Goal: Task Accomplishment & Management: Manage account settings

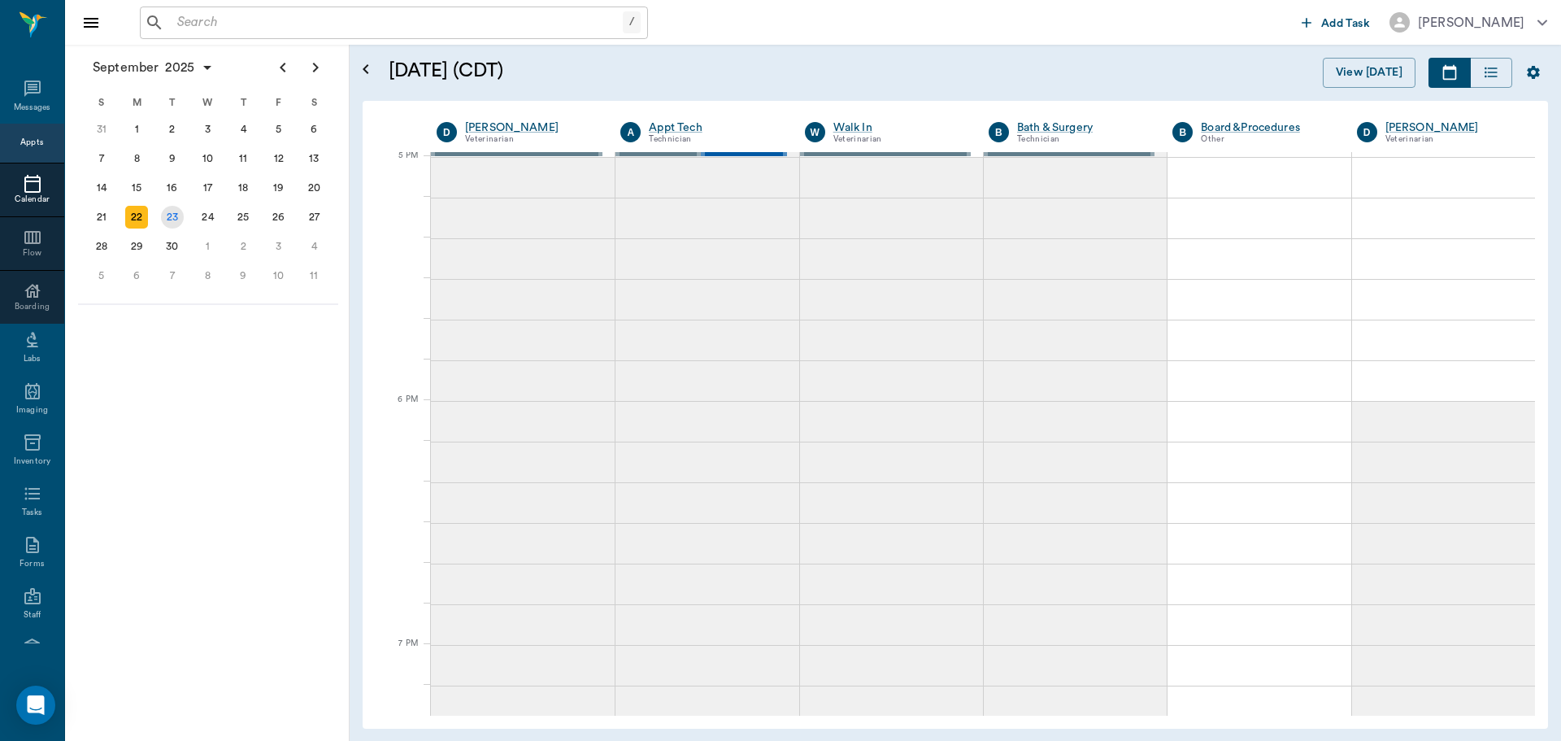
scroll to position [2198, 0]
click at [176, 216] on div "23" at bounding box center [172, 217] width 23 height 23
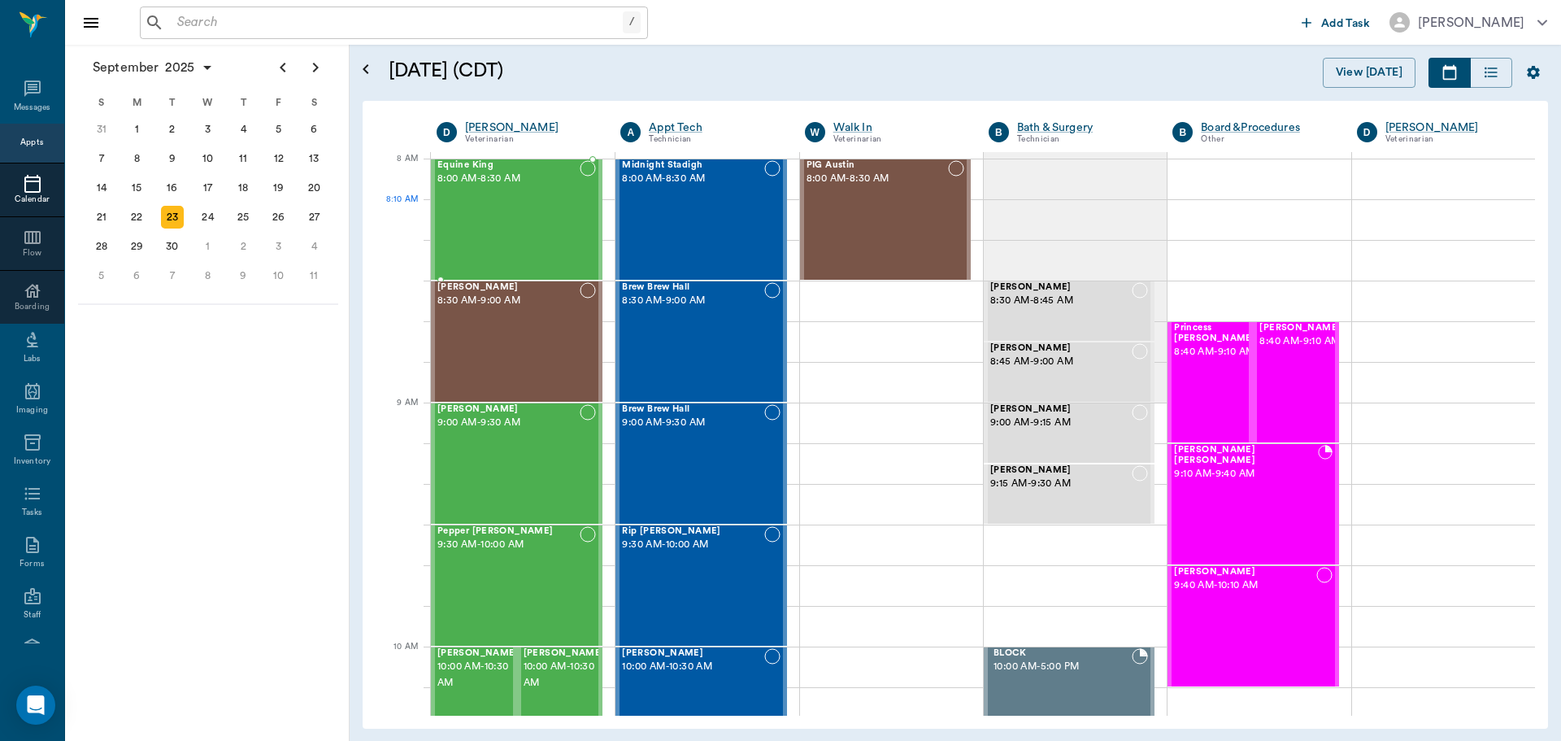
click at [484, 206] on div "Equine King 8:00 AM - 8:30 AM" at bounding box center [508, 219] width 142 height 119
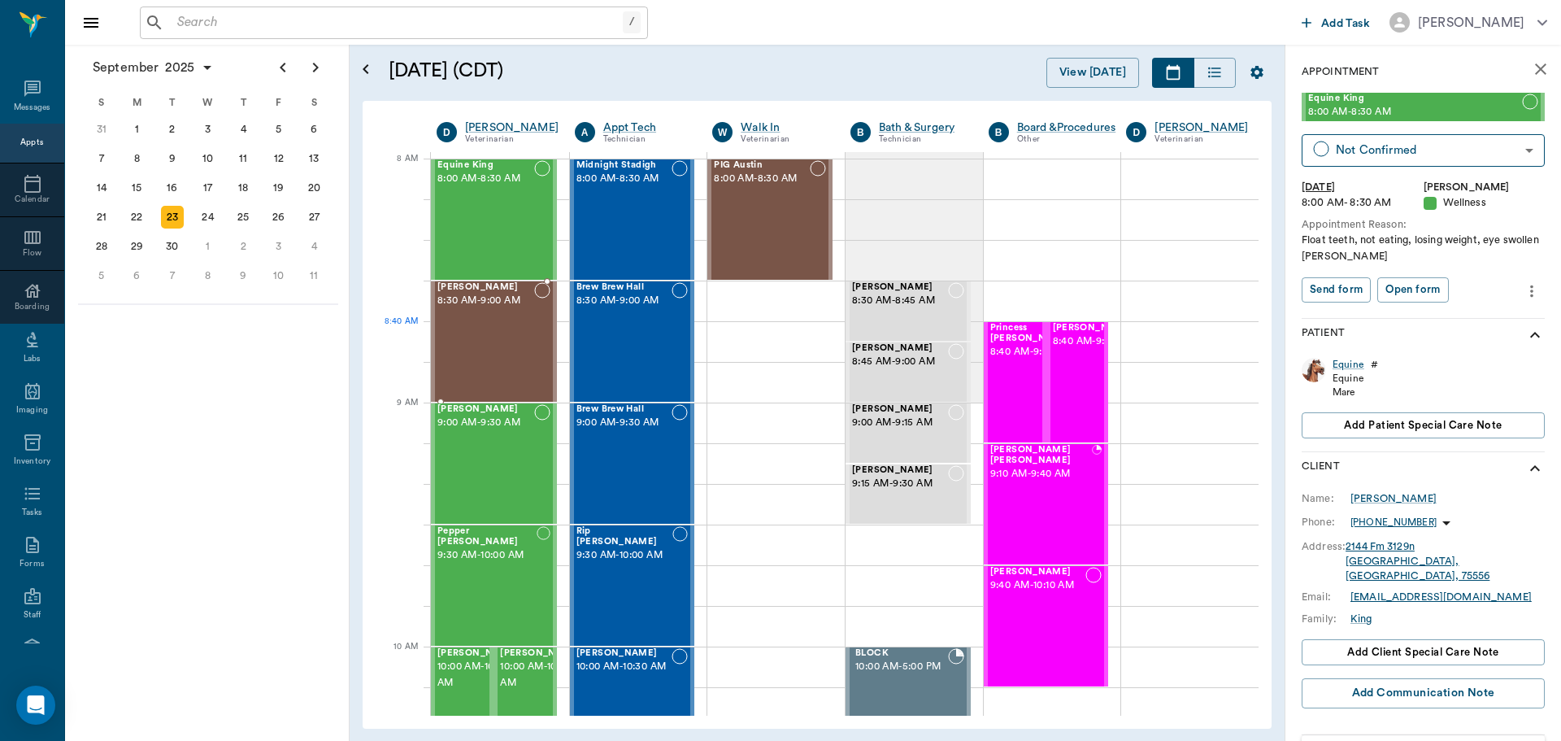
click at [502, 325] on div "Baby Harris 8:30 AM - 9:00 AM" at bounding box center [485, 341] width 97 height 119
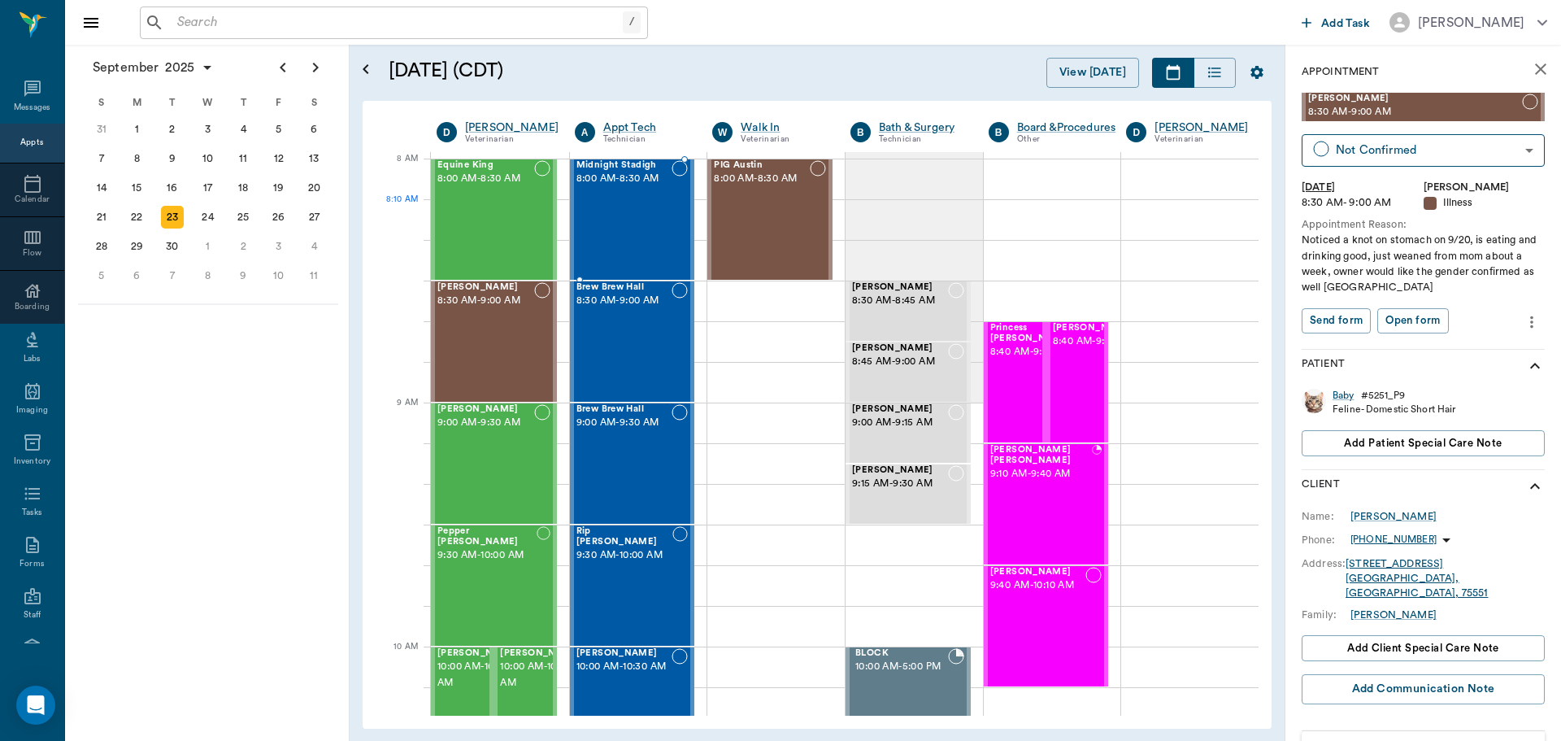
click at [633, 210] on div "Midnight Stadigh 8:00 AM - 8:30 AM" at bounding box center [624, 219] width 96 height 119
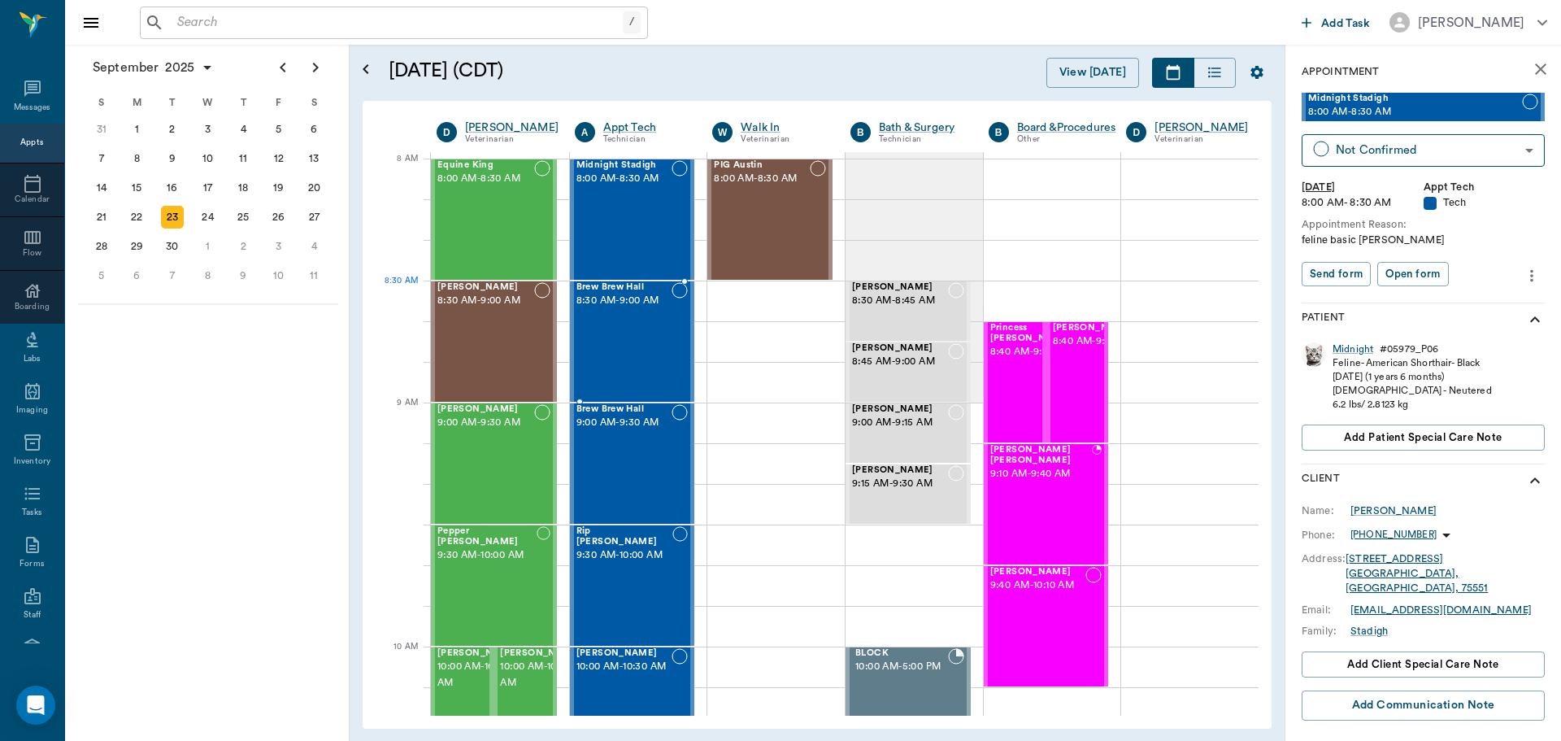
click at [607, 301] on span "8:30 AM - 9:00 AM" at bounding box center [624, 301] width 96 height 16
click at [489, 410] on span "[PERSON_NAME]" at bounding box center [485, 409] width 97 height 11
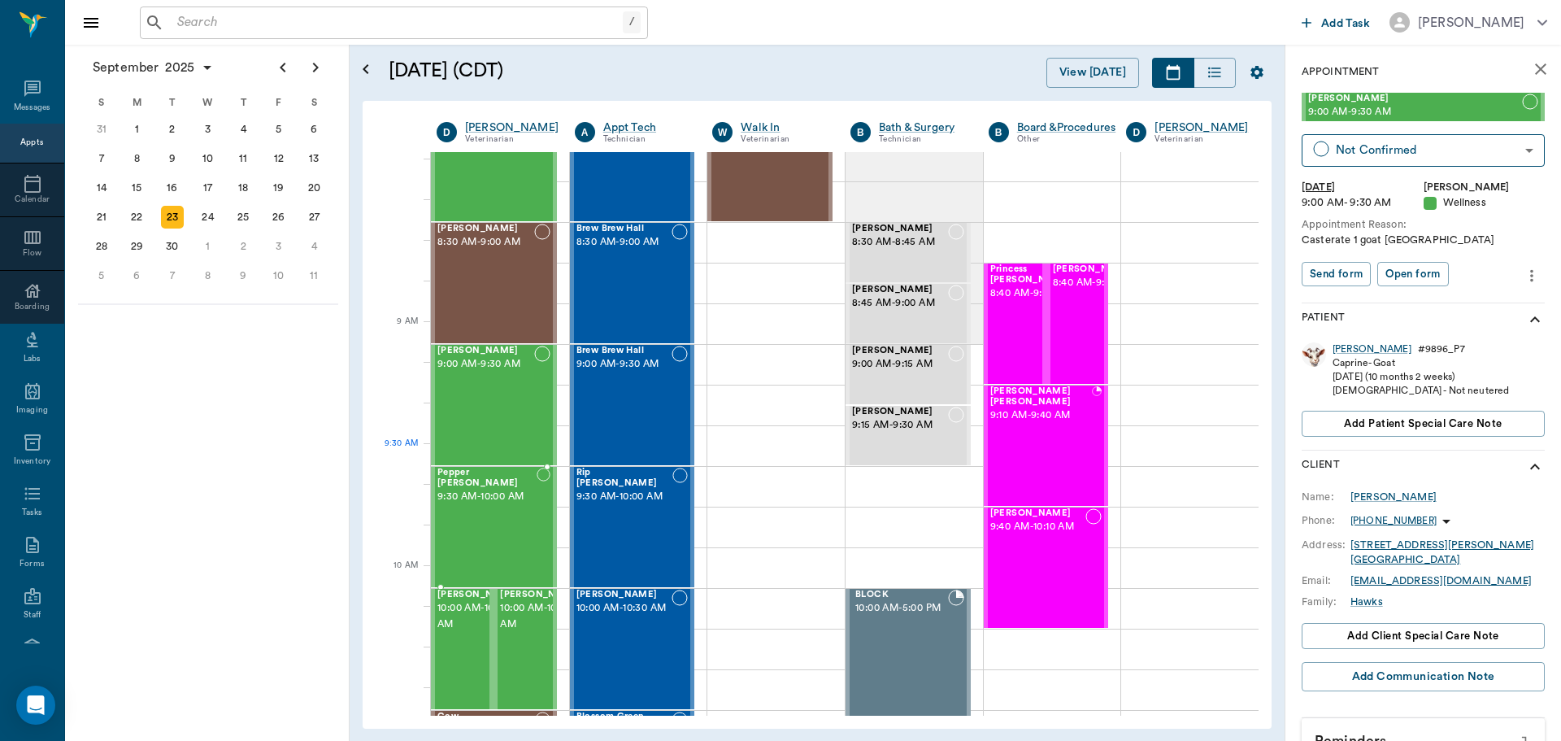
scroll to position [81, 0]
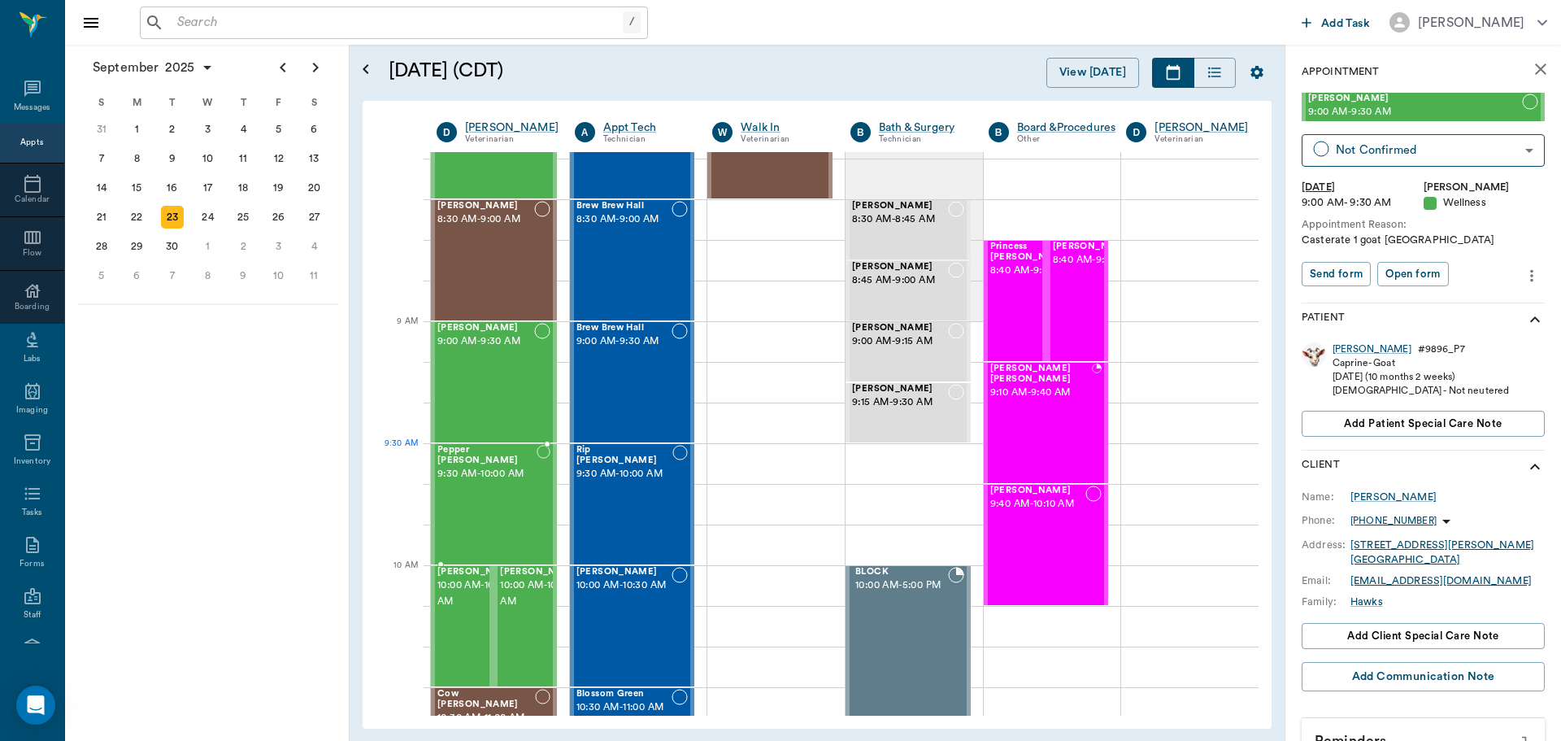
click at [499, 475] on div "Pepper Rathjen 9:30 AM - 10:00 AM" at bounding box center [486, 504] width 99 height 119
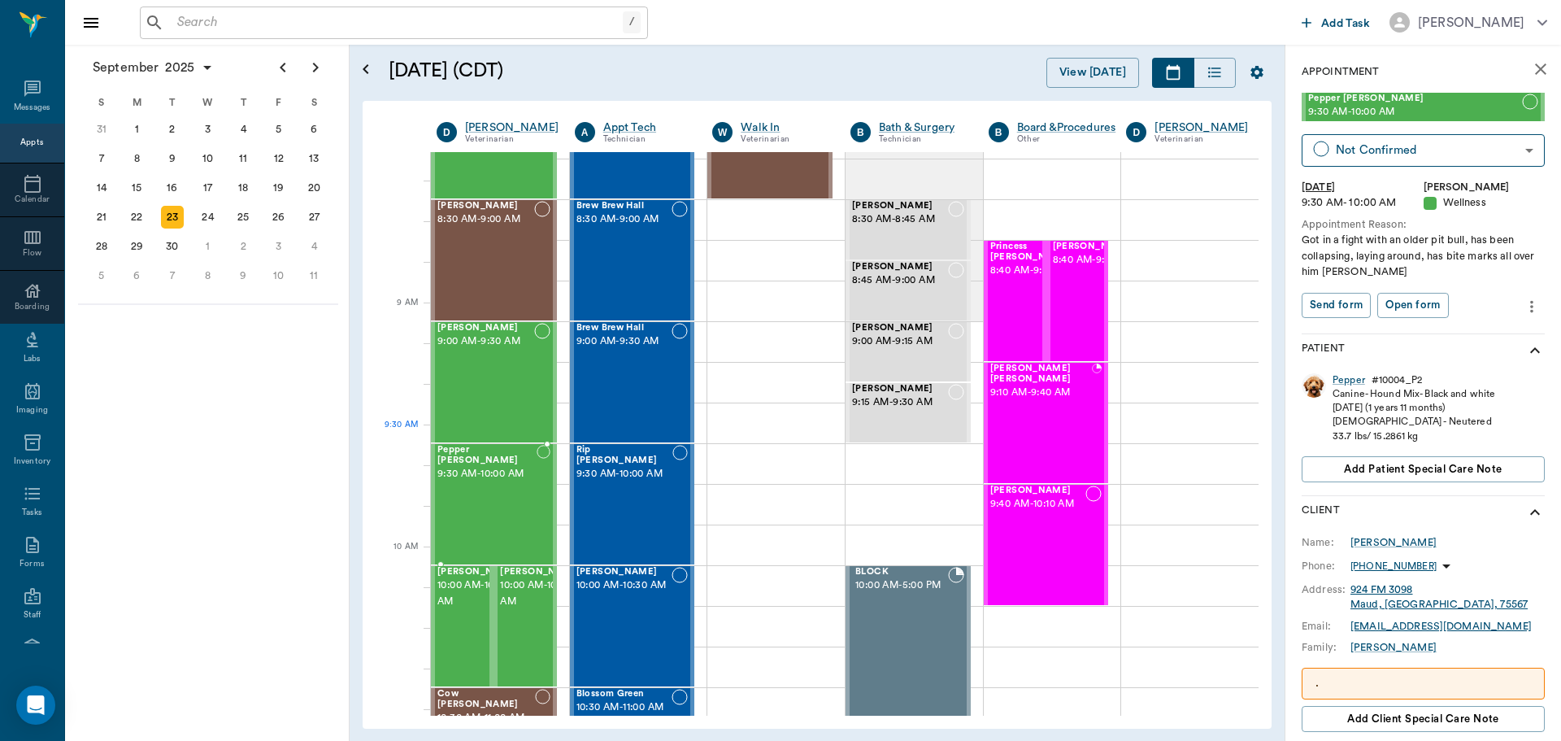
scroll to position [163, 0]
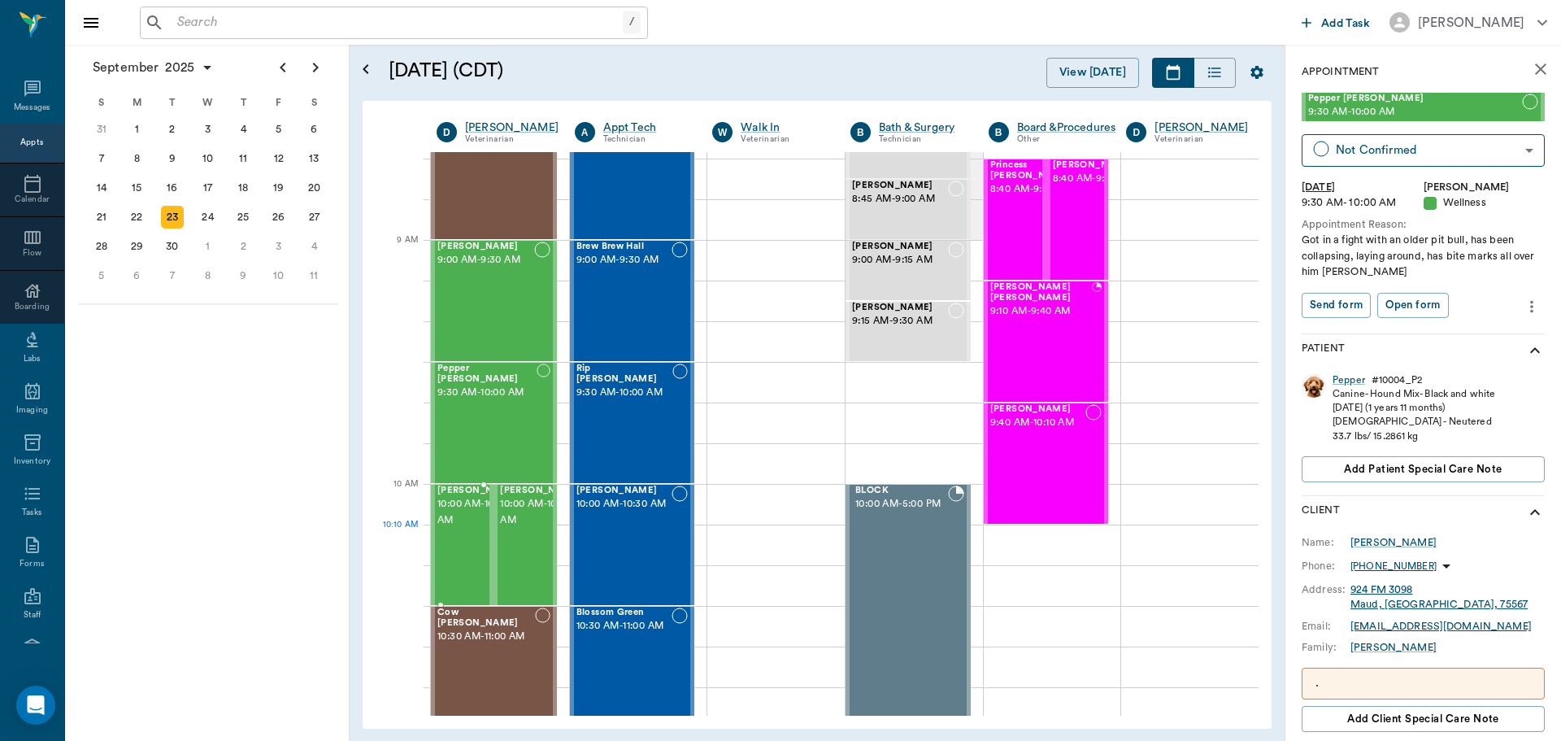
click at [460, 528] on span "10:00 AM - 10:30 AM" at bounding box center [477, 512] width 81 height 33
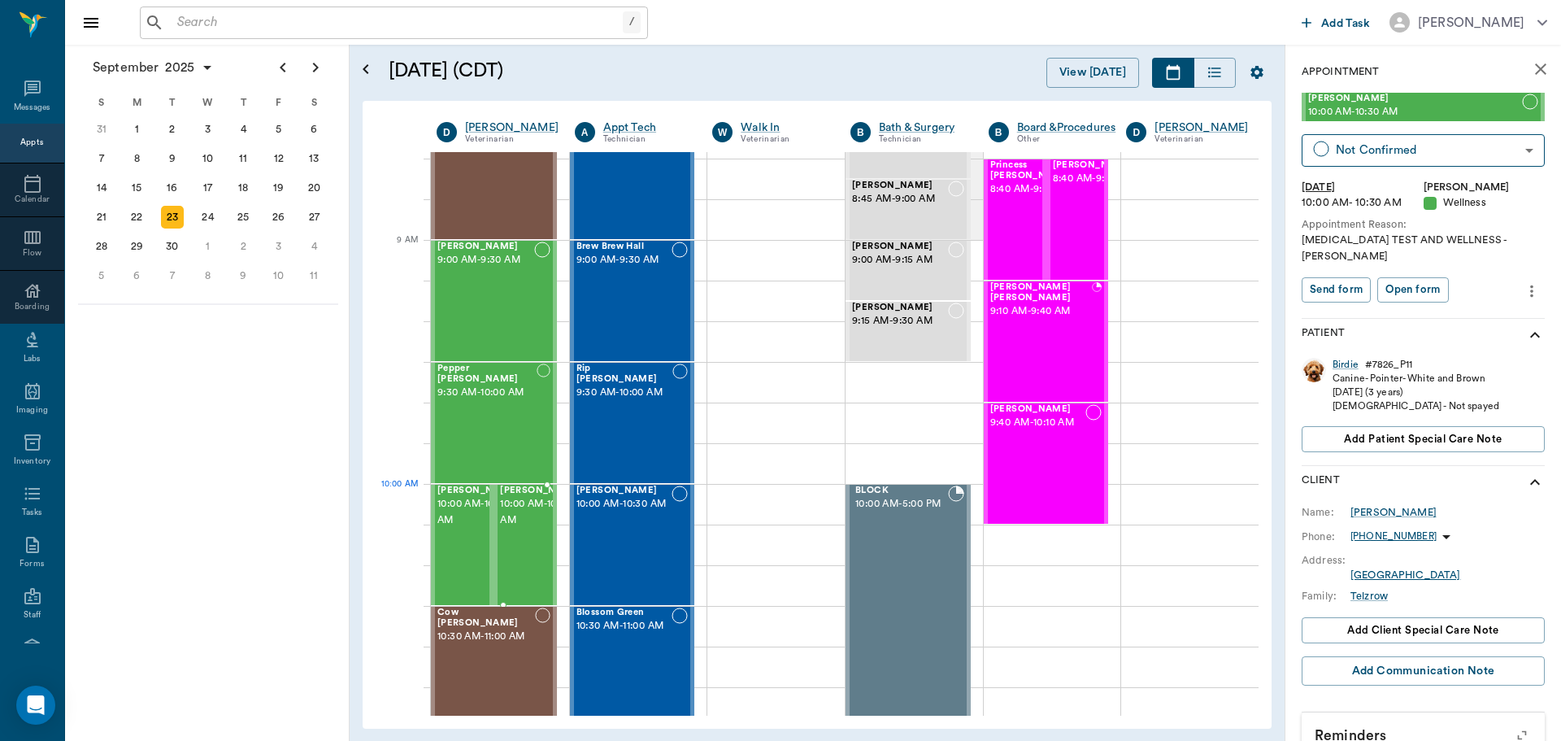
click at [526, 523] on span "10:00 AM - 10:30 AM" at bounding box center [540, 512] width 81 height 33
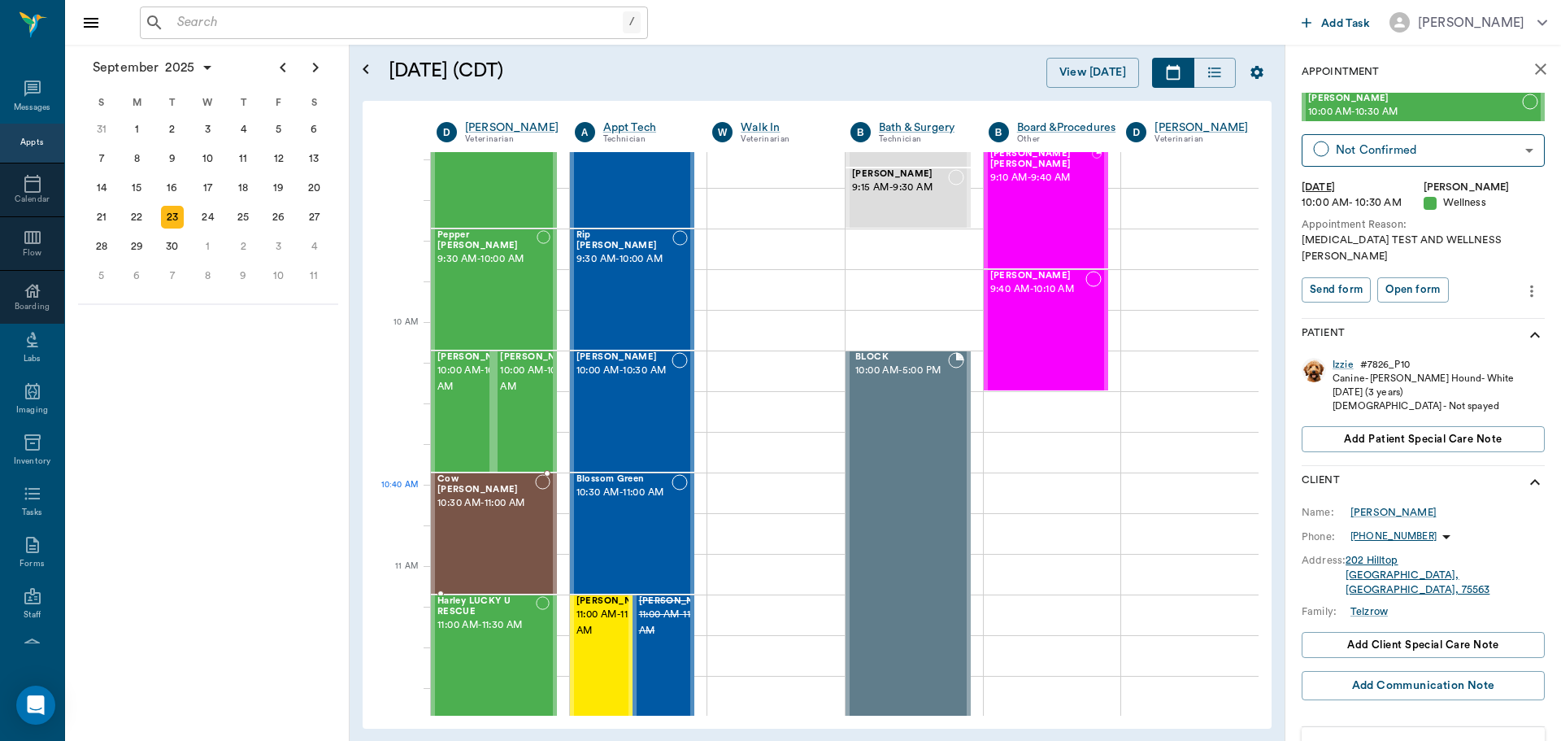
scroll to position [325, 0]
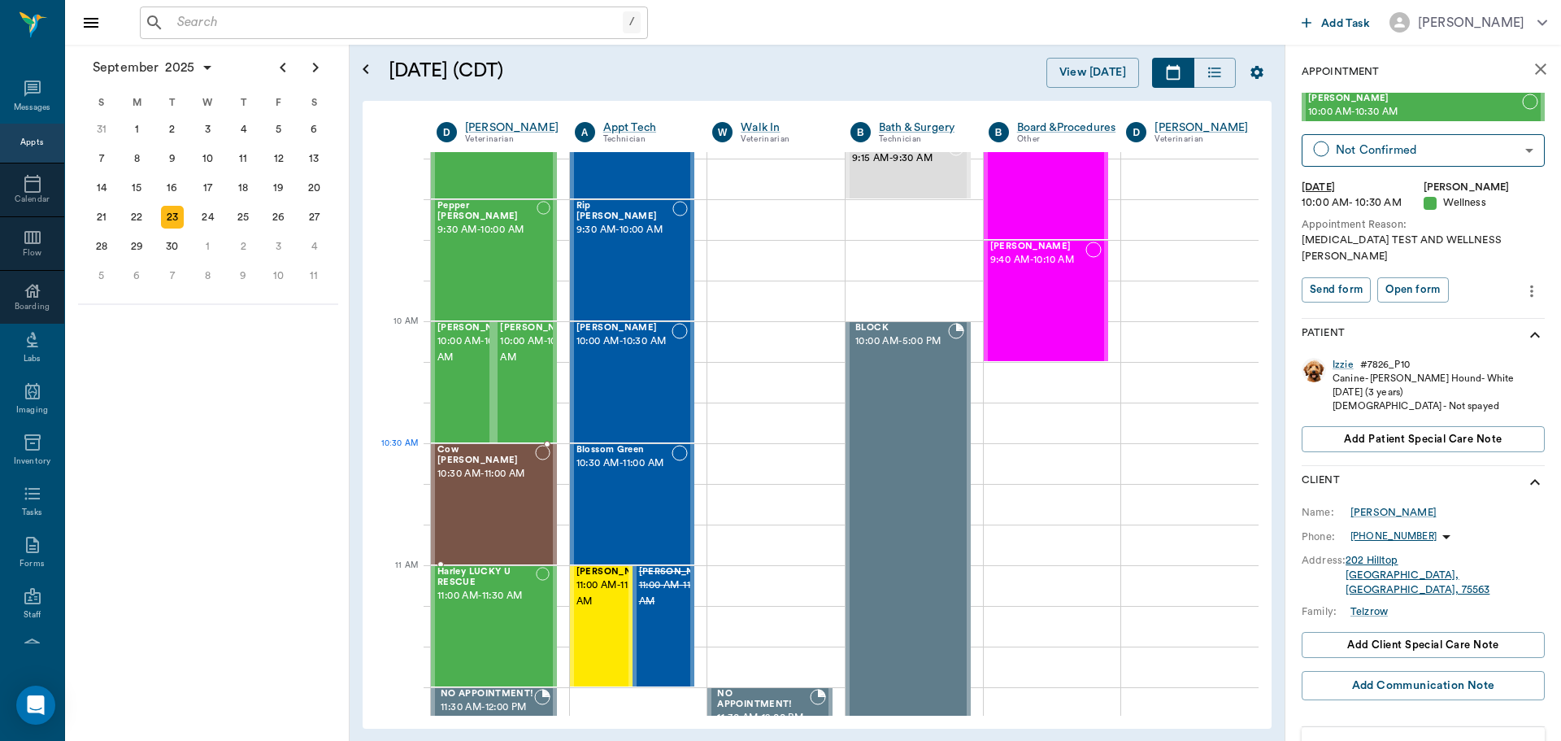
click at [500, 476] on span "10:30 AM - 11:00 AM" at bounding box center [486, 474] width 98 height 16
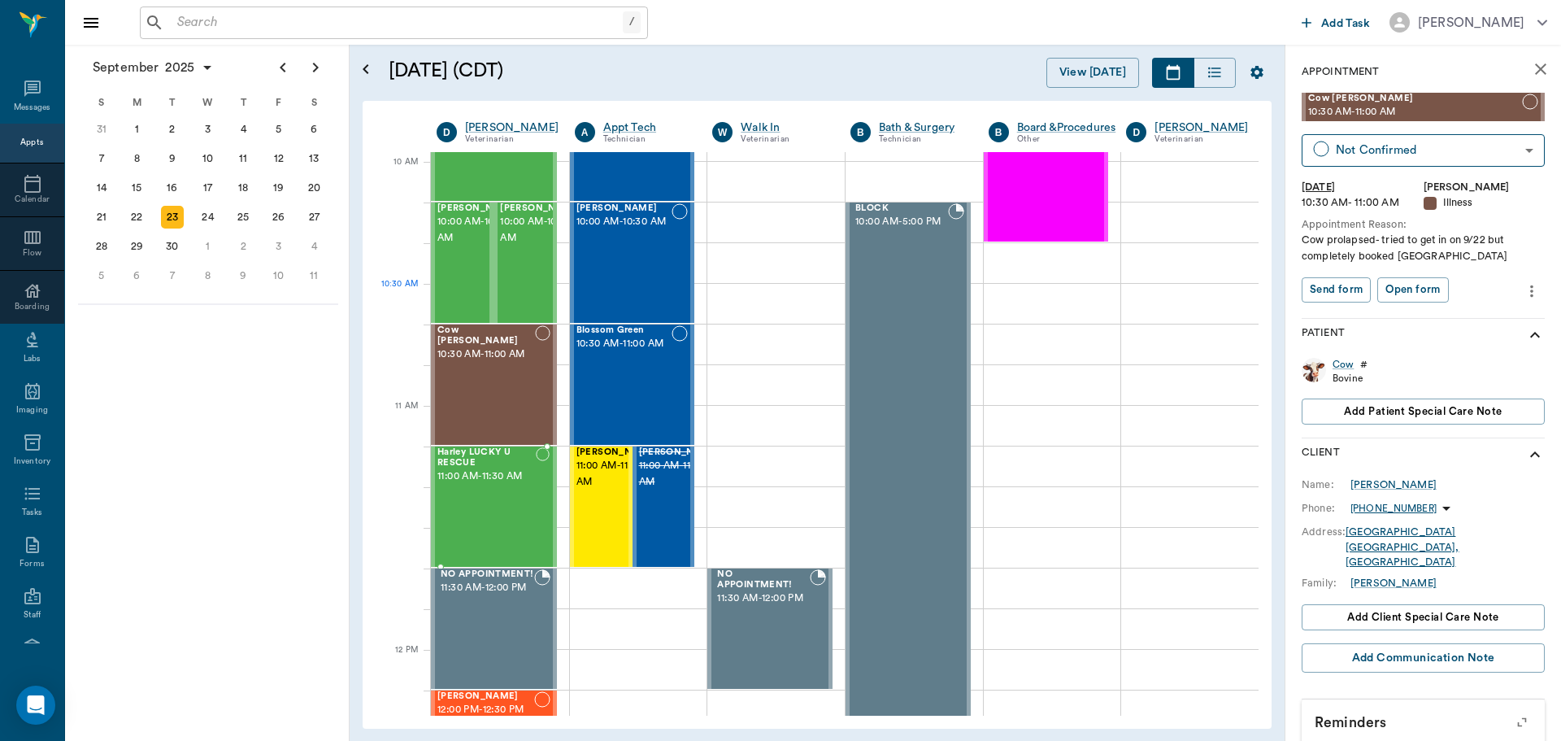
scroll to position [488, 0]
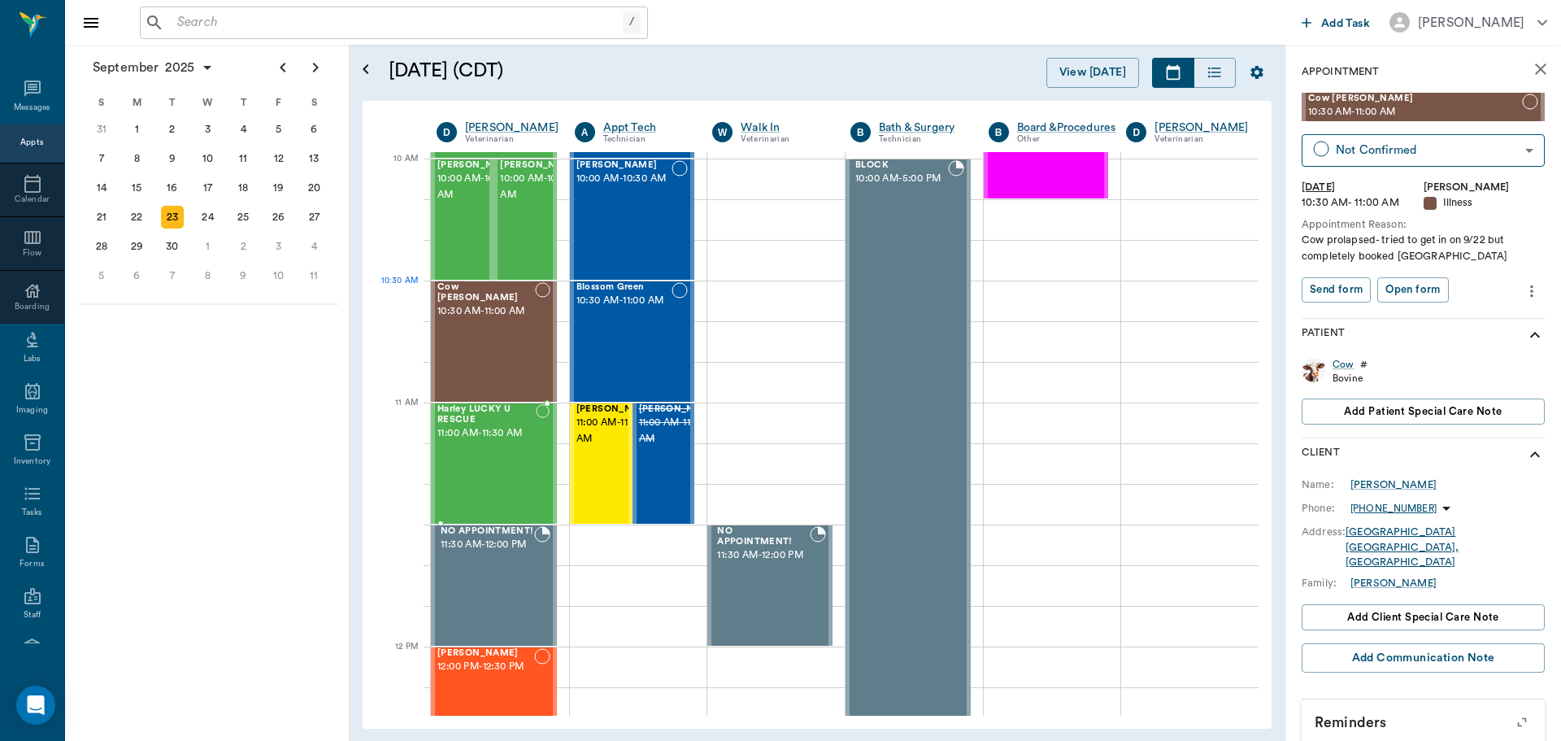
click at [500, 476] on div "Harley LUCKY U RESCUE 11:00 AM - 11:30 AM" at bounding box center [486, 463] width 98 height 119
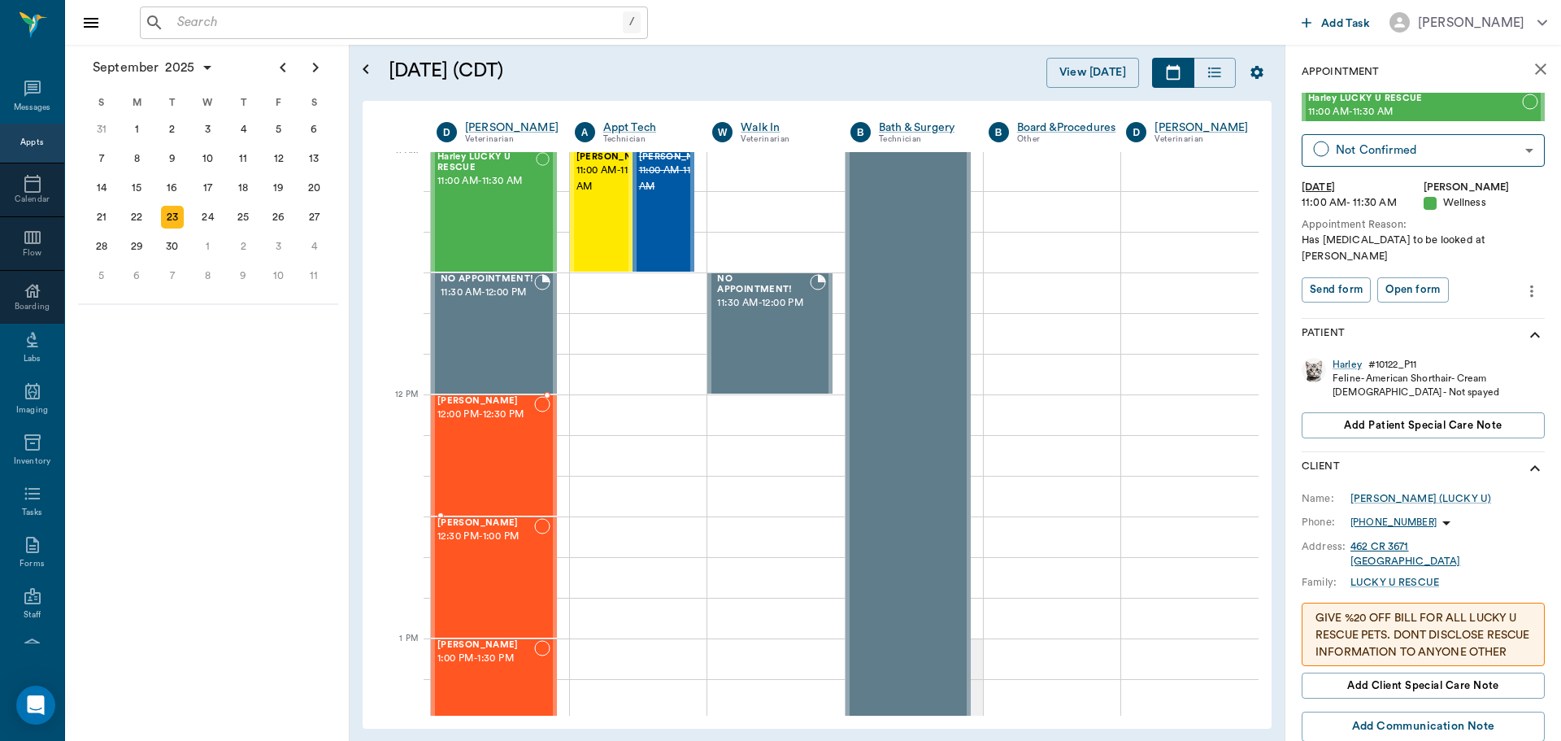
scroll to position [813, 0]
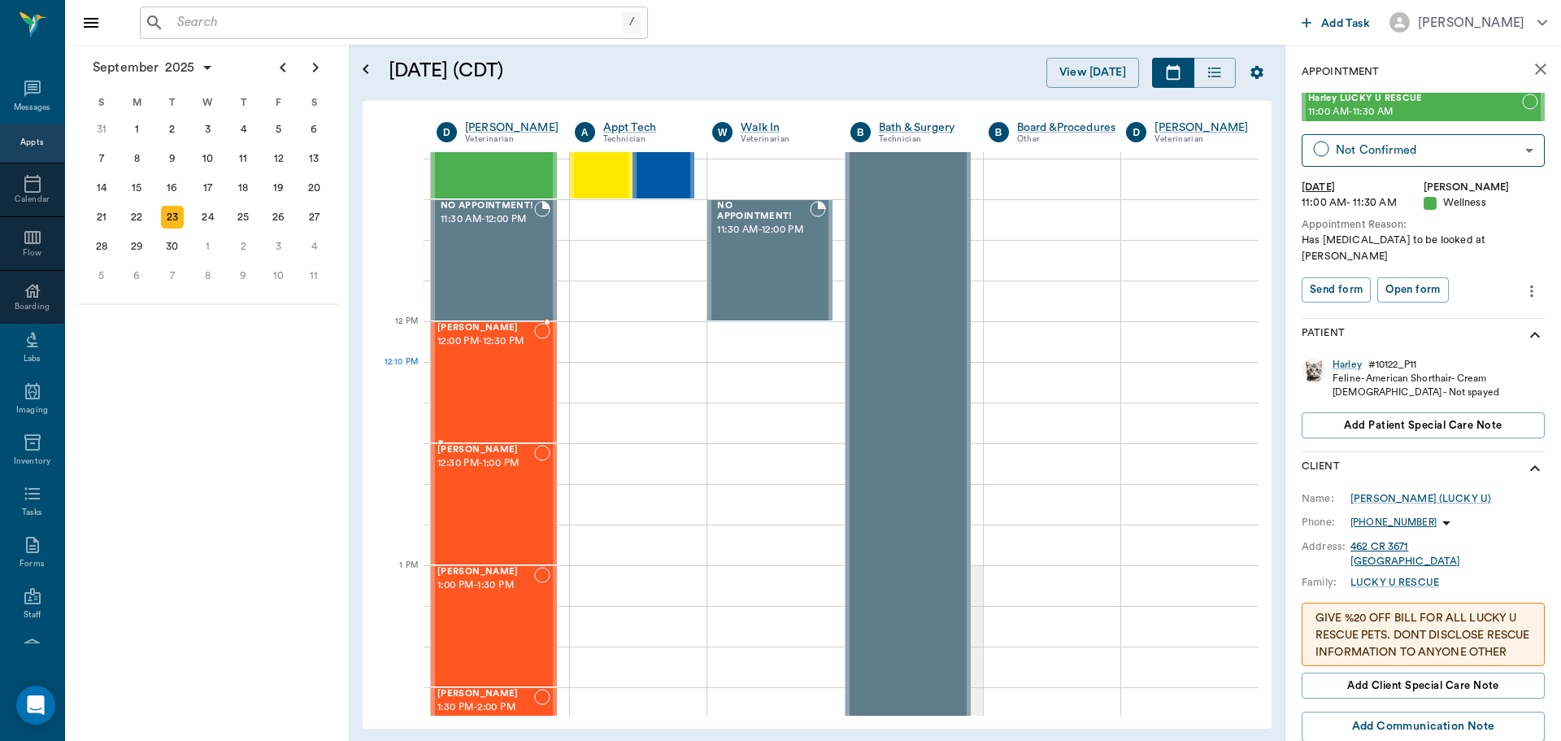
click at [534, 382] on div at bounding box center [542, 382] width 16 height 119
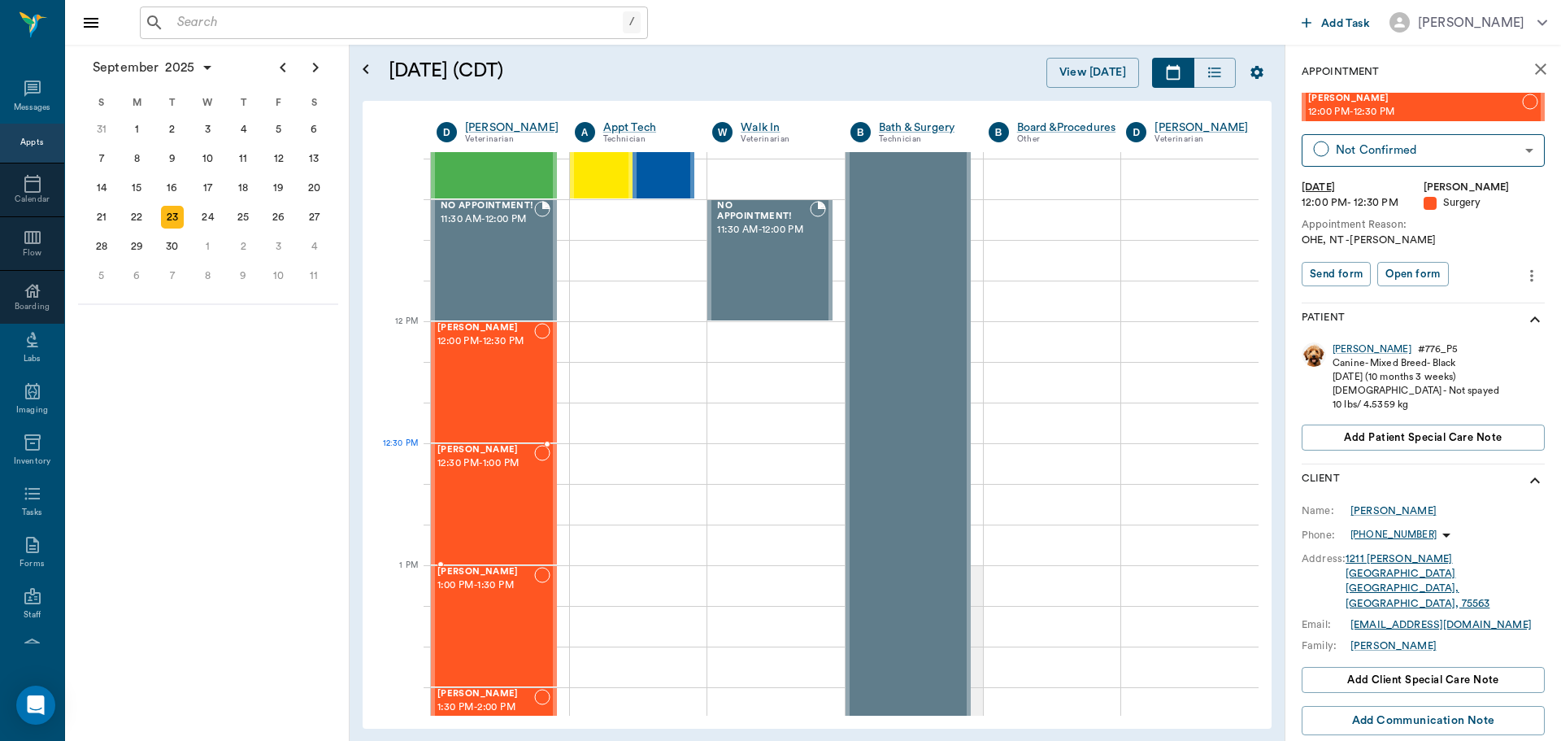
click at [507, 472] on div "Whitie Barnett 12:30 PM - 1:00 PM" at bounding box center [485, 504] width 97 height 119
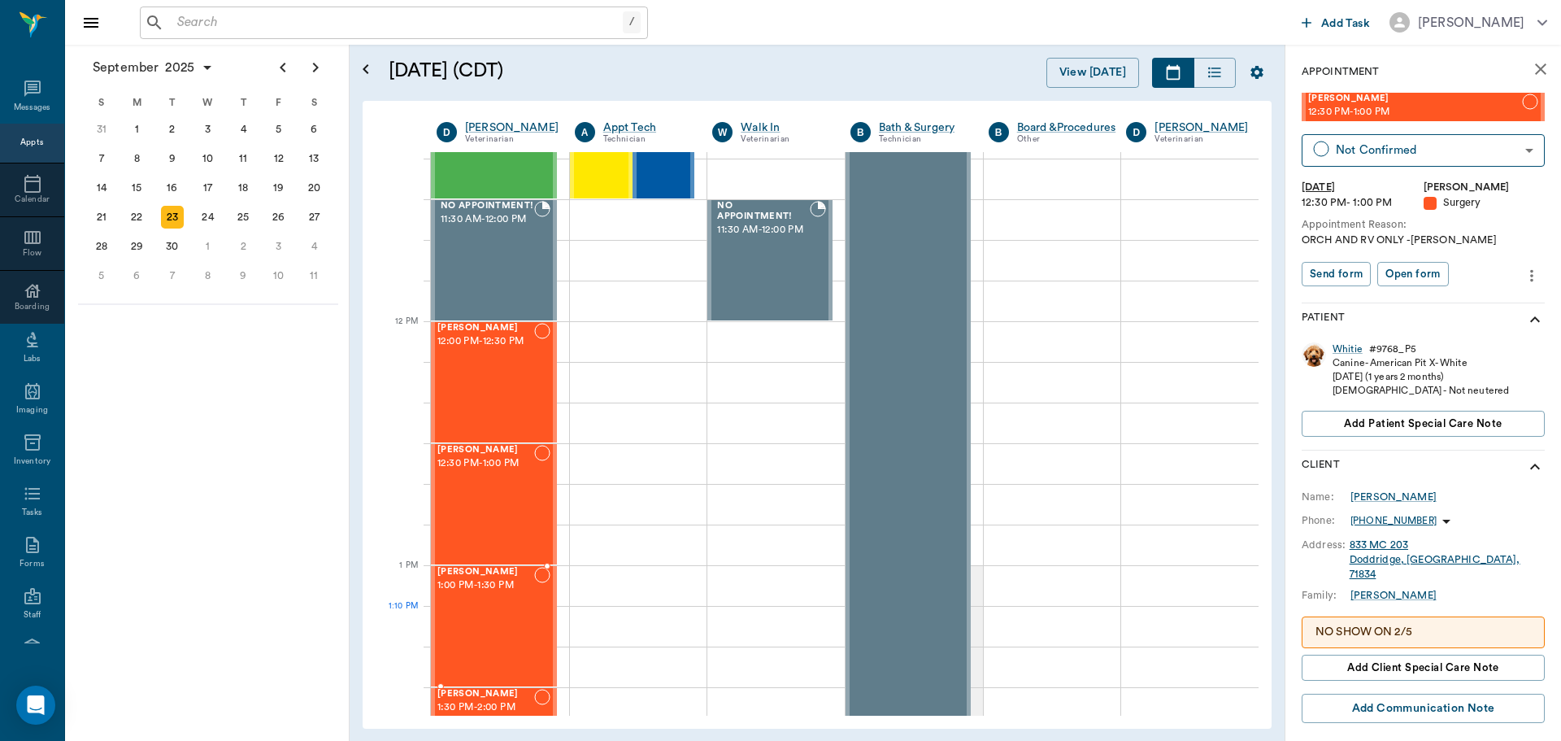
click at [498, 612] on div "Mally Bounds 1:00 PM - 1:30 PM" at bounding box center [485, 626] width 97 height 119
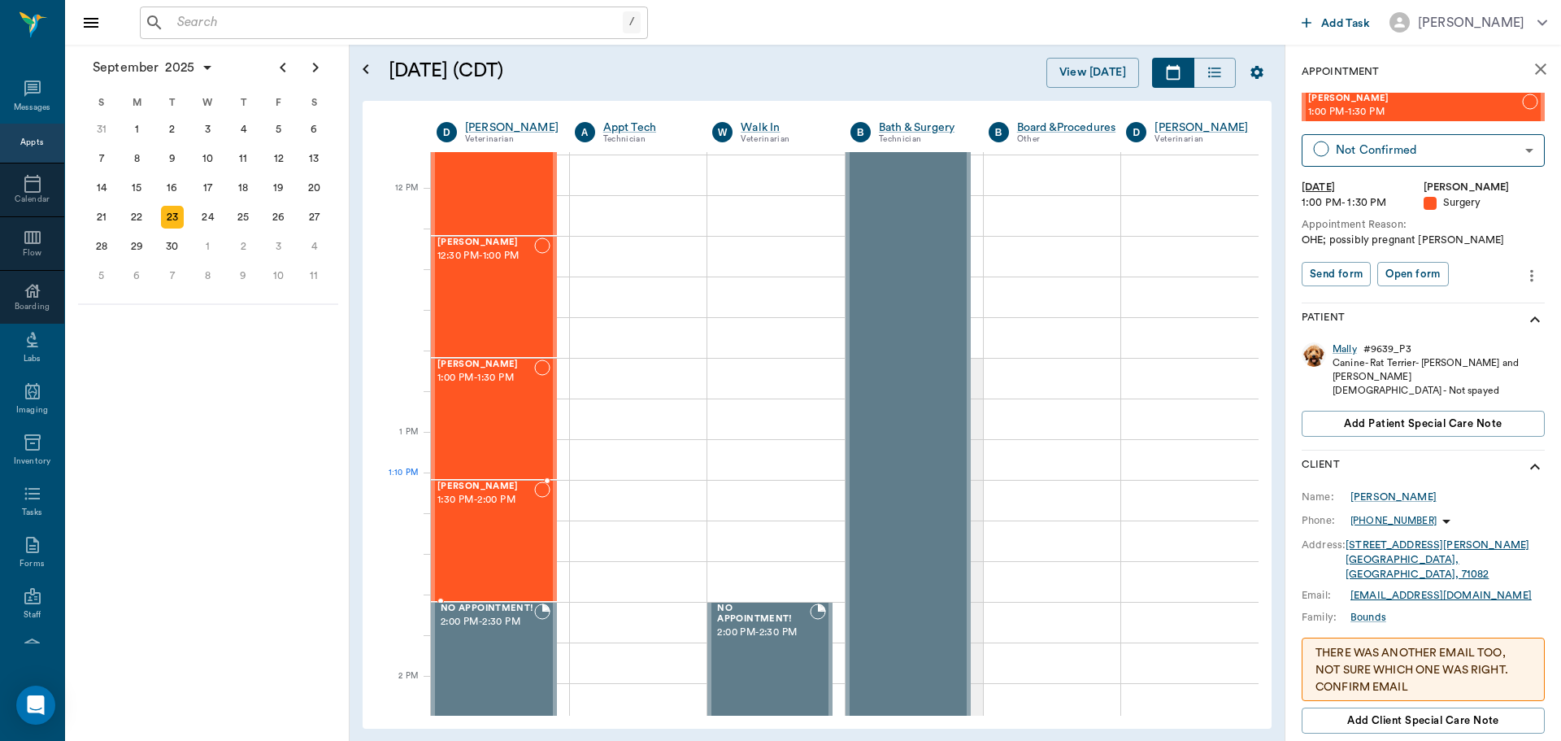
scroll to position [1057, 0]
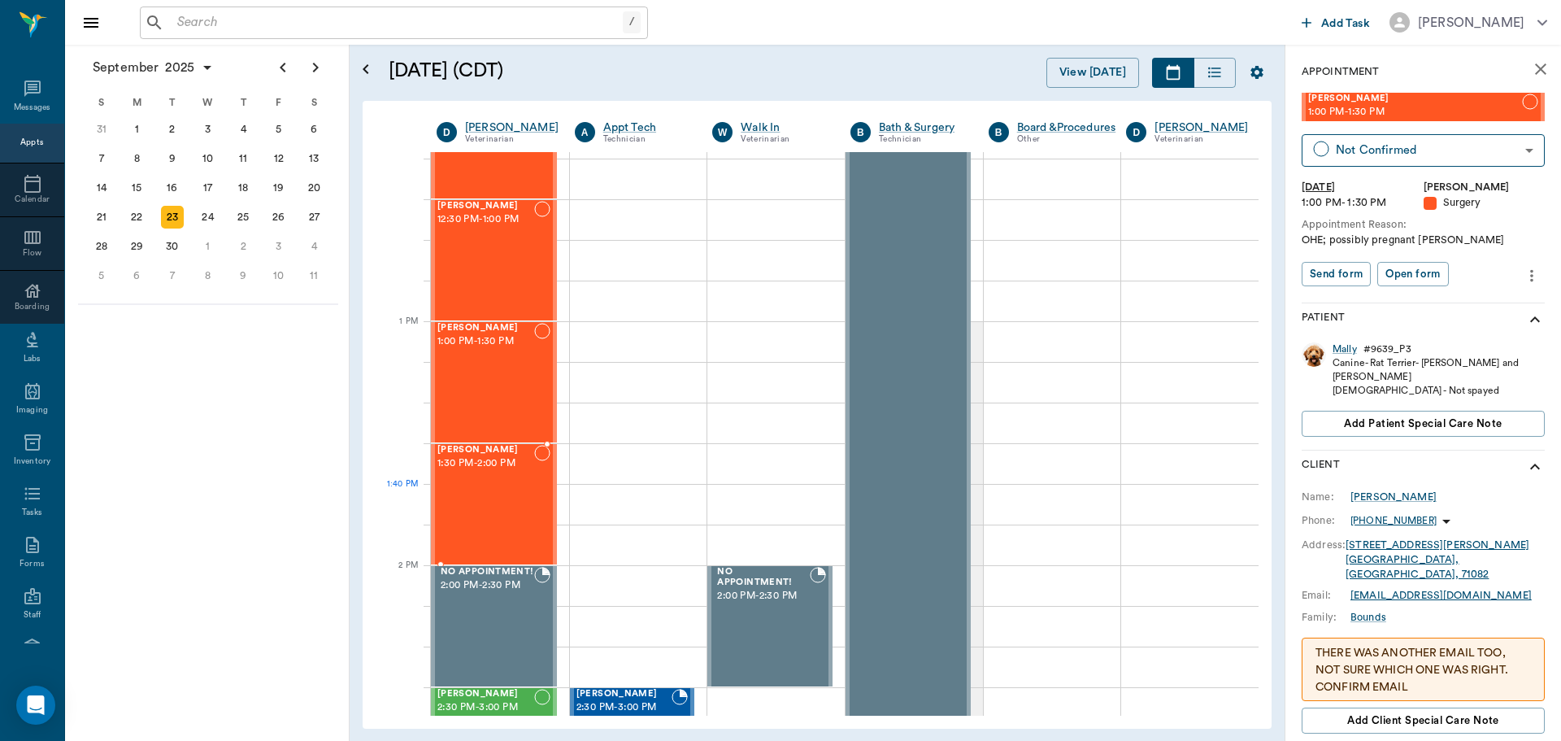
click at [502, 501] on div "Levi Perkins 1:30 PM - 2:00 PM" at bounding box center [485, 504] width 97 height 119
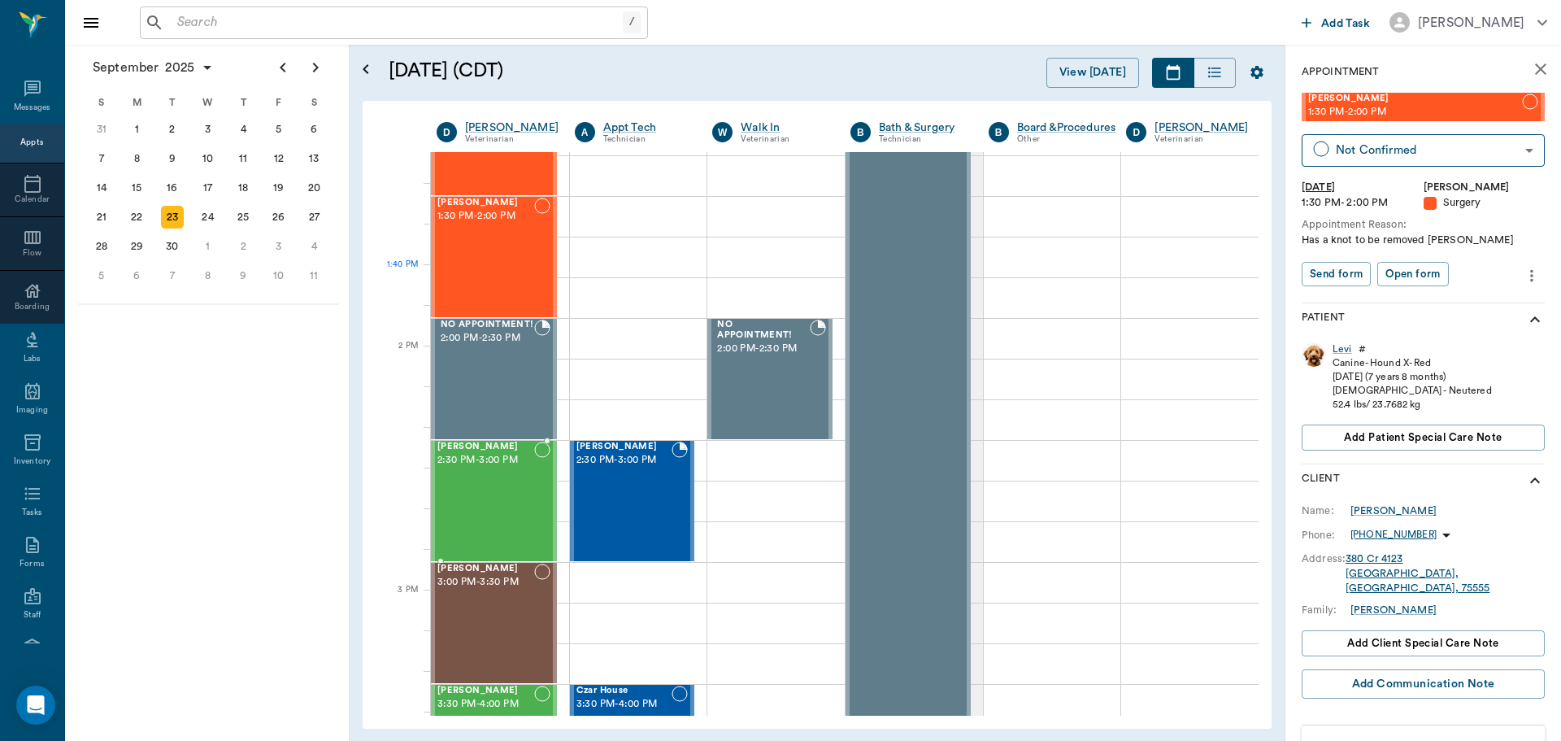
scroll to position [1382, 0]
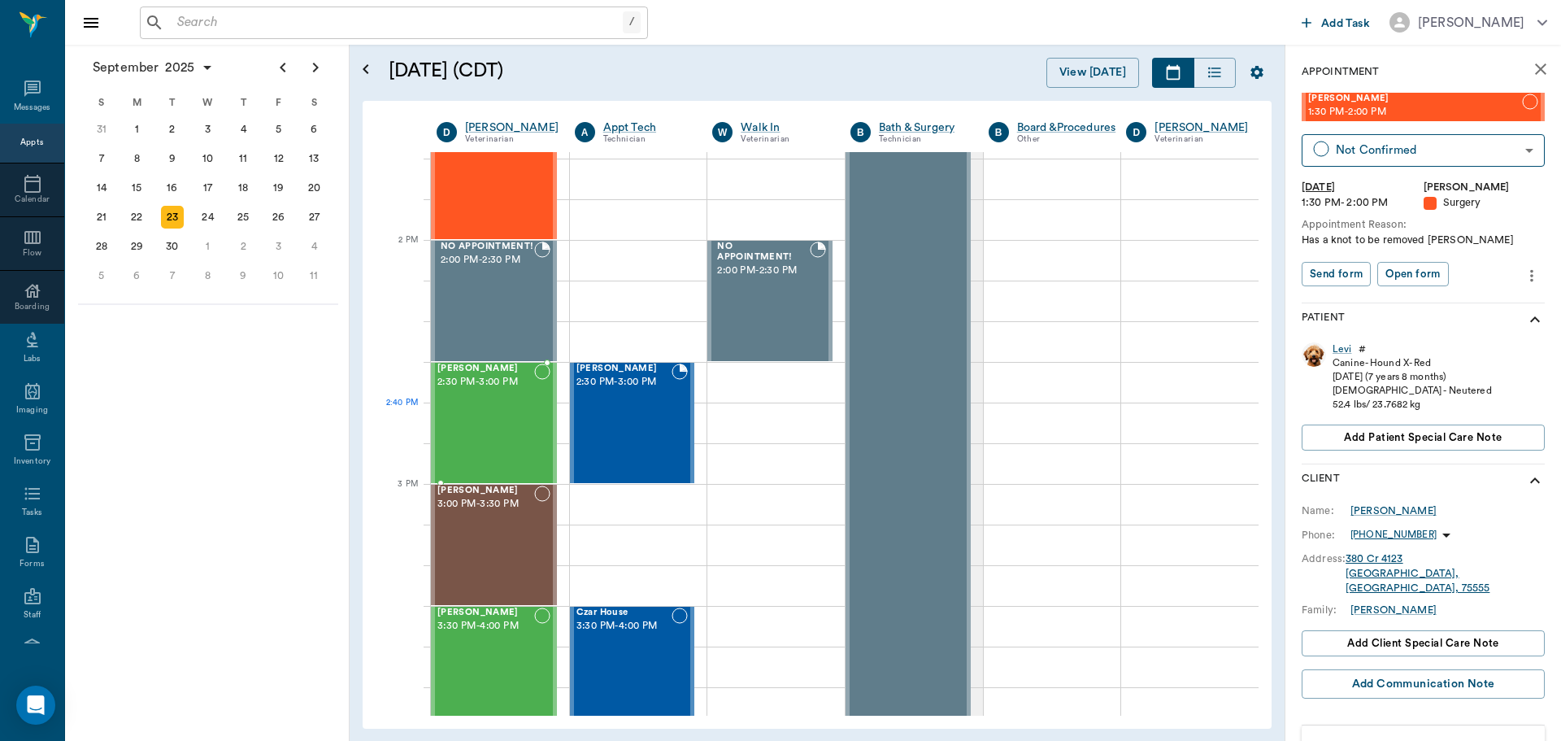
click at [485, 418] on div "Bebe Watson 2:30 PM - 3:00 PM" at bounding box center [485, 422] width 97 height 119
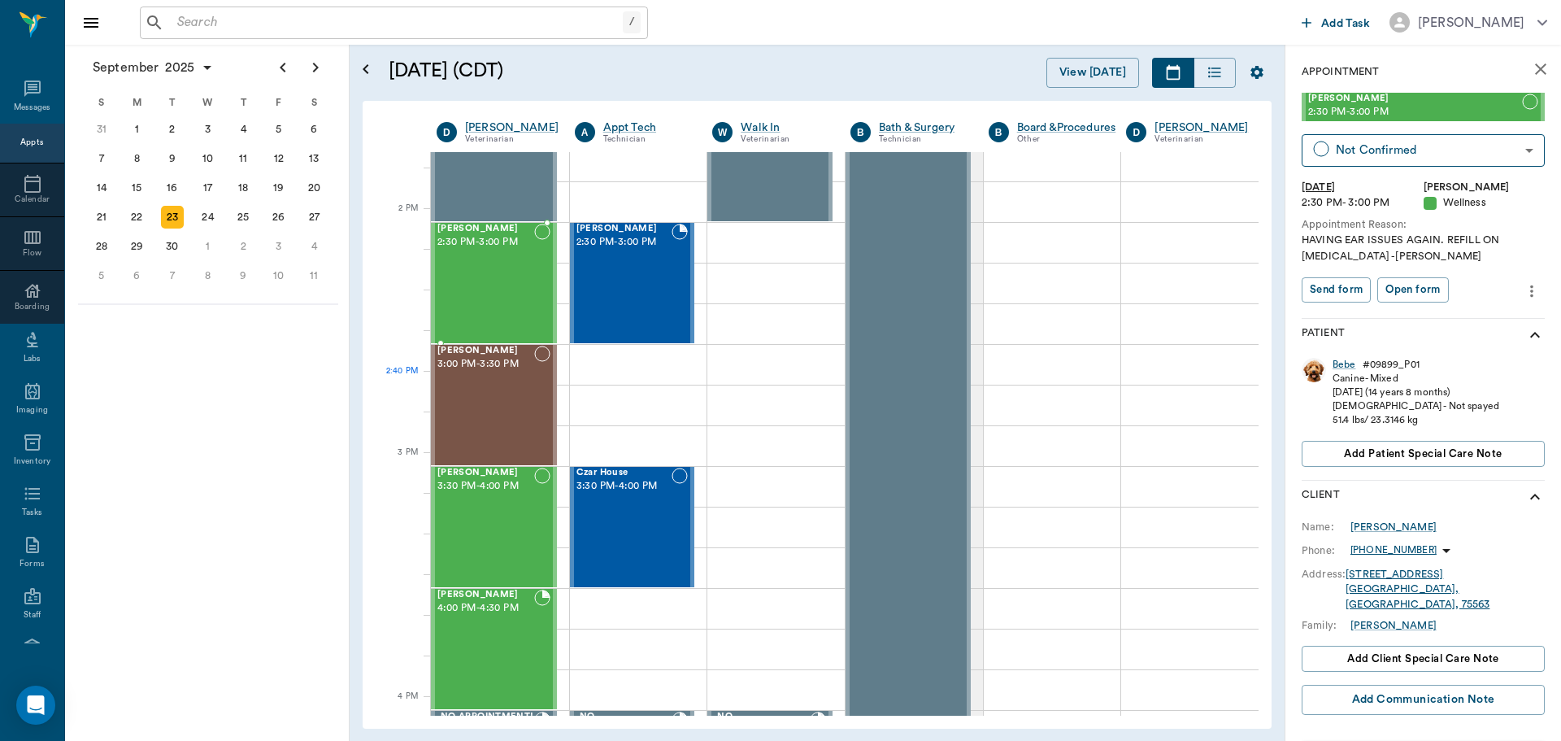
scroll to position [1545, 0]
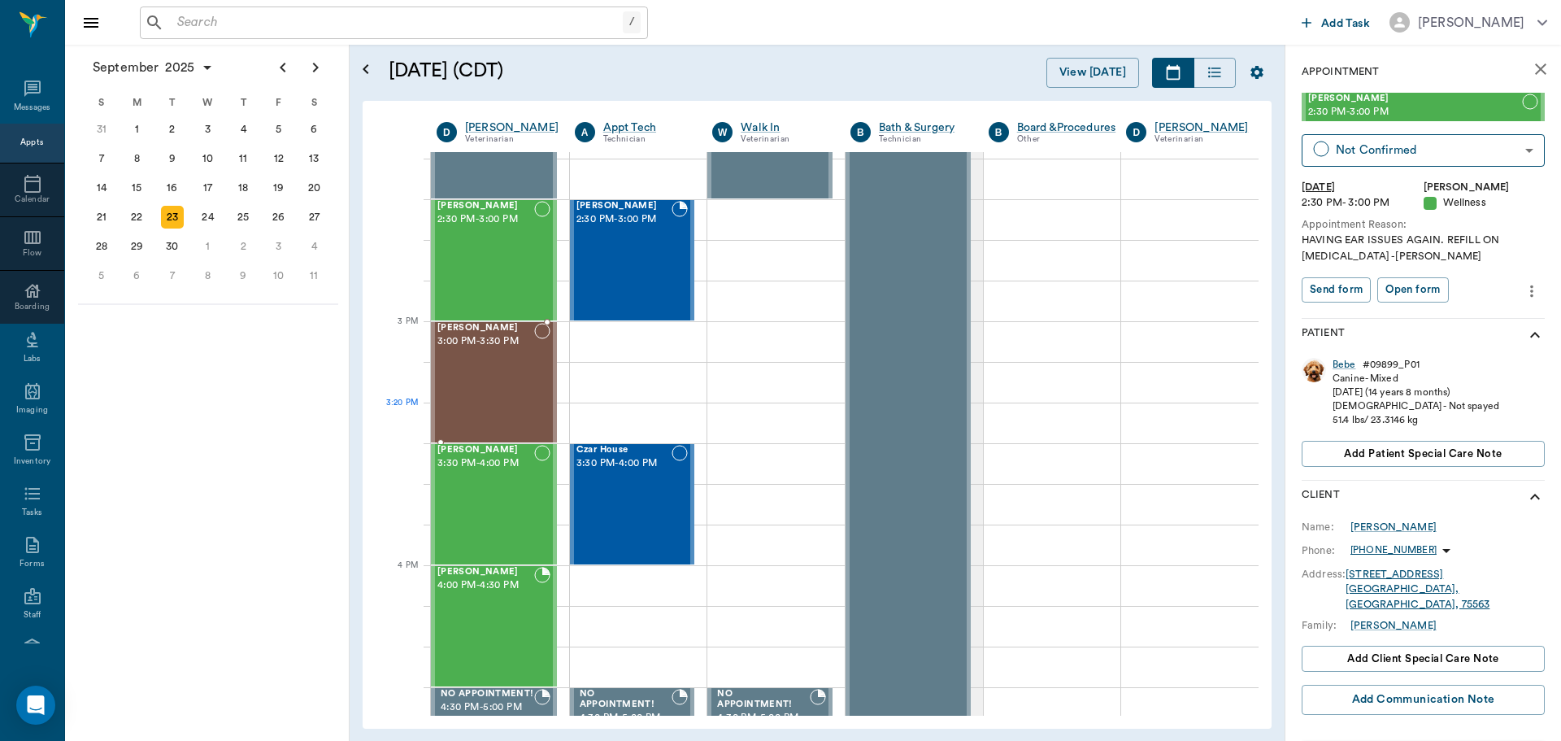
click at [484, 412] on div "Waylon McKnight 3:00 PM - 3:30 PM" at bounding box center [485, 382] width 97 height 119
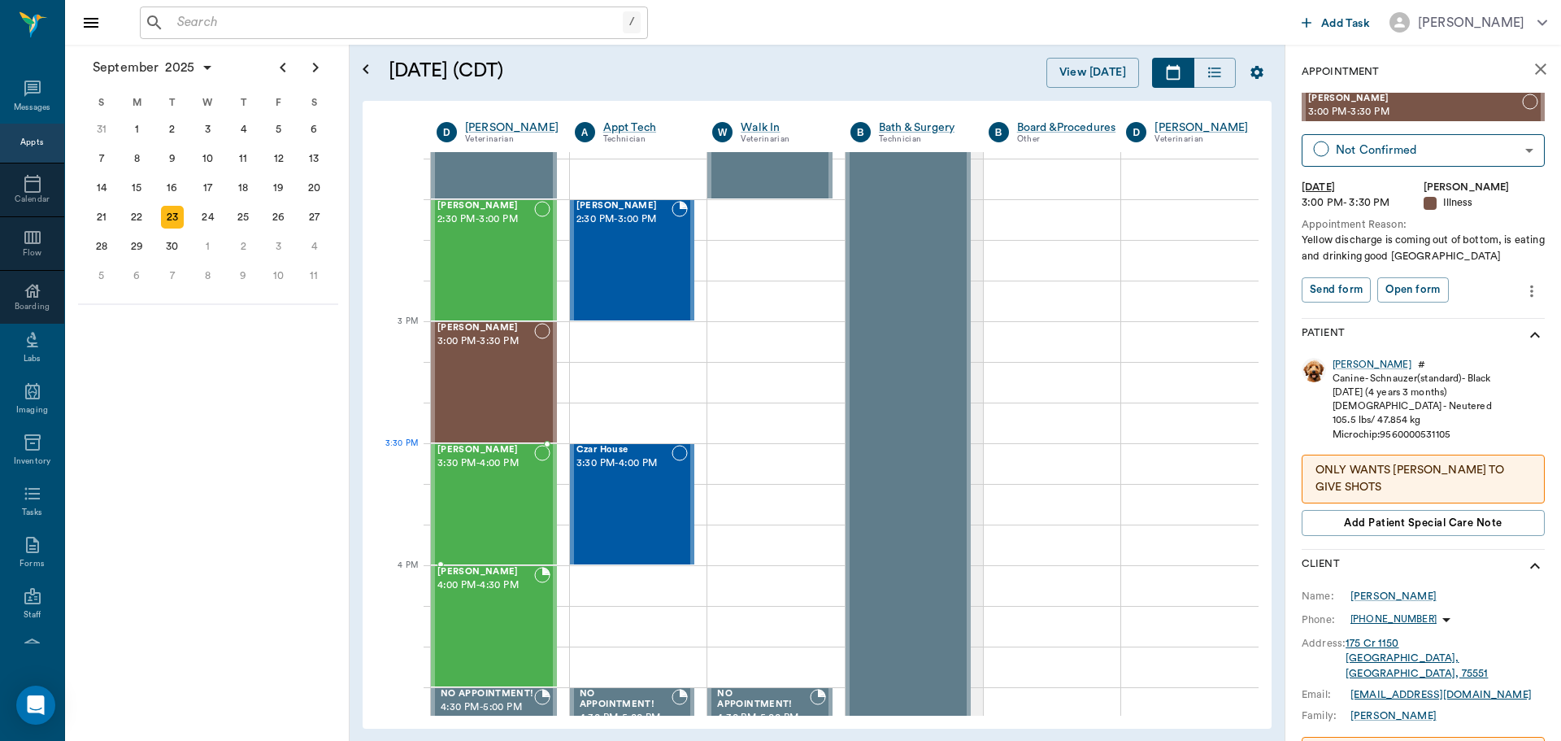
click at [501, 462] on span "3:30 PM - 4:00 PM" at bounding box center [485, 463] width 97 height 16
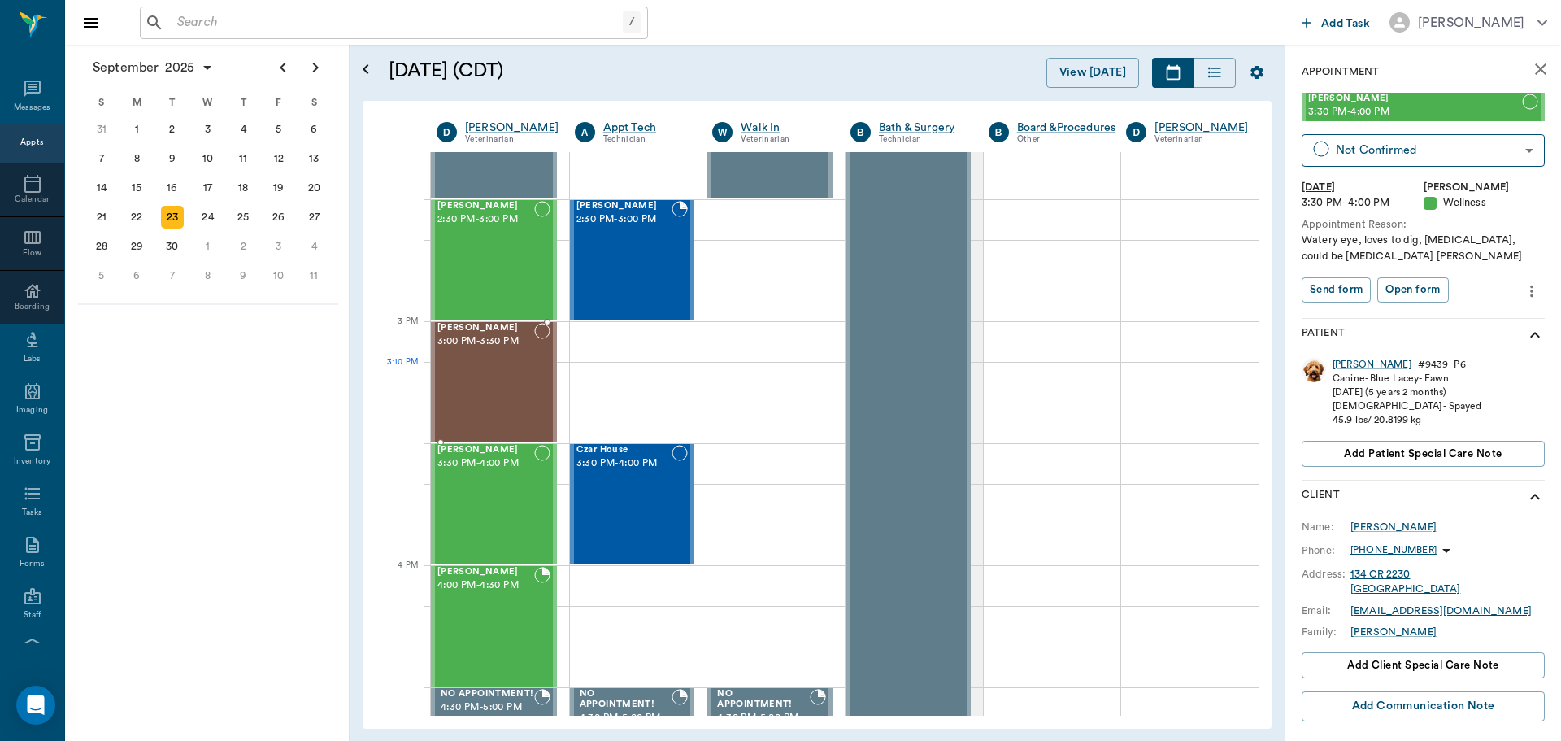
click at [476, 376] on div "Waylon McKnight 3:00 PM - 3:30 PM" at bounding box center [485, 382] width 97 height 119
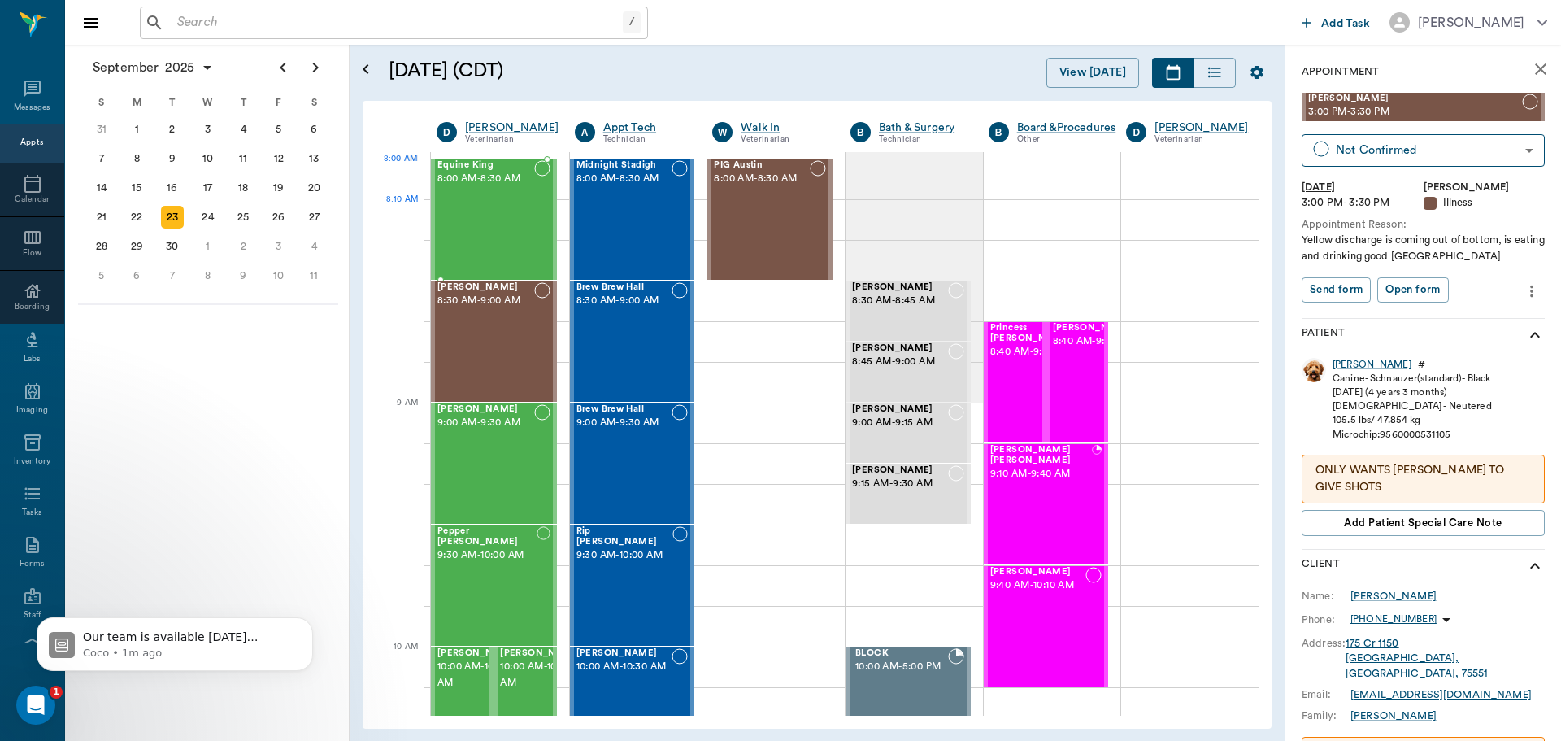
click at [492, 229] on div "Equine King 8:00 AM - 8:30 AM" at bounding box center [485, 219] width 97 height 119
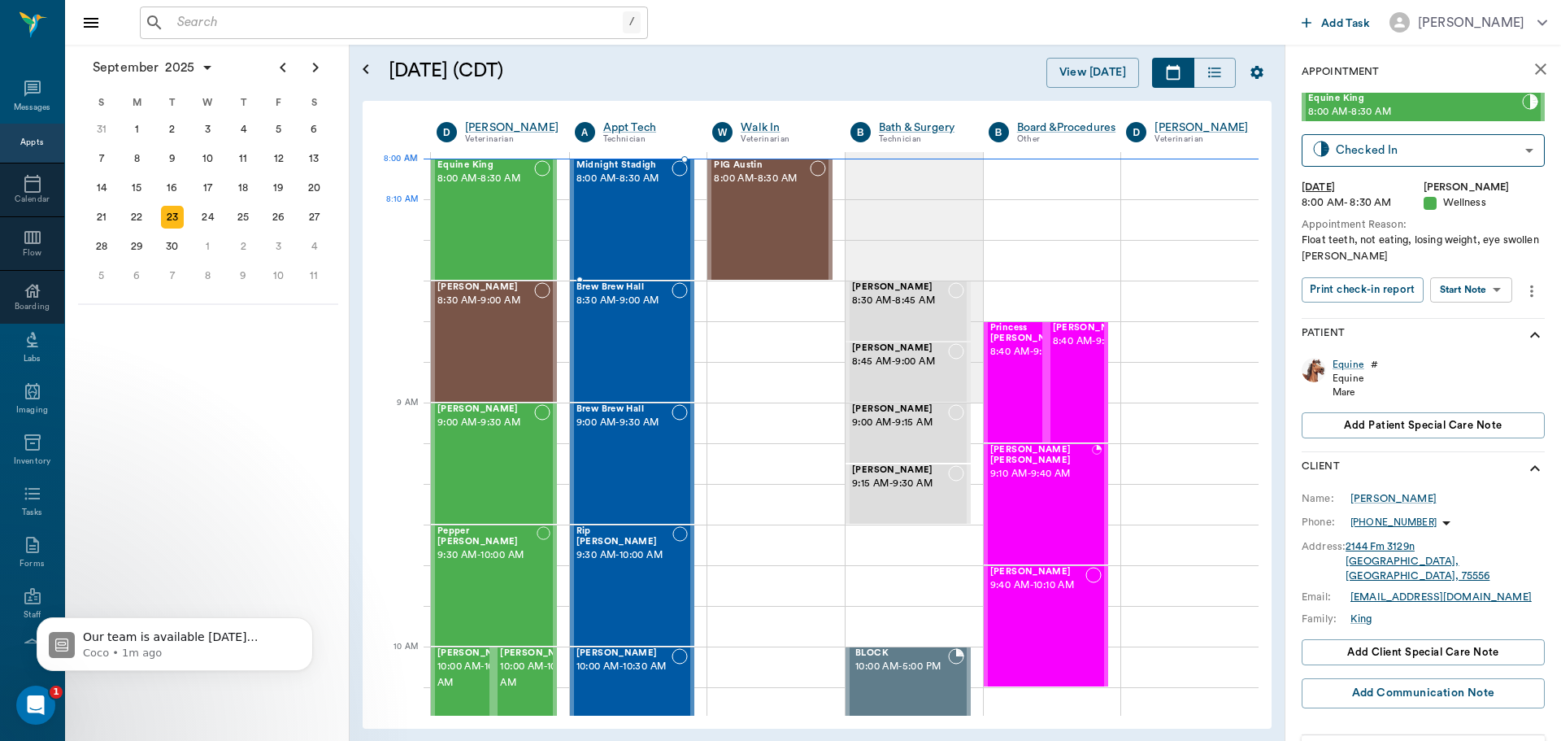
click at [628, 238] on div "Midnight Stadigh 8:00 AM - 8:30 AM" at bounding box center [624, 219] width 96 height 119
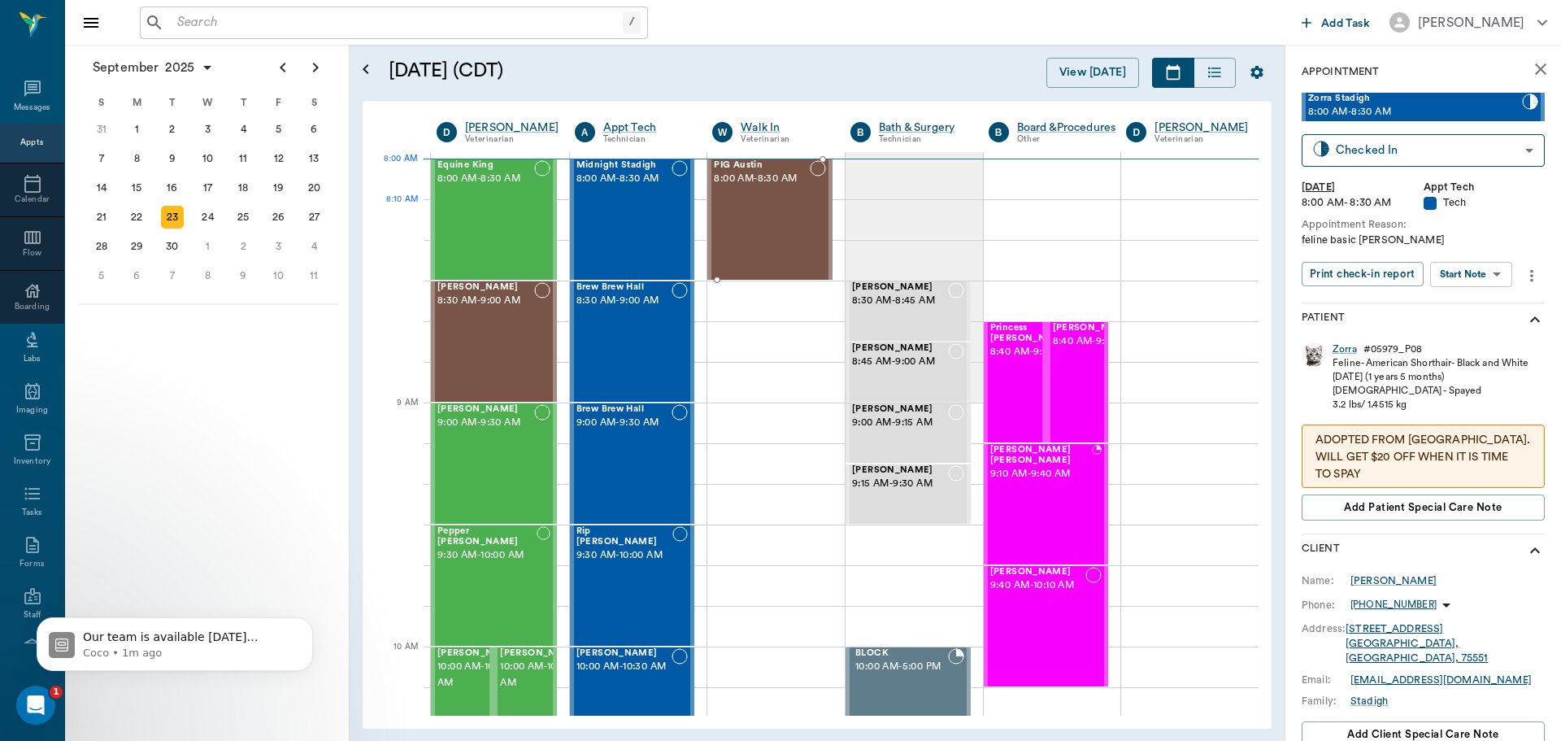
click at [782, 221] on div "PIG Austin 8:00 AM - 8:30 AM" at bounding box center [762, 219] width 96 height 119
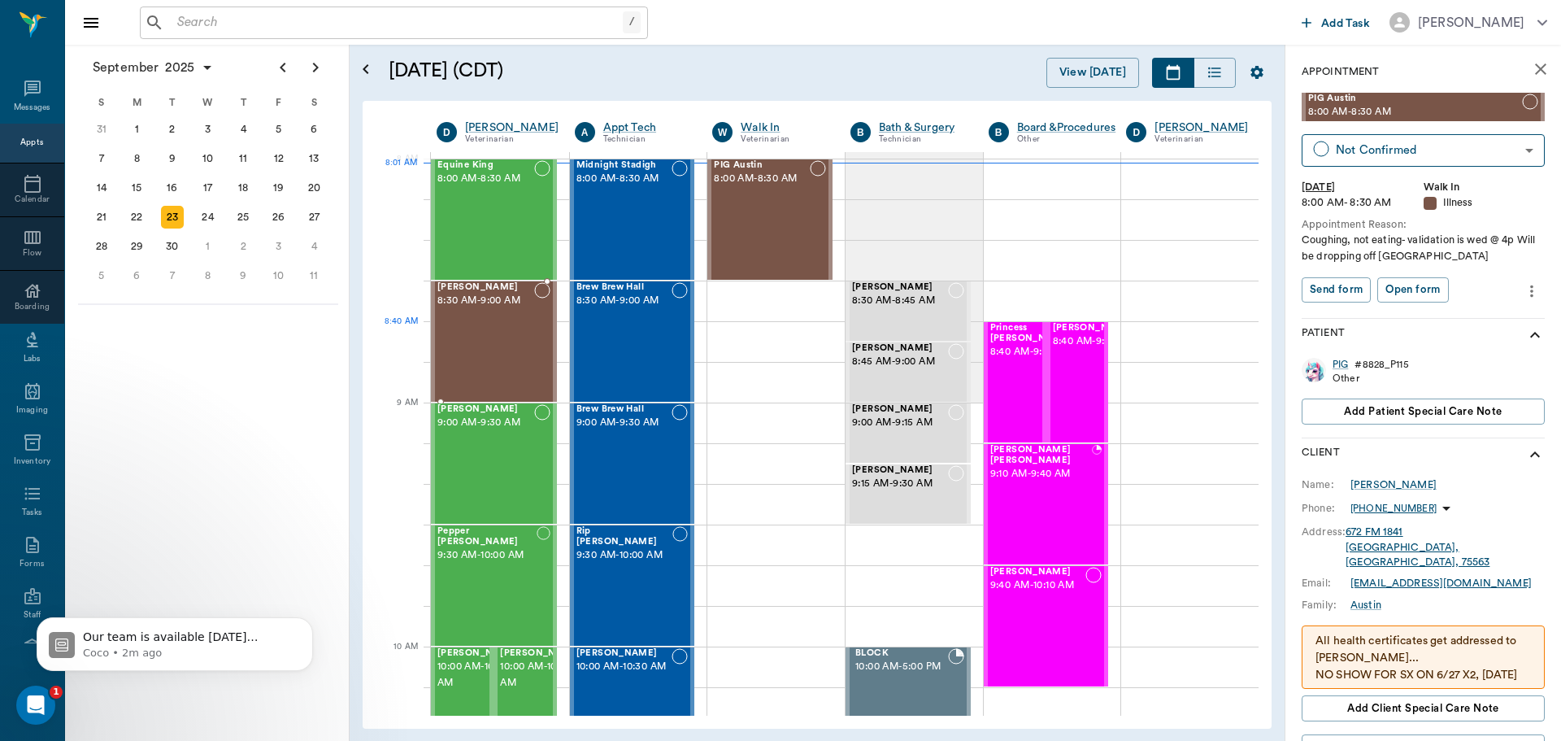
click at [464, 332] on div "[PERSON_NAME] 8:30 AM - 9:00 AM" at bounding box center [485, 341] width 97 height 119
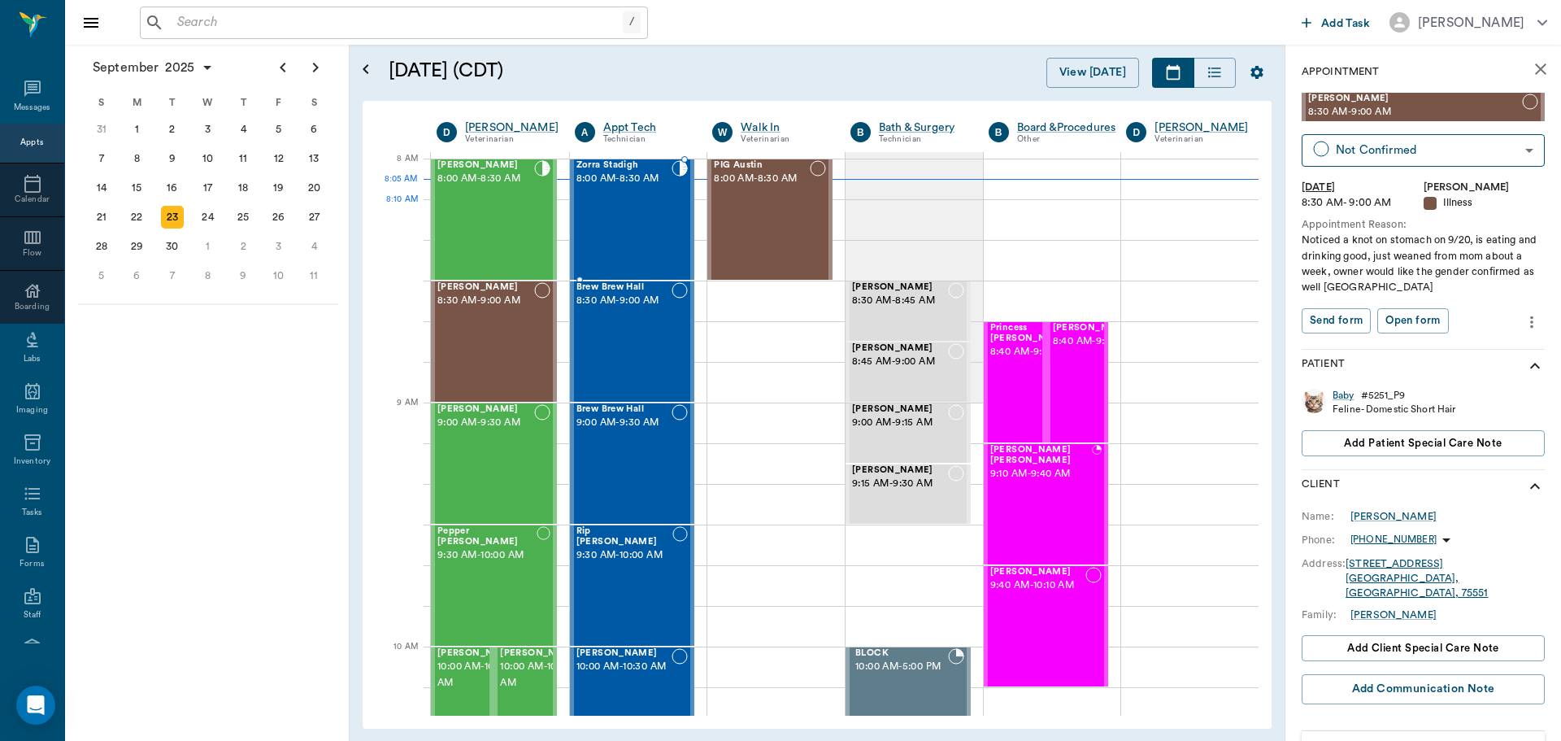
click at [631, 227] on div "Zorra Stadigh 8:00 AM - 8:30 AM" at bounding box center [624, 219] width 96 height 119
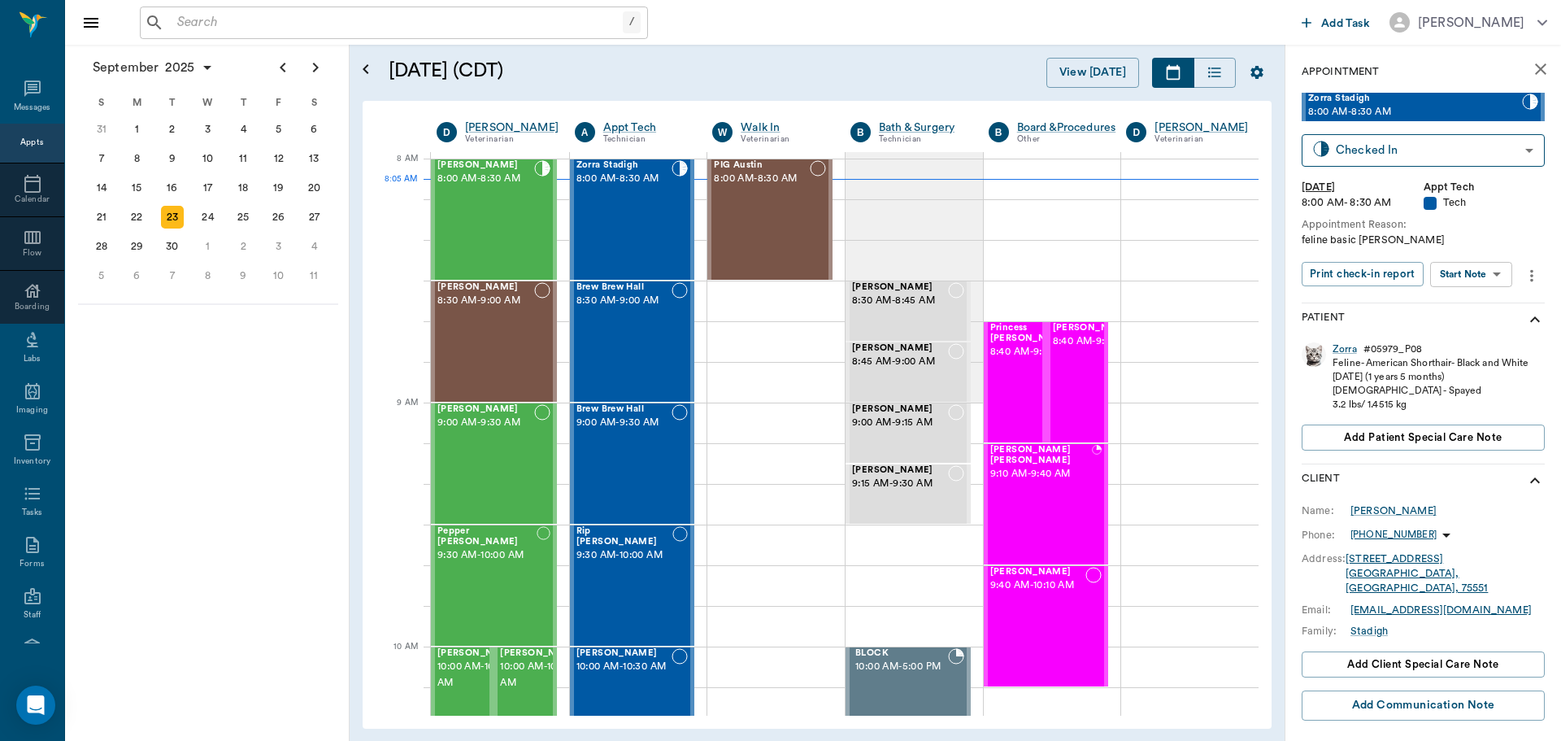
click at [1477, 267] on body "/ ​ Add Task Dr. Bert Ellsworth Nectar Messages Appts Calendar Flow Boarding La…" at bounding box center [780, 370] width 1561 height 741
click at [1477, 311] on button "Start SOAP" at bounding box center [1452, 307] width 55 height 19
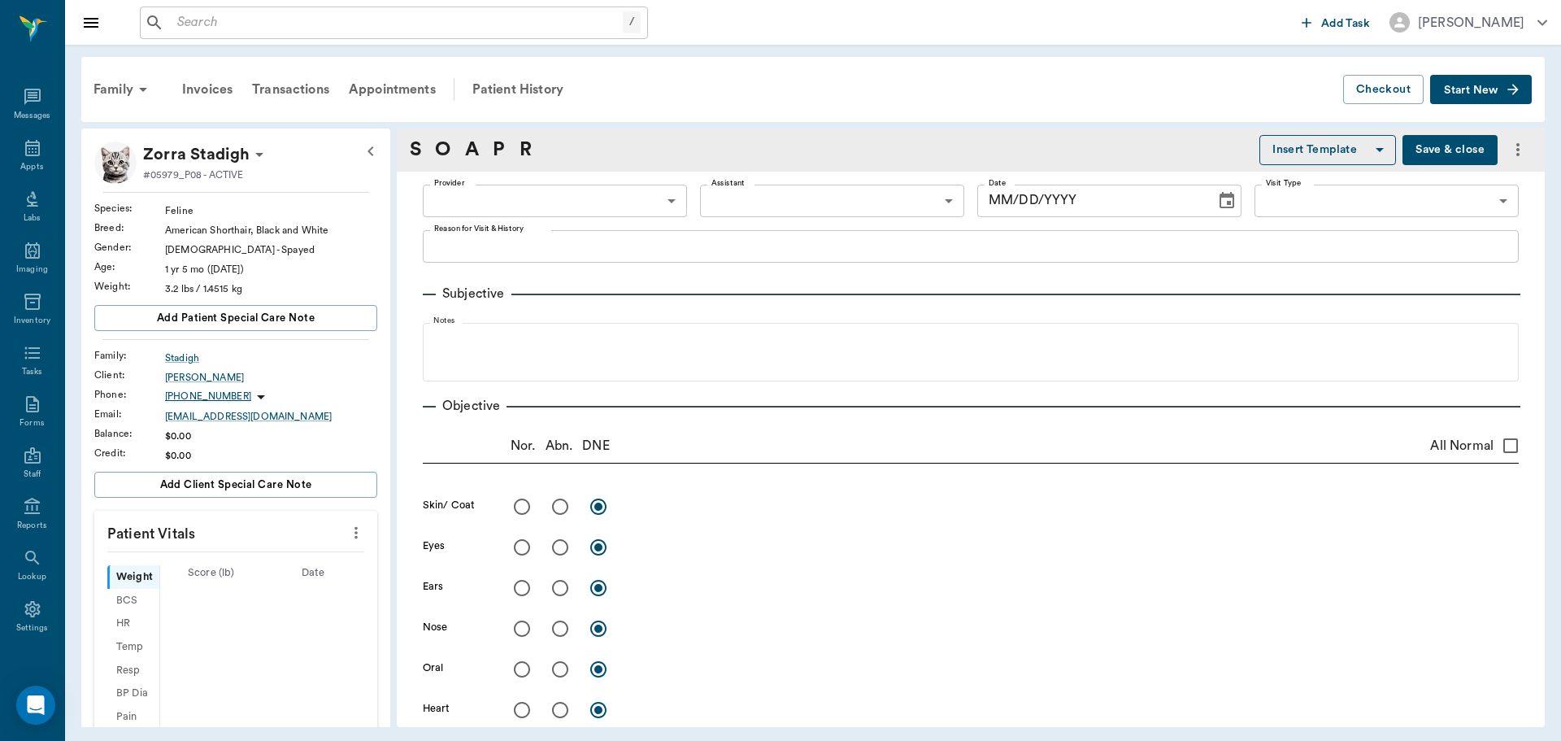
type input "63ec2f075fda476ae8351a4c"
type input "65d2be4f46e3a538d89b8c1a"
type textarea "feline basic Christy"
type input "09/23/2025"
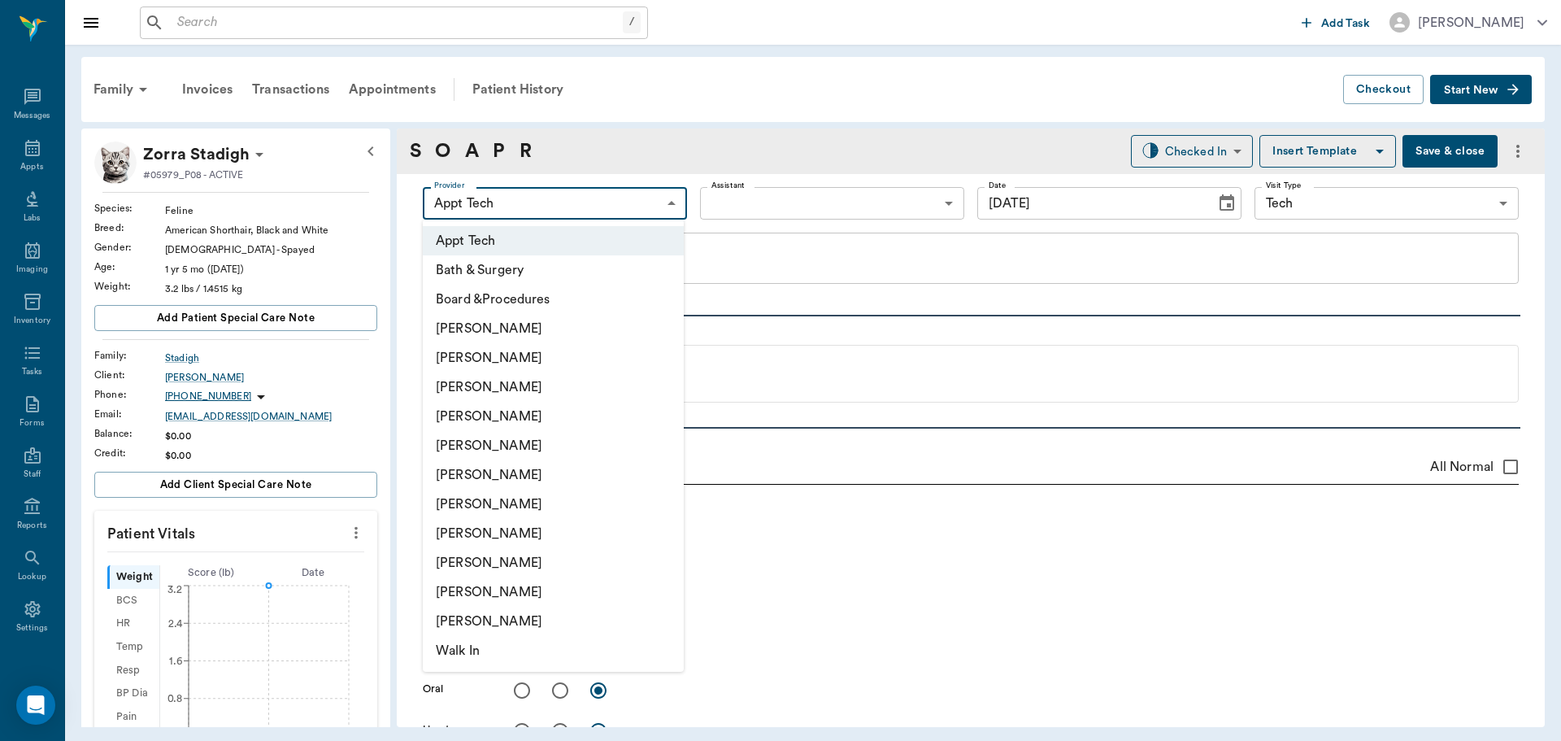
click at [598, 201] on body "/ ​ Add Task Dr. Bert Ellsworth Nectar Messages Appts Labs Imaging Inventory Ta…" at bounding box center [780, 370] width 1561 height 741
click at [497, 537] on li "[PERSON_NAME]" at bounding box center [553, 533] width 261 height 29
type input "63ec2e7e52e12b0ba117b124"
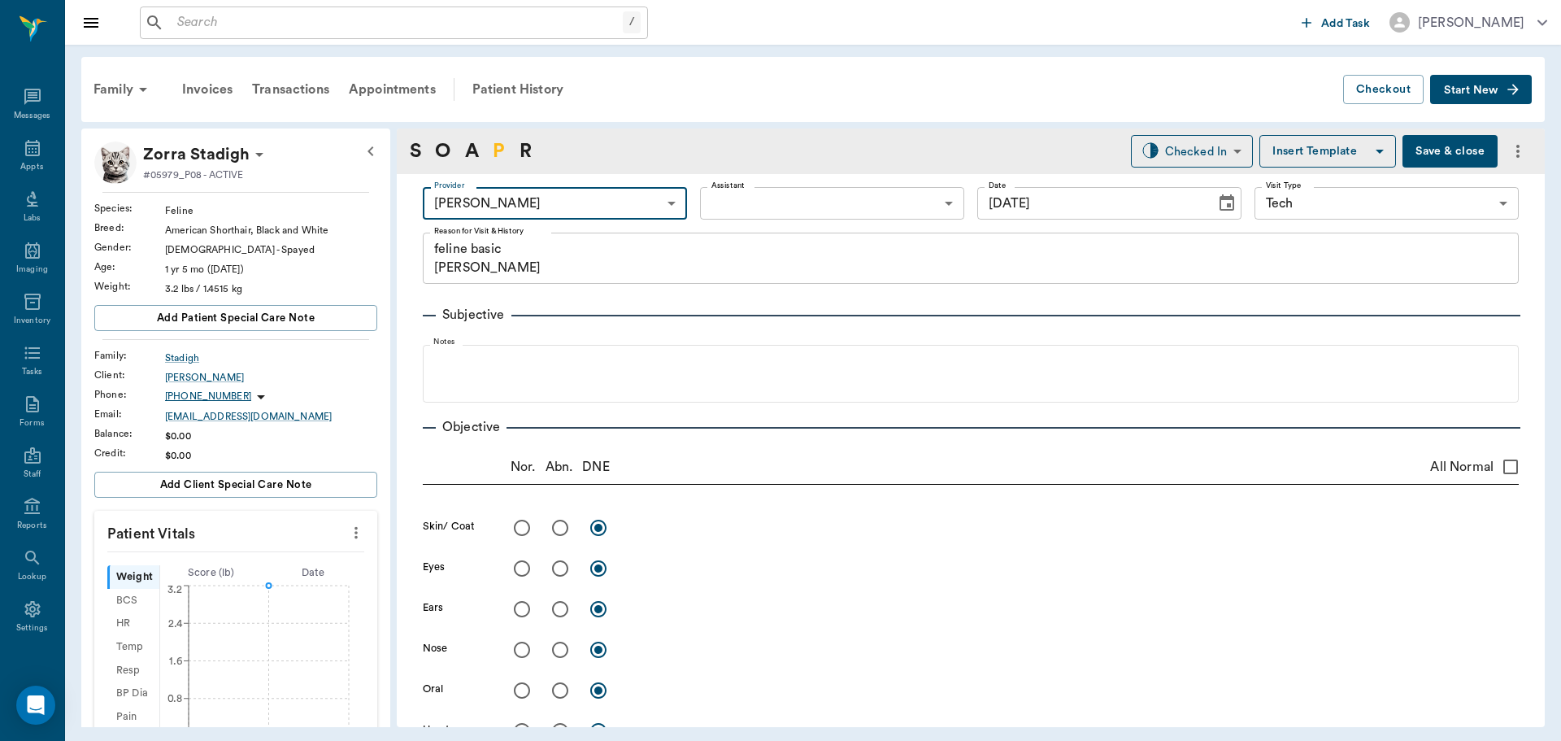
click at [498, 151] on link "P" at bounding box center [499, 151] width 12 height 29
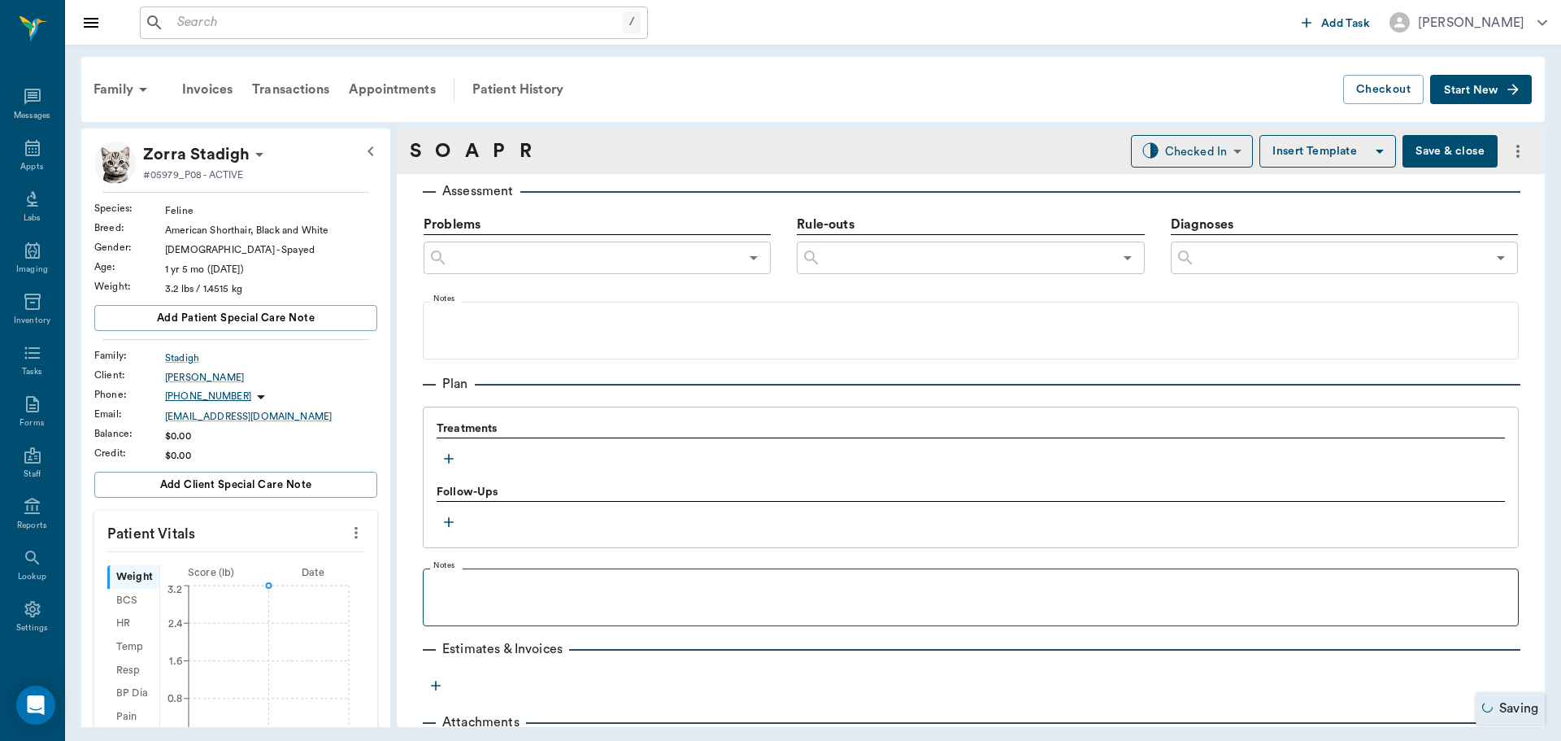
scroll to position [988, 0]
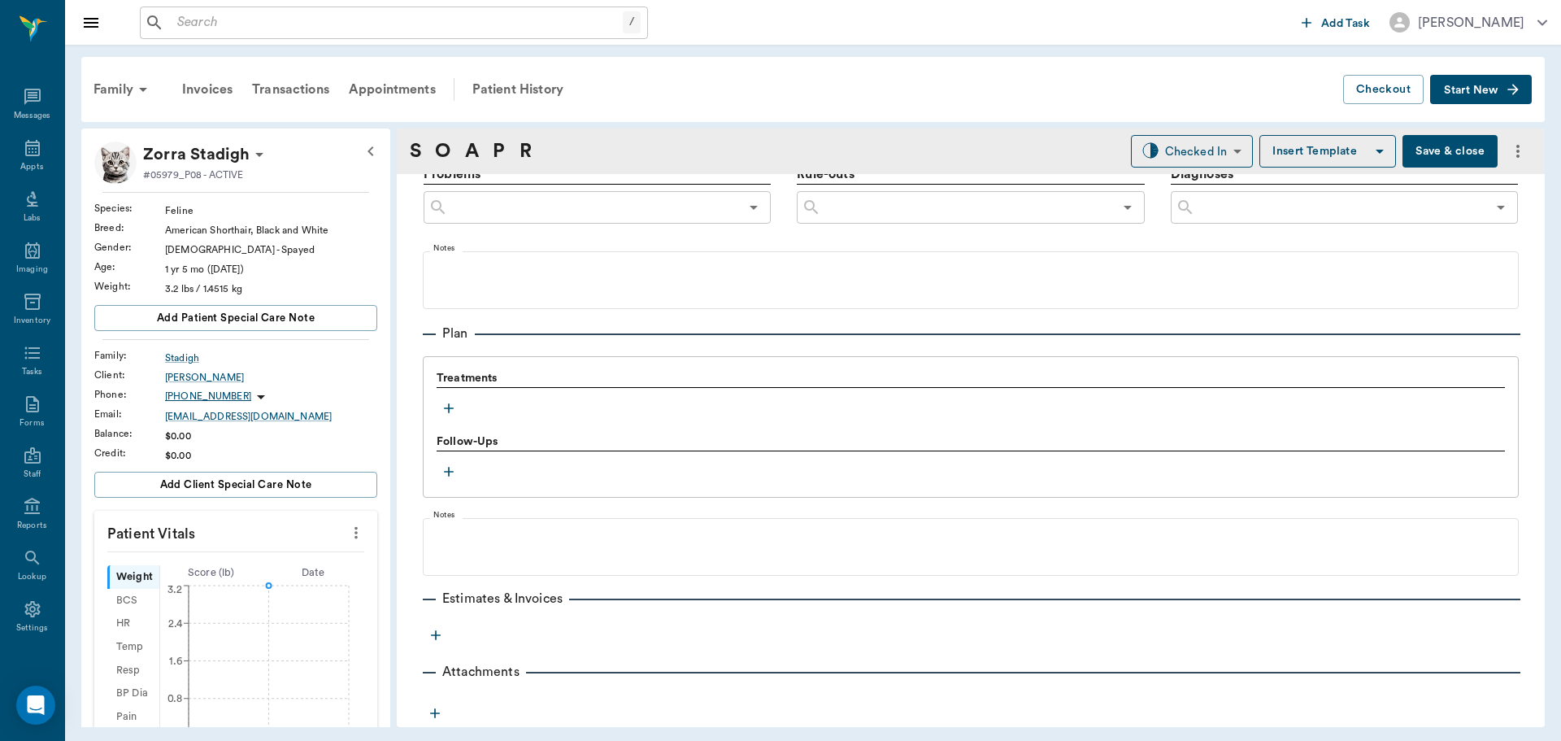
click at [453, 399] on button "button" at bounding box center [449, 408] width 24 height 24
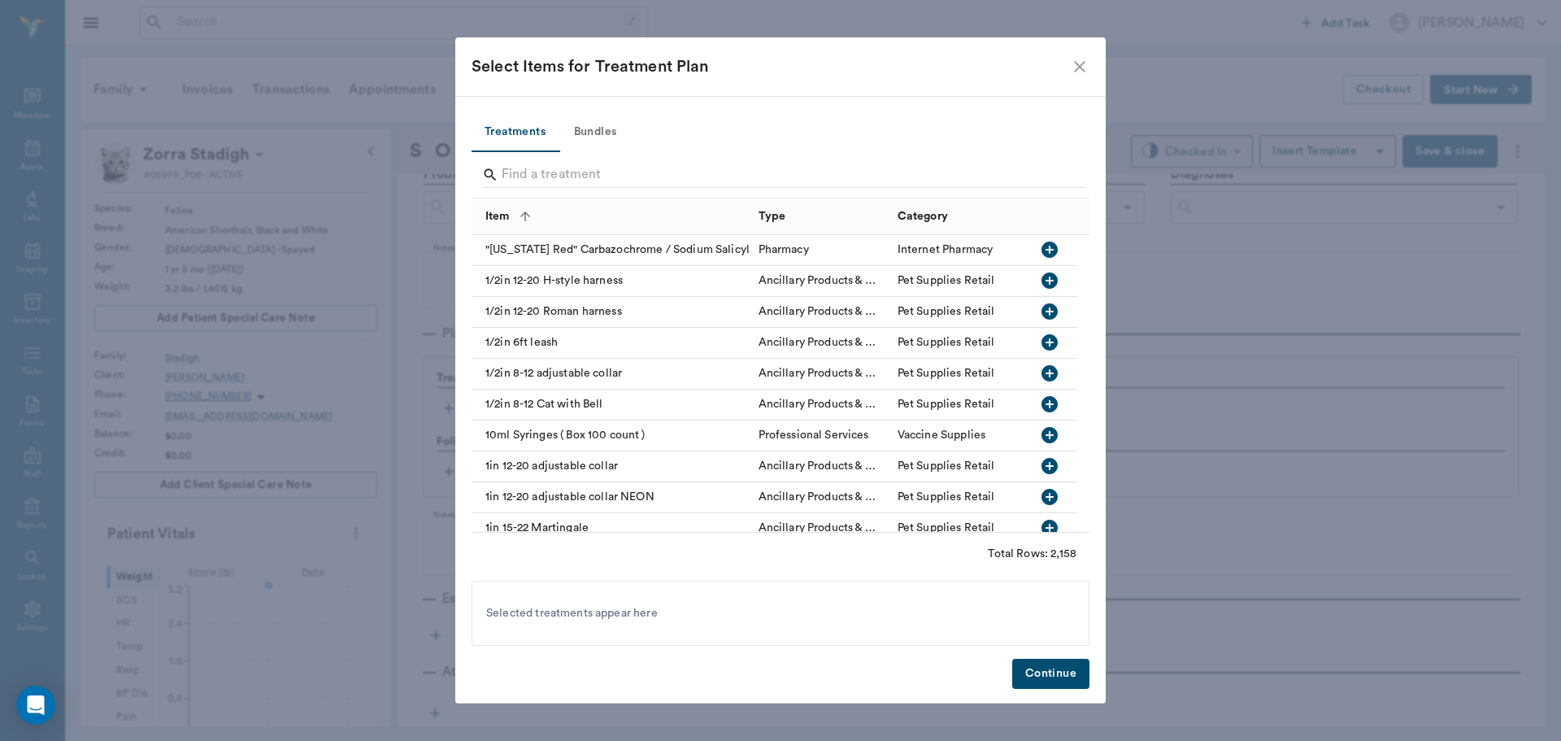
click at [602, 124] on button "Bundles" at bounding box center [595, 132] width 73 height 39
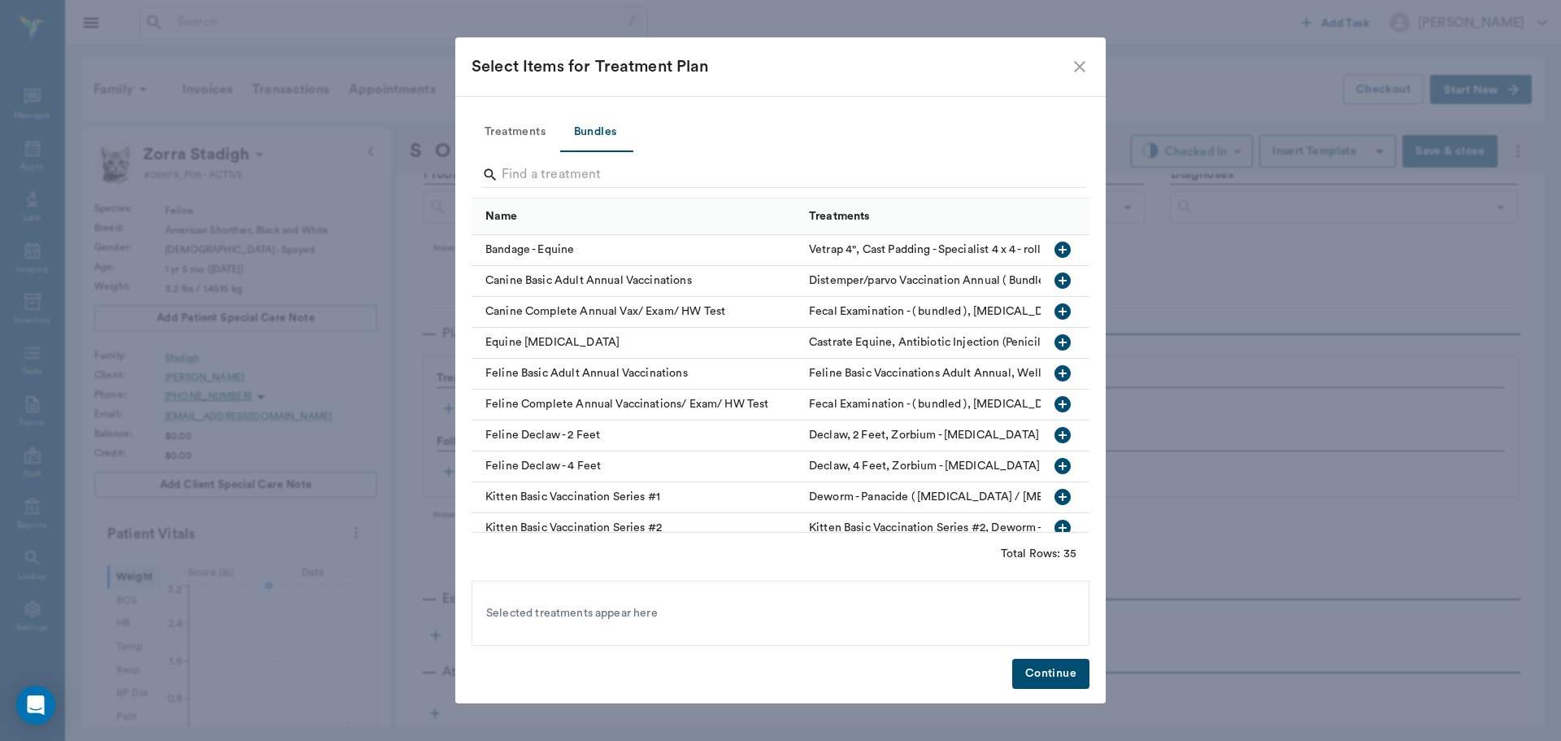
click at [1053, 370] on icon "button" at bounding box center [1063, 373] width 20 height 20
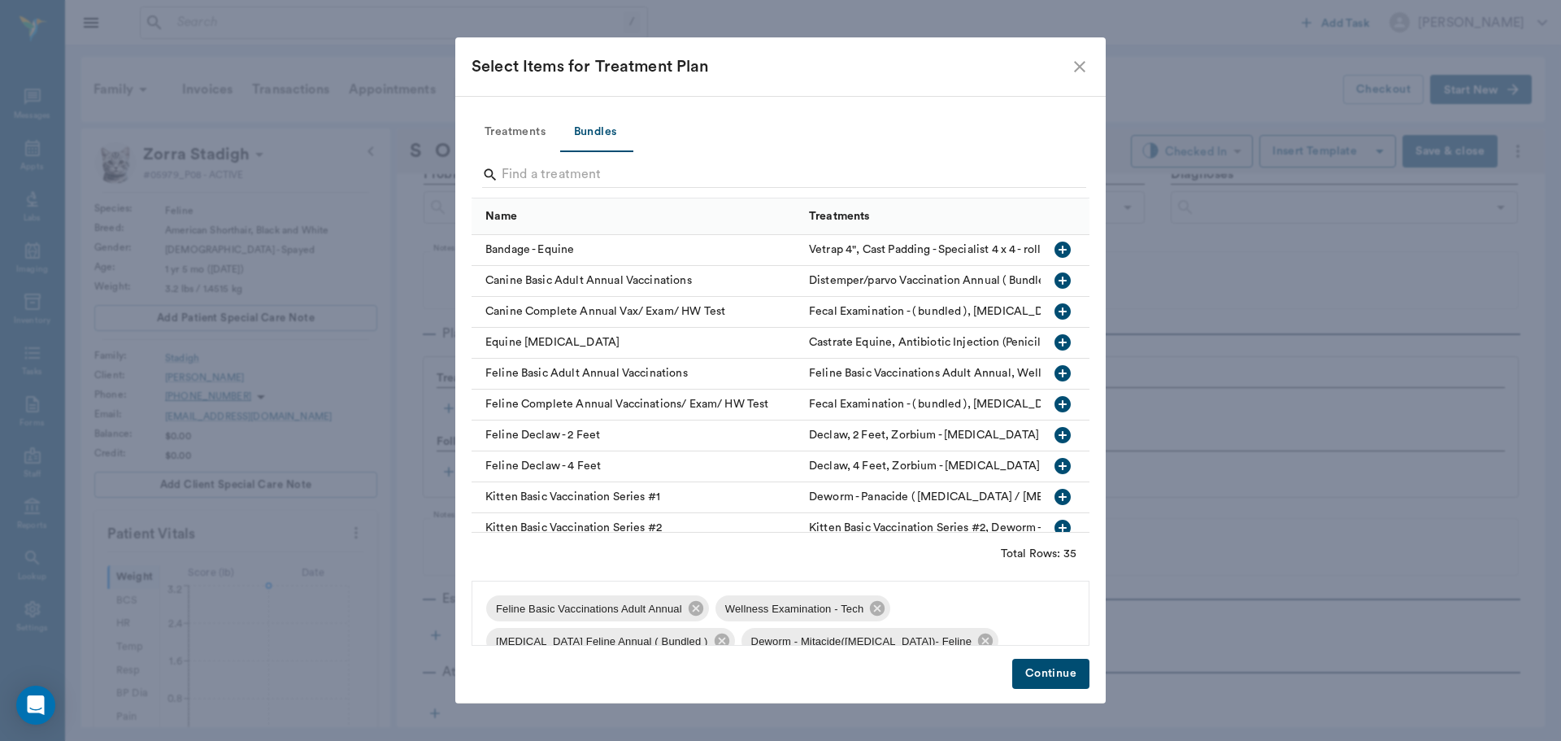
click at [1041, 669] on button "Continue" at bounding box center [1050, 674] width 77 height 30
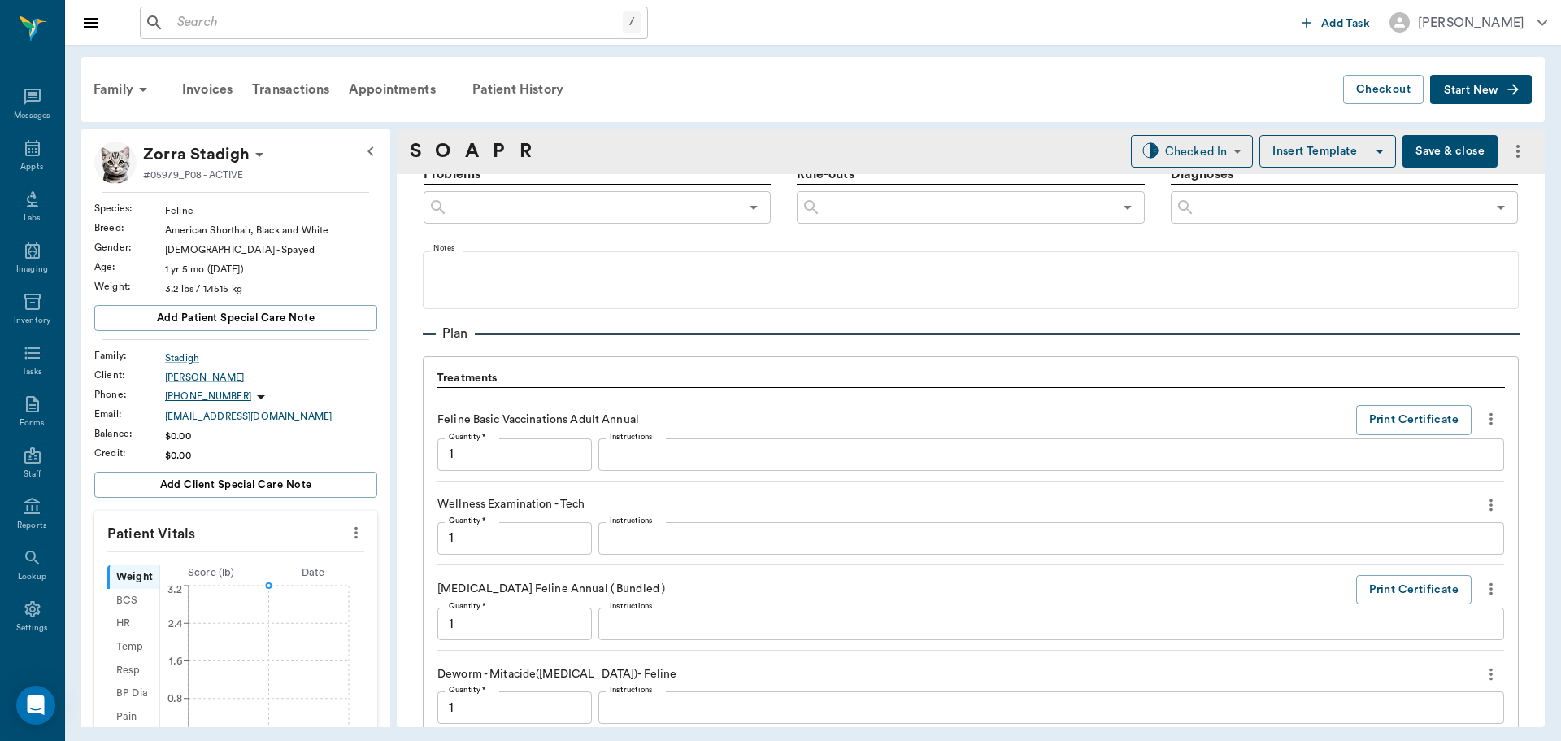
scroll to position [1485, 0]
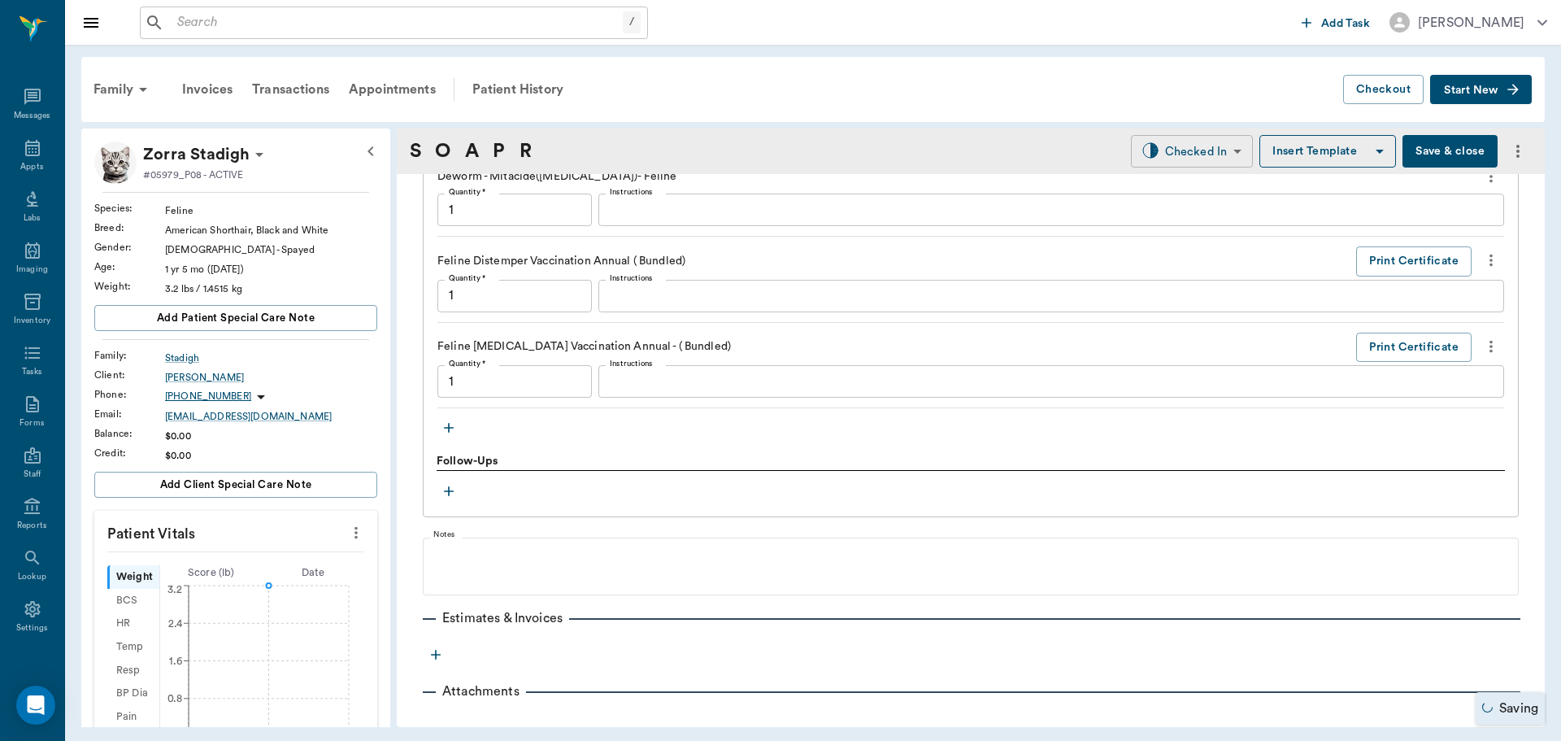
click at [1197, 154] on body "/ ​ Add Task Dr. Bert Ellsworth Nectar Messages Appts Labs Imaging Inventory Ta…" at bounding box center [780, 370] width 1561 height 741
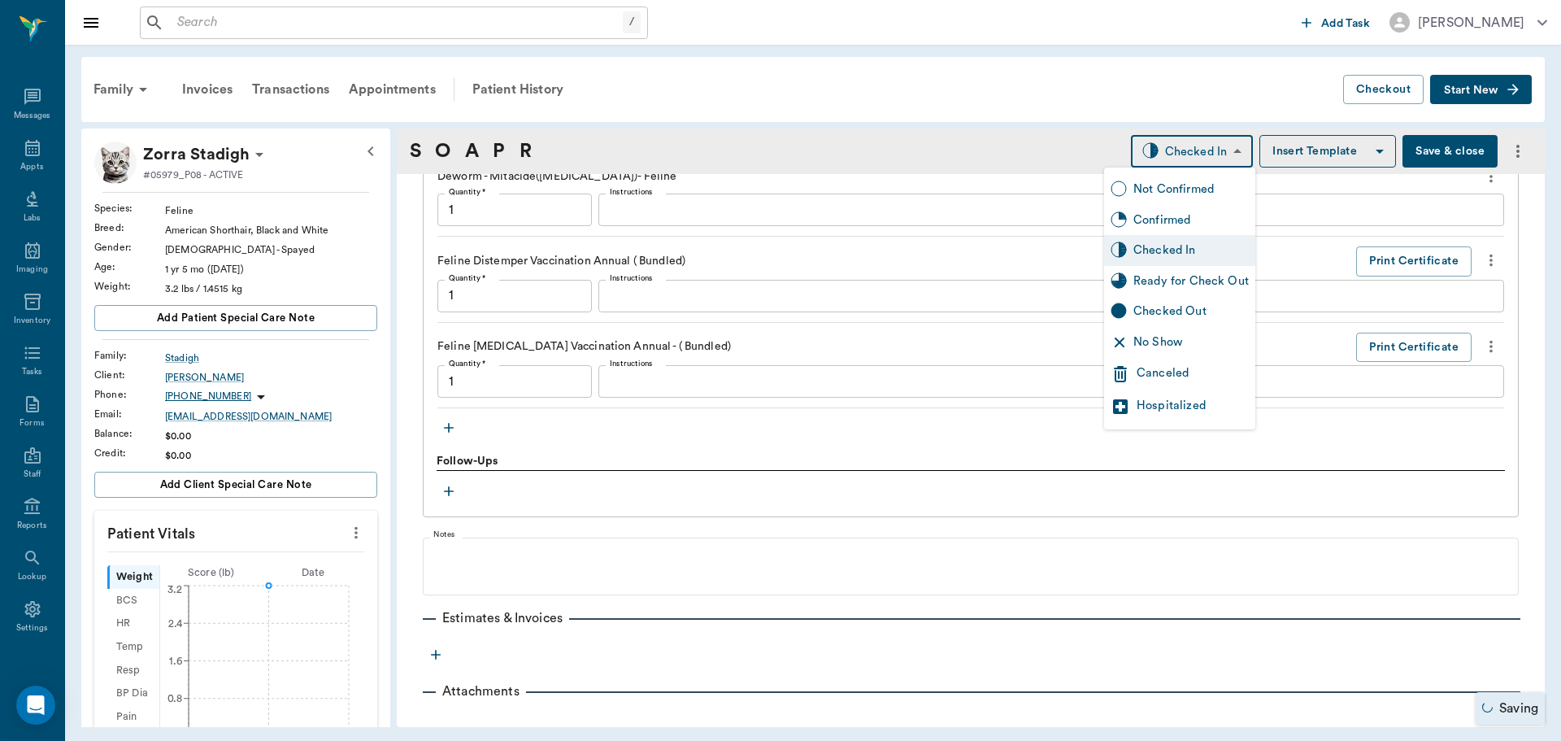
type input "1.00"
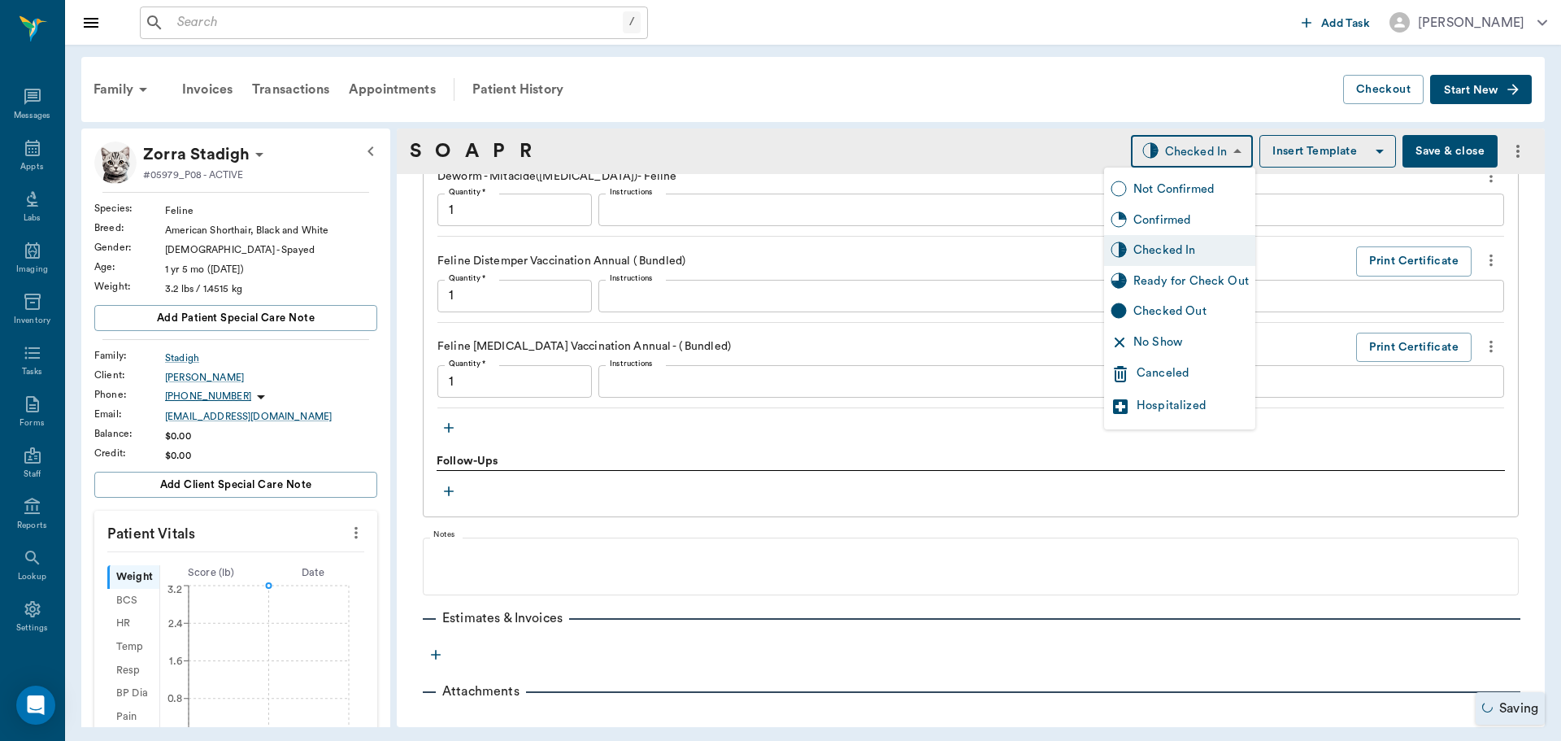
type input "1.00"
click at [1188, 281] on div "Ready for Check Out" at bounding box center [1190, 281] width 115 height 18
type input "READY_TO_CHECKOUT"
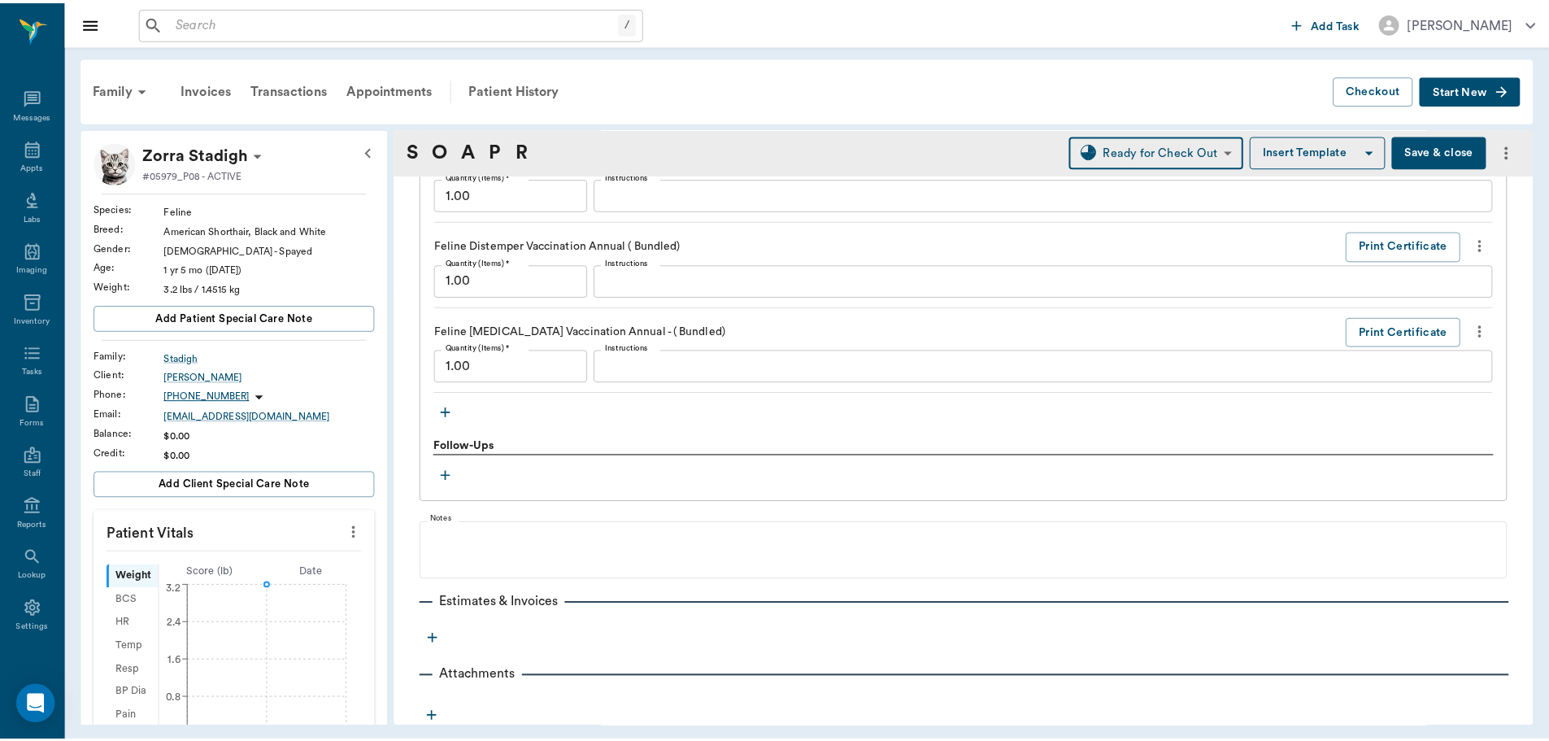
scroll to position [1505, 0]
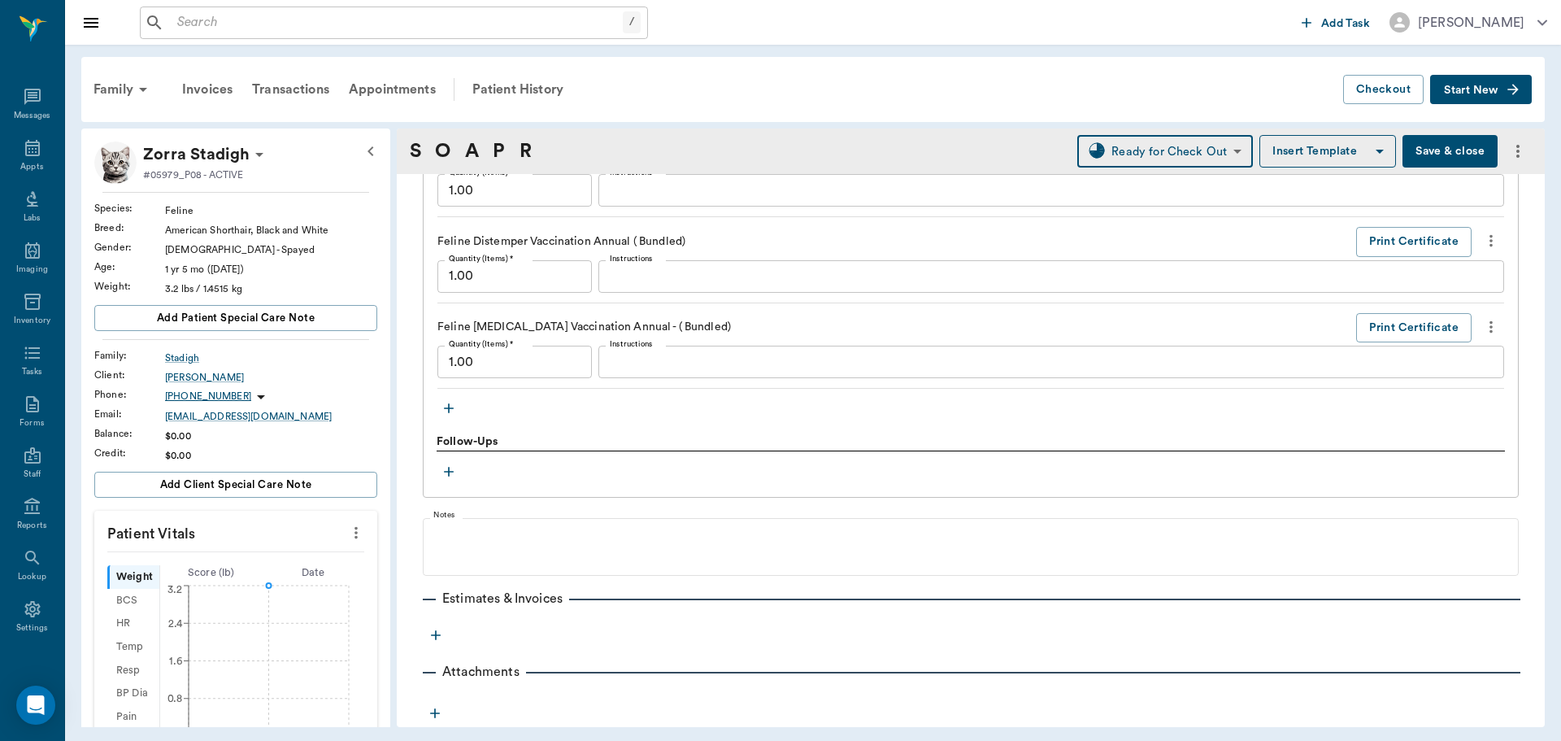
click at [433, 638] on icon "more" at bounding box center [436, 635] width 16 height 16
click at [437, 688] on span "Invoice" at bounding box center [435, 693] width 137 height 17
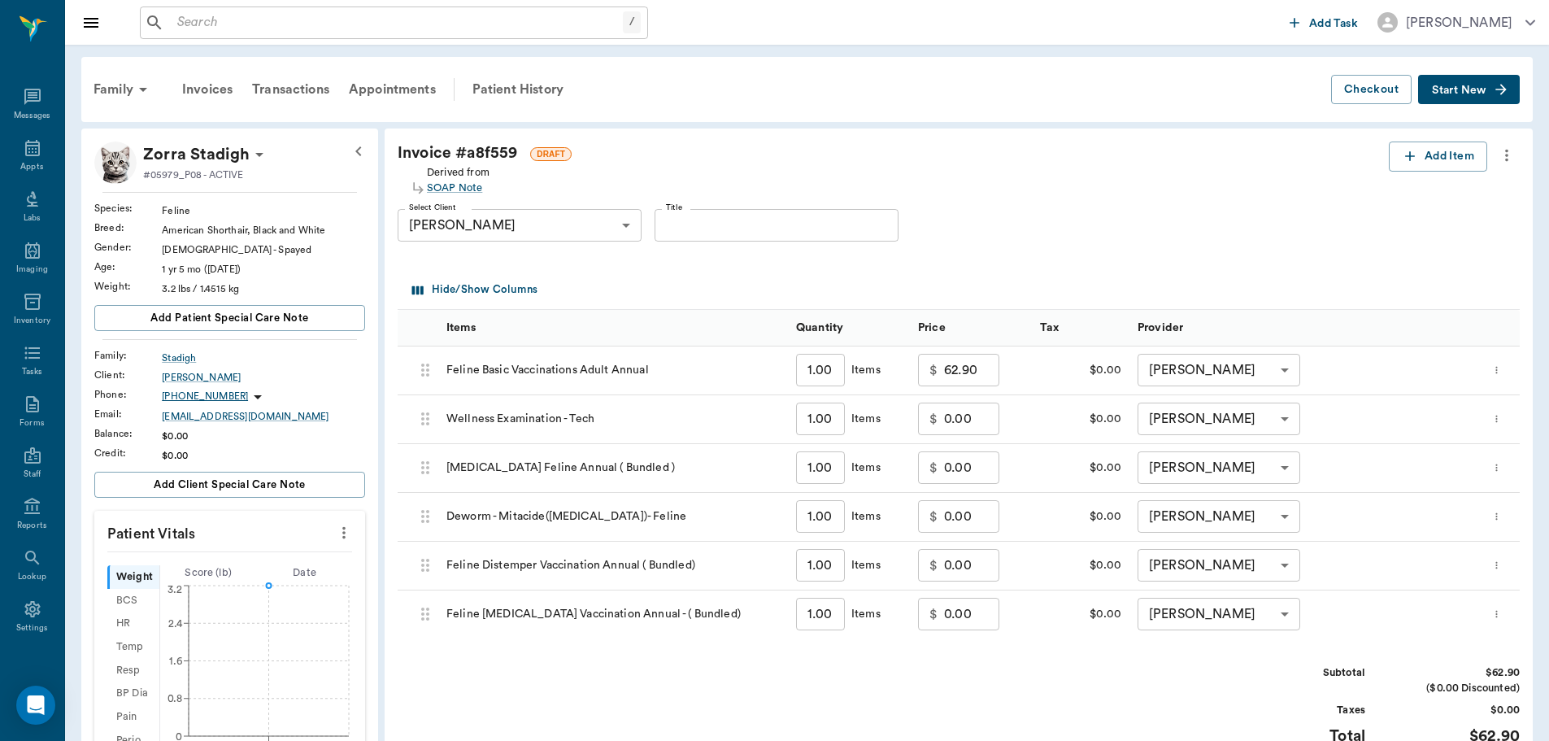
scroll to position [244, 0]
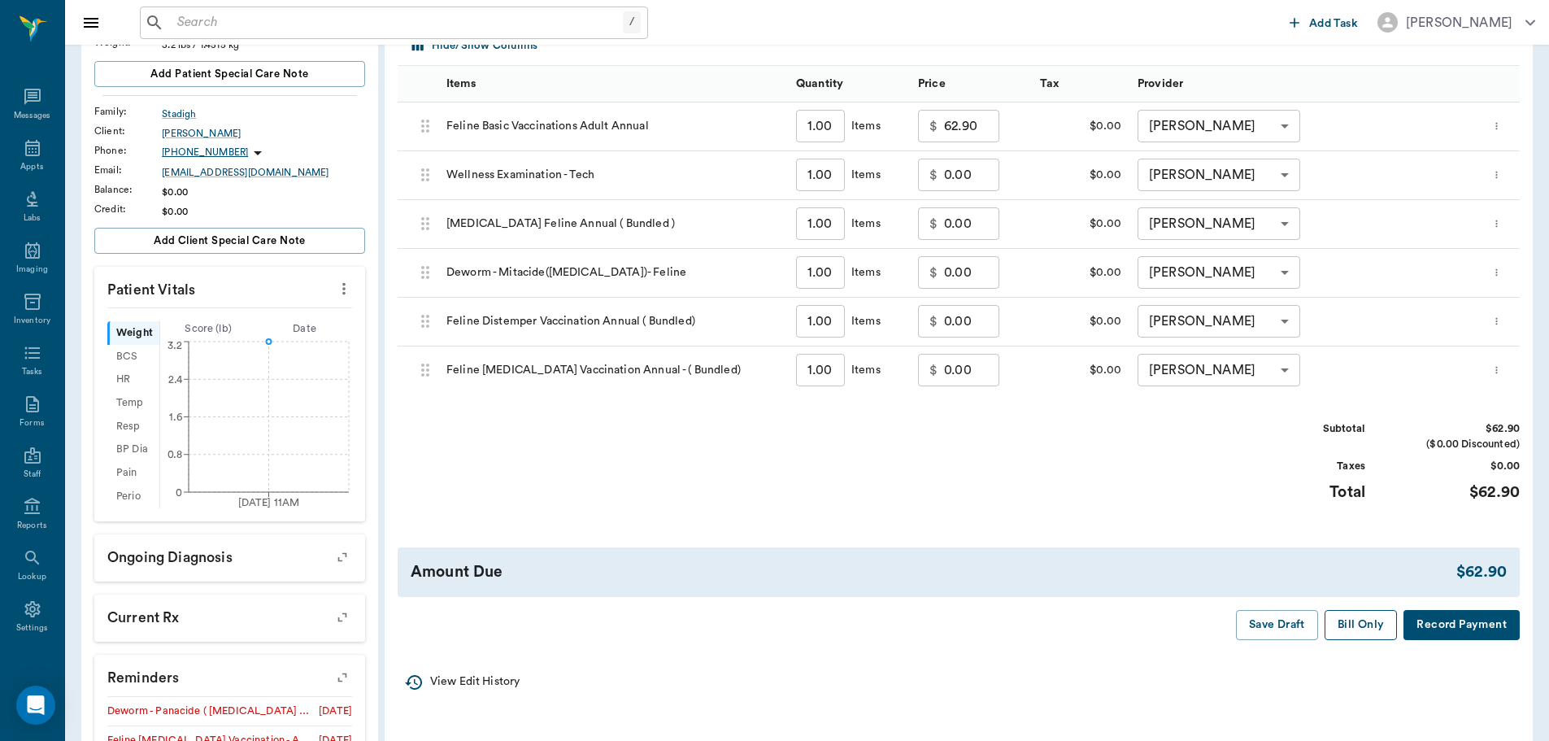
click at [1368, 626] on button "Bill Only" at bounding box center [1360, 625] width 73 height 30
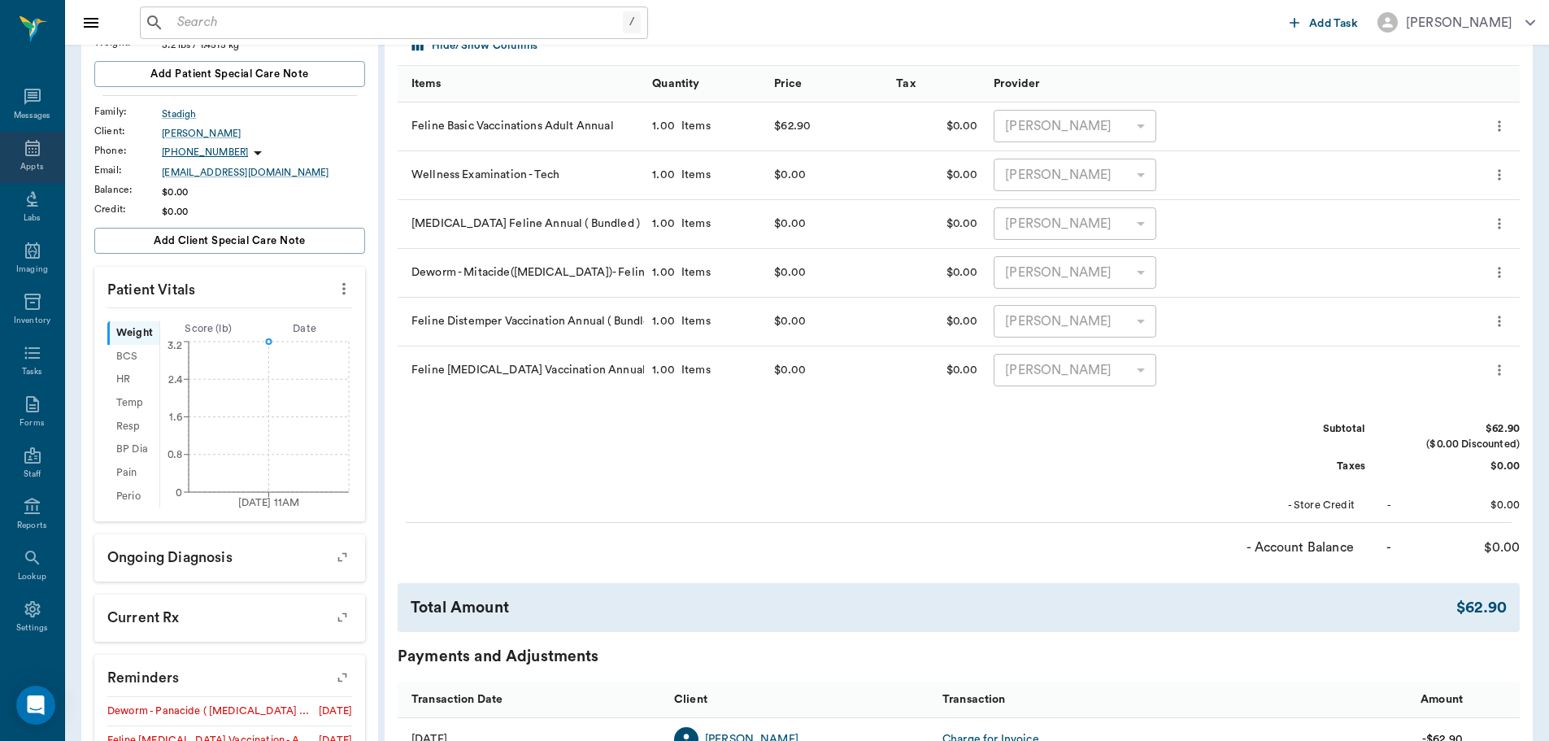
click at [32, 167] on div "Appts" at bounding box center [31, 167] width 23 height 12
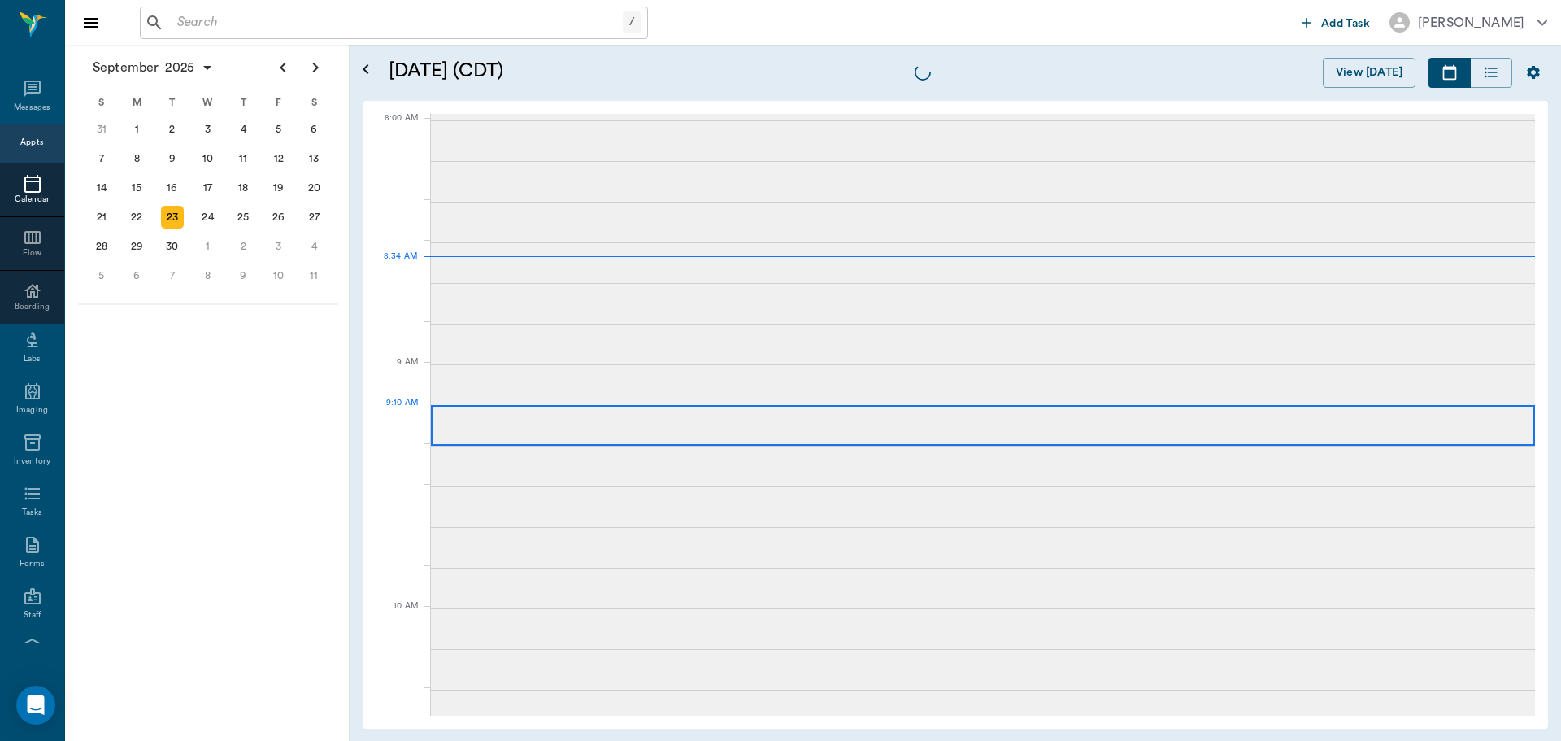
scroll to position [2, 0]
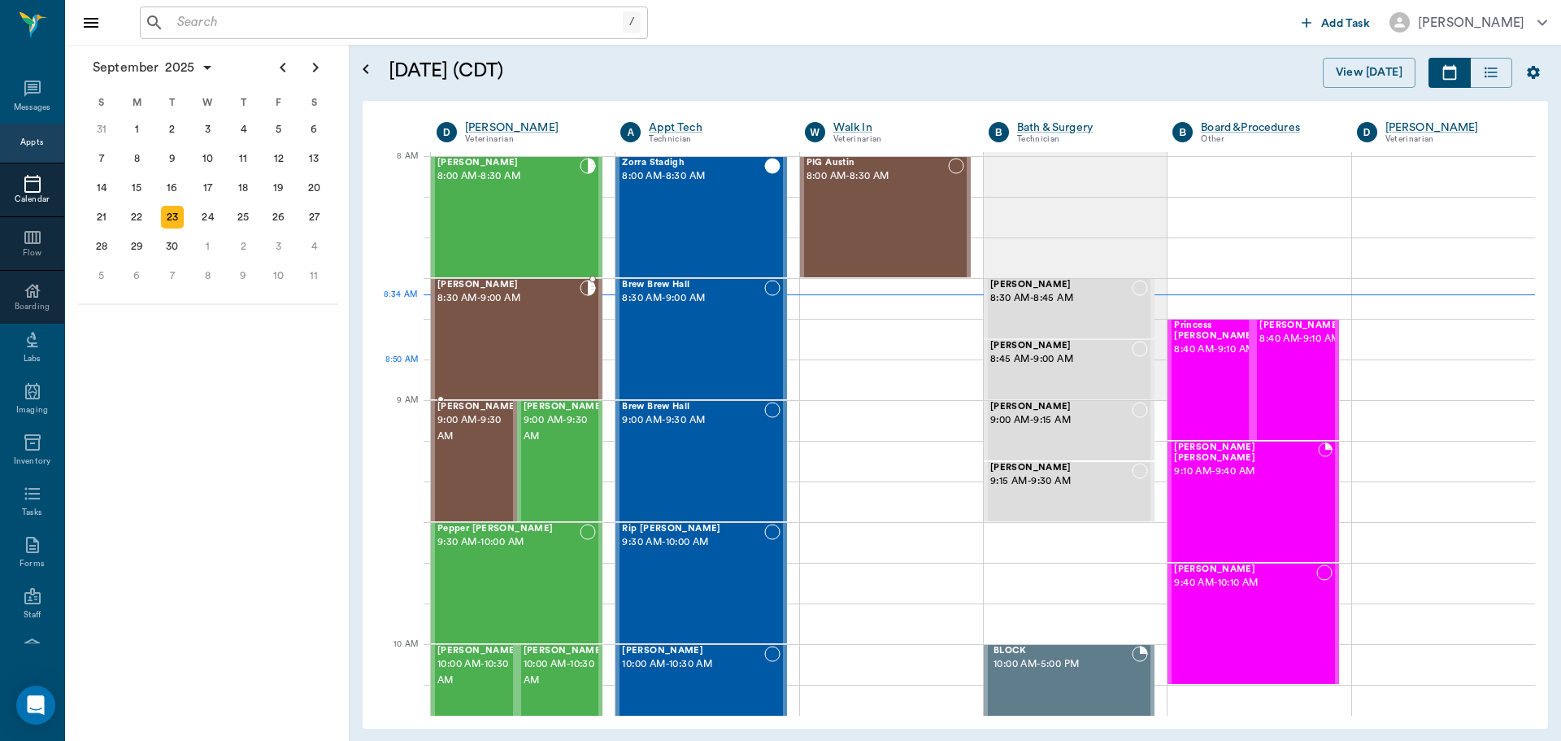
click at [531, 367] on div "Baby Harris 8:30 AM - 9:00 AM" at bounding box center [508, 339] width 142 height 119
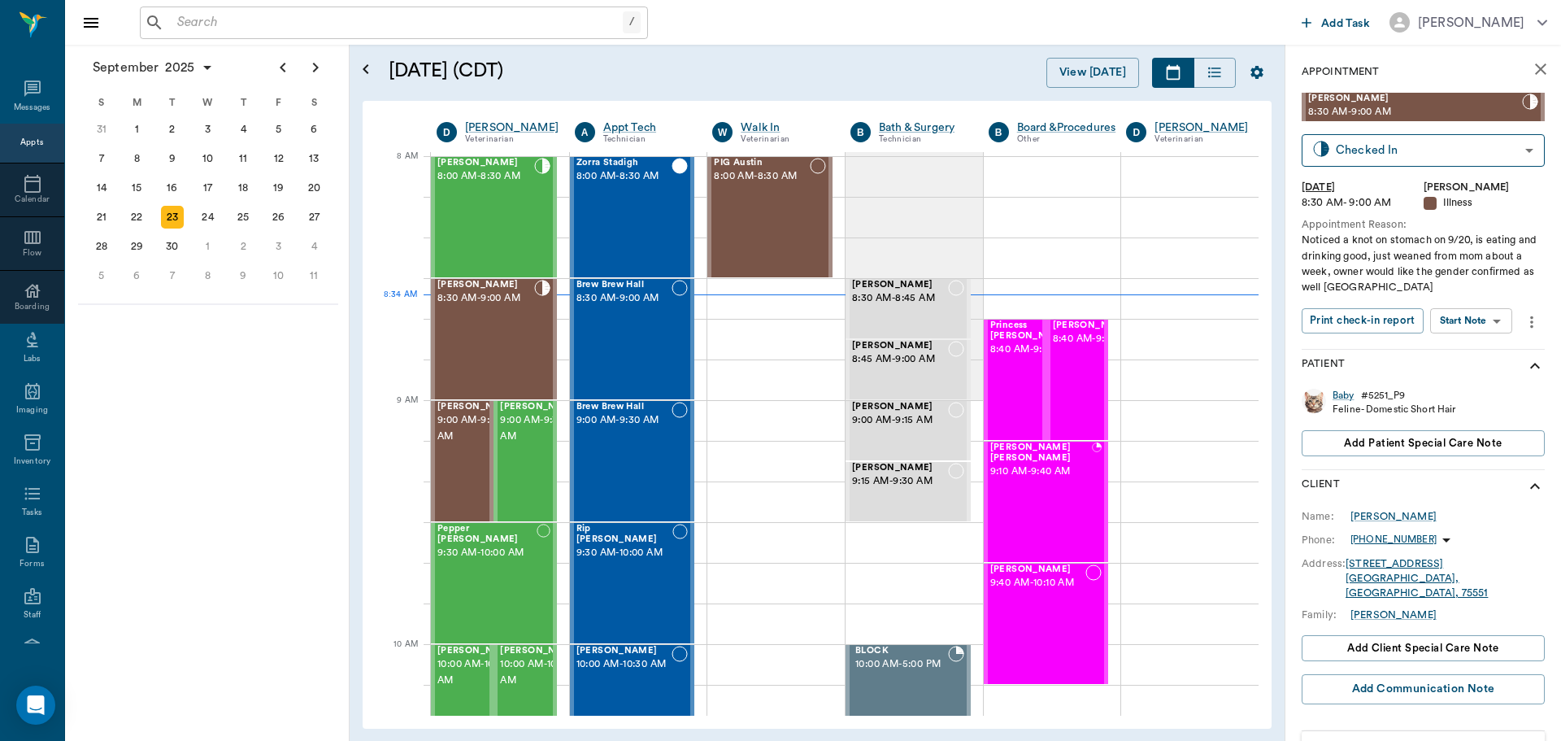
click at [1478, 331] on body "/ ​ Add Task Dr. Bert Ellsworth Nectar Messages Appts Calendar Flow Boarding La…" at bounding box center [780, 370] width 1561 height 741
click at [1474, 356] on button "Start SOAP" at bounding box center [1452, 354] width 55 height 19
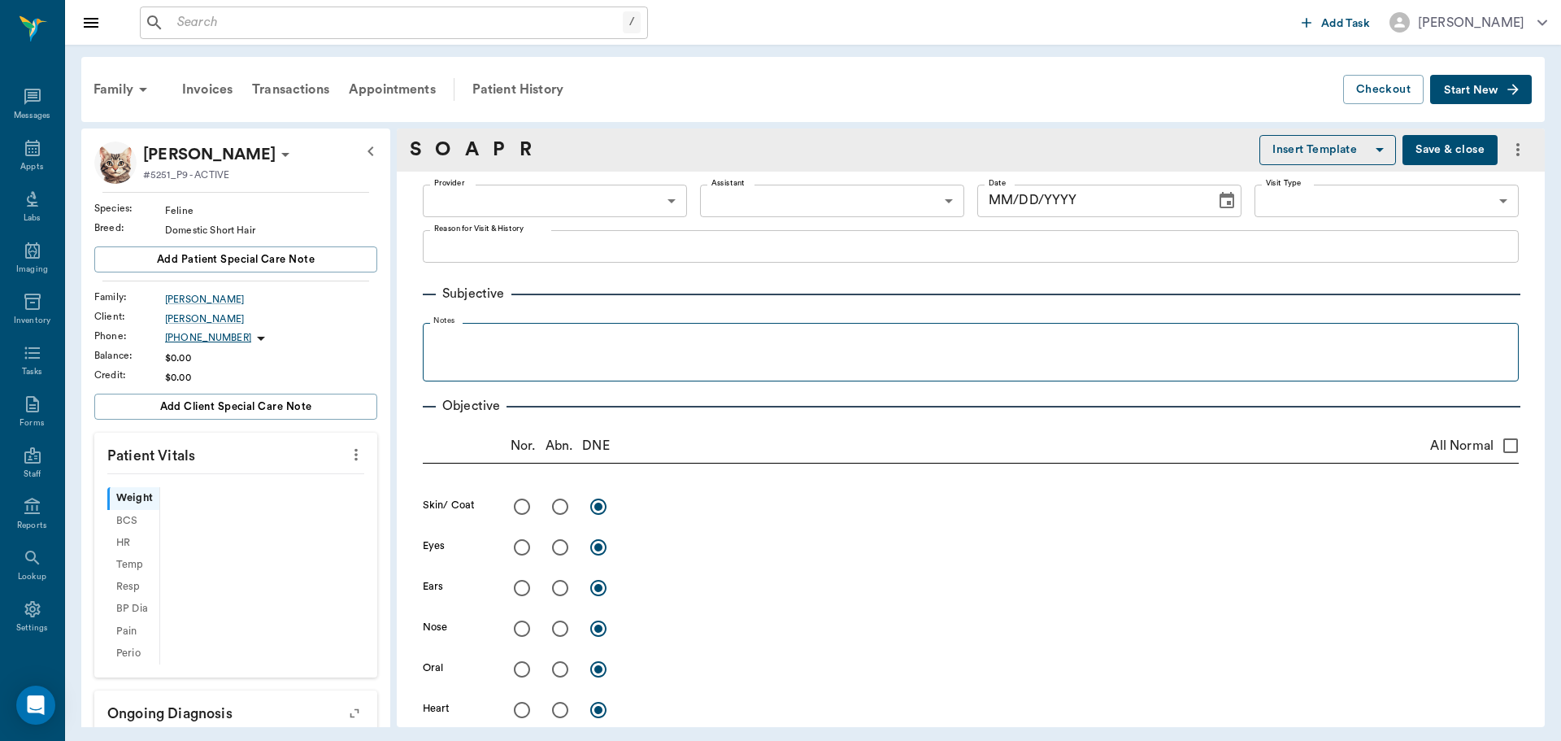
type input "63ec2f075fda476ae8351a4d"
type input "65d2be4f46e3a538d89b8c15"
type textarea "Noticed a knot on stomach on 9/20, is eating and drinking good, just weaned fro…"
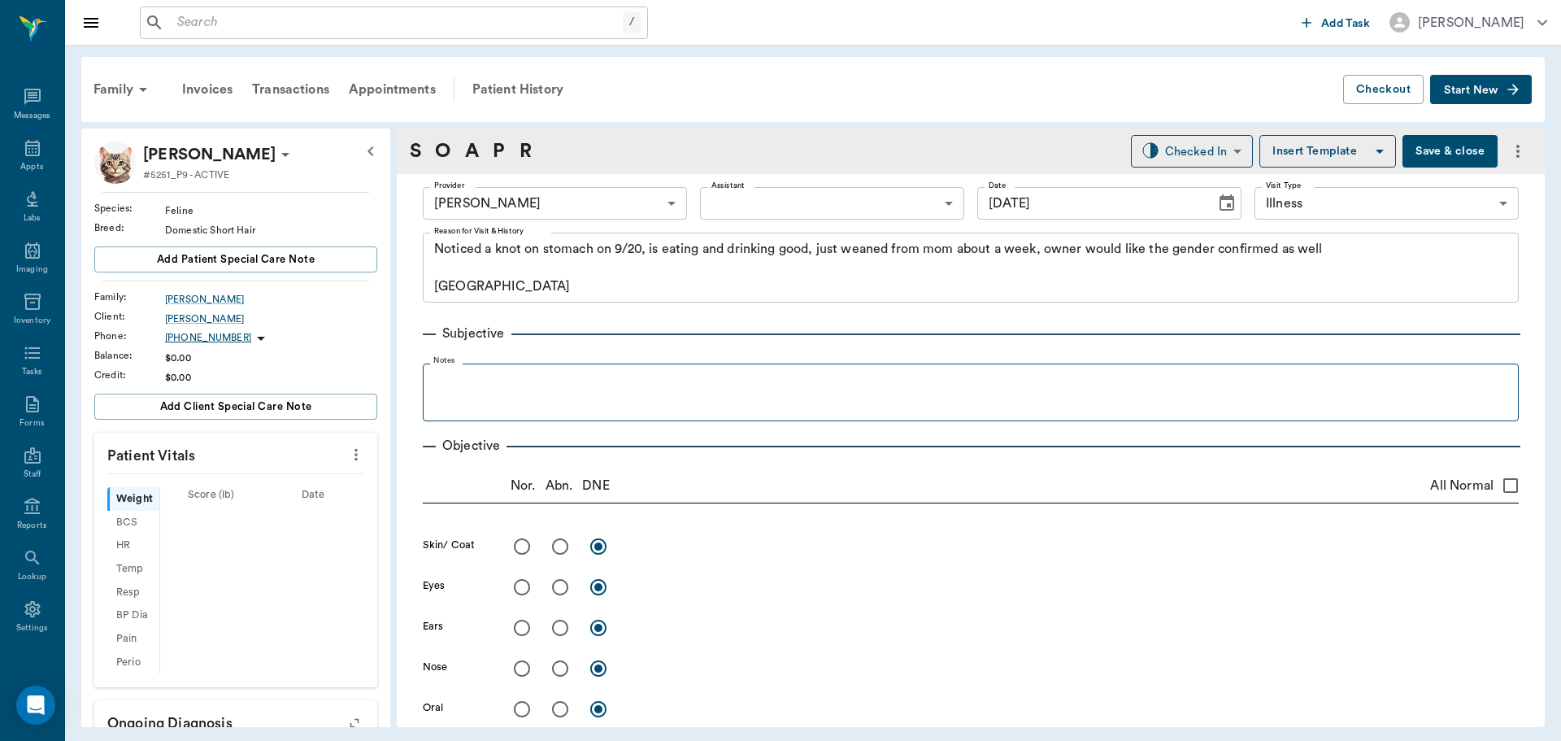
type input "[DATE]"
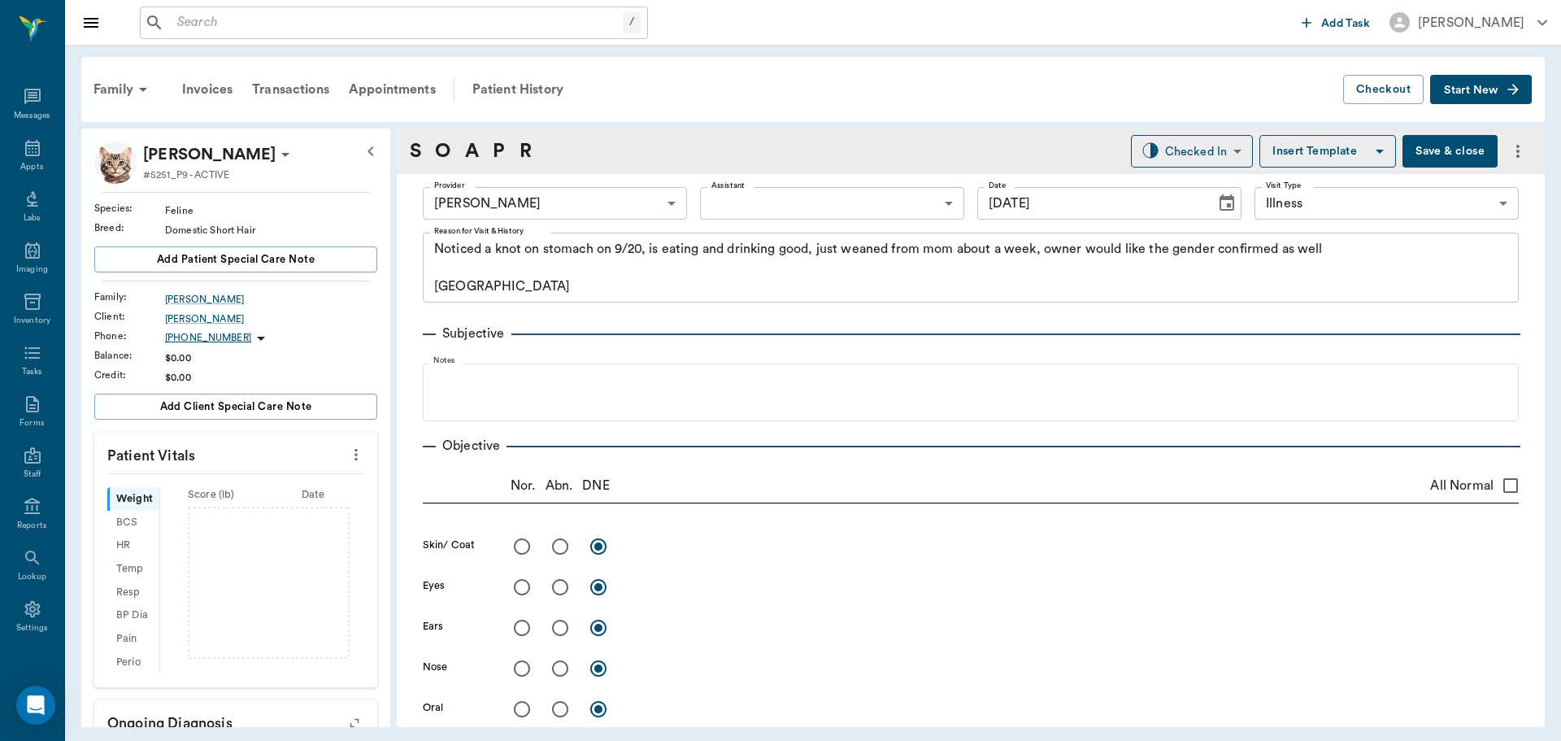
click at [354, 462] on button "more" at bounding box center [356, 455] width 26 height 28
click at [321, 481] on span "Enter Vitals" at bounding box center [275, 482] width 137 height 17
click at [256, 507] on input "text" at bounding box center [234, 503] width 141 height 33
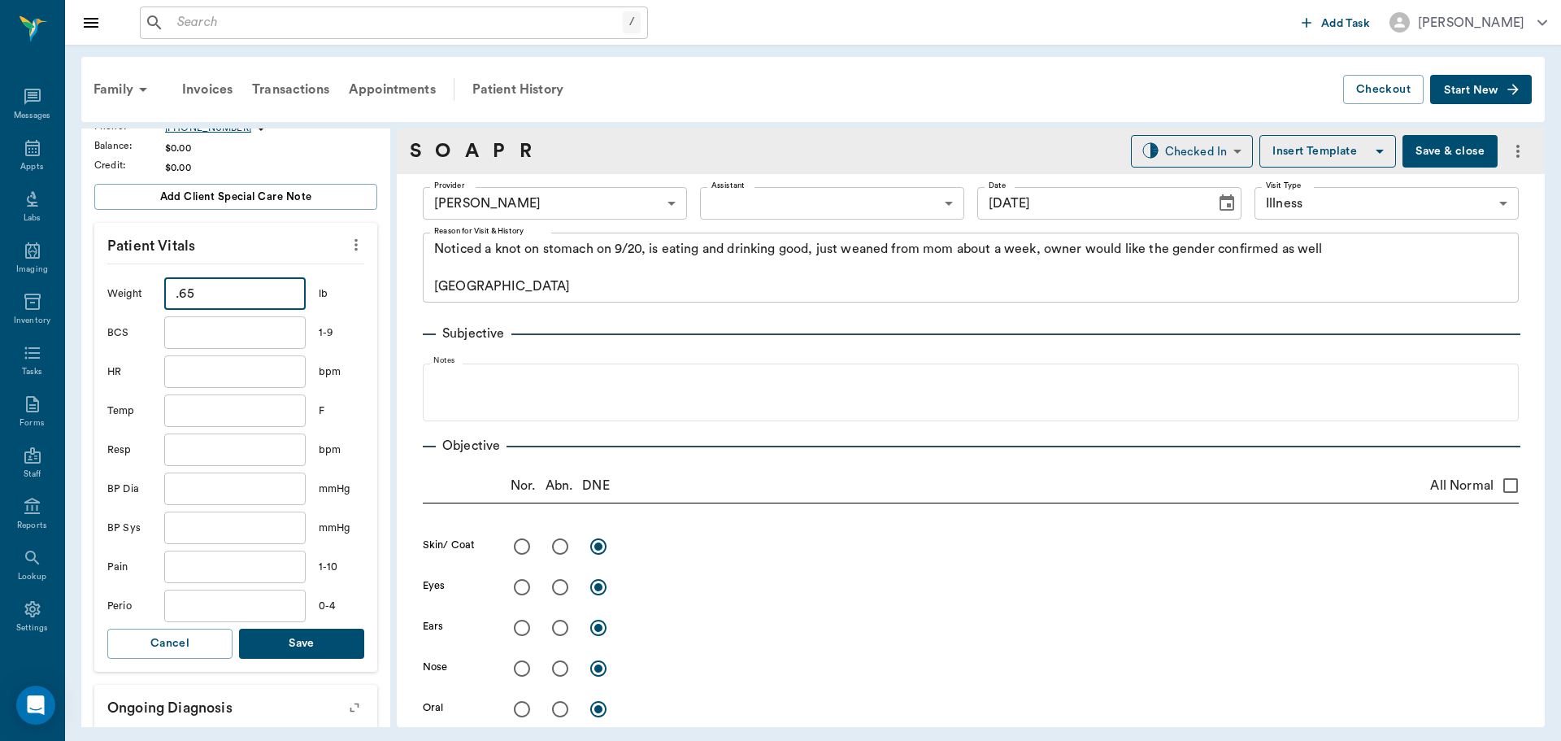
scroll to position [244, 0]
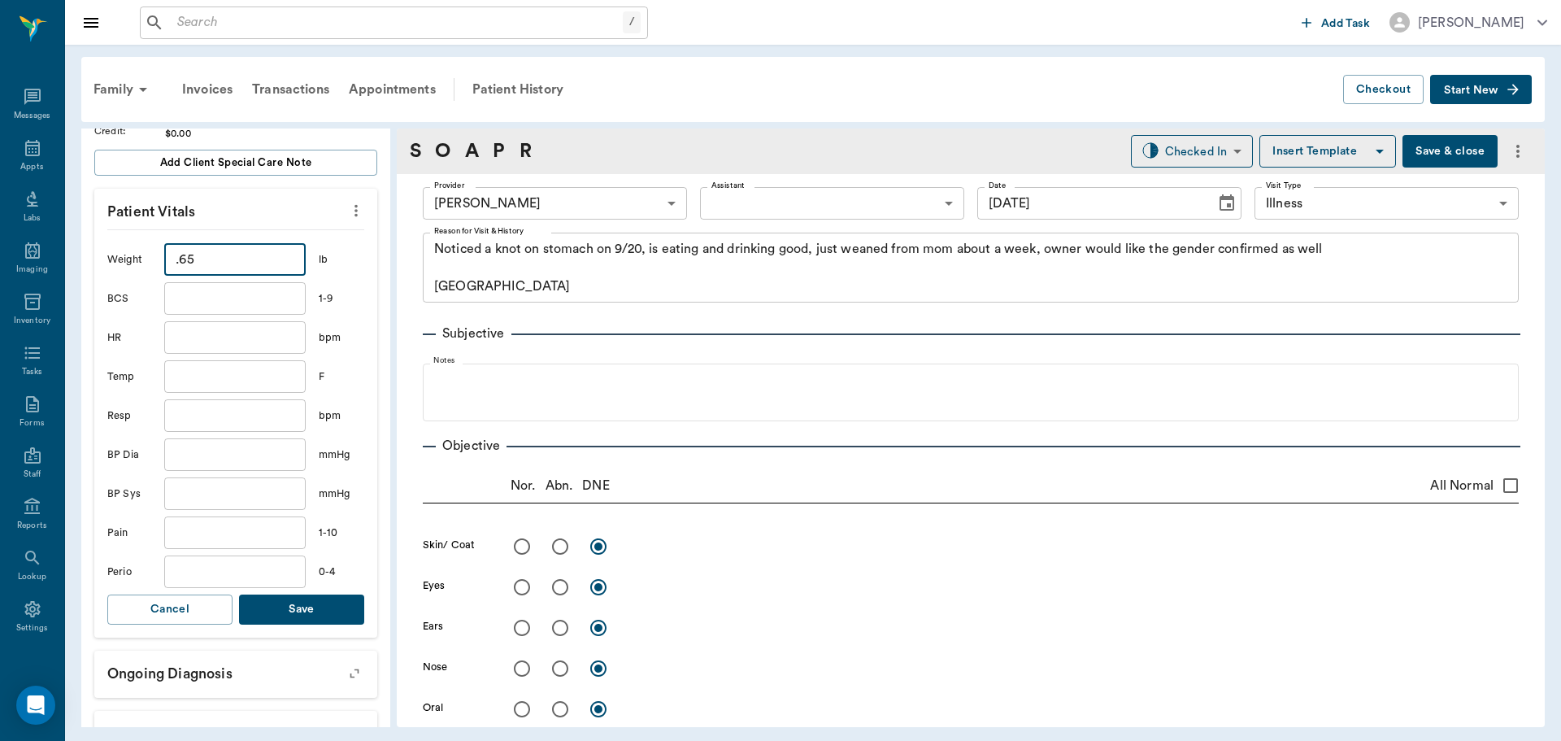
type input "0.65"
click at [304, 613] on button "Save" at bounding box center [301, 609] width 125 height 30
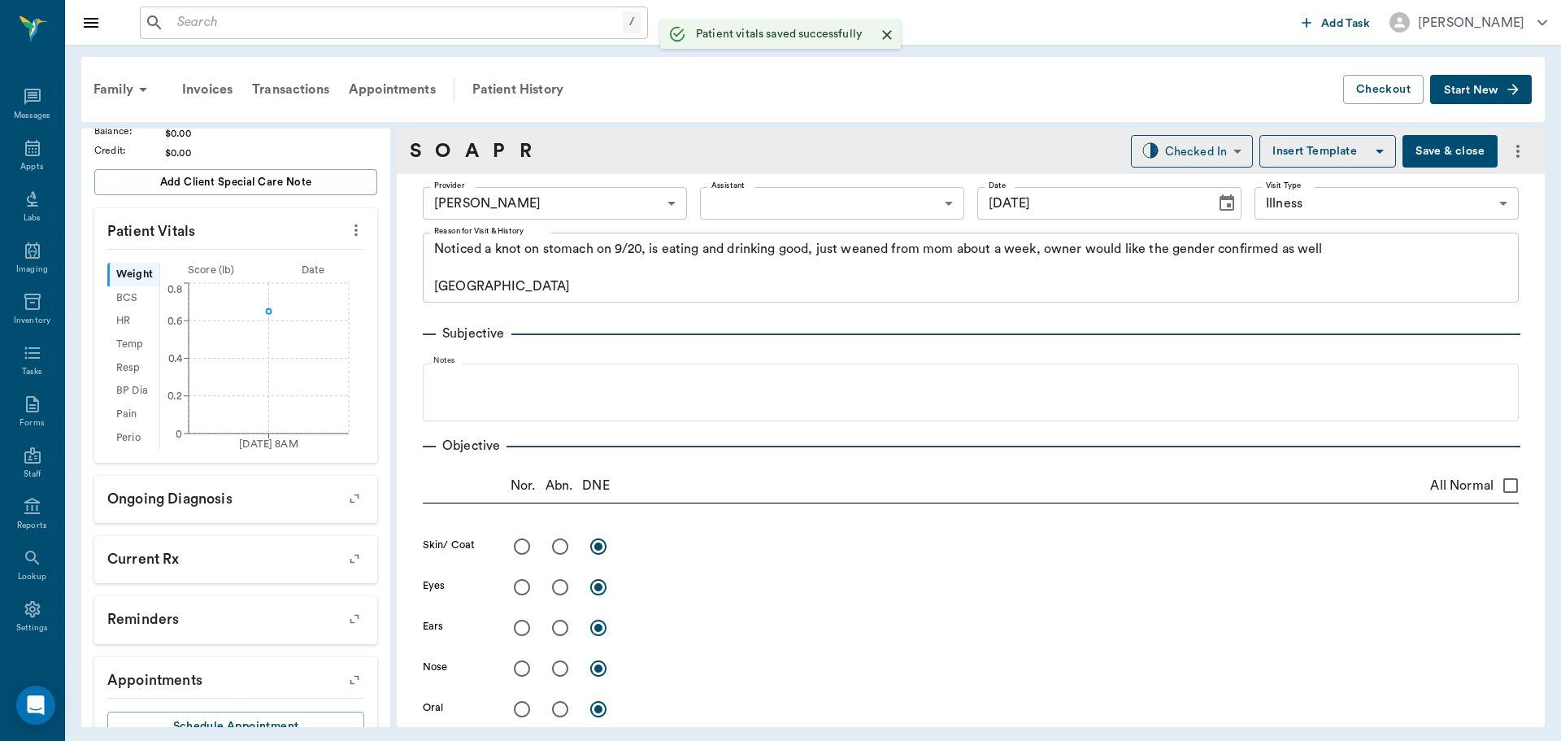
scroll to position [263, 0]
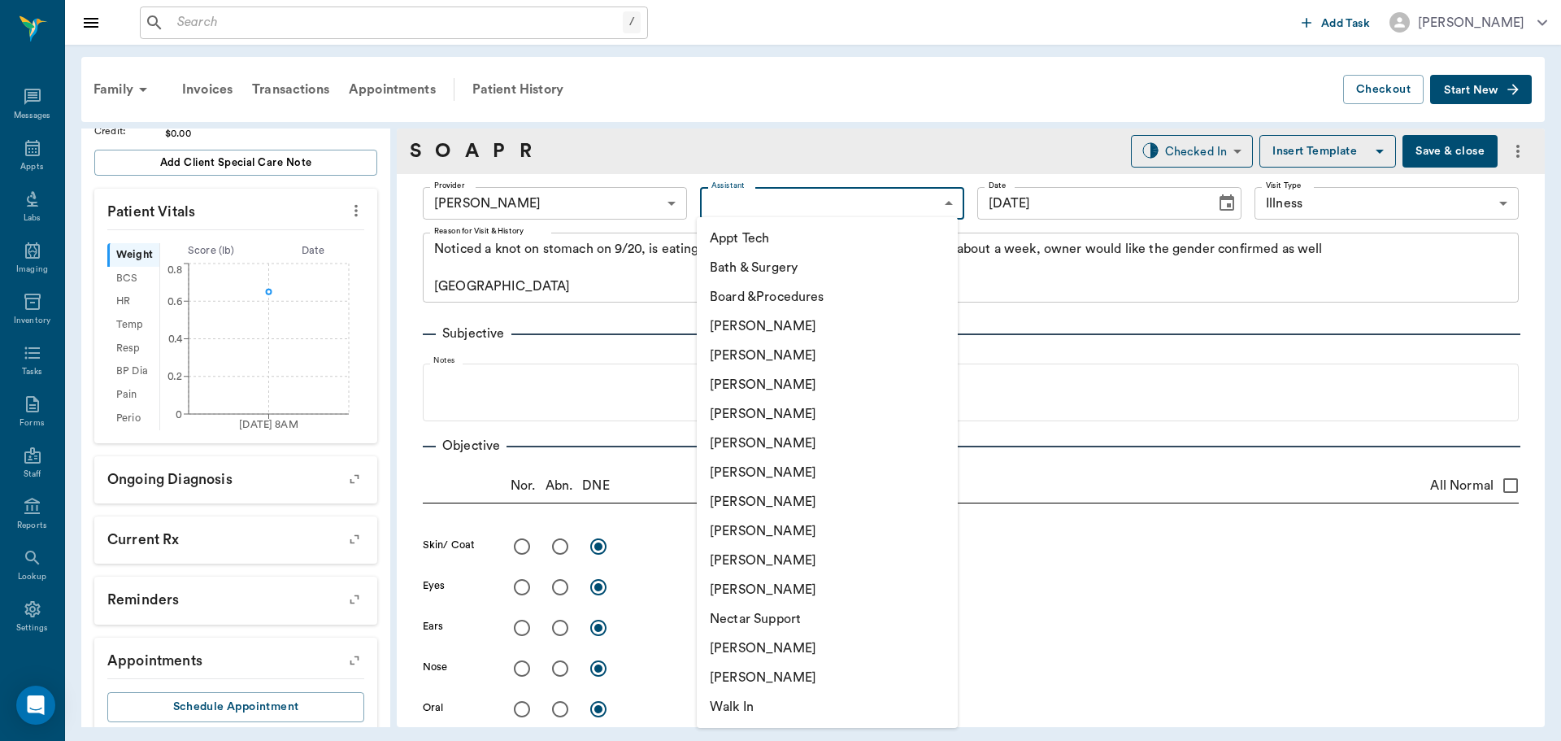
click at [832, 194] on body "/ ​ Add Task Dr. Bert Ellsworth Nectar Messages Appts Labs Imaging Inventory Ta…" at bounding box center [780, 370] width 1561 height 741
click at [807, 492] on li "[PERSON_NAME]" at bounding box center [827, 501] width 261 height 29
type input "682b670d8bdc6f7f8feef3db"
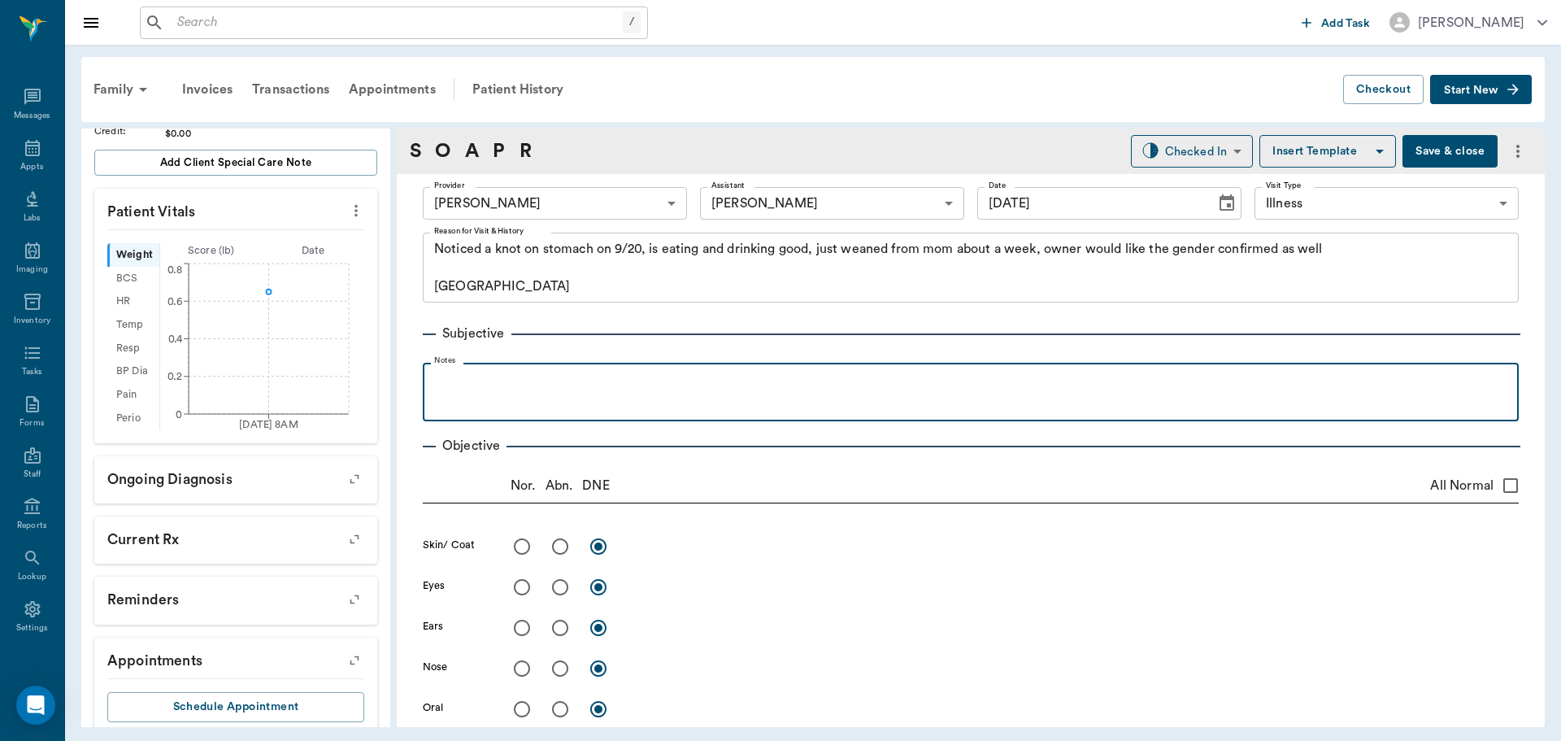
click at [554, 406] on div at bounding box center [971, 391] width 1080 height 41
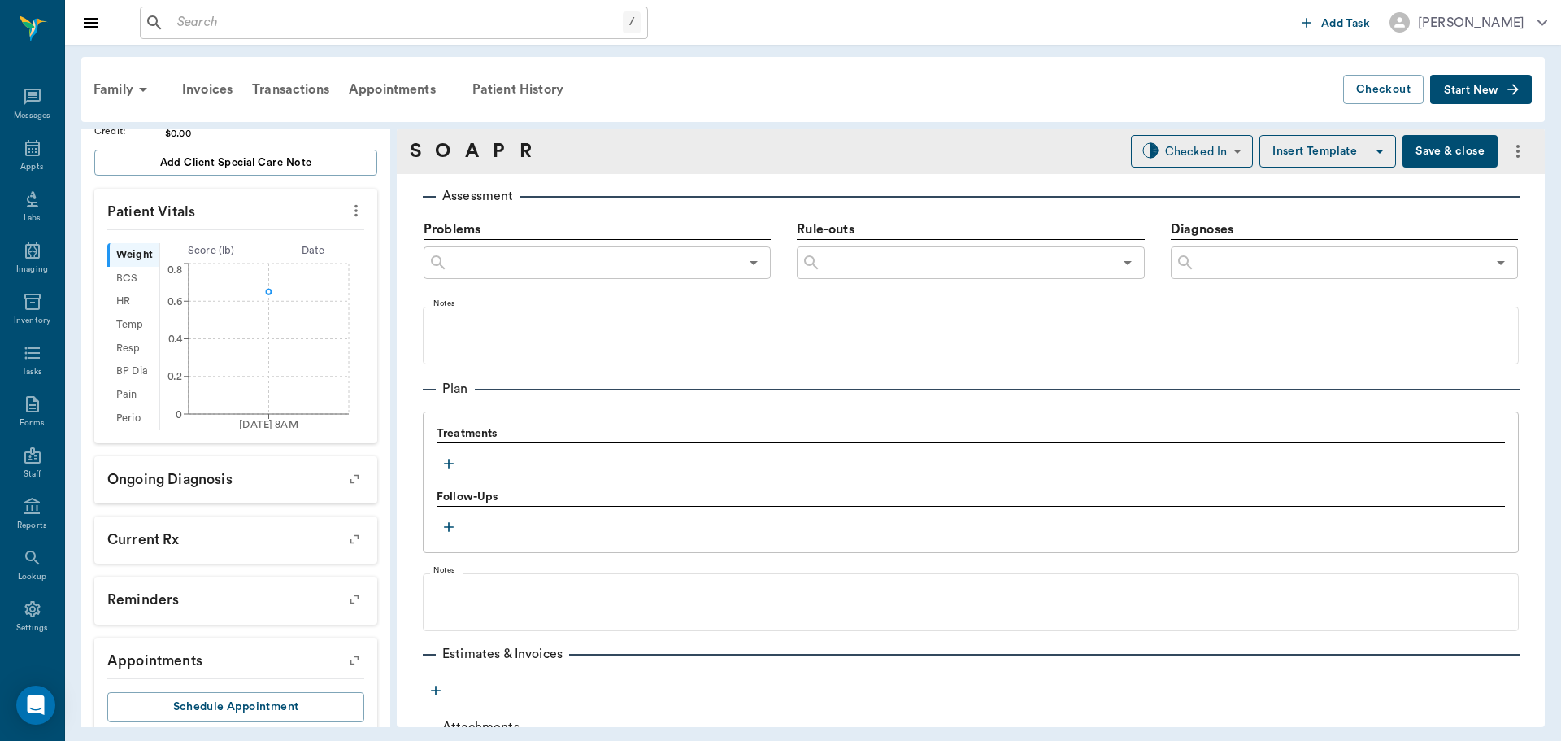
scroll to position [1007, 0]
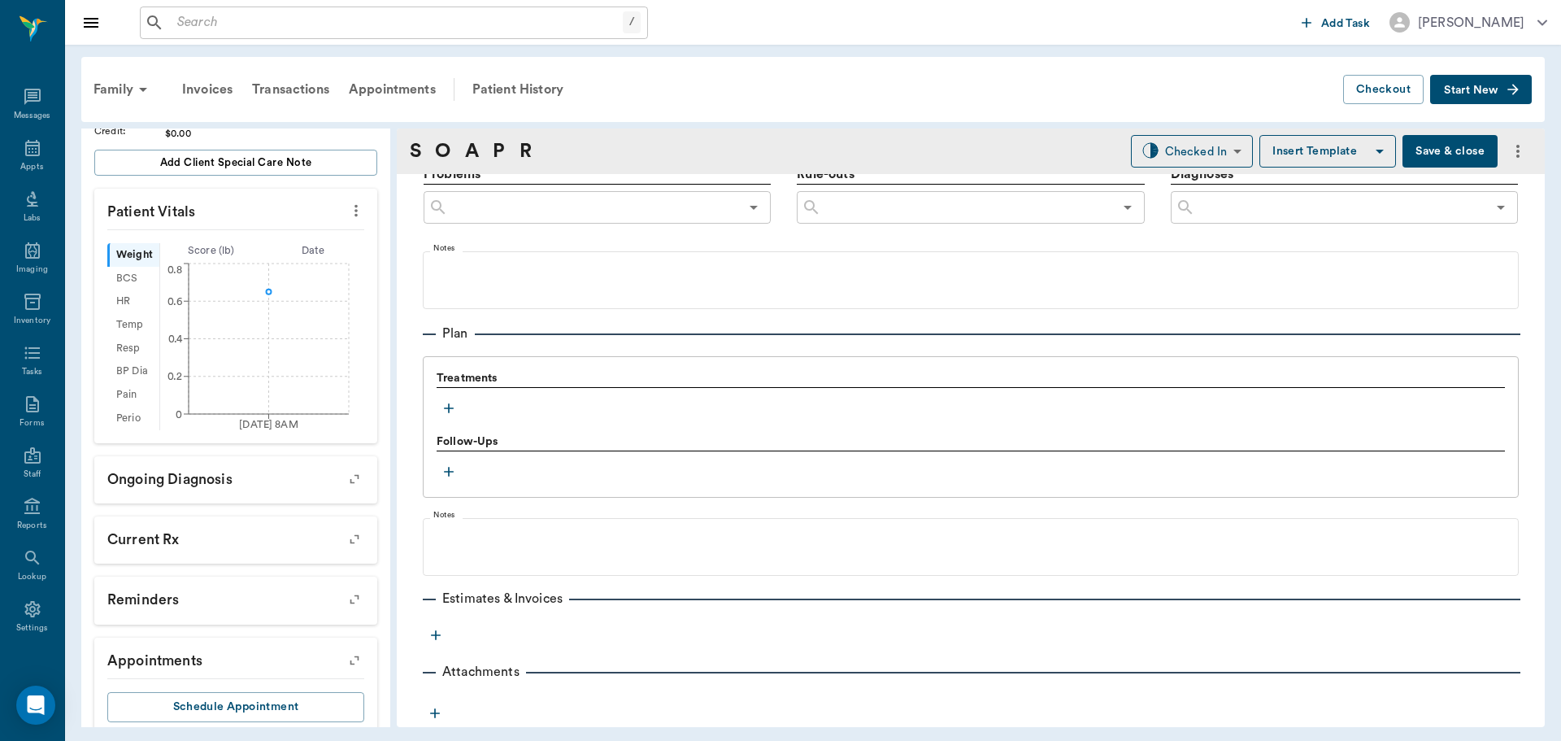
click at [625, 366] on div "Treatments Follow-Ups" at bounding box center [971, 426] width 1096 height 141
click at [5, 168] on div "Appts" at bounding box center [32, 157] width 64 height 51
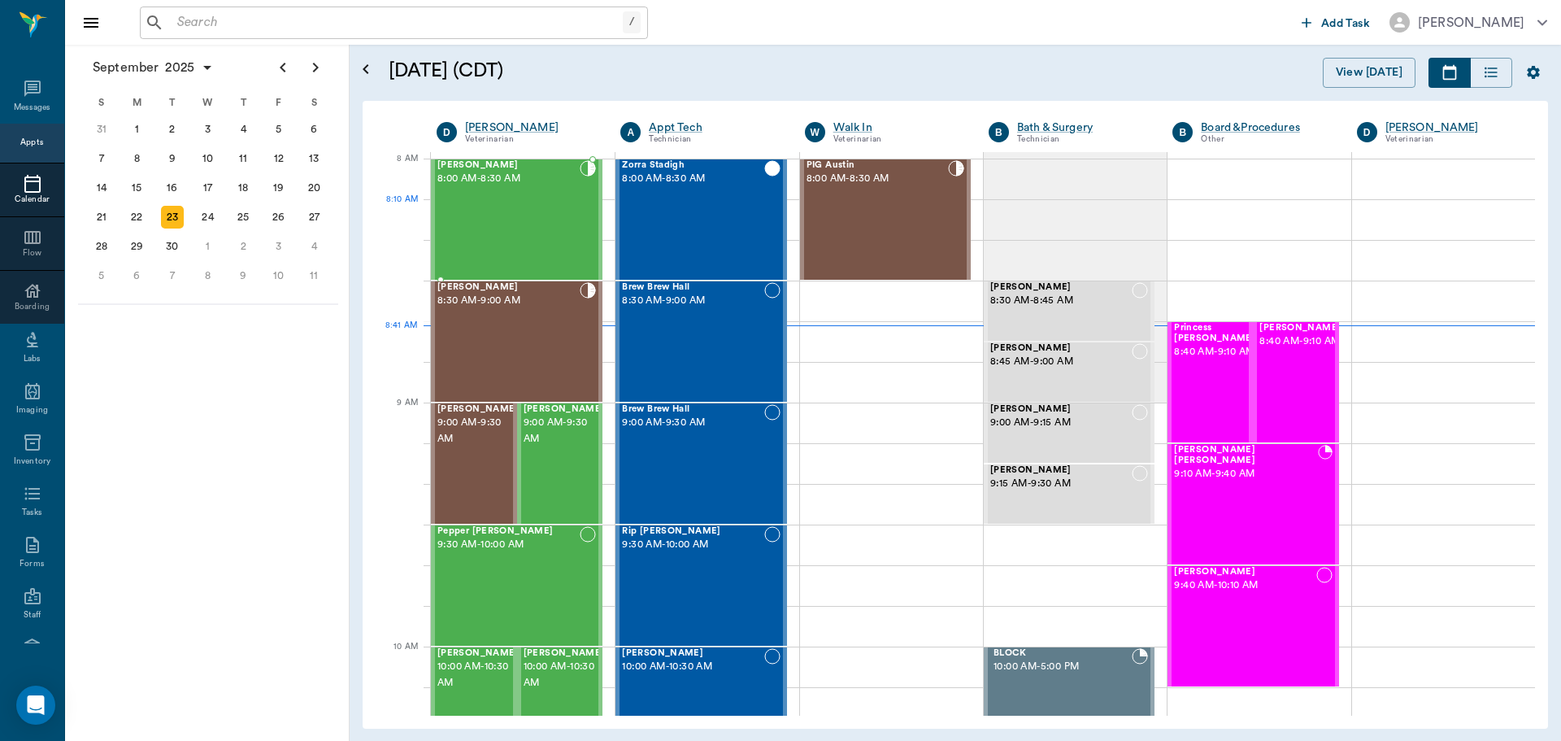
click at [520, 226] on div "Wink King 8:00 AM - 8:30 AM" at bounding box center [508, 219] width 142 height 119
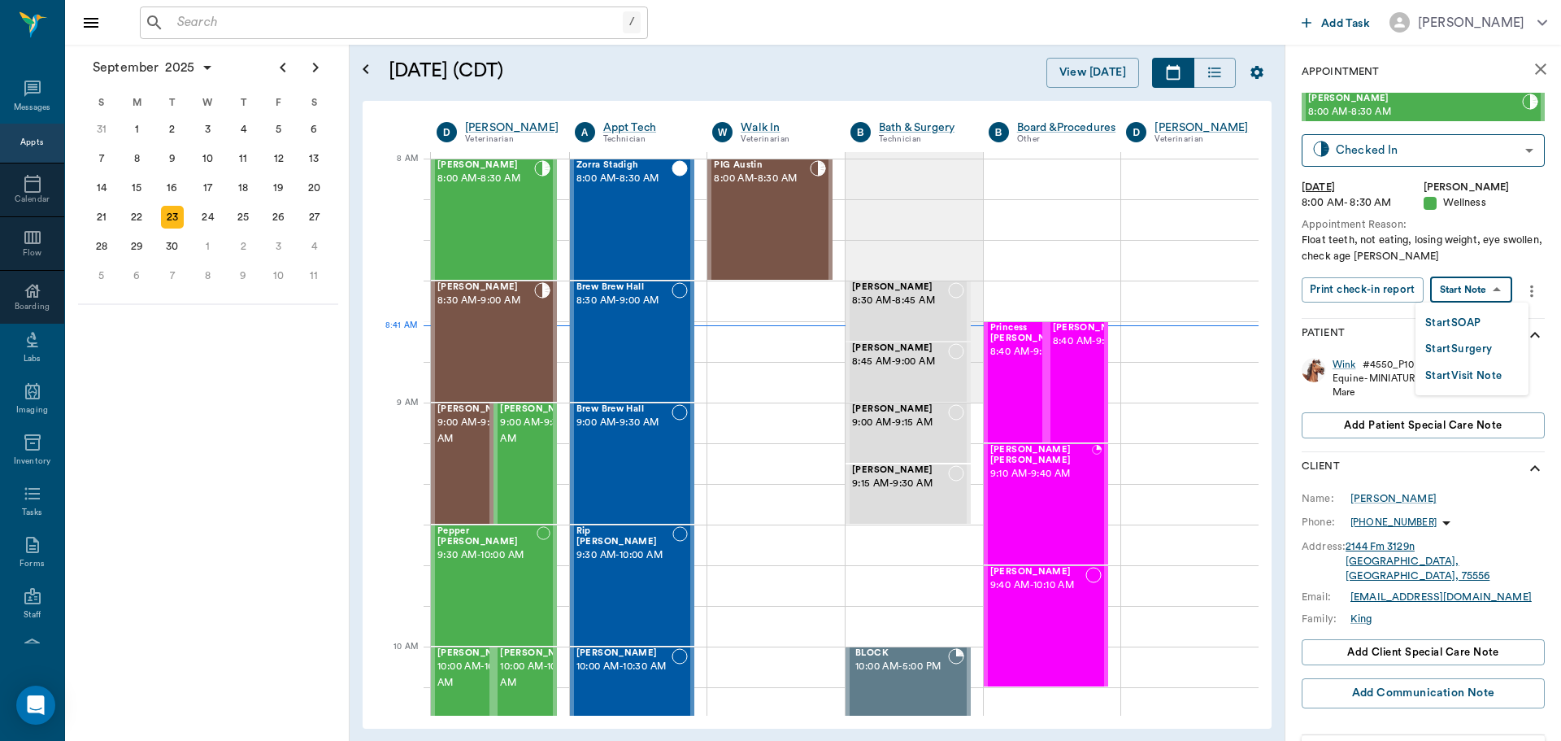
click at [1471, 289] on body "/ ​ Add Task Dr. Bert Ellsworth Nectar Messages Appts Calendar Flow Boarding La…" at bounding box center [780, 370] width 1561 height 741
click at [1456, 316] on button "Start SOAP" at bounding box center [1452, 323] width 55 height 19
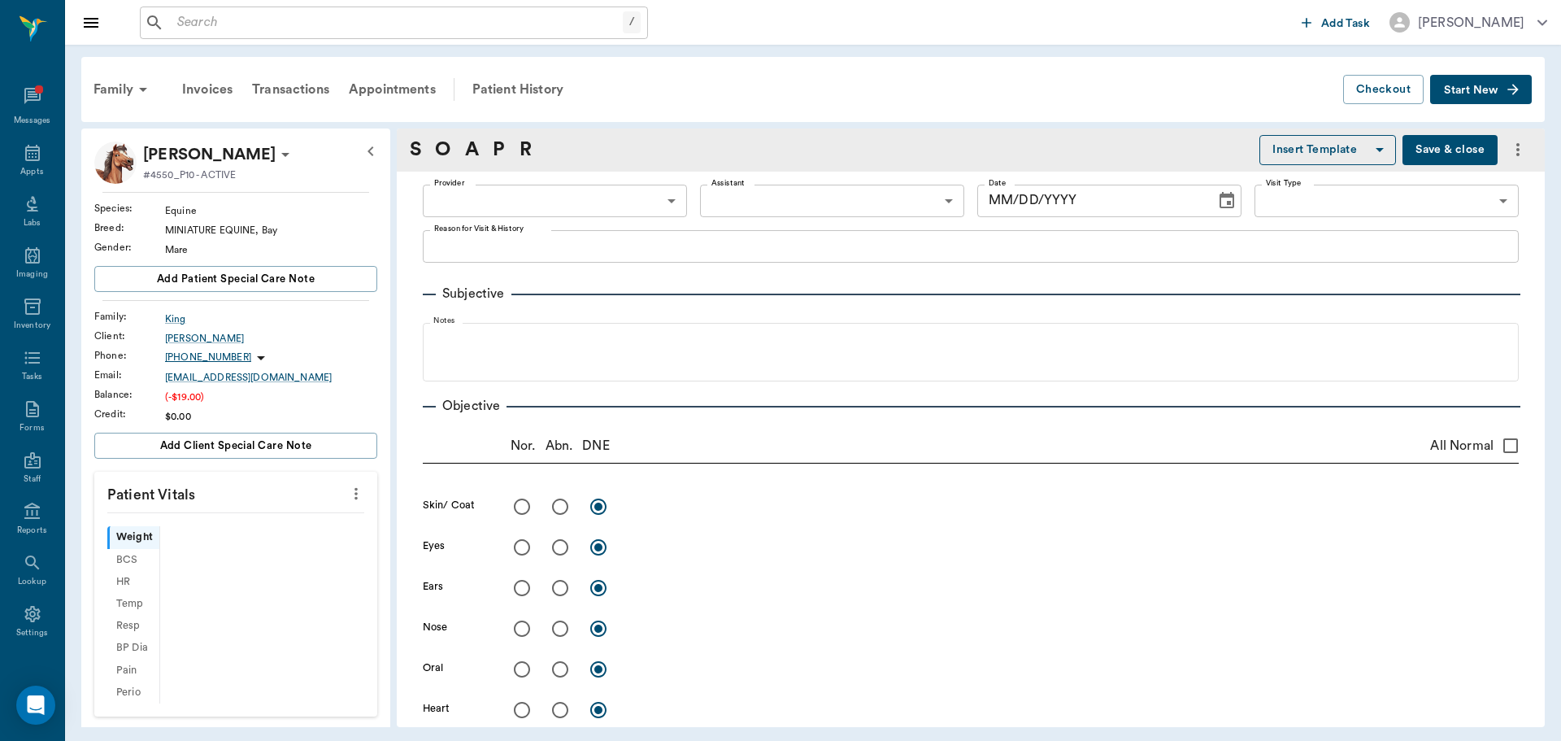
type input "63ec2f075fda476ae8351a4d"
type input "65d2be4f46e3a538d89b8c14"
type textarea "Float teeth, not eating, losing weight, eye swollen, check age Christy"
type input "[DATE]"
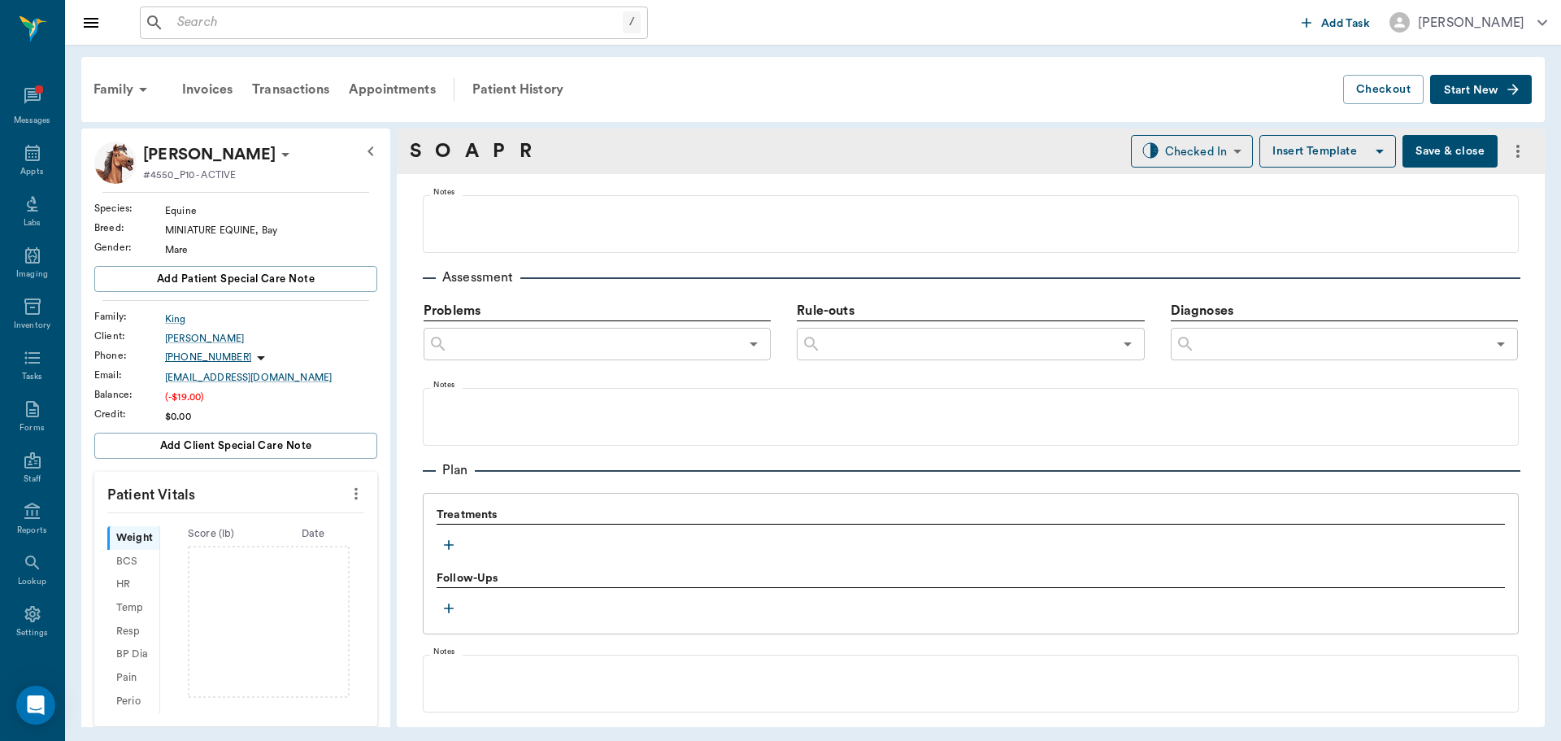
scroll to position [976, 0]
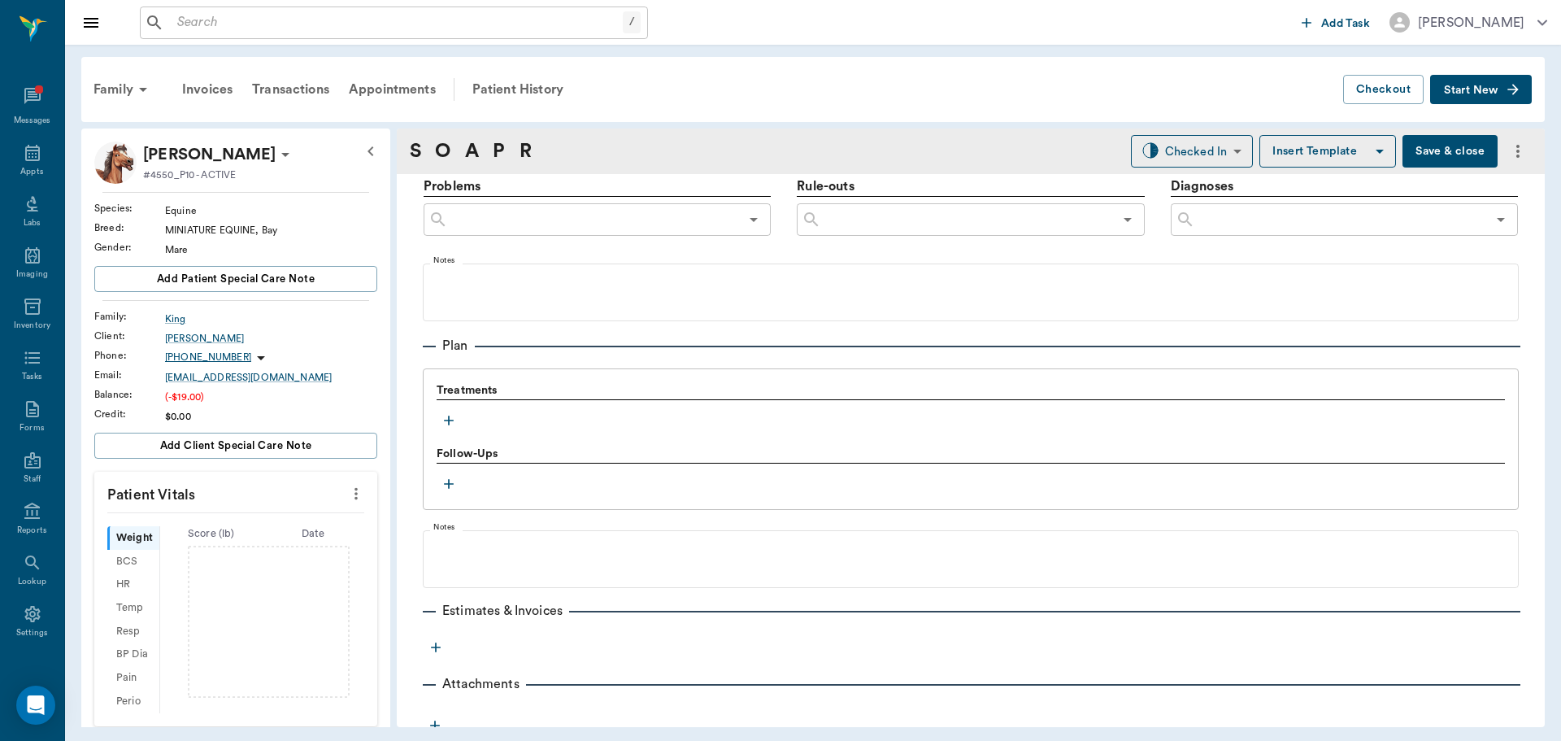
click at [446, 420] on icon "button" at bounding box center [449, 420] width 10 height 10
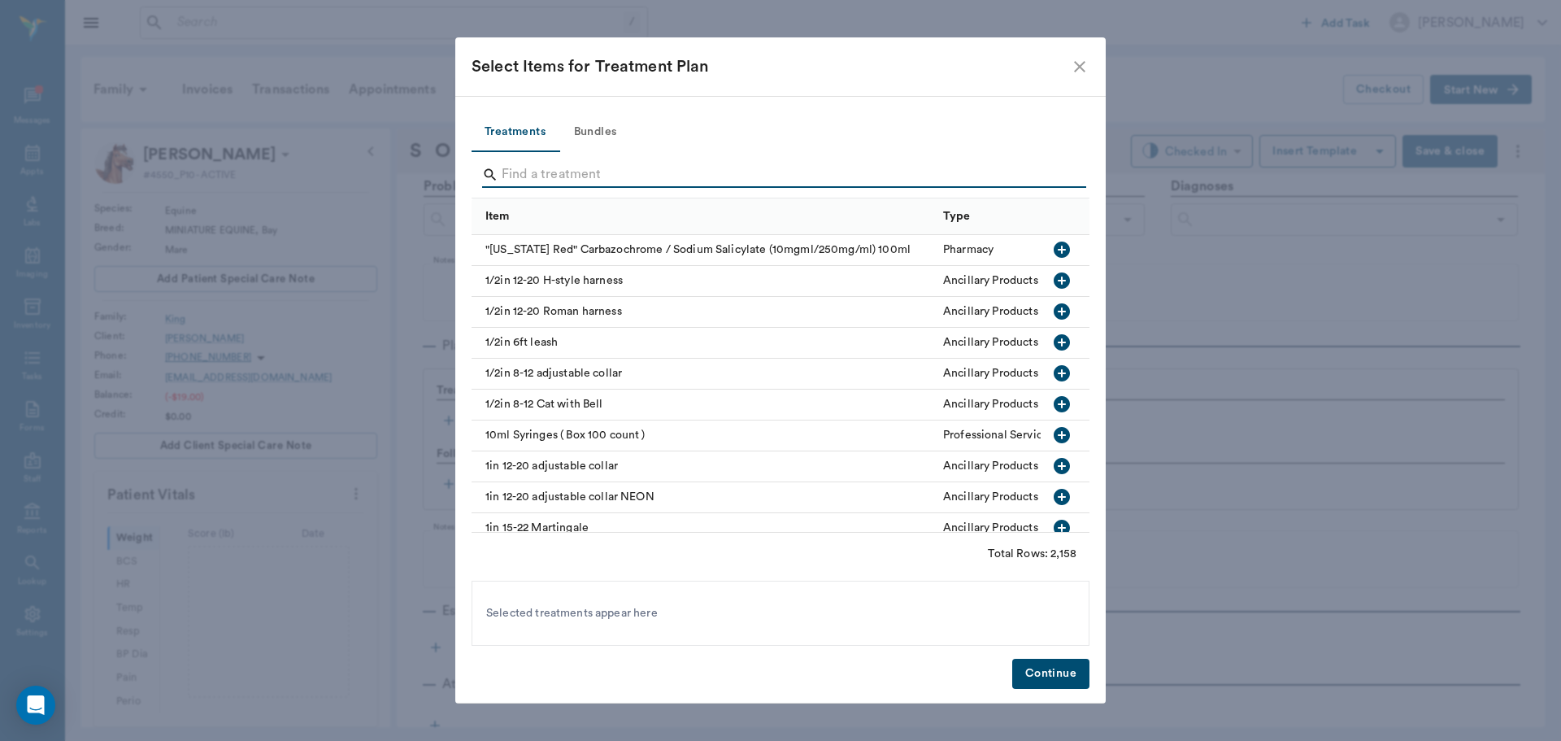
click at [539, 168] on input "Search" at bounding box center [782, 175] width 560 height 26
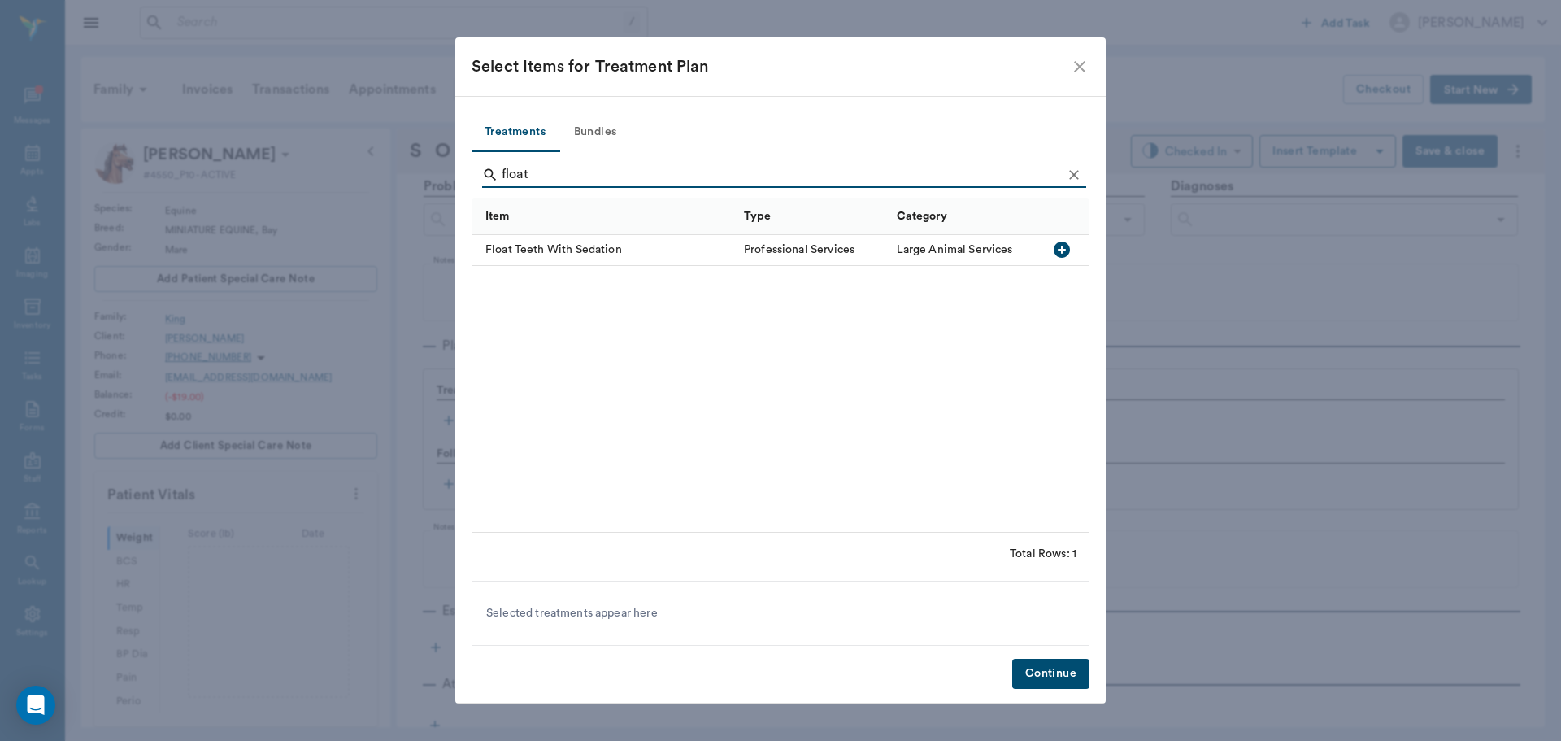
type input "float"
click at [1062, 250] on icon "button" at bounding box center [1062, 250] width 20 height 20
click at [1033, 677] on button "Continue" at bounding box center [1050, 674] width 77 height 30
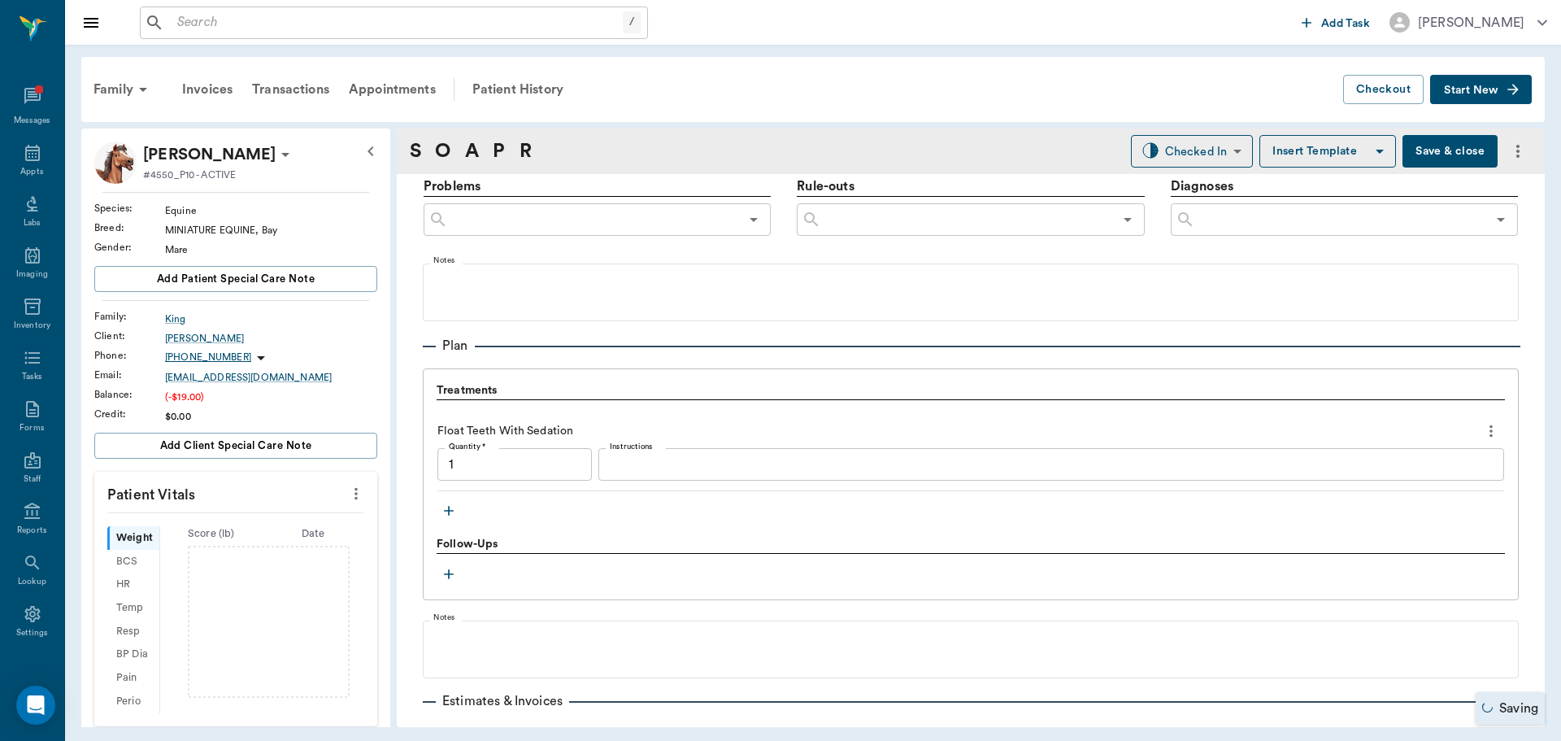
type input "1.00"
click at [448, 518] on icon "button" at bounding box center [449, 510] width 16 height 16
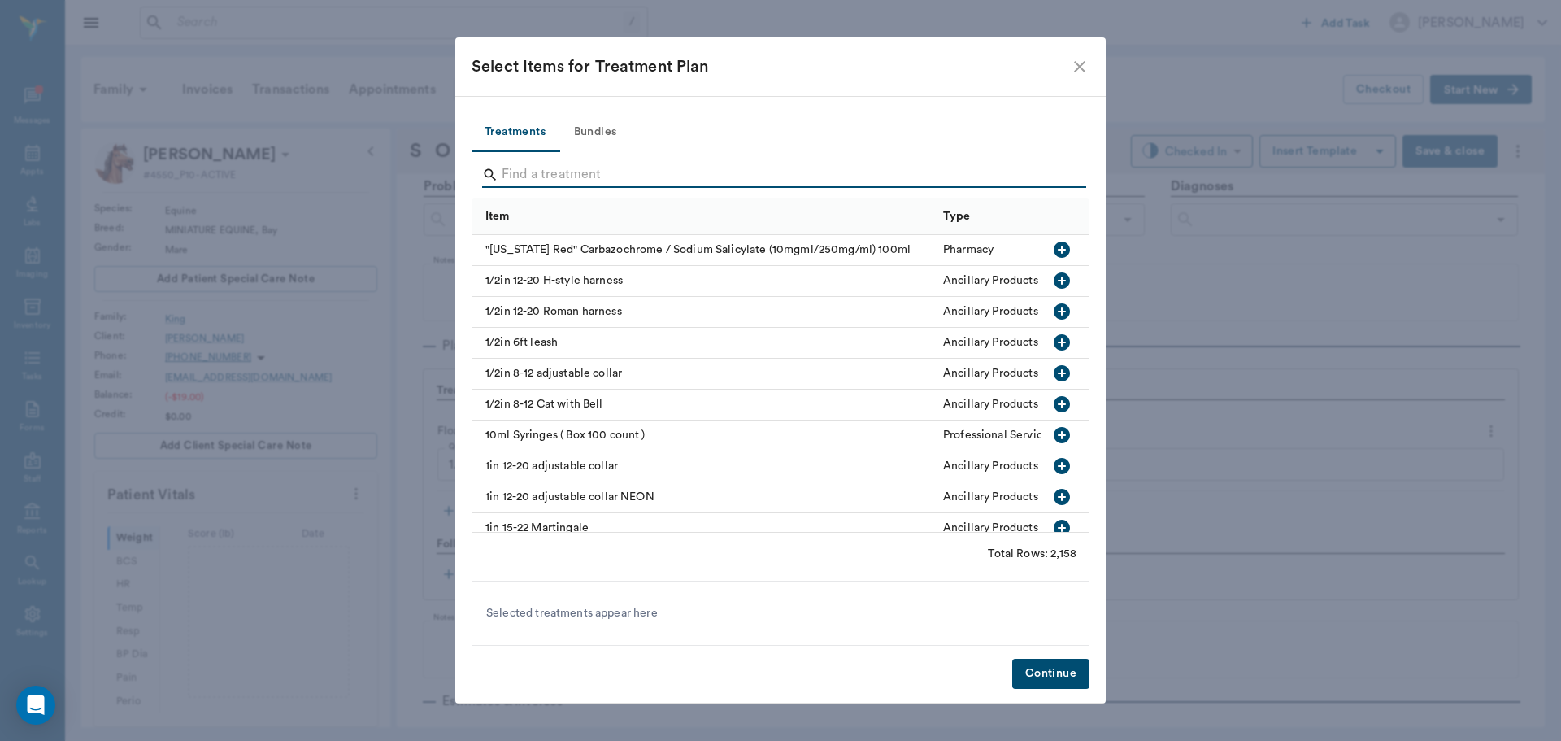
click at [562, 173] on input "Search" at bounding box center [782, 175] width 560 height 26
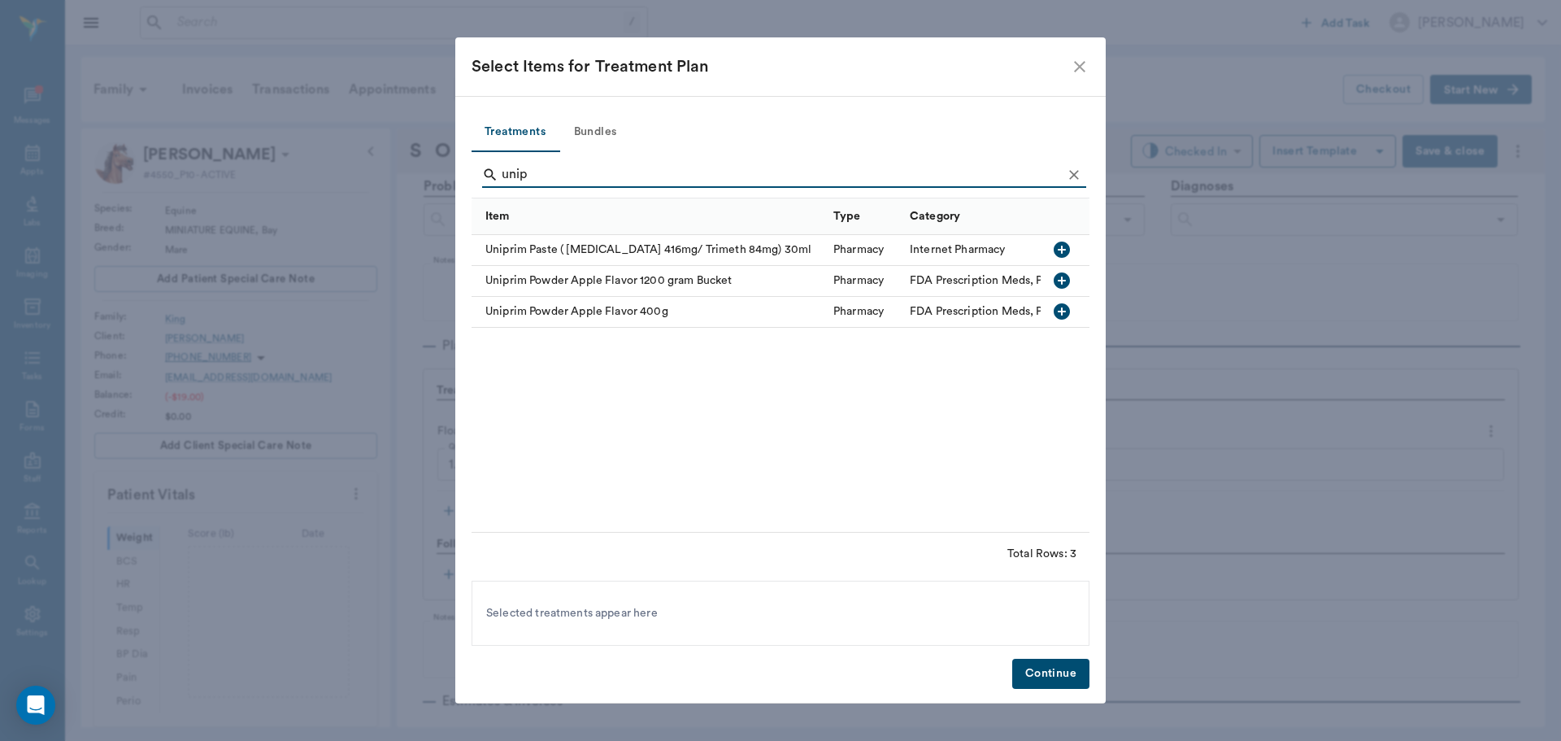
type input "unip"
click at [1057, 249] on icon "button" at bounding box center [1062, 249] width 16 height 16
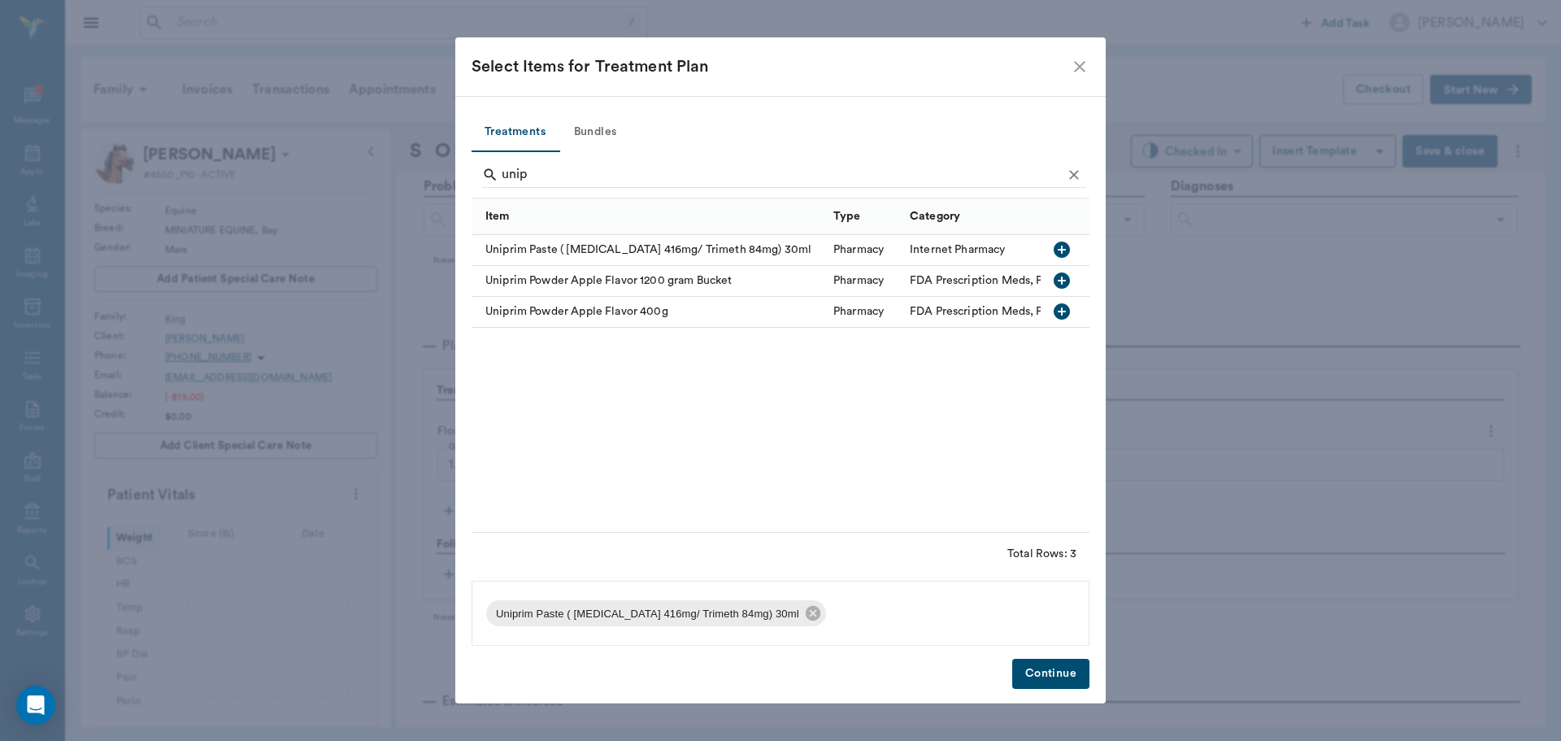
click at [1027, 668] on button "Continue" at bounding box center [1050, 674] width 77 height 30
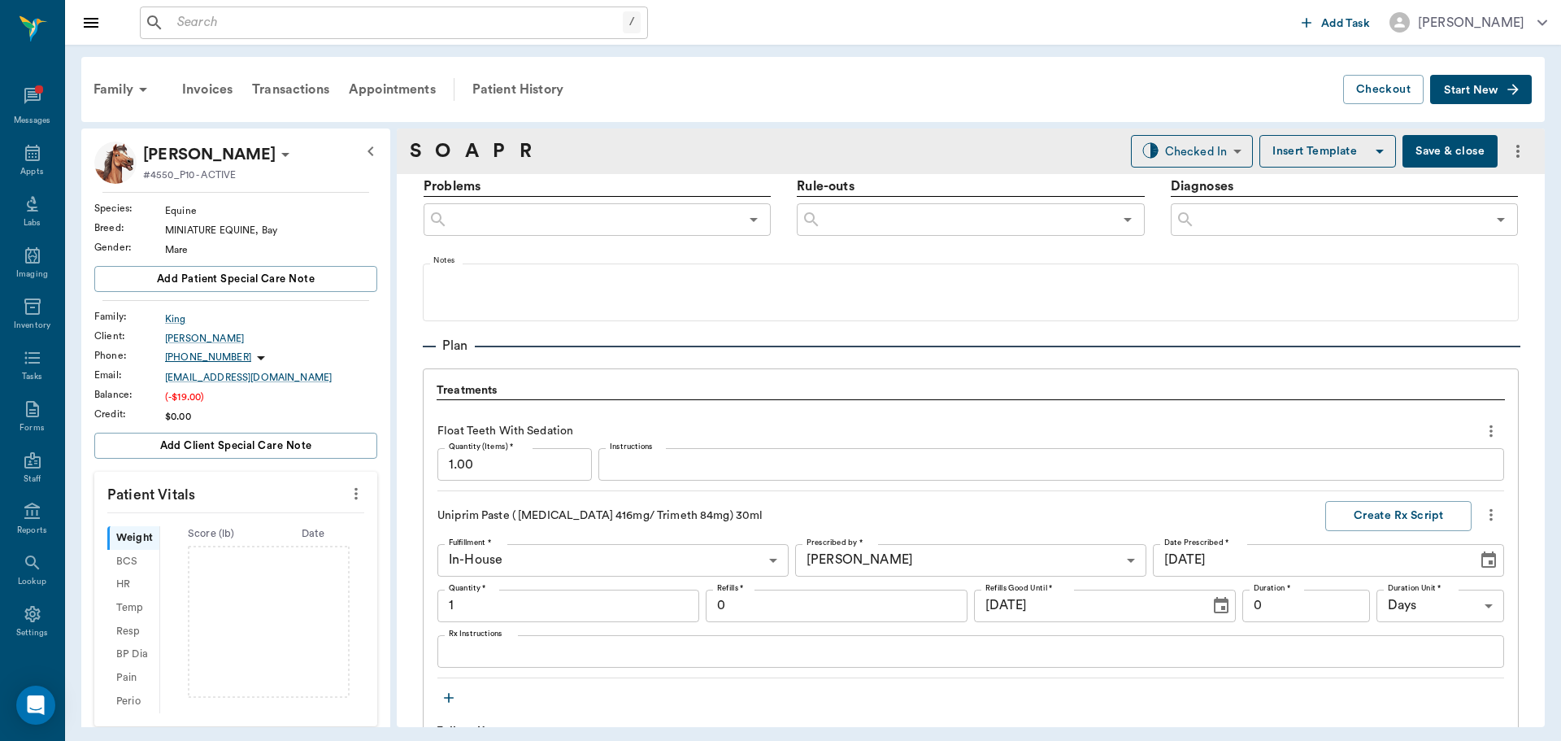
type input "1.00"
click at [476, 654] on textarea "Rx Instructions" at bounding box center [971, 650] width 1044 height 19
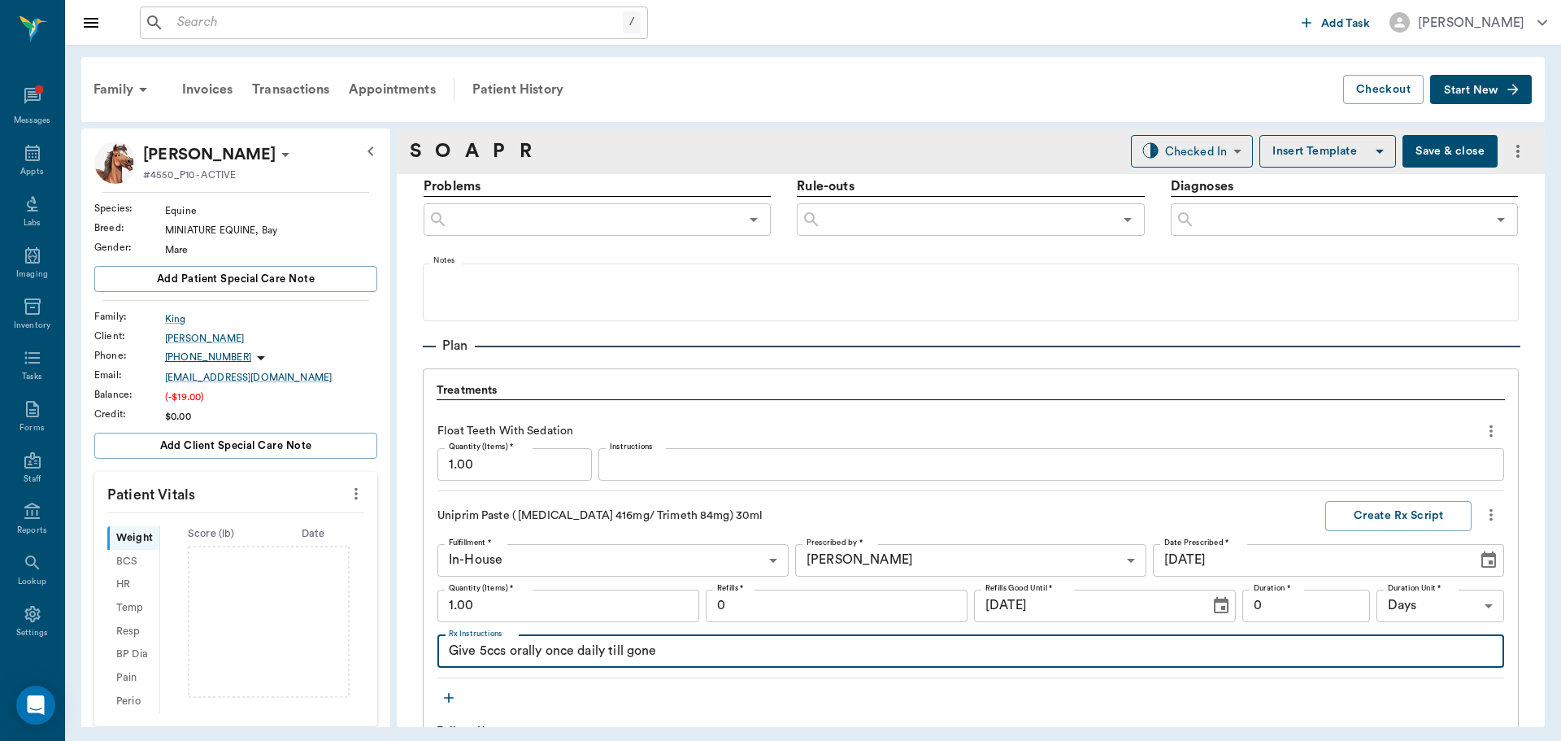
type textarea "Give 5ccs orally once daily till gone"
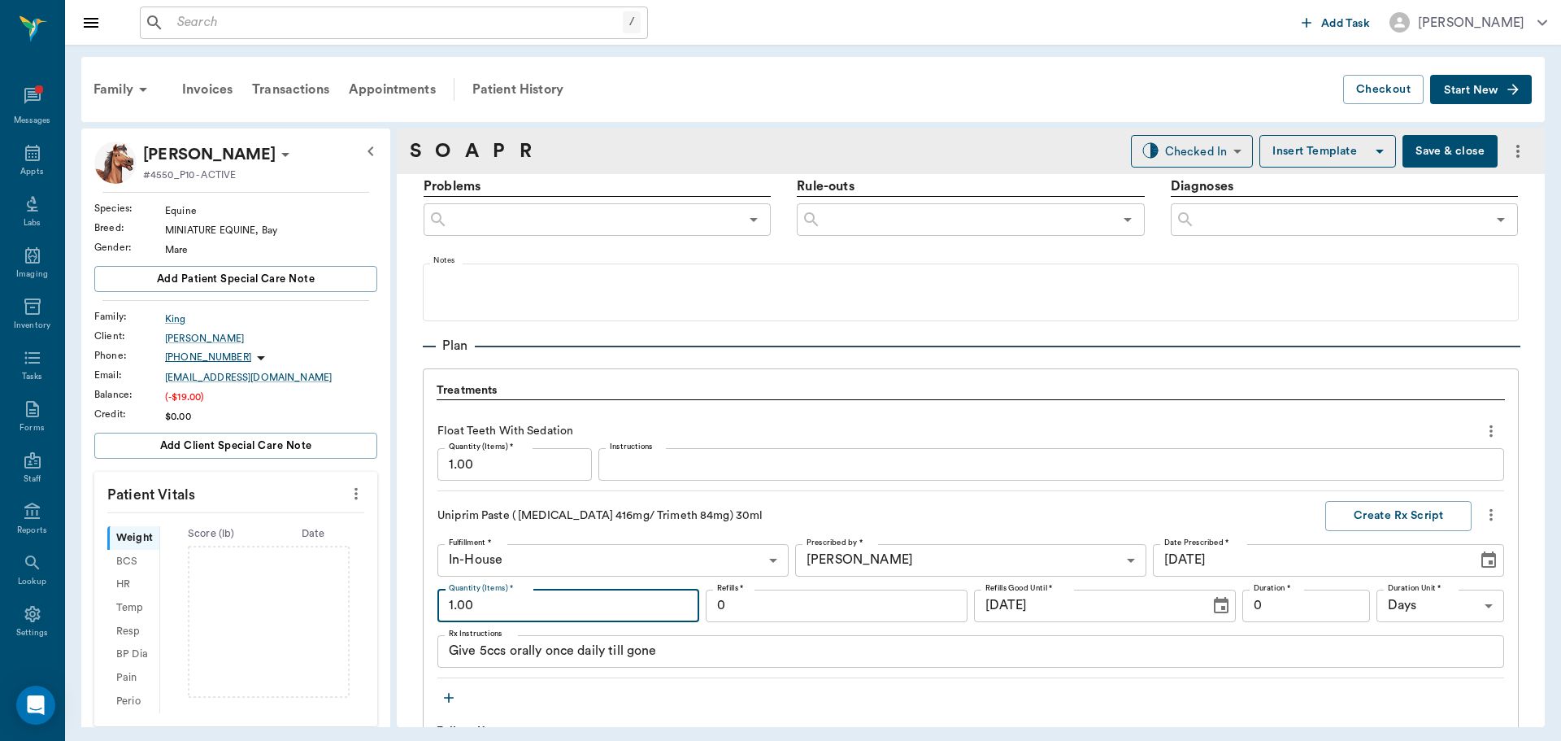
click at [601, 615] on input "1.00" at bounding box center [568, 605] width 262 height 33
type input "2.00"
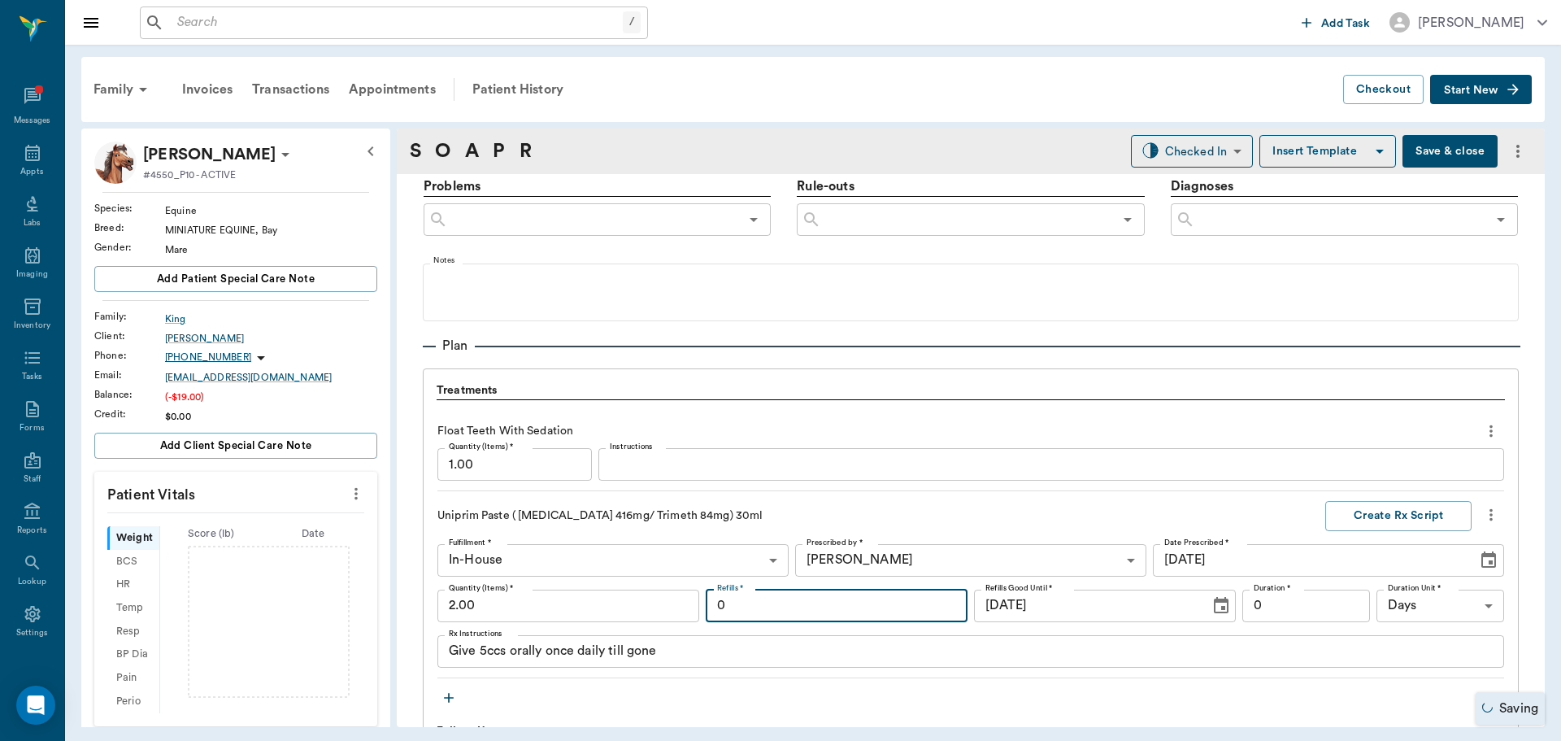
click at [855, 604] on input "0" at bounding box center [837, 605] width 262 height 33
type input "1"
click at [1333, 607] on input "0" at bounding box center [1306, 605] width 128 height 33
type input "12"
click at [1359, 520] on button "Create Rx Script" at bounding box center [1398, 516] width 146 height 30
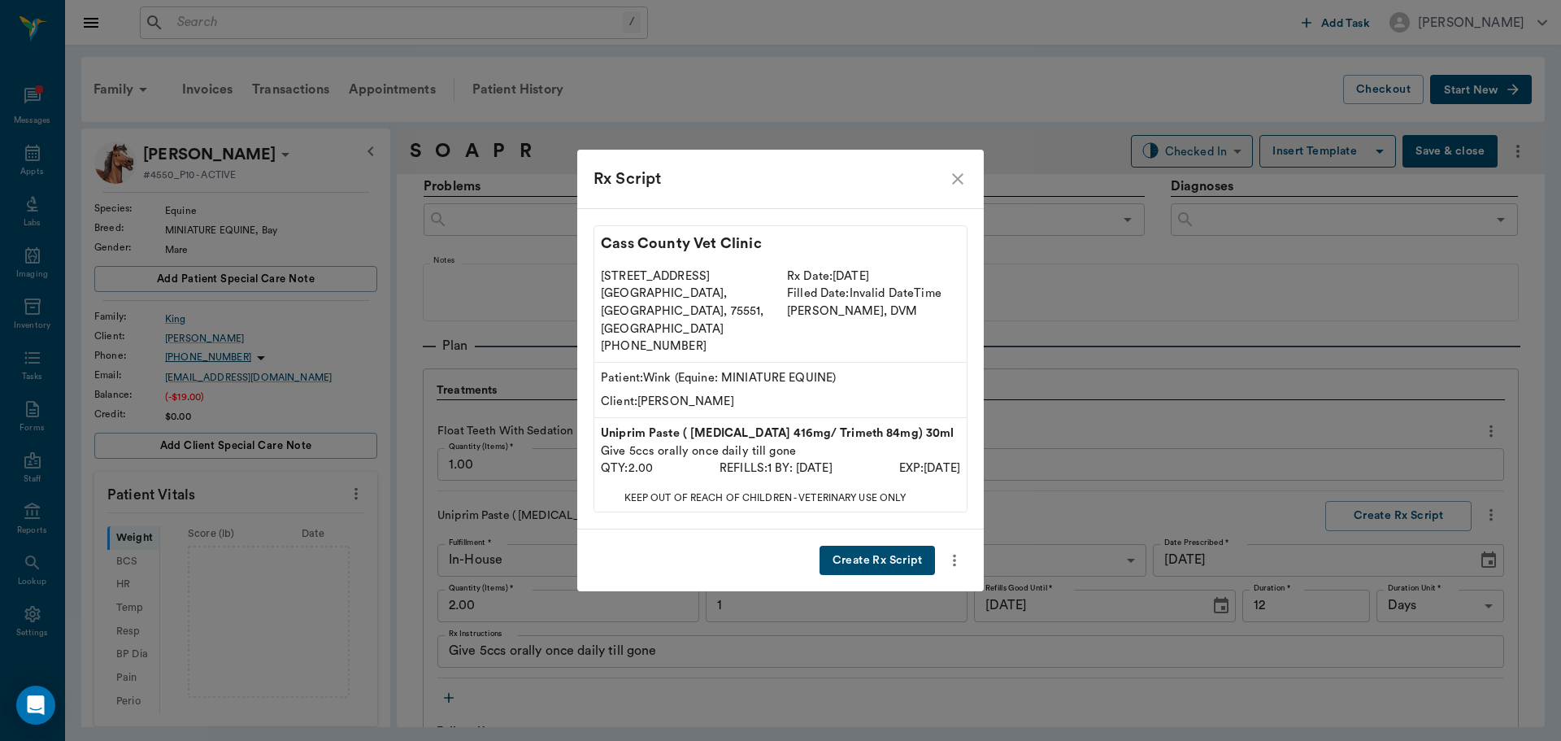
click at [881, 546] on button "Create Rx Script" at bounding box center [877, 561] width 115 height 30
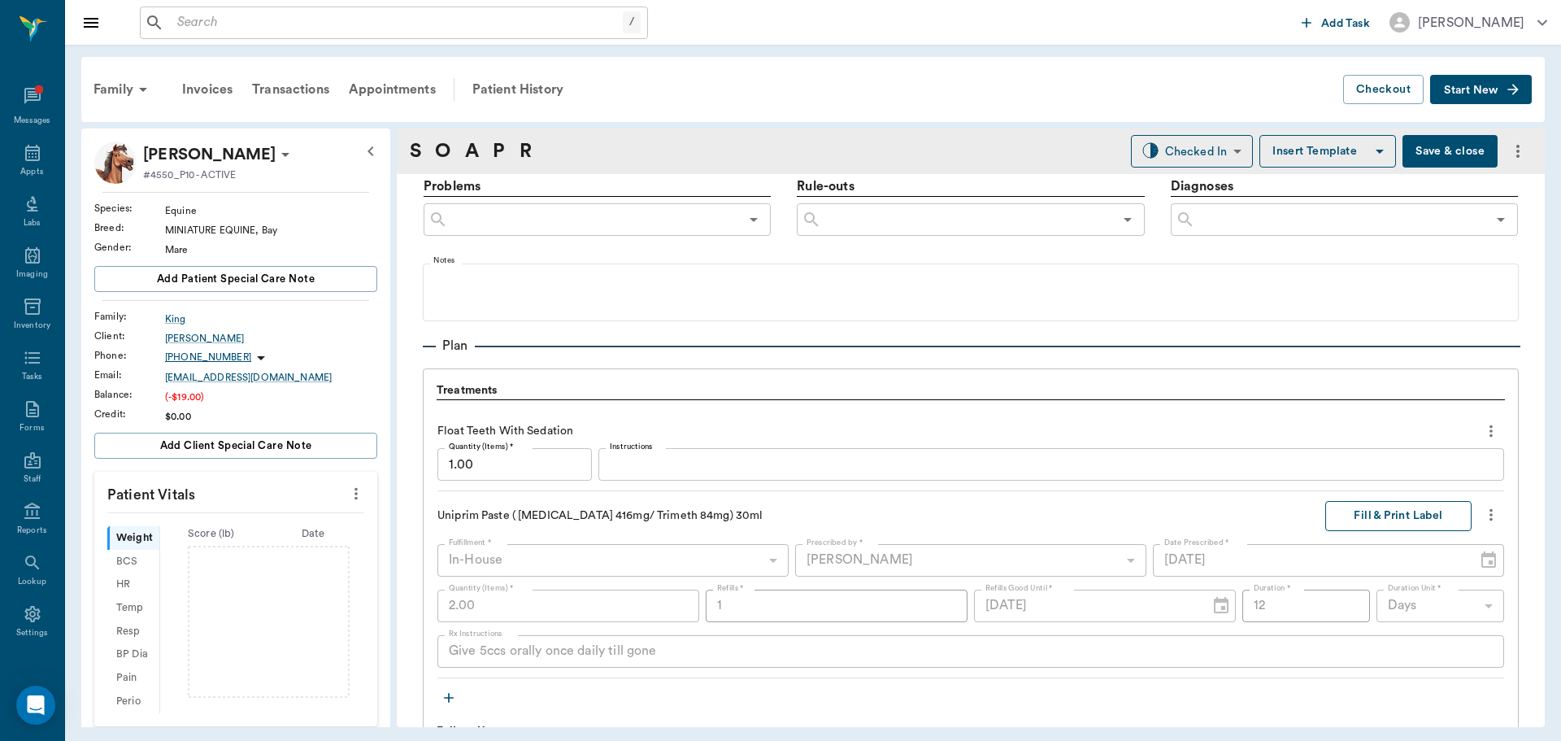
click at [1382, 509] on button "Fill & Print Label" at bounding box center [1398, 516] width 146 height 30
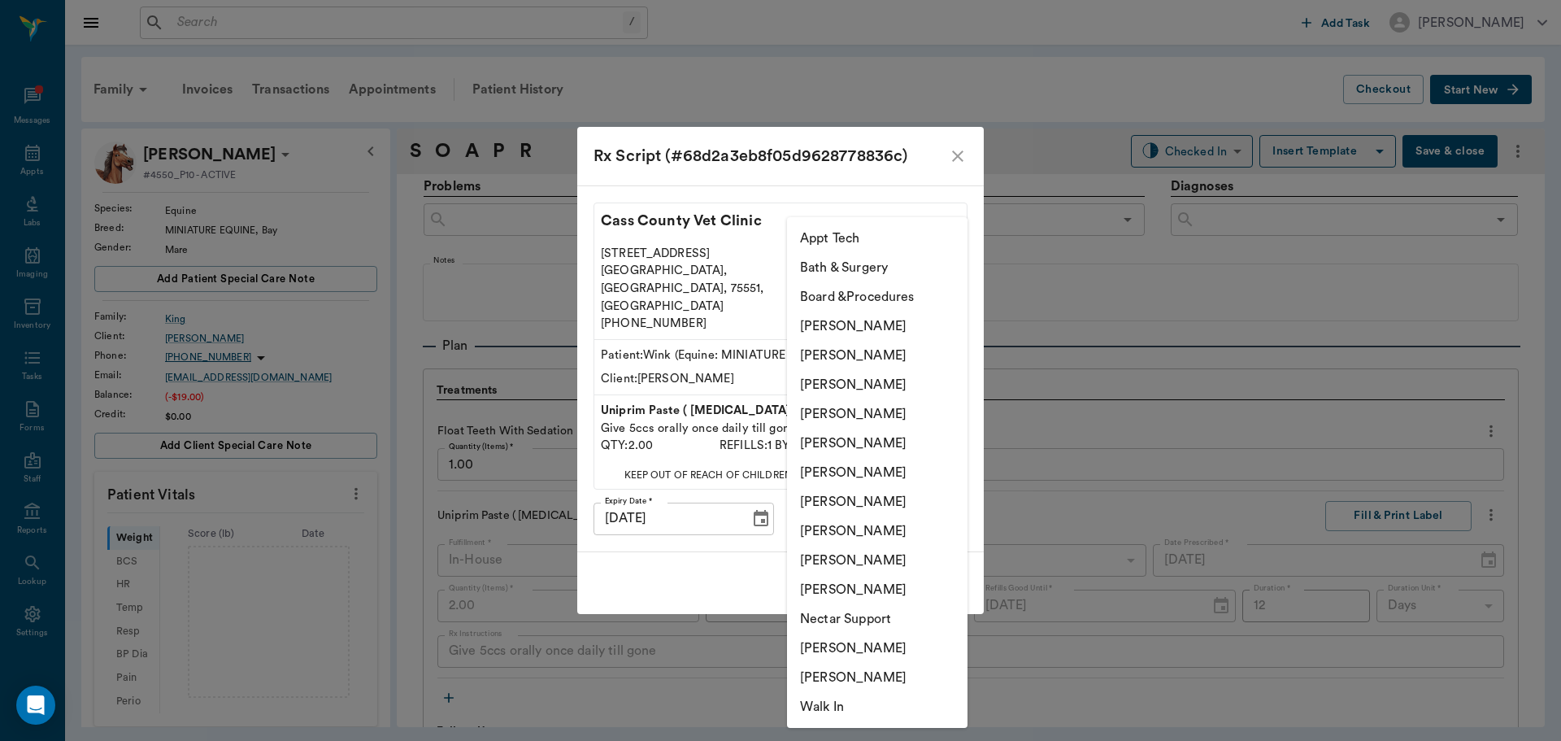
click at [920, 491] on body "/ ​ Add Task Dr. Bert Ellsworth Nectar Messages Appts Labs Imaging Inventory Ta…" at bounding box center [780, 370] width 1561 height 741
click at [917, 414] on li "[PERSON_NAME]" at bounding box center [877, 413] width 180 height 29
type input "63ec2f075fda476ae8351a4d"
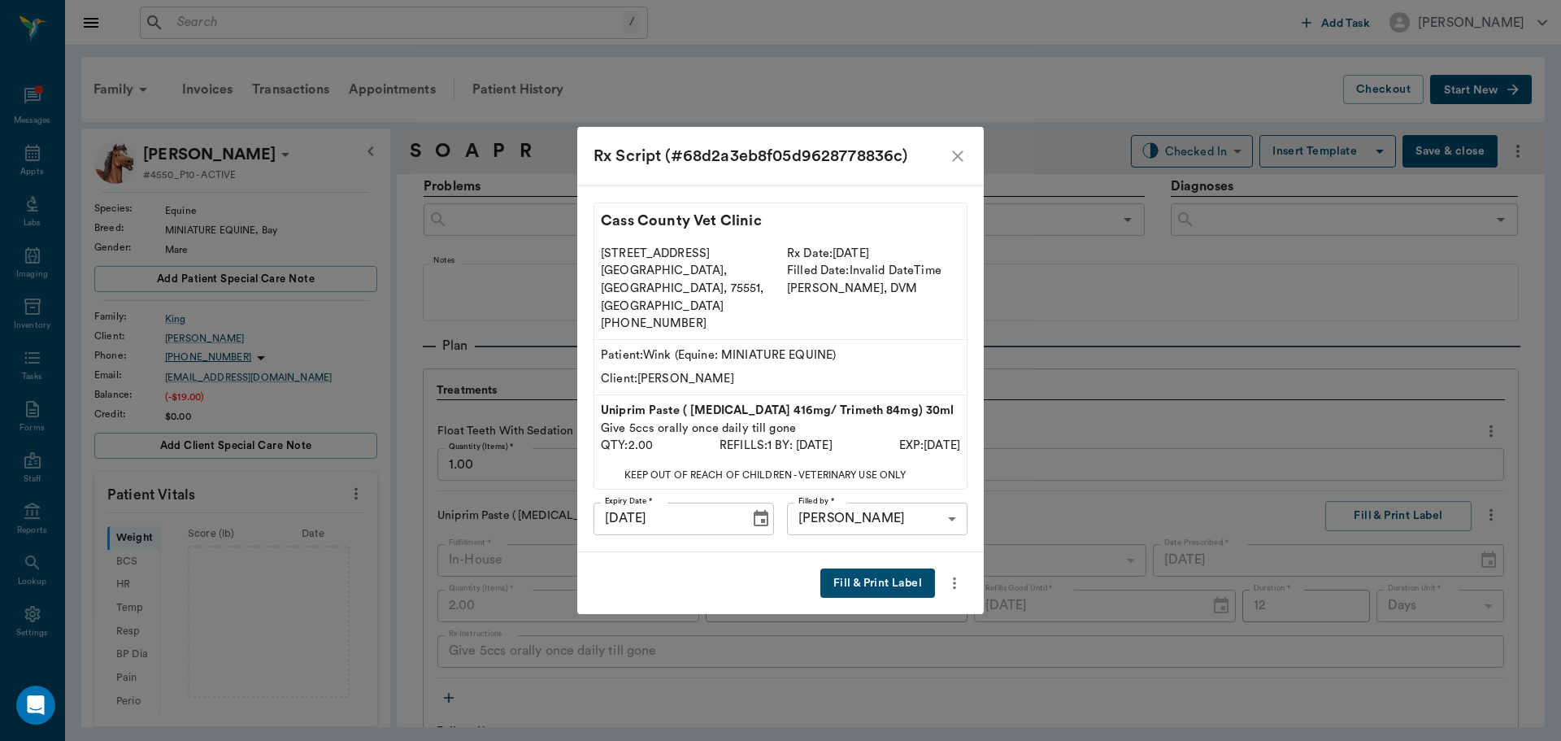
click at [901, 568] on button "Fill & Print Label" at bounding box center [877, 583] width 115 height 30
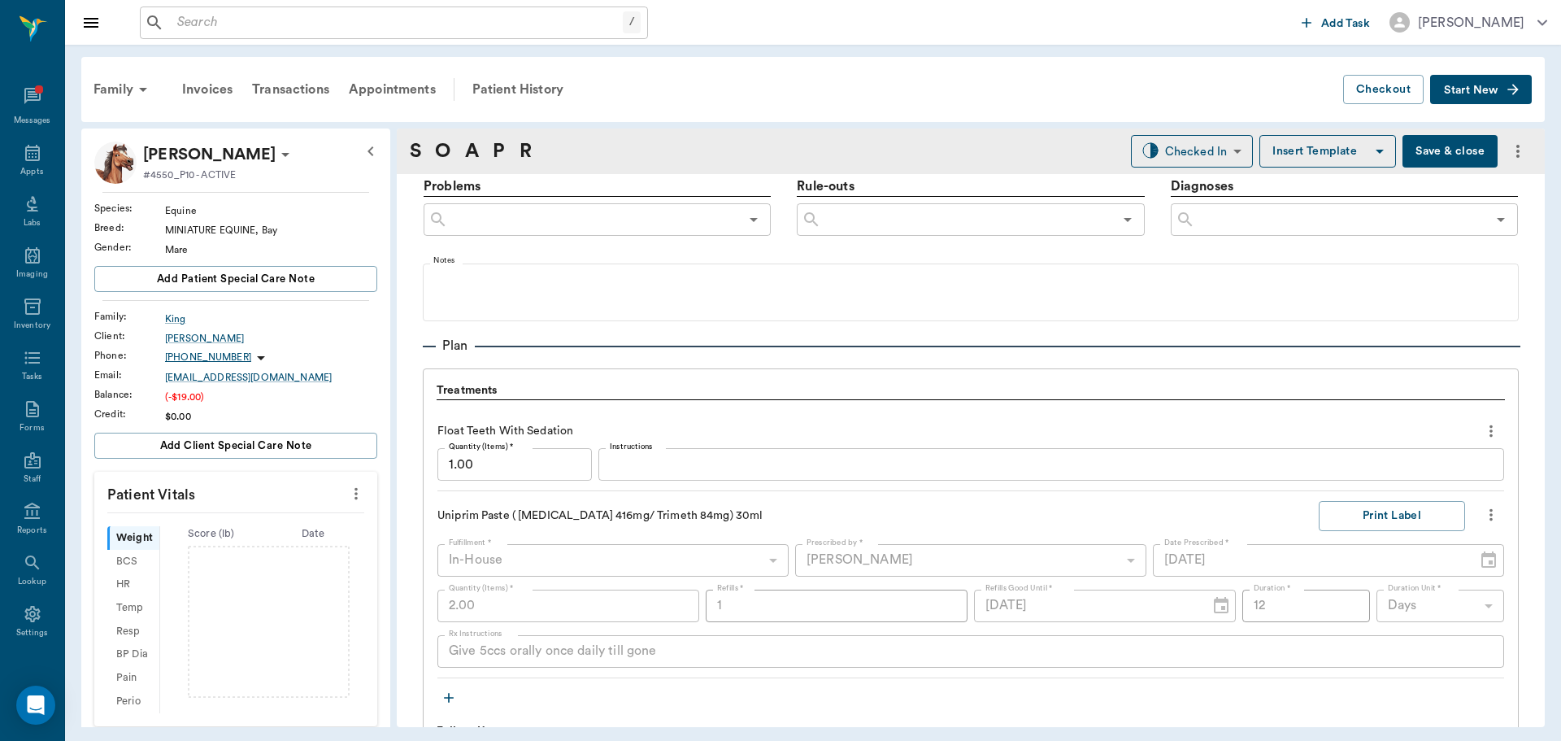
drag, startPoint x: 28, startPoint y: 159, endPoint x: 185, endPoint y: 215, distance: 166.6
click at [28, 159] on icon at bounding box center [33, 153] width 20 height 20
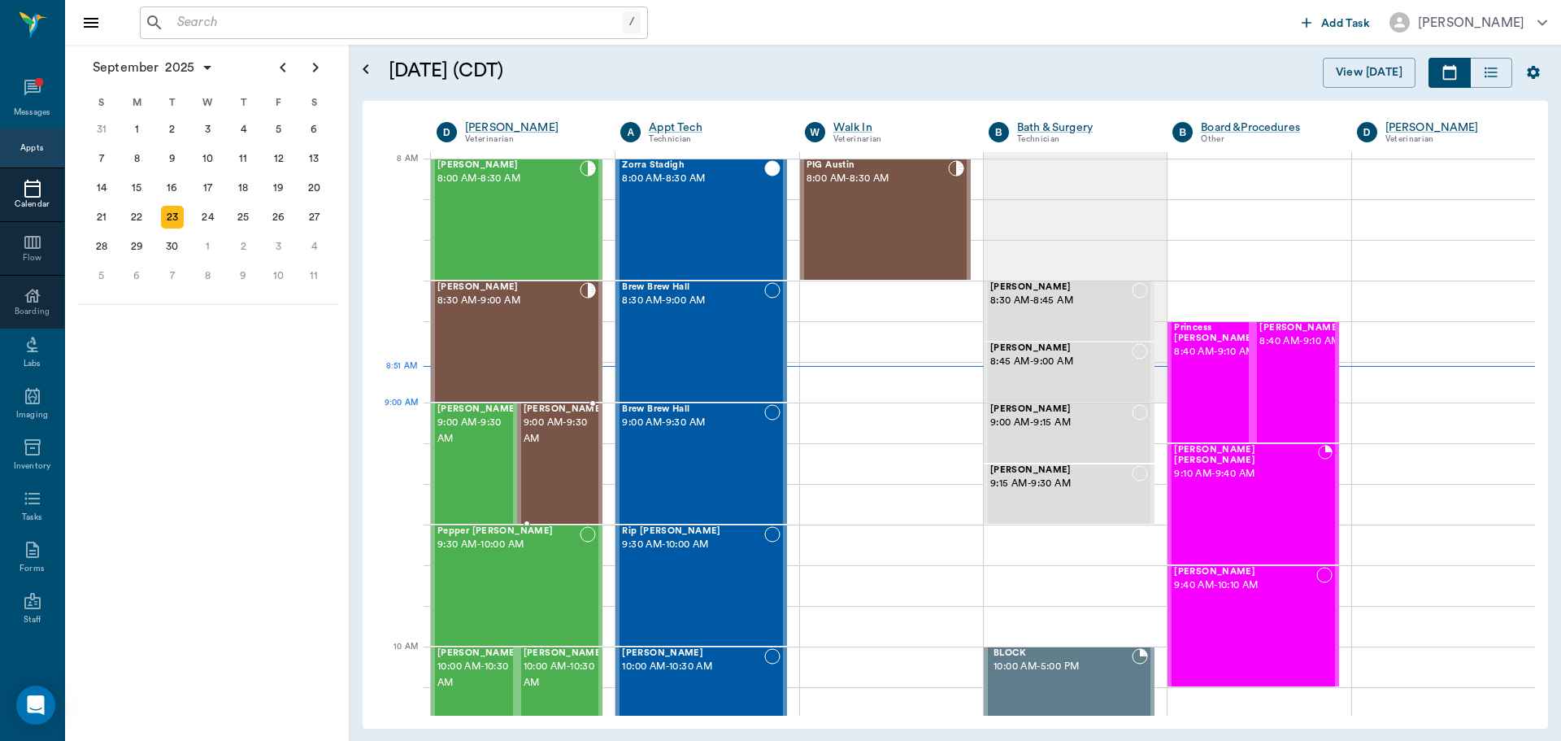
click at [551, 431] on span "9:00 AM - 9:30 AM" at bounding box center [564, 431] width 81 height 33
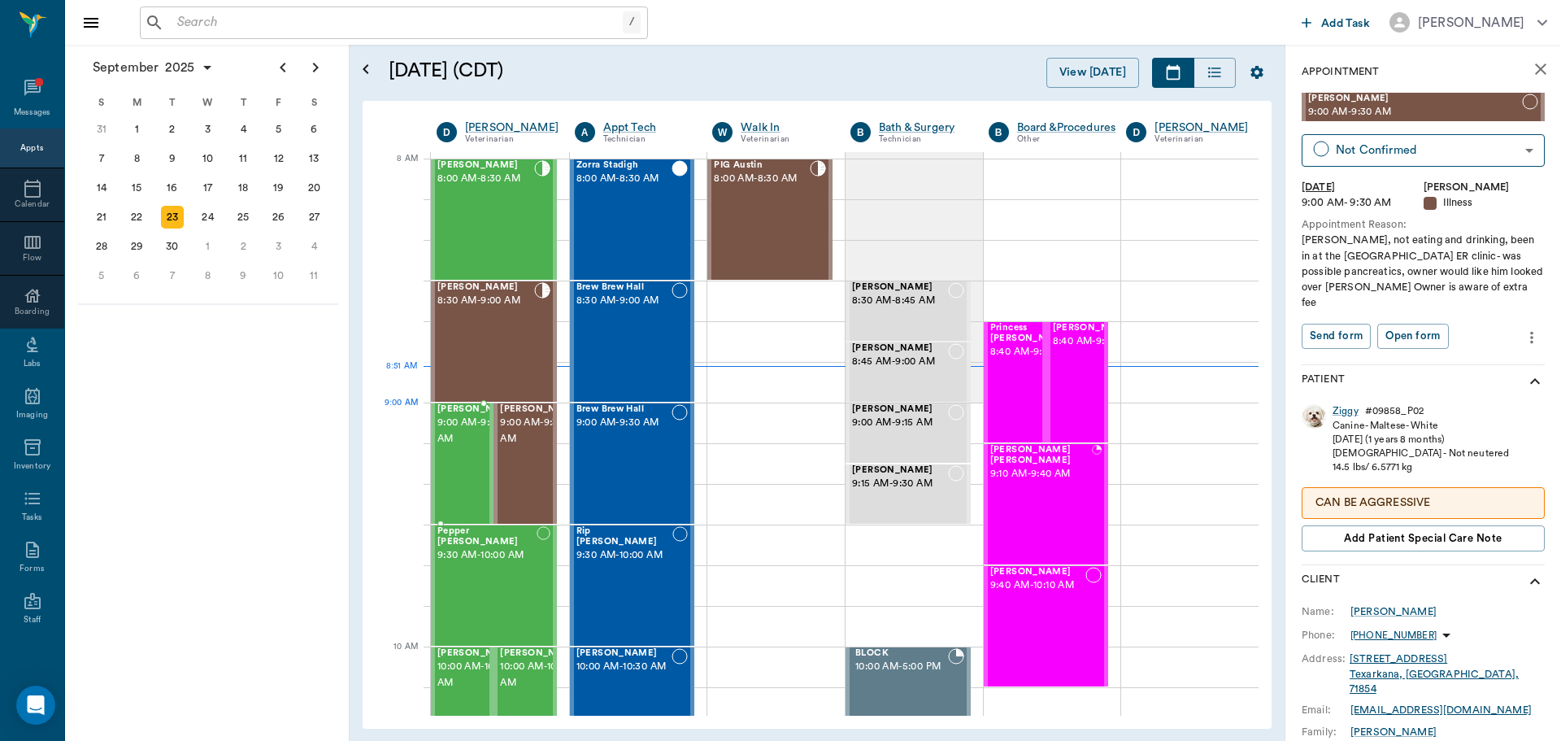
click at [462, 440] on span "9:00 AM - 9:30 AM" at bounding box center [477, 431] width 81 height 33
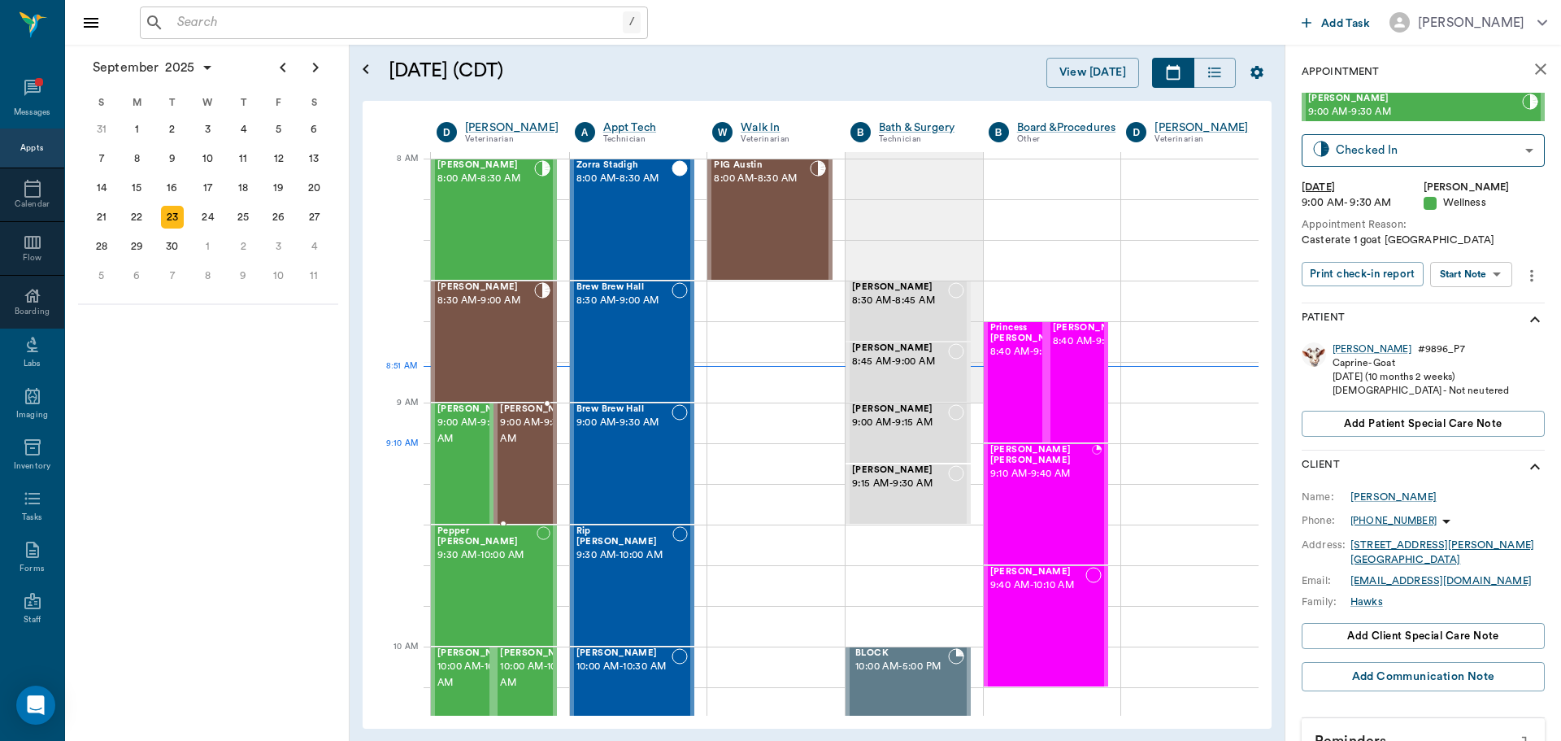
click at [528, 447] on span "9:00 AM - 9:30 AM" at bounding box center [540, 431] width 81 height 33
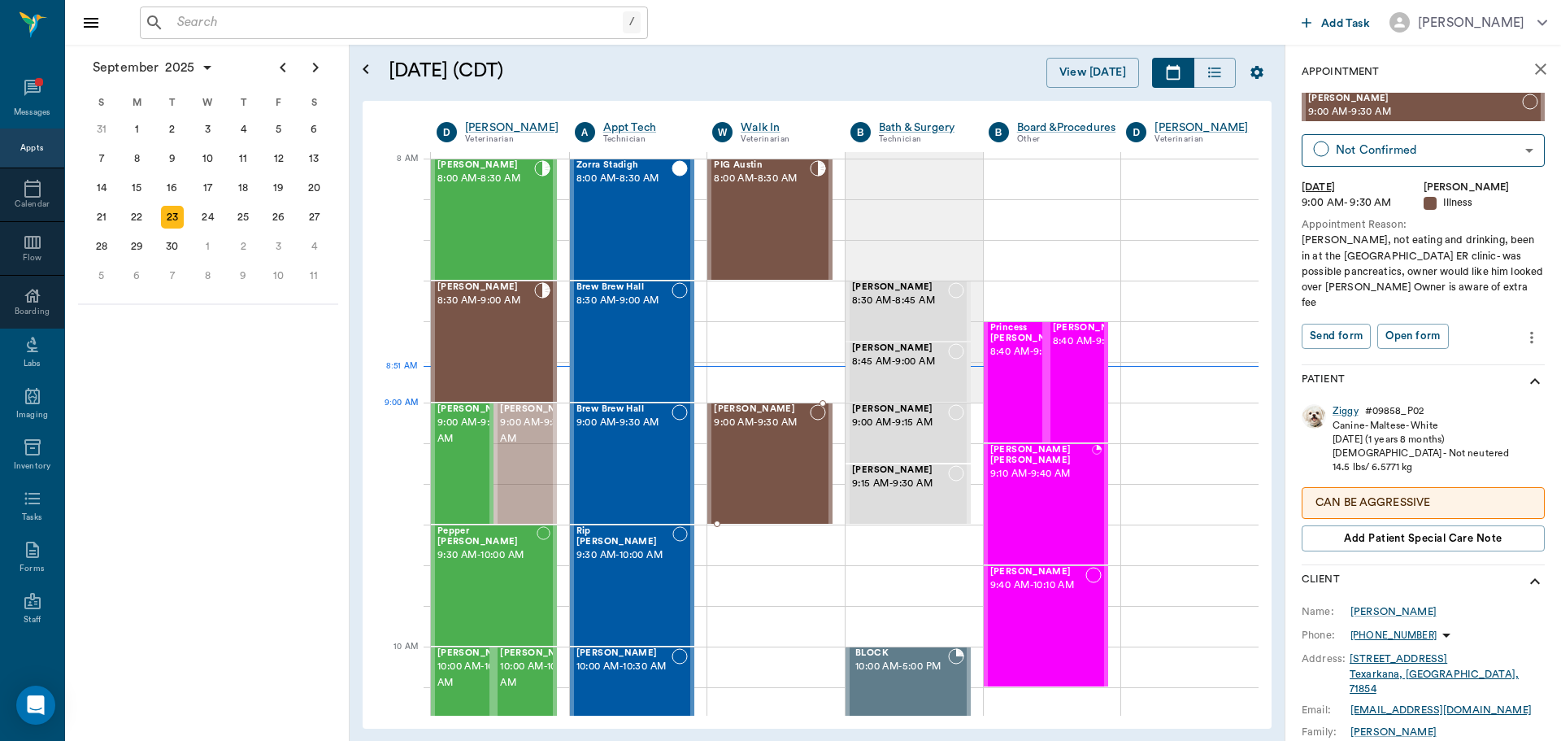
drag, startPoint x: 517, startPoint y: 454, endPoint x: 750, endPoint y: 469, distance: 233.0
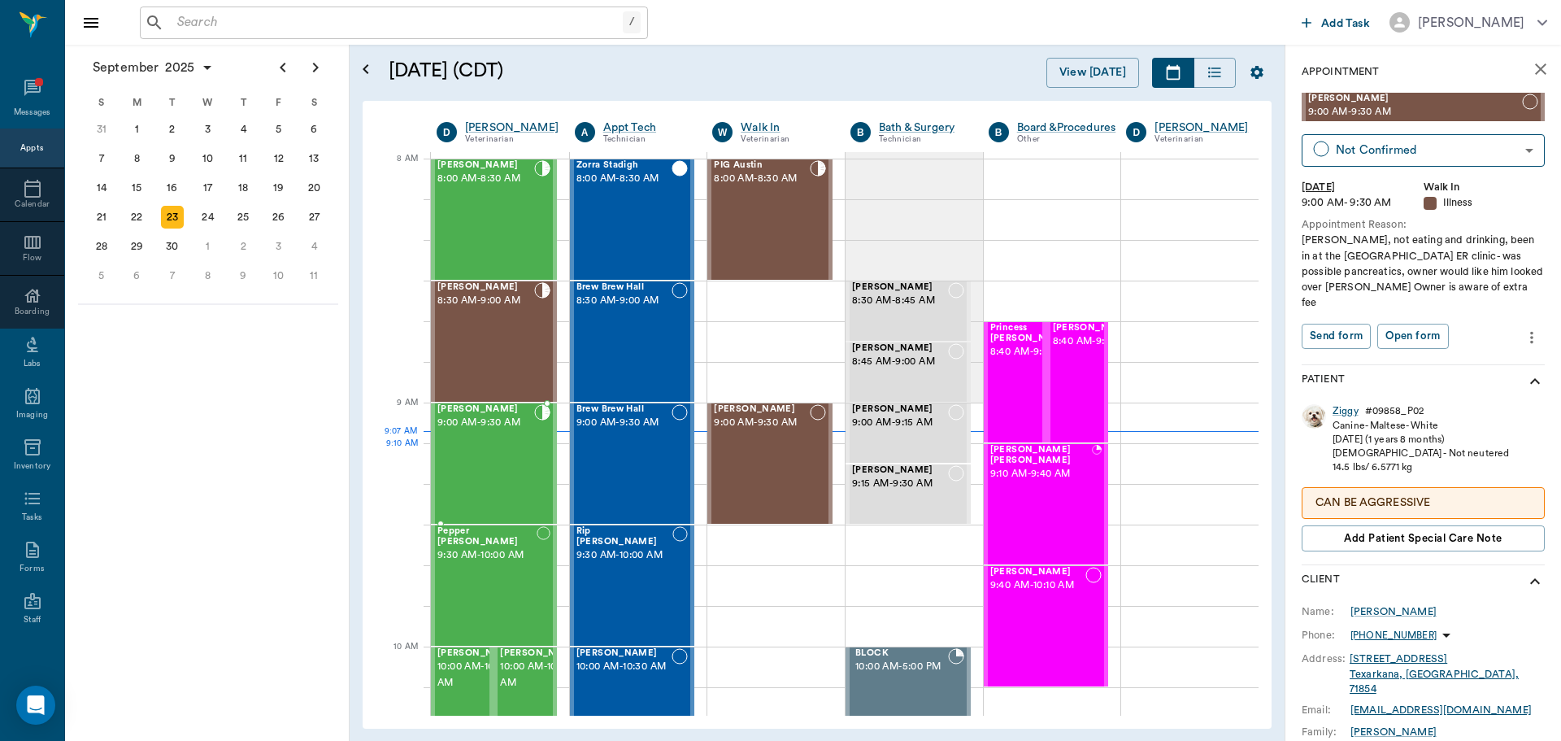
click at [494, 459] on div "Vincent Hawks 9:00 AM - 9:30 AM" at bounding box center [485, 463] width 97 height 119
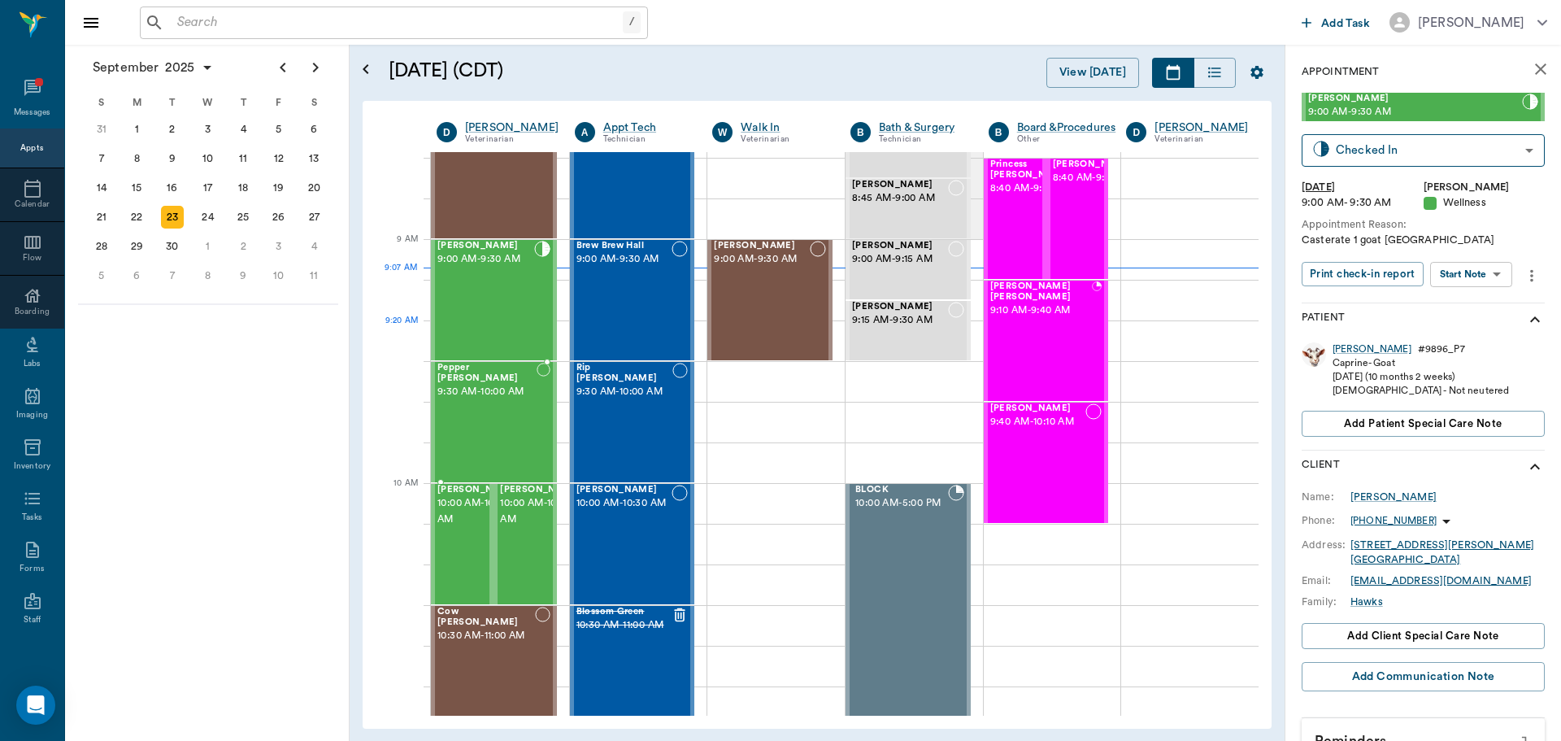
scroll to position [163, 0]
click at [772, 289] on div "Ziggy Bostic 9:00 AM - 9:30 AM" at bounding box center [762, 300] width 96 height 119
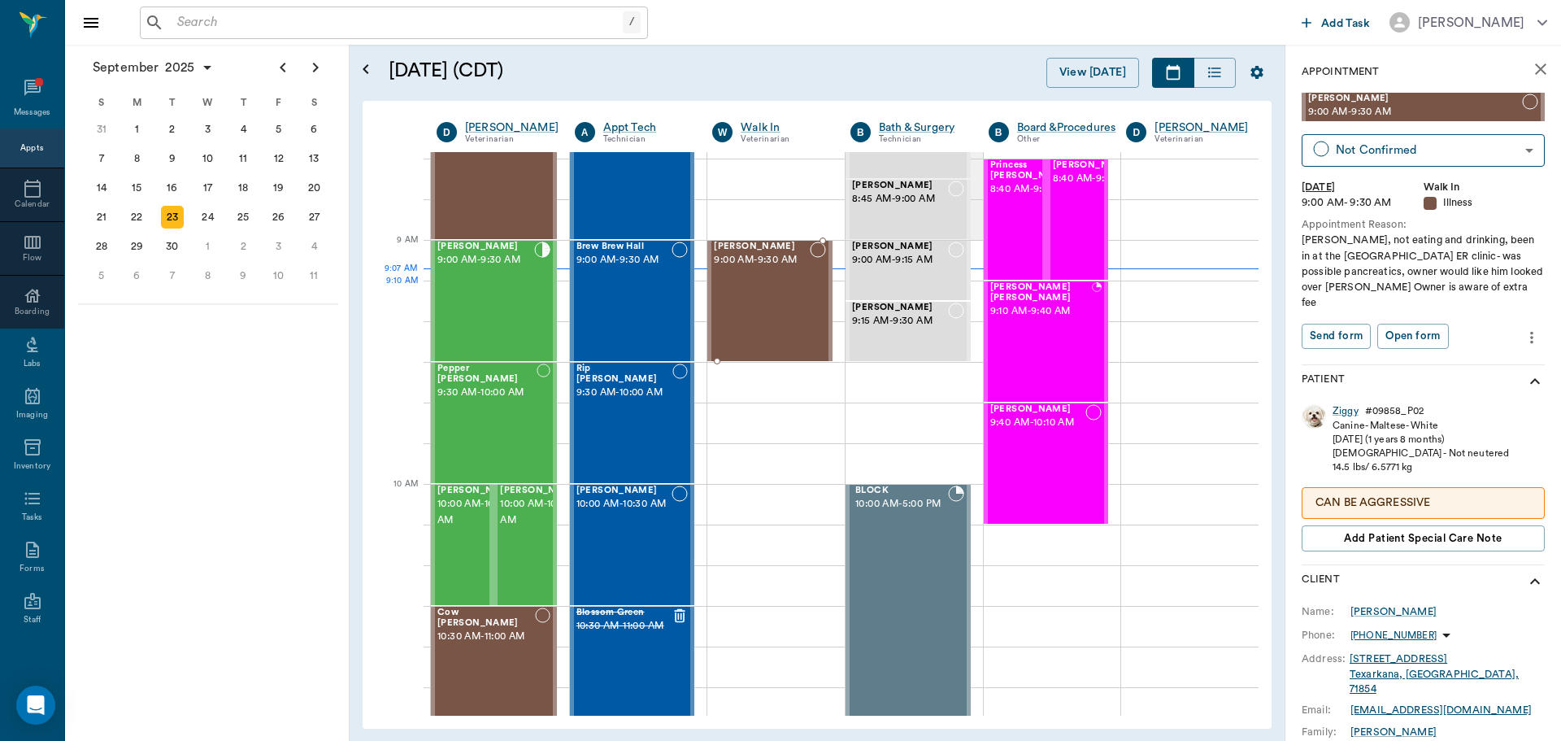
type input "CHECKED_IN"
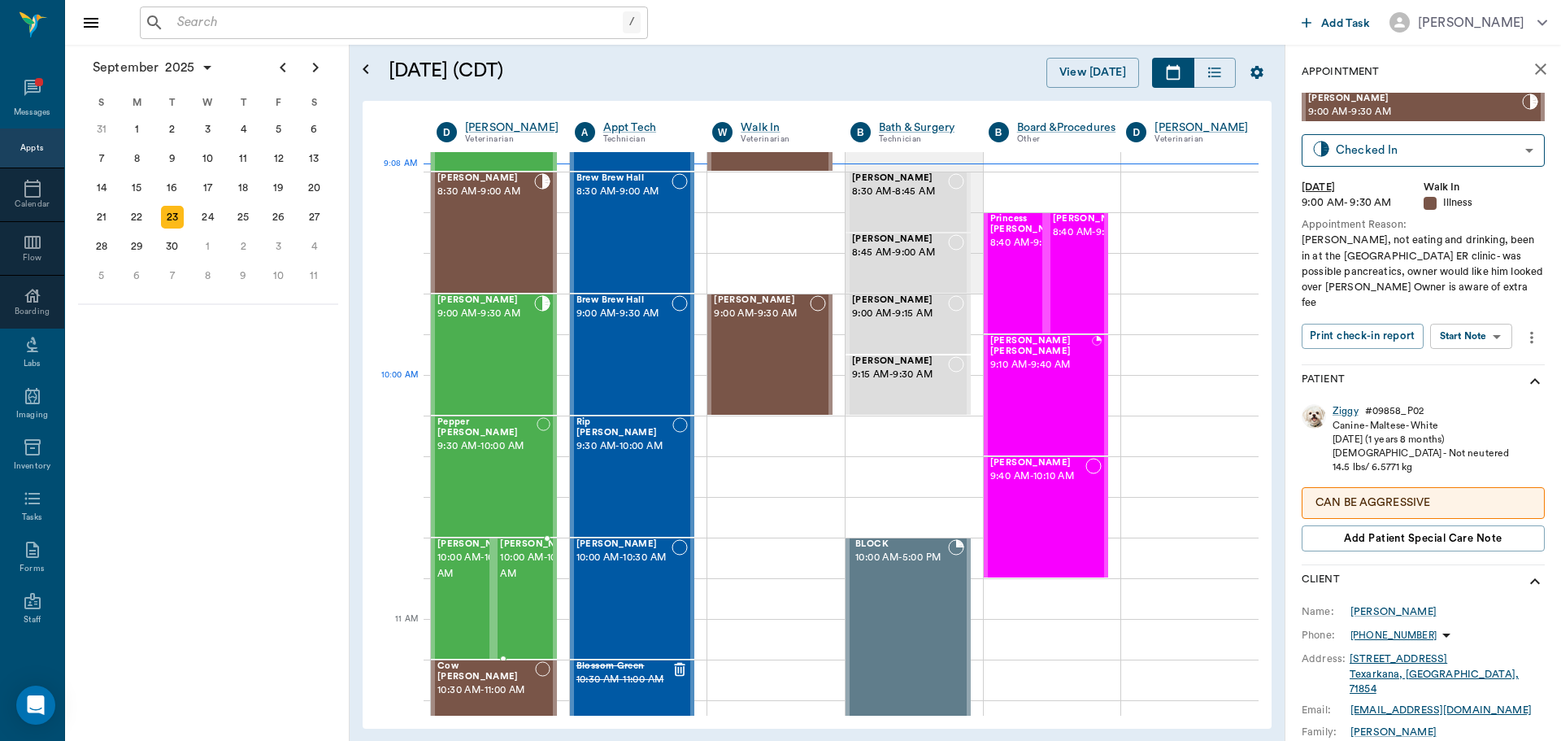
scroll to position [81, 0]
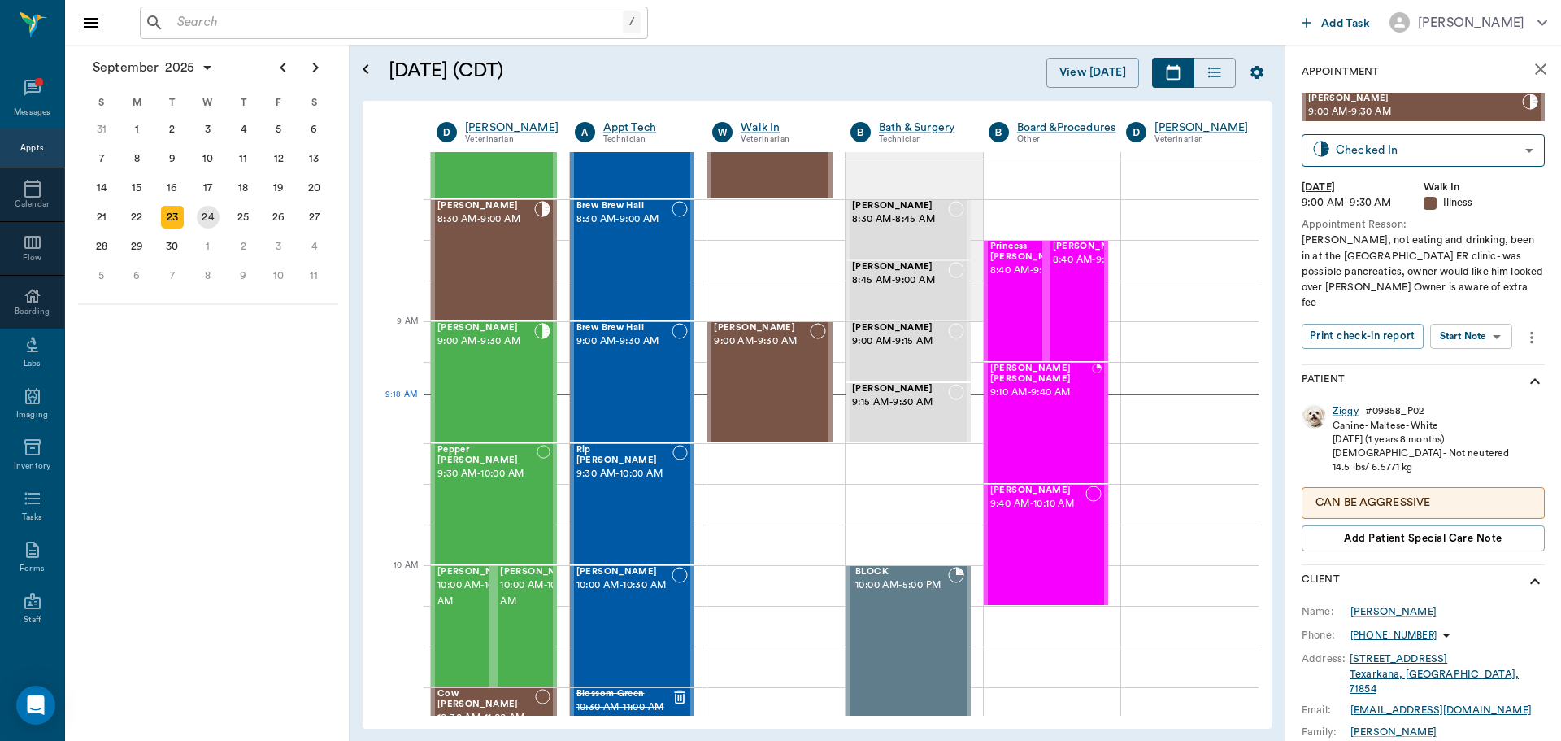
click at [198, 223] on div "24" at bounding box center [208, 217] width 23 height 23
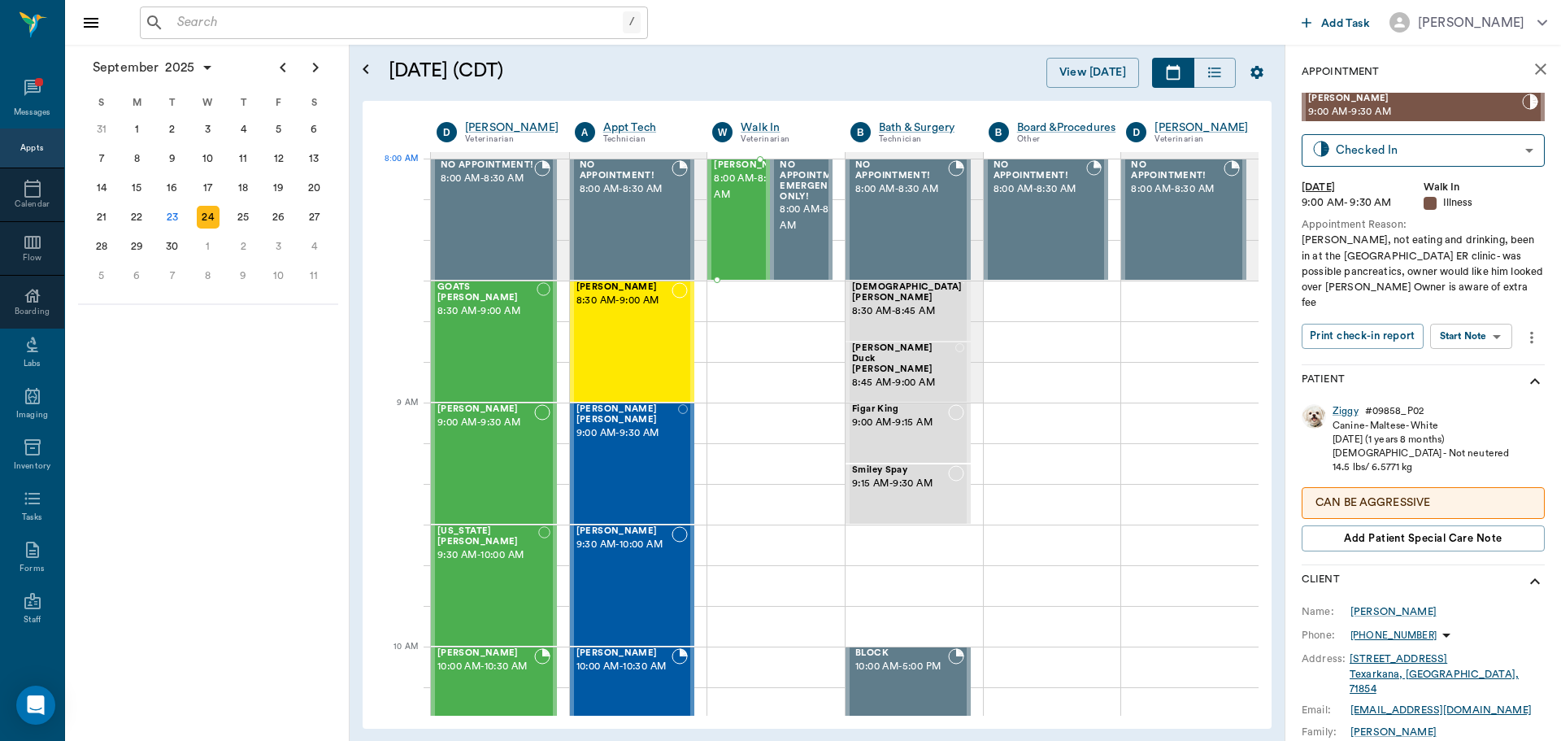
click at [726, 198] on span "8:00 AM - 8:30 AM" at bounding box center [754, 187] width 81 height 33
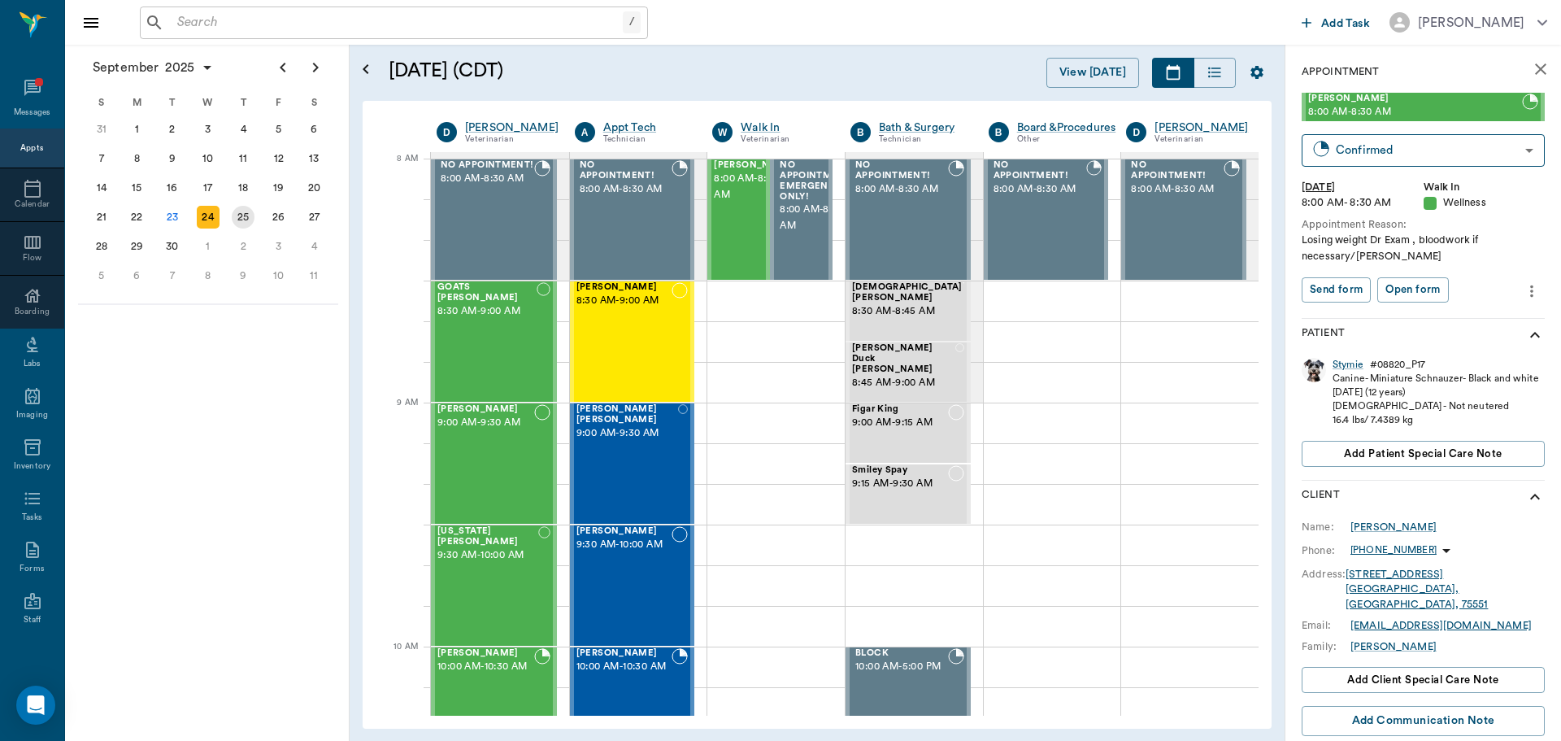
click at [241, 226] on div "25" at bounding box center [243, 217] width 23 height 23
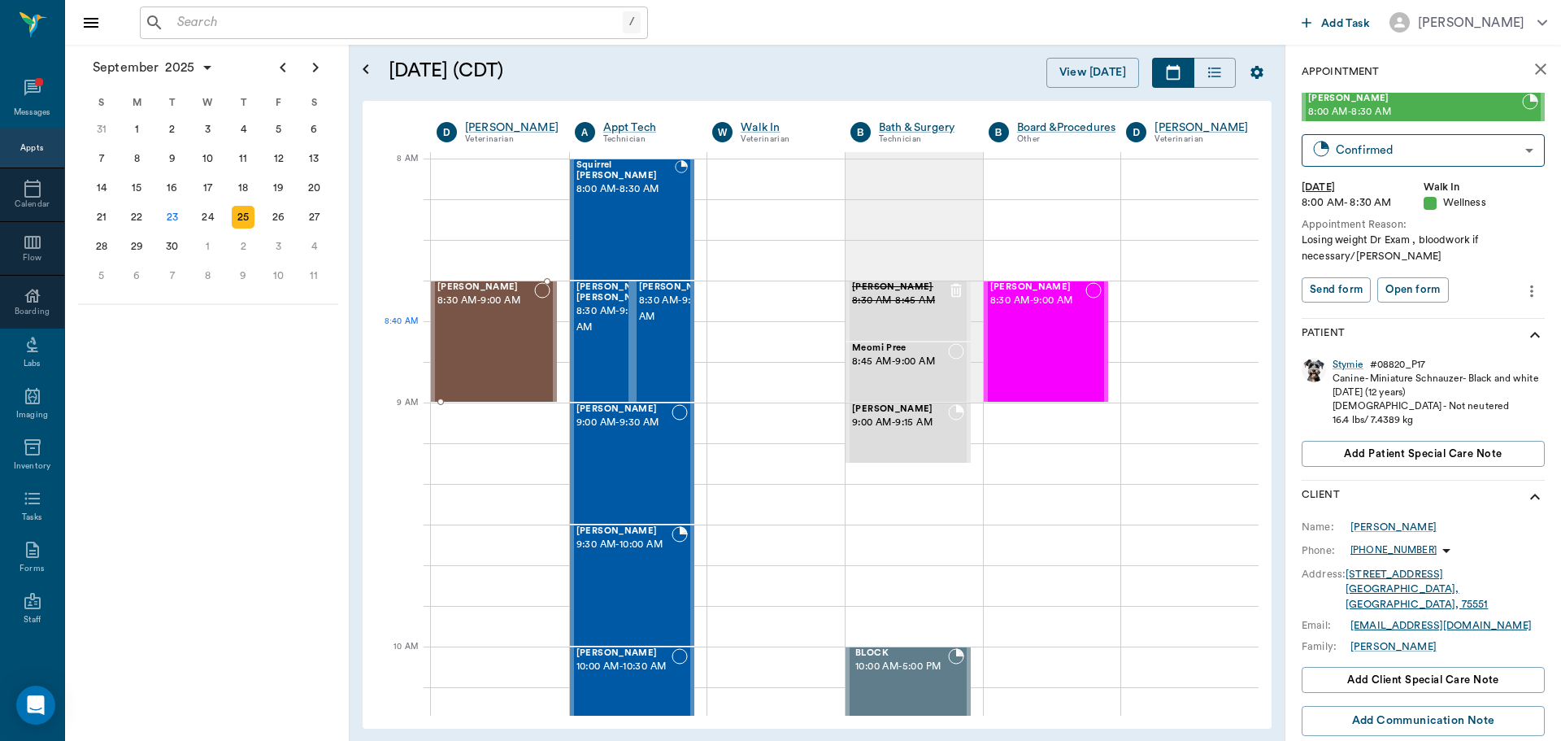
click at [498, 336] on div "Bovine Campbell 8:30 AM - 9:00 AM" at bounding box center [485, 341] width 97 height 119
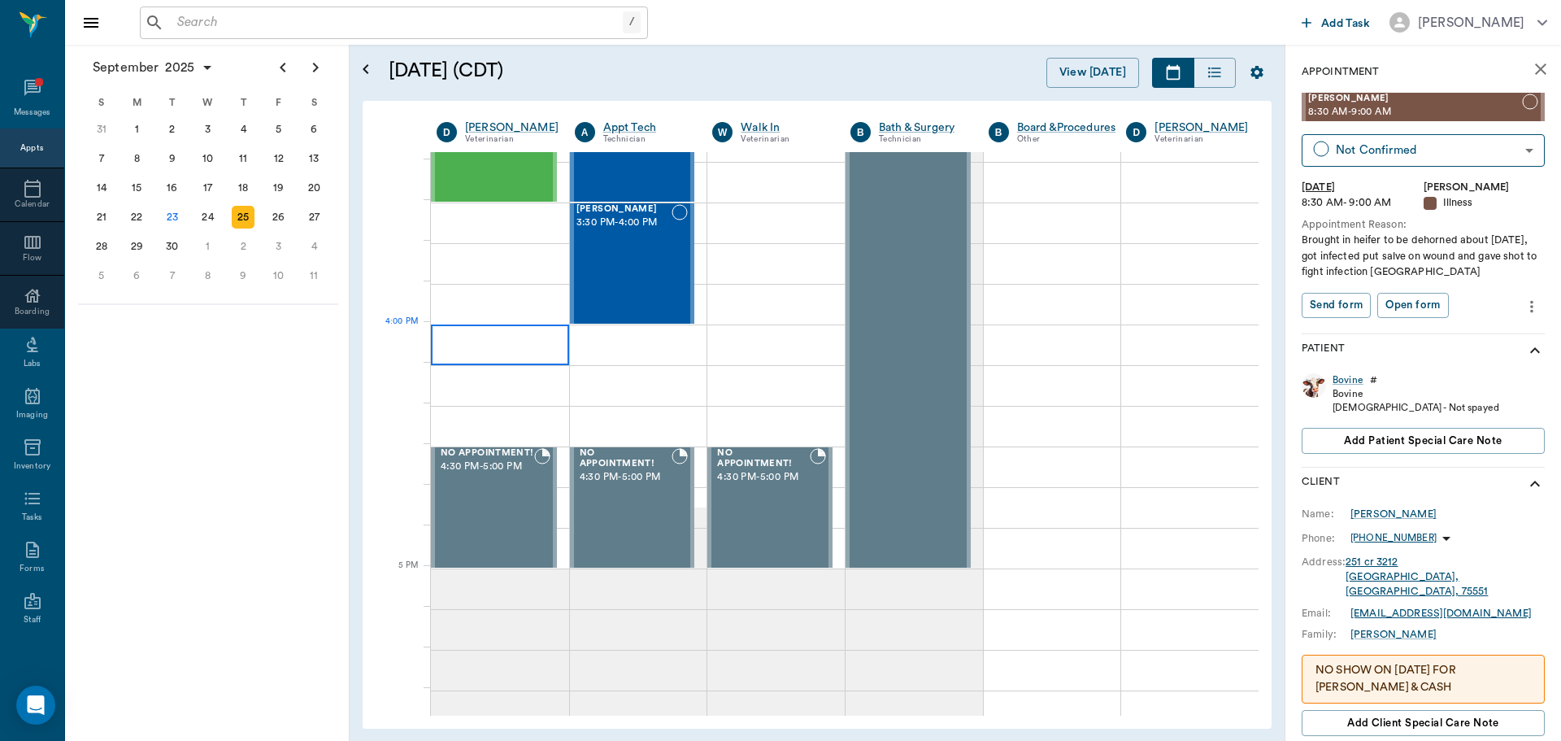
scroll to position [1789, 0]
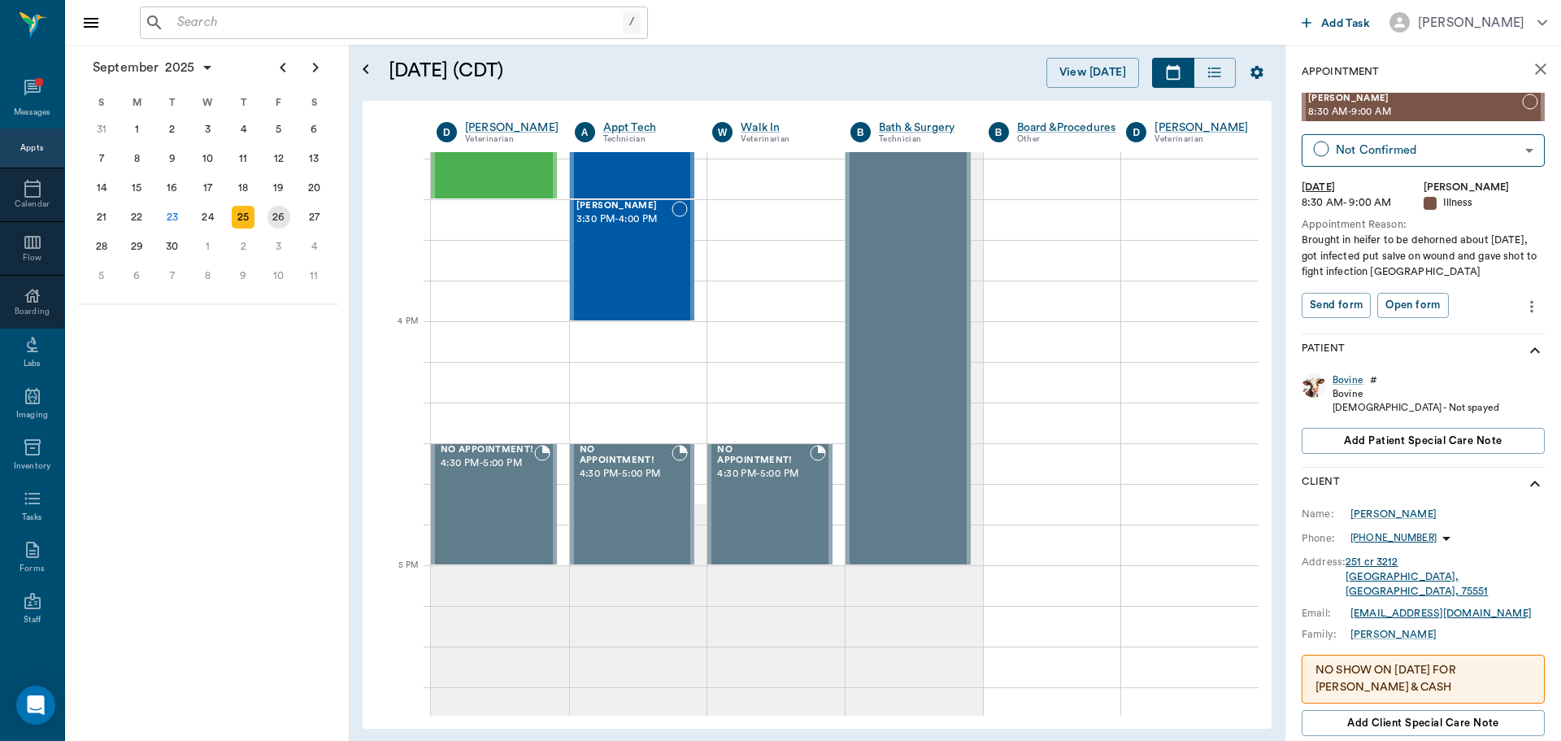
click at [286, 215] on div "26" at bounding box center [278, 217] width 23 height 23
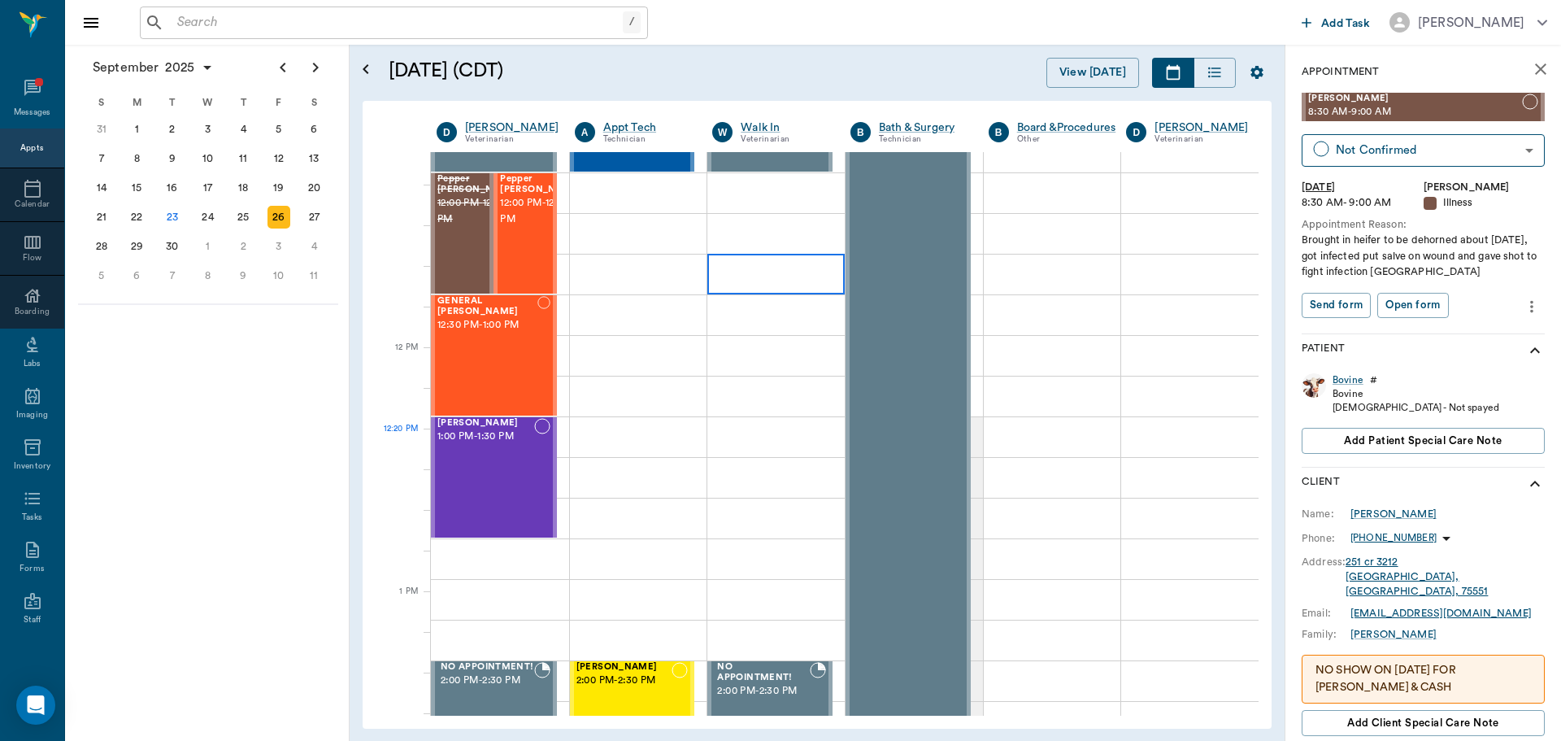
scroll to position [732, 0]
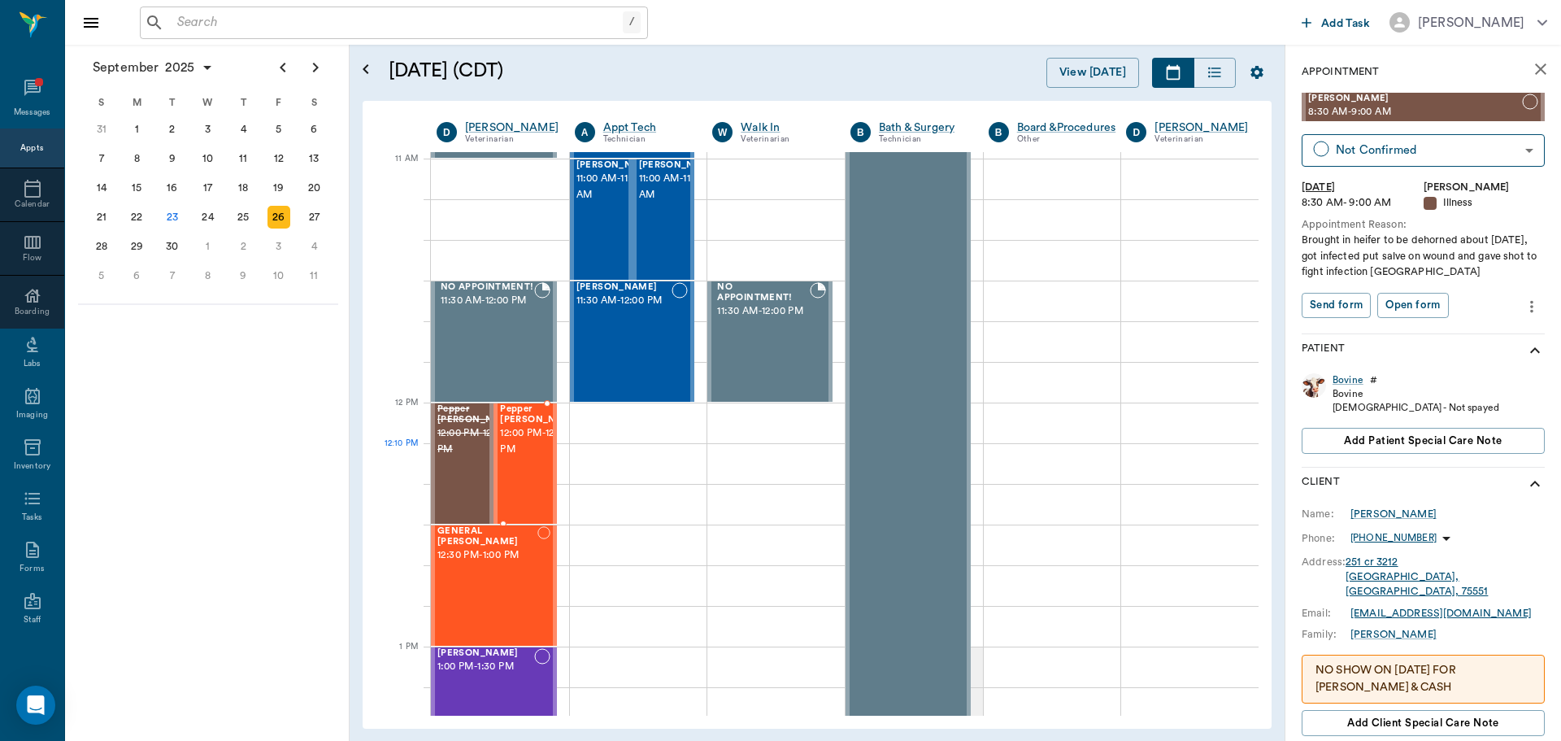
click at [509, 446] on span "12:00 PM - 12:30 PM" at bounding box center [540, 441] width 81 height 33
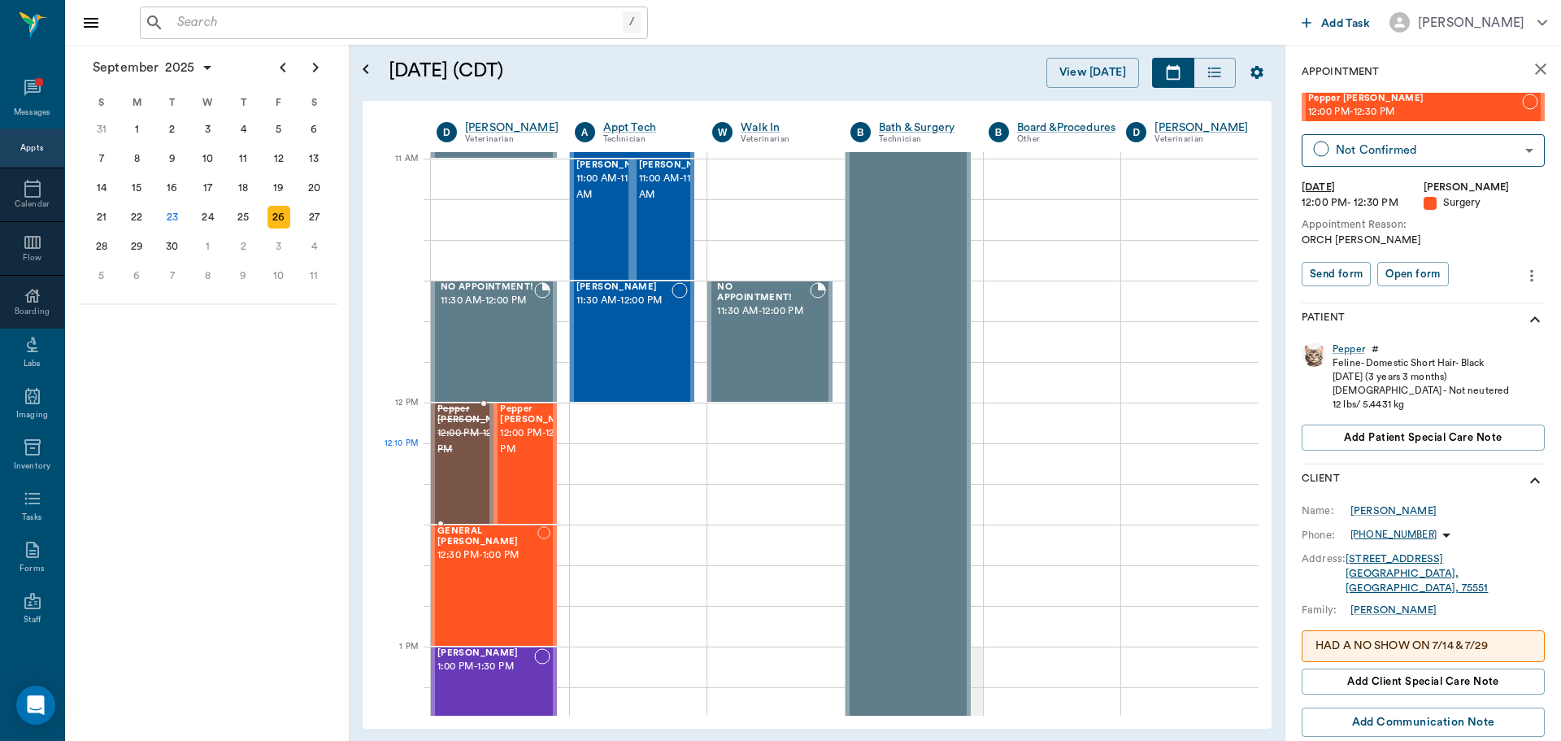
click at [454, 450] on span "12:00 PM - 12:30 PM" at bounding box center [477, 441] width 81 height 33
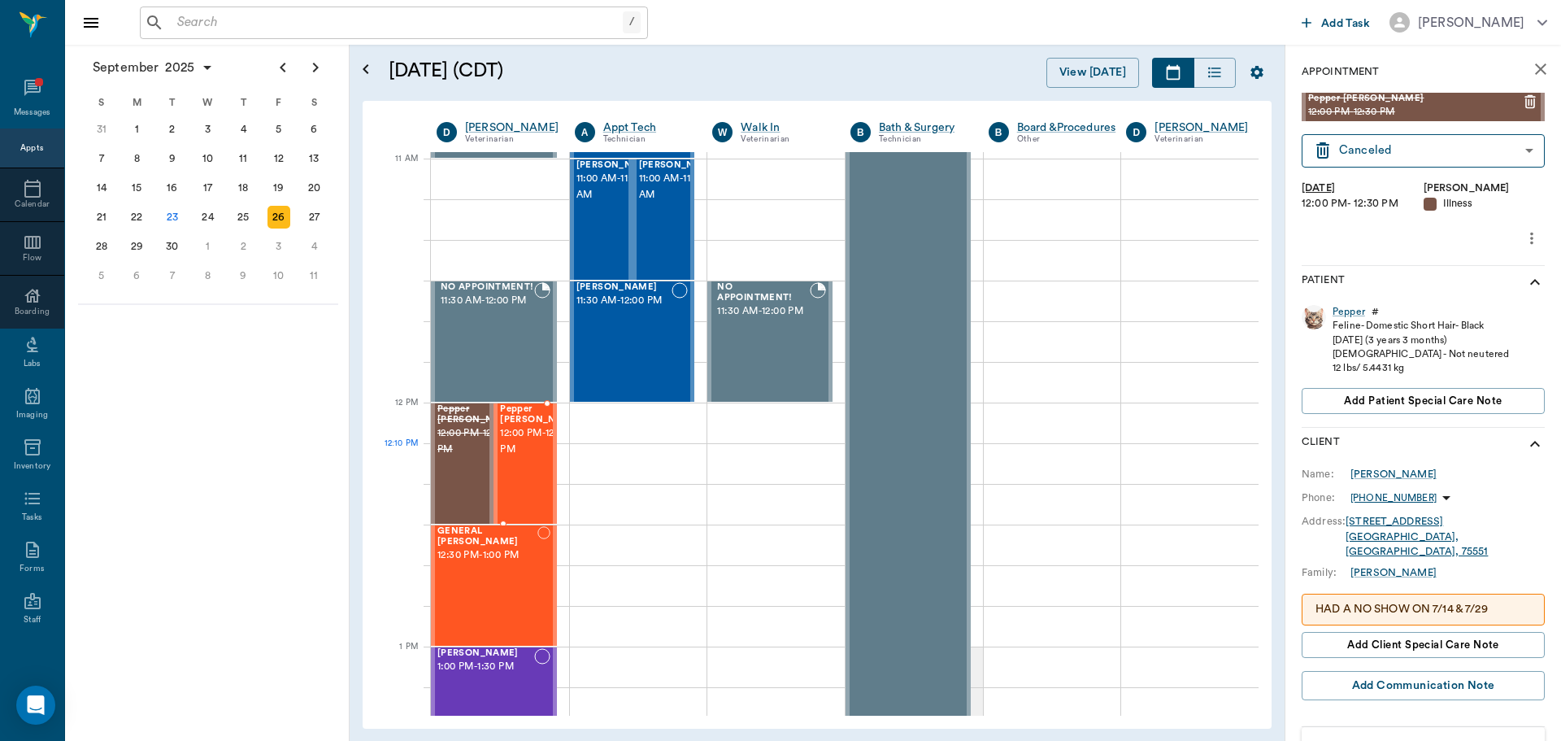
click at [515, 458] on span "12:00 PM - 12:30 PM" at bounding box center [540, 441] width 81 height 33
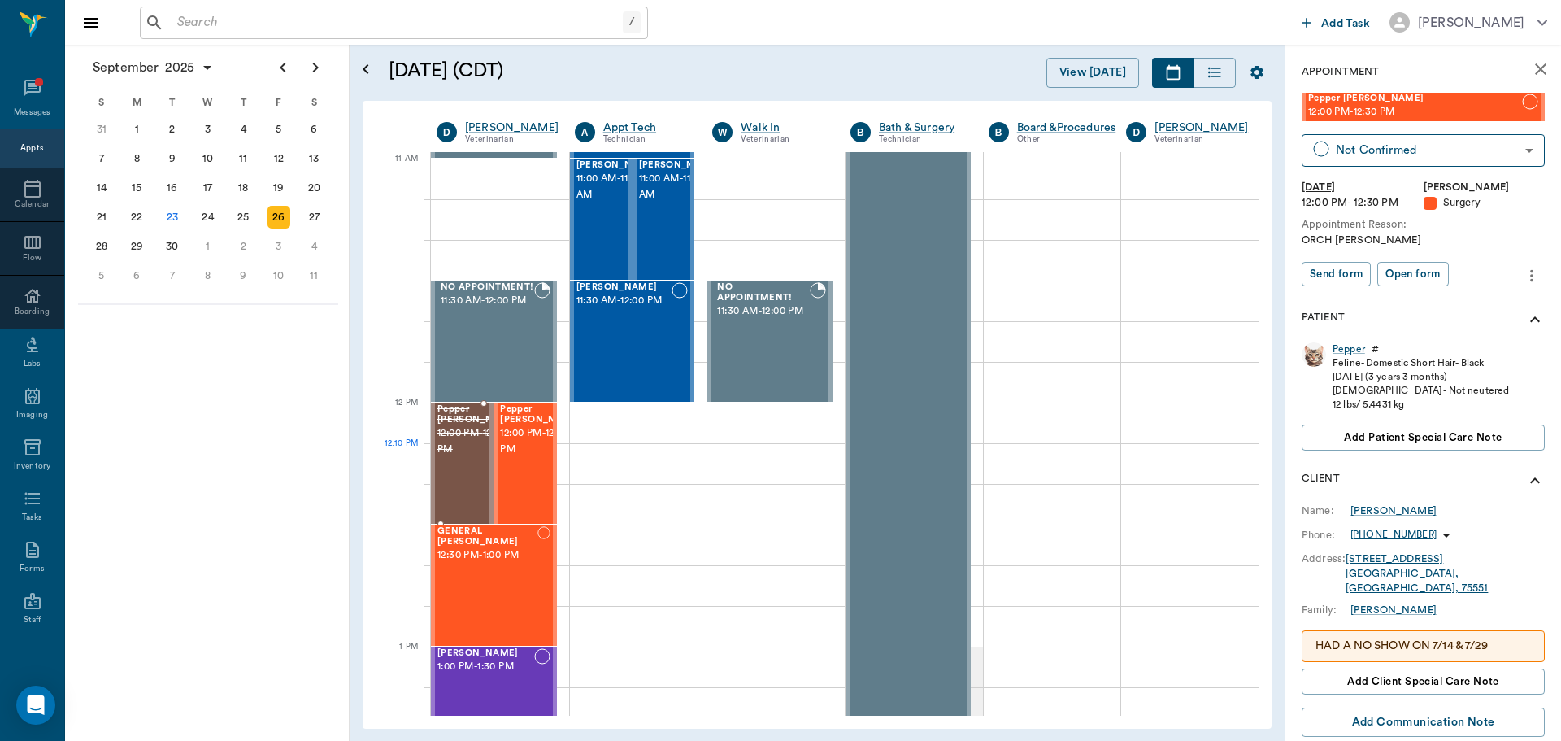
click at [463, 456] on span "12:00 PM - 12:30 PM" at bounding box center [477, 441] width 81 height 33
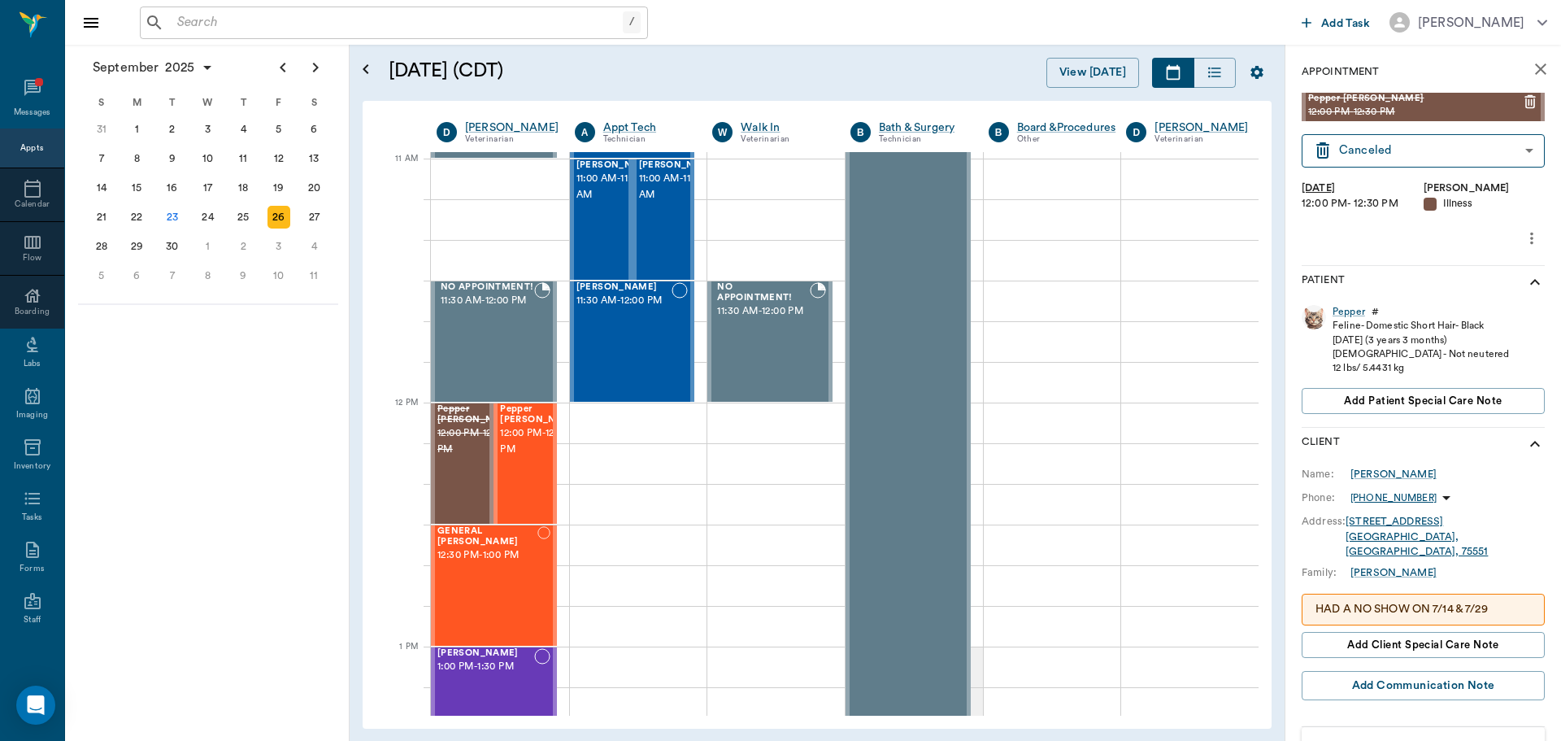
click at [1529, 234] on button "more" at bounding box center [1532, 238] width 26 height 28
click at [1482, 289] on span "Delete appointment" at bounding box center [1451, 296] width 137 height 17
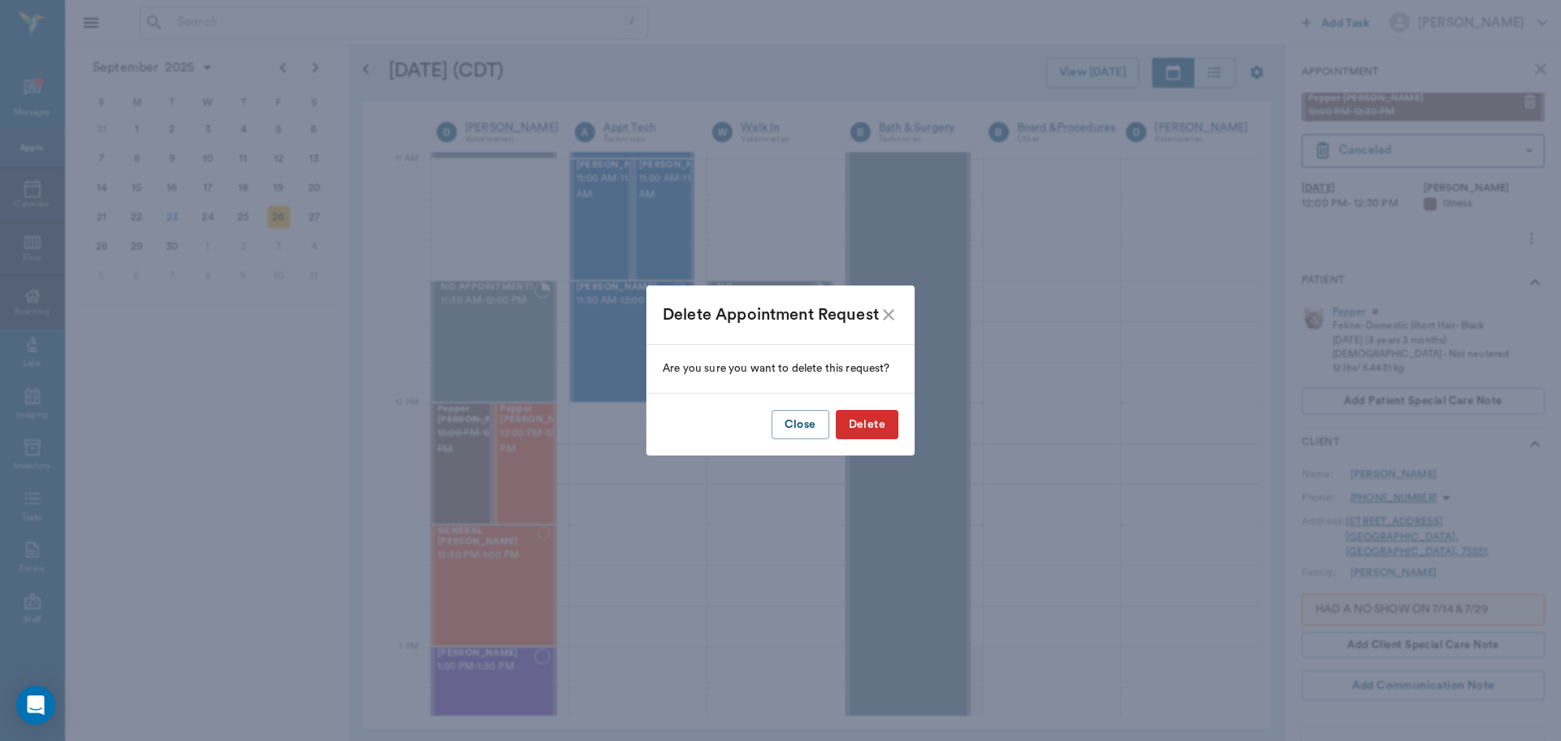
click at [890, 427] on button "Delete" at bounding box center [867, 425] width 63 height 30
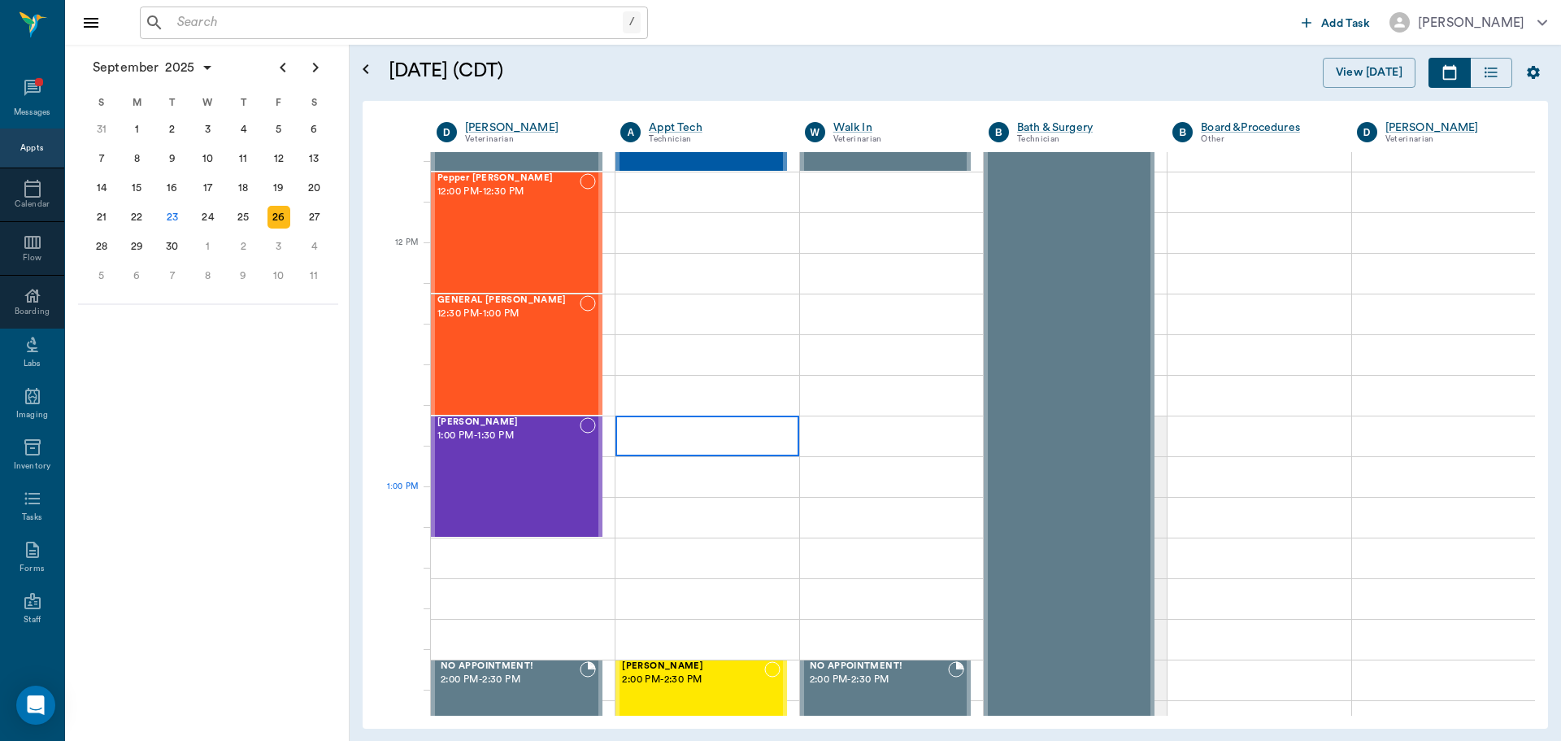
scroll to position [976, 0]
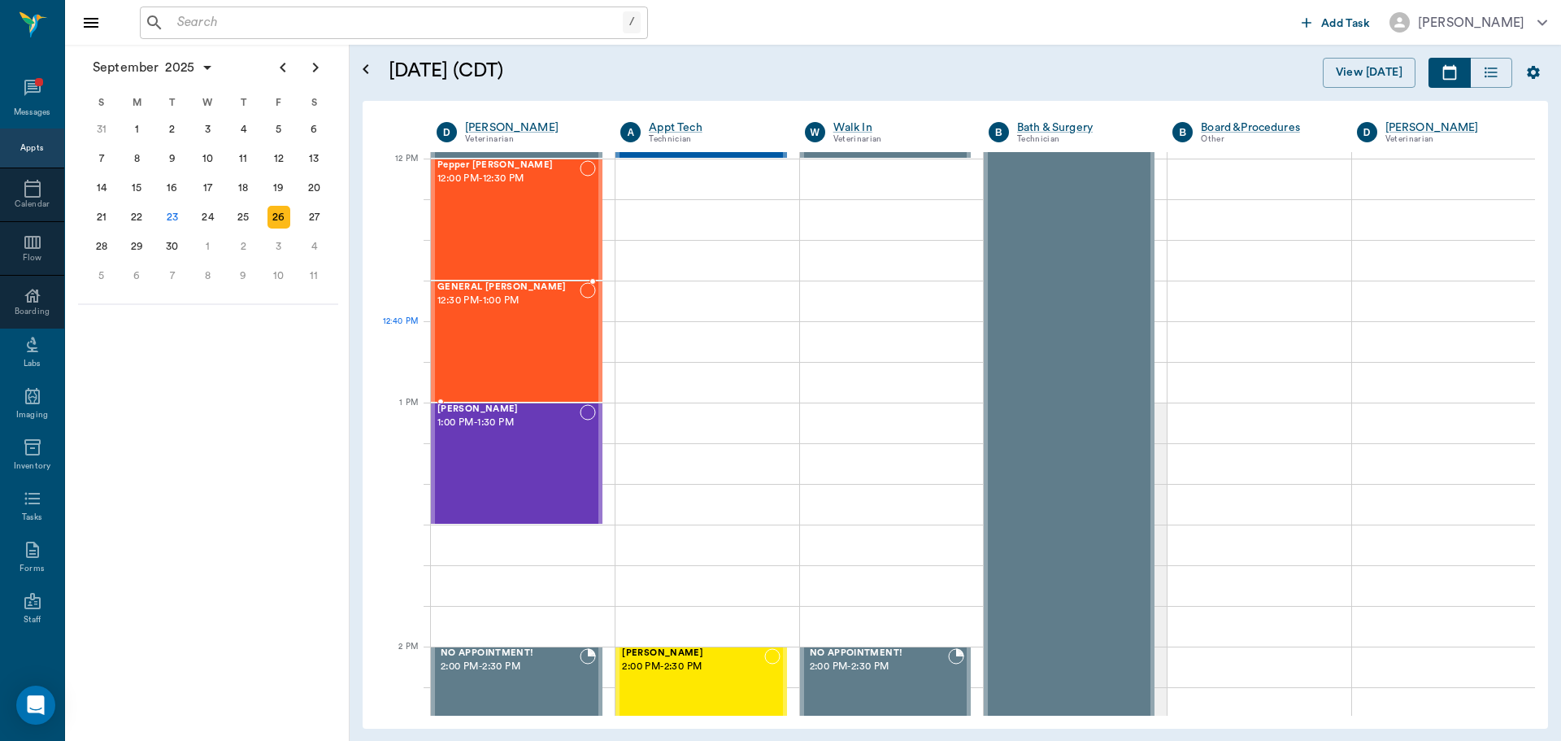
click at [535, 333] on div "GENERAL Spay 12:30 PM - 1:00 PM" at bounding box center [508, 341] width 142 height 119
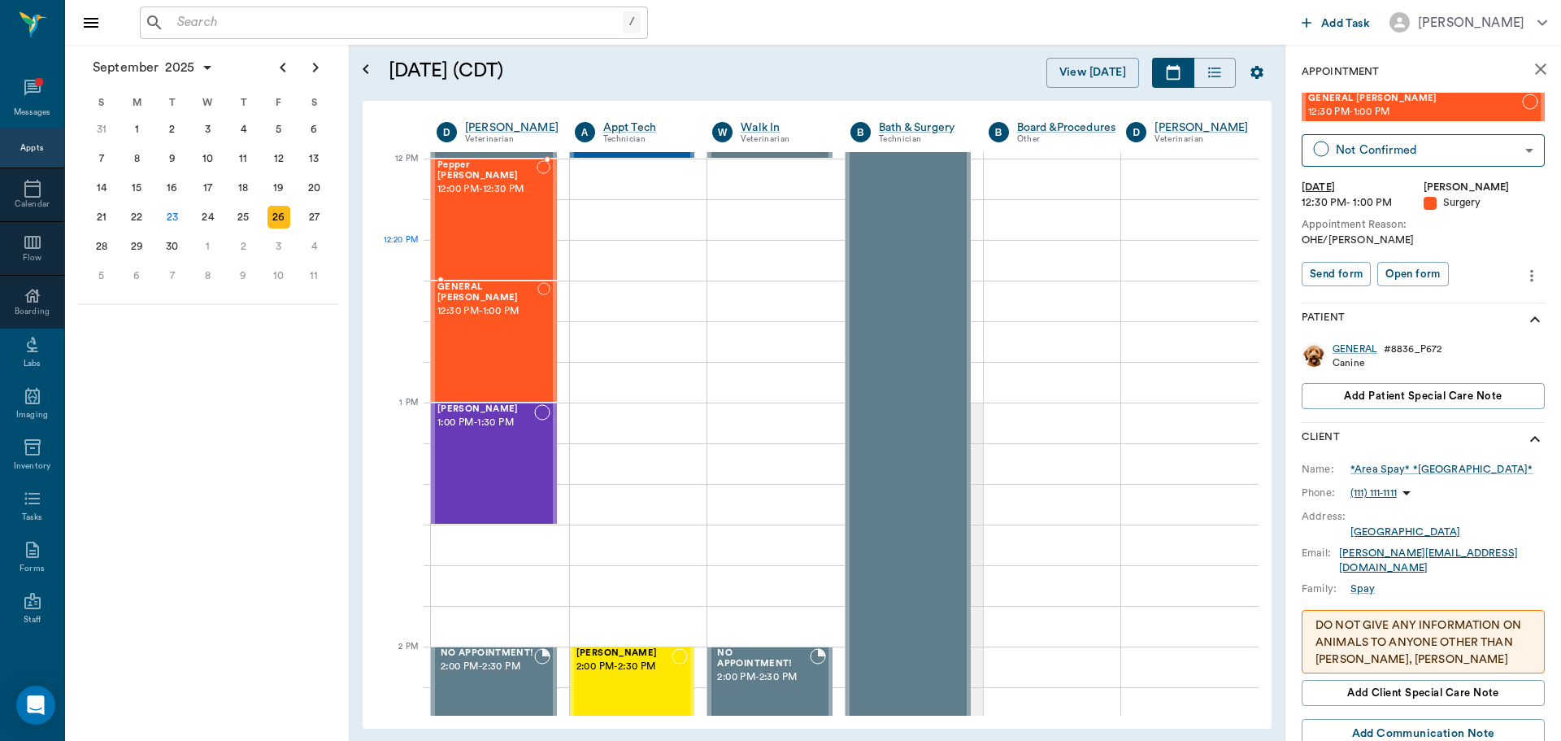
click at [491, 251] on div "Pepper Eaves 12:00 PM - 12:30 PM" at bounding box center [486, 219] width 99 height 119
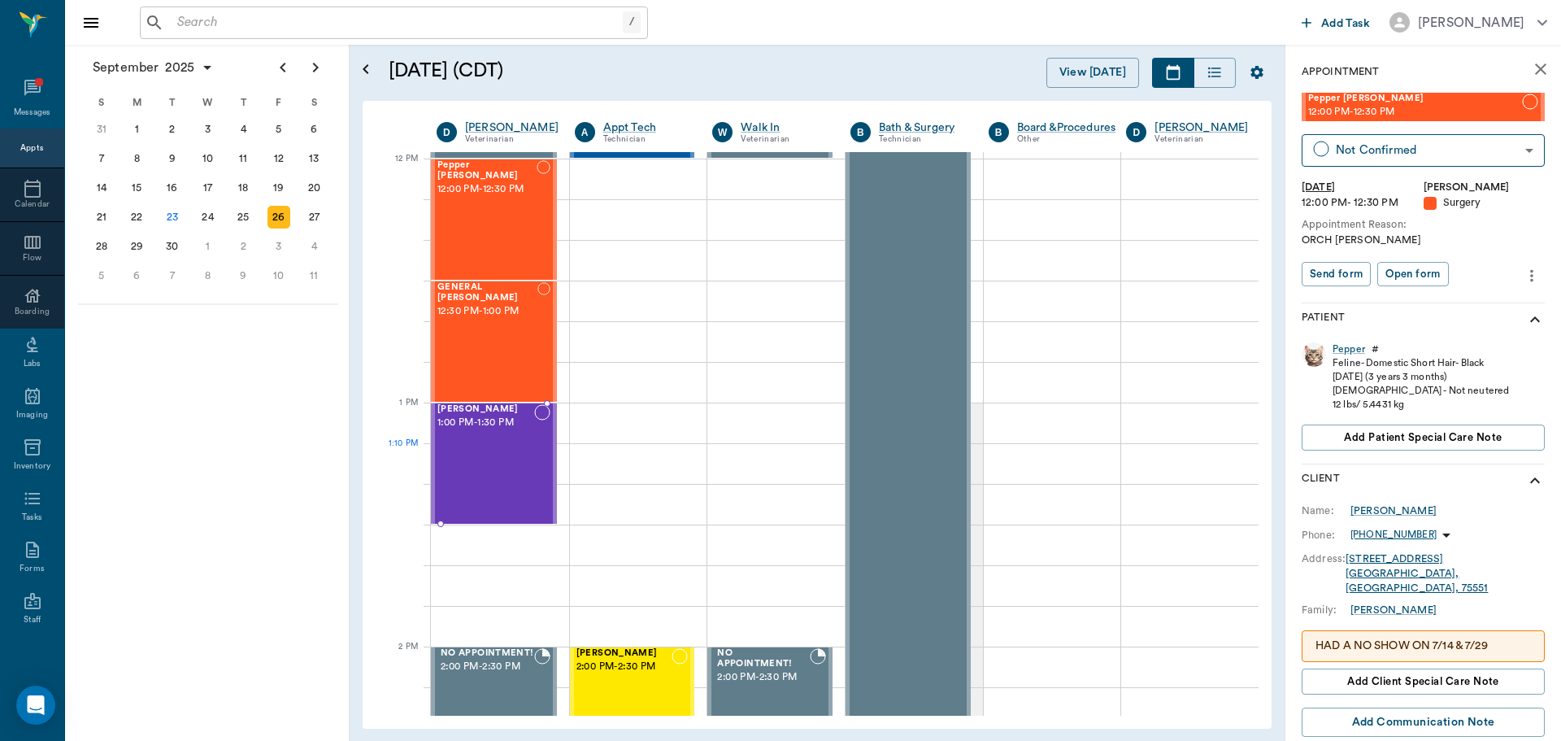
click at [494, 450] on div "Francesca Avalos 1:00 PM - 1:30 PM" at bounding box center [485, 463] width 97 height 119
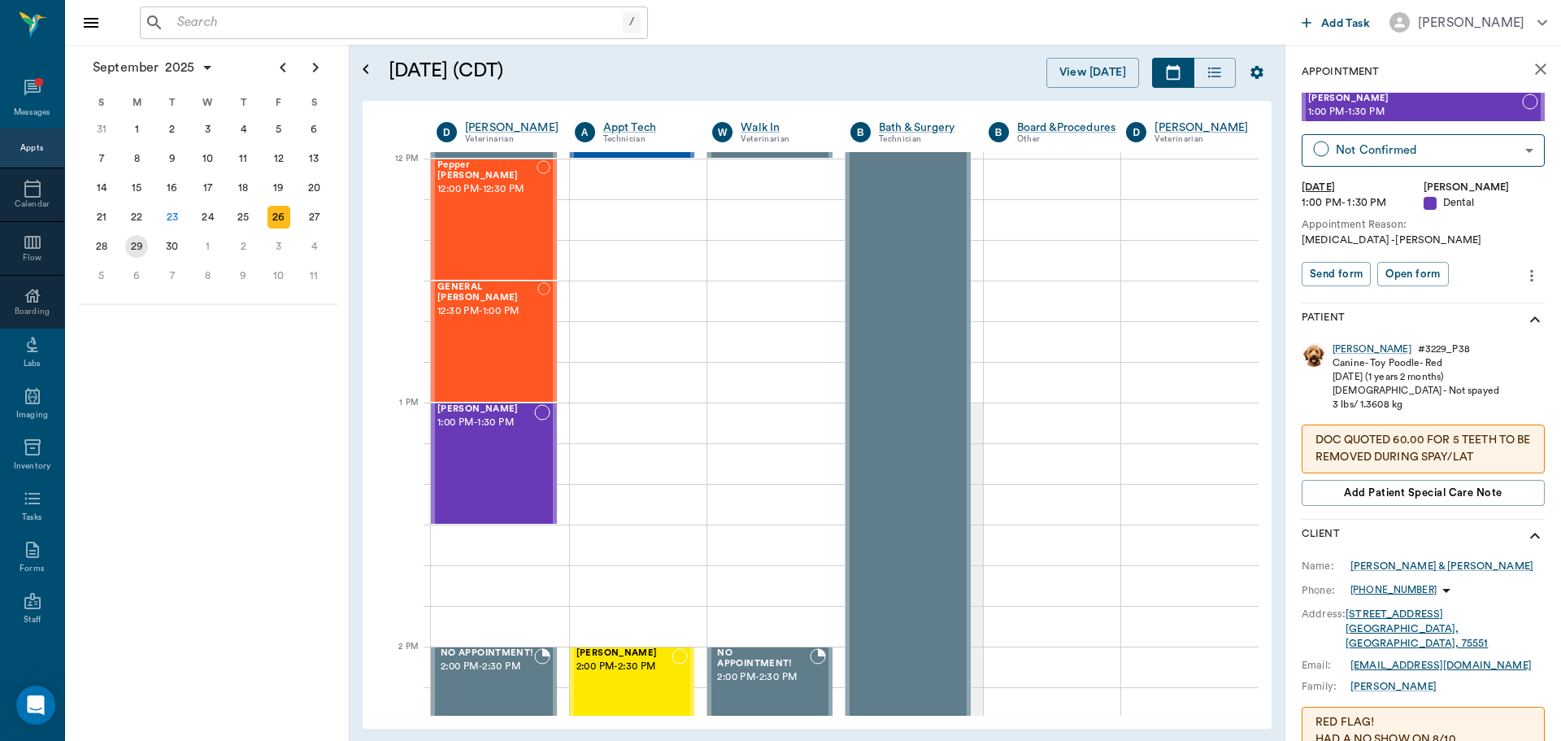
click at [130, 253] on div "29" at bounding box center [136, 246] width 23 height 23
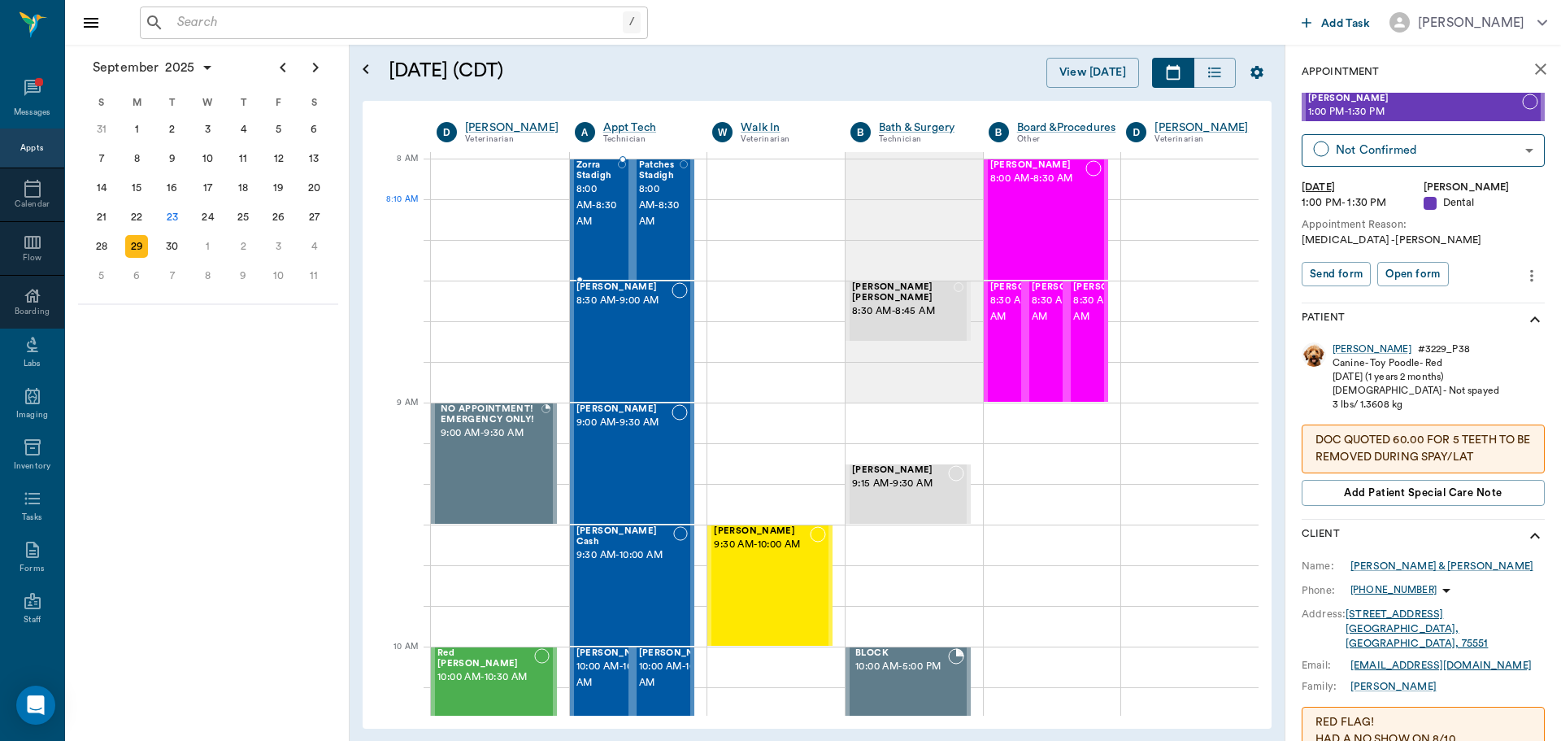
click at [586, 205] on span "8:00 AM - 8:30 AM" at bounding box center [596, 205] width 41 height 49
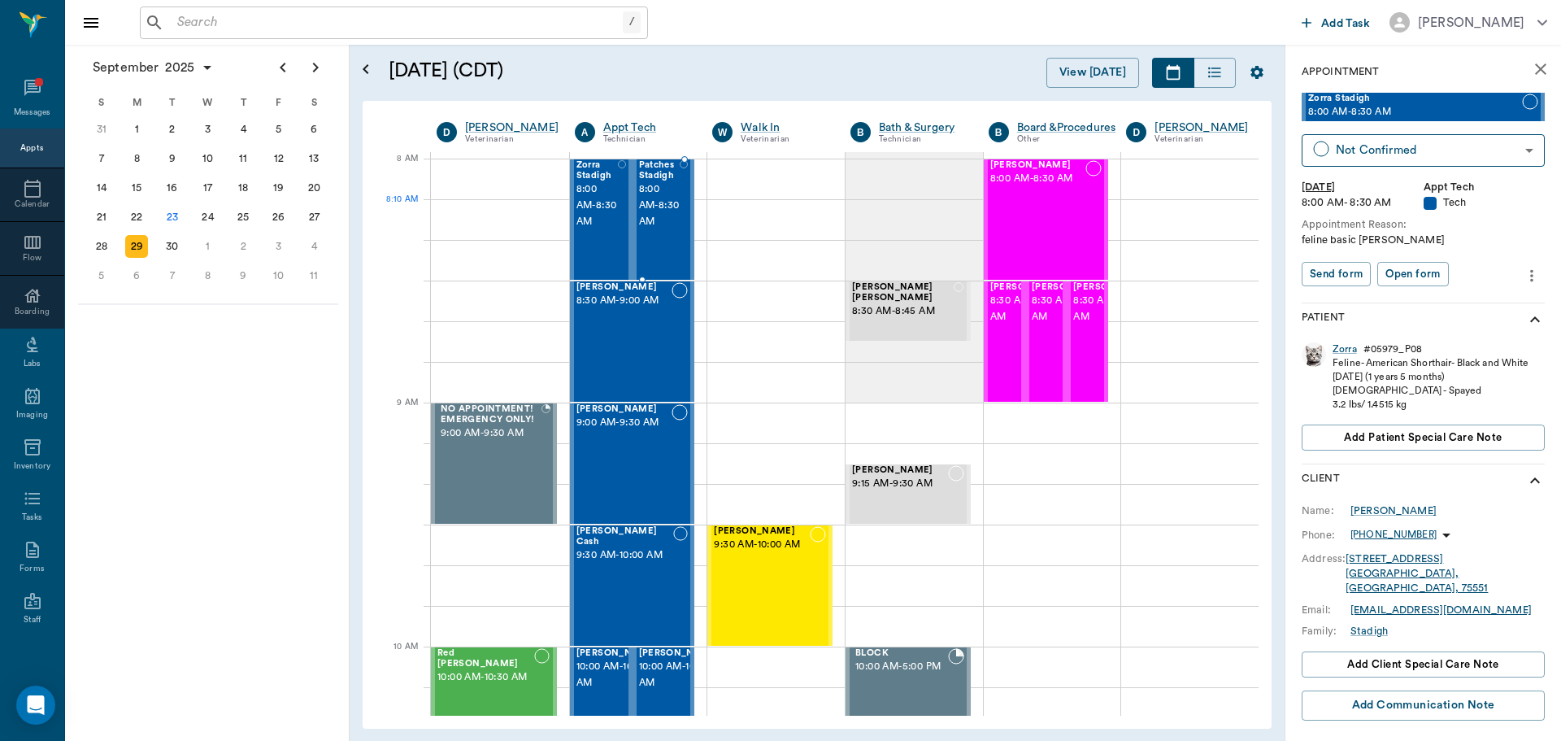
click at [646, 204] on span "8:00 AM - 8:30 AM" at bounding box center [659, 205] width 41 height 49
click at [176, 221] on div "23" at bounding box center [172, 217] width 23 height 23
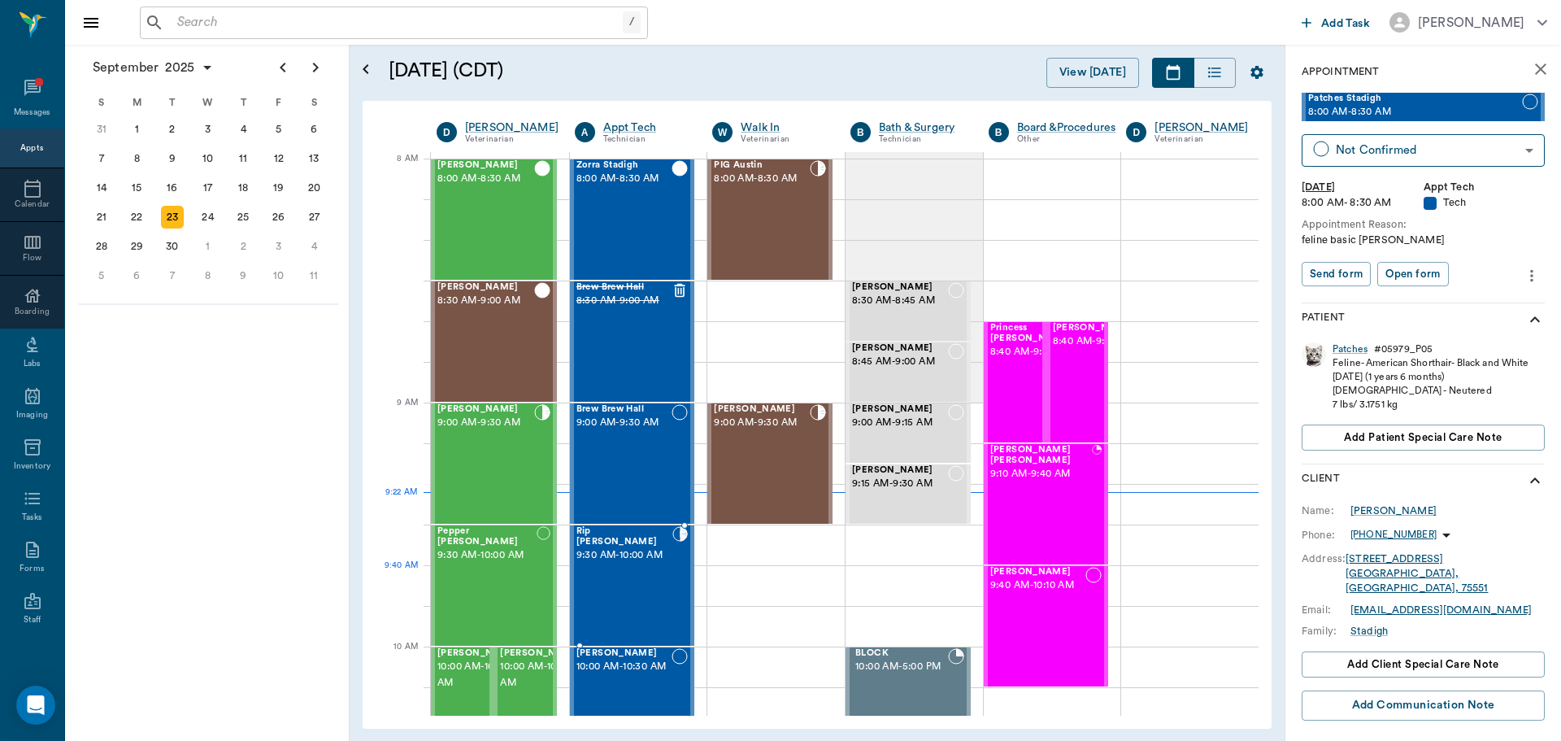
click at [621, 572] on div "Rip Covel 9:30 AM - 10:00 AM" at bounding box center [624, 585] width 96 height 119
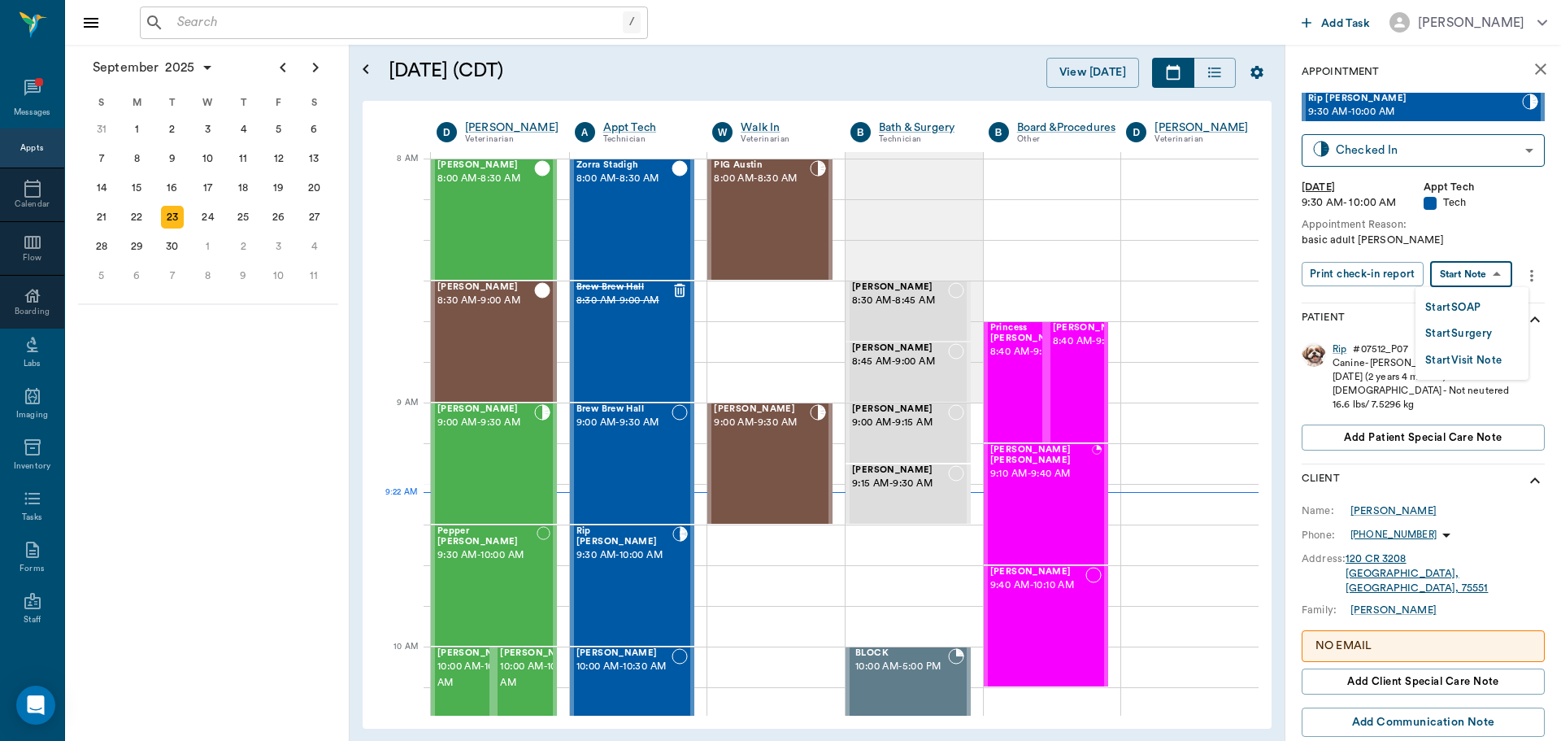
click at [1494, 276] on body "/ ​ Add Task Dr. Bert Ellsworth Nectar Messages Appts Calendar Flow Boarding La…" at bounding box center [780, 370] width 1561 height 741
click at [1481, 301] on button "Start SOAP" at bounding box center [1452, 307] width 55 height 19
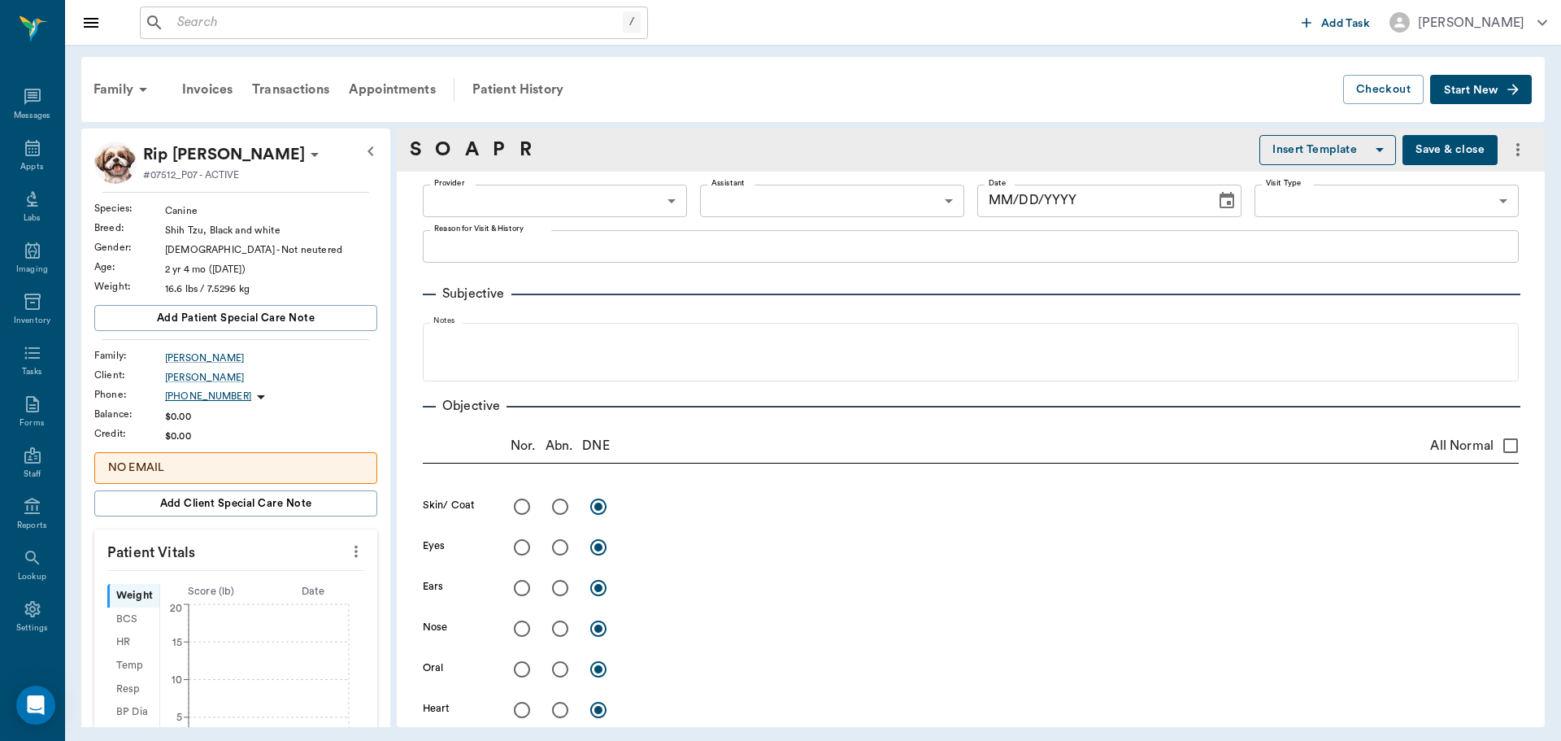
type input "63ec2f075fda476ae8351a4c"
type input "65d2be4f46e3a538d89b8c1a"
type textarea "basic adult Christy"
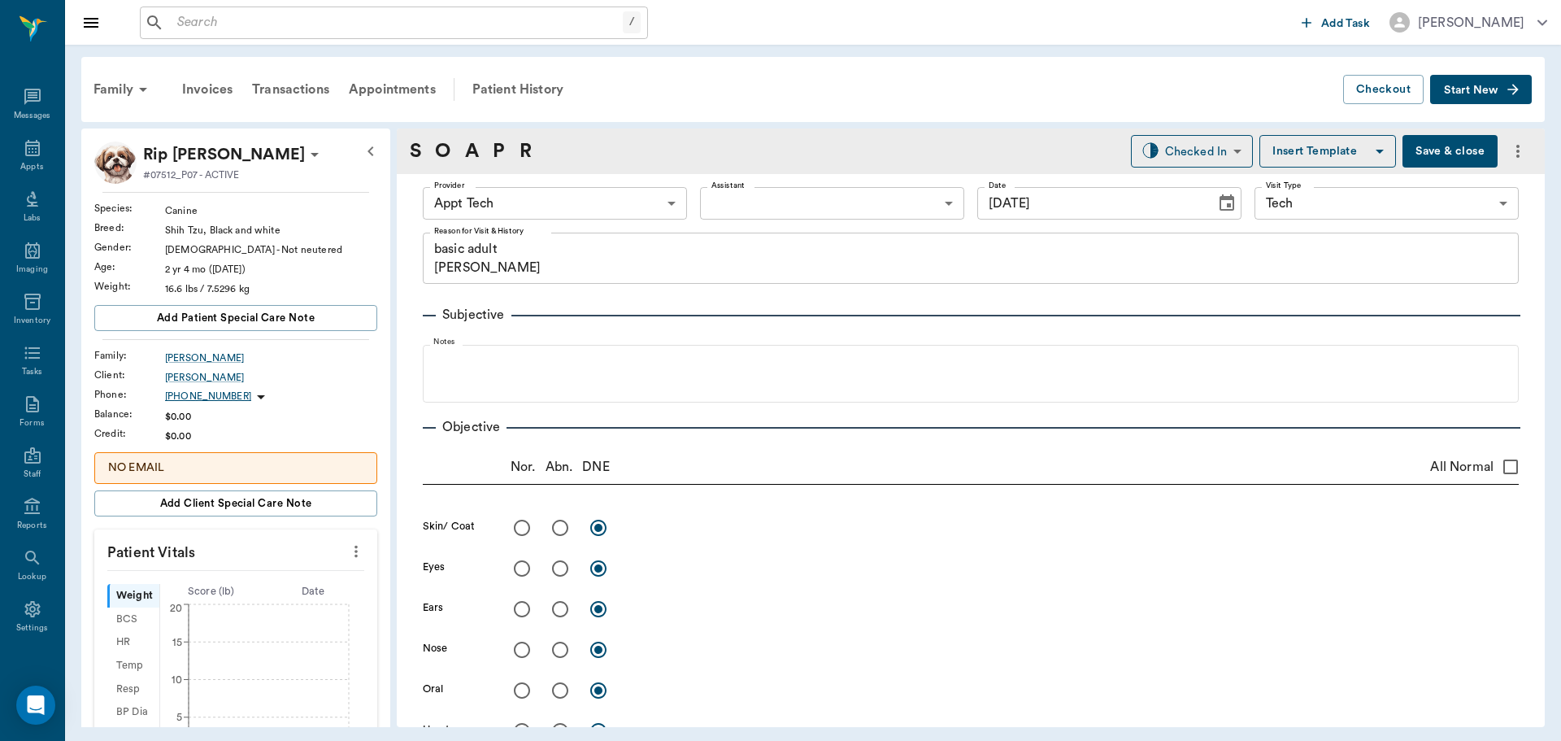
type input "09/23/2025"
click at [639, 215] on body "/ ​ Add Task Dr. Bert Ellsworth Nectar Messages Appts Labs Imaging Inventory Ta…" at bounding box center [780, 370] width 1561 height 741
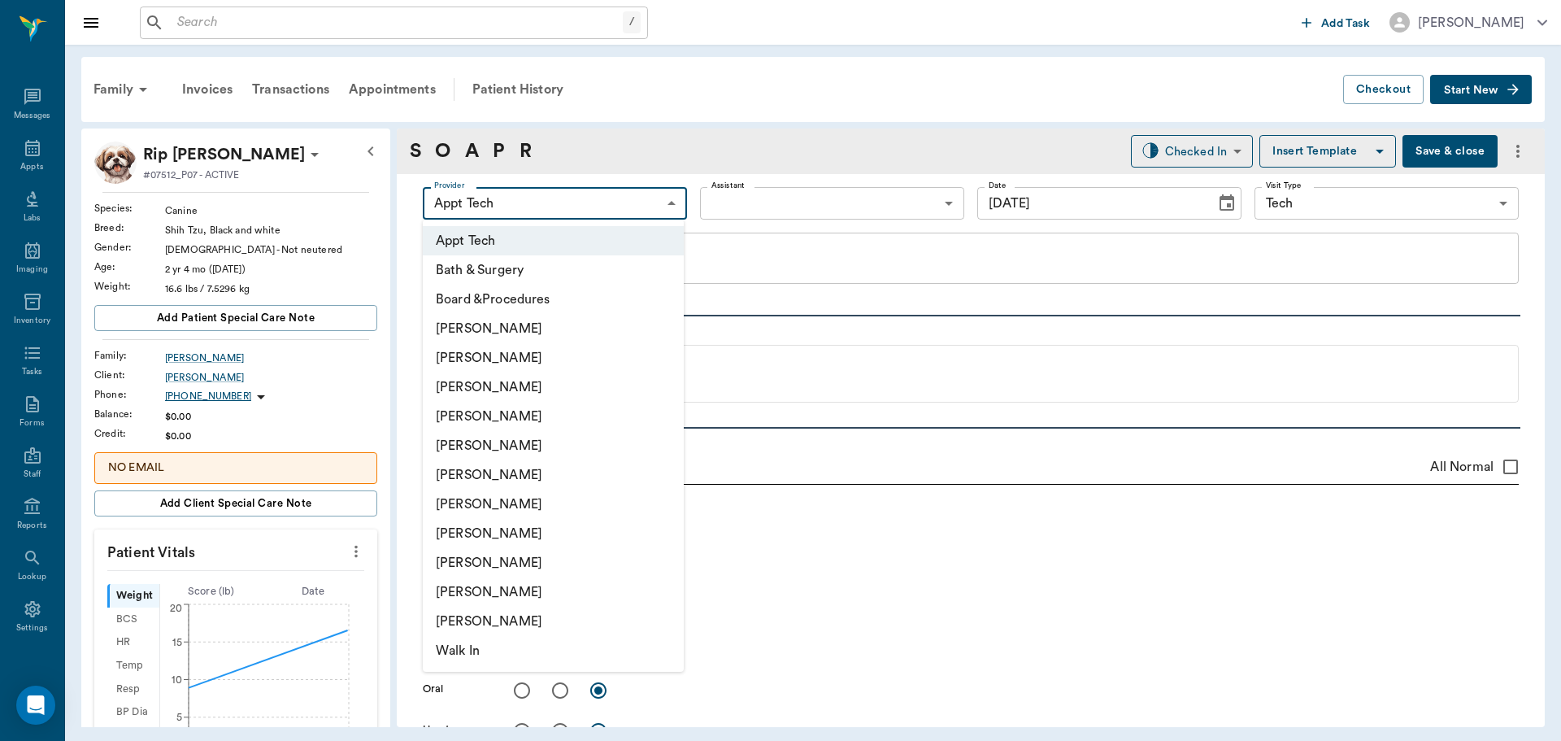
click at [566, 397] on li "Daniel Virnala" at bounding box center [553, 386] width 261 height 29
type input "642ef10e332a41444de2bad1"
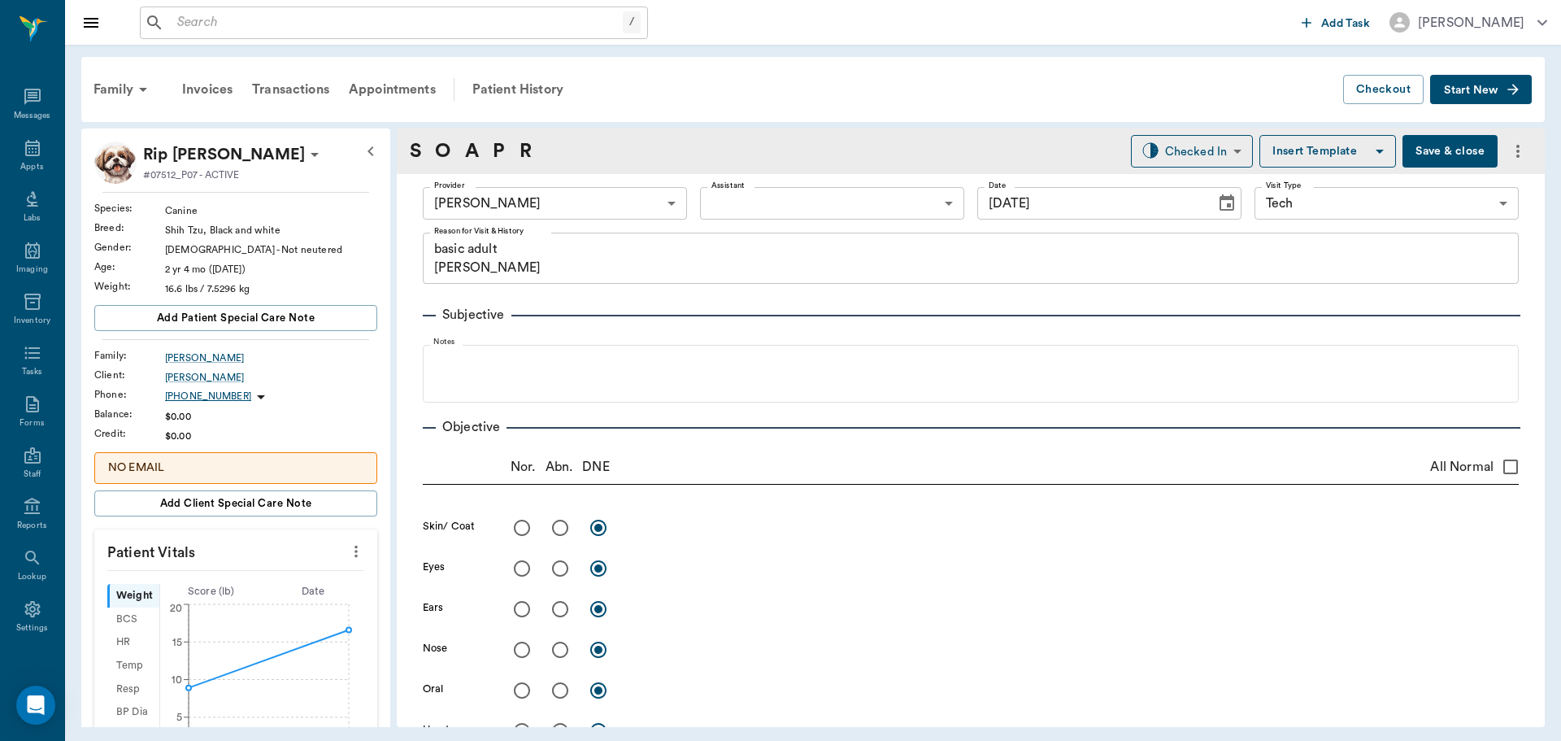
click at [348, 552] on icon "more" at bounding box center [356, 551] width 18 height 20
click at [322, 578] on span "Enter Vitals" at bounding box center [275, 579] width 137 height 17
click at [254, 611] on input "text" at bounding box center [234, 600] width 141 height 33
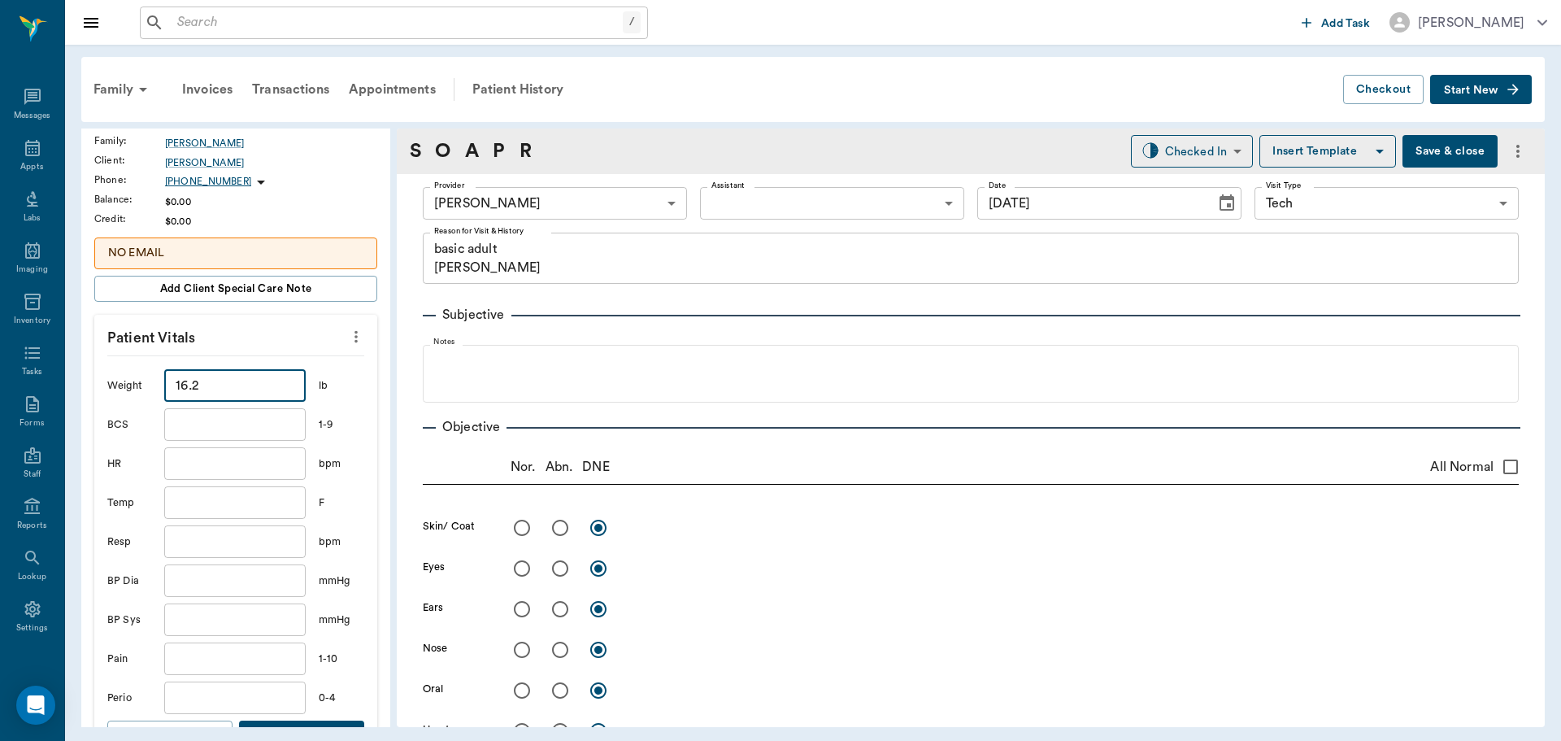
scroll to position [244, 0]
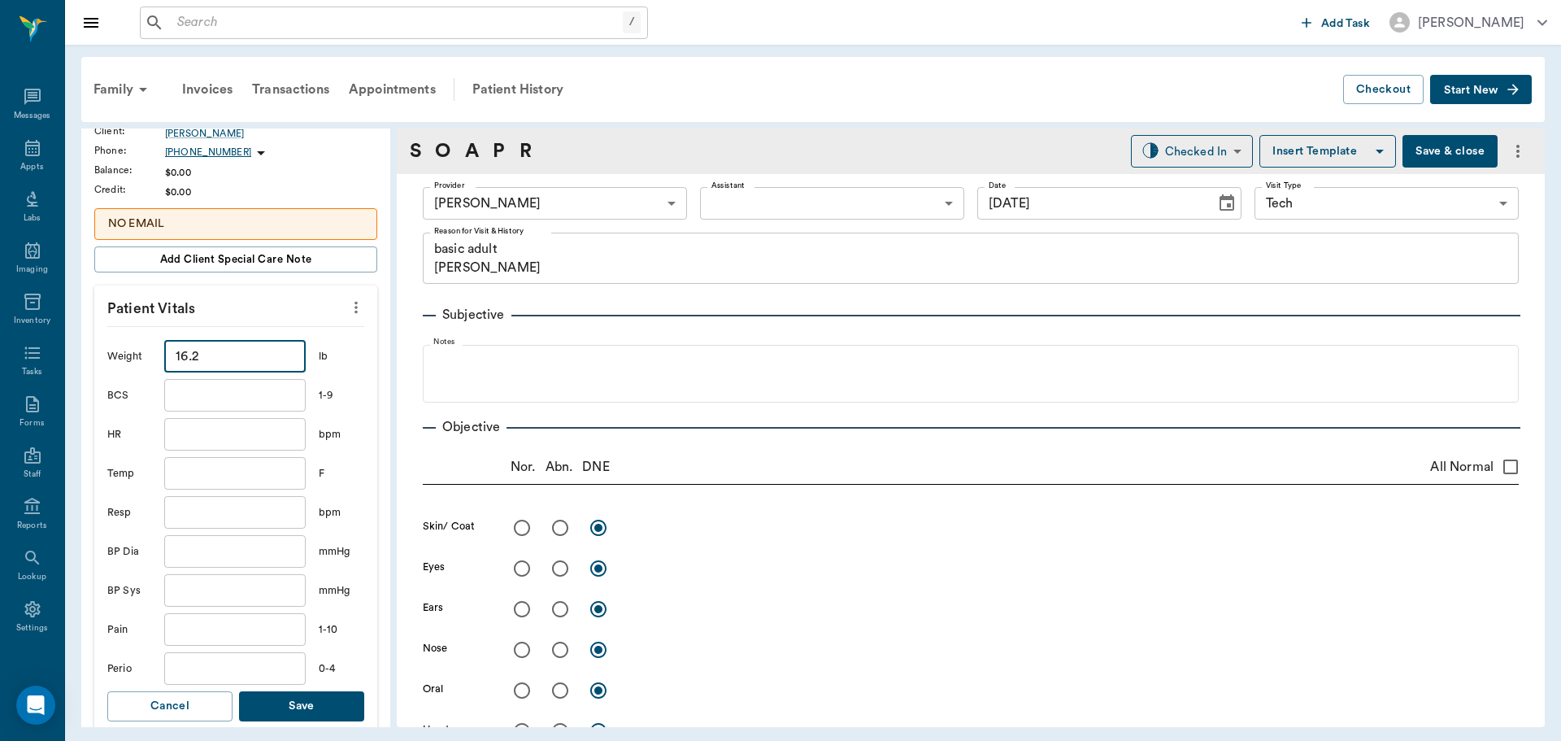
type input "16.2"
click at [307, 701] on button "Save" at bounding box center [301, 706] width 125 height 30
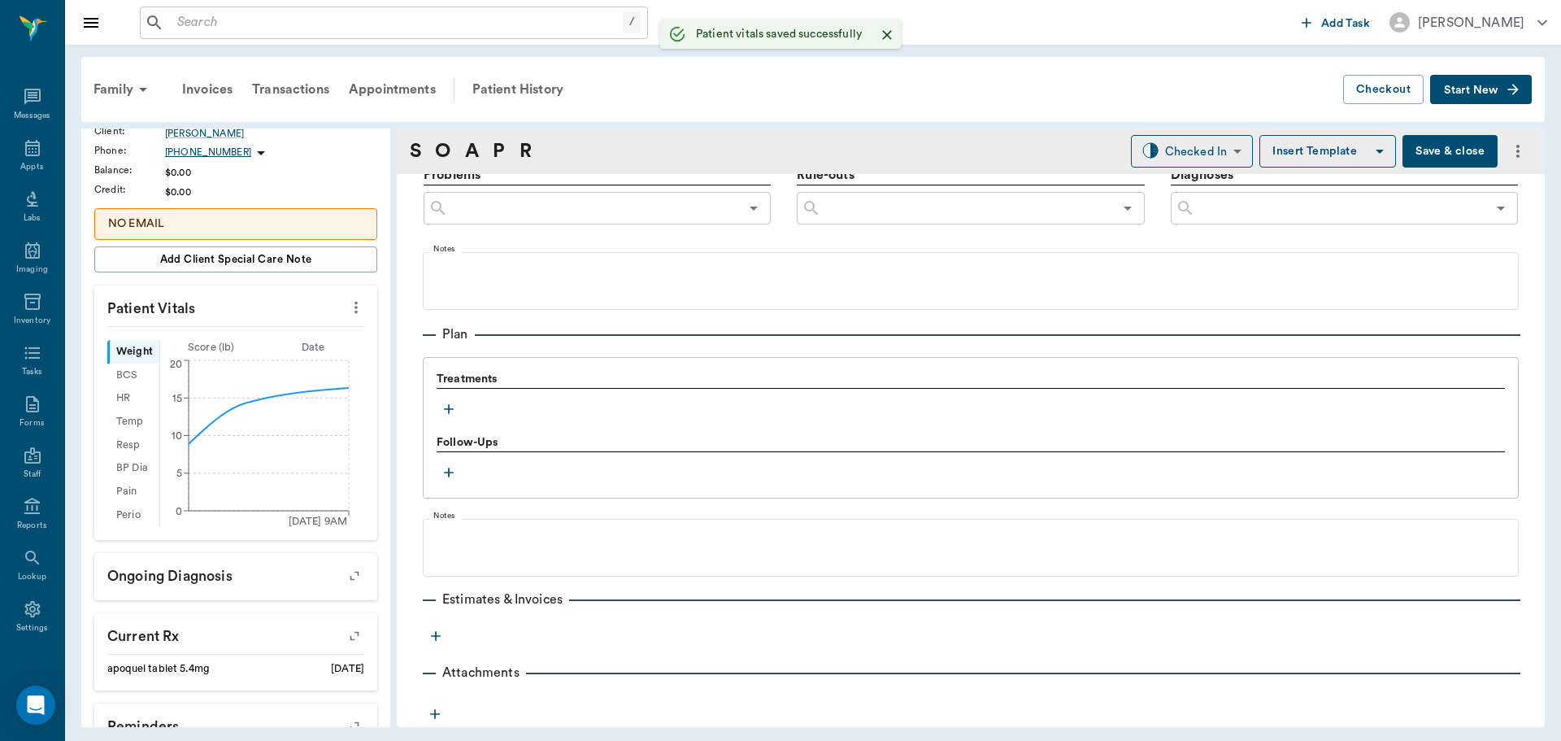
scroll to position [988, 0]
click at [453, 410] on icon "button" at bounding box center [449, 408] width 16 height 16
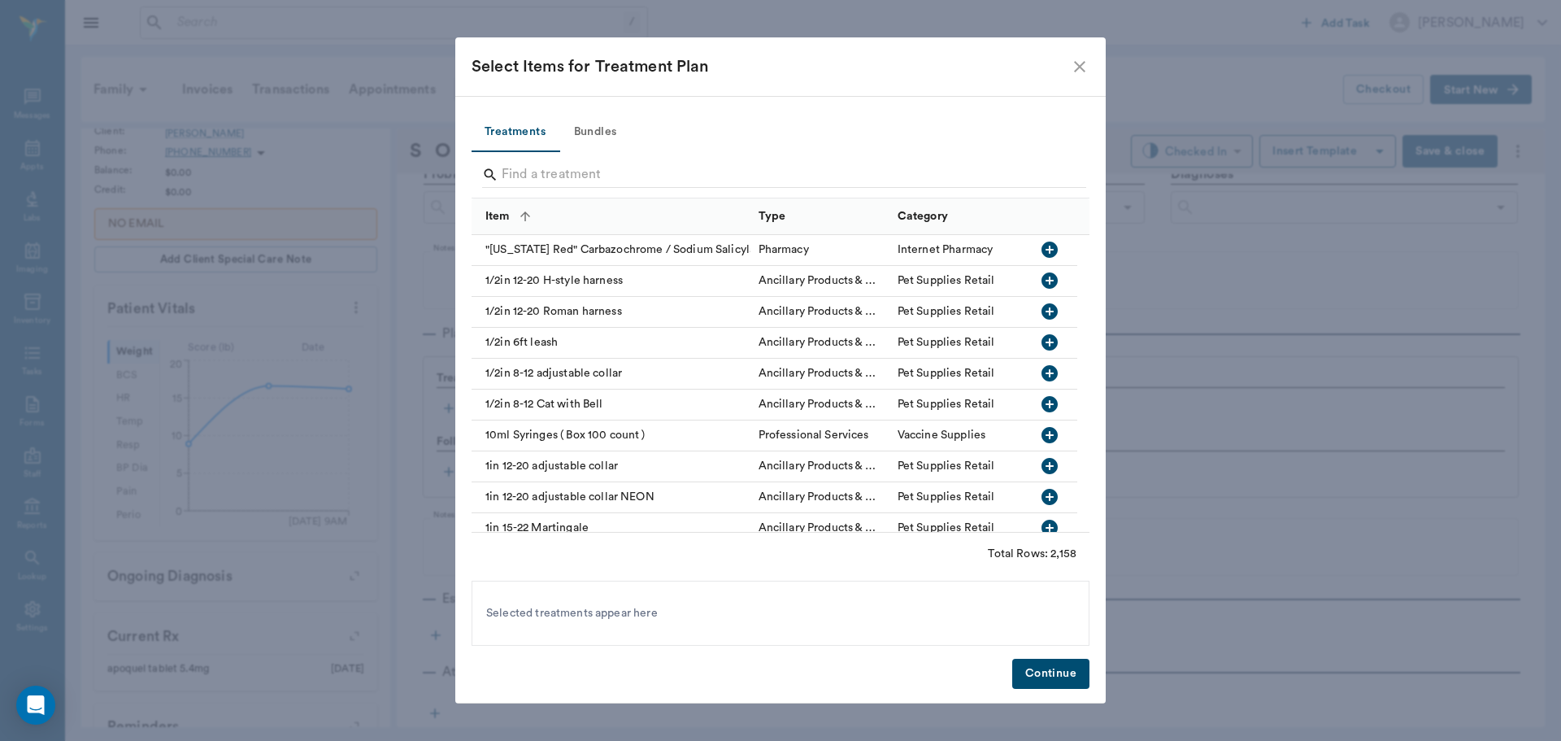
click at [619, 127] on button "Bundles" at bounding box center [595, 132] width 73 height 39
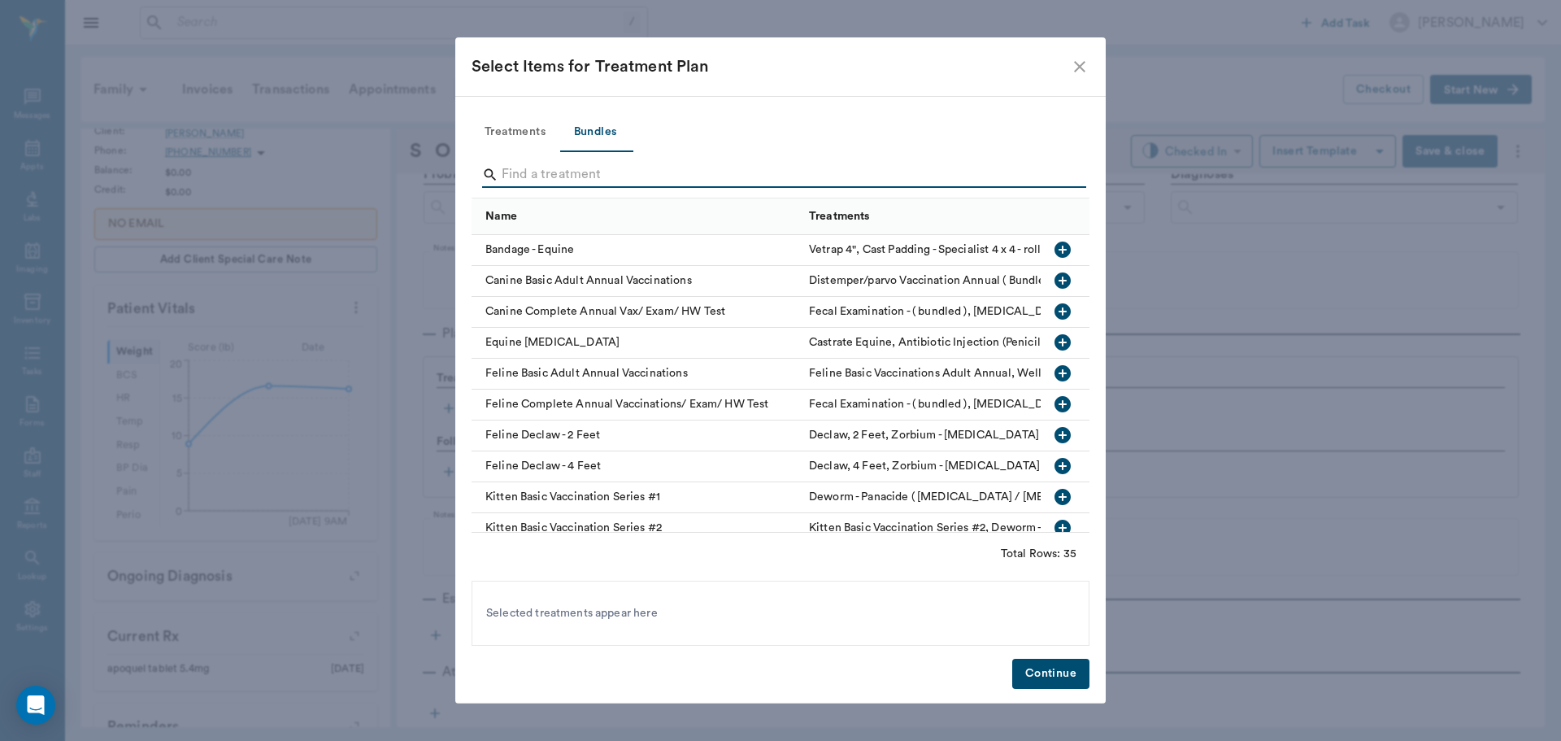
click at [646, 176] on input "Search" at bounding box center [782, 175] width 560 height 26
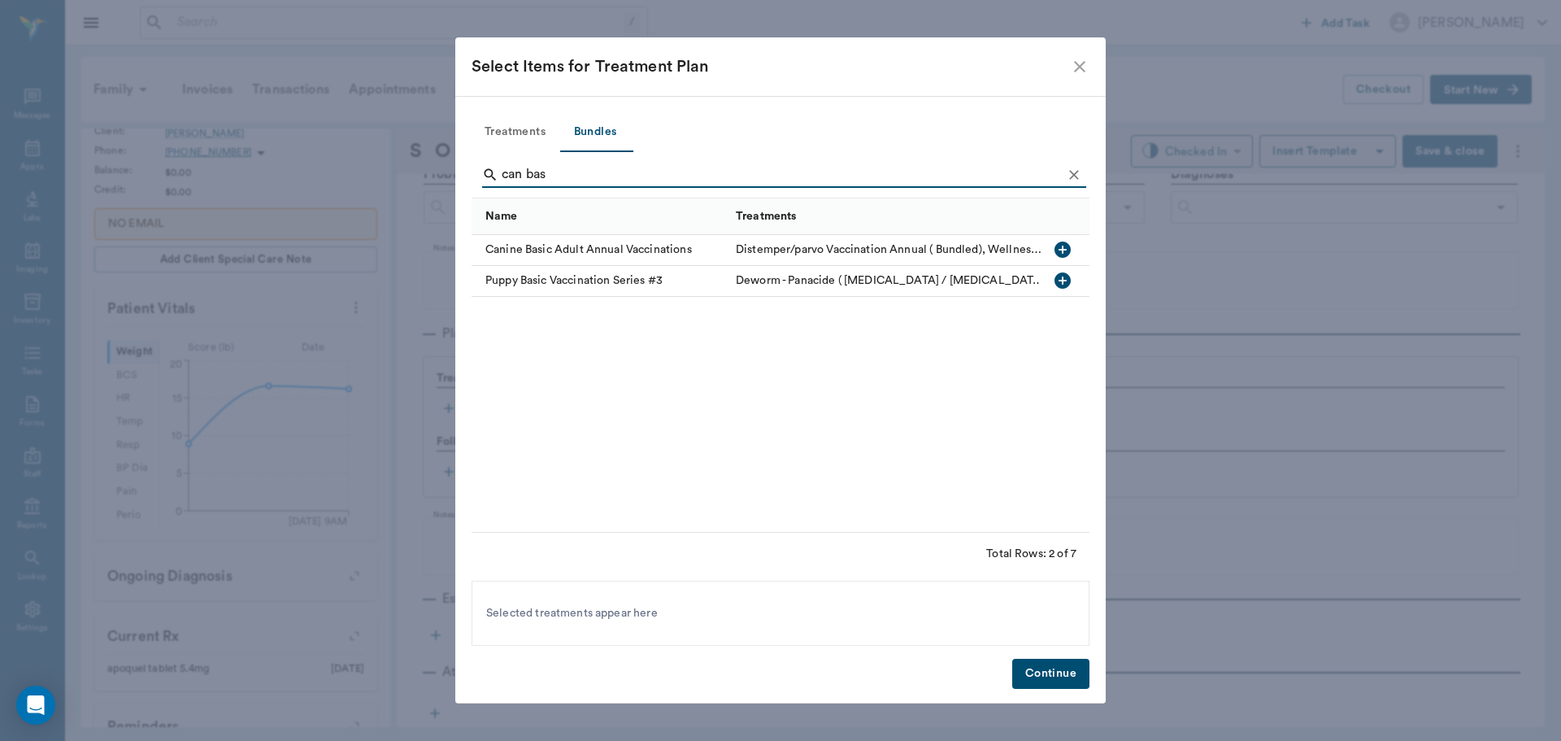
type input "can bas"
click at [1065, 247] on icon "button" at bounding box center [1063, 249] width 16 height 16
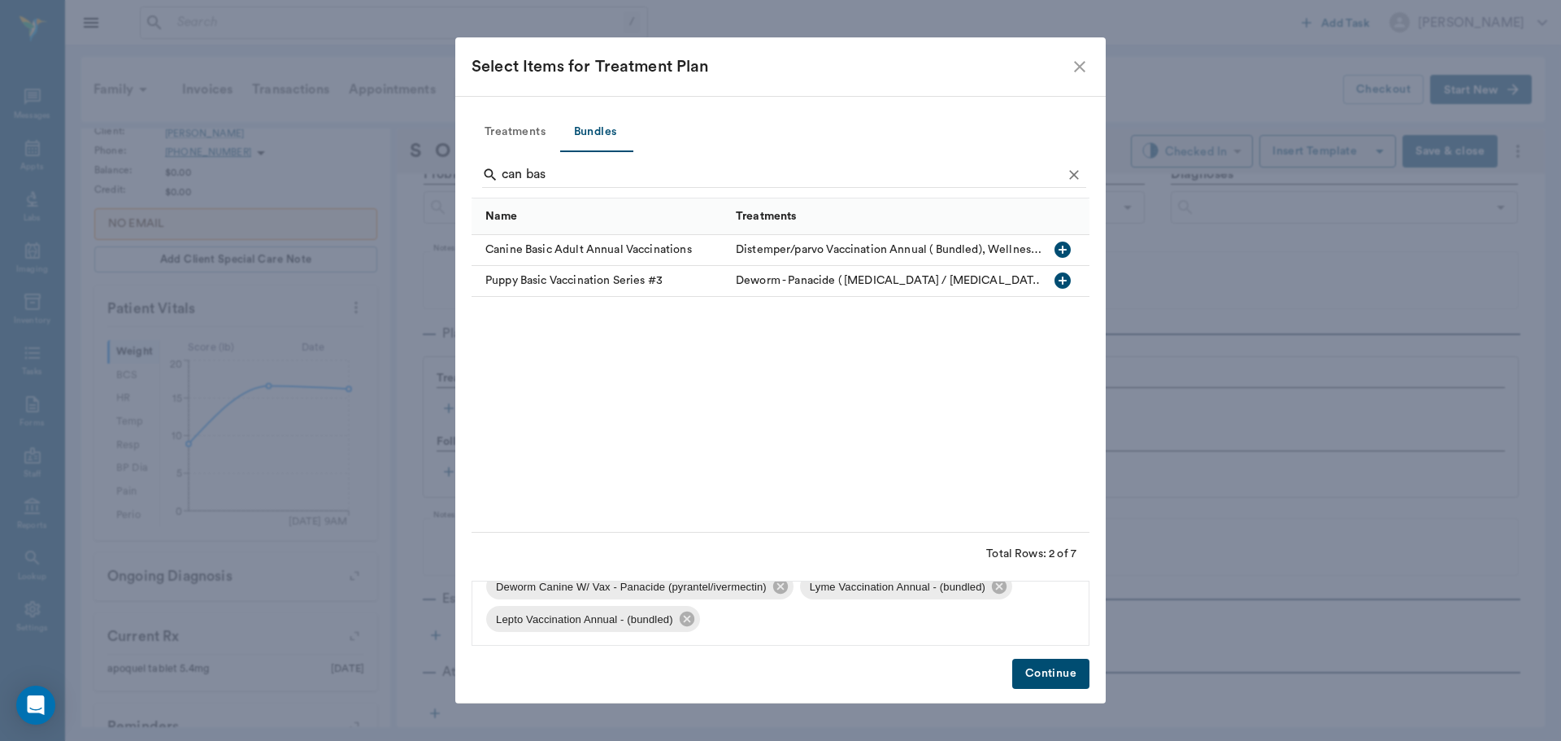
scroll to position [120, 0]
click at [998, 584] on icon at bounding box center [999, 585] width 15 height 15
click at [1006, 623] on icon at bounding box center [1000, 618] width 15 height 15
click at [1068, 667] on button "Continue" at bounding box center [1050, 674] width 77 height 30
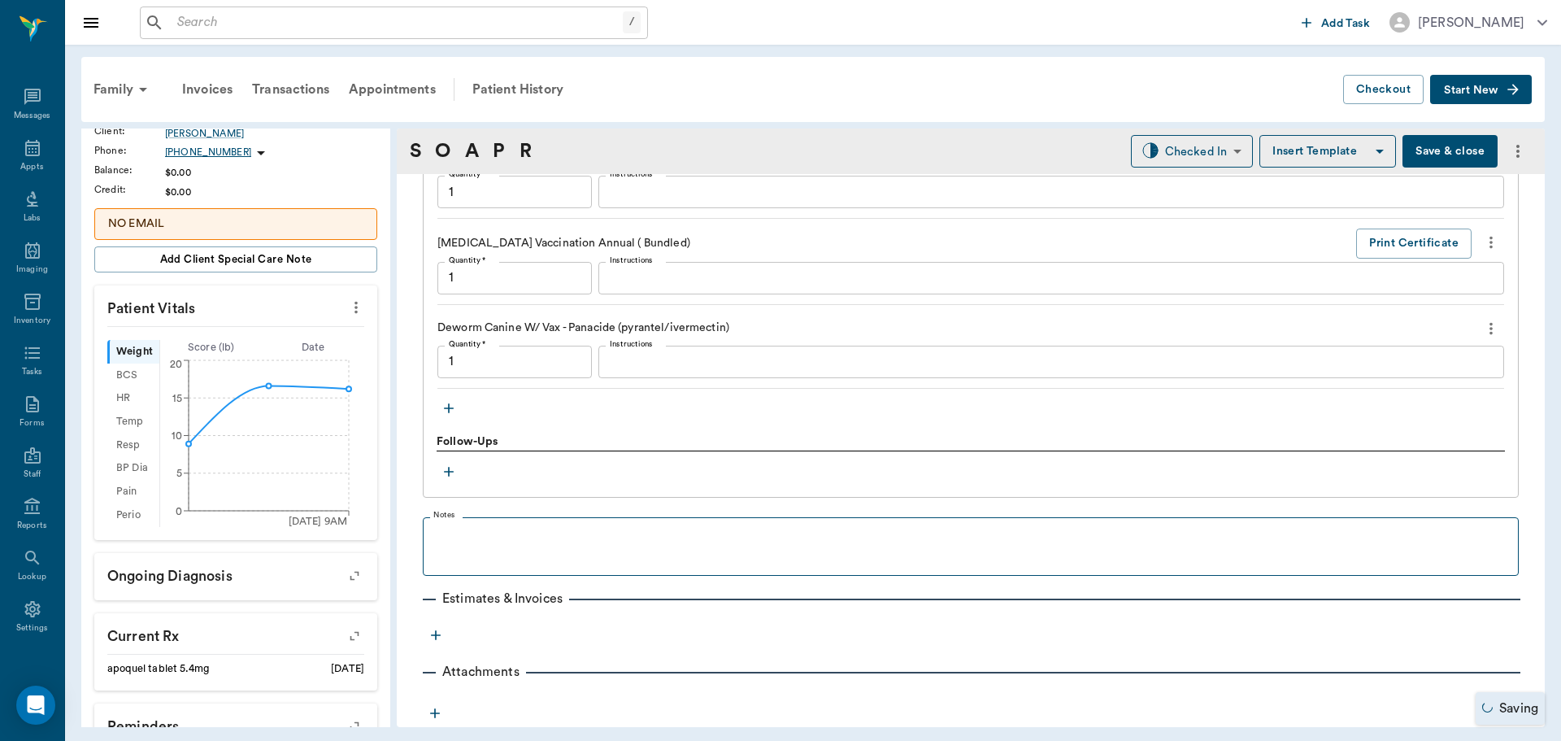
type input "1.00"
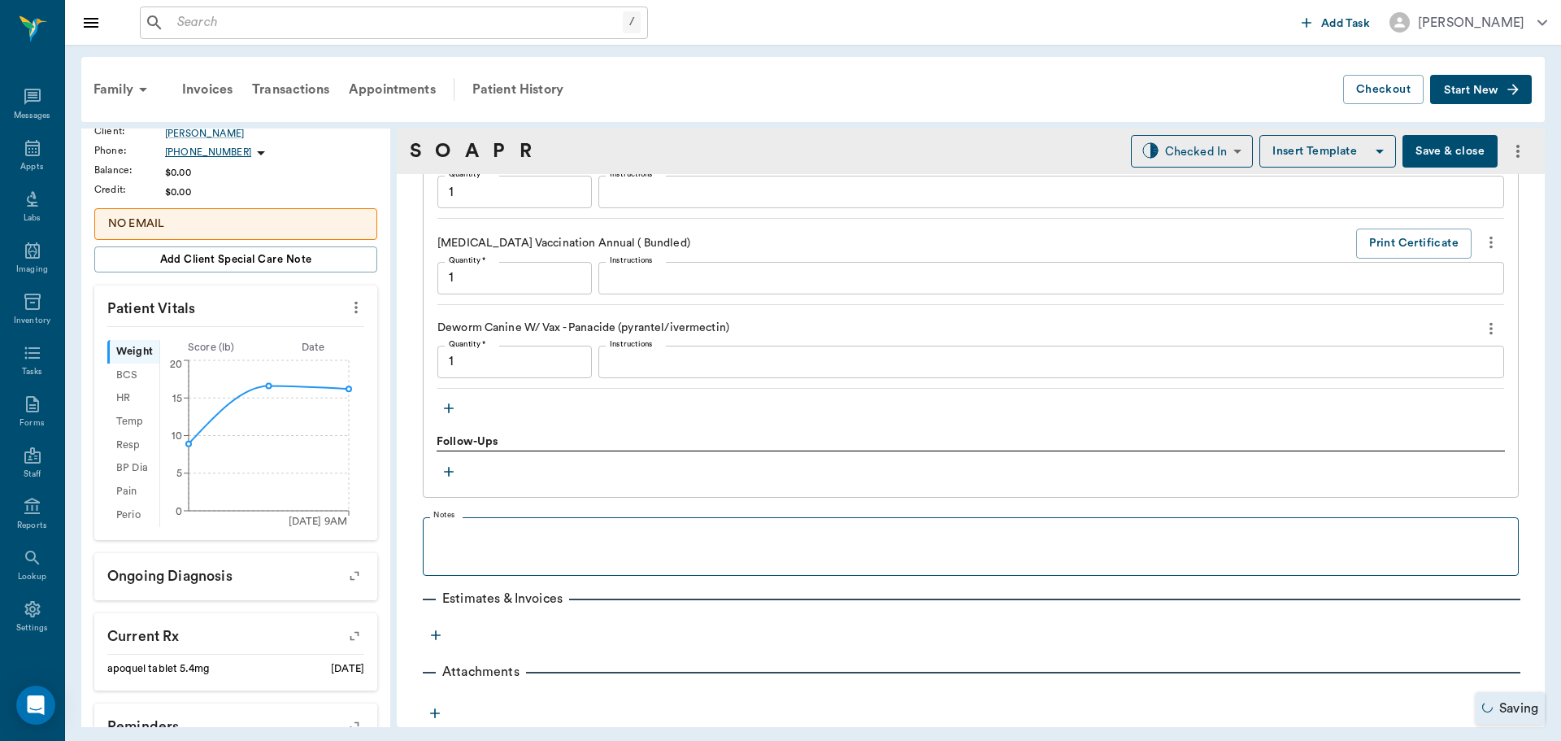
type input "1.00"
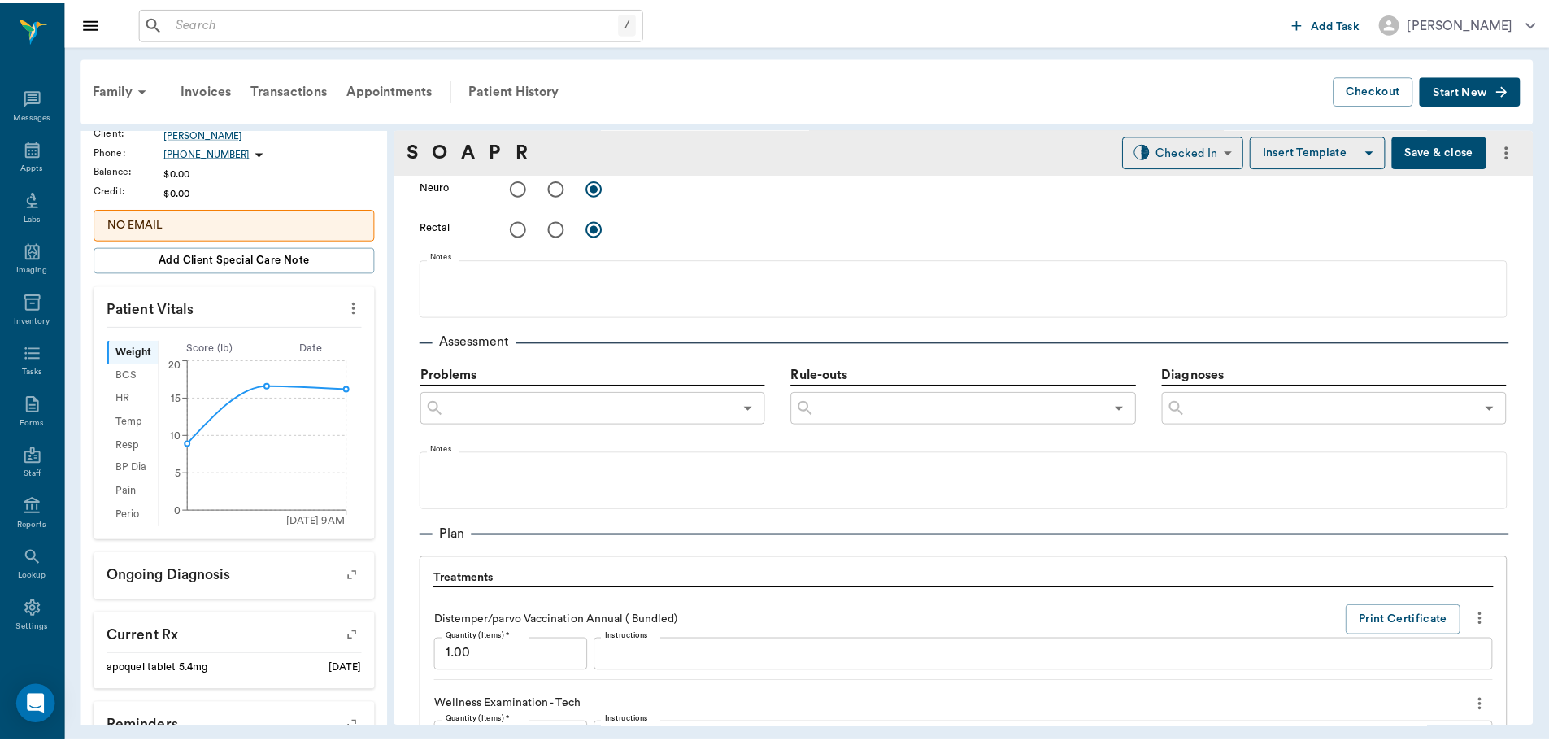
scroll to position [615, 0]
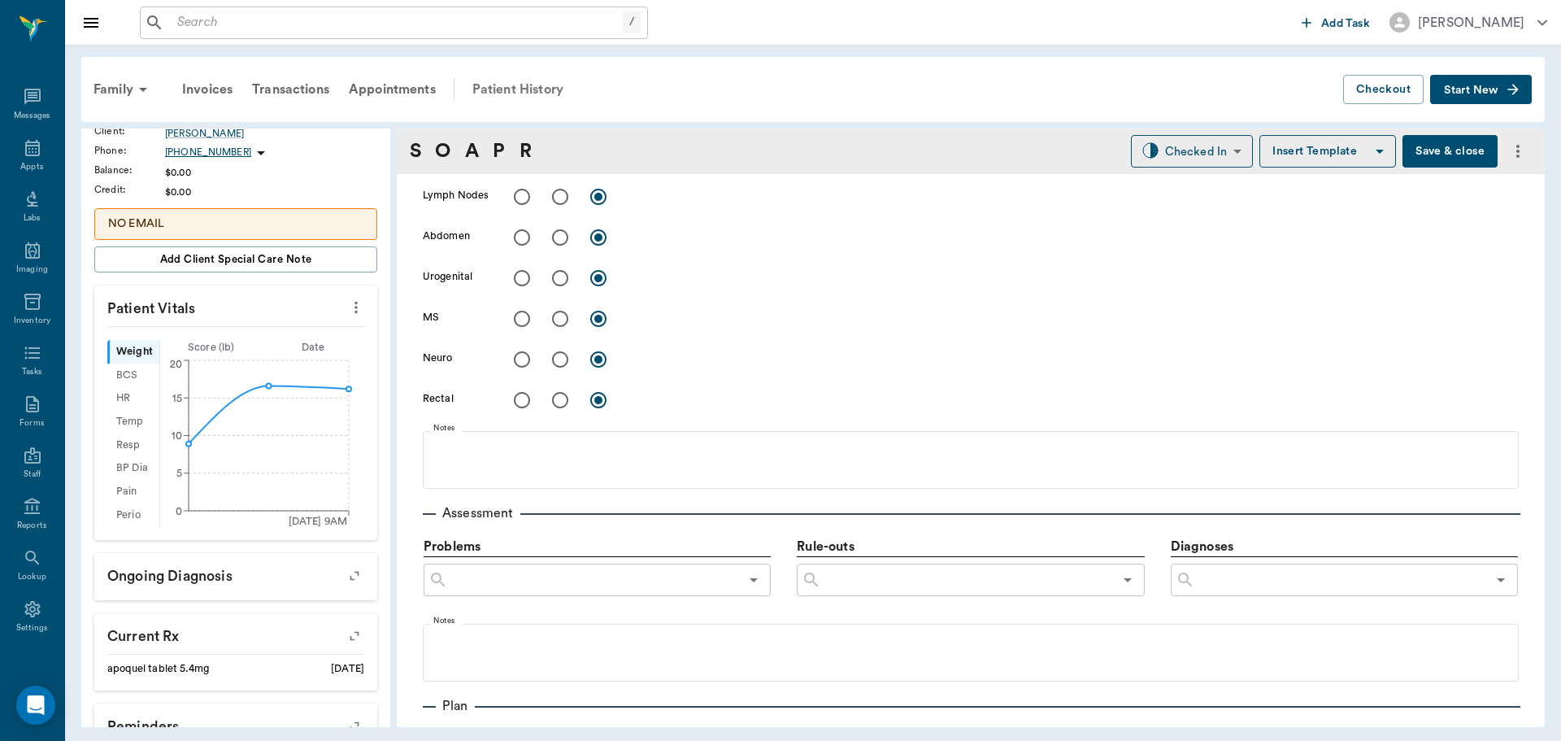
click at [538, 85] on div "Patient History" at bounding box center [518, 89] width 111 height 39
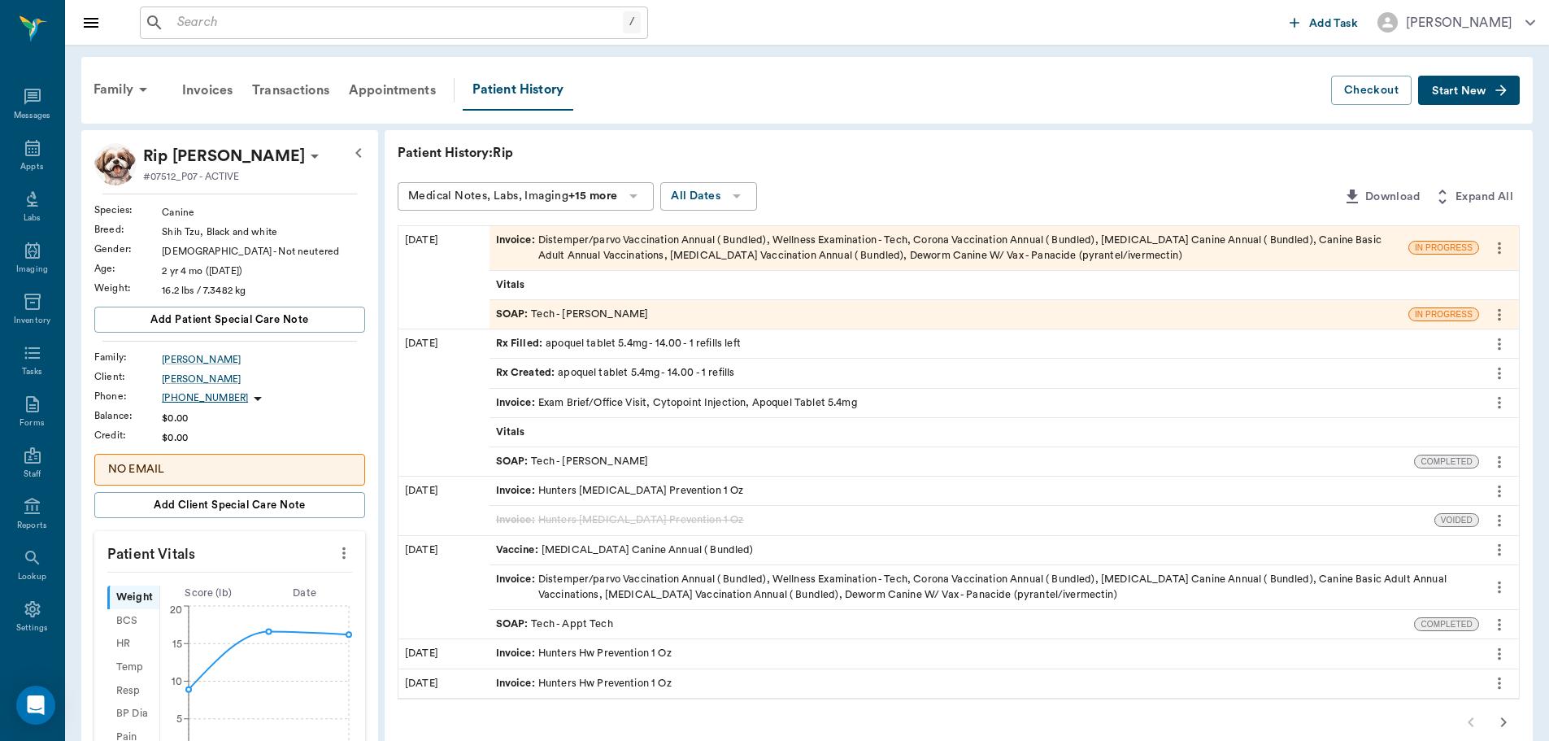
click at [716, 246] on div "Invoice : Distemper/parvo Vaccination Annual ( Bundled), Wellness Examination -…" at bounding box center [949, 248] width 906 height 31
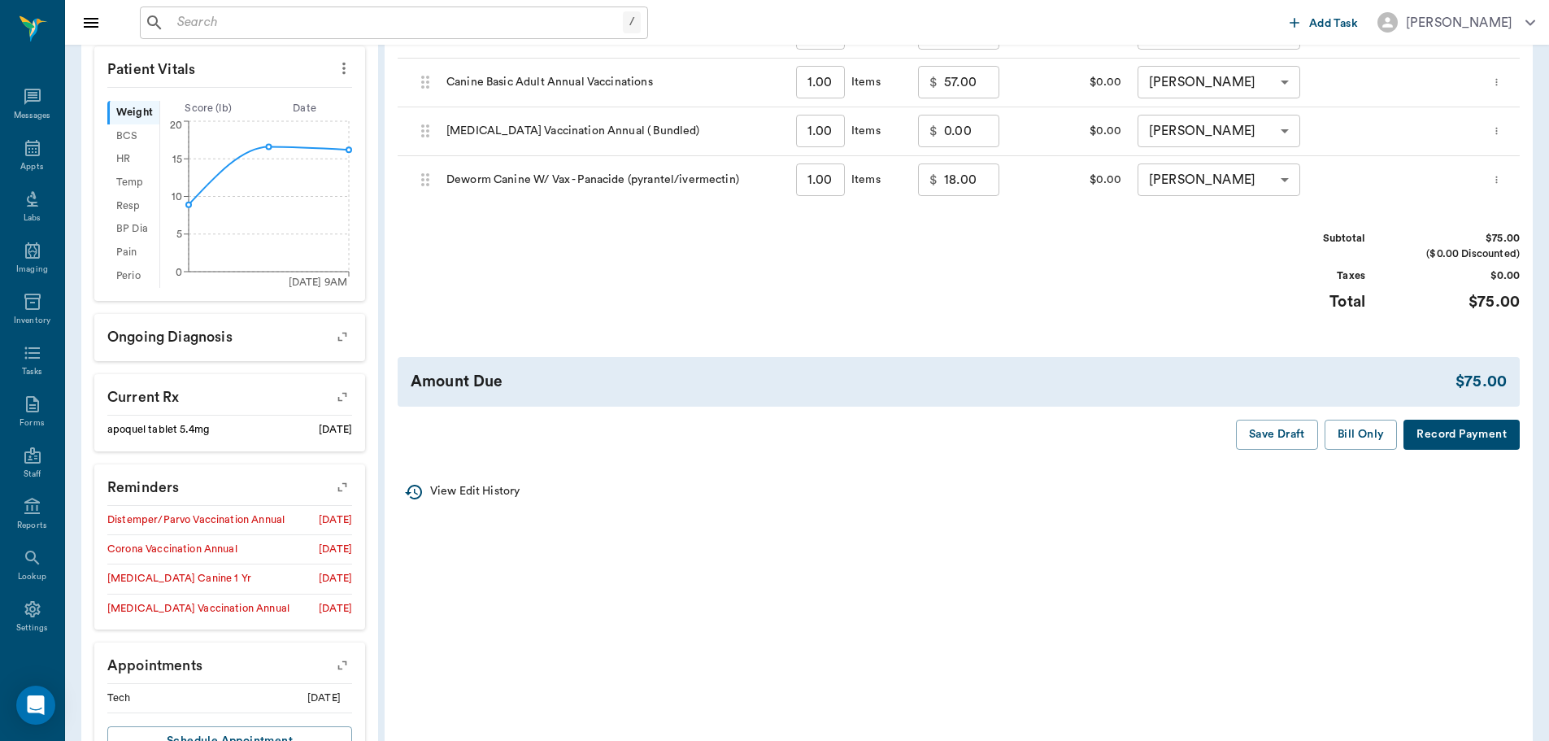
scroll to position [488, 0]
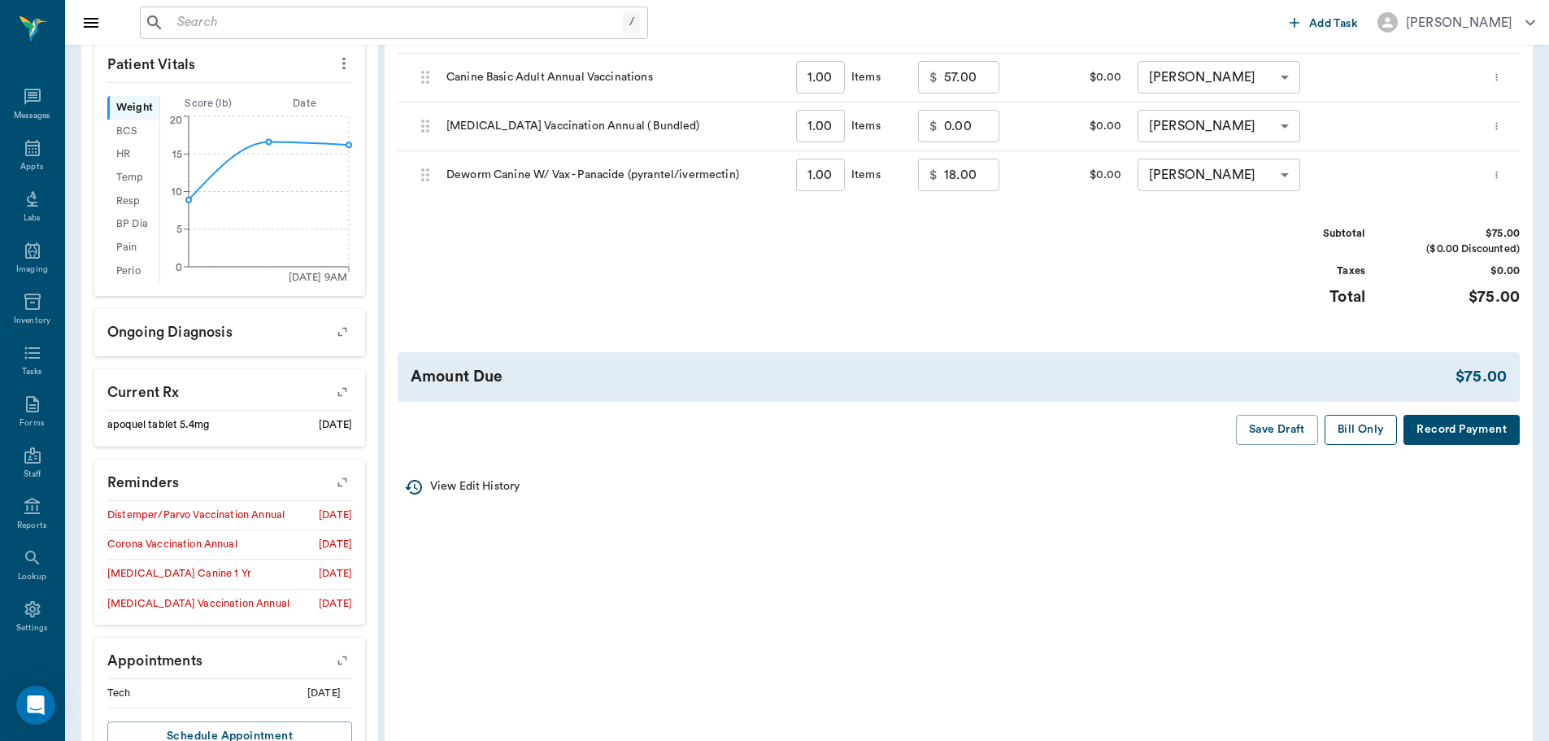
click at [1363, 428] on button "Bill Only" at bounding box center [1360, 430] width 73 height 30
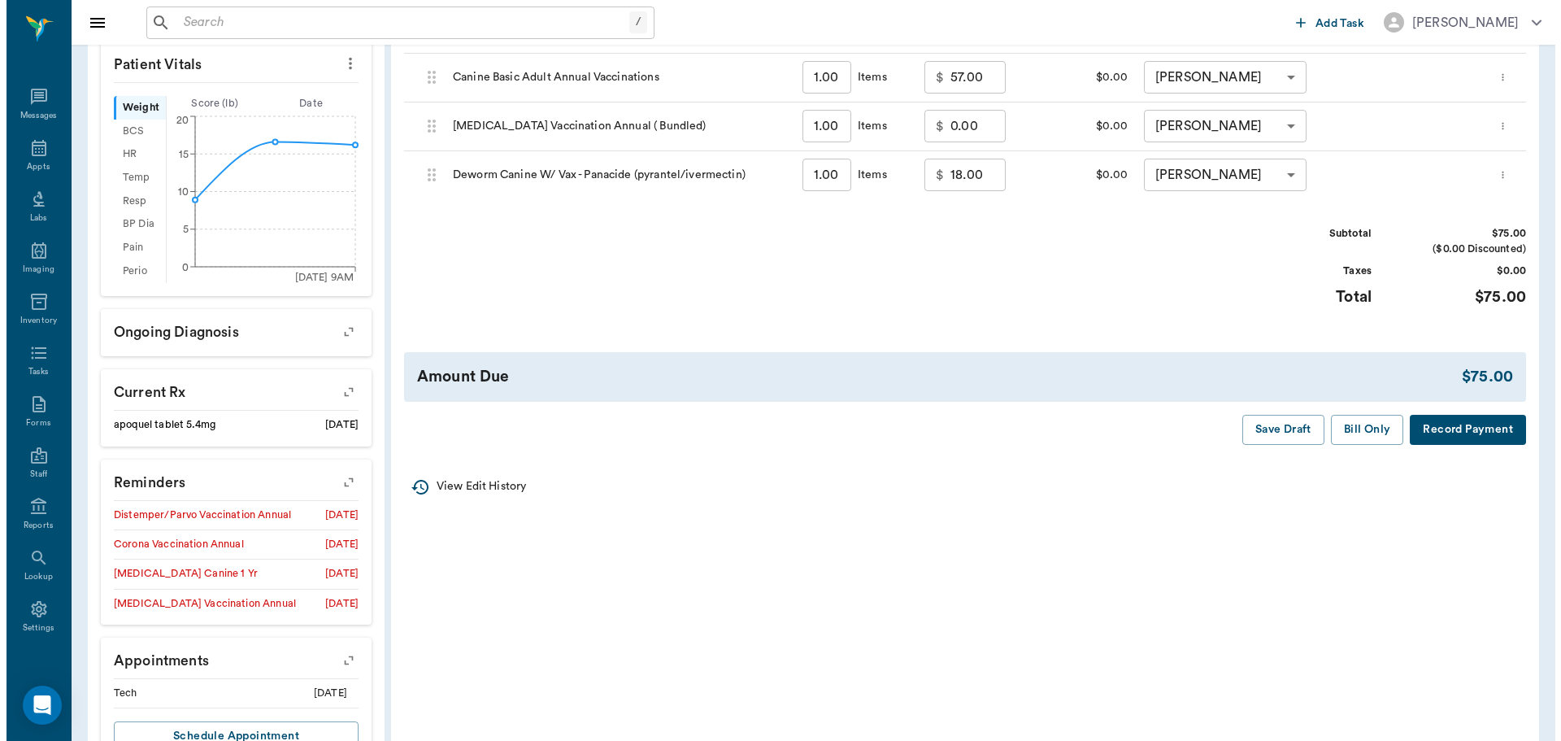
scroll to position [0, 0]
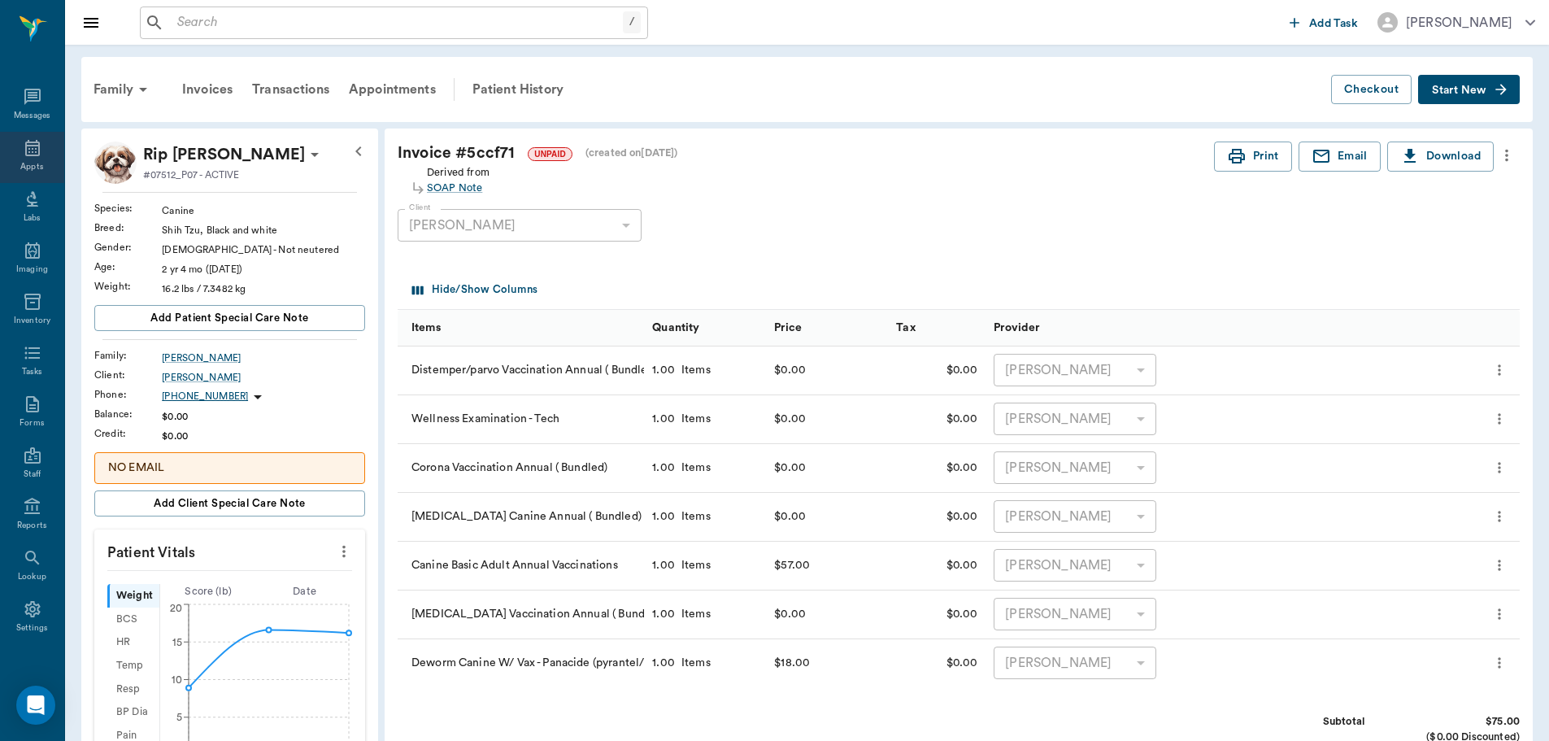
click at [35, 149] on icon at bounding box center [33, 148] width 20 height 20
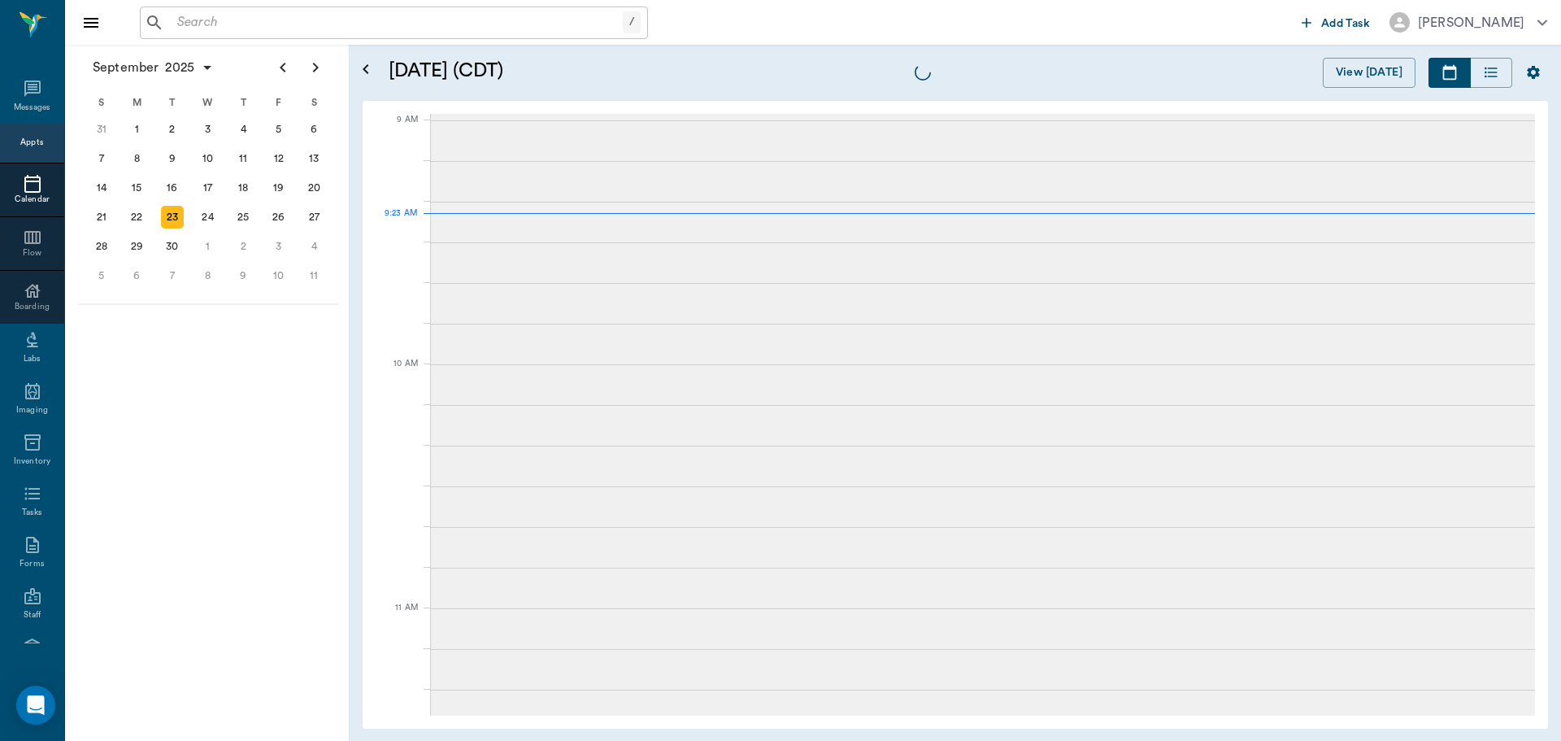
scroll to position [245, 0]
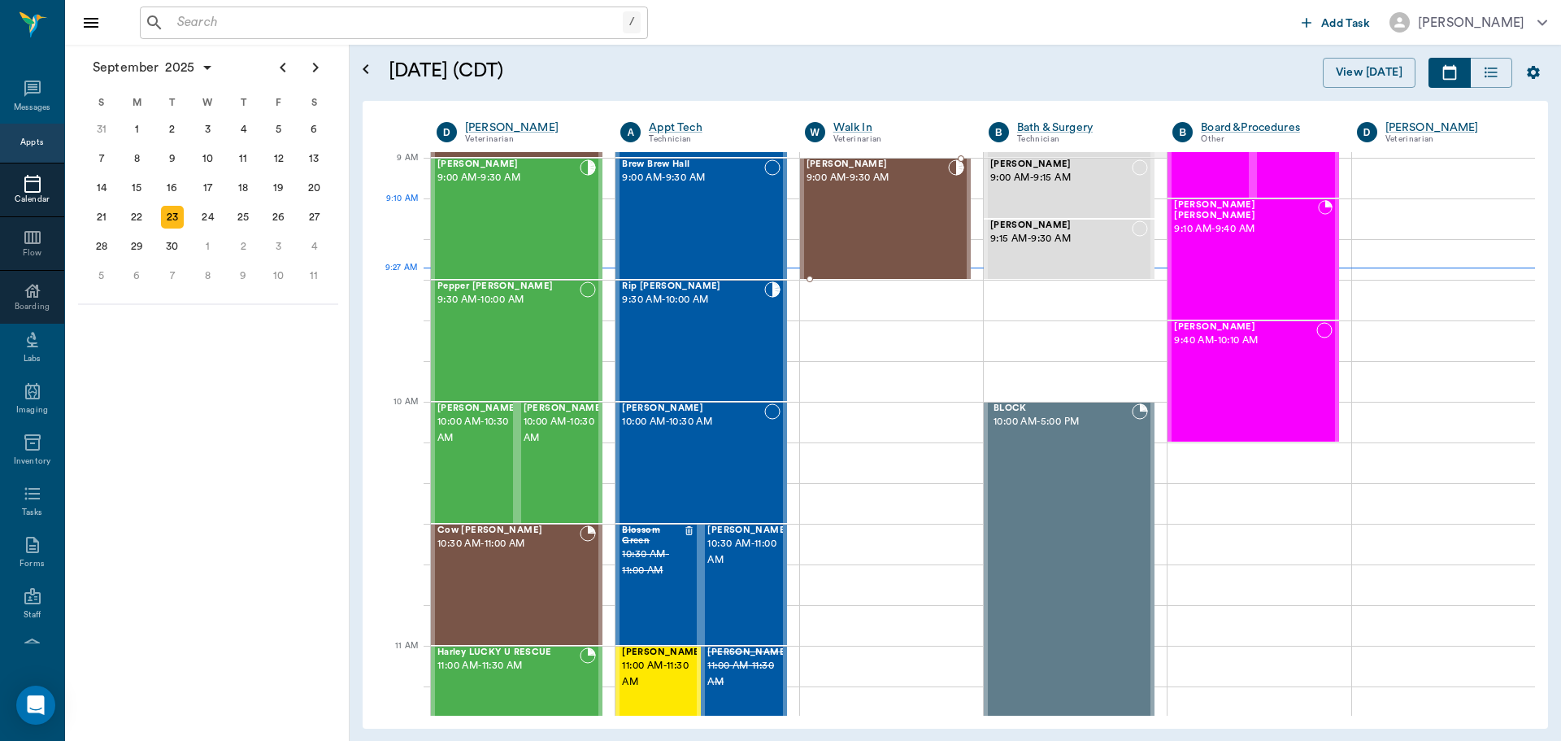
click at [855, 224] on div "Ziggy Bostic 9:00 AM - 9:30 AM" at bounding box center [877, 218] width 141 height 119
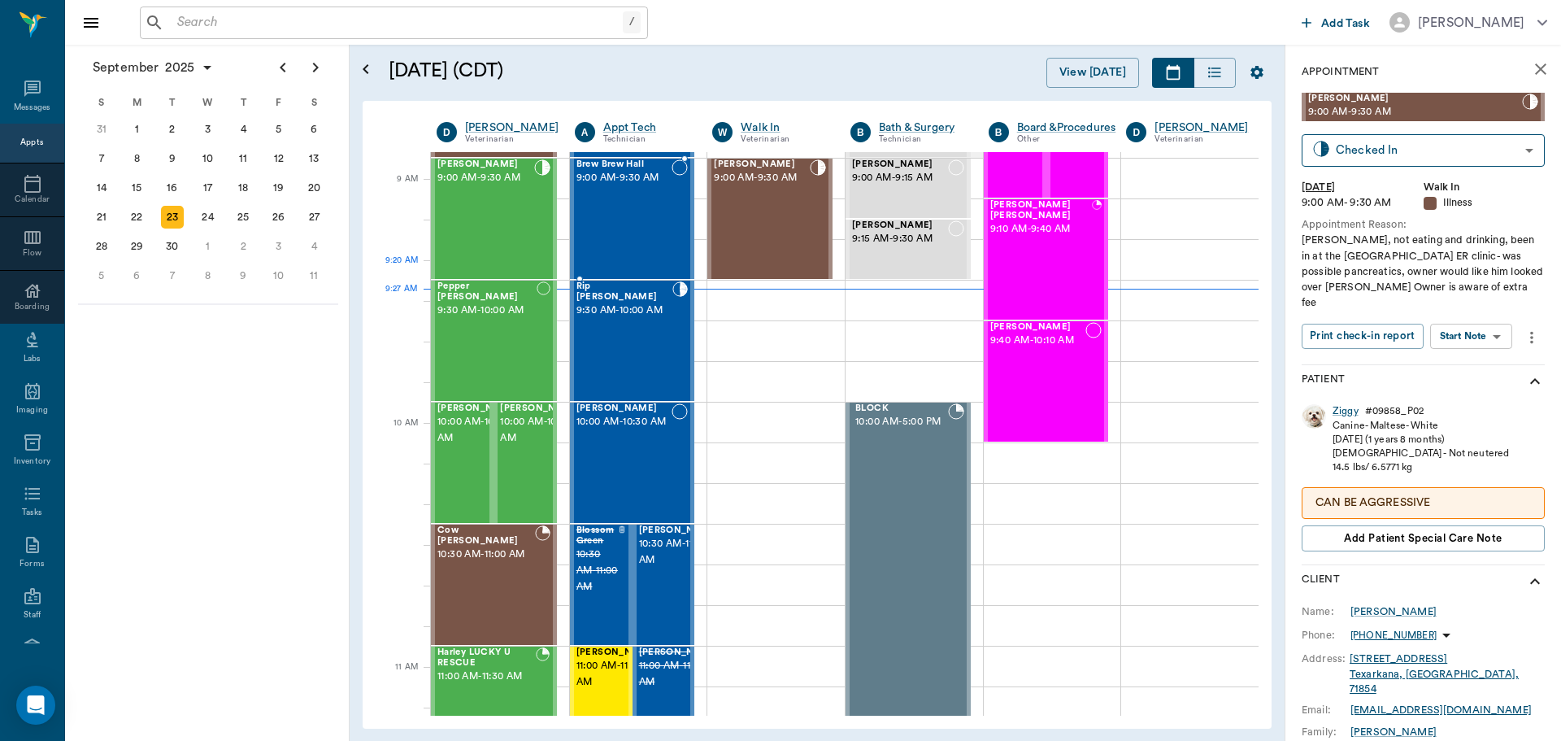
scroll to position [82, 0]
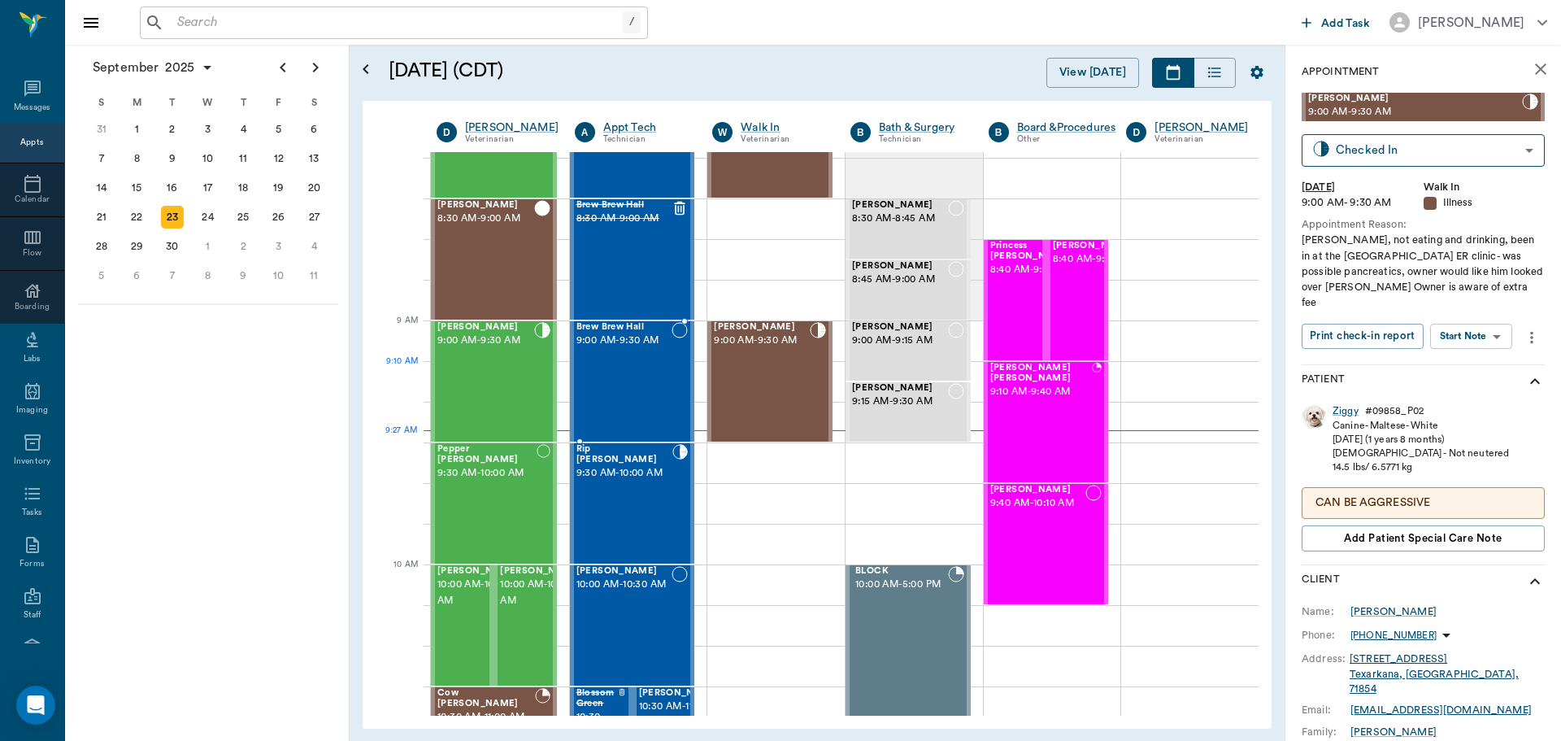
click at [636, 391] on div "Brew Brew Hall 9:00 AM - 9:30 AM" at bounding box center [624, 381] width 96 height 119
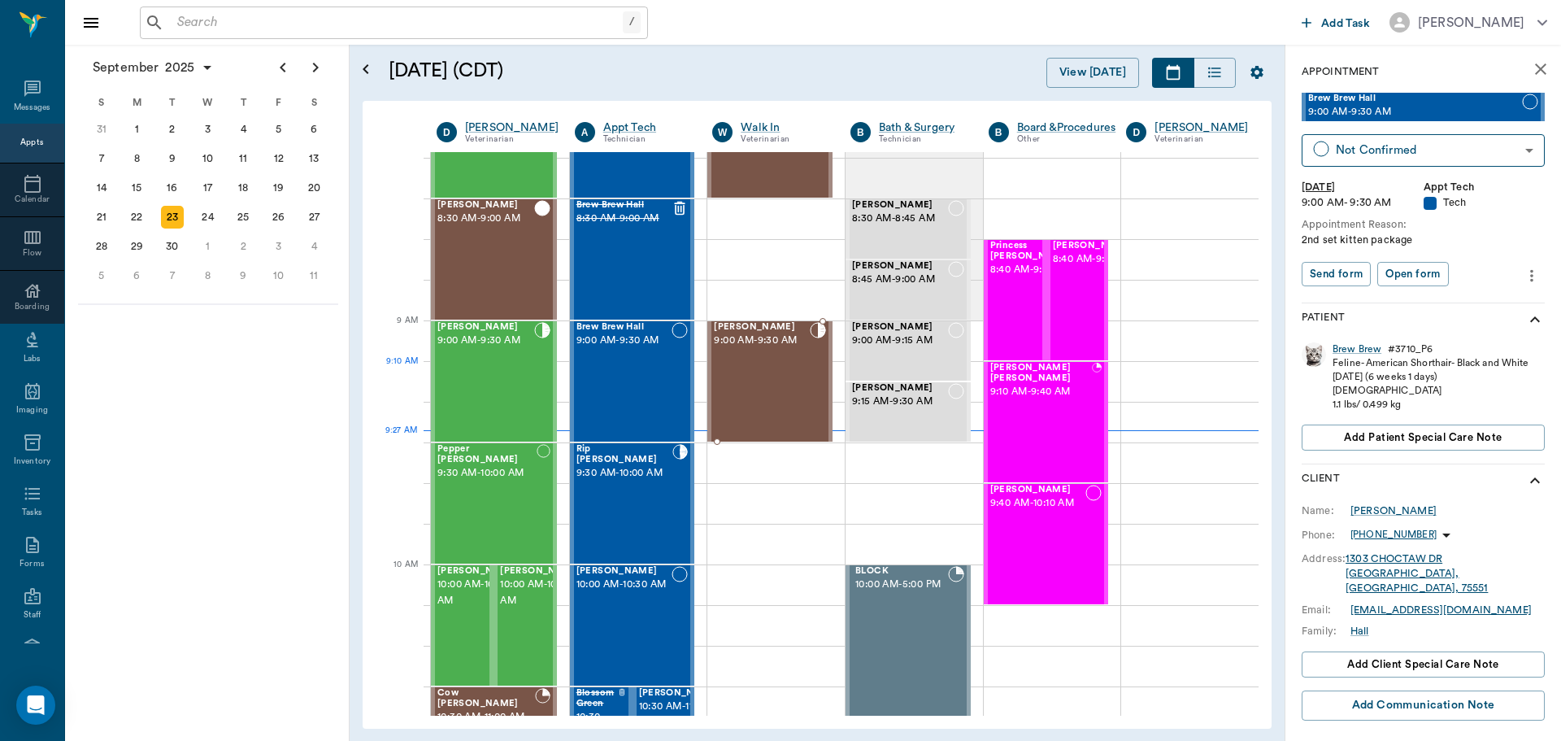
click at [779, 394] on div "Ziggy Bostic 9:00 AM - 9:30 AM" at bounding box center [762, 381] width 96 height 119
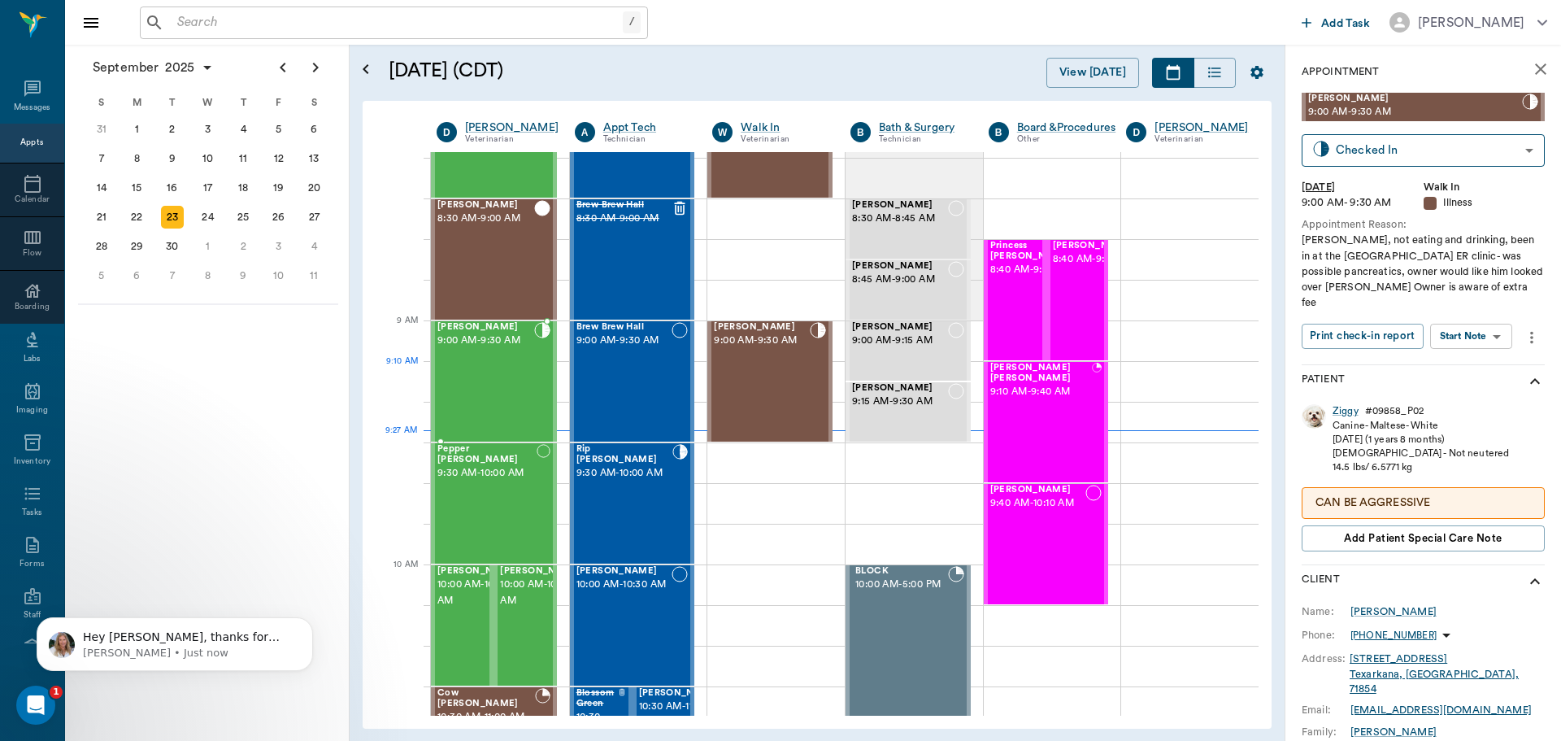
click at [505, 366] on div "Vincent Hawks 9:00 AM - 9:30 AM" at bounding box center [485, 381] width 97 height 119
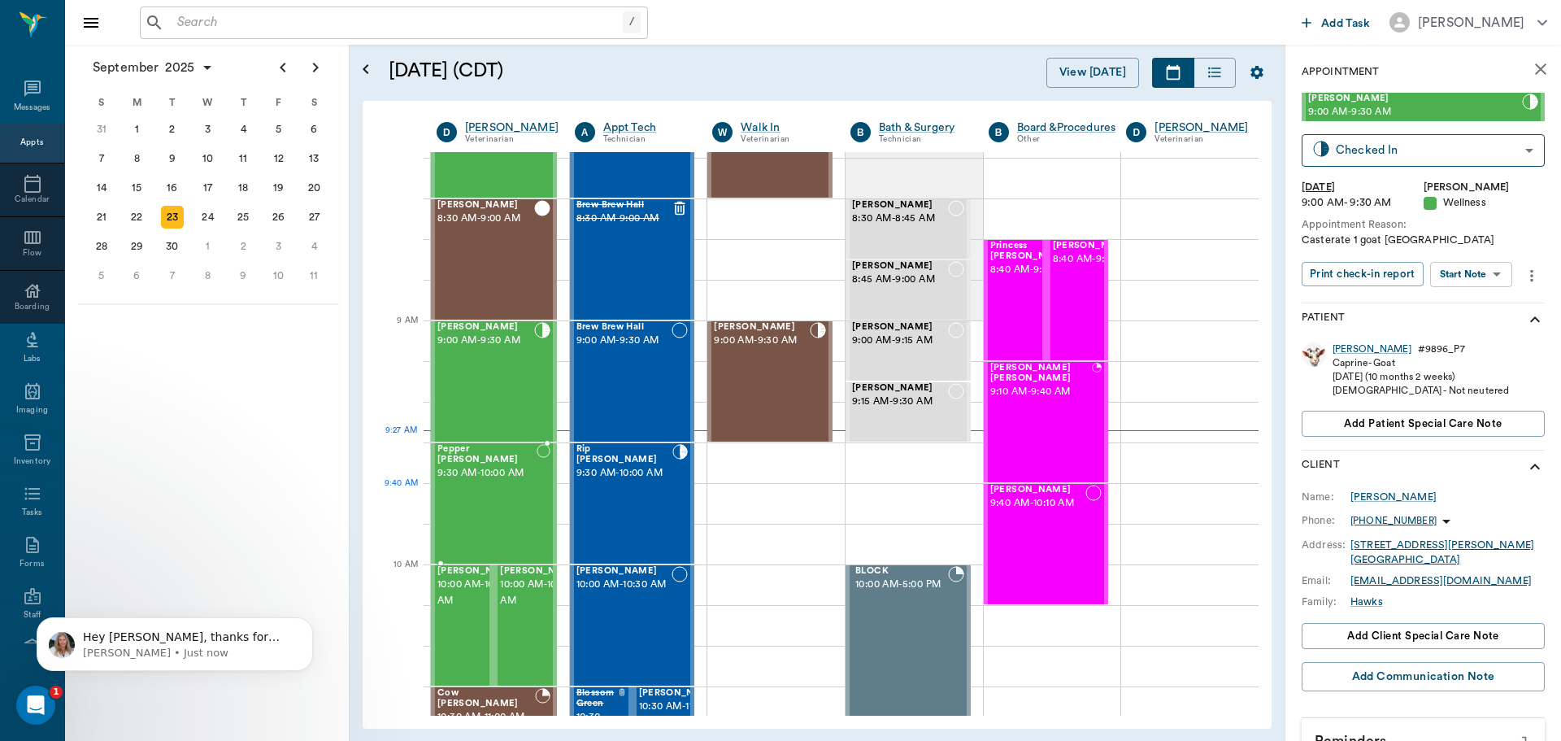
click at [494, 494] on div "Pepper Rathjen 9:30 AM - 10:00 AM" at bounding box center [486, 503] width 99 height 119
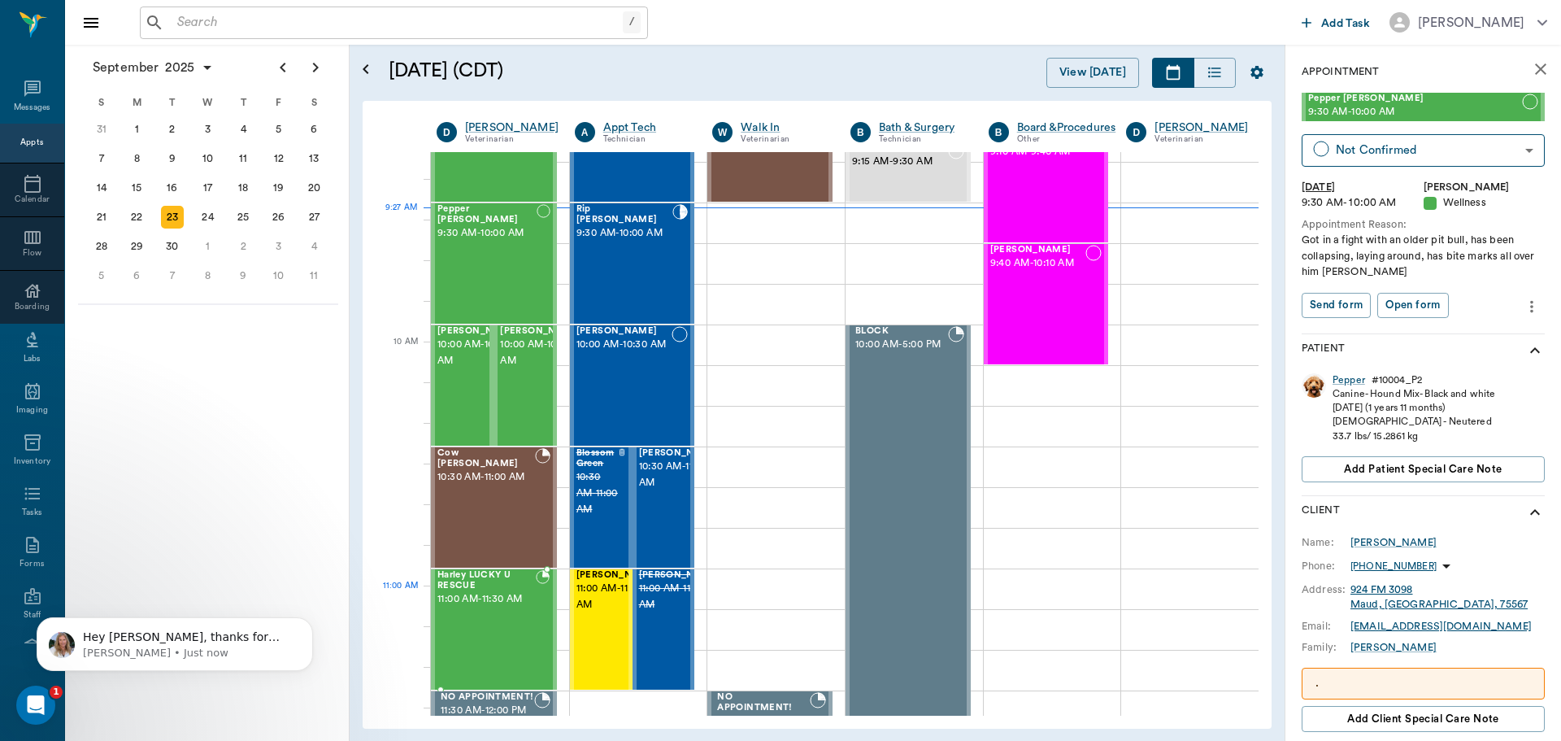
scroll to position [326, 0]
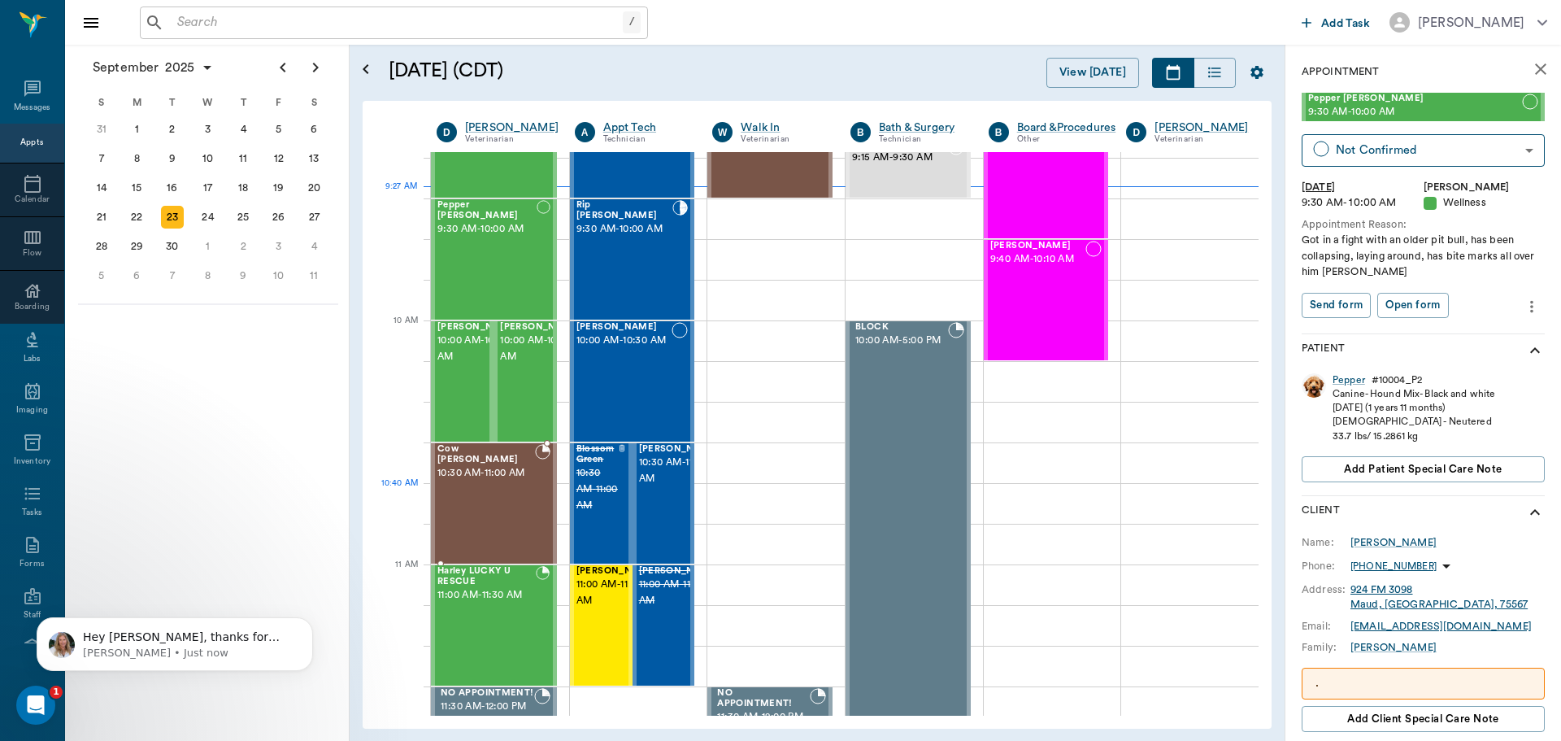
click at [497, 499] on div "Cow Spanel 10:30 AM - 11:00 AM" at bounding box center [486, 503] width 98 height 119
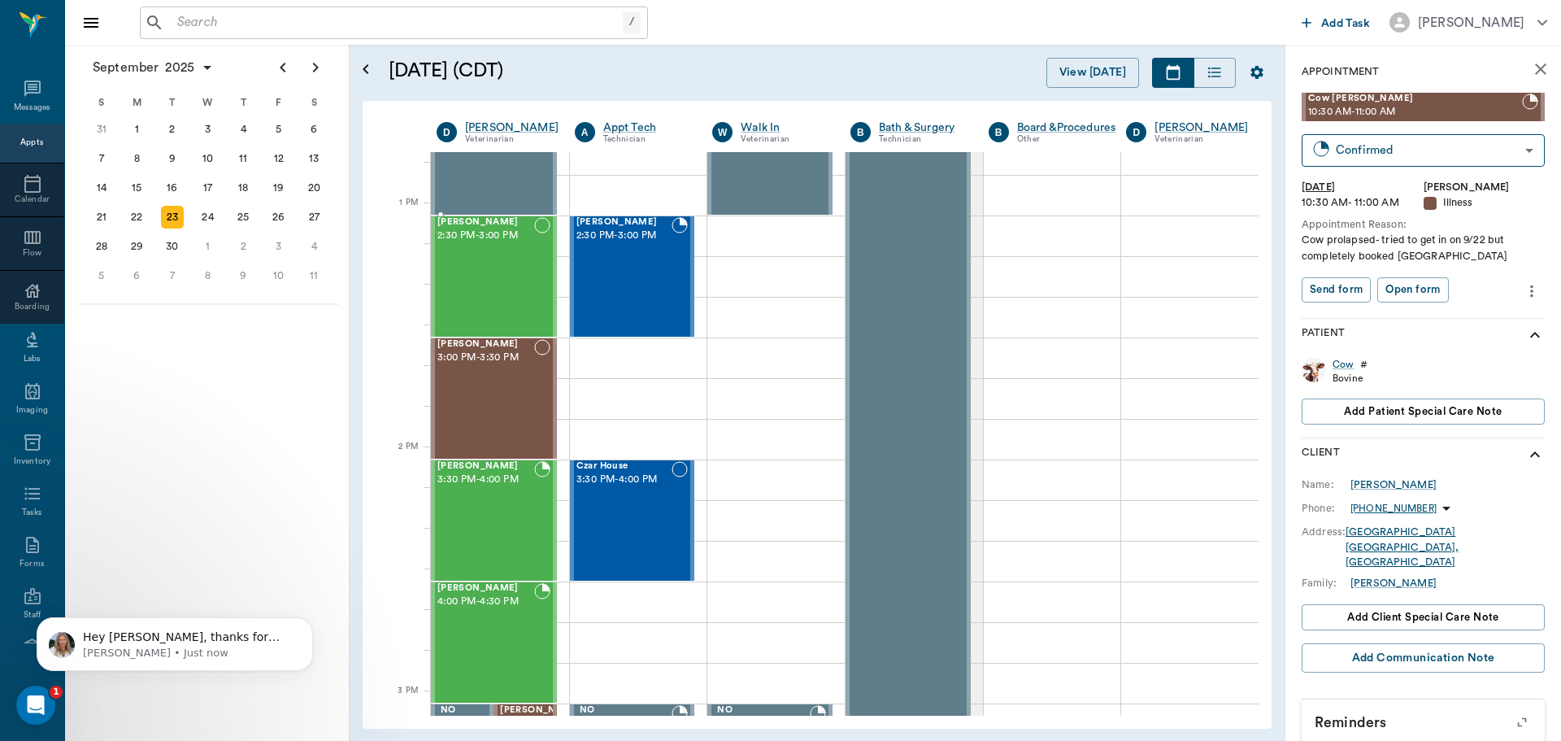
scroll to position [1546, 0]
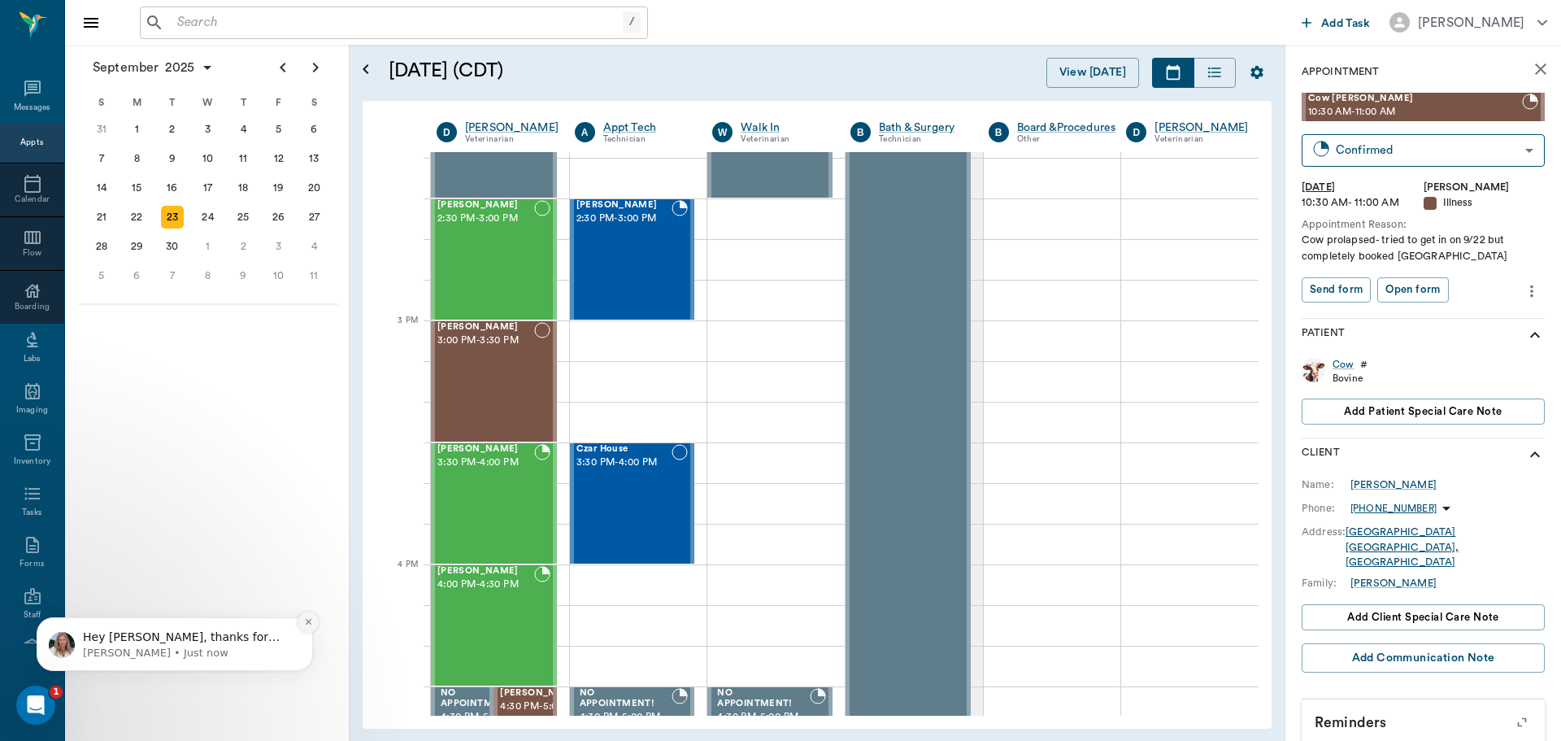
click at [306, 621] on icon "Dismiss notification" at bounding box center [308, 621] width 9 height 9
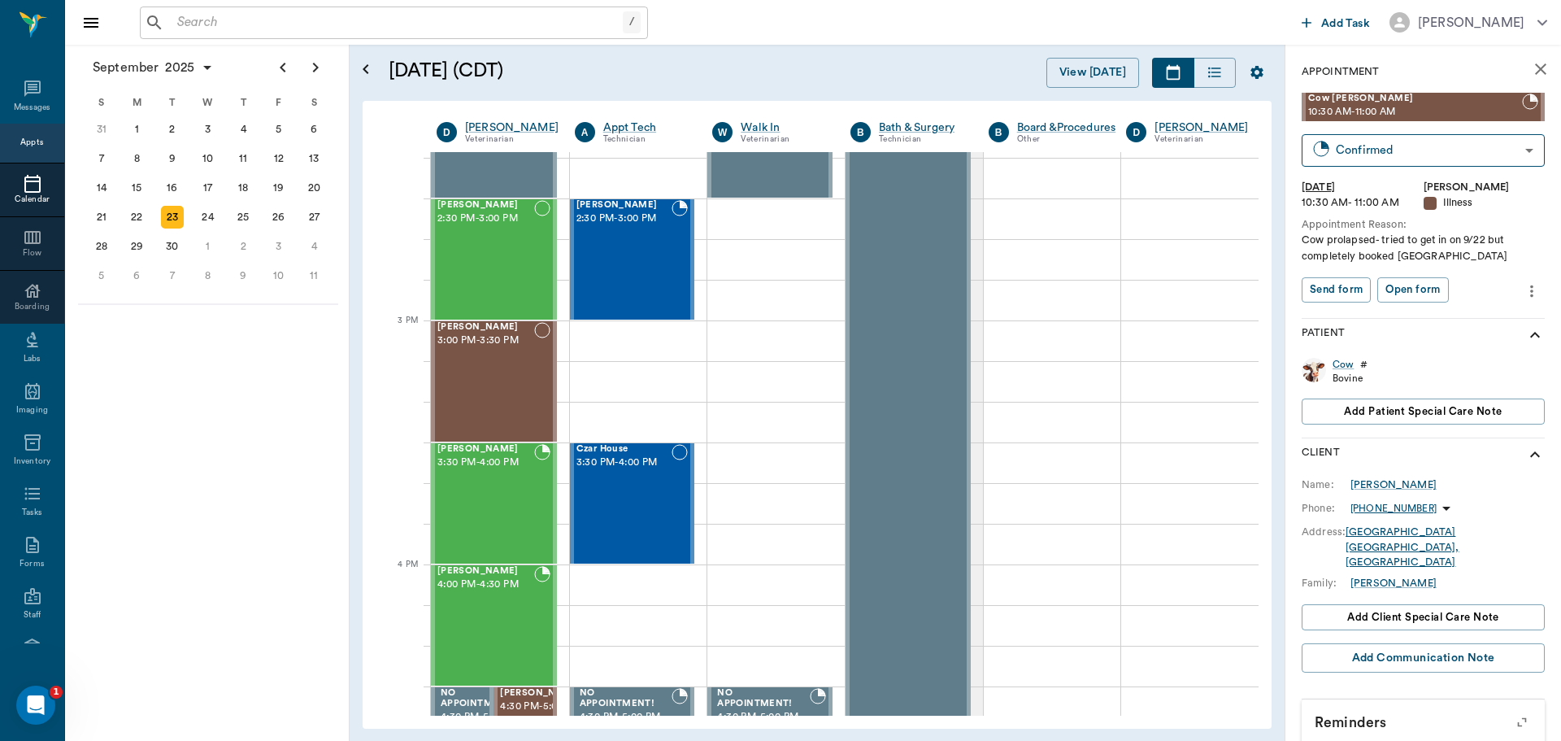
click at [37, 187] on div at bounding box center [32, 184] width 64 height 20
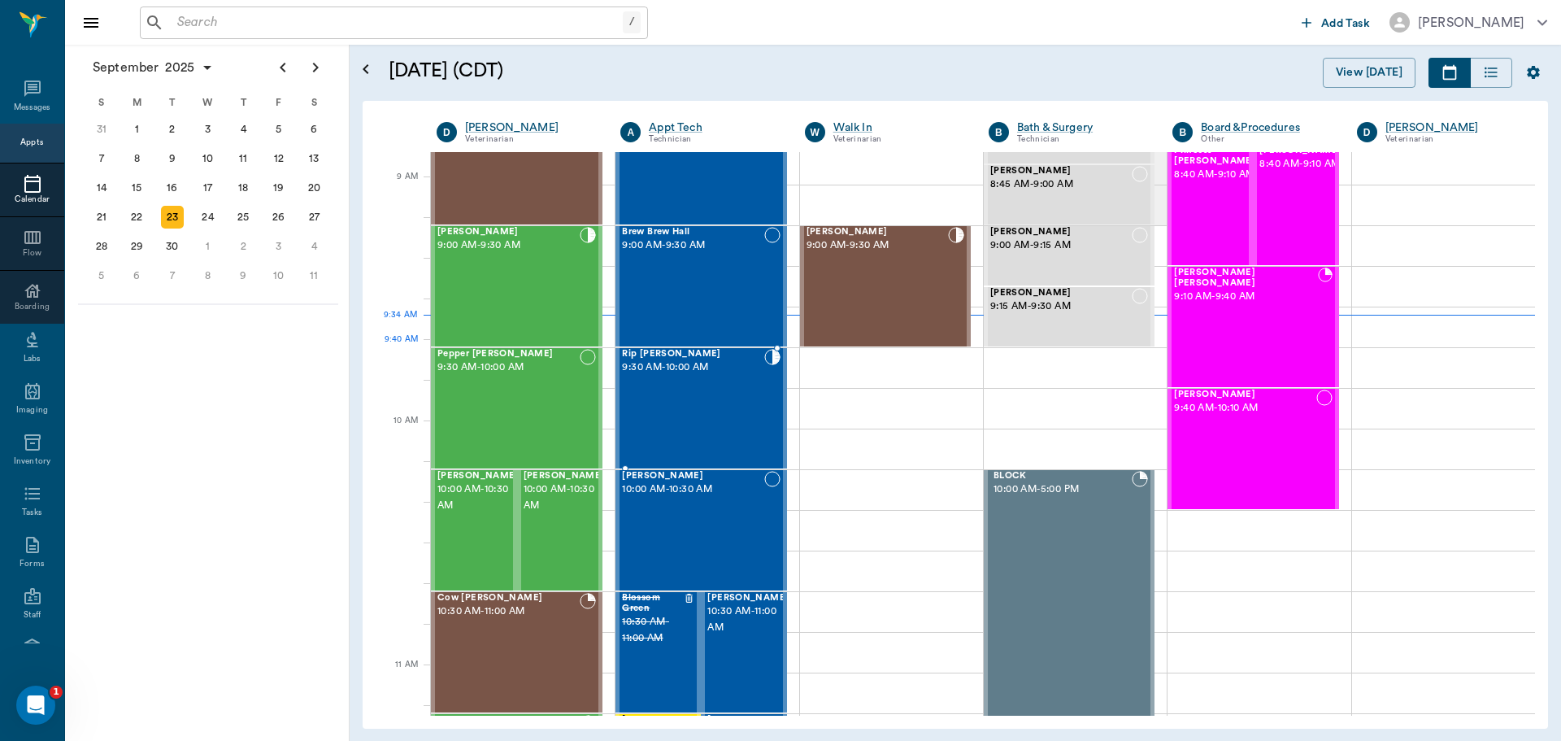
scroll to position [85, 0]
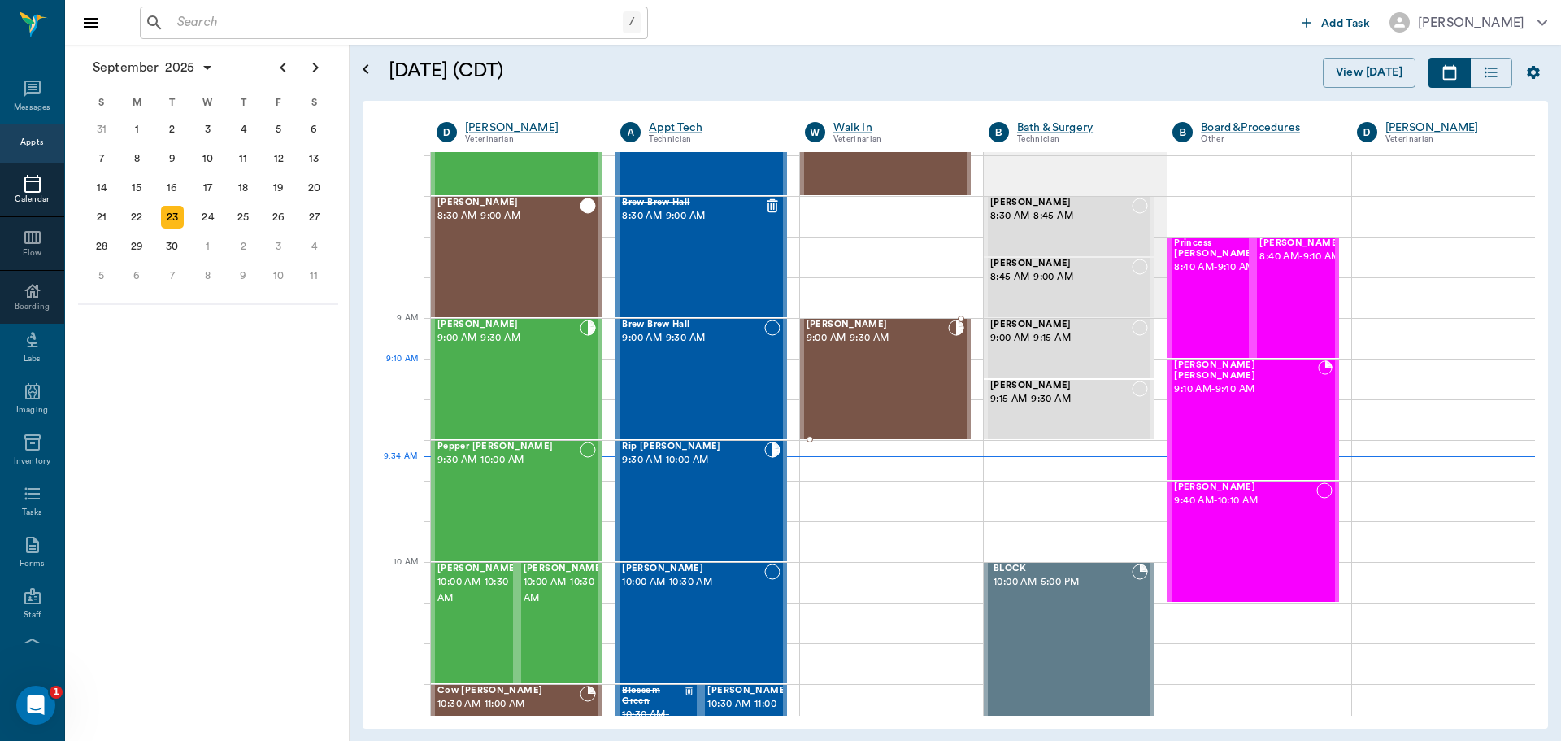
click at [879, 365] on div "Ziggy Bostic 9:00 AM - 9:30 AM" at bounding box center [877, 379] width 141 height 119
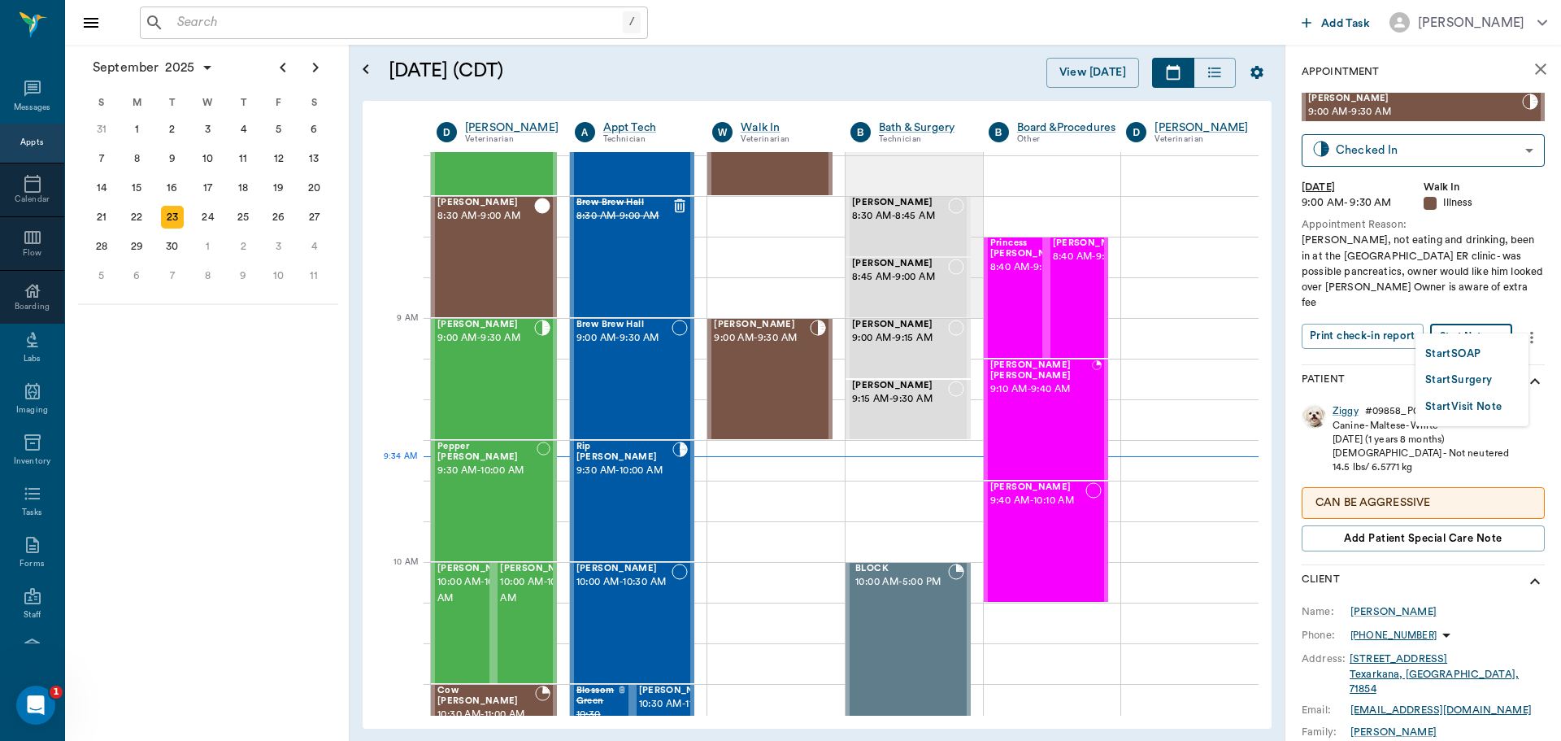
click at [1477, 319] on body "/ ​ Add Task Dr. Bert Ellsworth Nectar Messages Appts Calendar Flow Boarding La…" at bounding box center [780, 370] width 1561 height 741
click at [1464, 352] on button "Start SOAP" at bounding box center [1452, 354] width 55 height 19
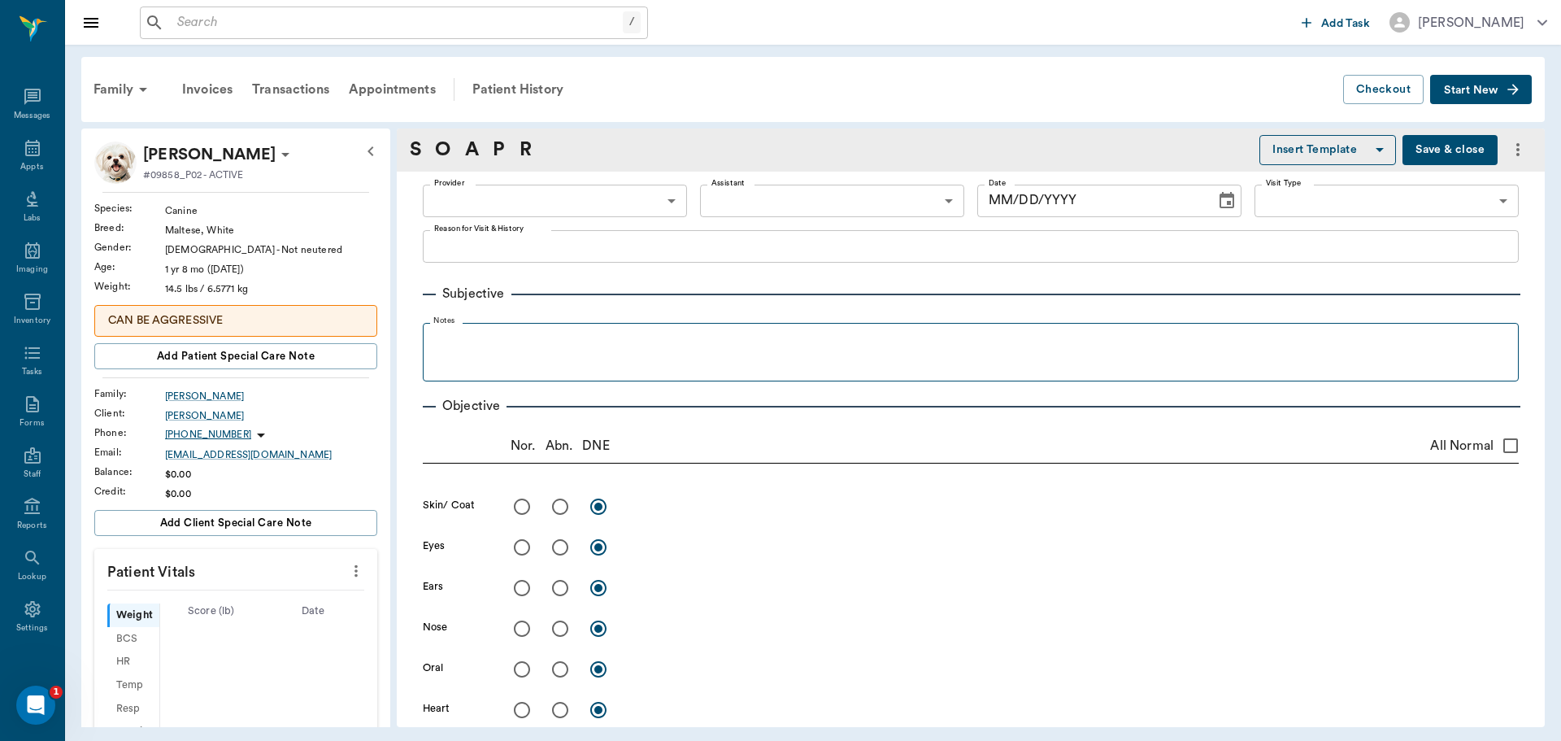
type input "63ee68728bdb516679580557"
type input "65d2be4f46e3a538d89b8c15"
type textarea "Sluggish, not eating and drinking, been in at the Shreveport ER clinic- was pos…"
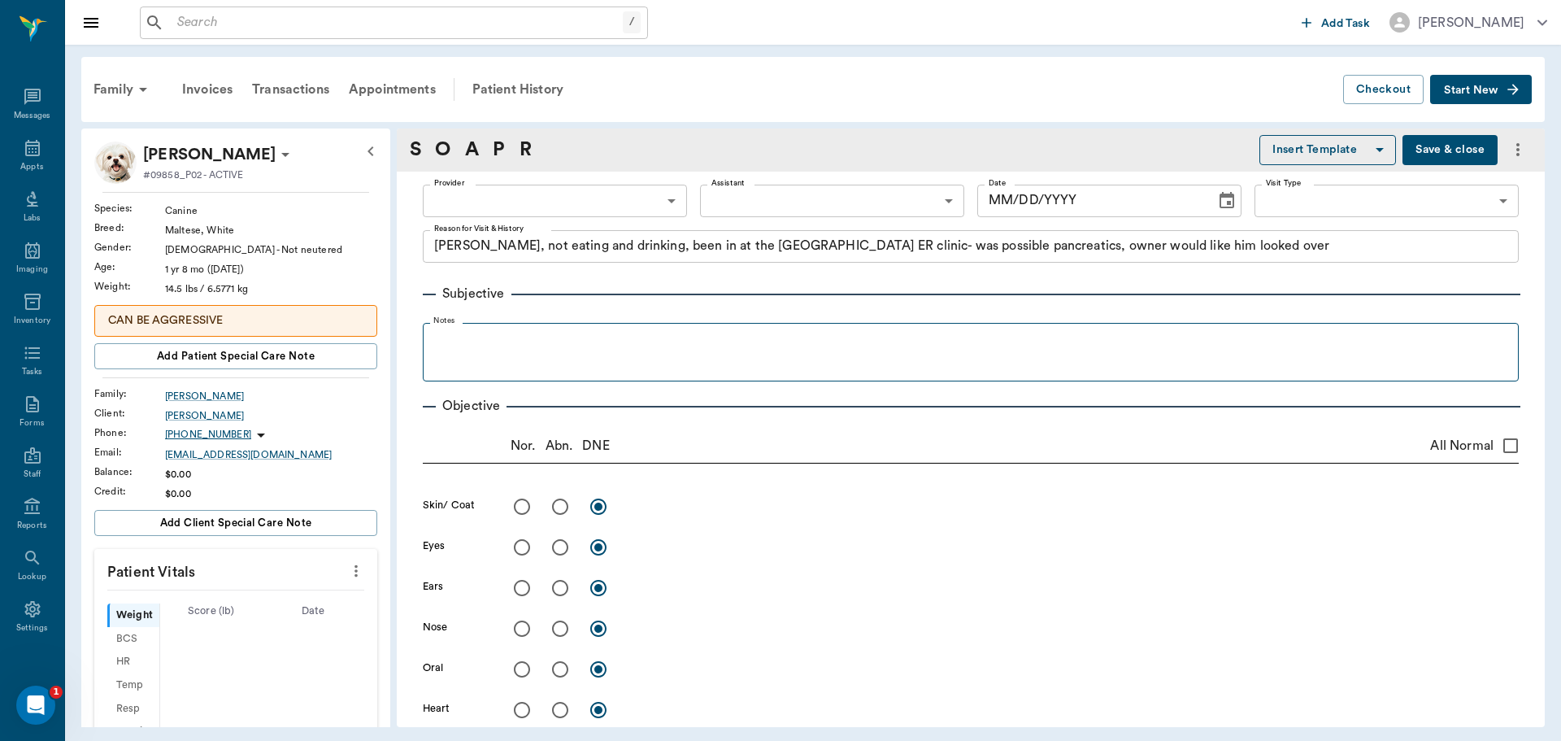
type input "[DATE]"
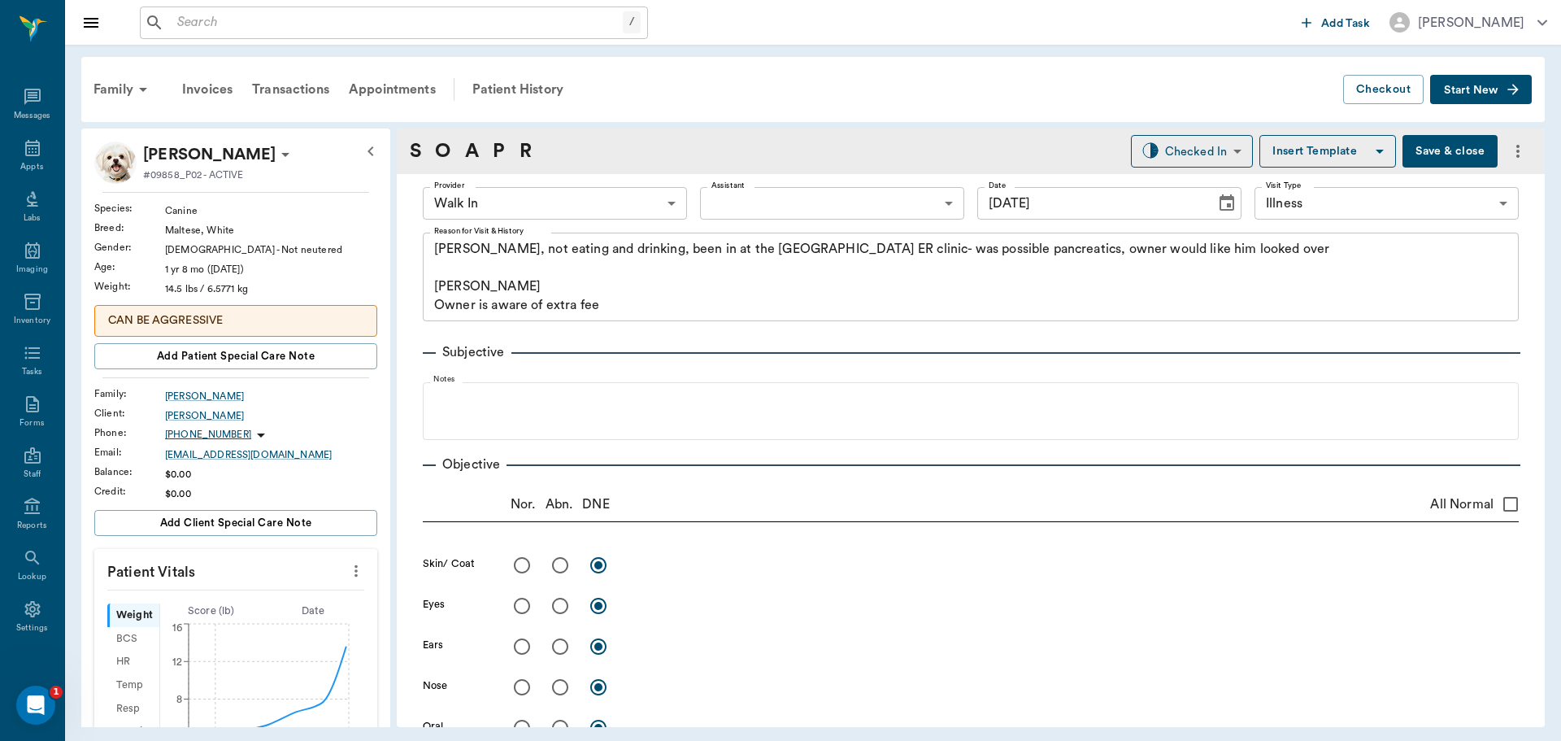
click at [663, 202] on body "/ ​ Add Task Dr. Bert Ellsworth Nectar Messages Appts Labs Imaging Inventory Ta…" at bounding box center [780, 370] width 1561 height 741
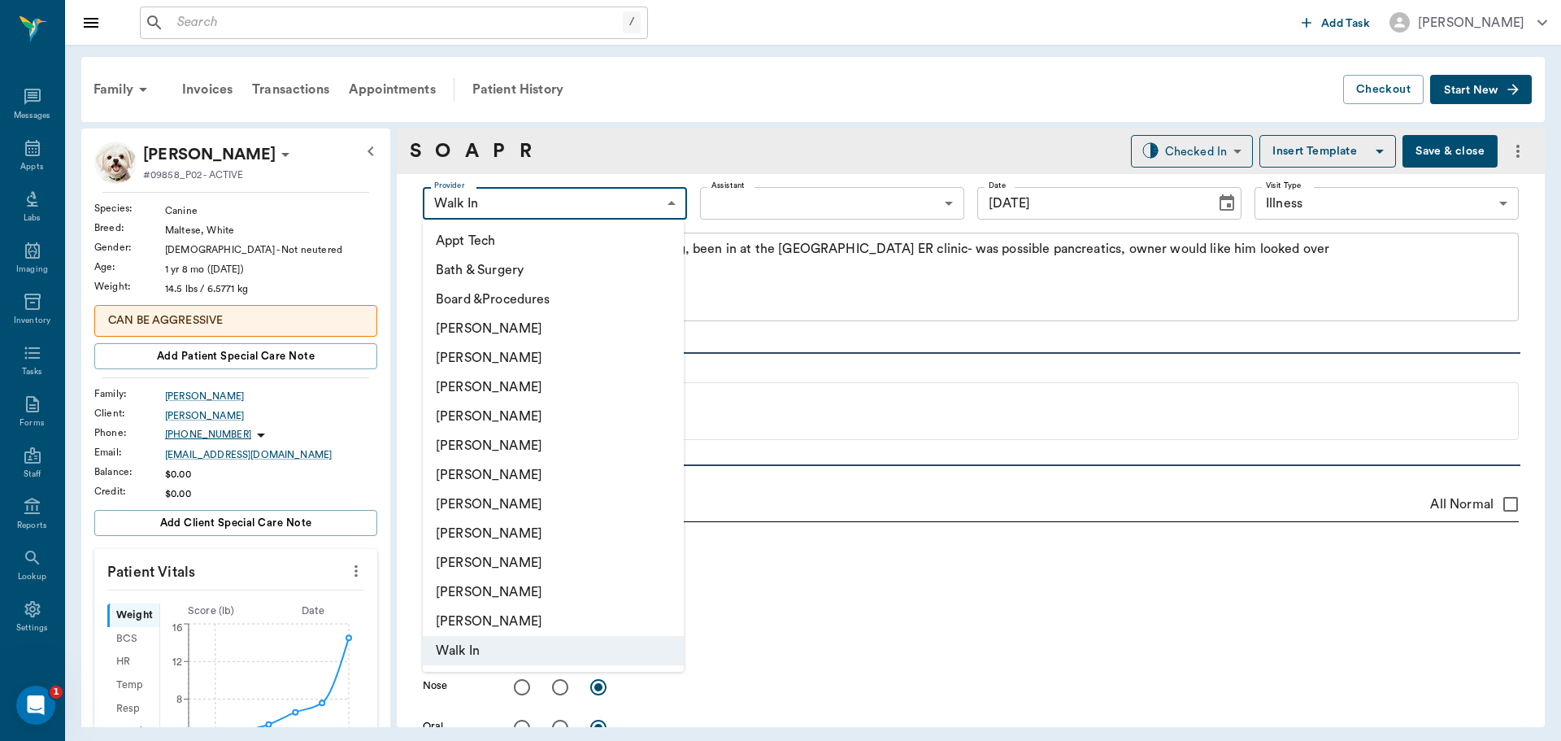
click at [538, 417] on li "[PERSON_NAME]" at bounding box center [553, 416] width 261 height 29
type input "63ec2f075fda476ae8351a4d"
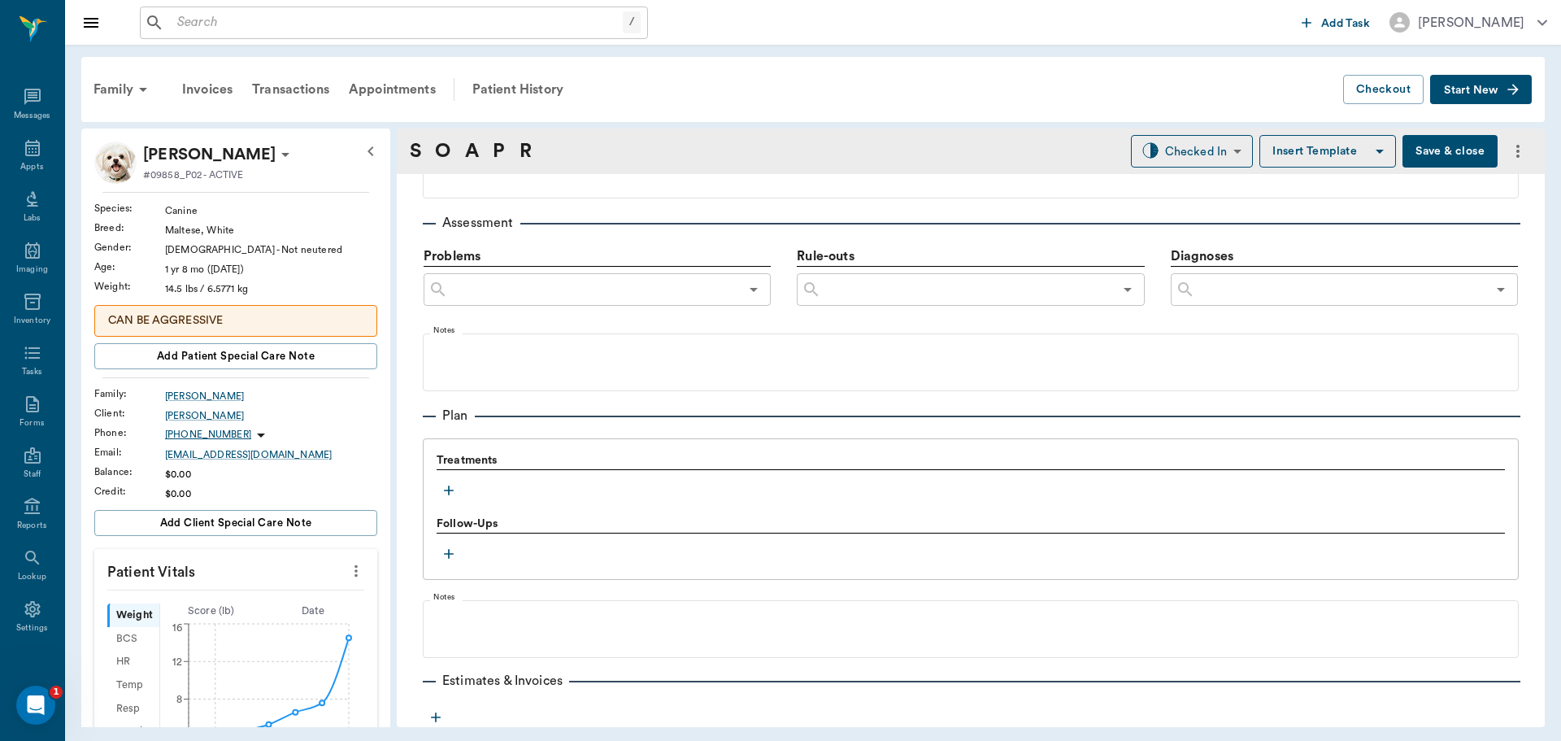
scroll to position [976, 0]
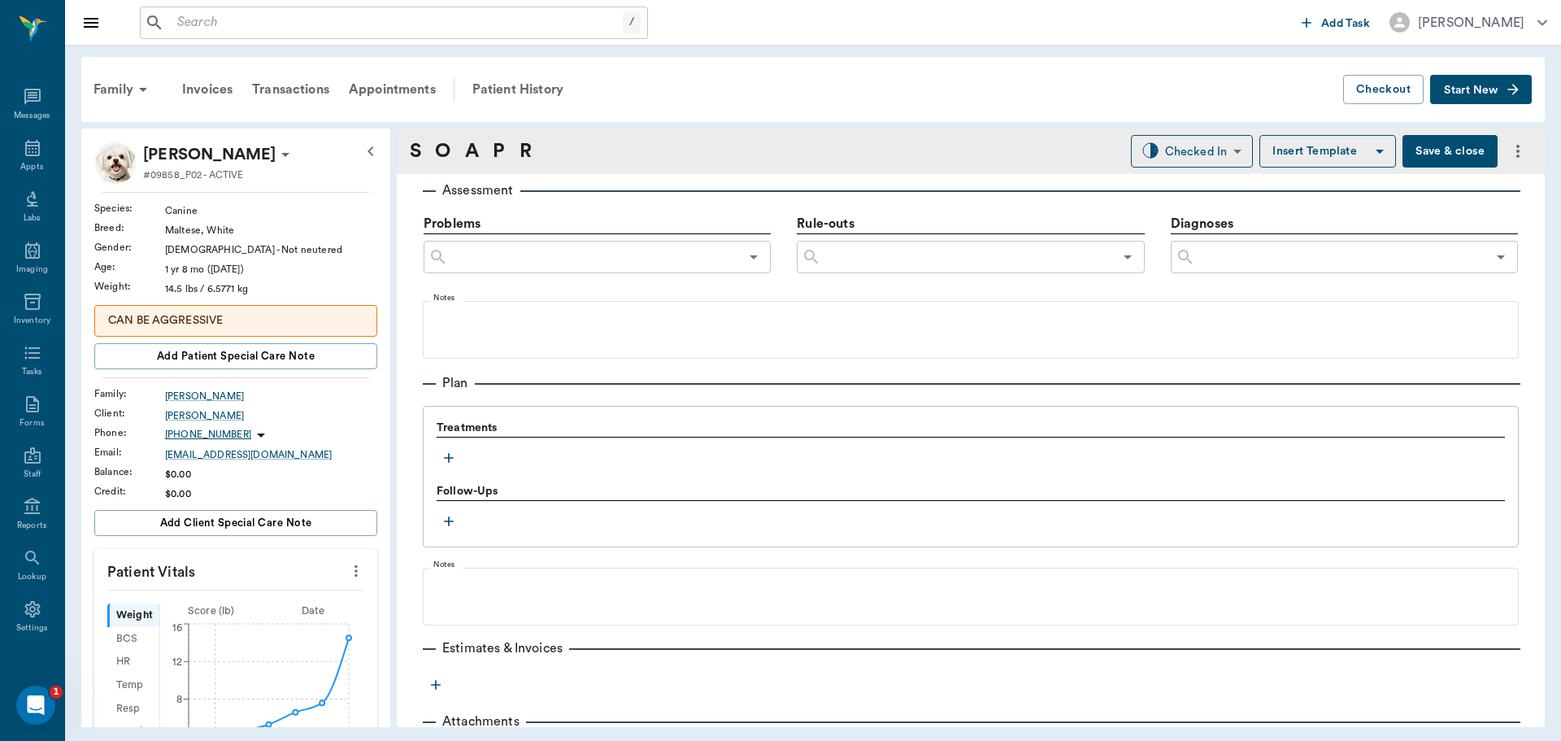
click at [447, 459] on icon "button" at bounding box center [449, 458] width 16 height 16
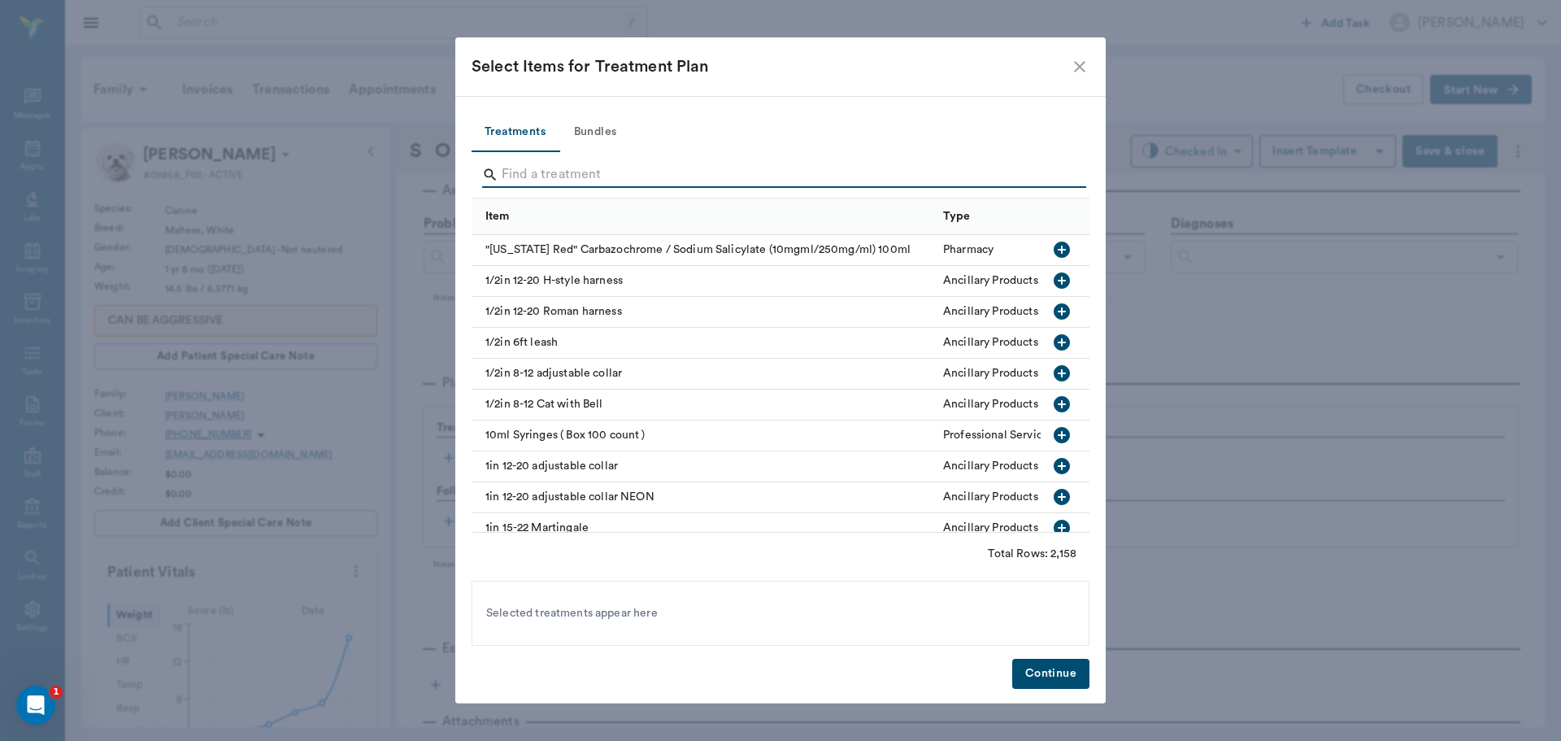
click at [526, 170] on input "Search" at bounding box center [782, 175] width 560 height 26
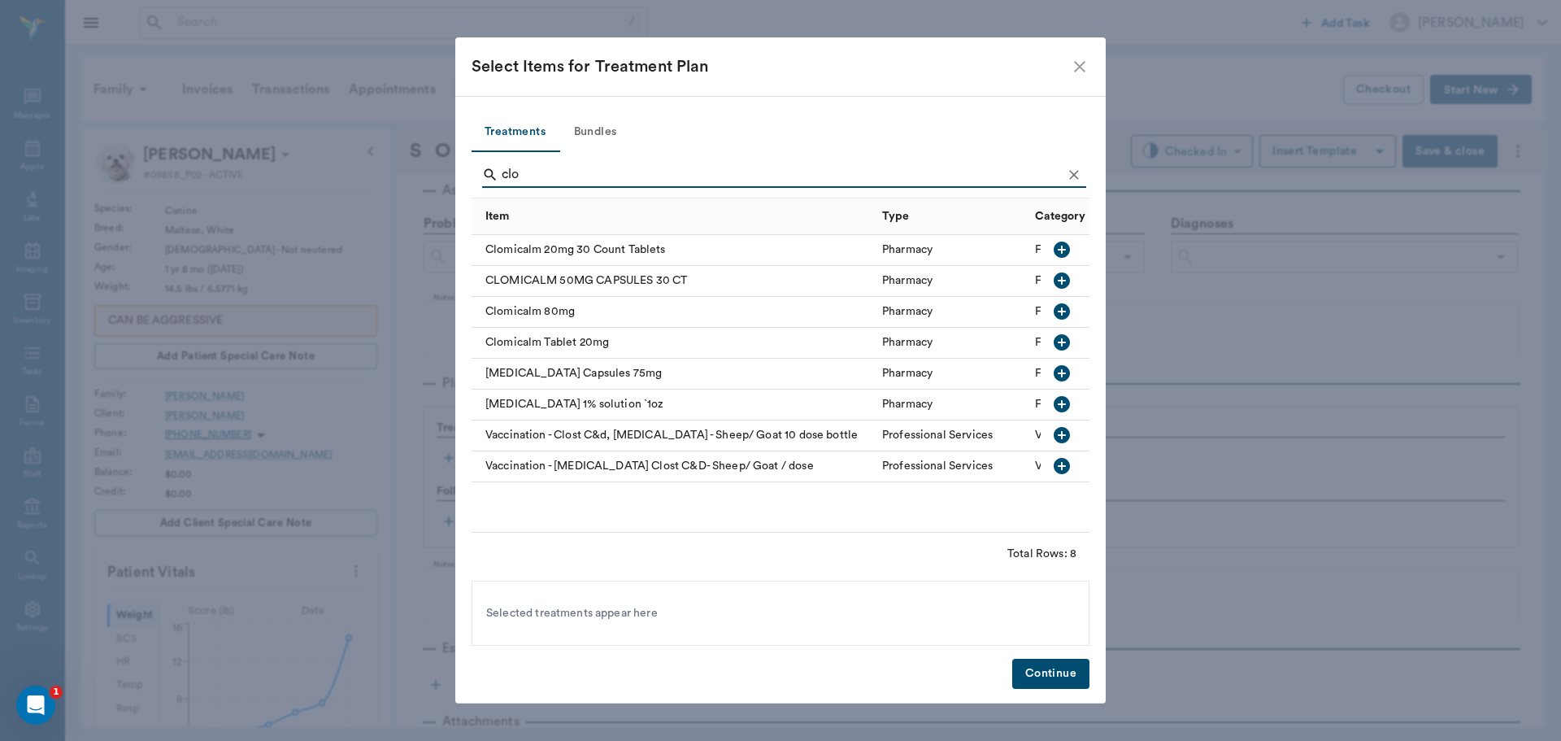
type input "clo"
click at [1063, 250] on icon "button" at bounding box center [1062, 250] width 20 height 20
click at [1062, 681] on button "Continue" at bounding box center [1050, 674] width 77 height 30
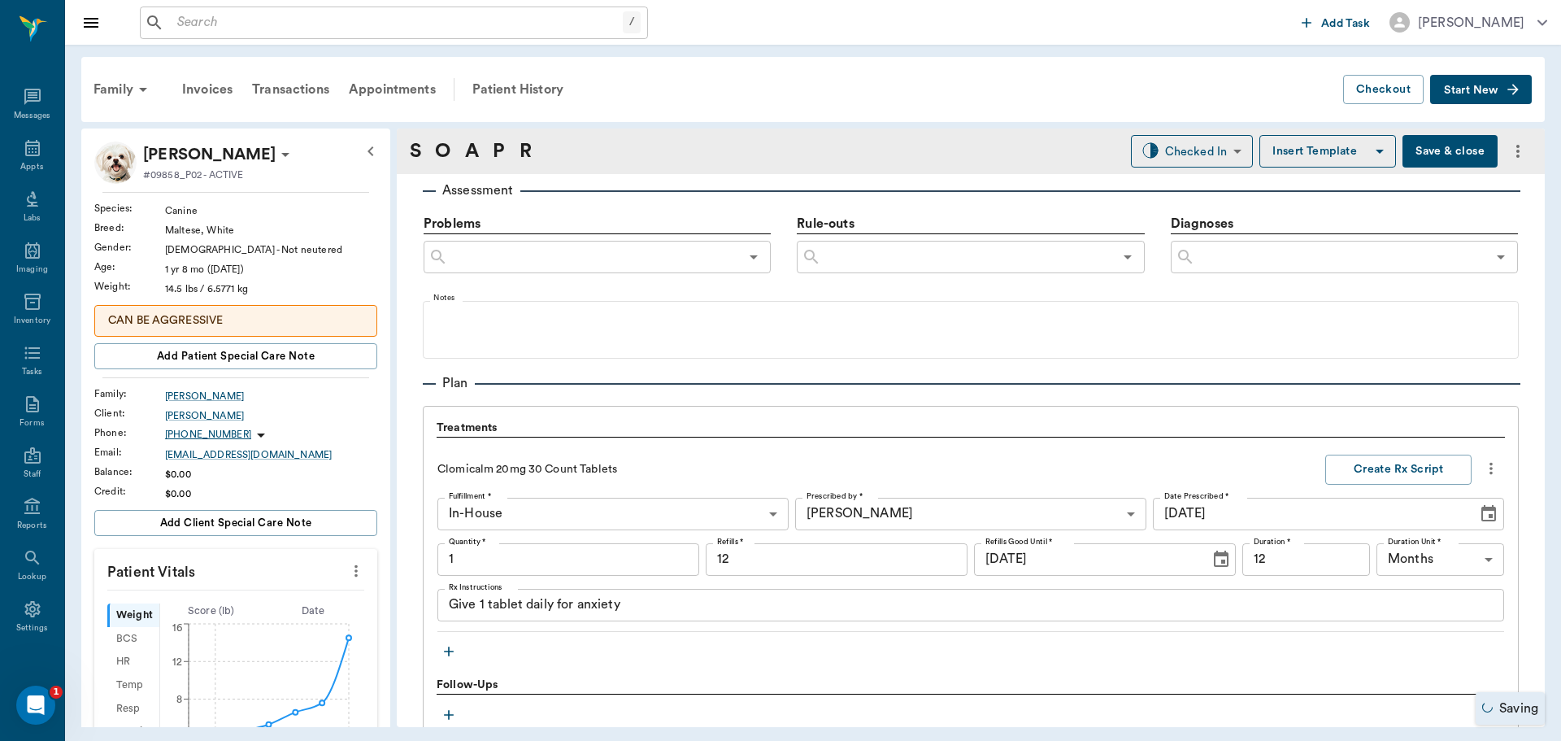
type input "1.00"
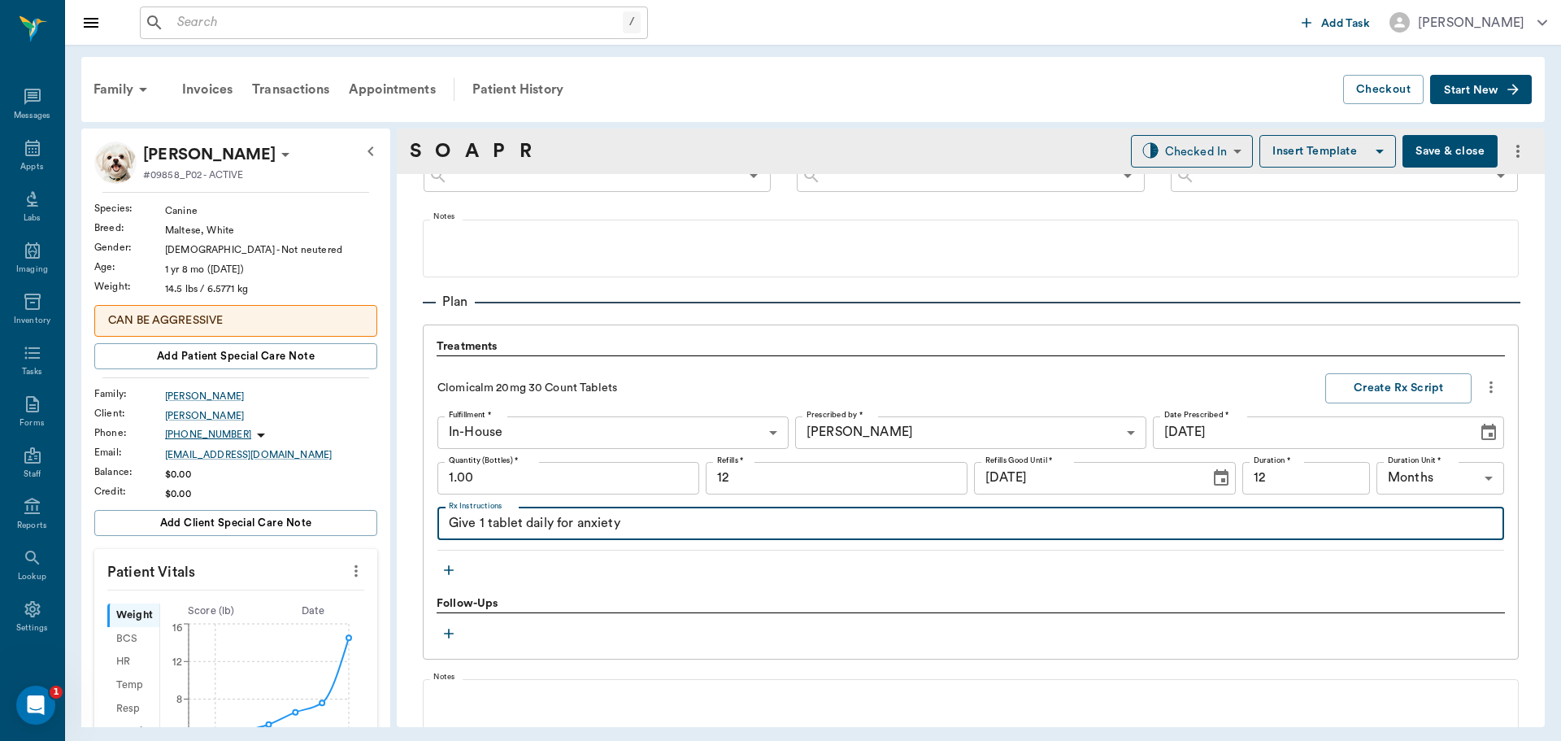
click at [484, 526] on textarea "Give 1 tablet daily for anxiety" at bounding box center [971, 523] width 1044 height 19
click at [682, 526] on textarea "Give 1/2 tablet daily for anxiety" at bounding box center [971, 523] width 1044 height 19
type textarea "Give 1/2 tablet daily for anxiety, if no improvement after 1 week try 1 tablet …"
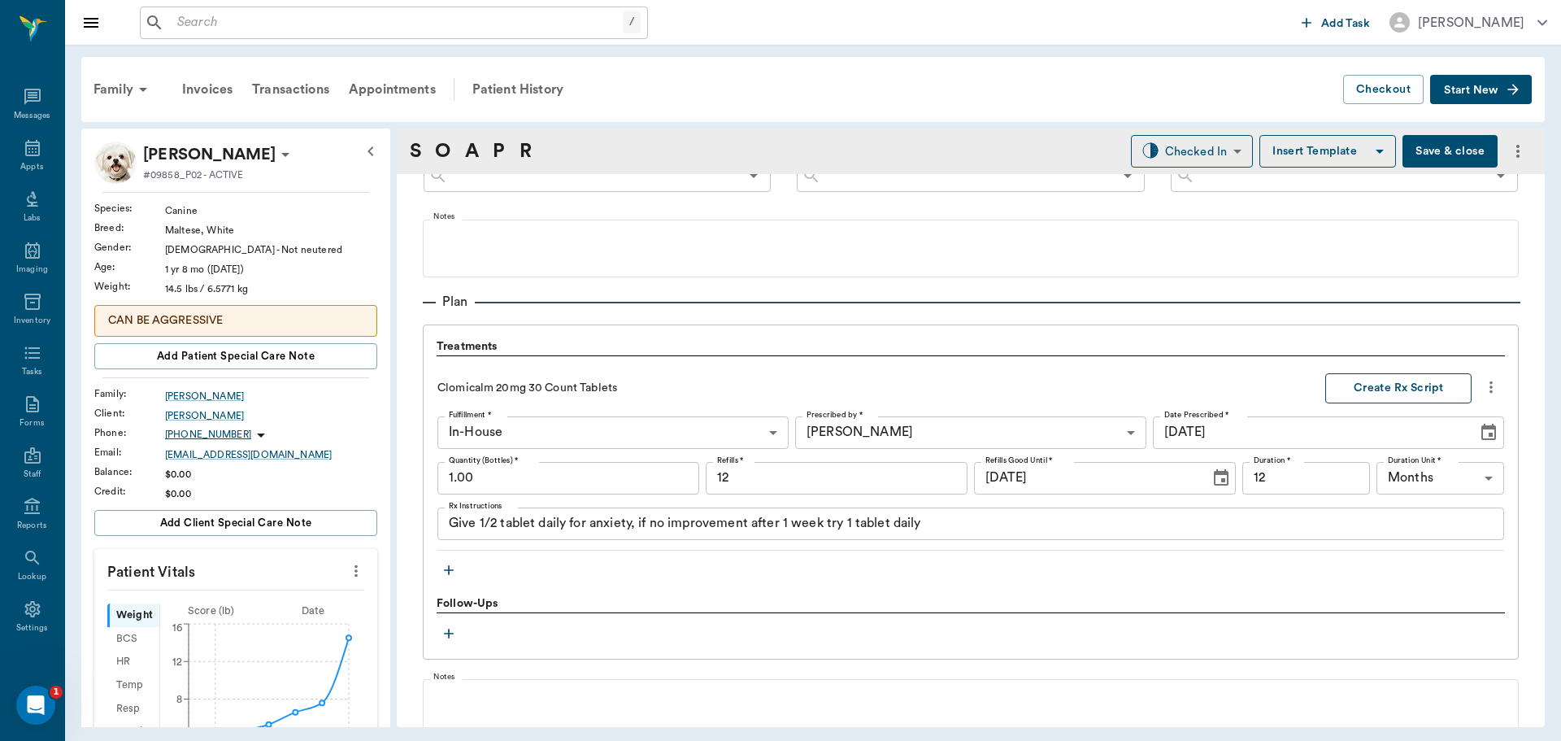
click at [1357, 384] on button "Create Rx Script" at bounding box center [1398, 388] width 146 height 30
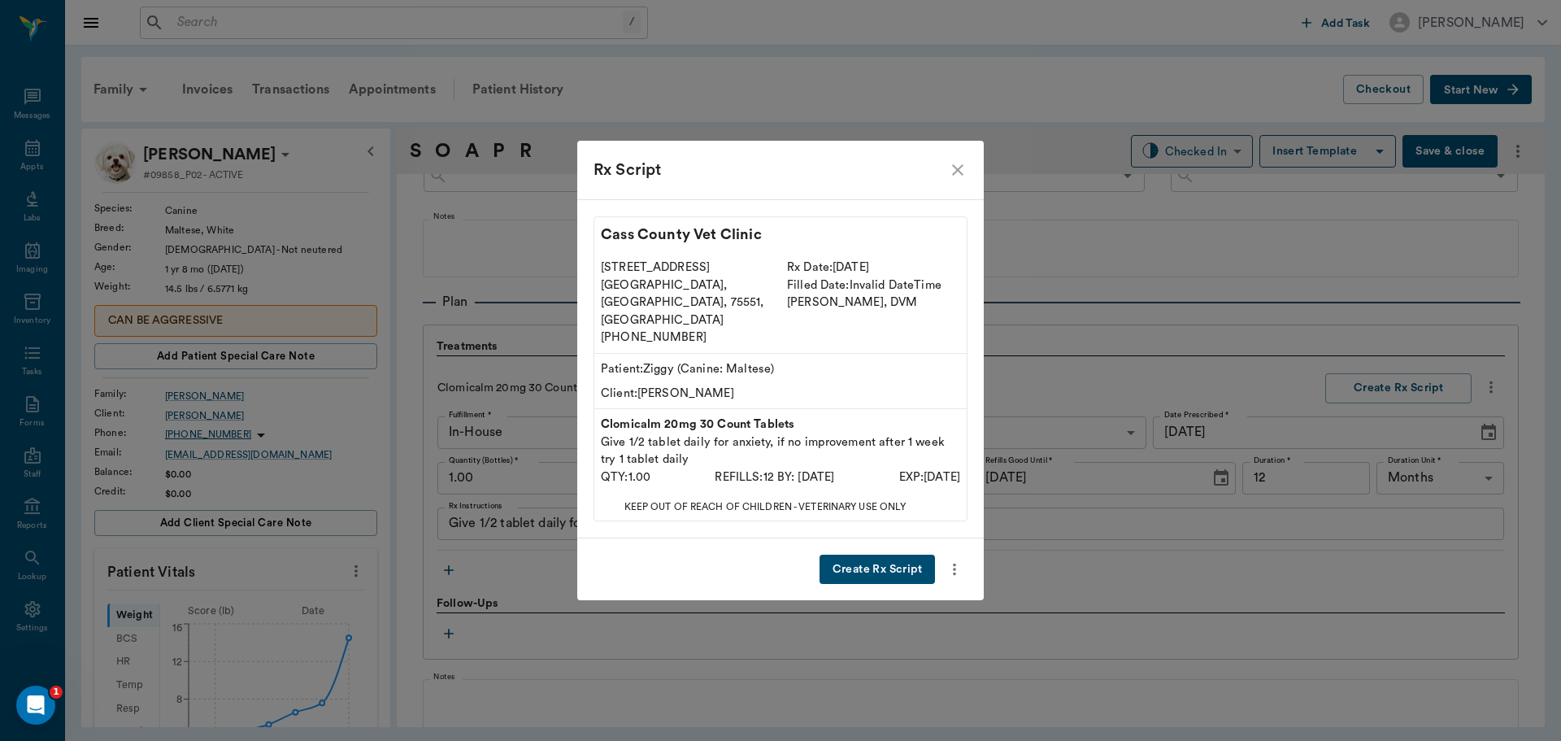
click at [882, 554] on button "Create Rx Script" at bounding box center [877, 569] width 115 height 30
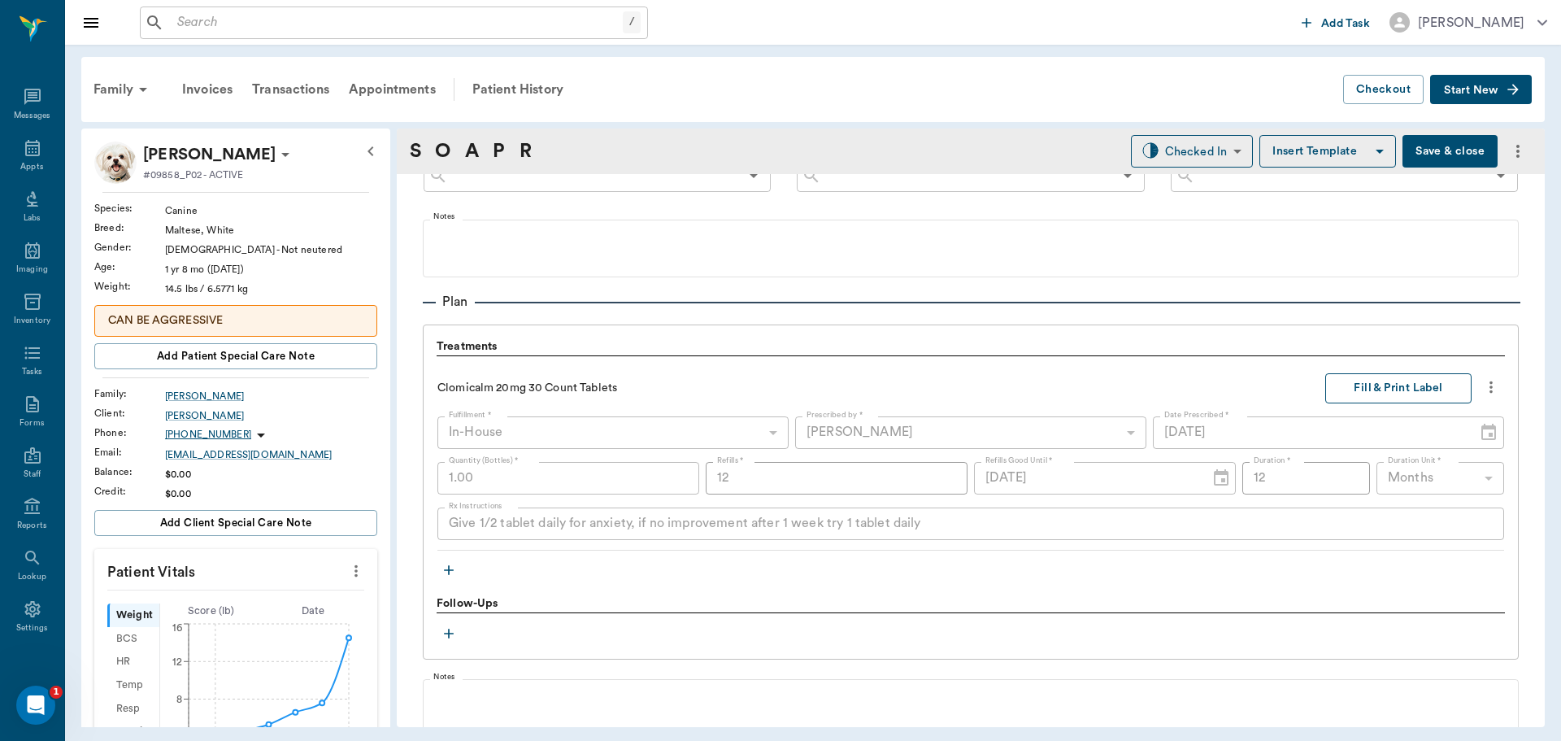
click at [1372, 394] on button "Fill & Print Label" at bounding box center [1398, 388] width 146 height 30
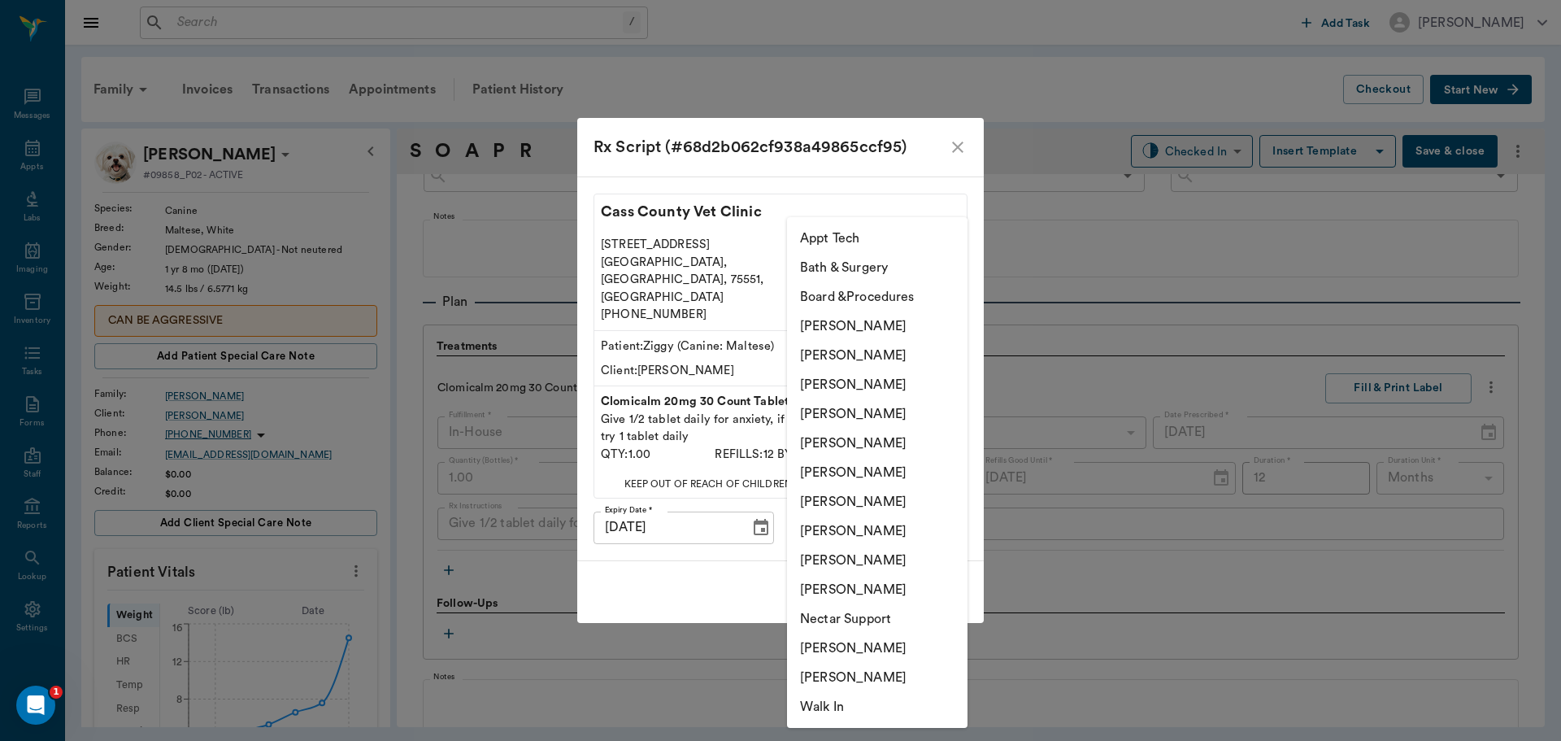
click at [945, 505] on body "/ ​ Add Task Dr. Bert Ellsworth Nectar Messages Appts Labs Imaging Inventory Ta…" at bounding box center [780, 370] width 1561 height 741
click at [864, 412] on li "[PERSON_NAME]" at bounding box center [877, 413] width 180 height 29
type input "63ec2f075fda476ae8351a4d"
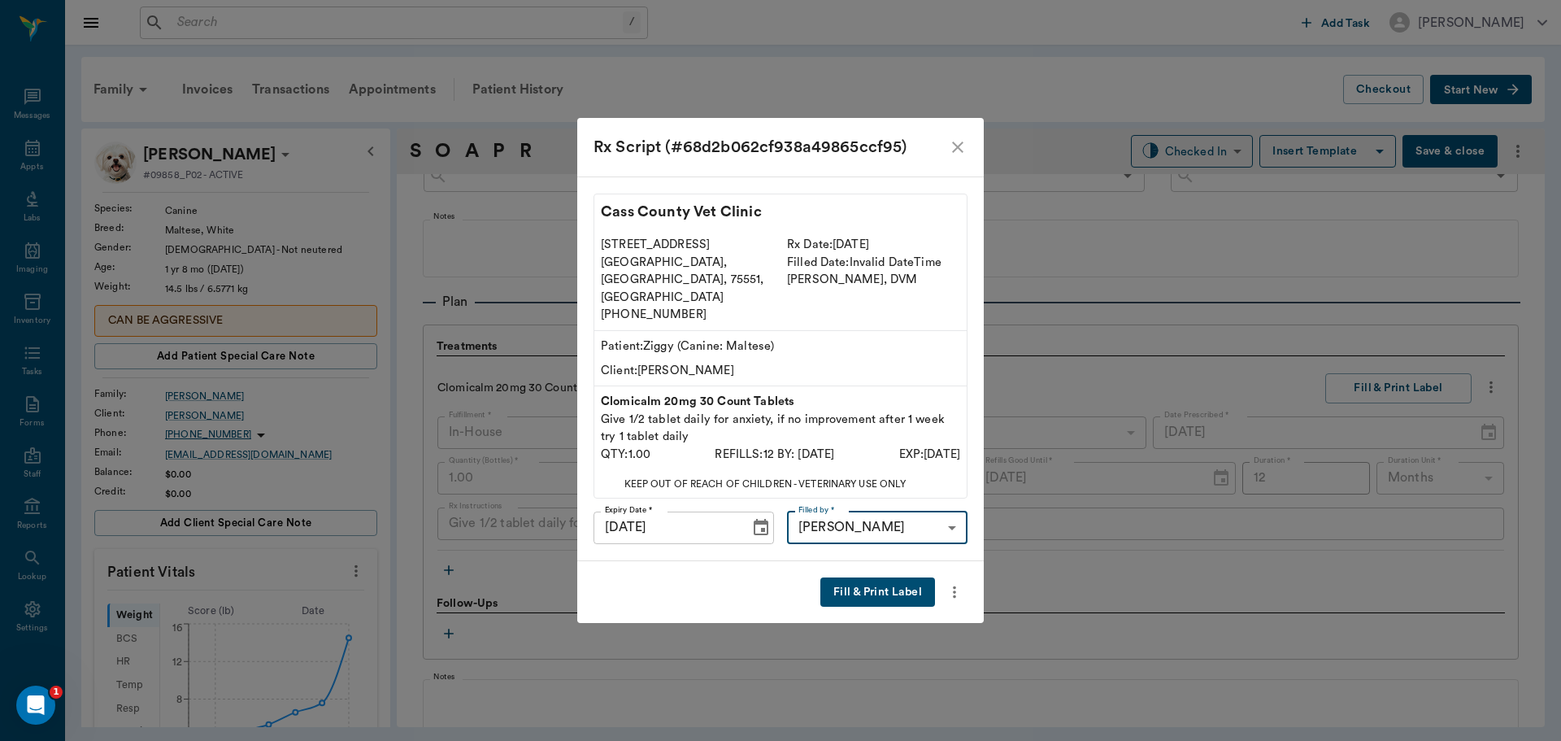
click at [892, 577] on button "Fill & Print Label" at bounding box center [877, 592] width 115 height 30
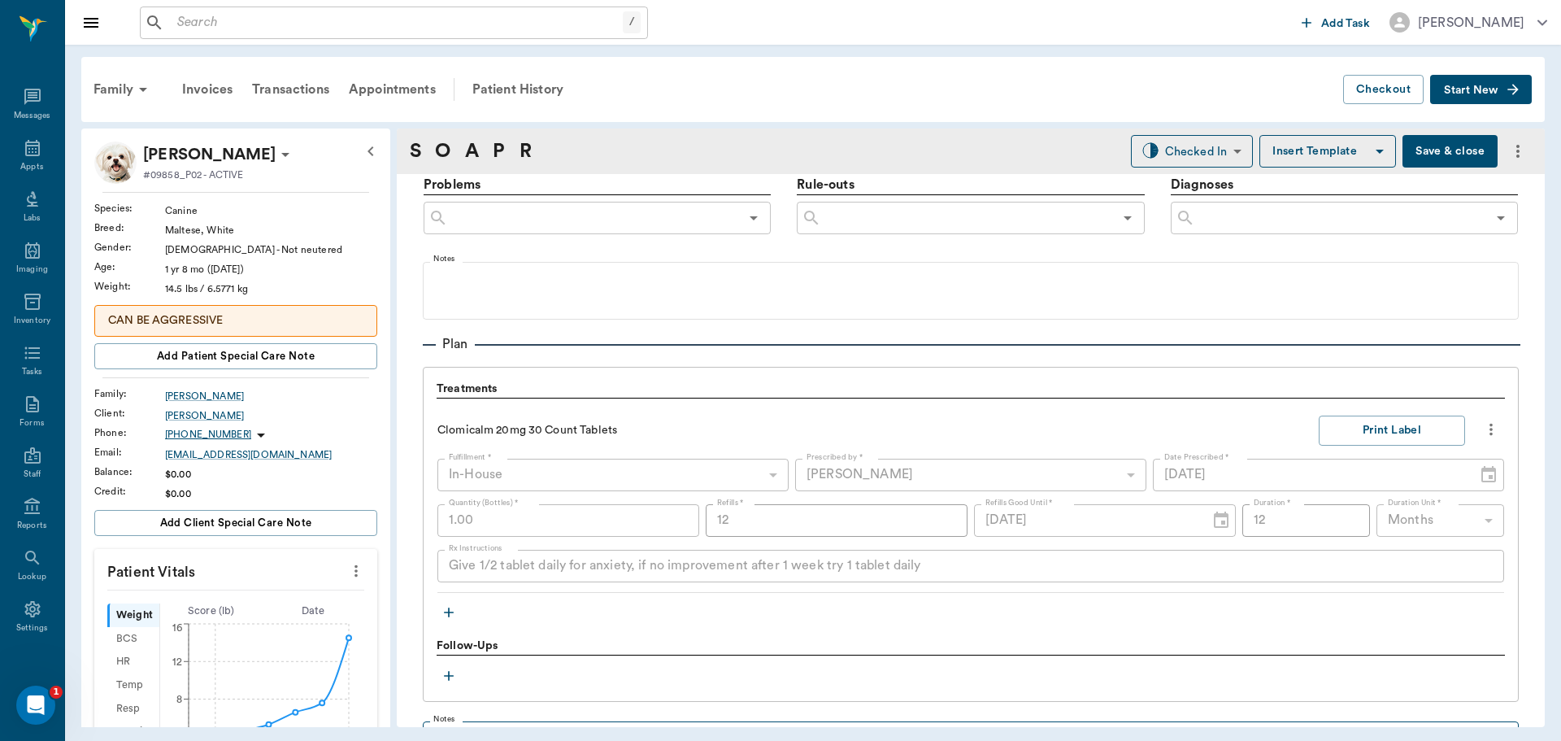
scroll to position [1220, 0]
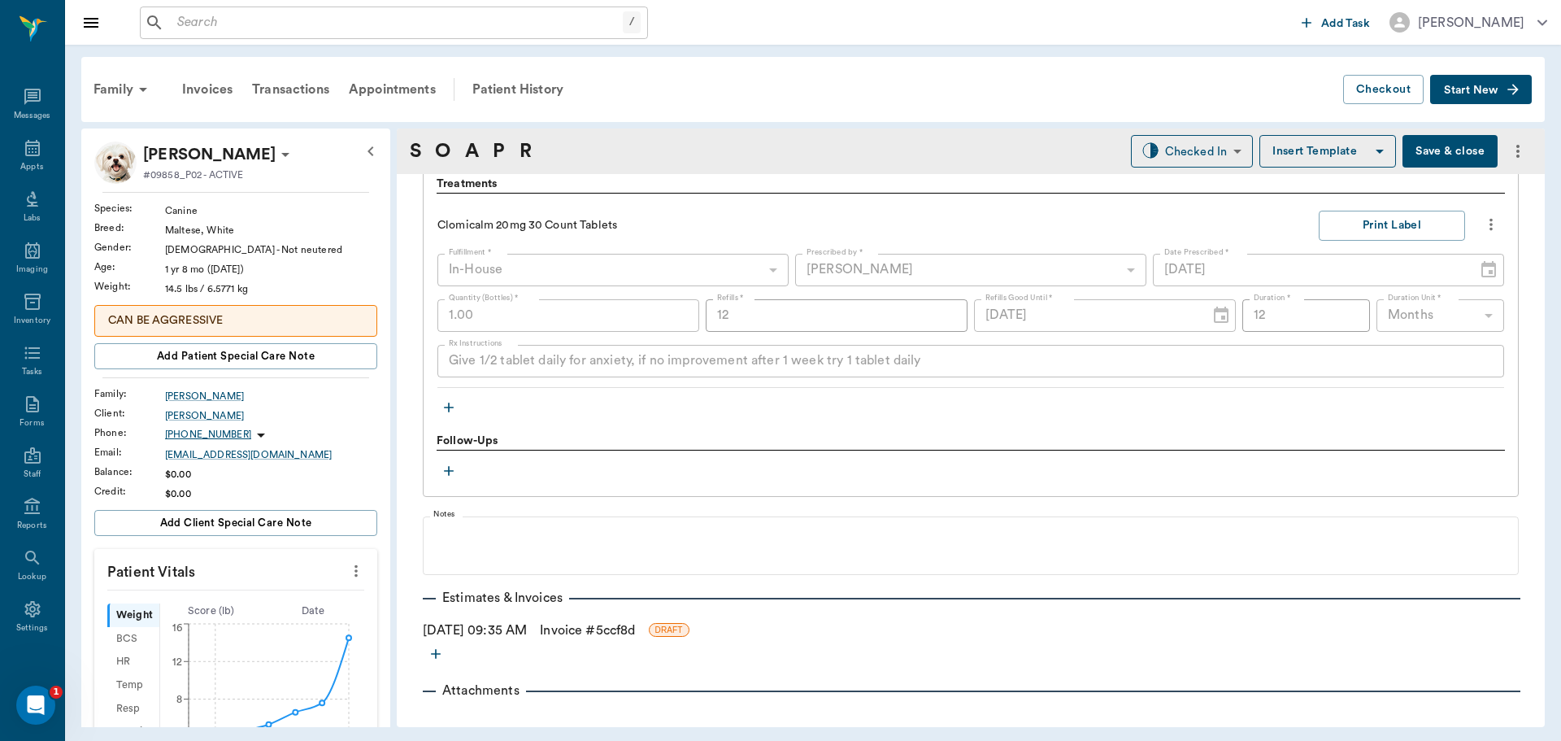
click at [448, 401] on icon "button" at bounding box center [449, 407] width 16 height 16
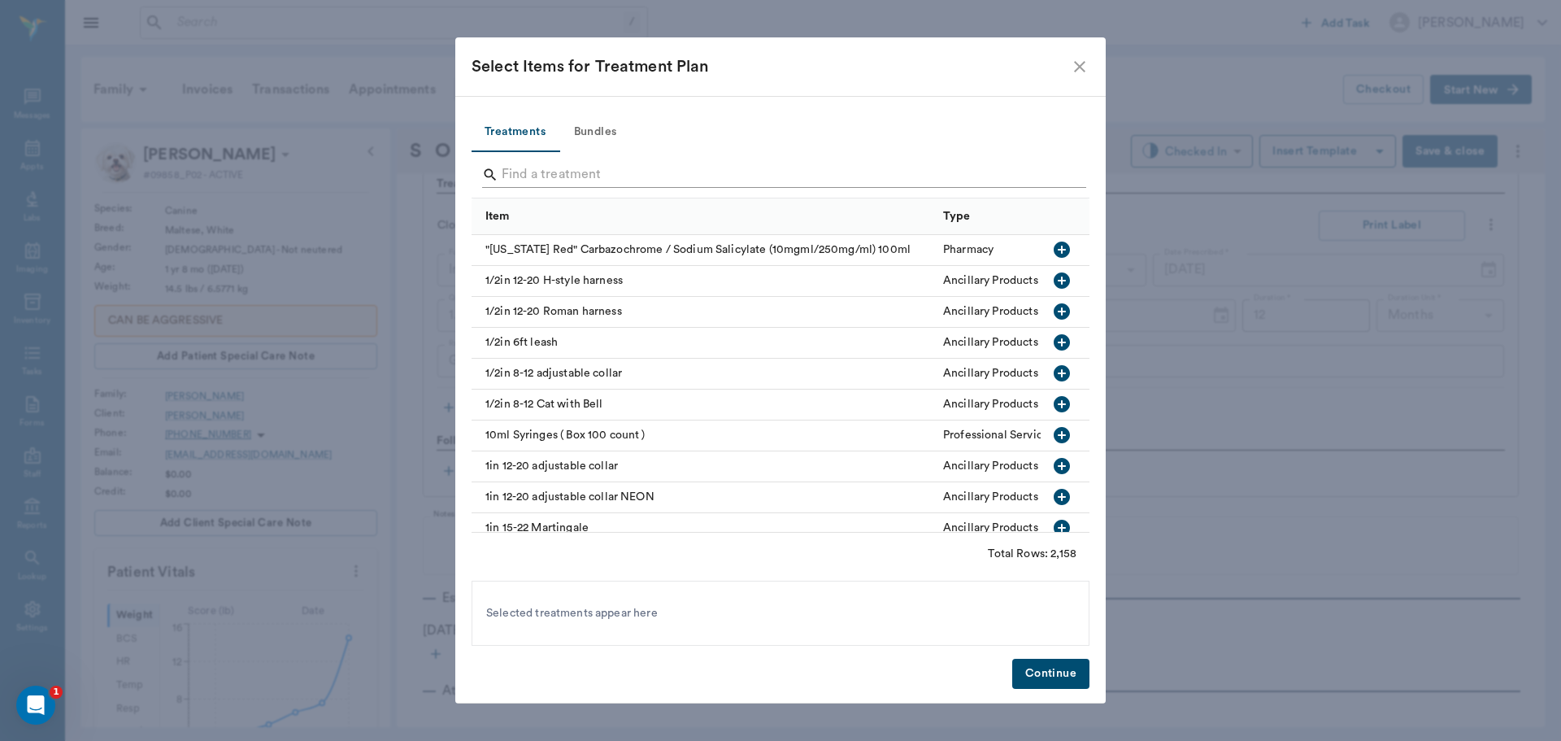
click at [562, 176] on input "Search" at bounding box center [782, 175] width 560 height 26
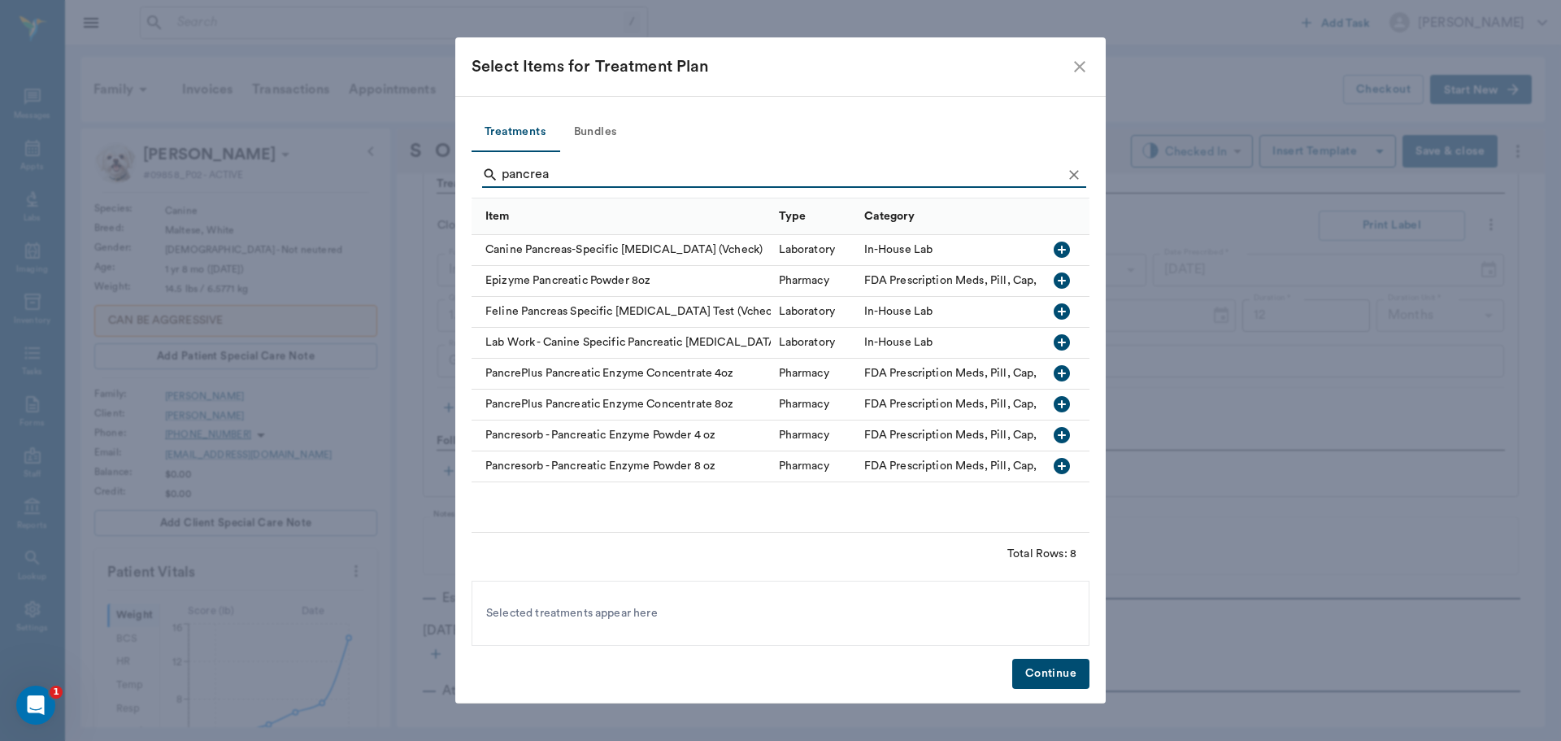
click at [1052, 246] on icon "button" at bounding box center [1062, 250] width 20 height 20
type input "p"
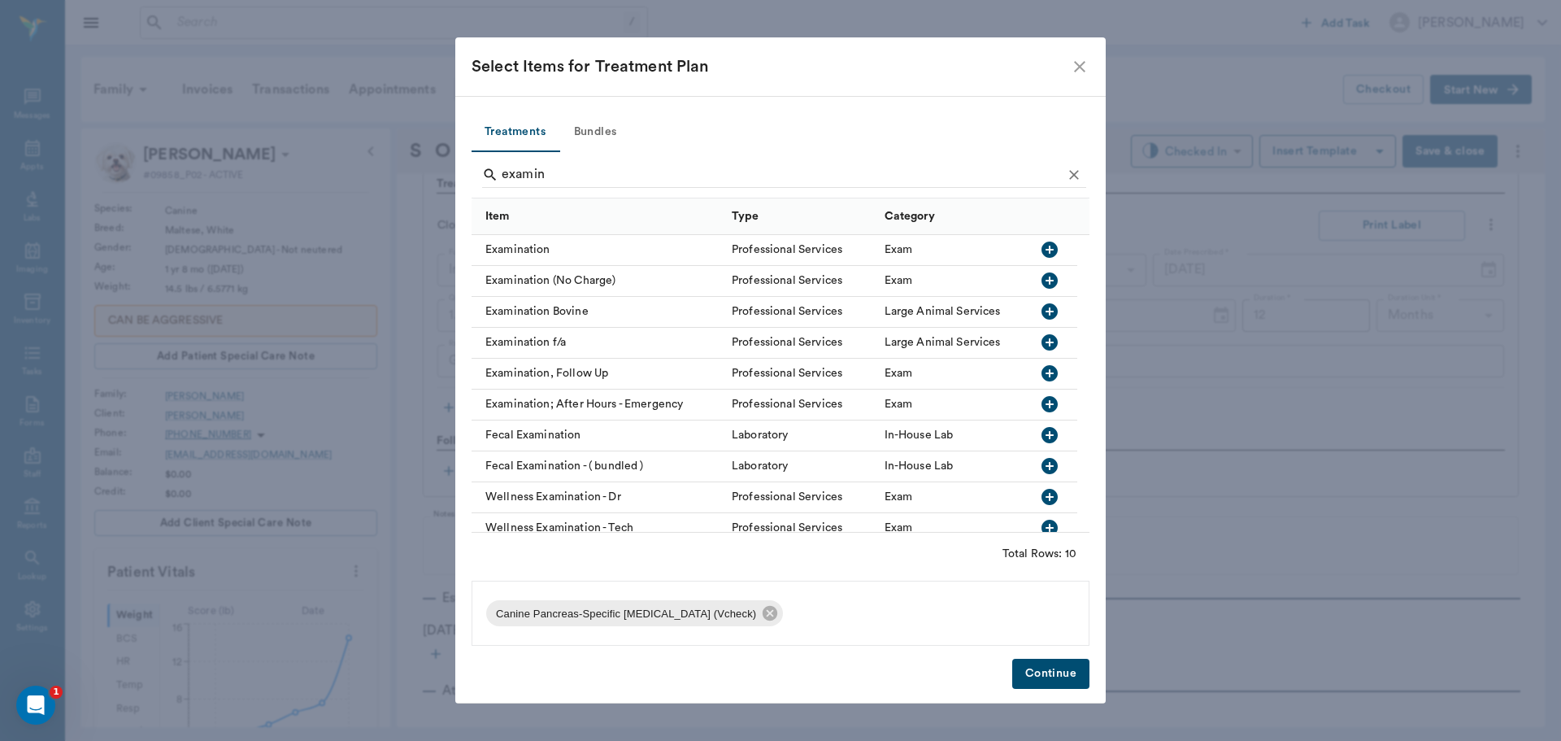
click at [1046, 250] on icon "button" at bounding box center [1049, 249] width 16 height 16
type input "e"
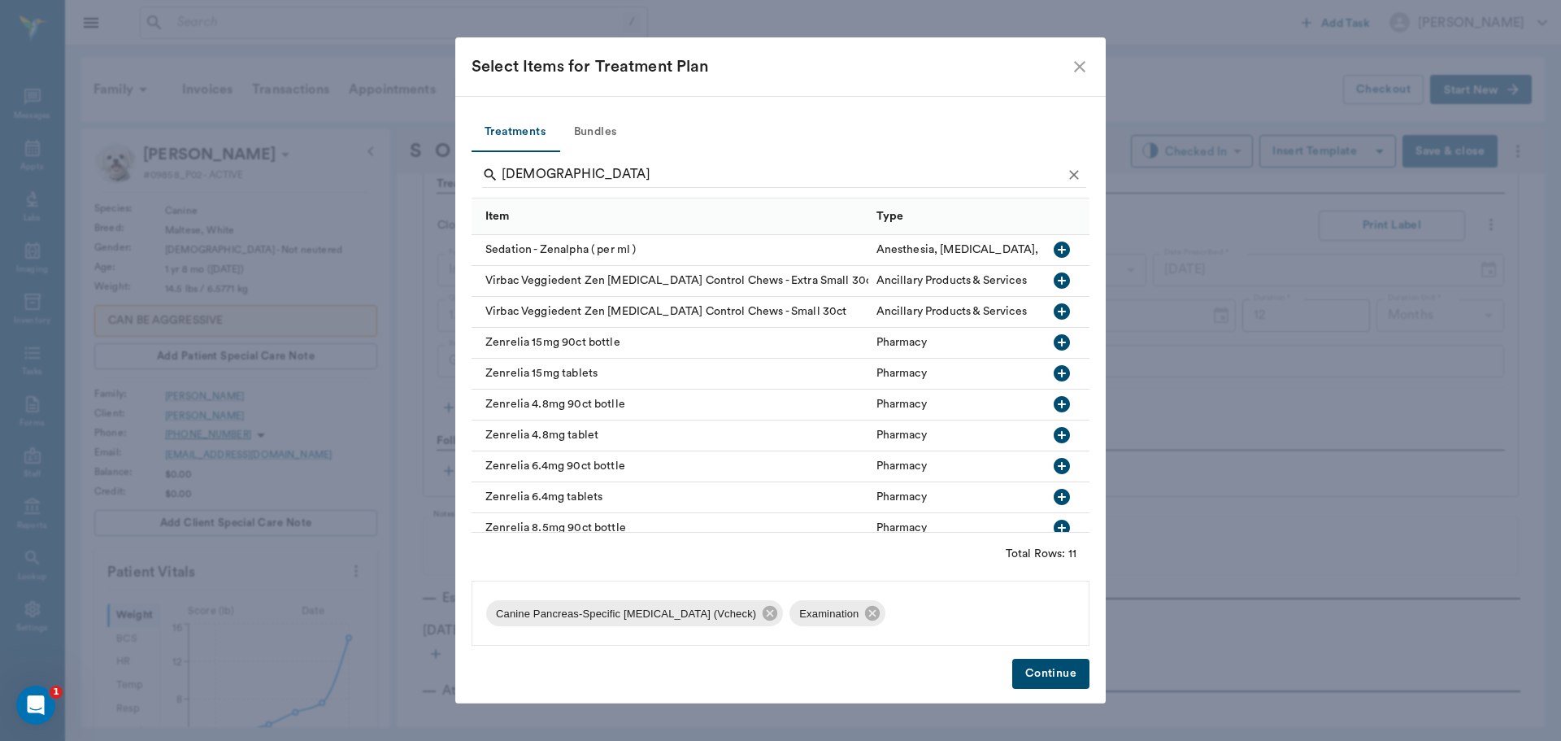
click at [1054, 248] on icon "button" at bounding box center [1062, 249] width 16 height 16
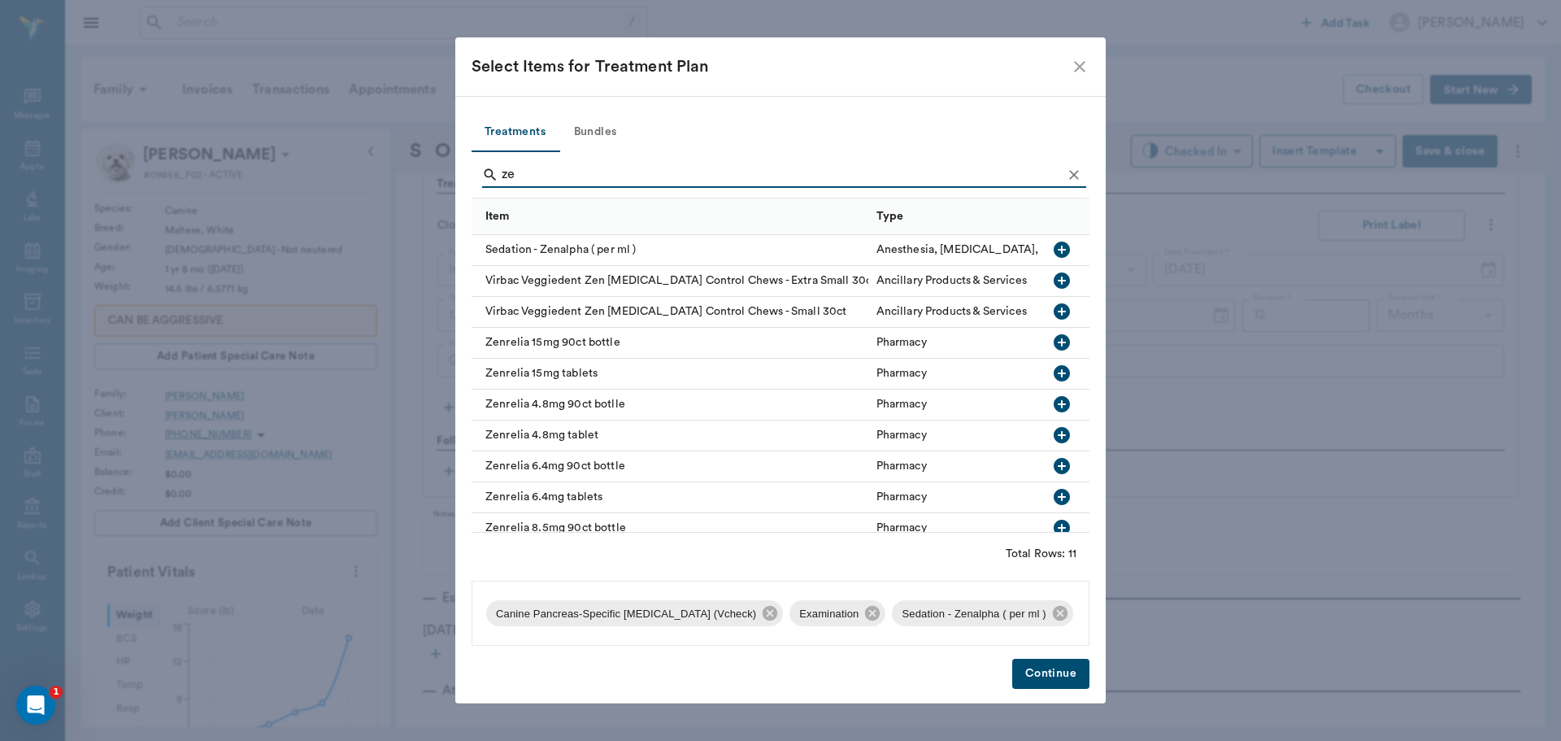
type input "z"
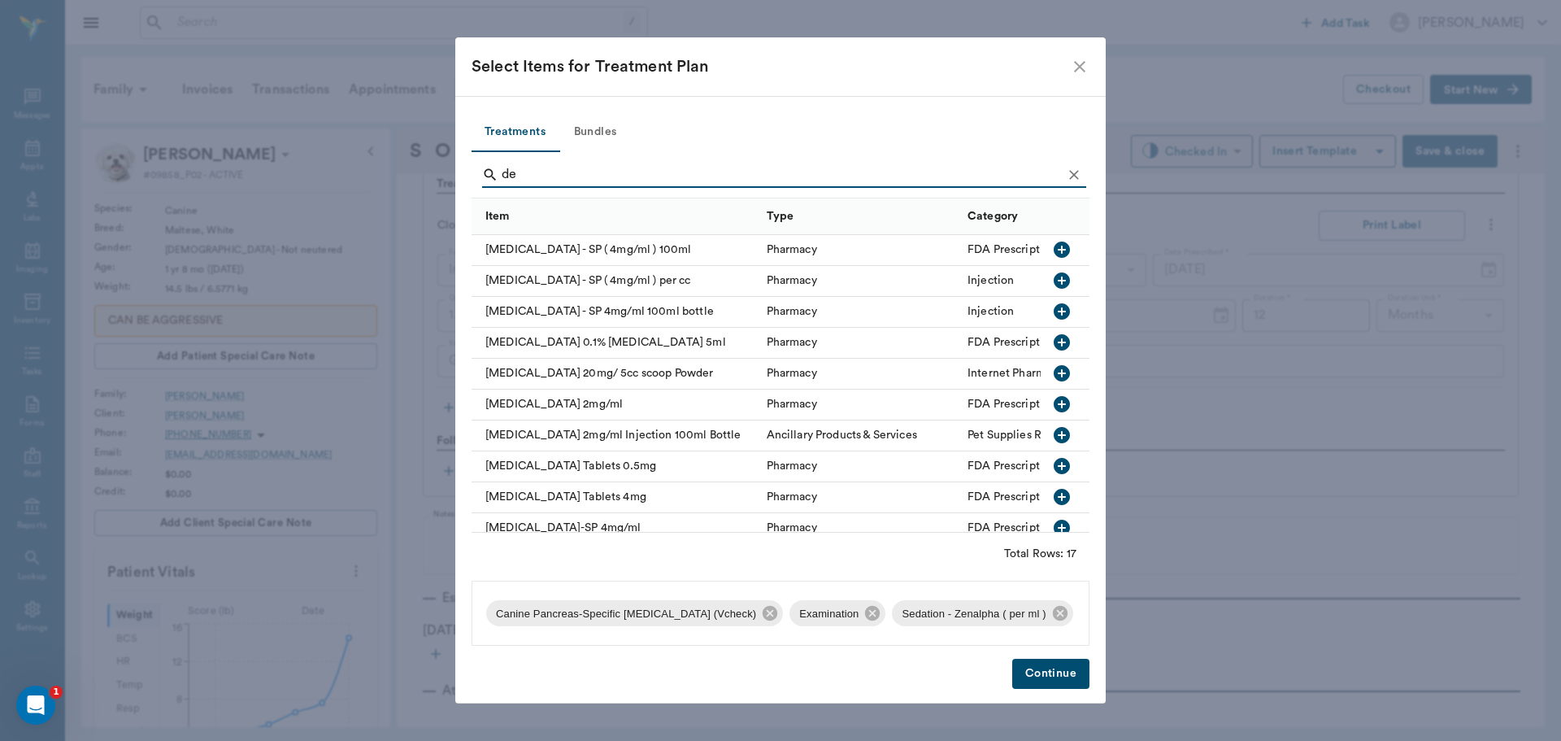
type input "d"
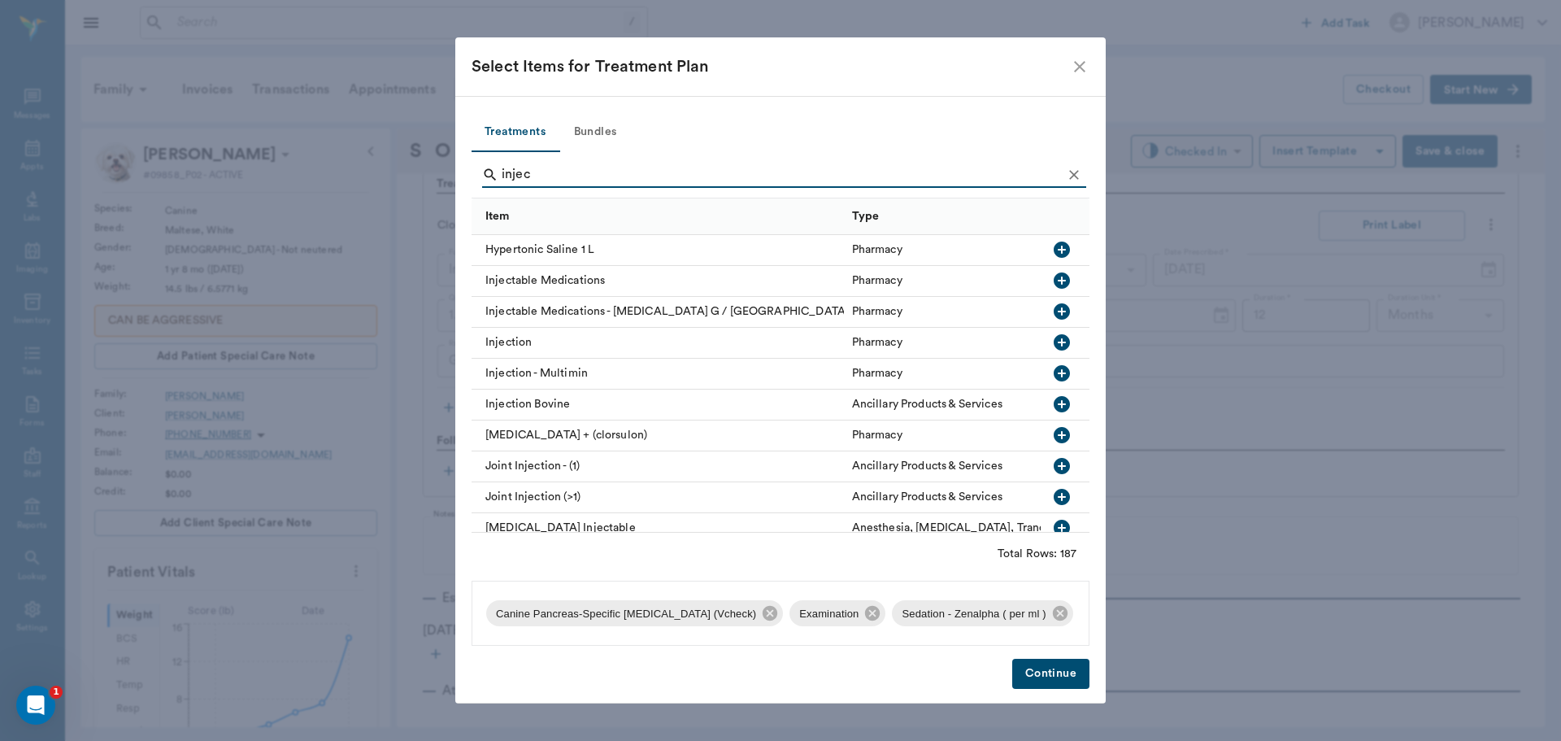
scroll to position [2439, 0]
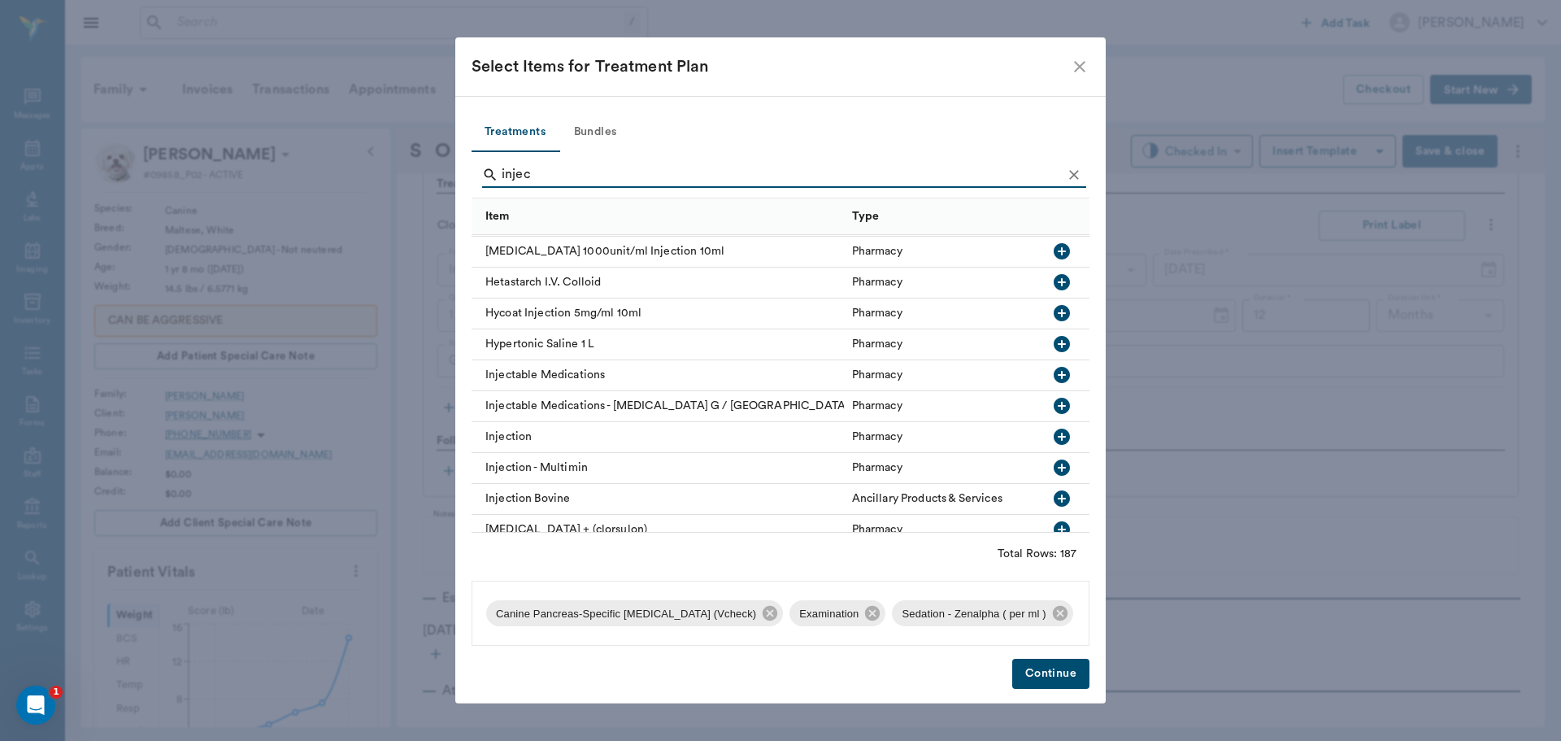
type input "injec"
click at [1052, 437] on icon "button" at bounding box center [1062, 437] width 20 height 20
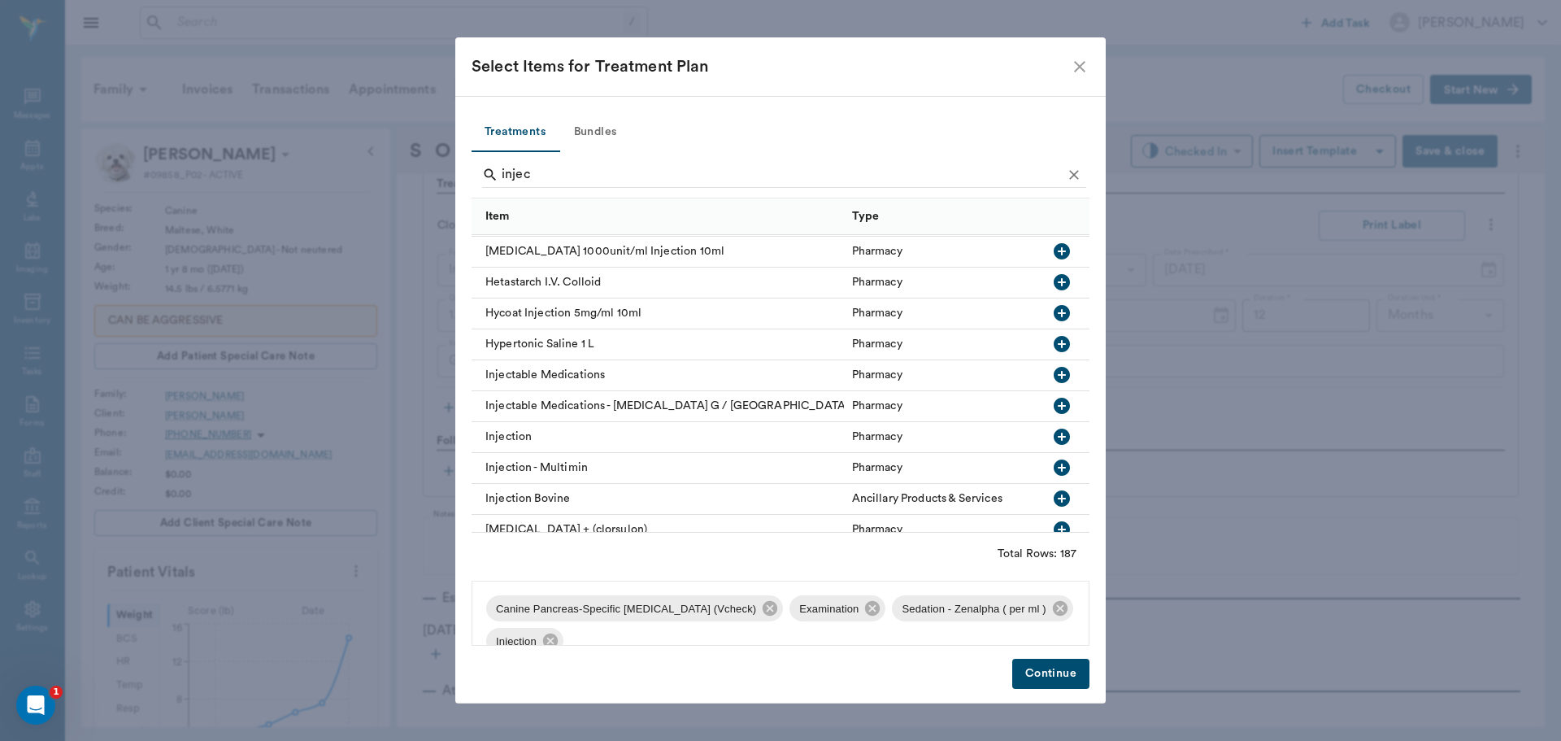
click at [1055, 660] on button "Continue" at bounding box center [1050, 674] width 77 height 30
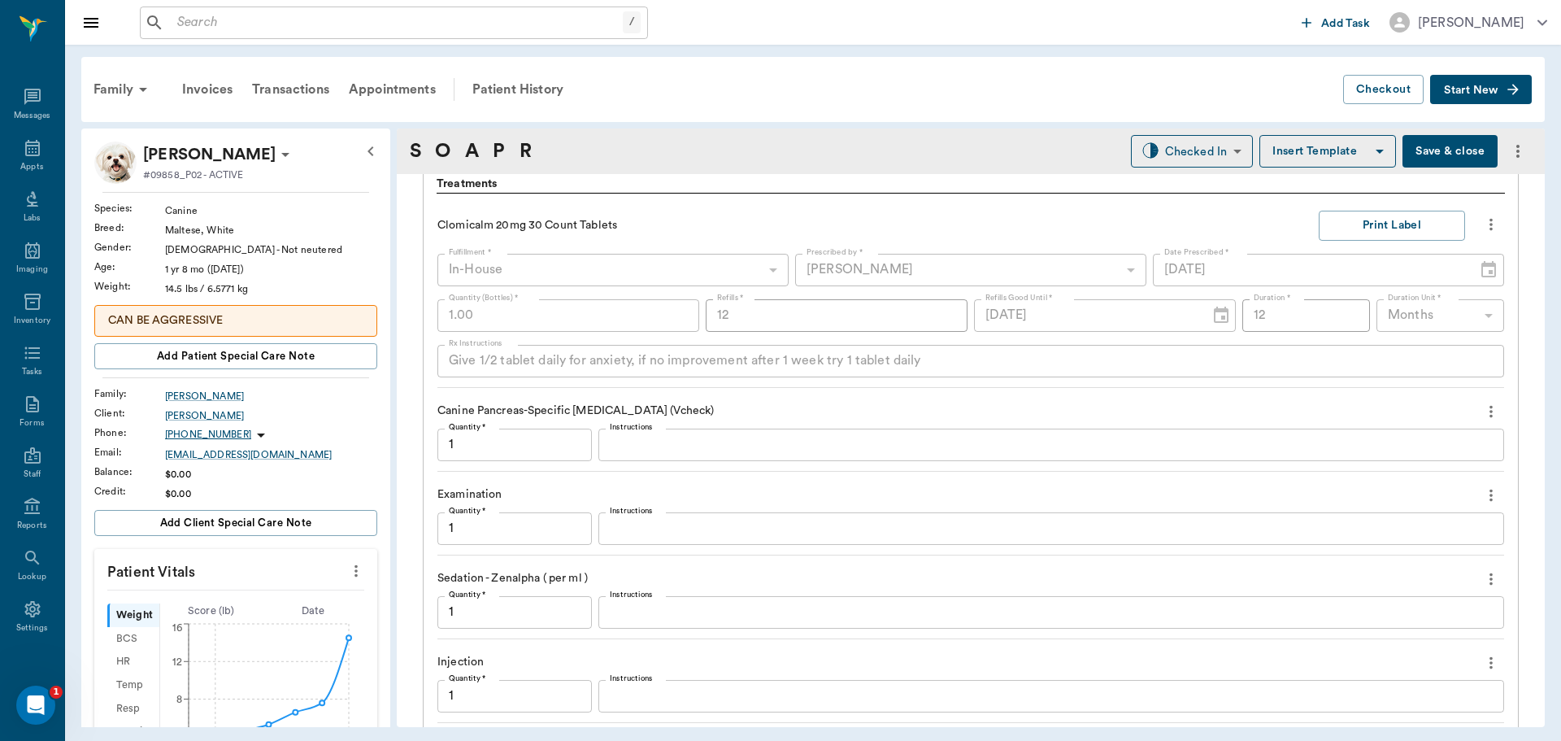
scroll to position [1534, 0]
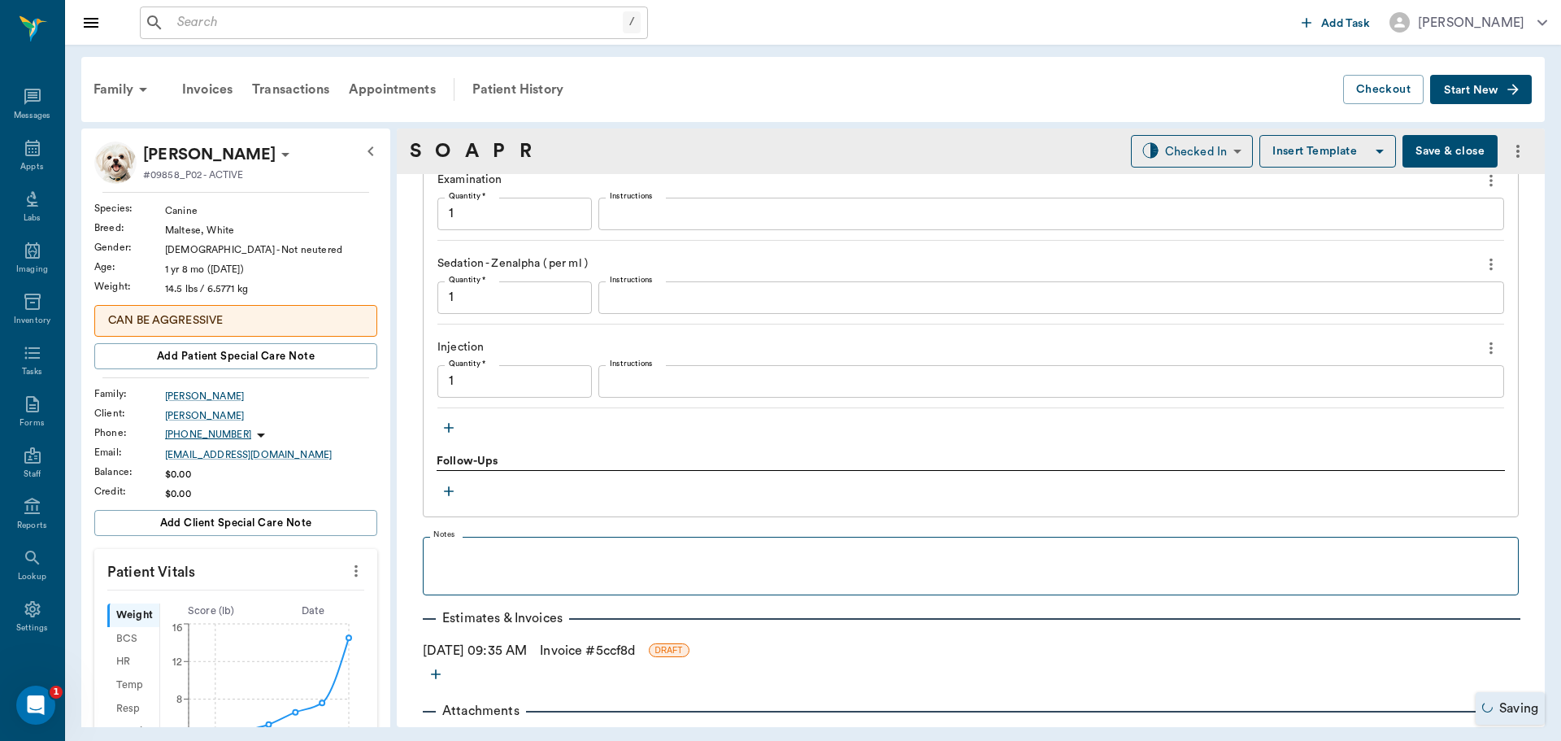
type input "1.00"
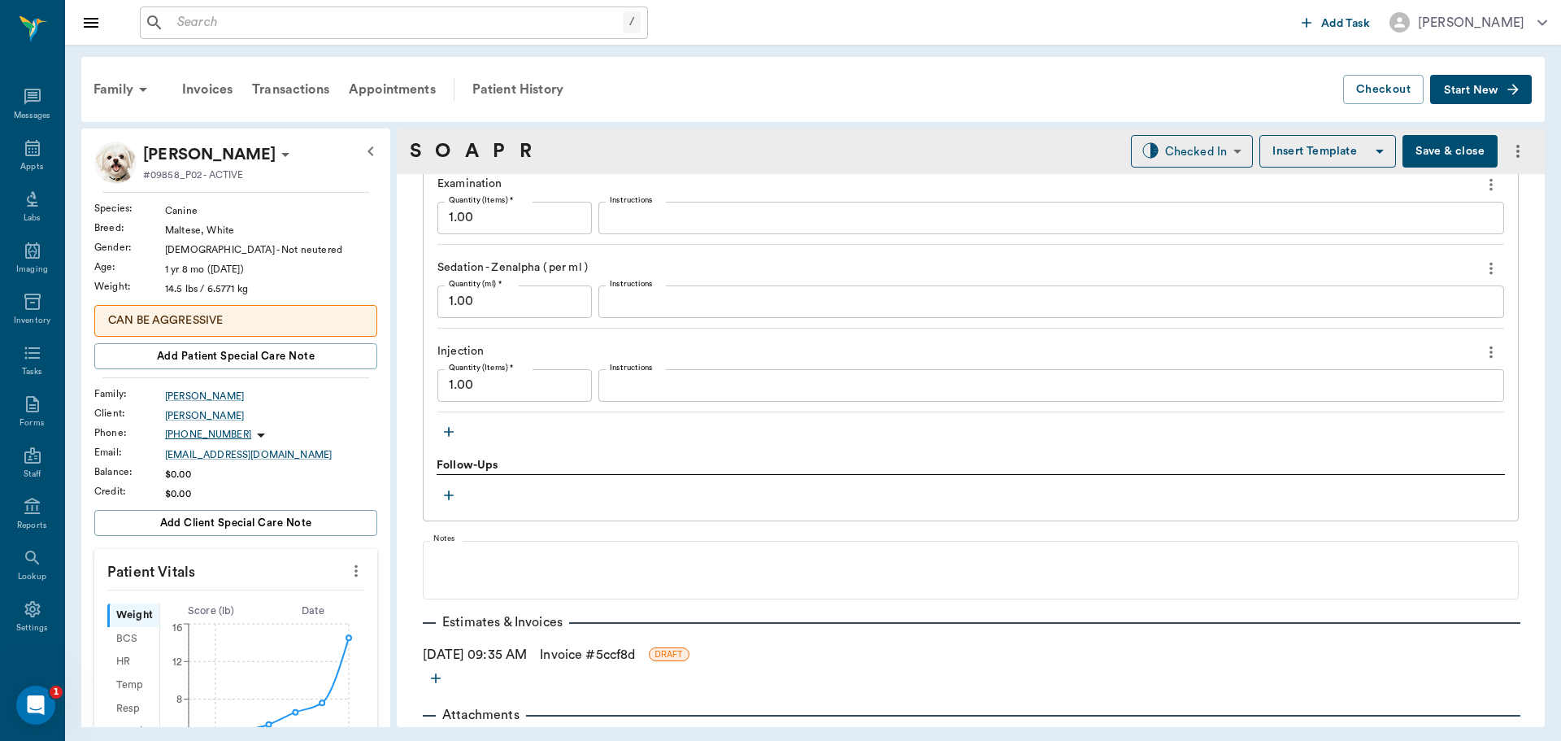
scroll to position [1573, 0]
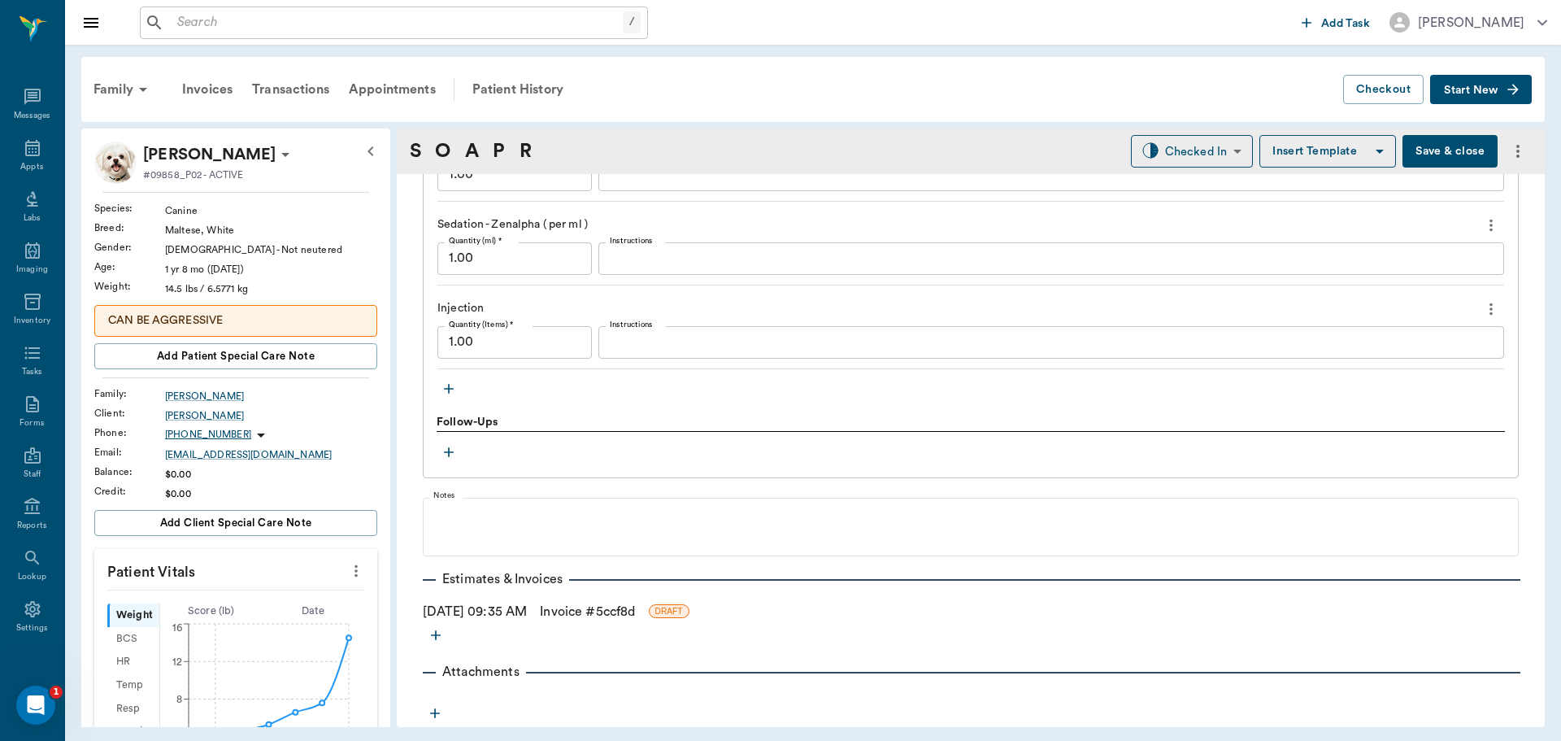
click at [445, 386] on icon "button" at bounding box center [449, 389] width 16 height 16
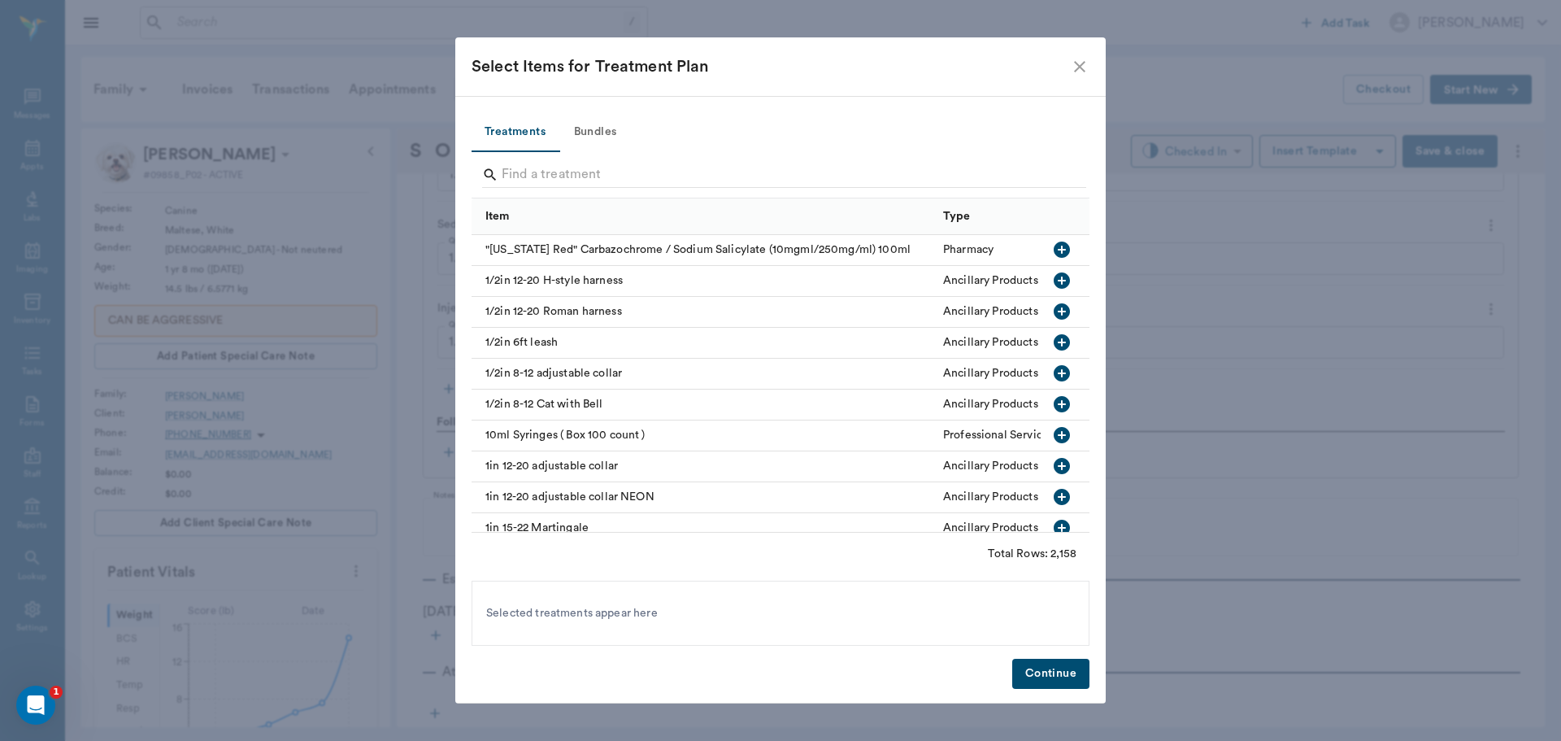
click at [1073, 64] on icon "close" at bounding box center [1080, 67] width 20 height 20
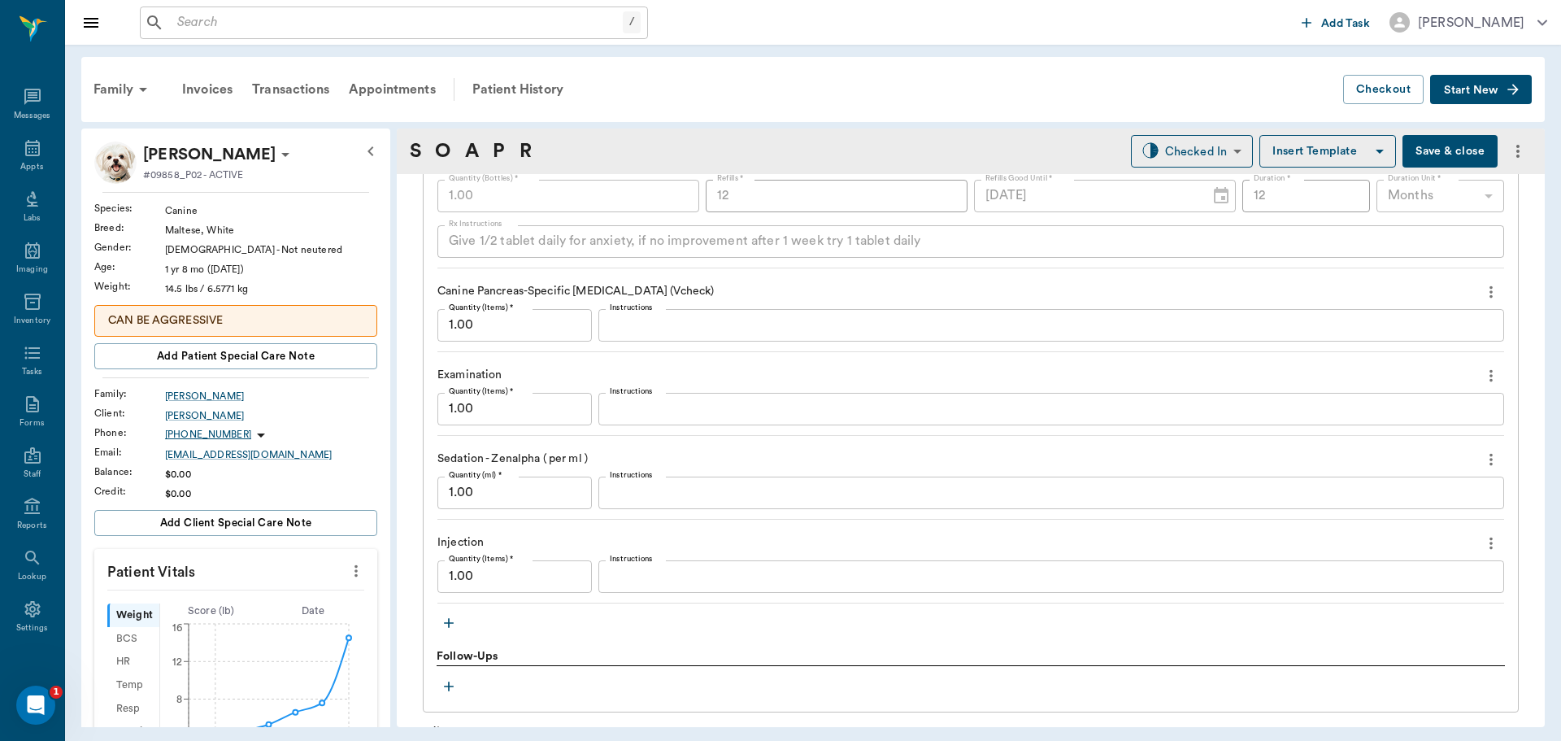
scroll to position [1329, 0]
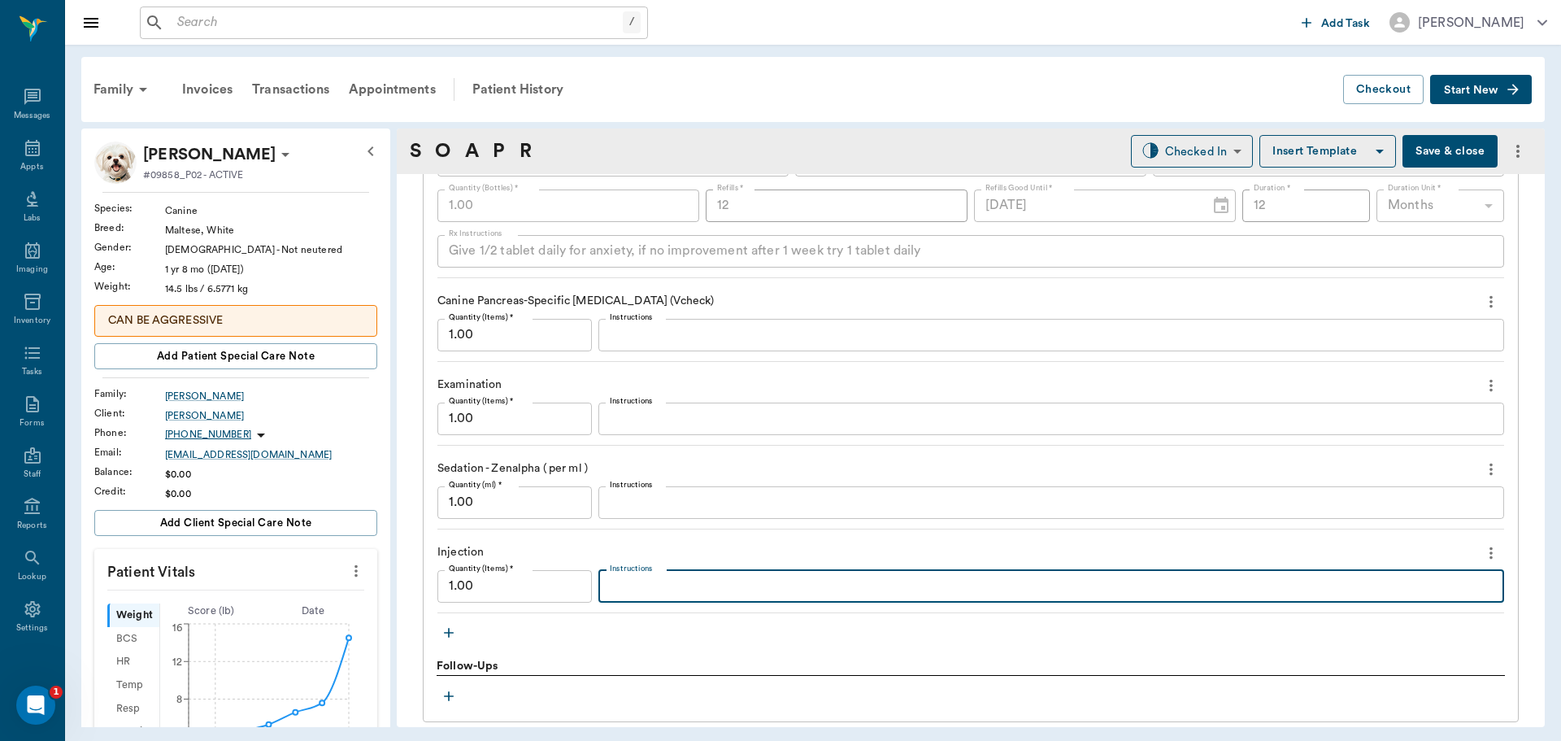
click at [631, 576] on textarea "Instructions" at bounding box center [1051, 585] width 883 height 19
type textarea "Appetite stimulation"
click at [532, 504] on input "1.00" at bounding box center [514, 502] width 154 height 33
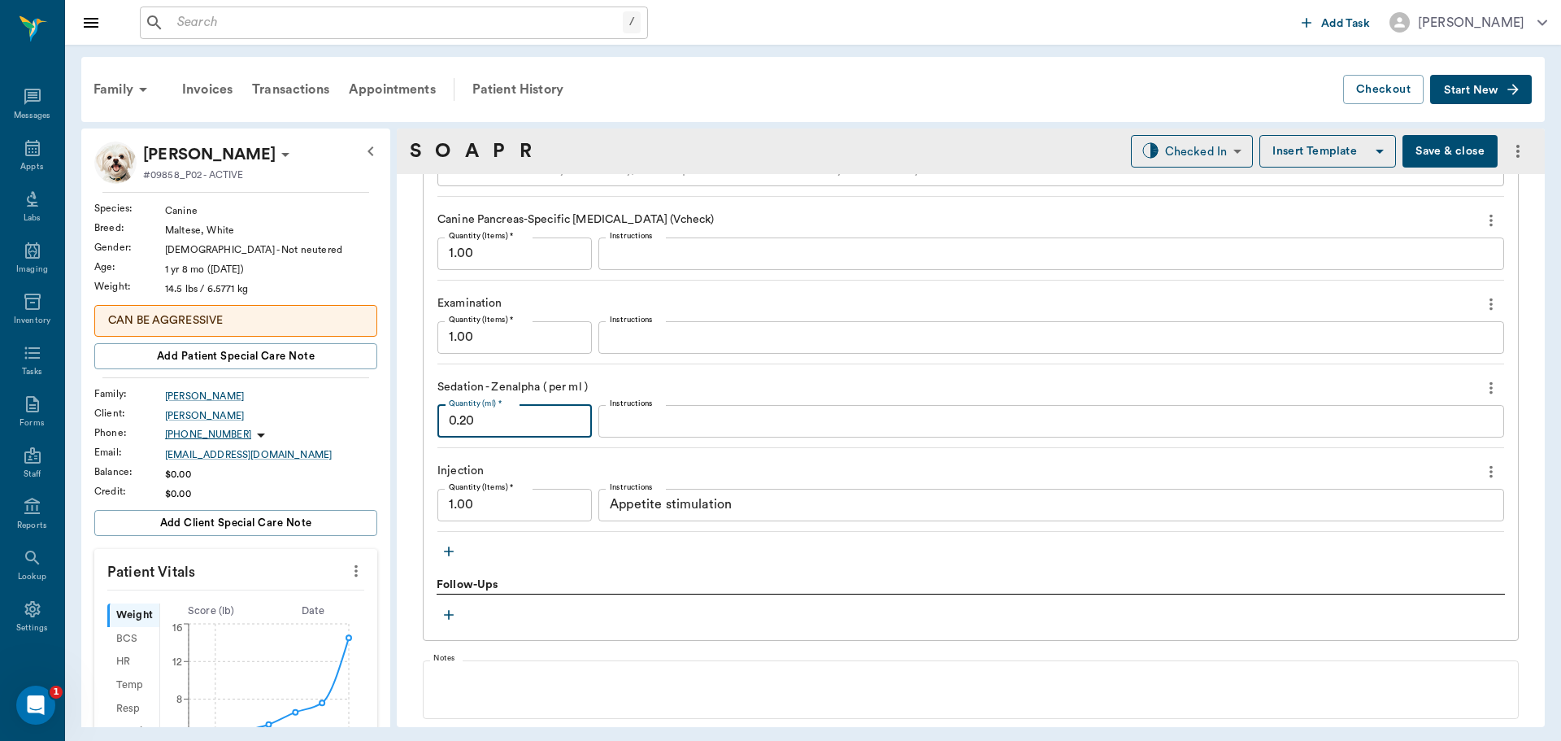
scroll to position [1492, 0]
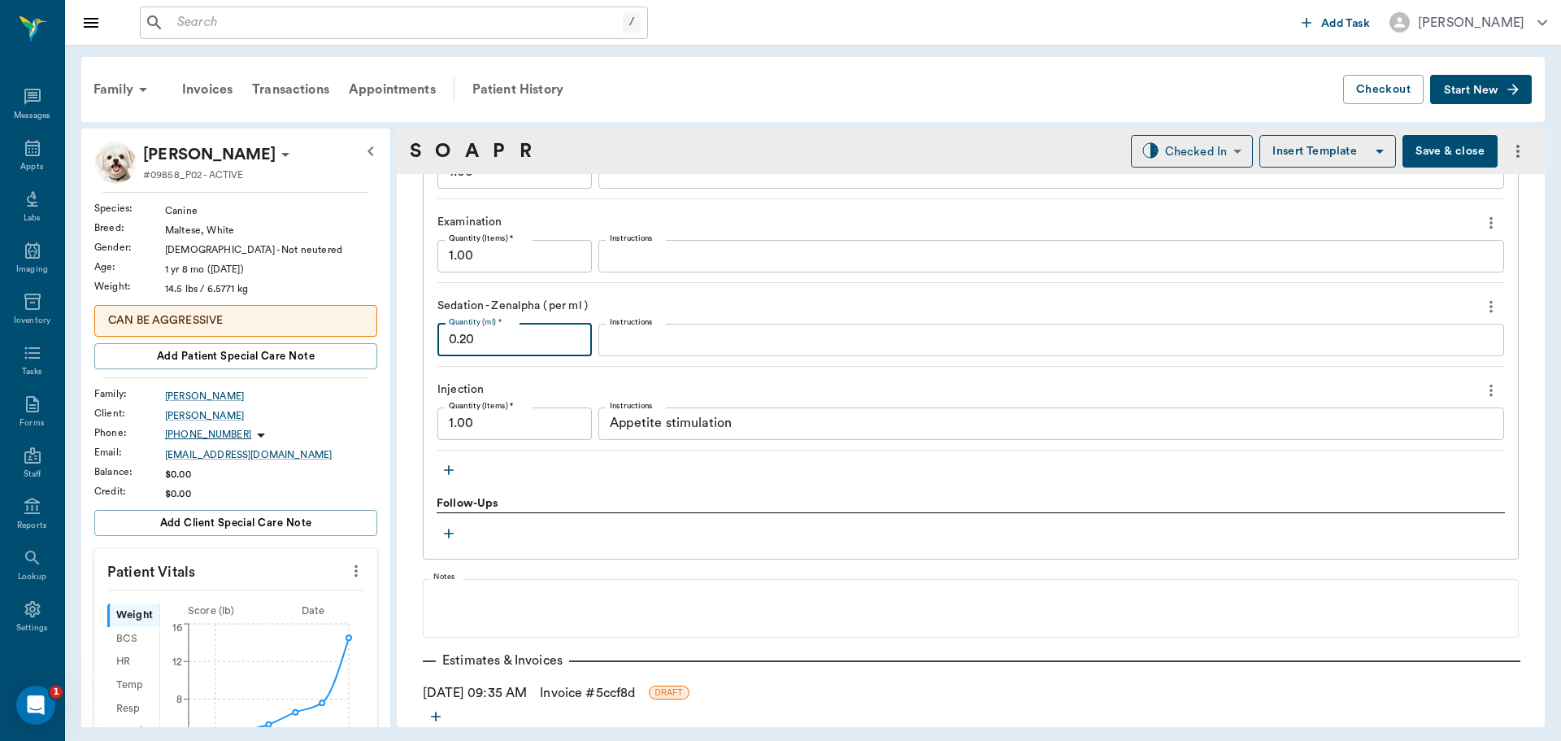
type input "0.20"
click at [449, 469] on icon "button" at bounding box center [449, 470] width 10 height 10
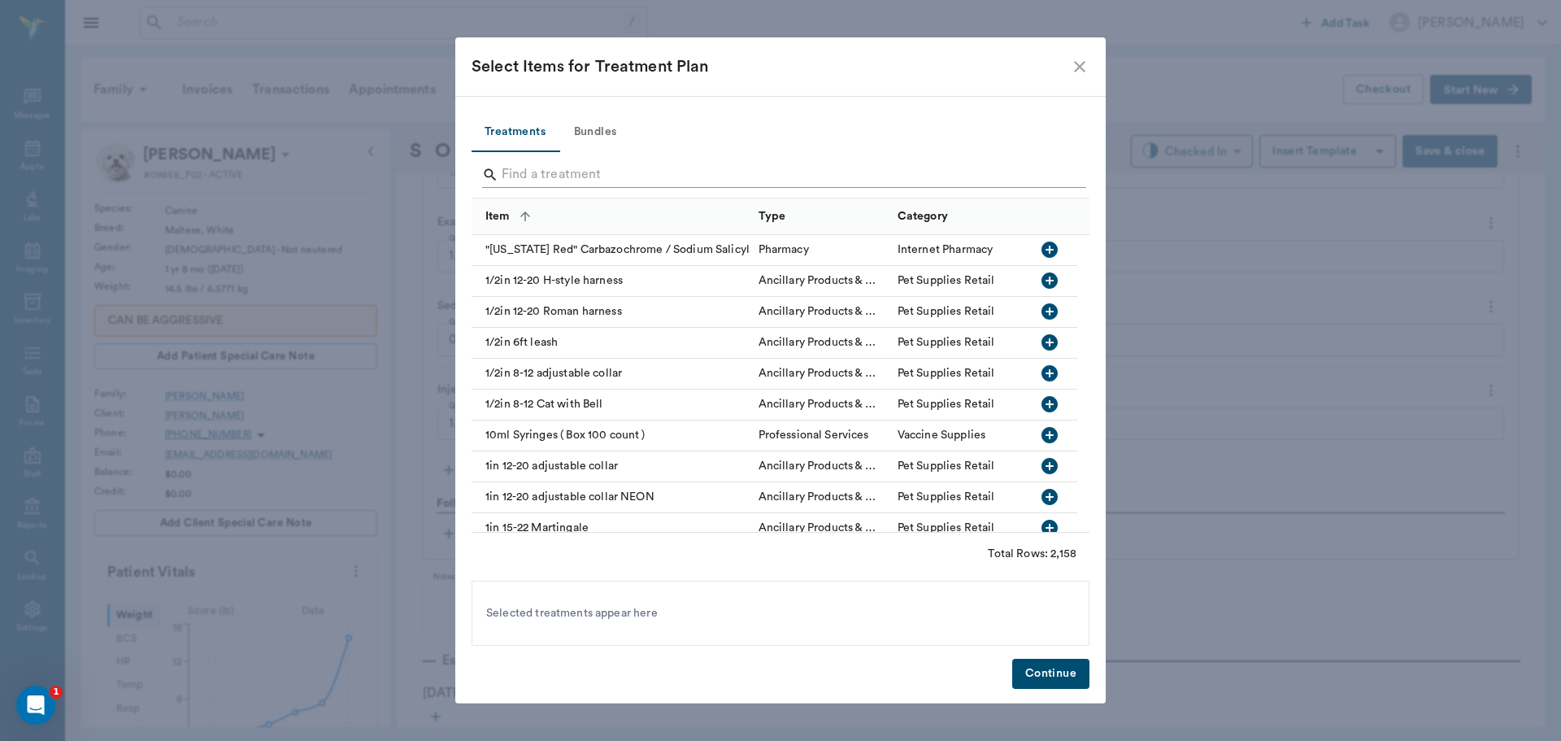
click at [544, 175] on input "Search" at bounding box center [782, 175] width 560 height 26
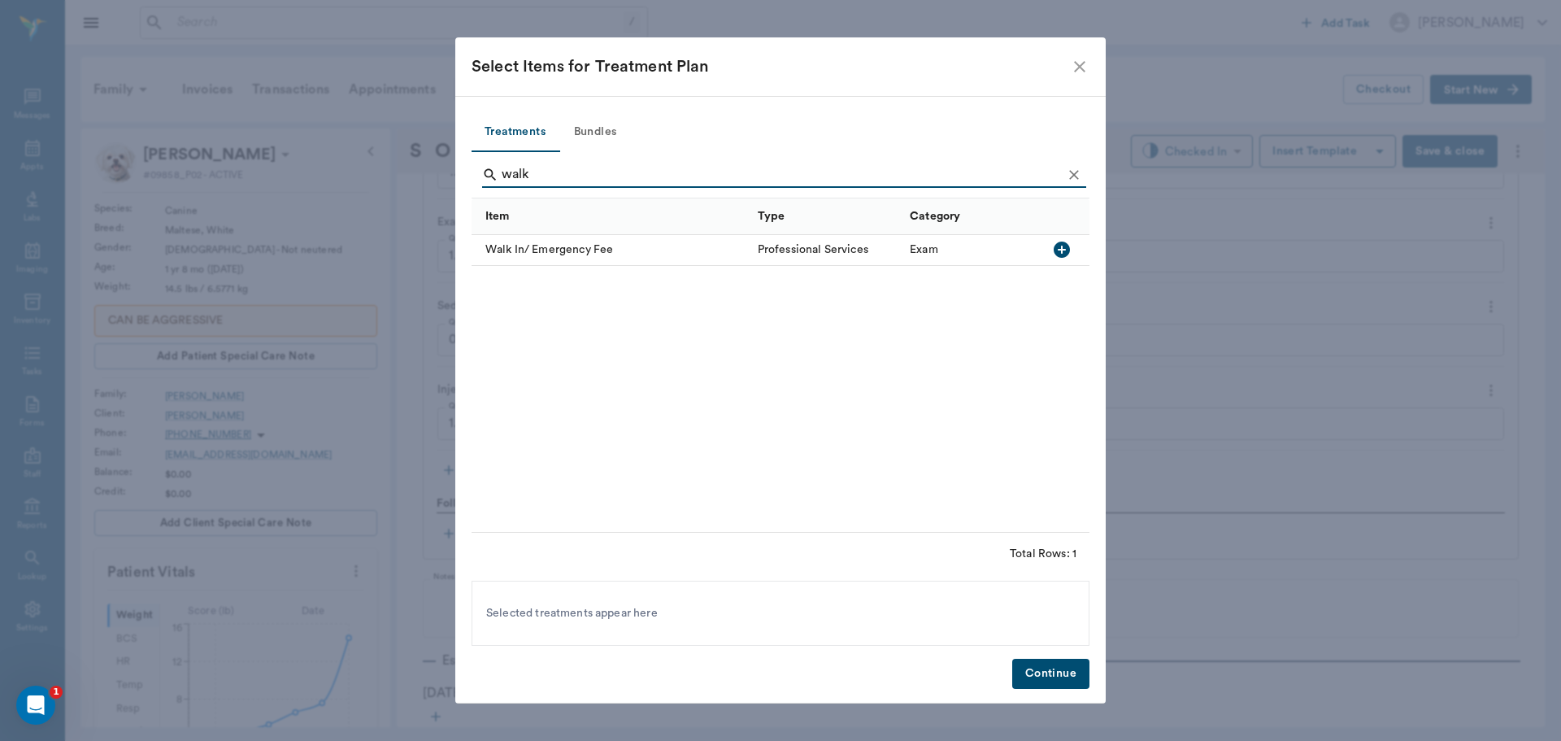
type input "walk"
click at [1056, 248] on icon "button" at bounding box center [1062, 249] width 16 height 16
click at [1074, 663] on button "Continue" at bounding box center [1050, 674] width 77 height 30
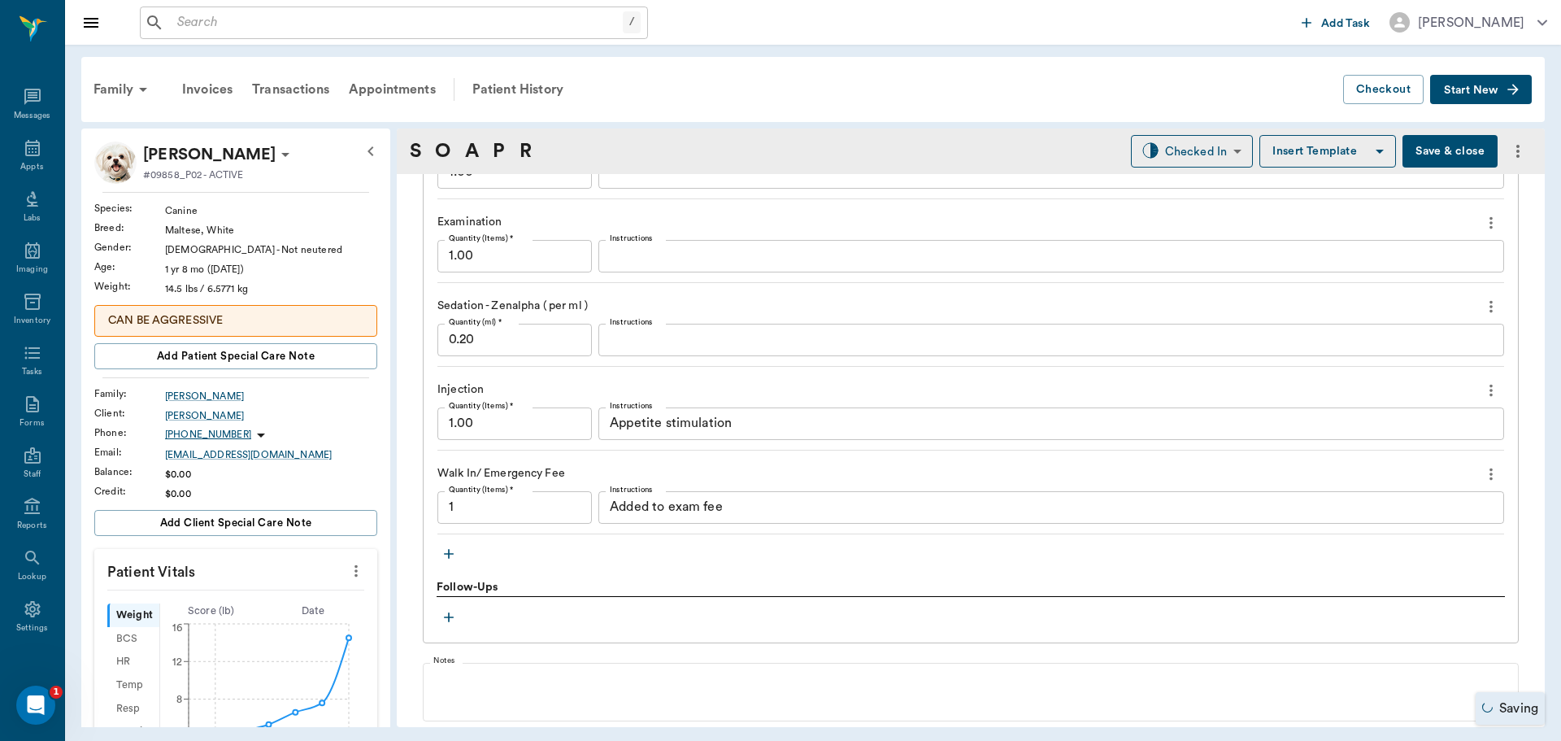
type input "1.00"
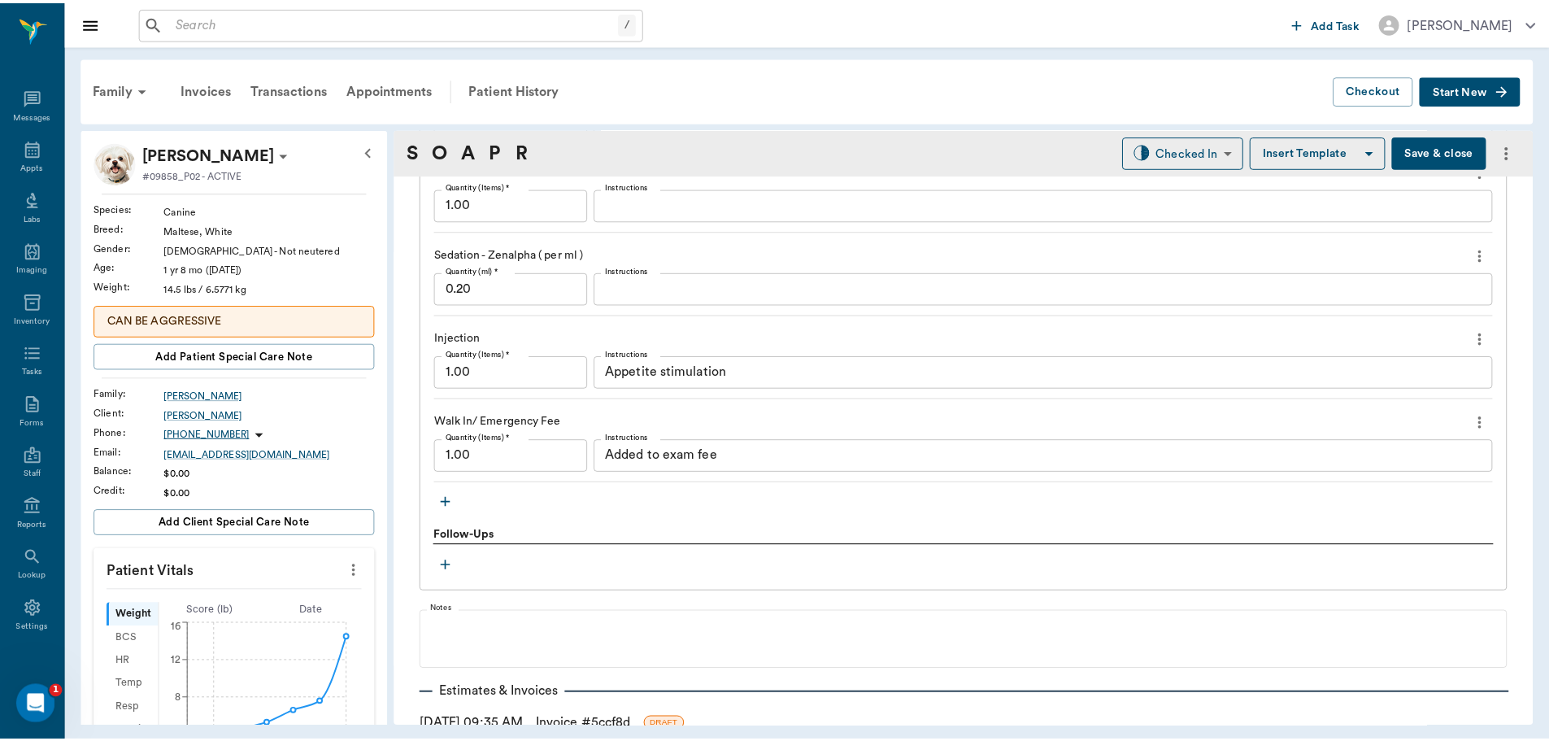
scroll to position [1573, 0]
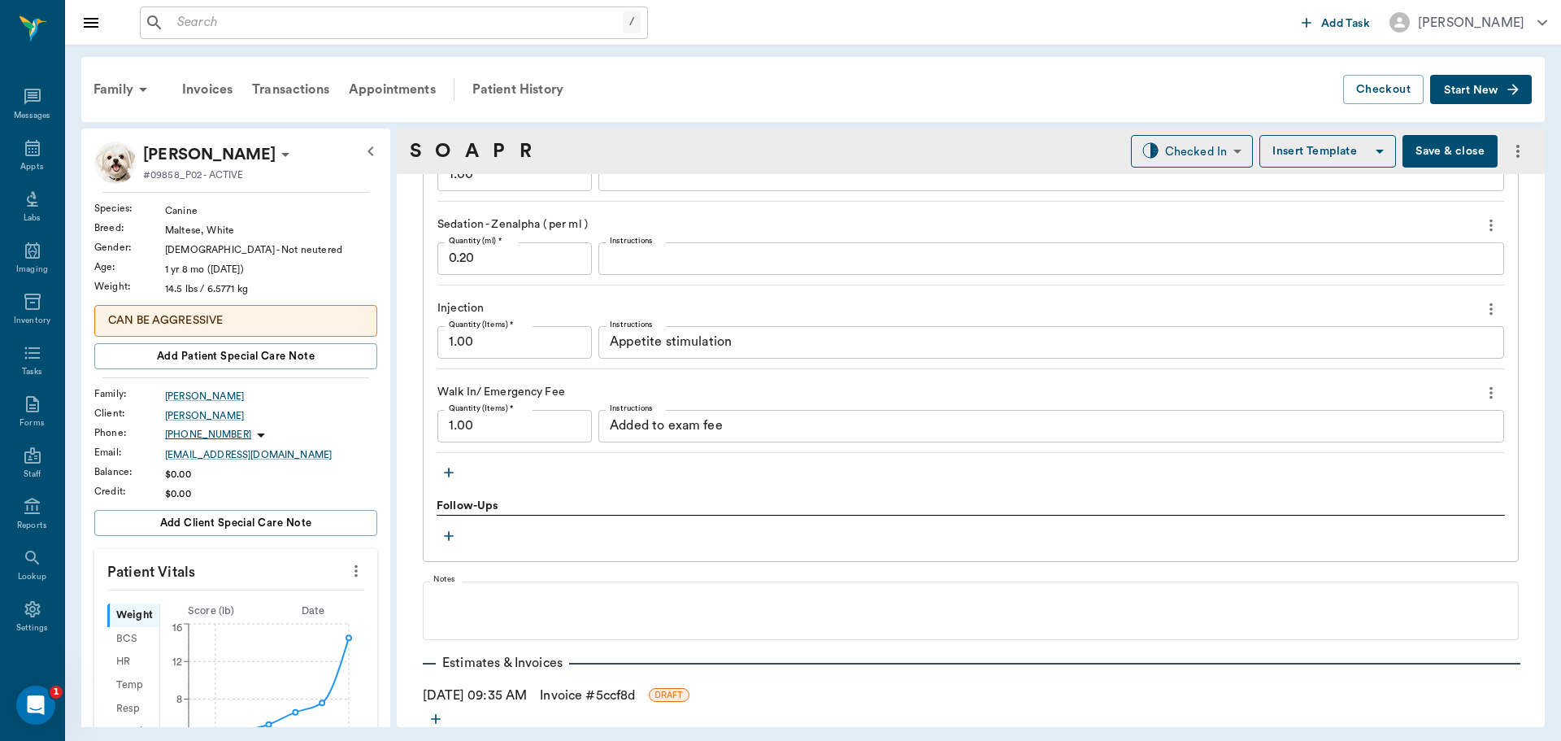
click at [593, 694] on link "Invoice # 5ccf8d" at bounding box center [587, 695] width 95 height 20
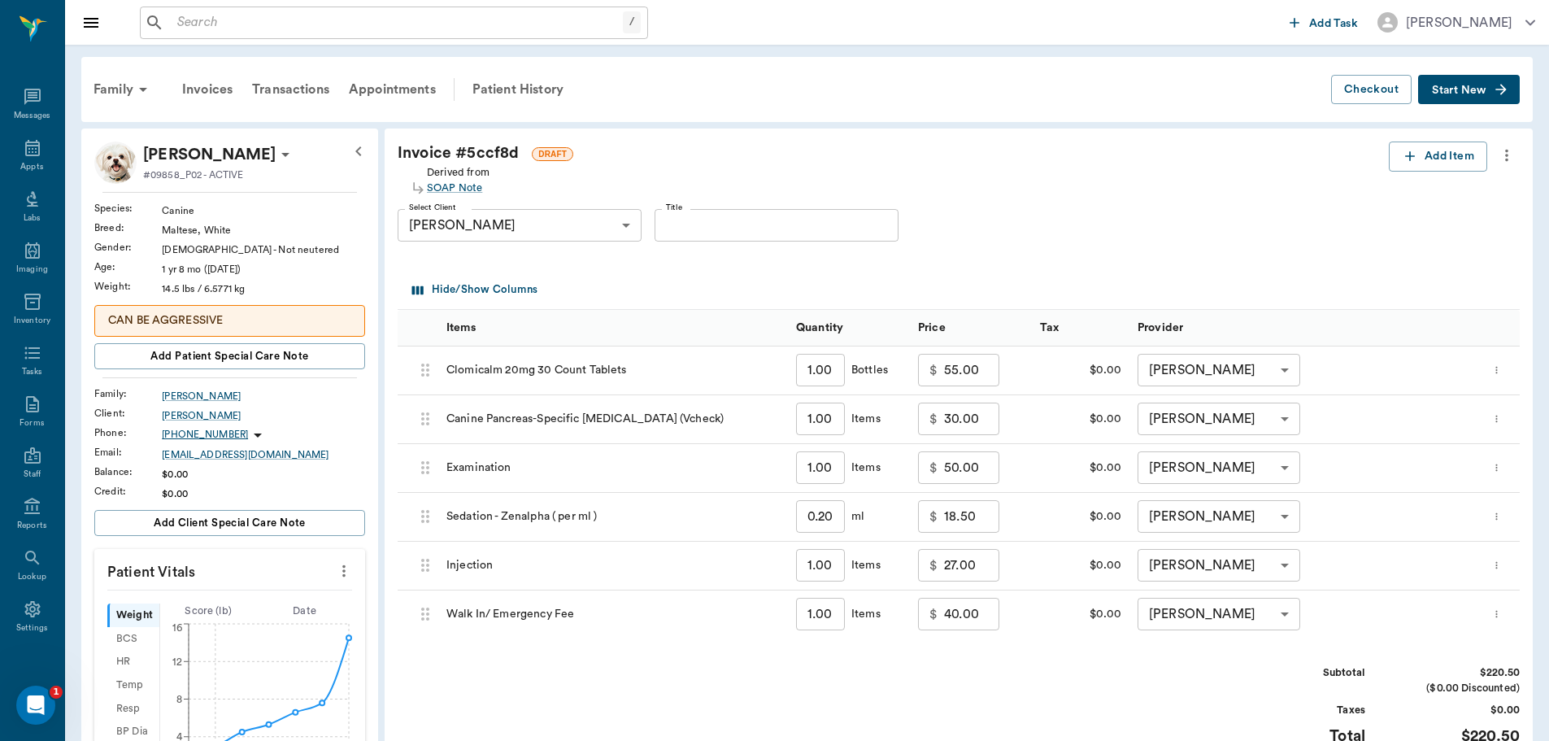
click at [971, 476] on input "50.00" at bounding box center [971, 467] width 55 height 33
type input "40.00"
click at [961, 689] on div "Subtotal $210.50 ($0.00 Discounted) Taxes $0.00 Total $210.50" at bounding box center [959, 715] width 1122 height 100
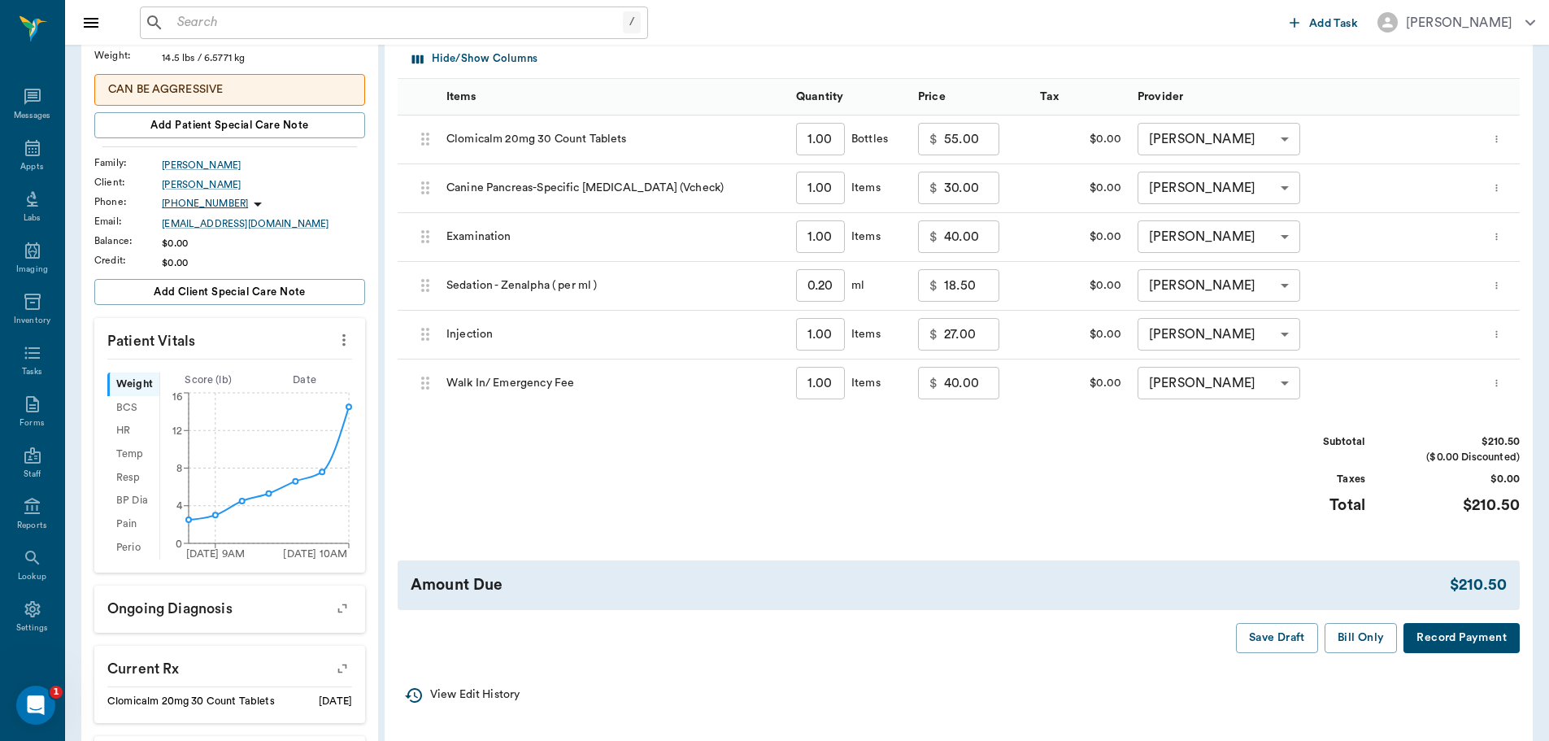
scroll to position [244, 0]
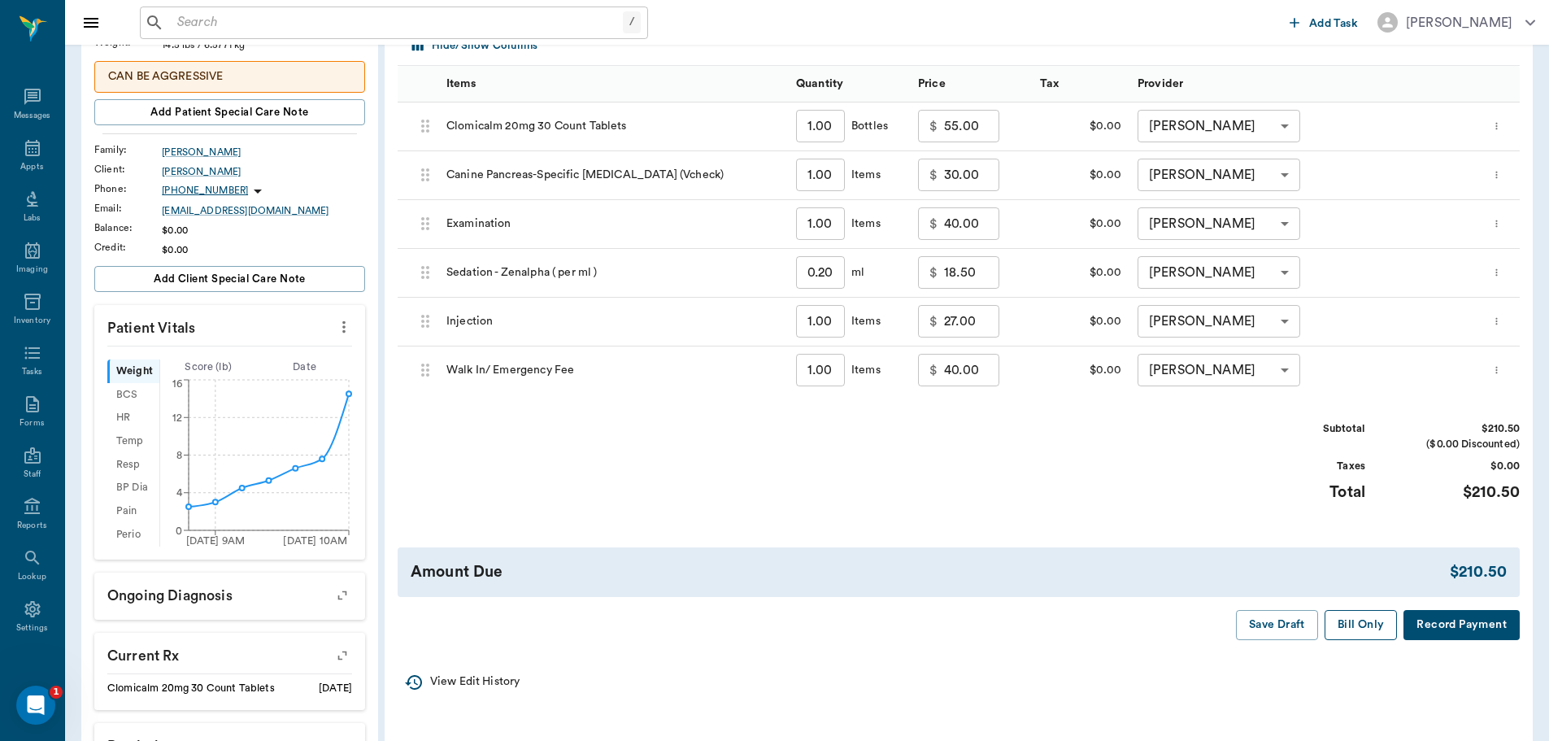
click at [1354, 623] on button "Bill Only" at bounding box center [1360, 625] width 73 height 30
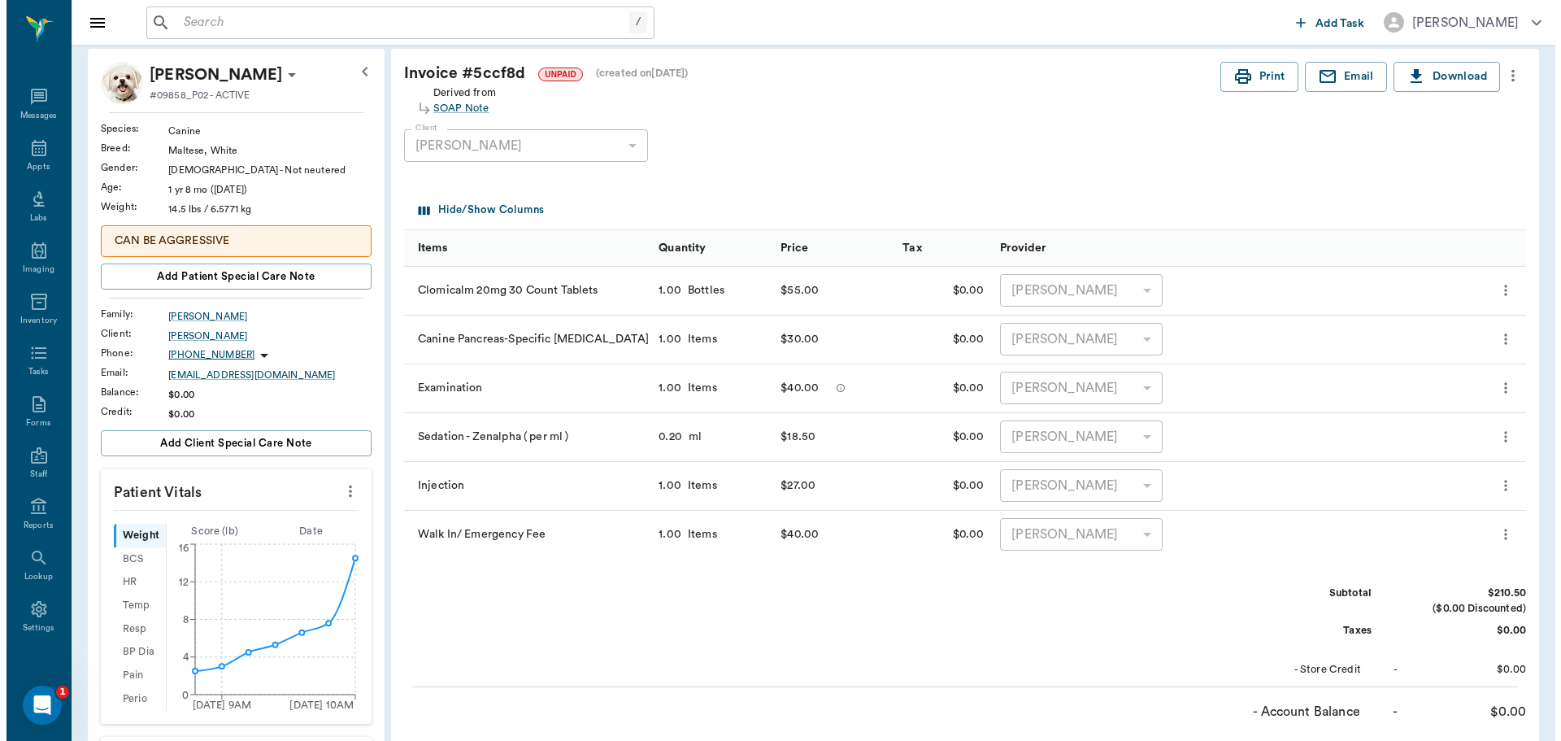
scroll to position [0, 0]
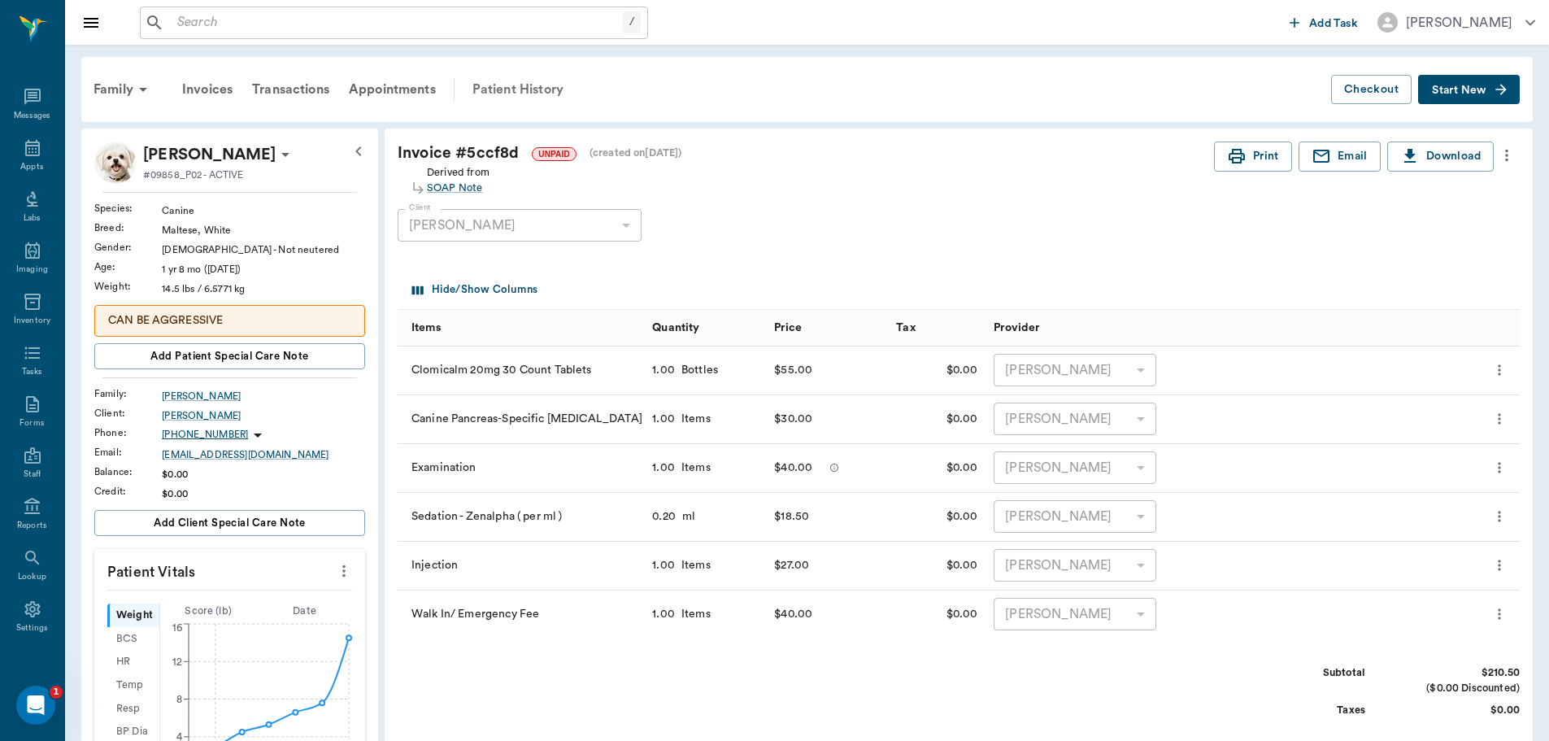
click at [518, 89] on div "Patient History" at bounding box center [518, 89] width 111 height 39
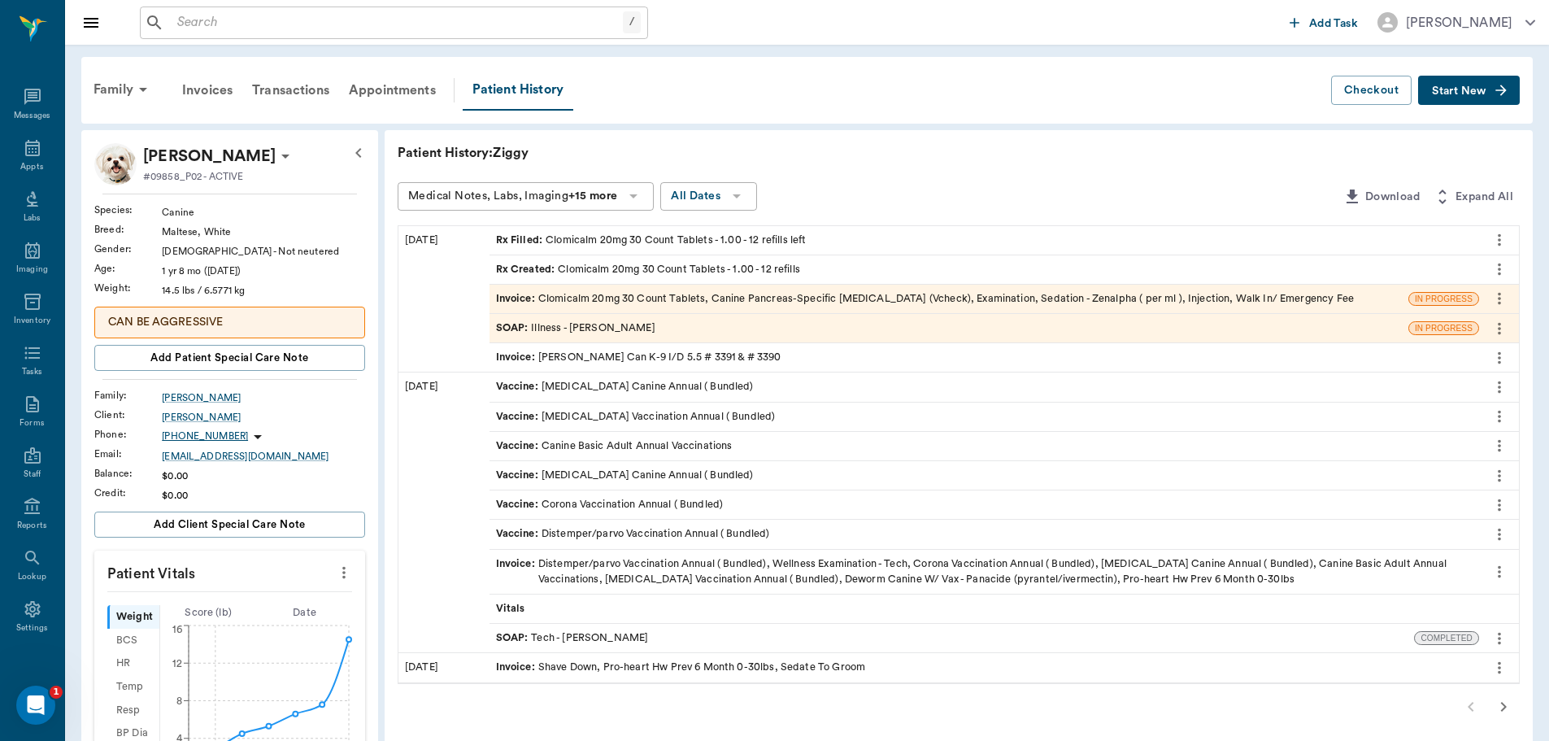
click at [594, 334] on div "SOAP : Illness - Dr. Bert Ellsworth" at bounding box center [575, 327] width 159 height 15
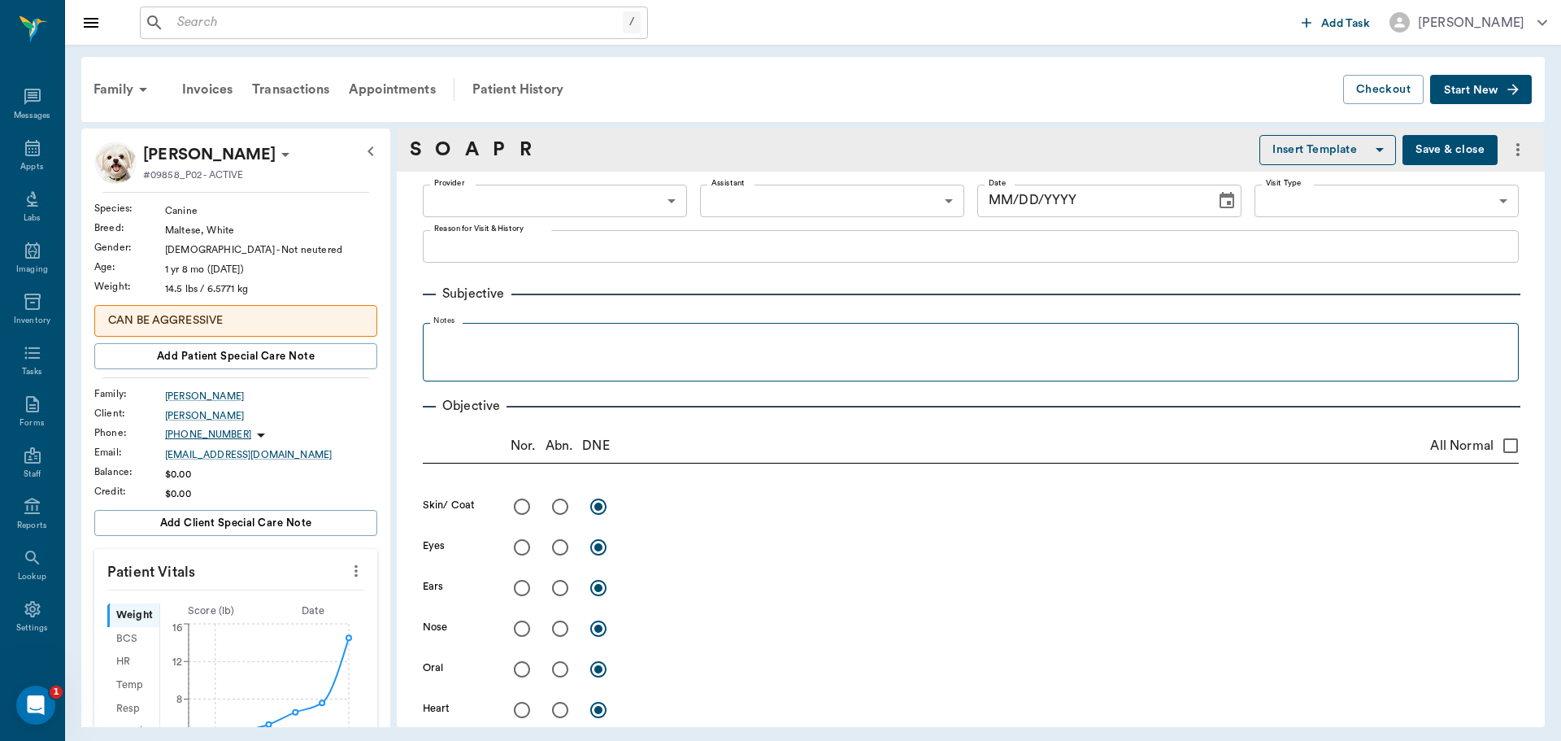
type input "63ec2f075fda476ae8351a4d"
type input "65d2be4f46e3a538d89b8c15"
type textarea "Sluggish, not eating and drinking, been in at the Shreveport ER clinic- was pos…"
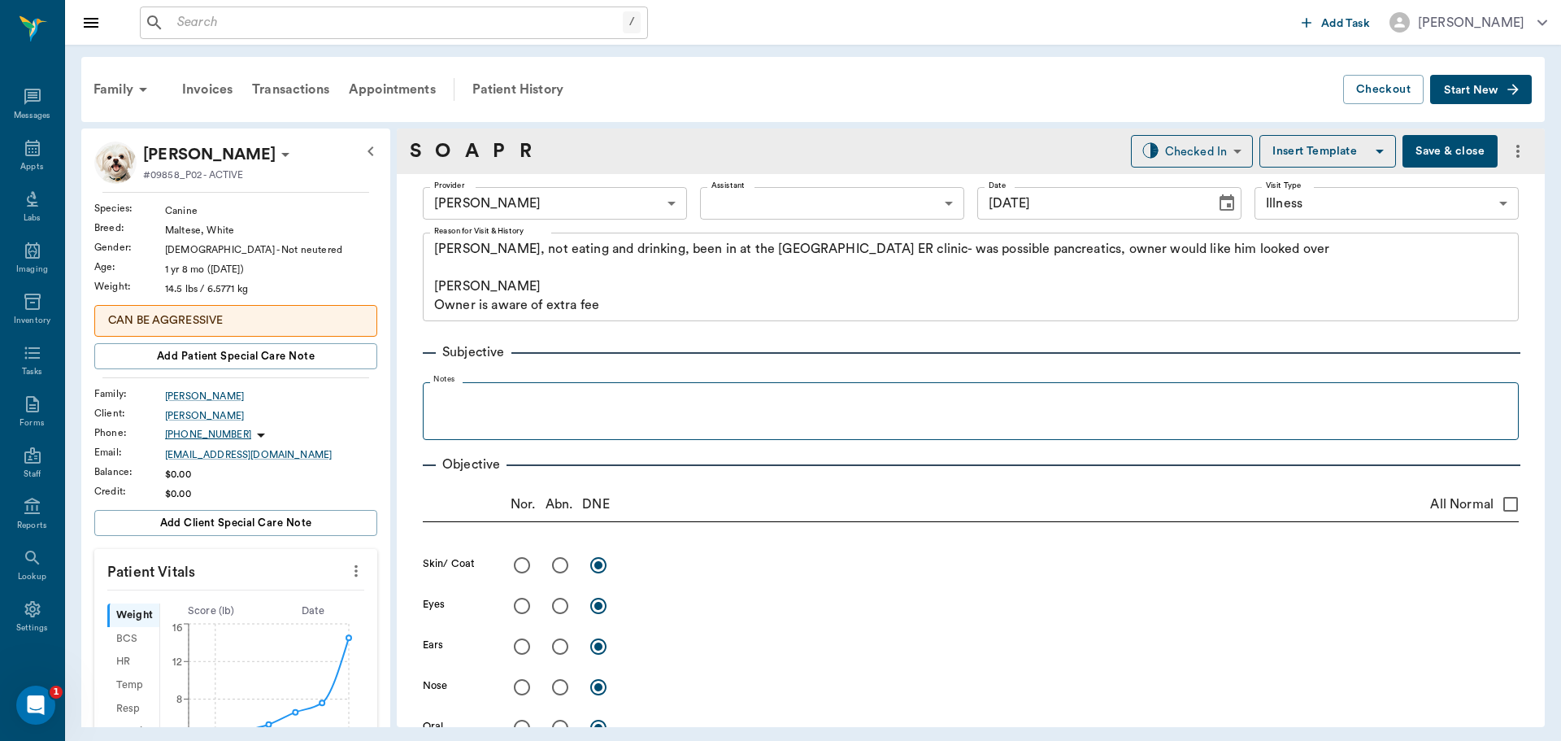
type input "[DATE]"
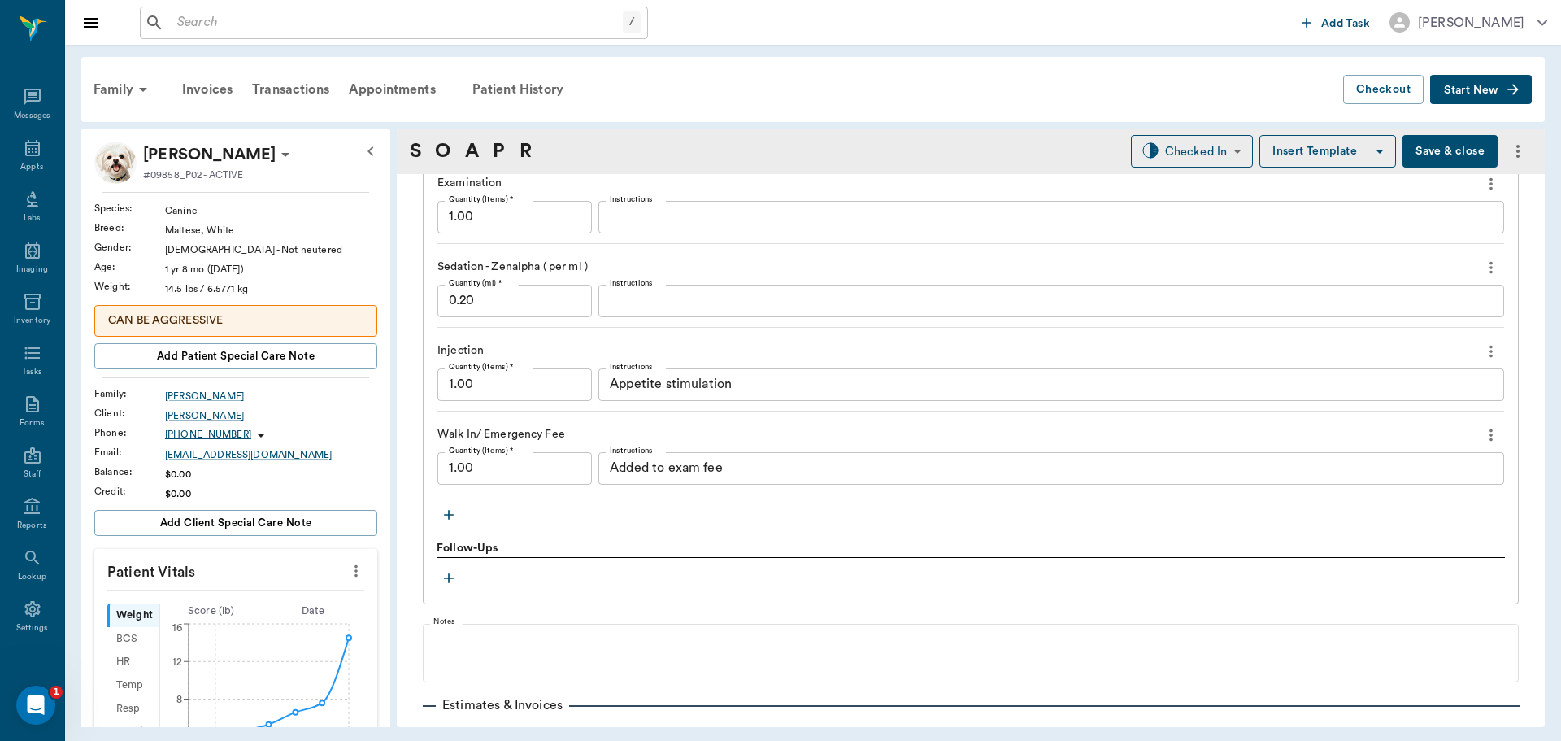
scroll to position [1657, 0]
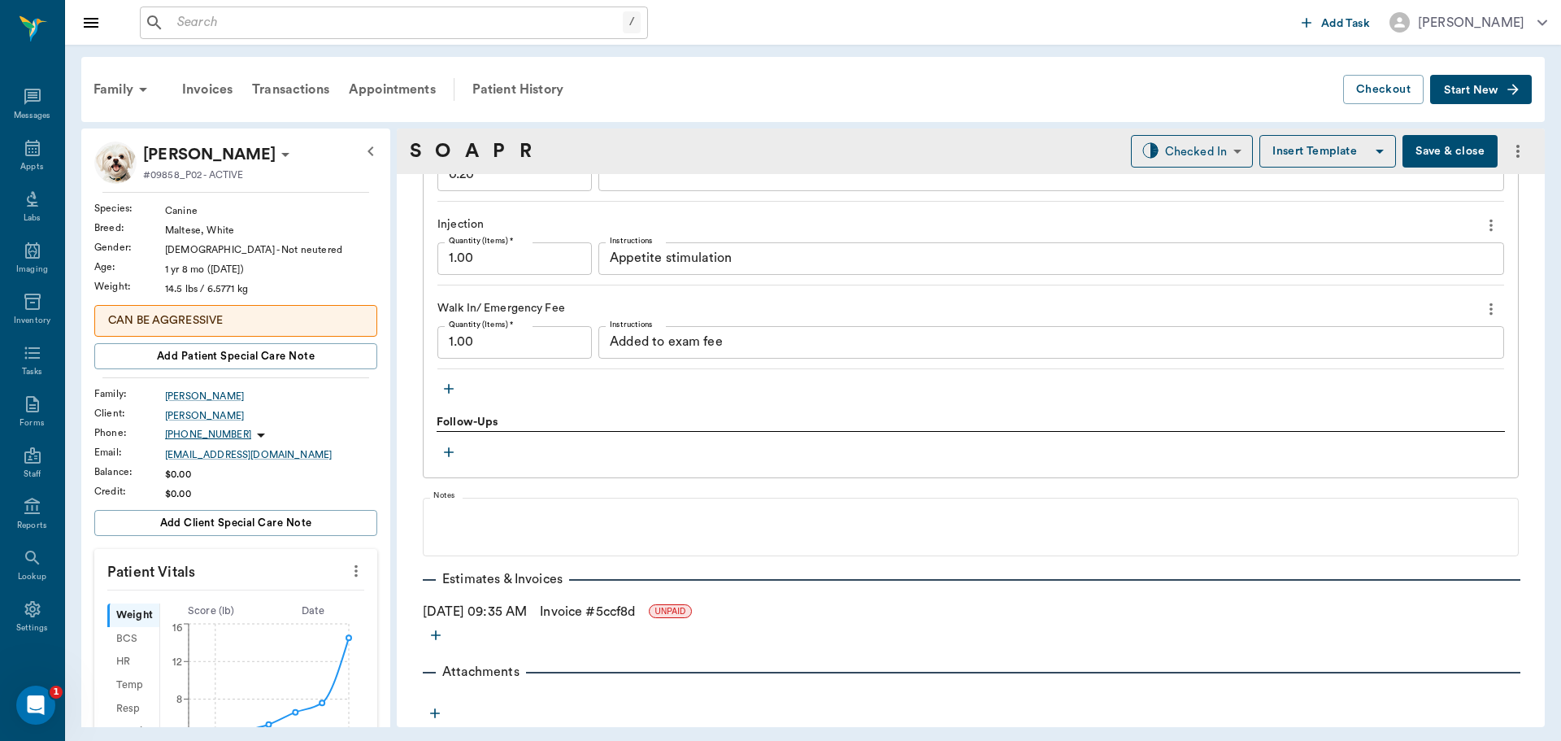
click at [347, 571] on icon "more" at bounding box center [356, 571] width 18 height 20
click at [320, 589] on li "Enter Vitals" at bounding box center [275, 599] width 163 height 30
click at [250, 607] on input "text" at bounding box center [234, 619] width 141 height 33
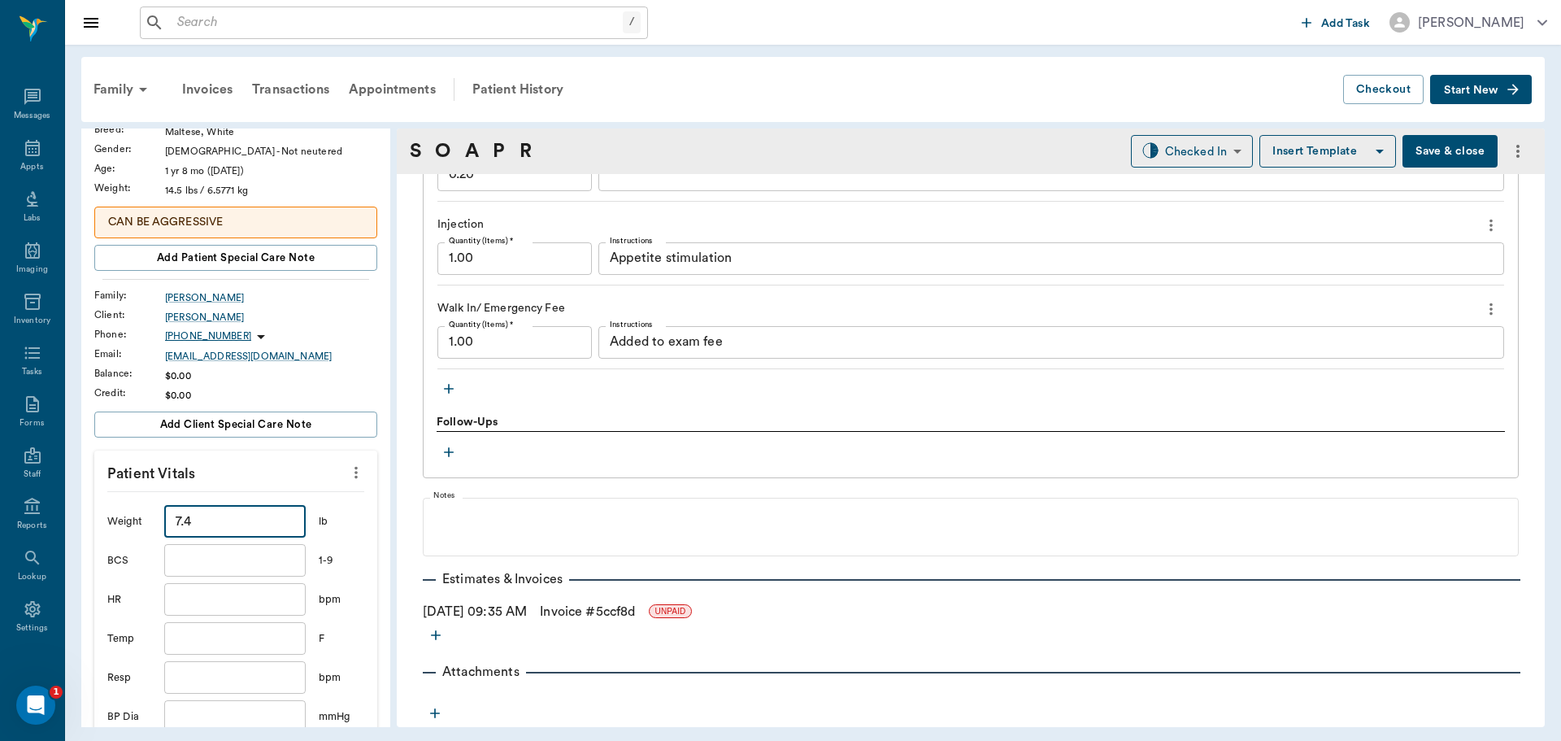
scroll to position [244, 0]
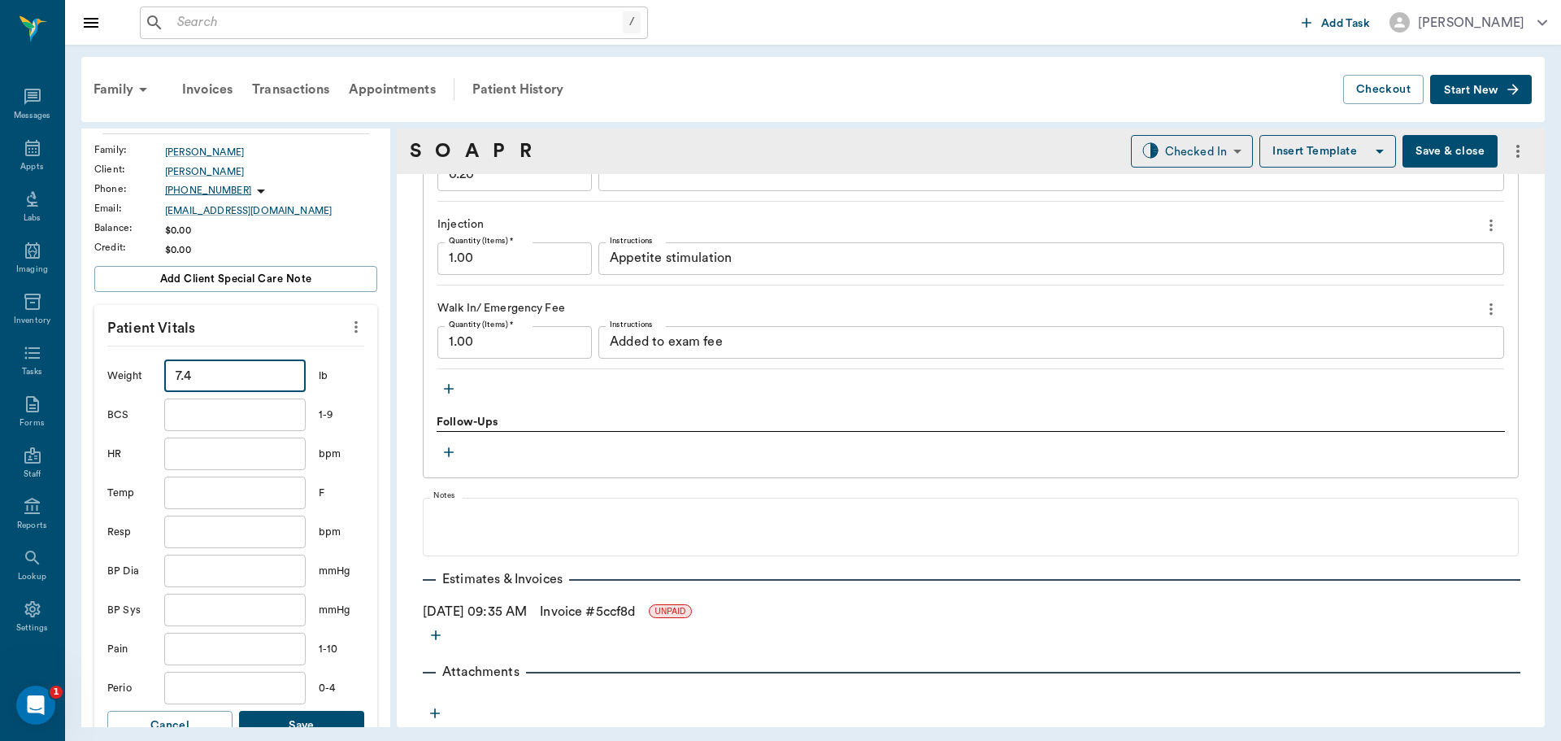
type input "7.4"
click at [220, 501] on input "text" at bounding box center [234, 492] width 141 height 33
type input "101.4"
drag, startPoint x: 335, startPoint y: 716, endPoint x: 407, endPoint y: 632, distance: 111.3
click at [334, 716] on button "Save" at bounding box center [301, 726] width 125 height 30
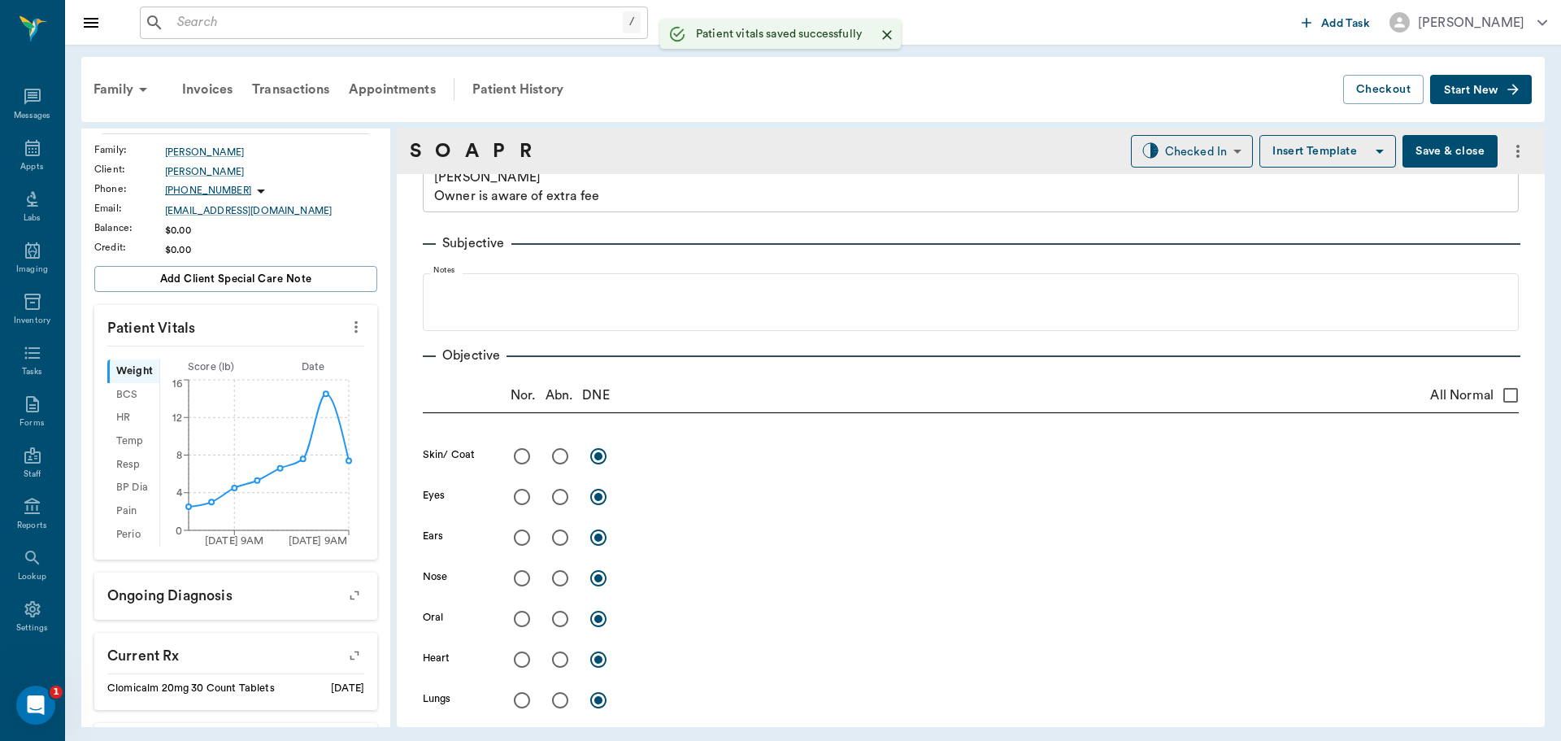
scroll to position [0, 0]
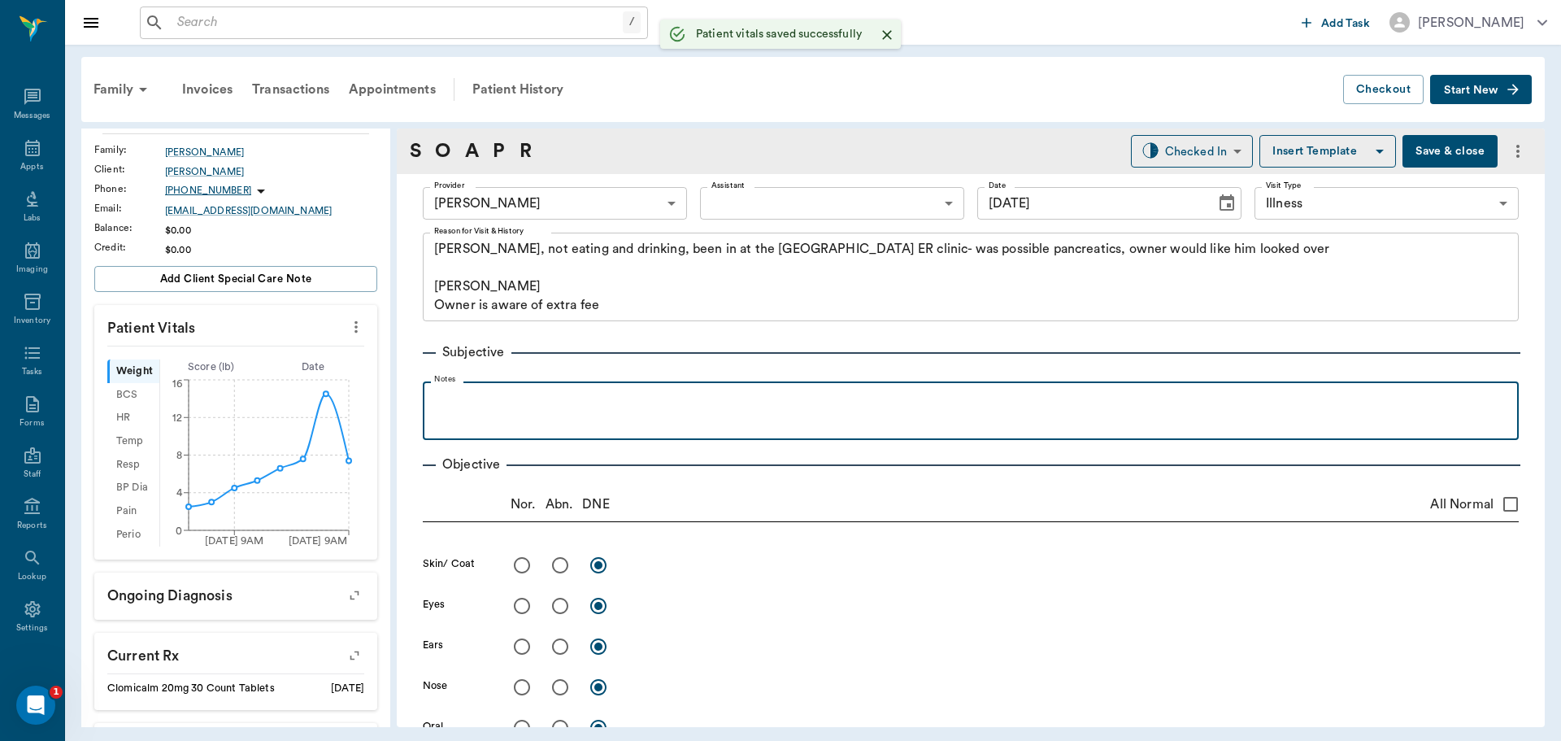
click at [583, 398] on p at bounding box center [971, 399] width 1080 height 20
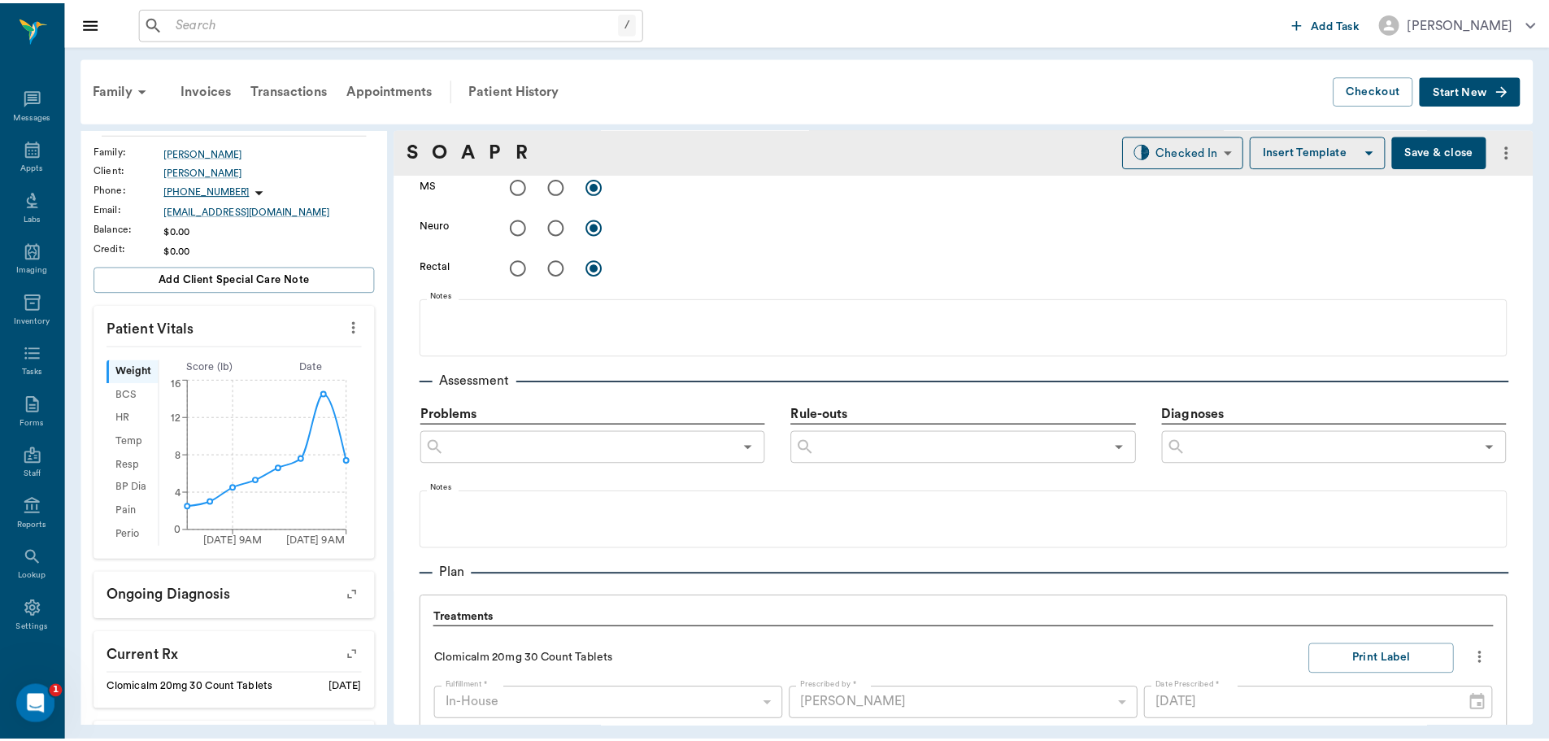
scroll to position [976, 0]
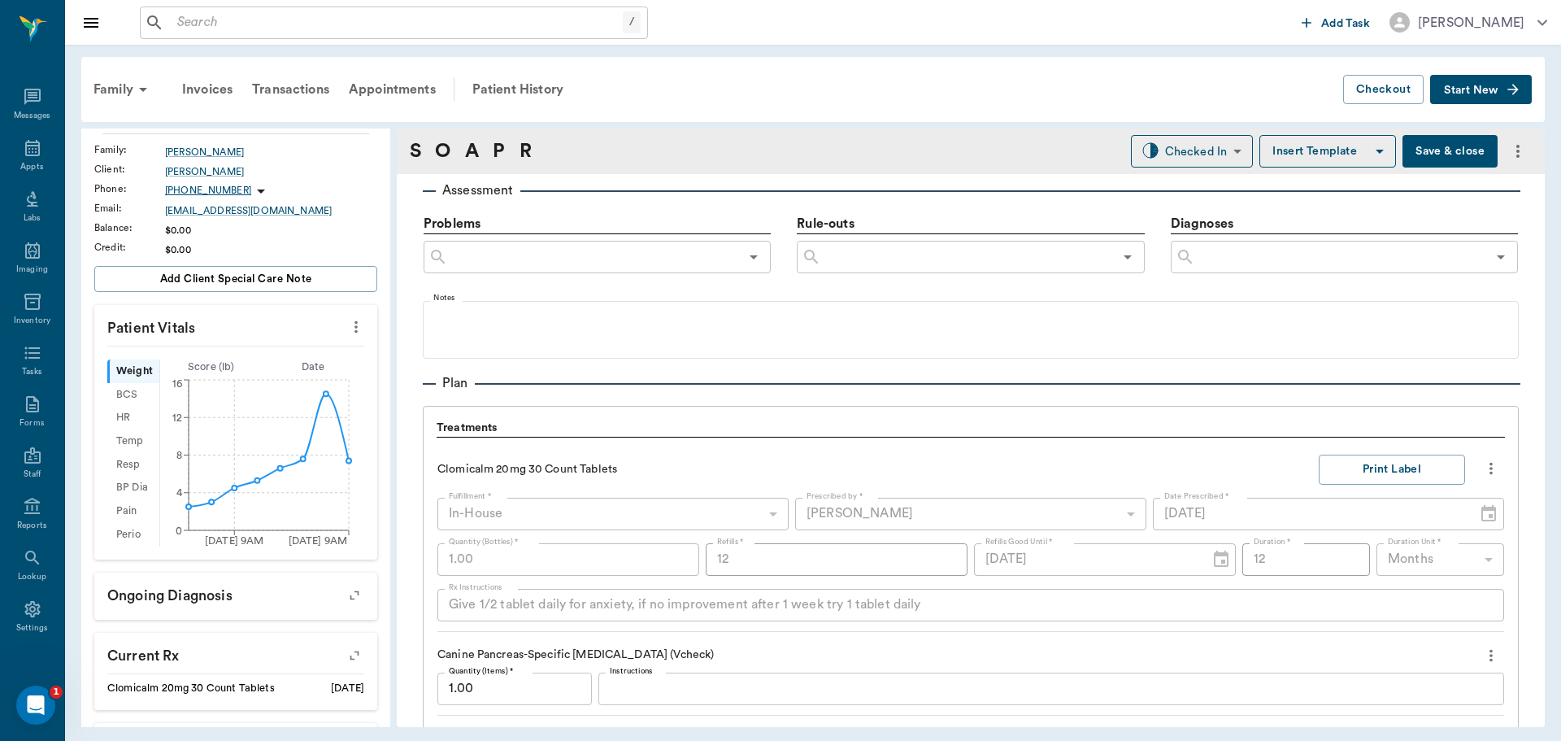
click at [1429, 157] on button "Save & close" at bounding box center [1449, 151] width 95 height 33
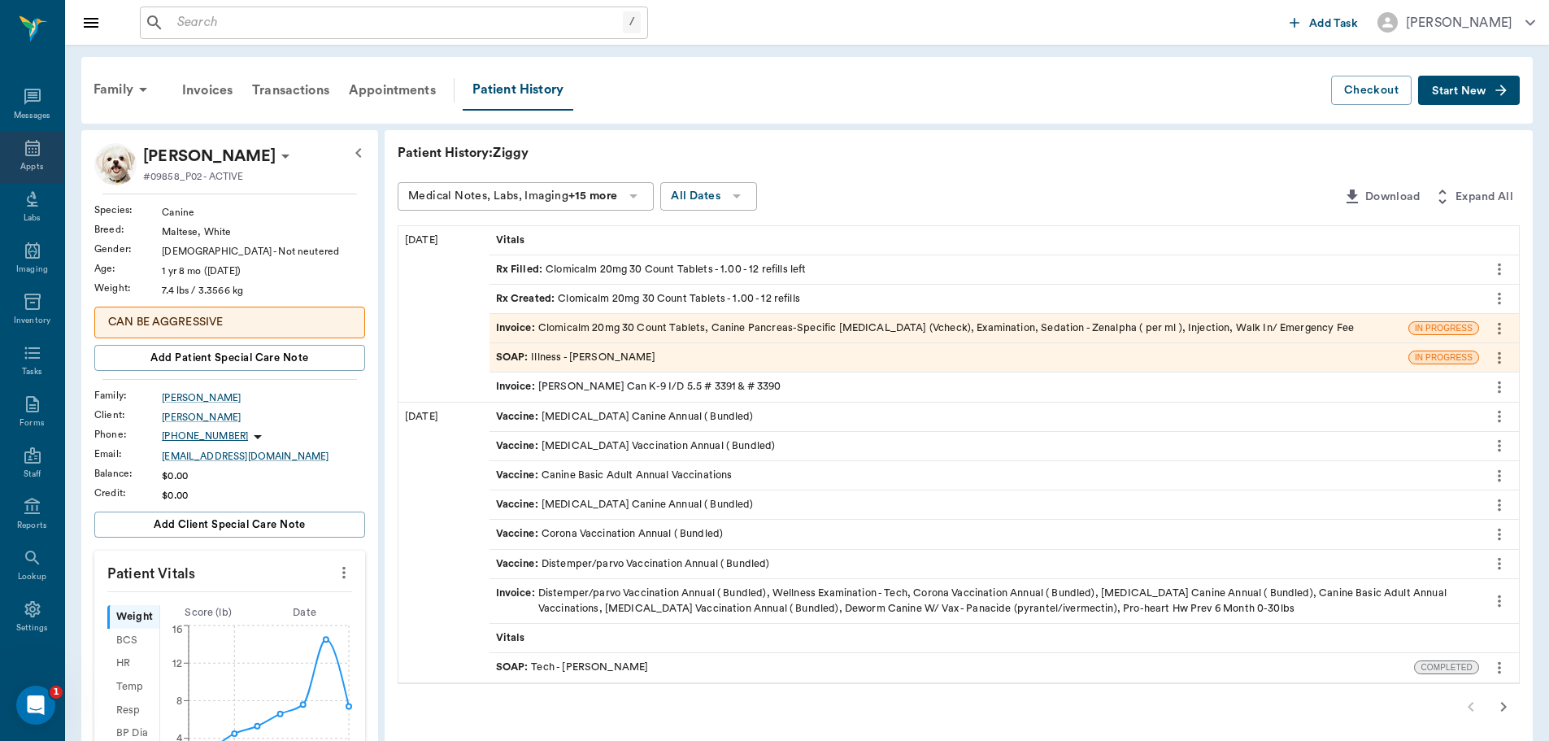
click at [34, 163] on div "Appts" at bounding box center [31, 167] width 23 height 12
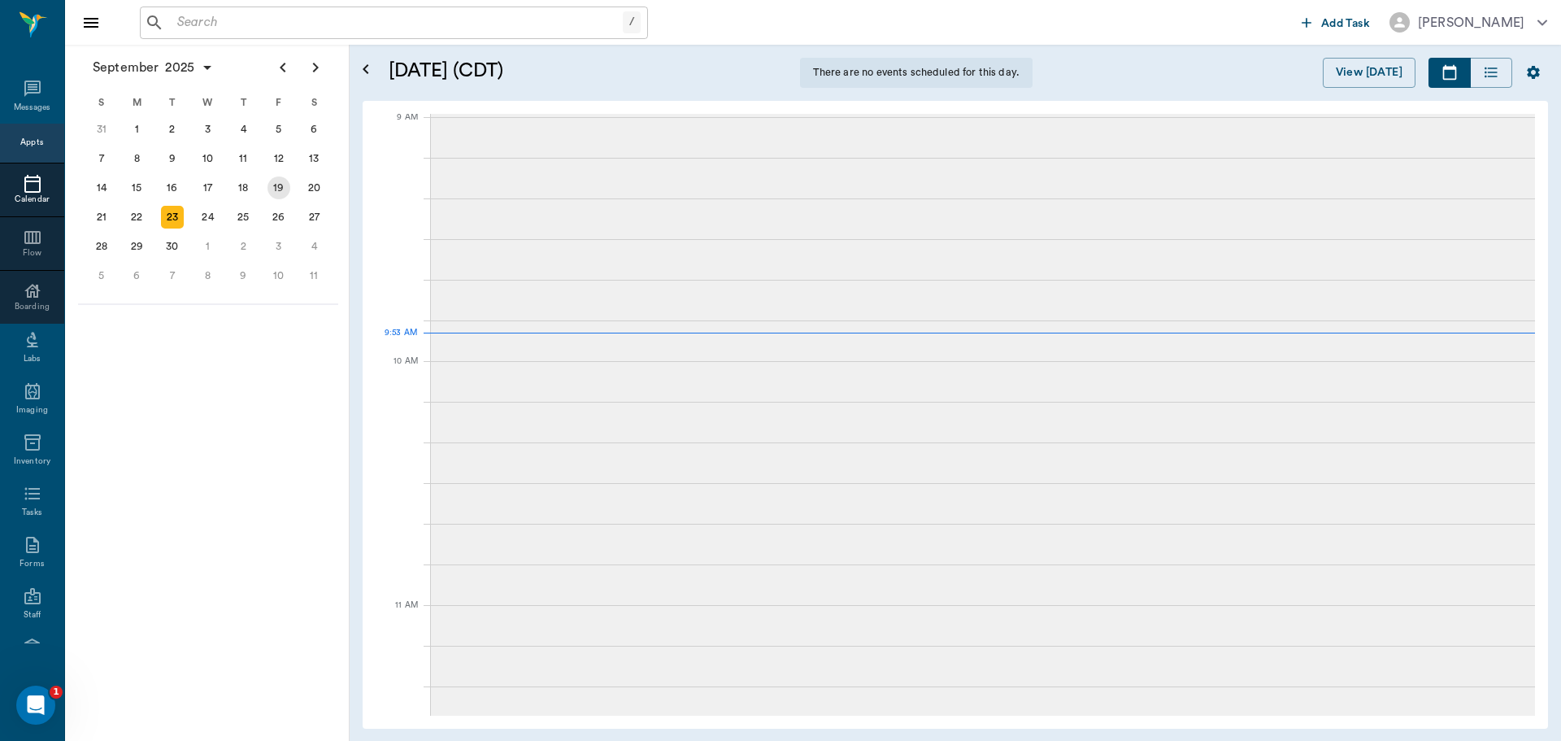
scroll to position [246, 0]
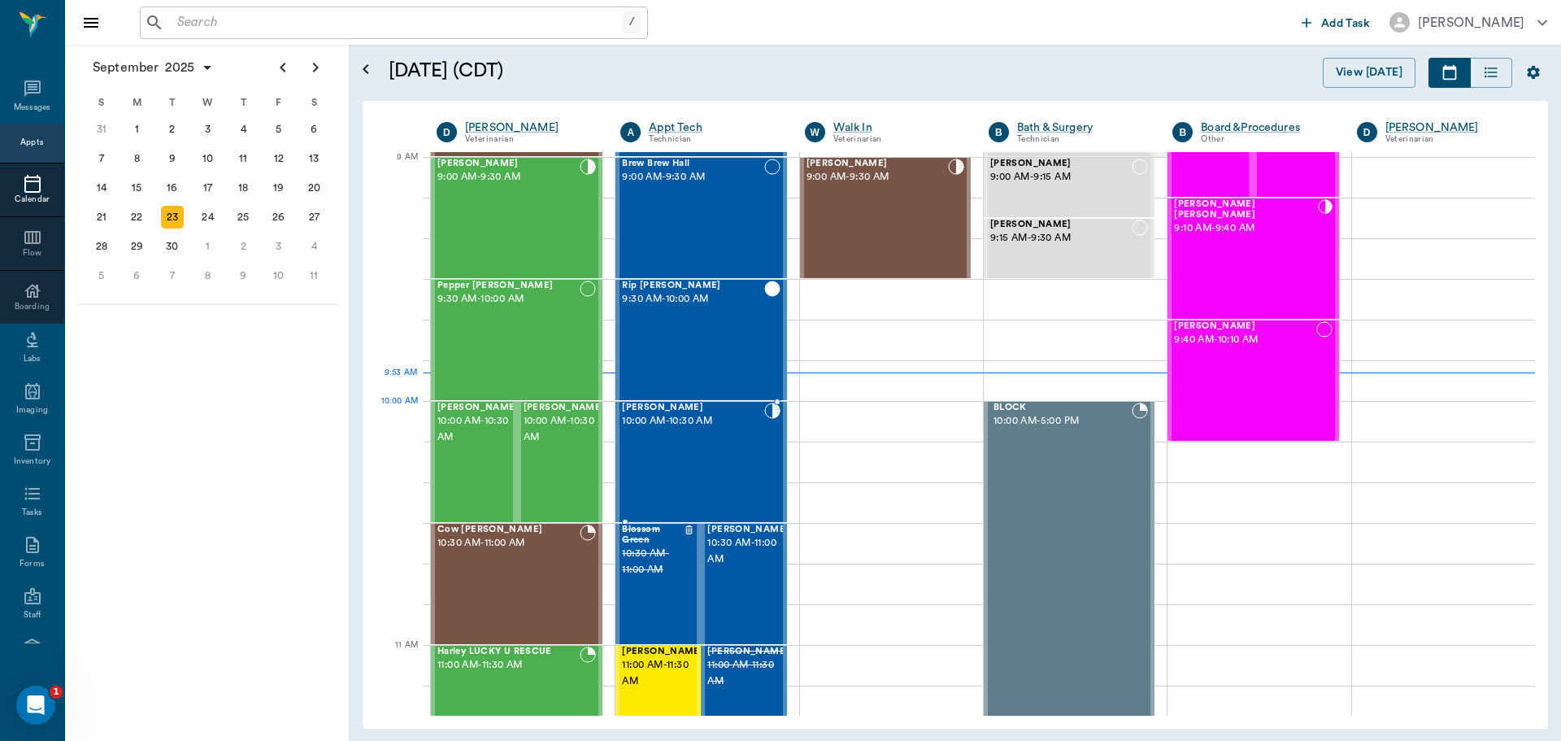
click at [701, 440] on div "[PERSON_NAME] 10:00 AM - 10:30 AM" at bounding box center [692, 461] width 141 height 119
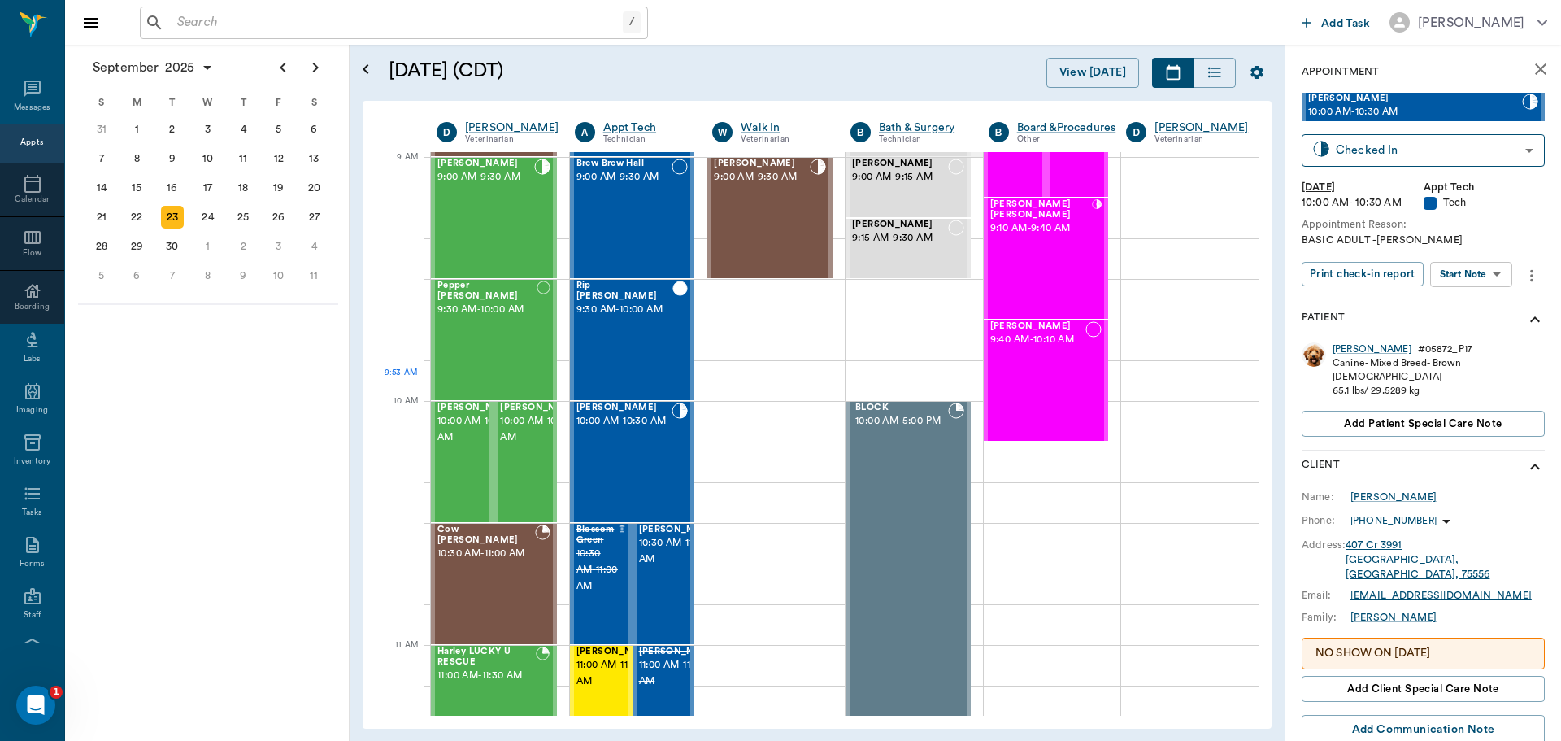
click at [1474, 275] on body "/ ​ Add Task Dr. Bert Ellsworth Nectar Messages Appts Calendar Flow Boarding La…" at bounding box center [780, 370] width 1561 height 741
click at [1459, 308] on button "Start SOAP" at bounding box center [1452, 307] width 55 height 19
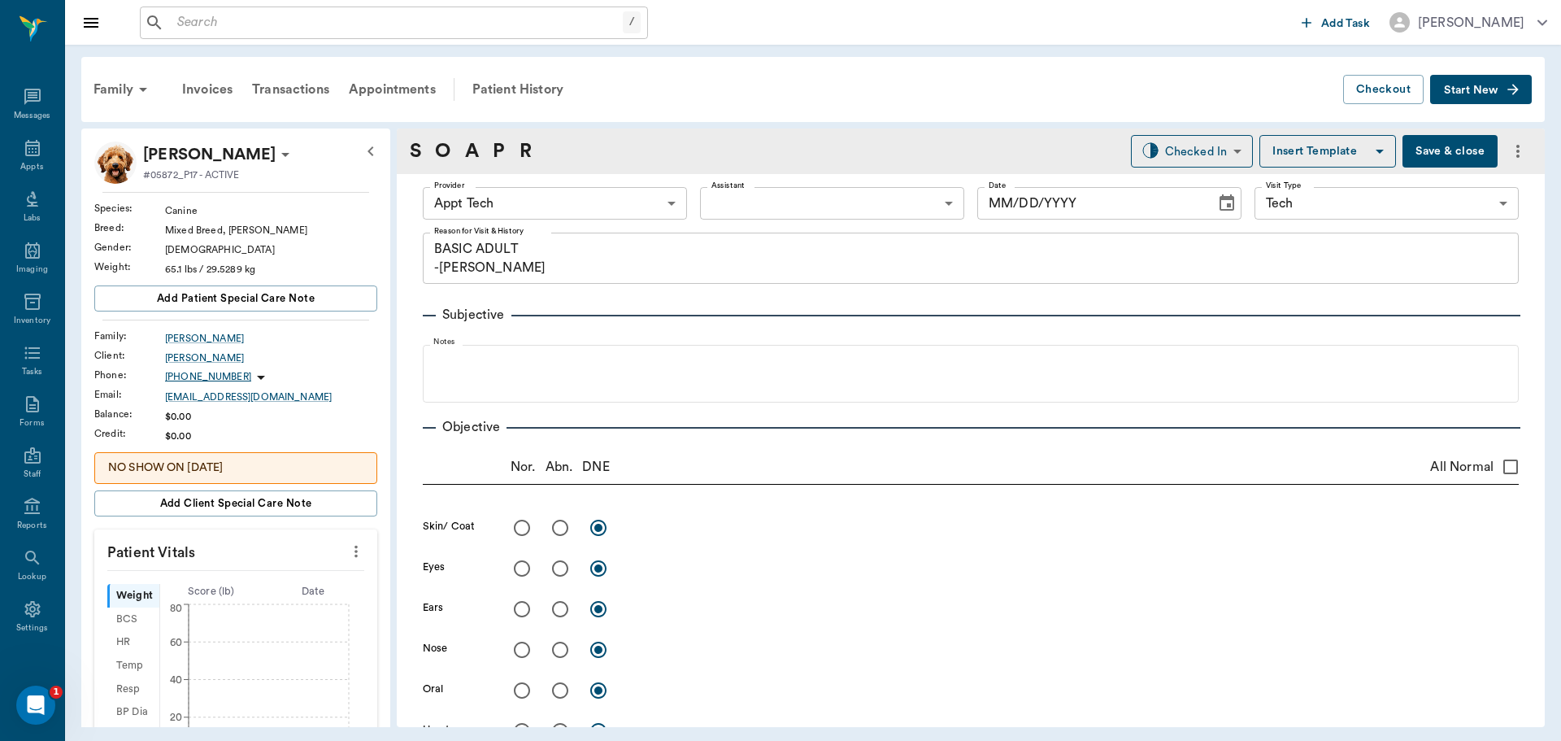
type input "63ec2f075fda476ae8351a4c"
type input "65d2be4f46e3a538d89b8c1a"
type textarea "BASIC ADULT -[PERSON_NAME]"
type input "[DATE]"
click at [347, 554] on icon "more" at bounding box center [356, 551] width 18 height 20
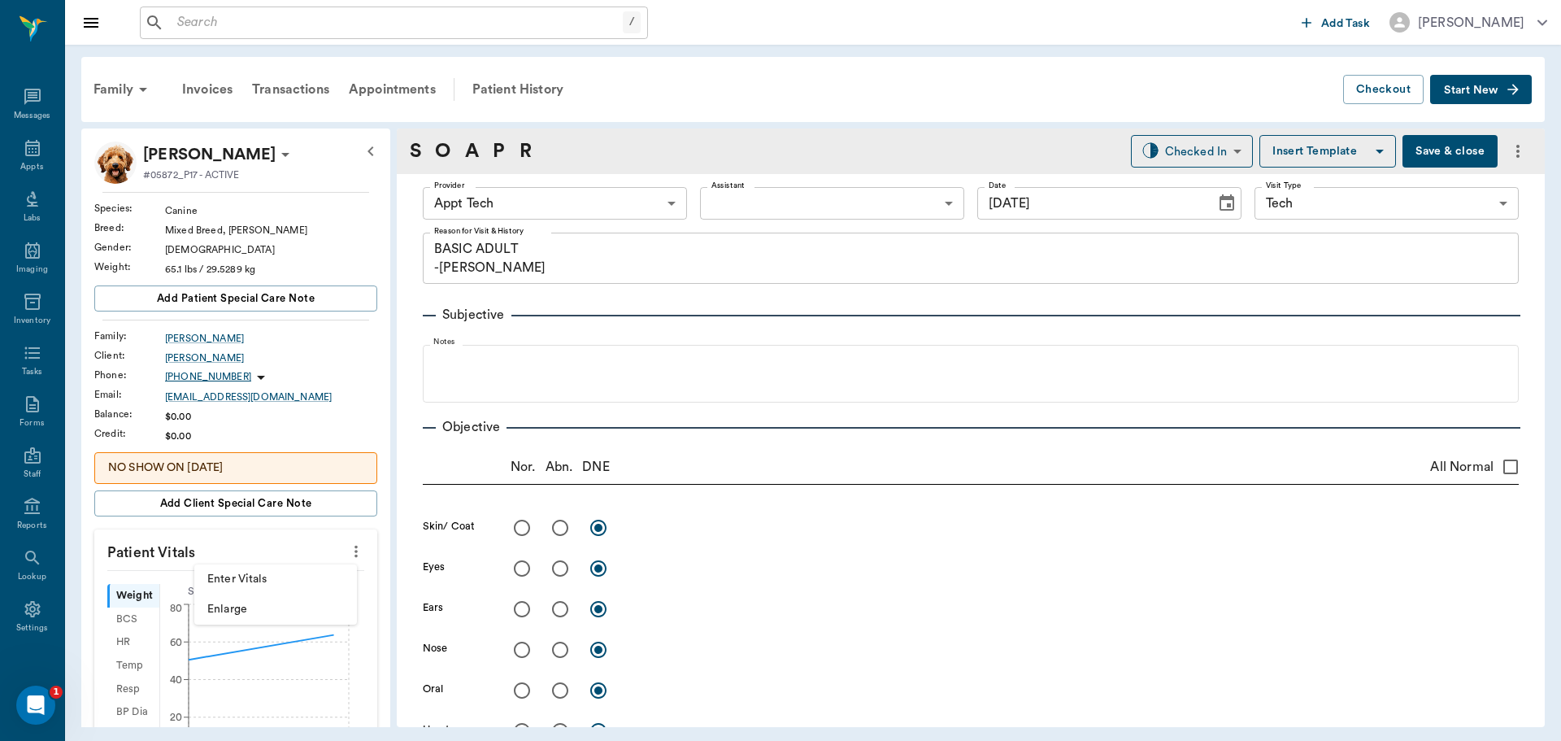
click at [308, 570] on li "Enter Vitals" at bounding box center [275, 579] width 163 height 30
click at [285, 598] on input "text" at bounding box center [234, 600] width 141 height 33
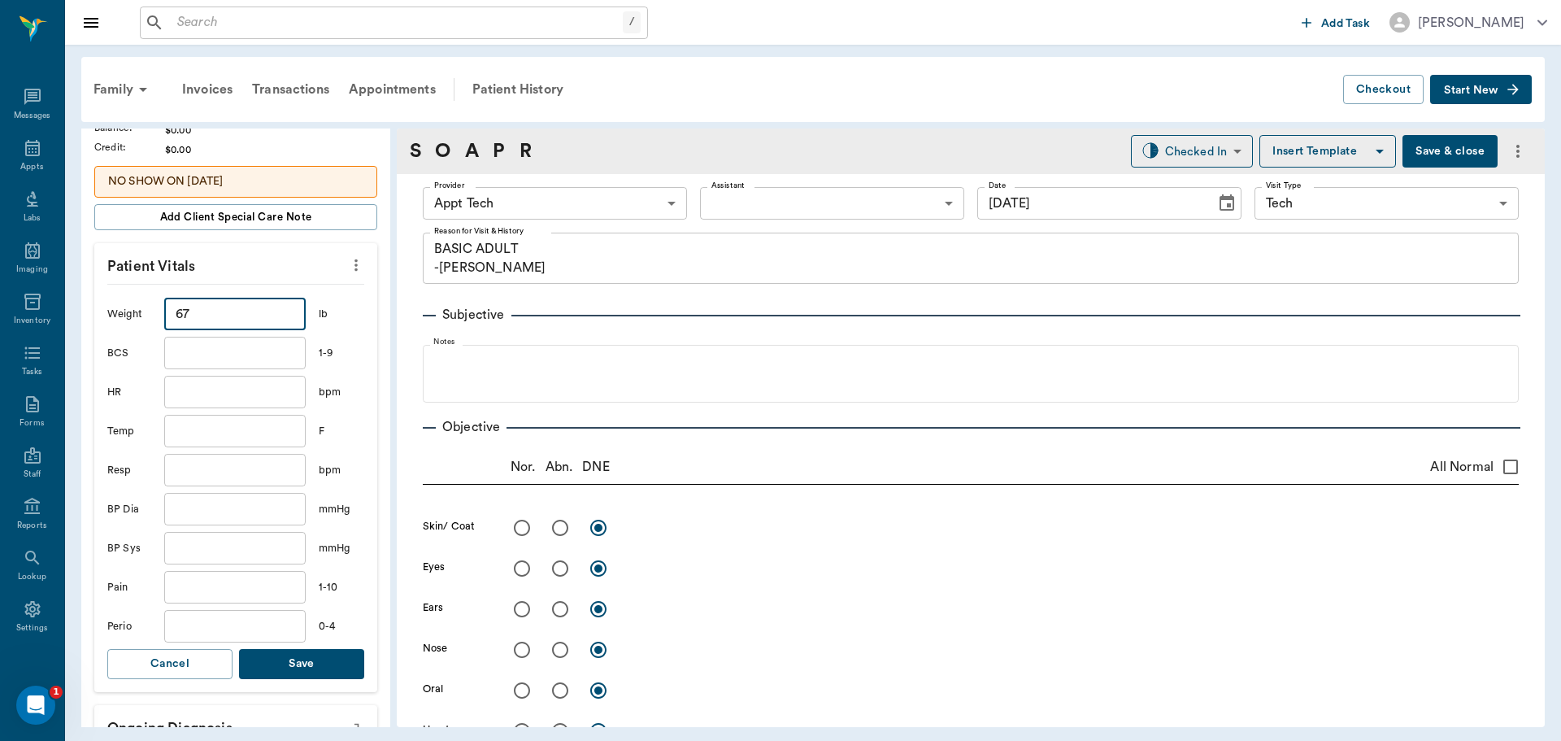
scroll to position [325, 0]
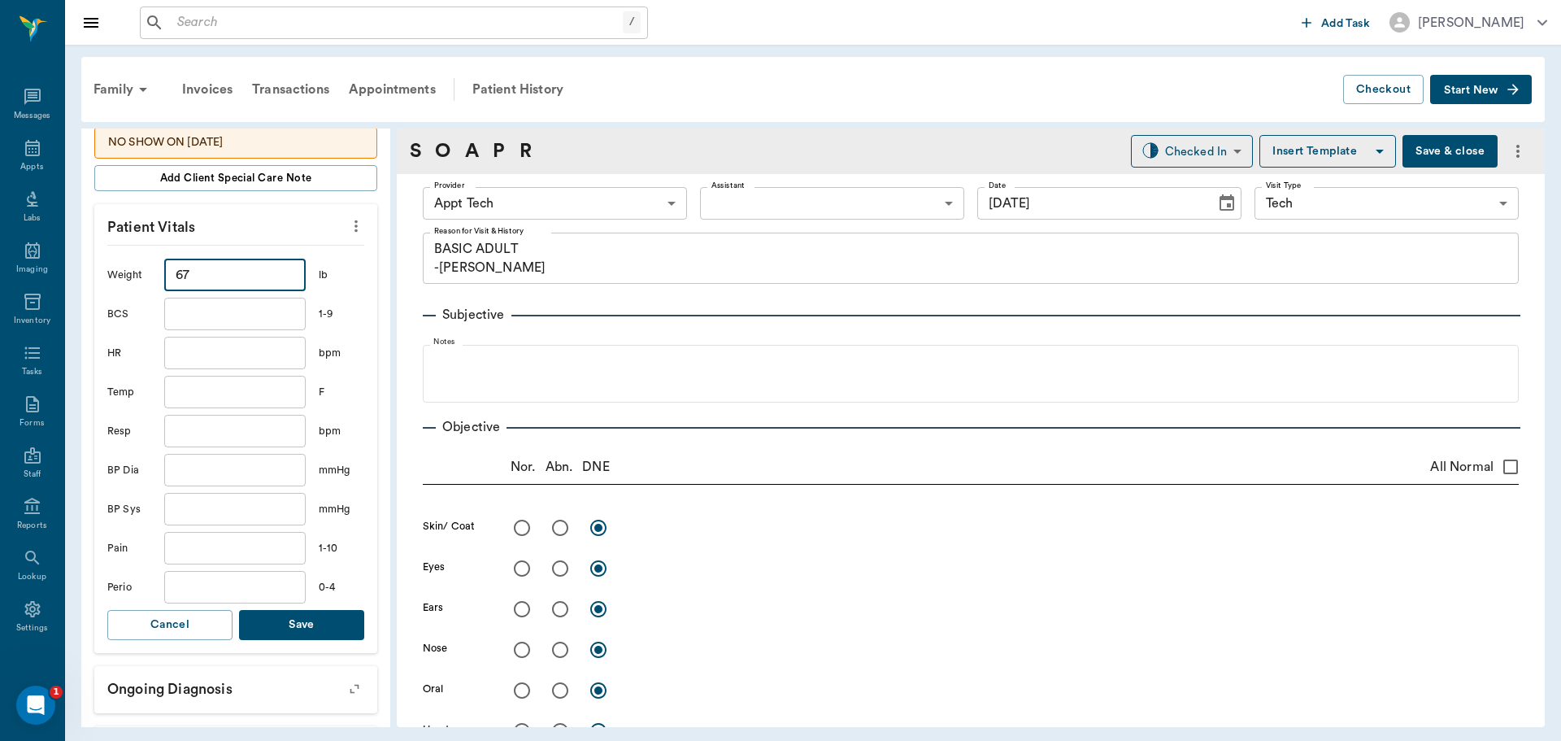
type input "67"
click at [310, 612] on button "Save" at bounding box center [301, 625] width 125 height 30
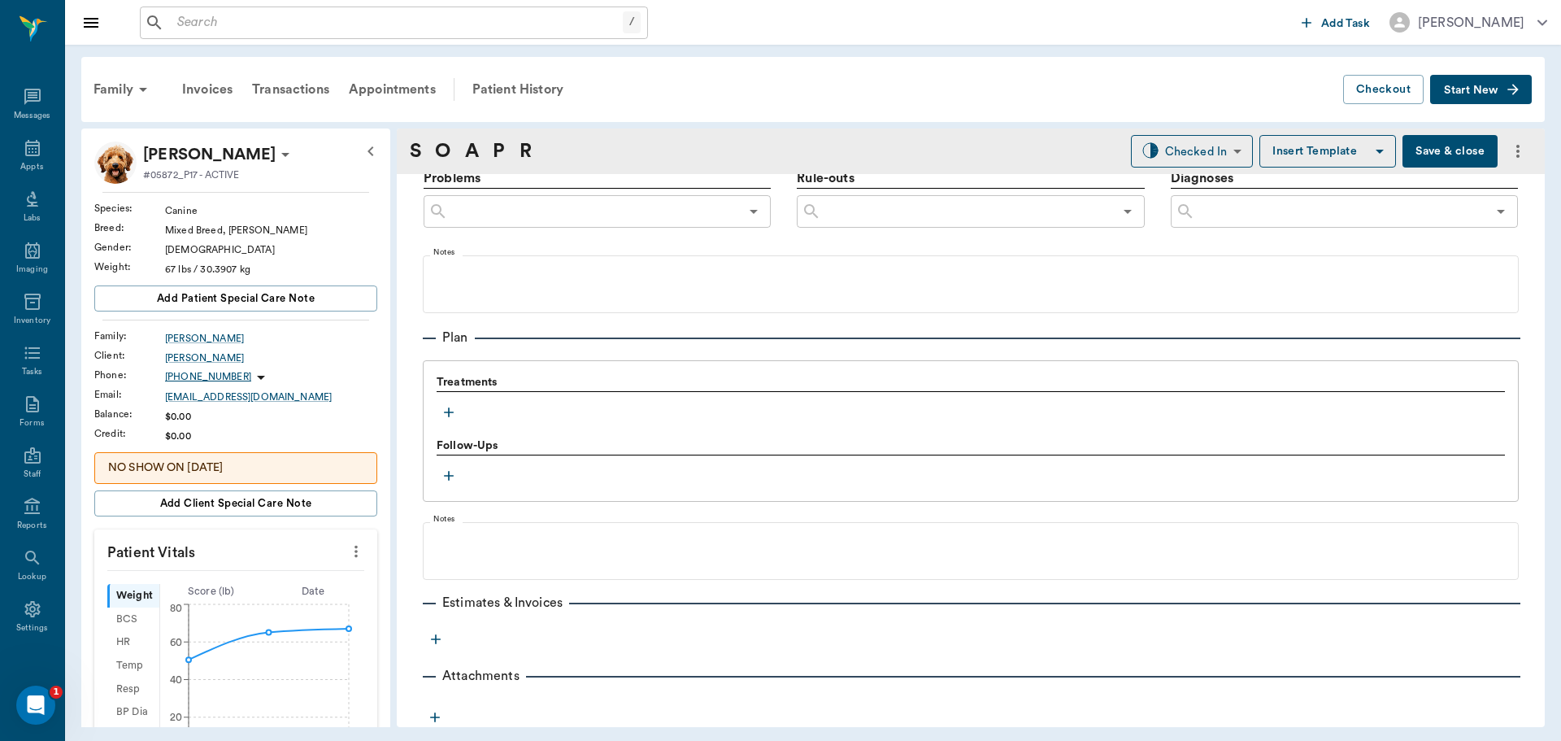
scroll to position [988, 0]
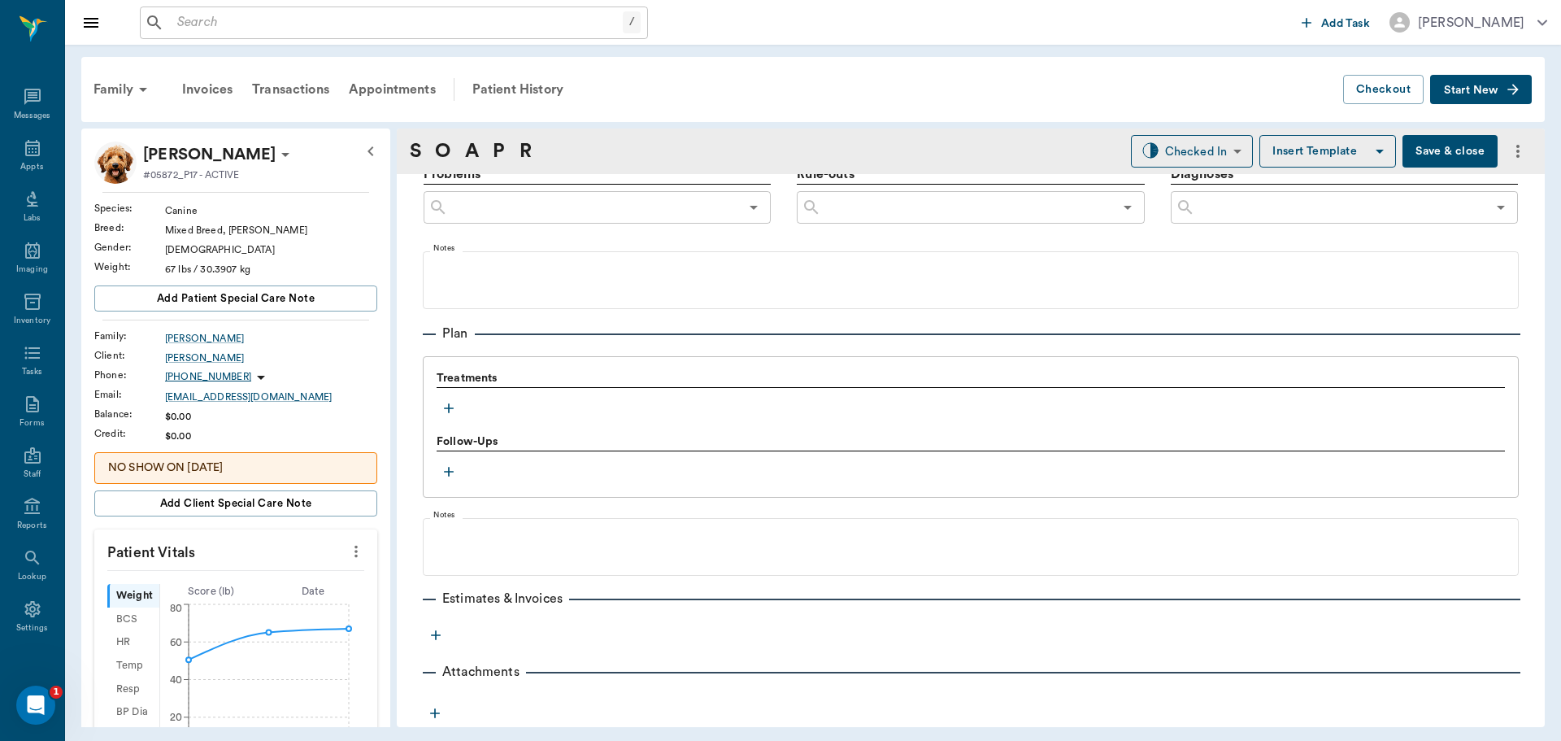
click at [450, 414] on icon "button" at bounding box center [449, 408] width 16 height 16
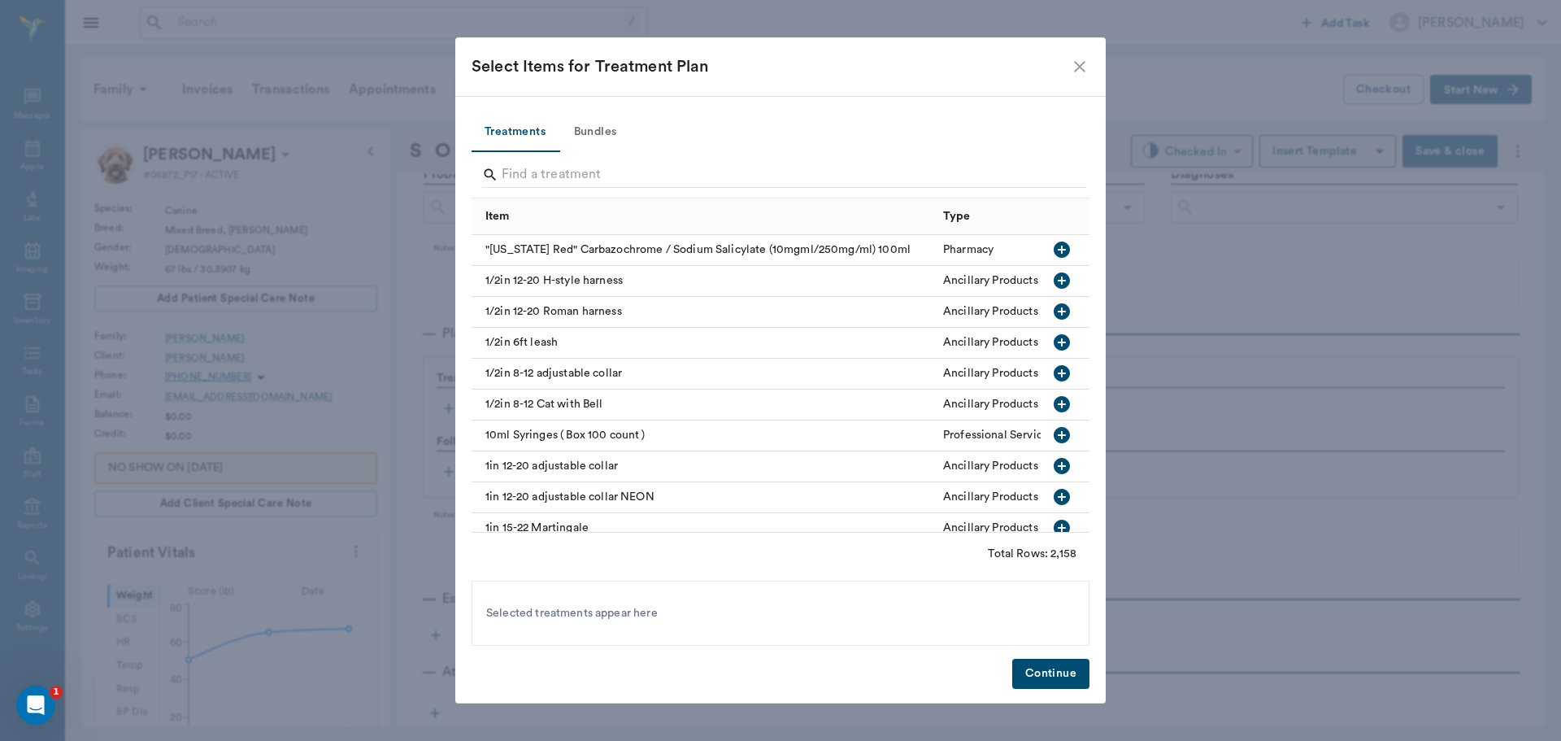
click at [594, 135] on button "Bundles" at bounding box center [595, 132] width 73 height 39
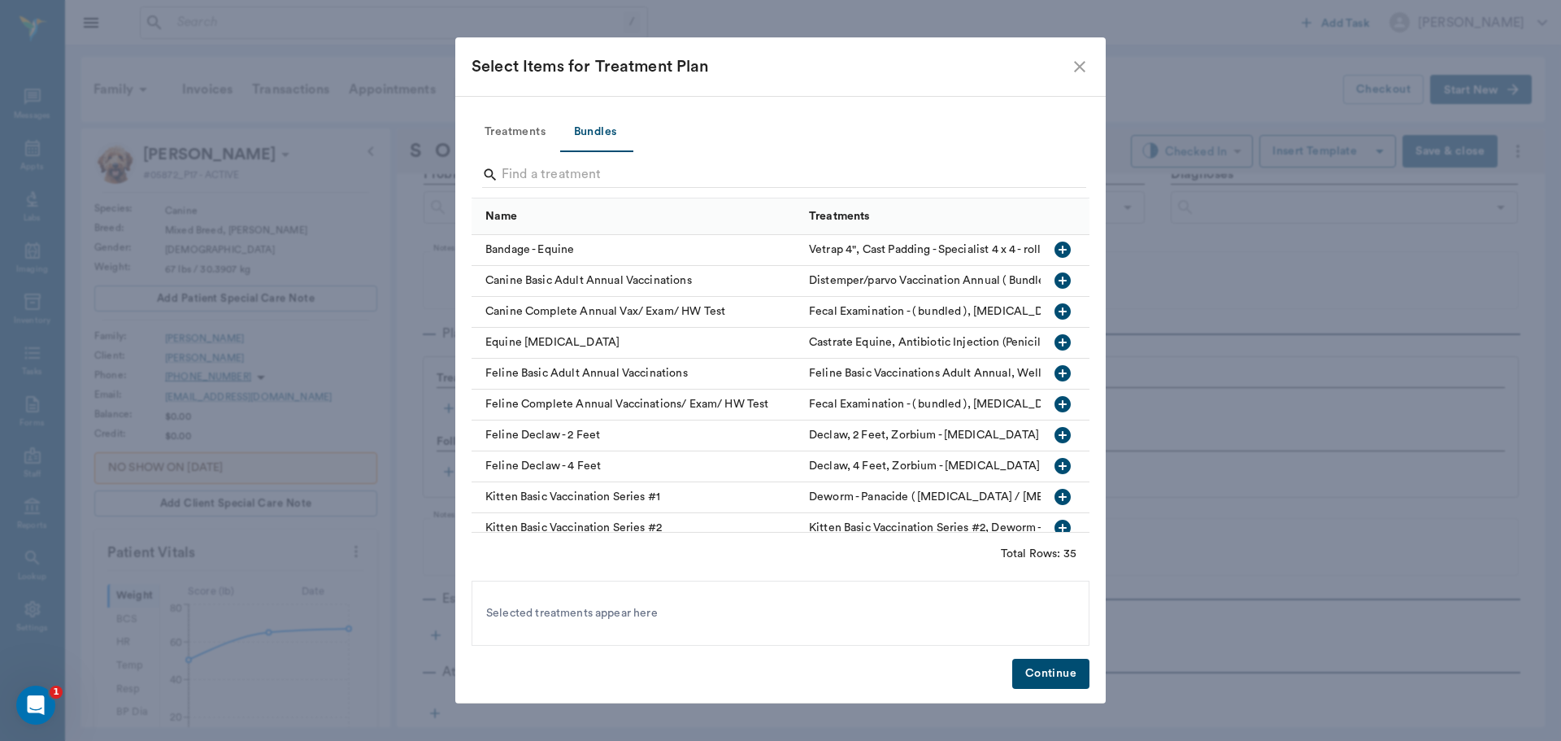
click at [1053, 280] on icon "button" at bounding box center [1063, 281] width 20 height 20
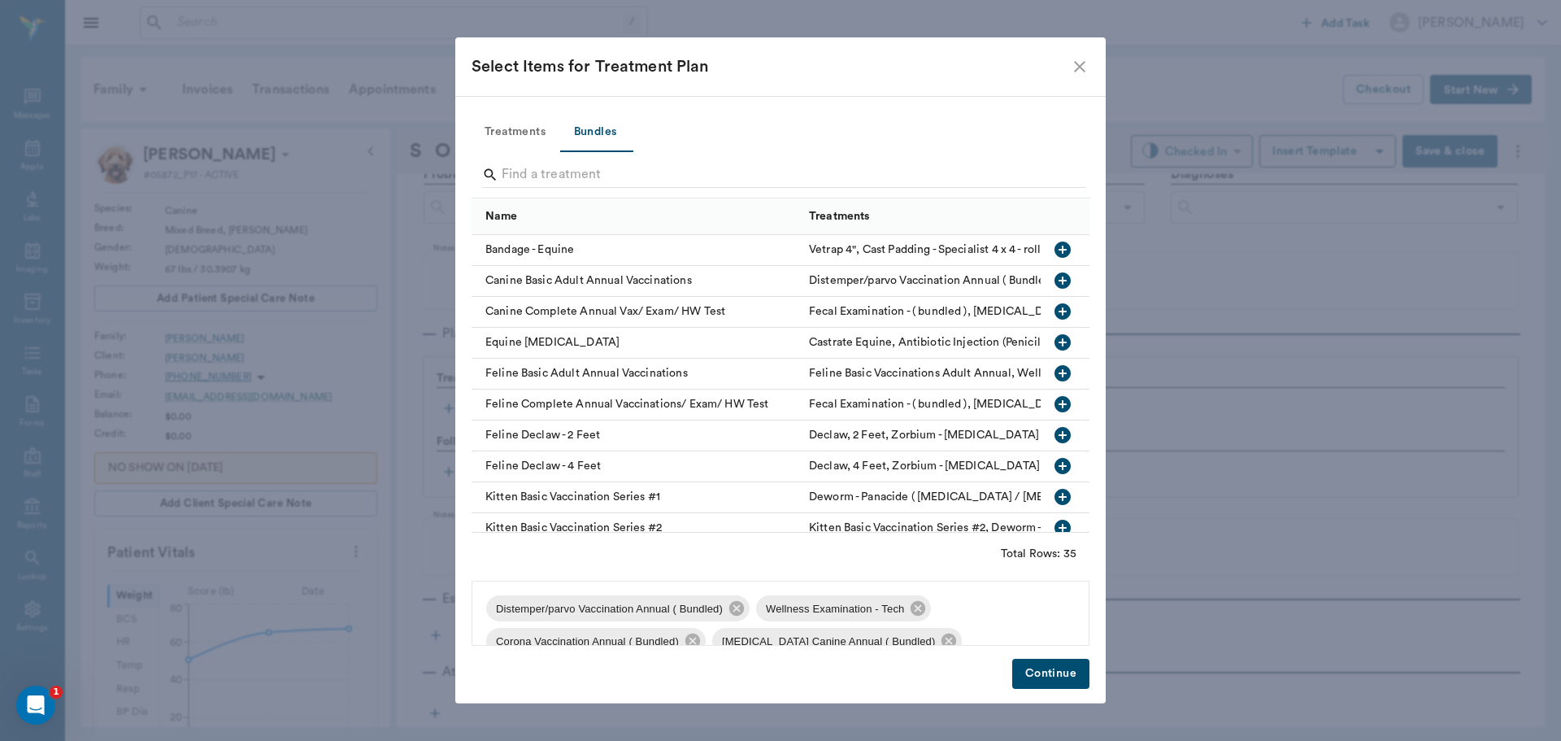
click at [1051, 681] on button "Continue" at bounding box center [1050, 674] width 77 height 30
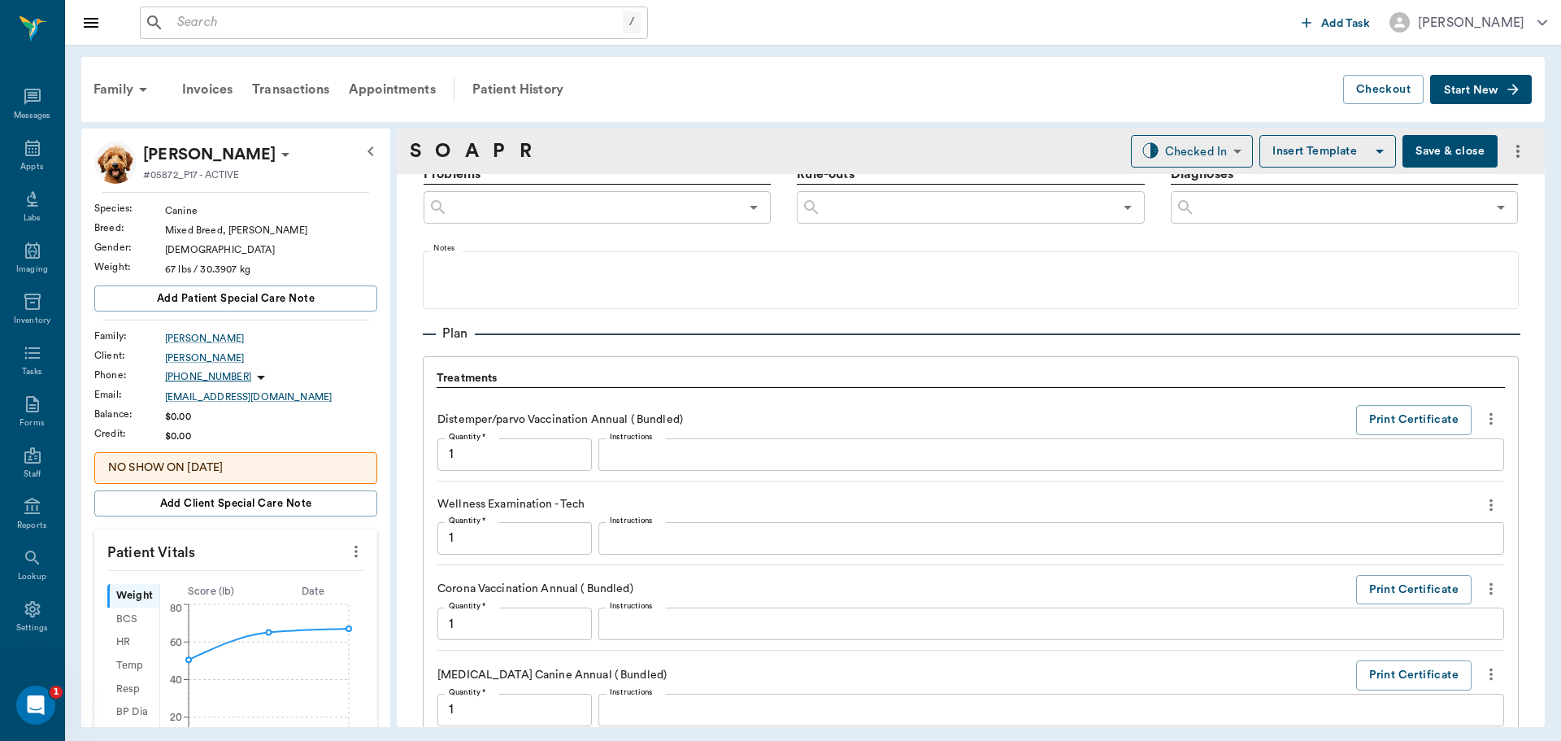
scroll to position [1743, 0]
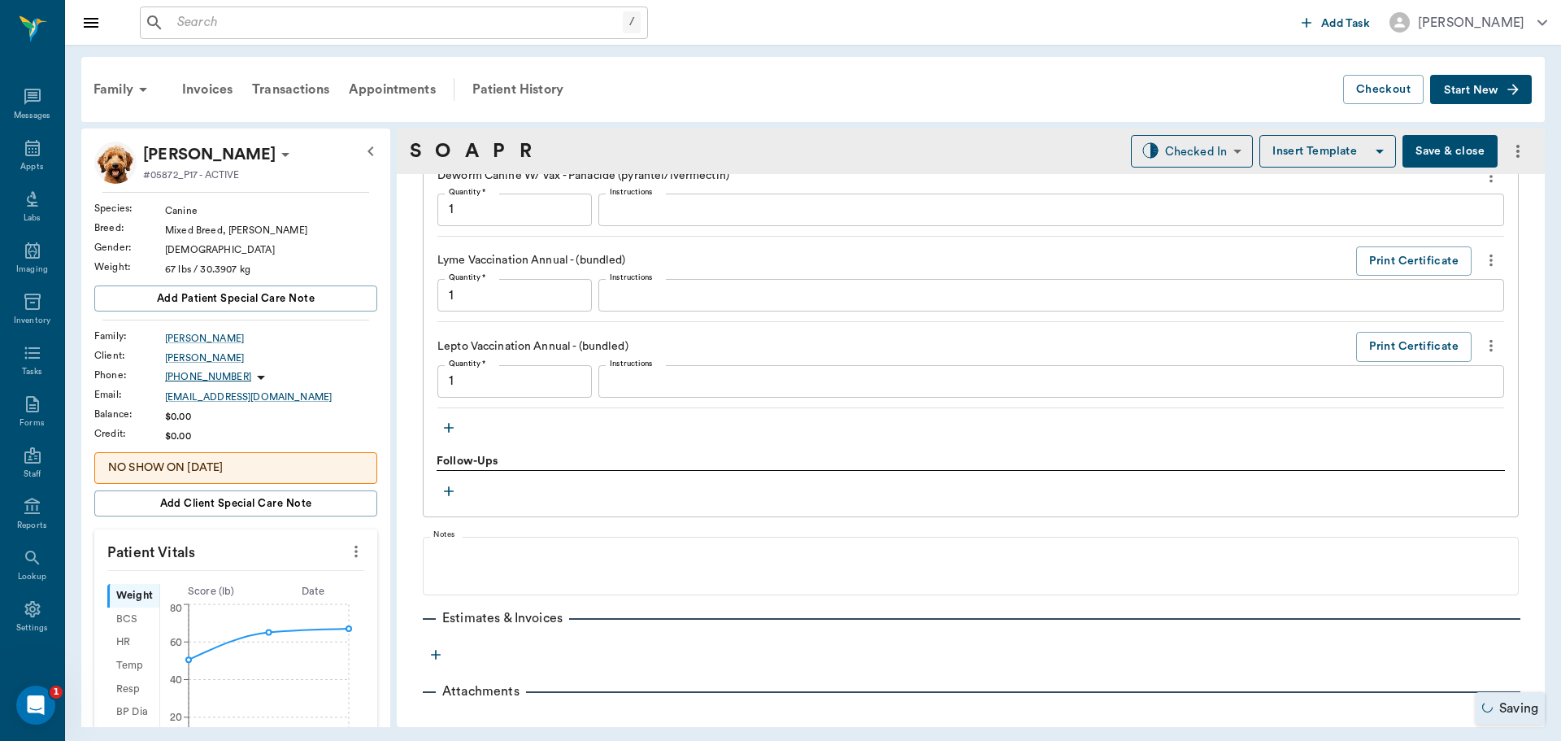
type input "1.00"
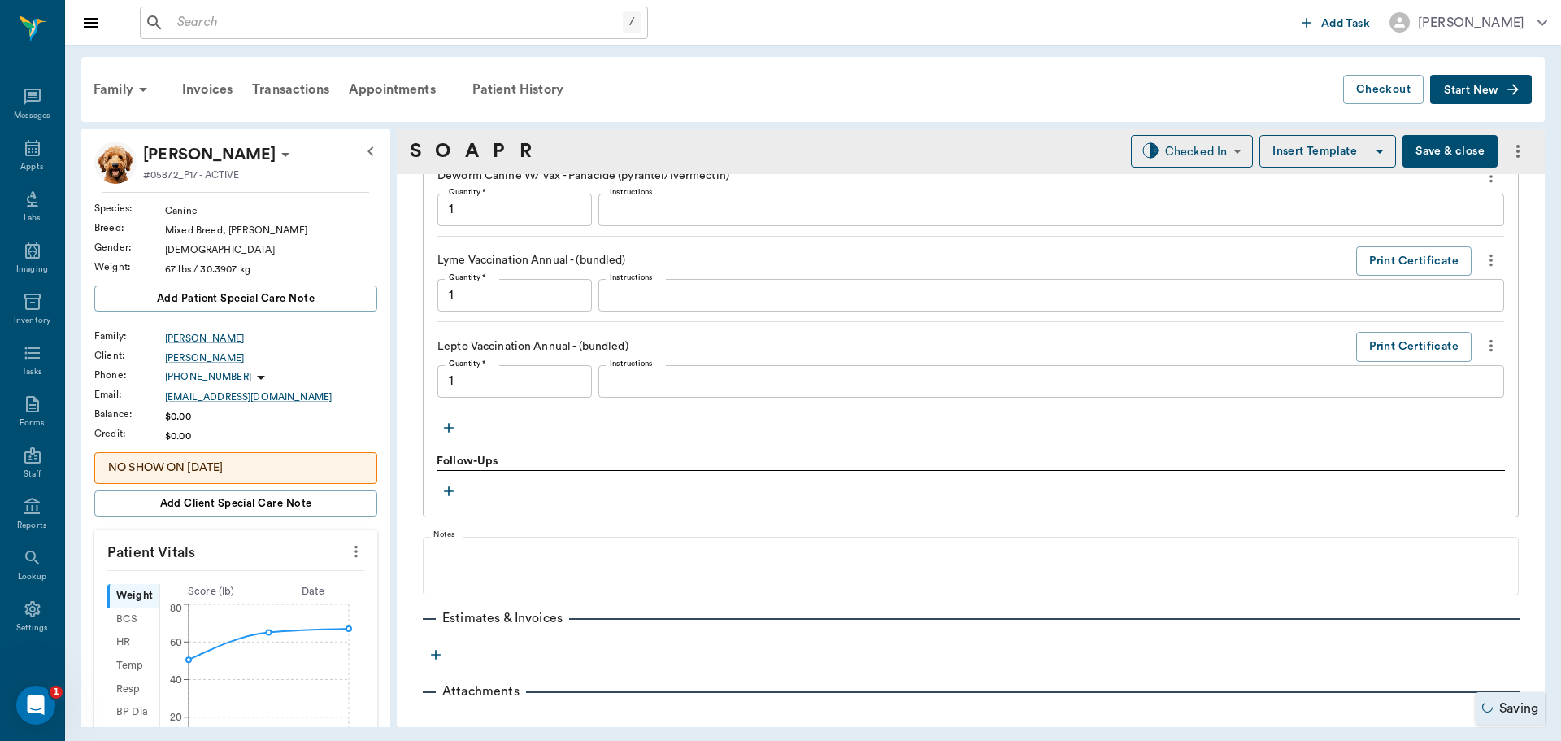
type input "1.00"
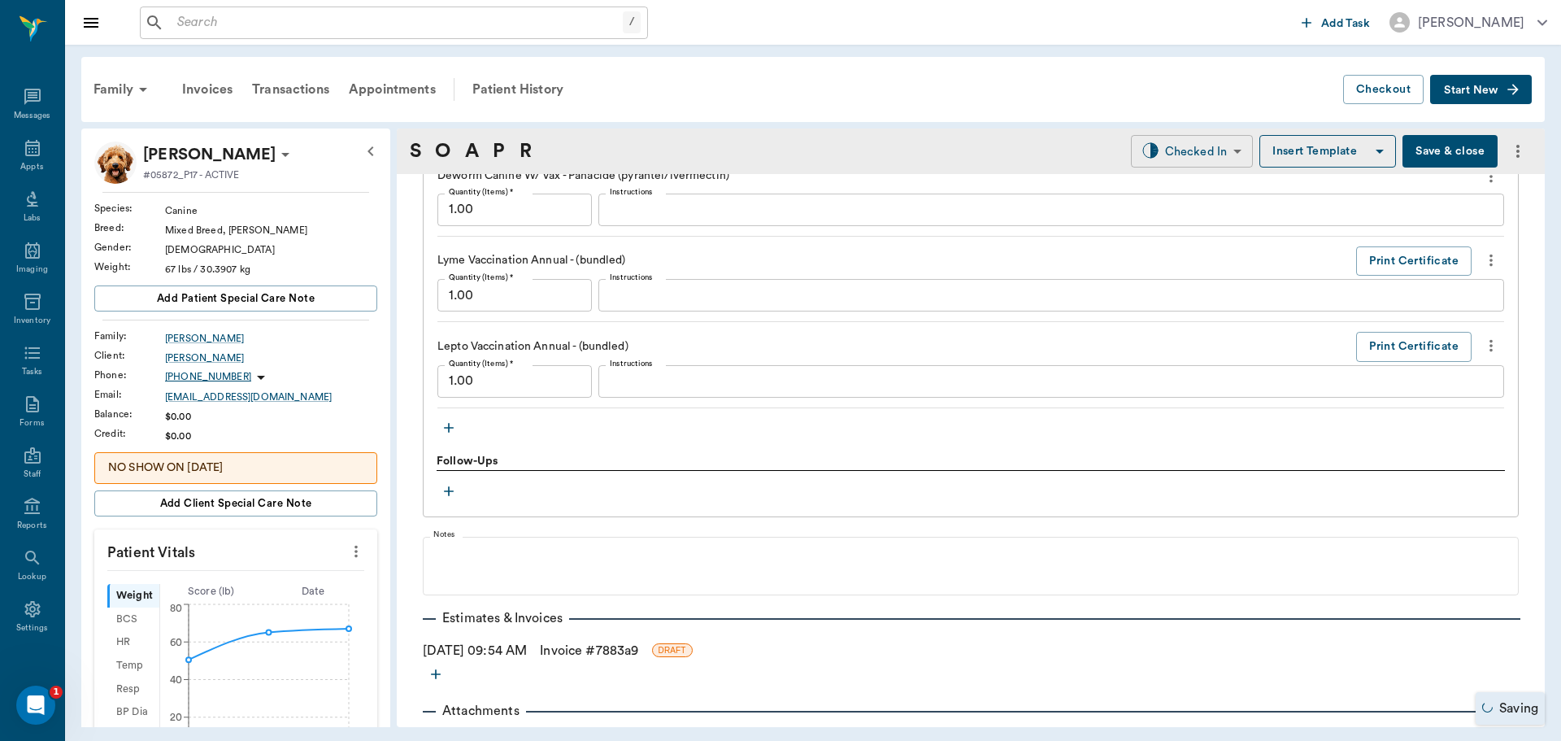
click at [1171, 160] on body "/ ​ Add Task Dr. Bert Ellsworth Nectar Messages Appts Labs Imaging Inventory Ta…" at bounding box center [780, 370] width 1561 height 741
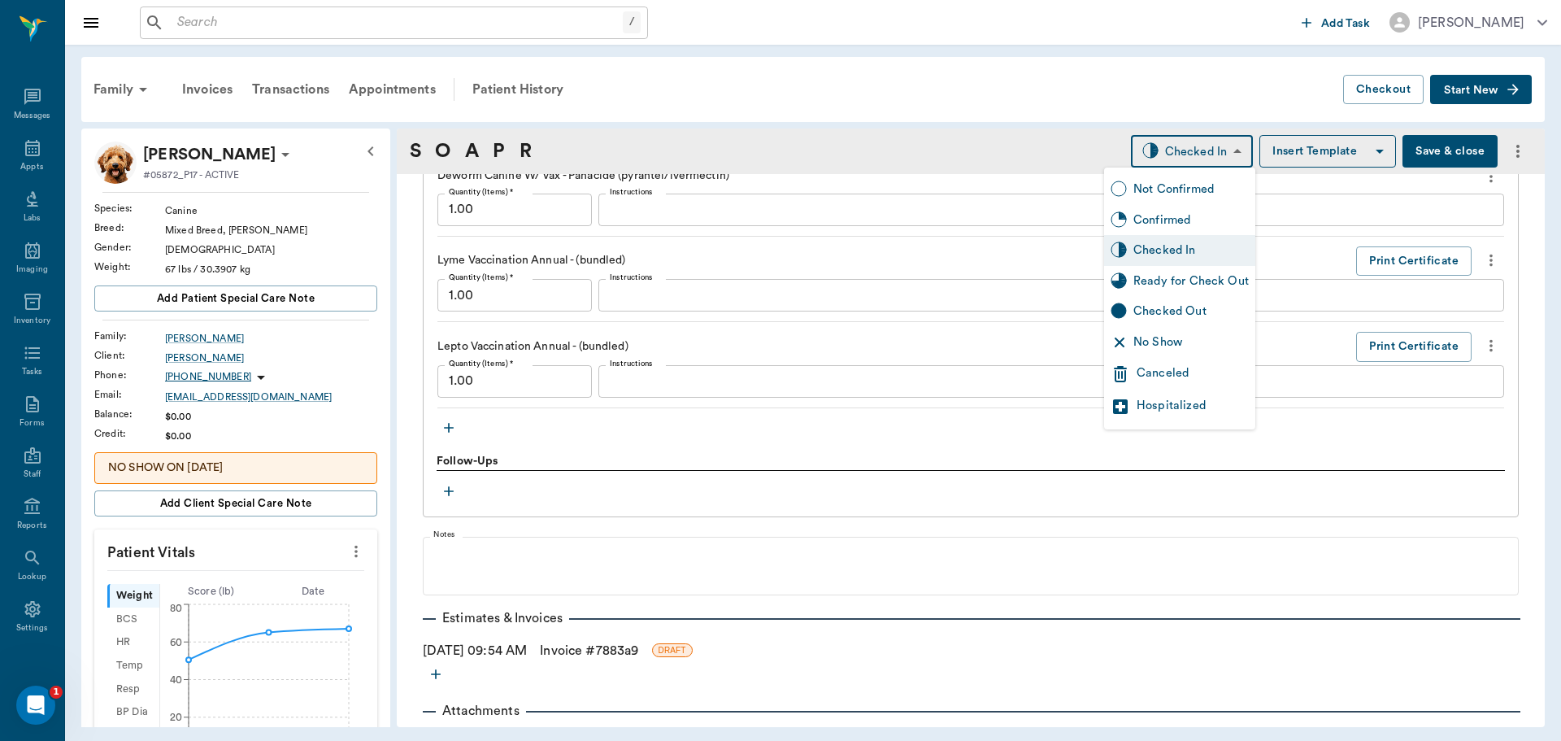
click at [1134, 286] on div "Ready for Check Out" at bounding box center [1190, 281] width 115 height 18
type input "READY_TO_CHECKOUT"
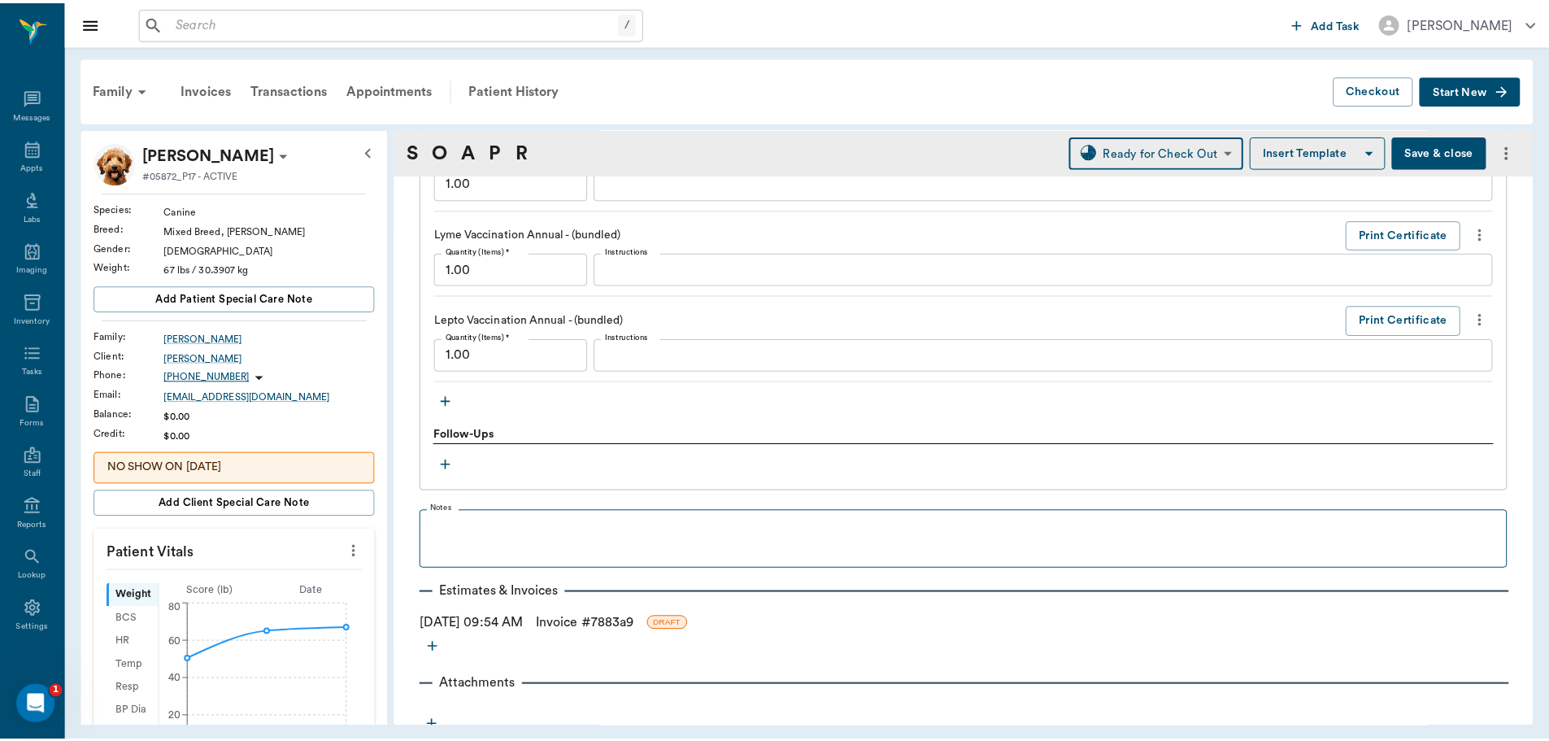
scroll to position [1782, 0]
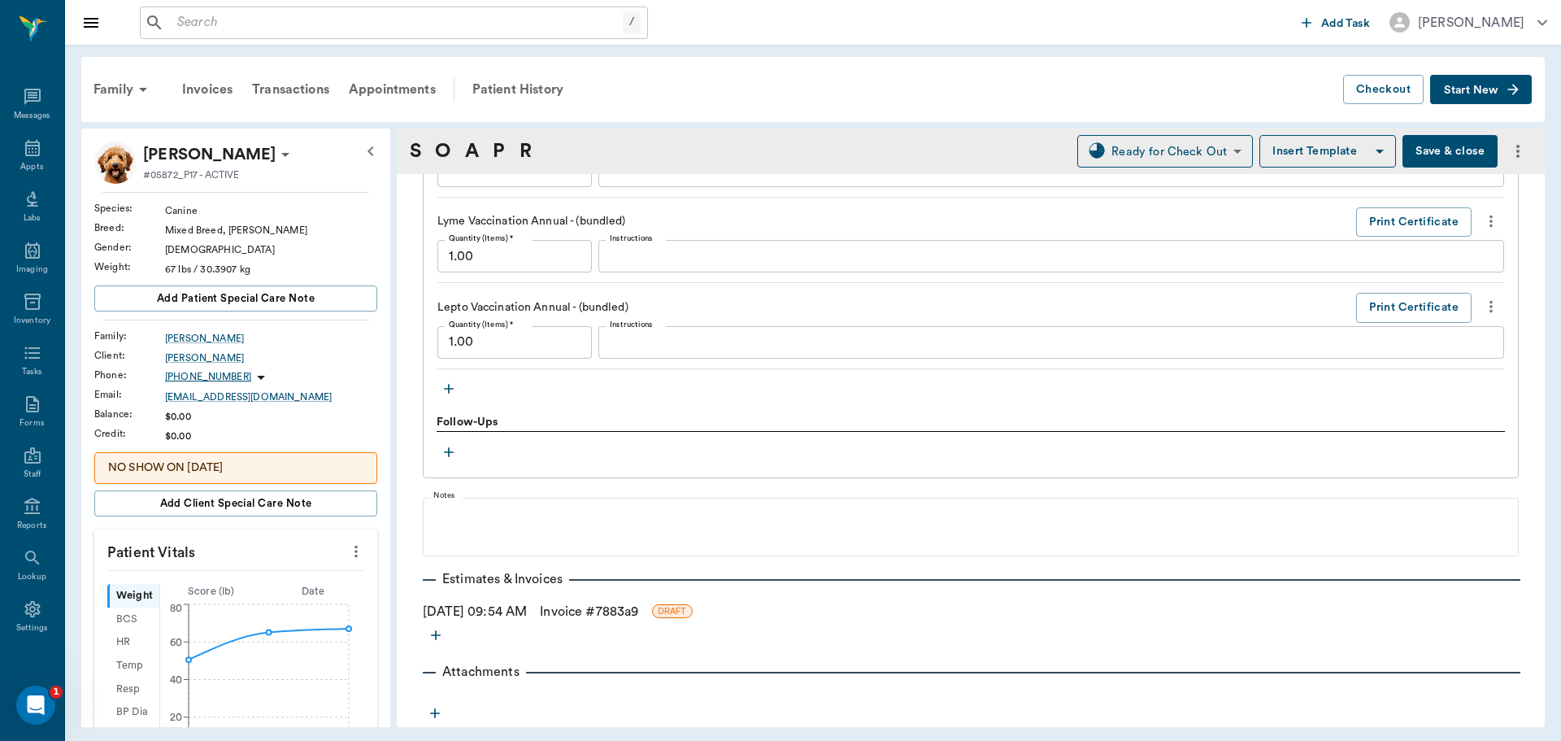
click at [637, 606] on link "Invoice # 7883a9" at bounding box center [589, 612] width 98 height 20
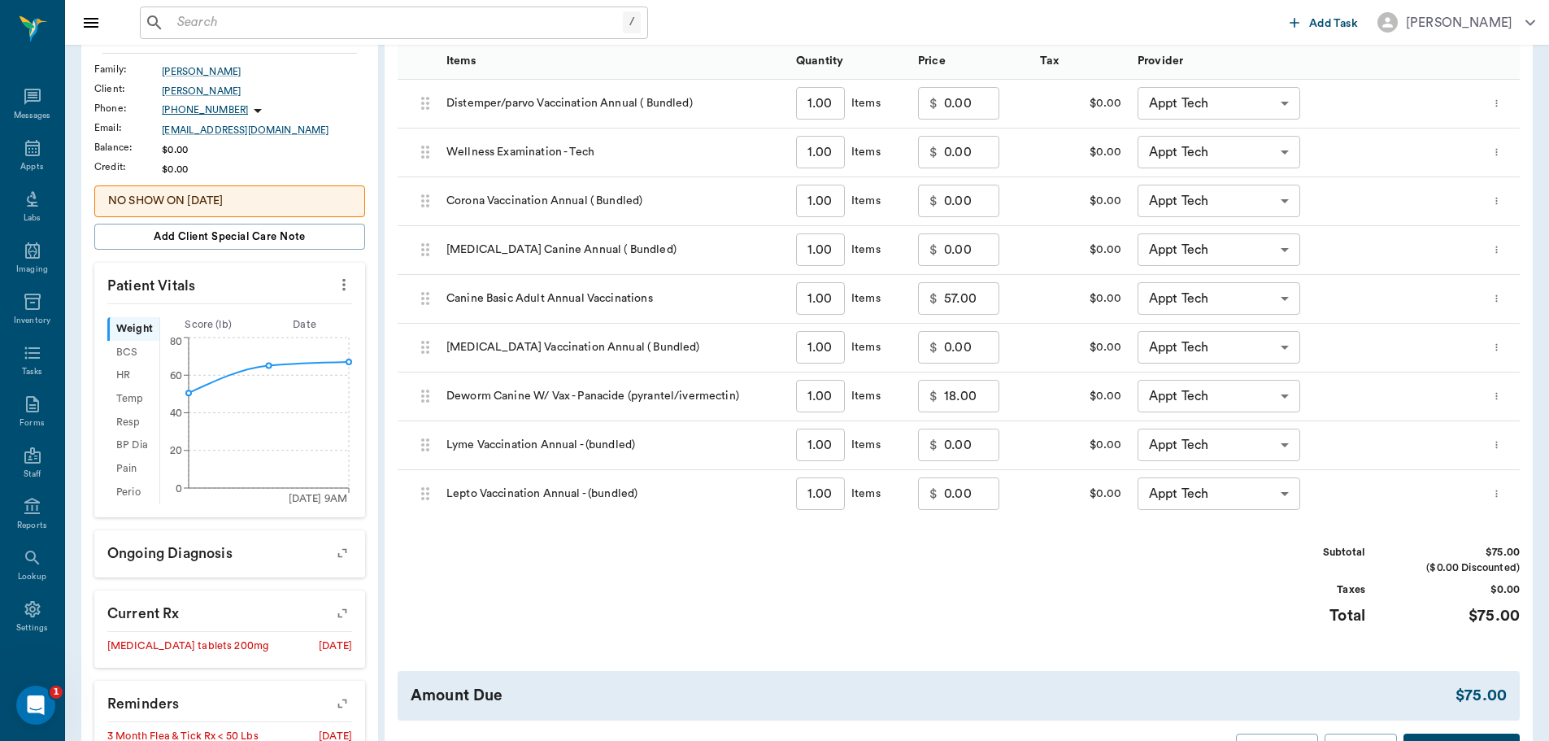
scroll to position [407, 0]
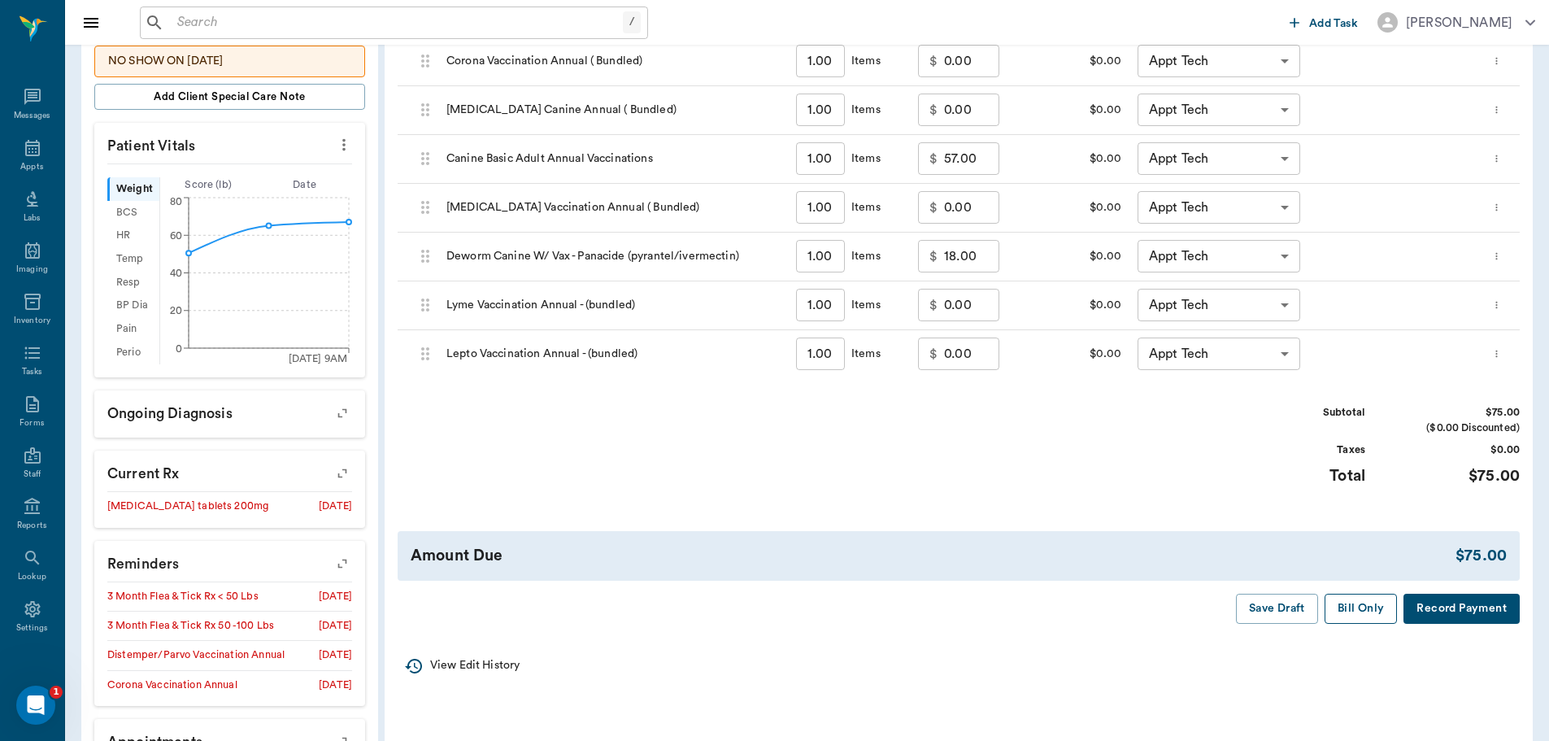
click at [1352, 606] on button "Bill Only" at bounding box center [1360, 609] width 73 height 30
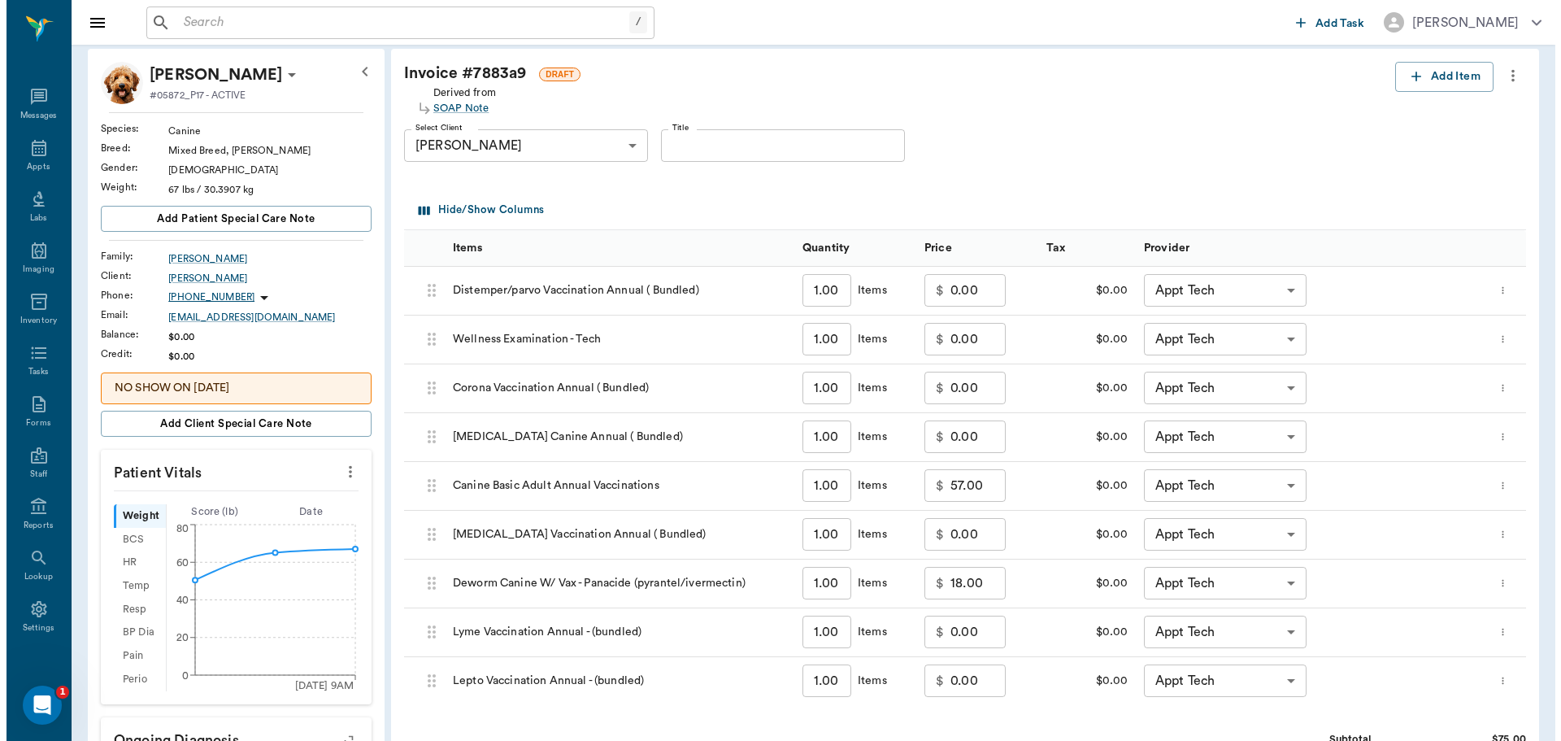
scroll to position [0, 0]
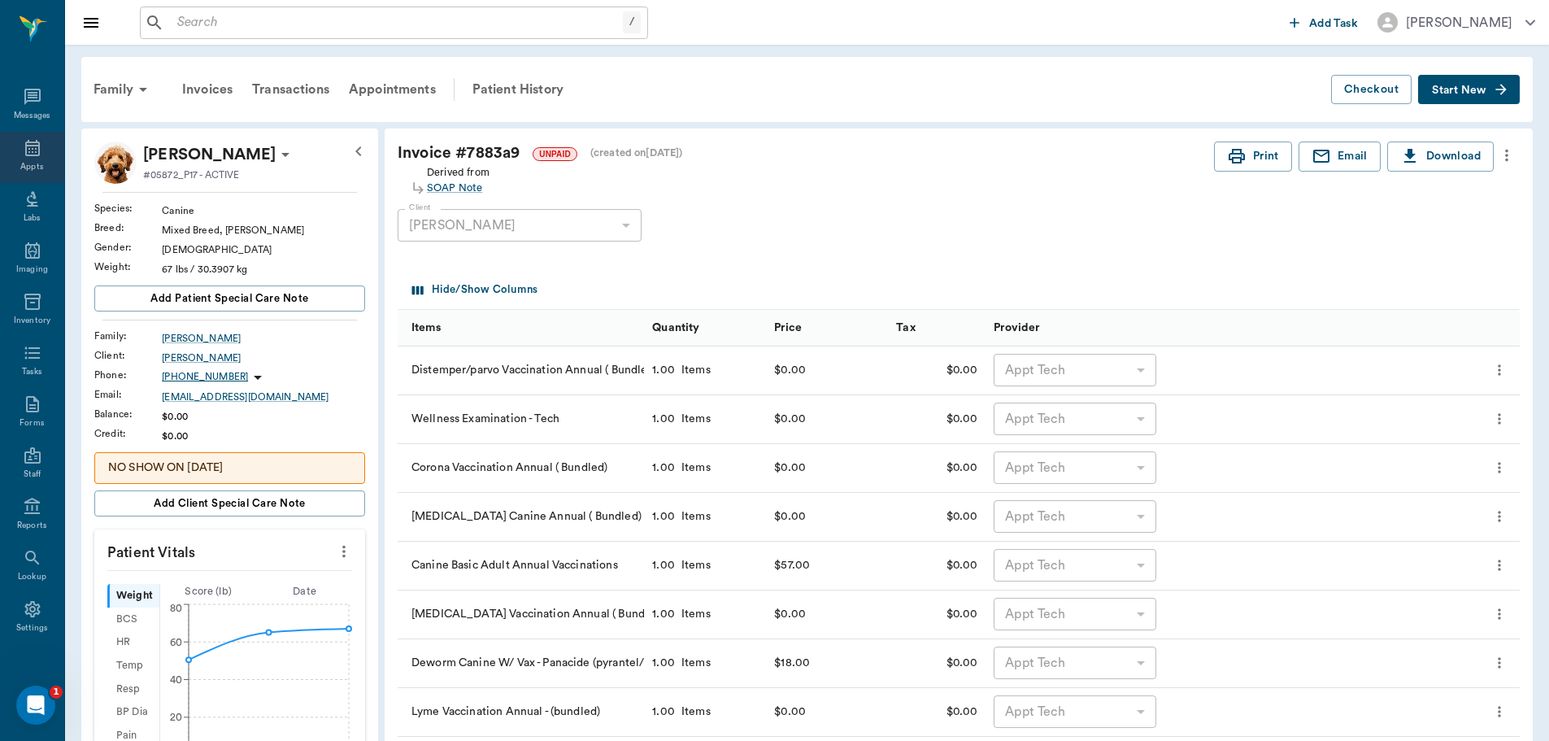
click at [31, 156] on icon at bounding box center [33, 148] width 20 height 20
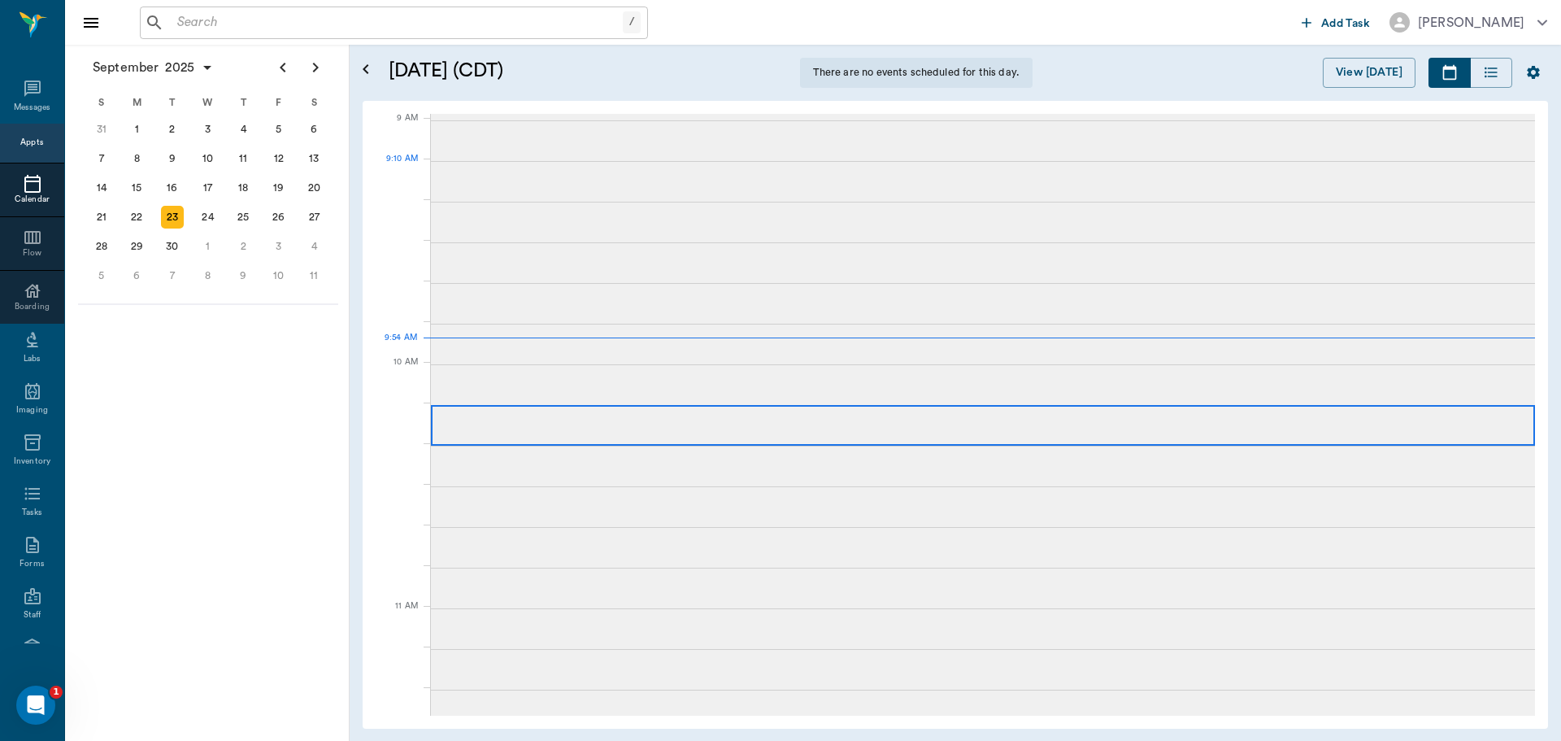
scroll to position [246, 0]
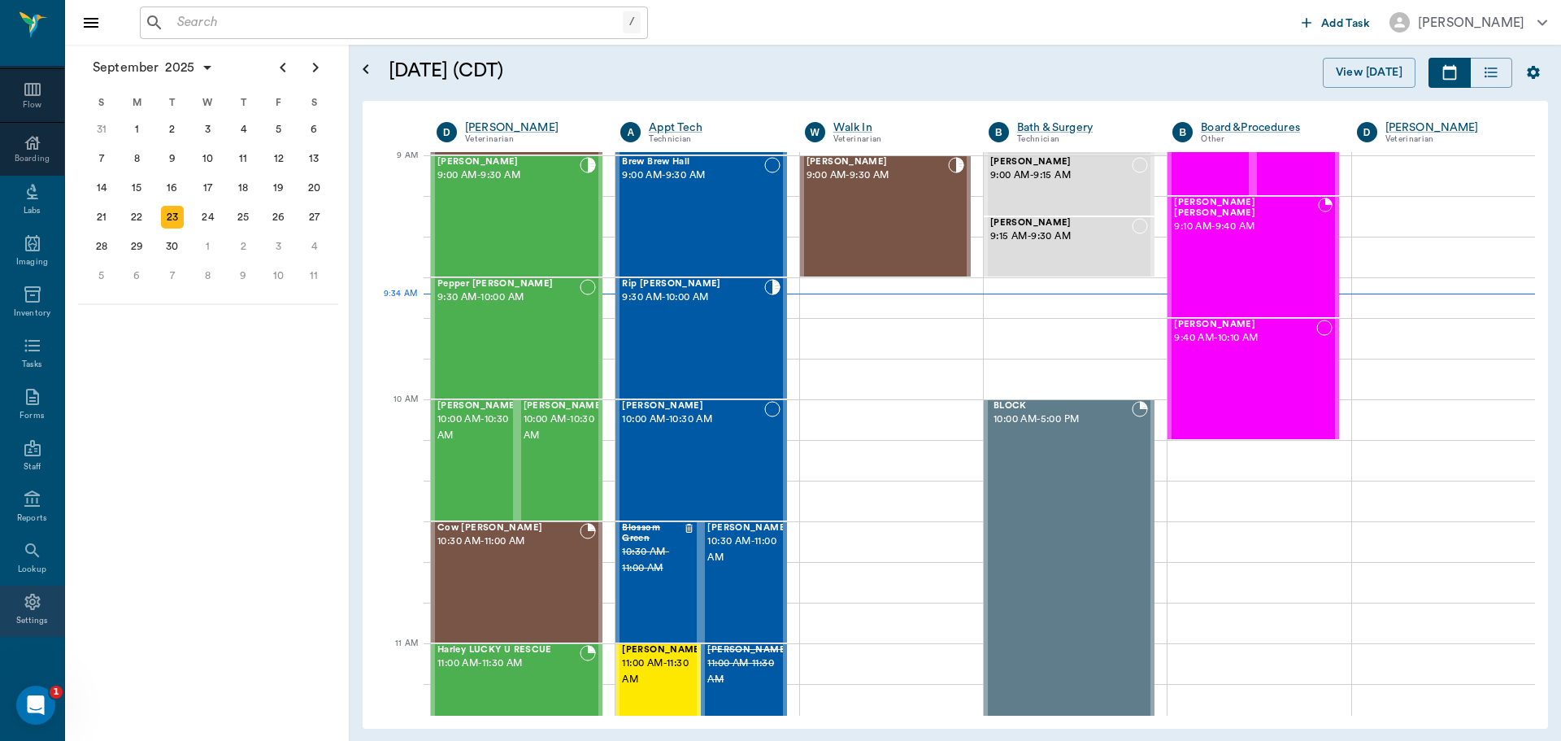
click at [23, 603] on icon at bounding box center [33, 602] width 20 height 20
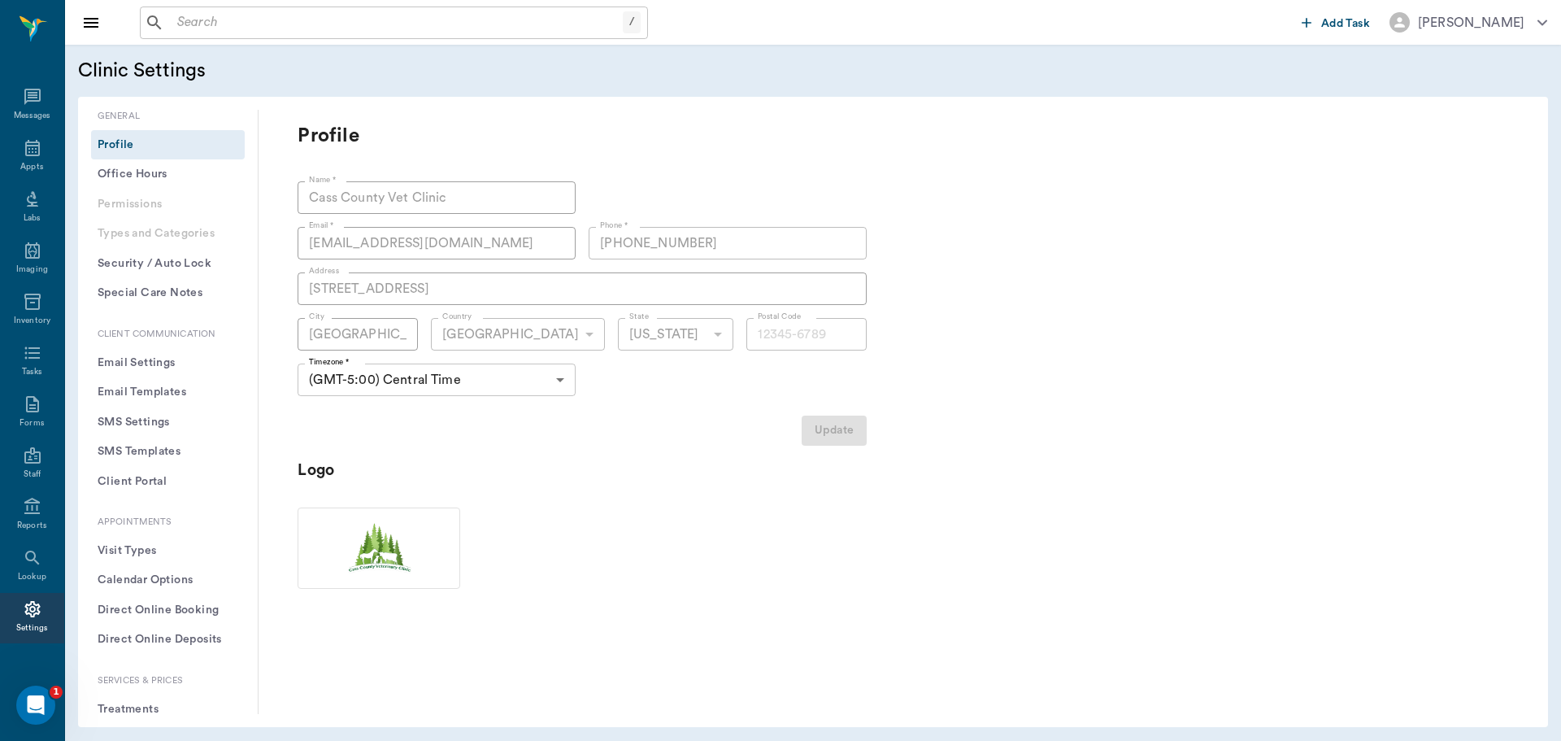
type input "75551"
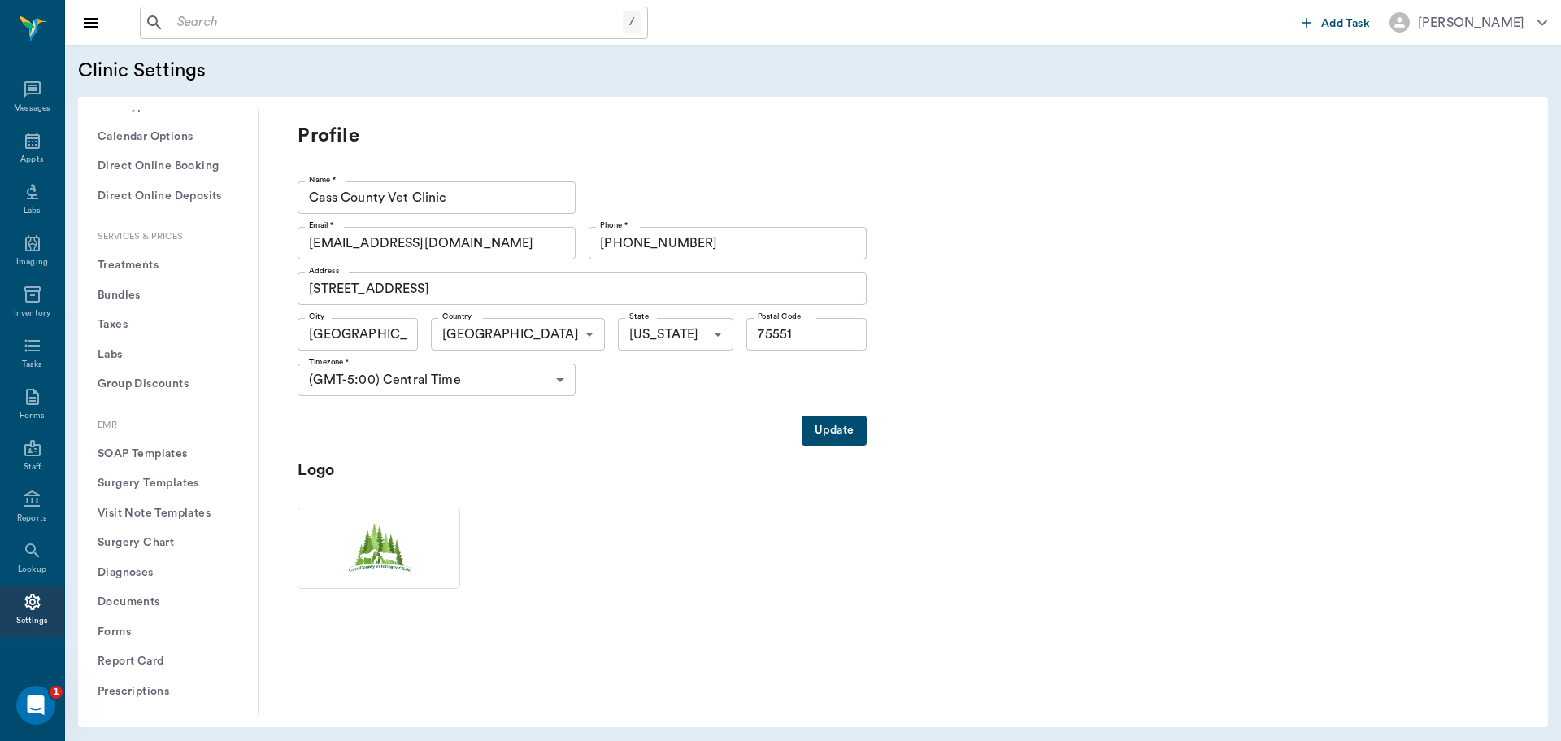
scroll to position [488, 0]
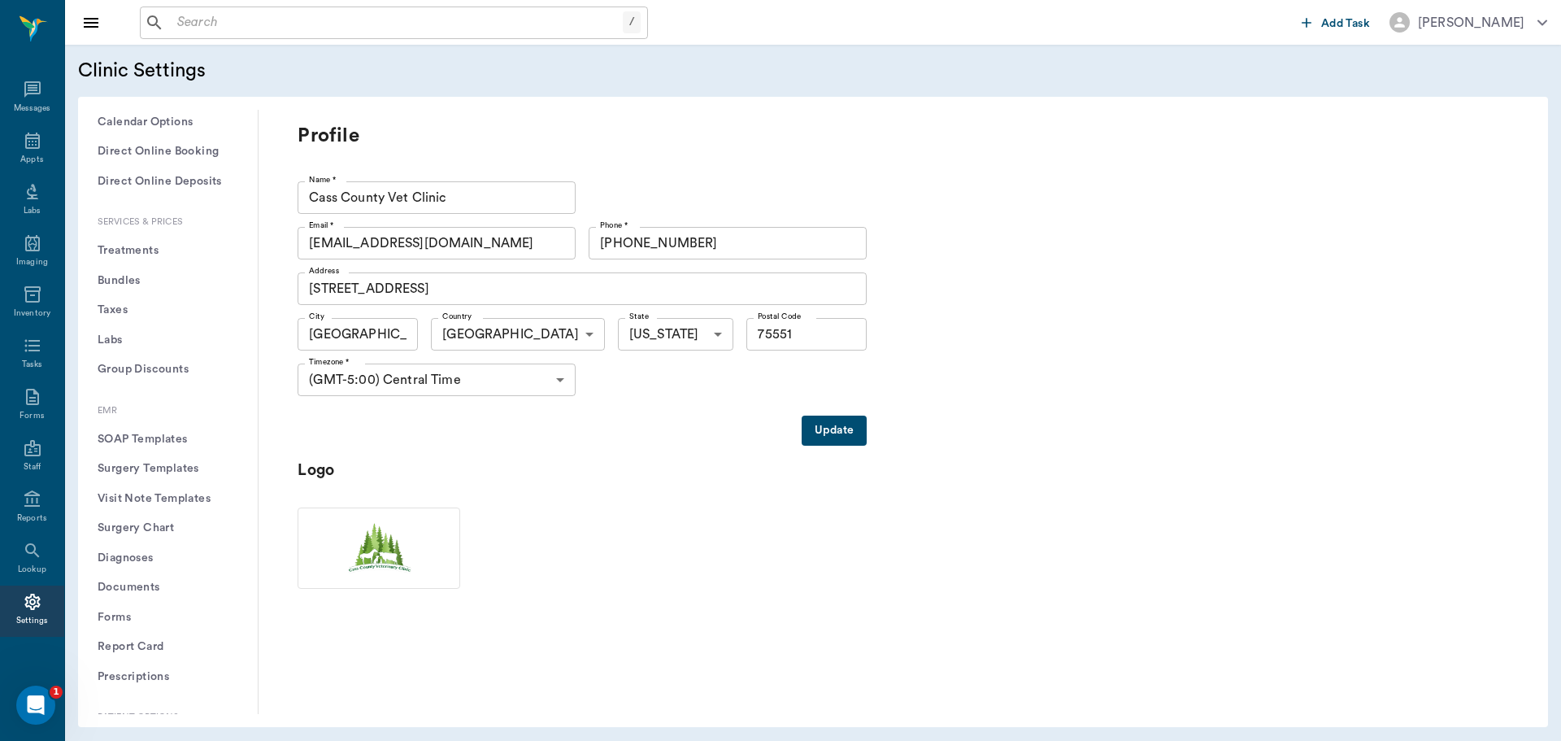
click at [129, 247] on button "Treatments" at bounding box center [168, 251] width 154 height 30
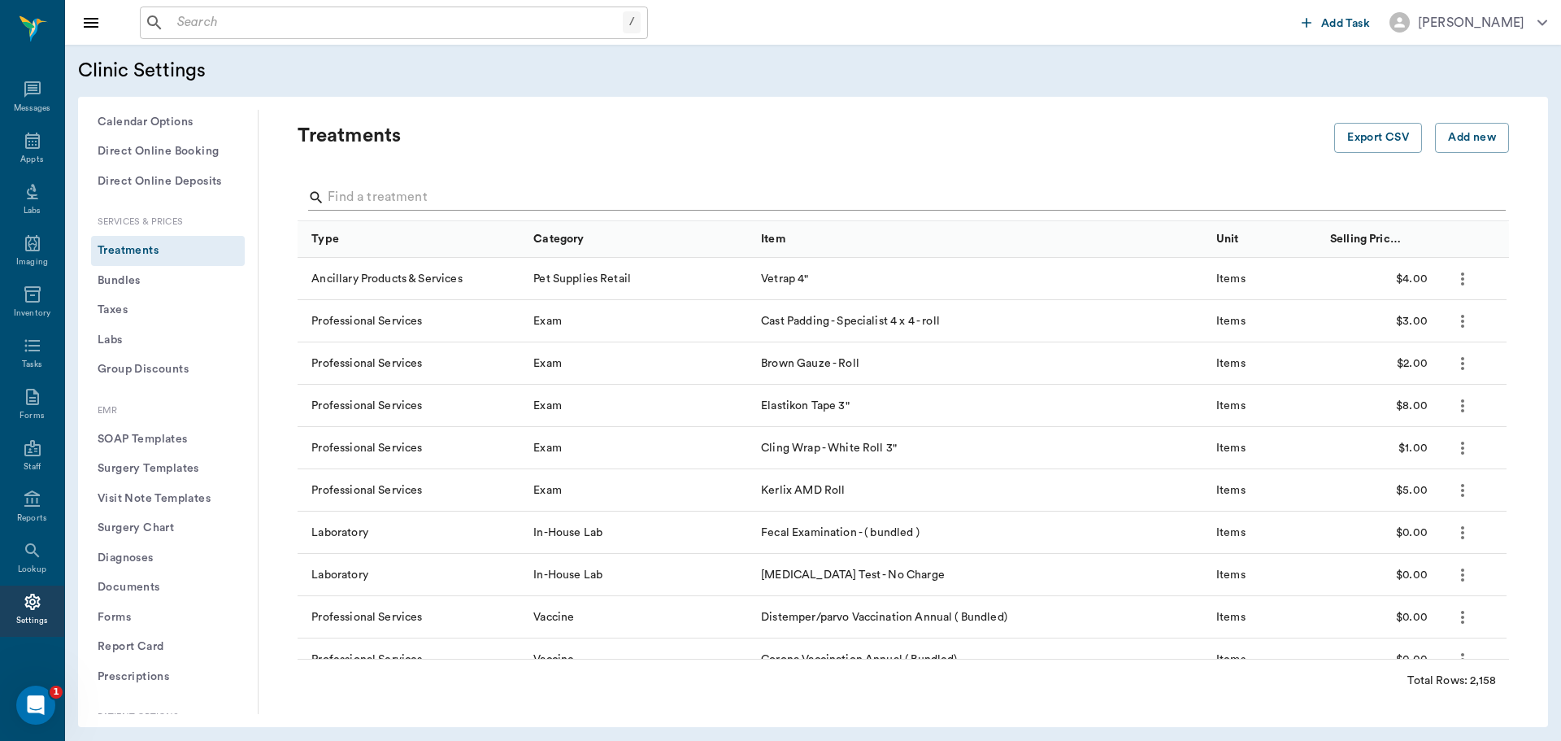
click at [365, 199] on input "Search" at bounding box center [905, 198] width 1154 height 26
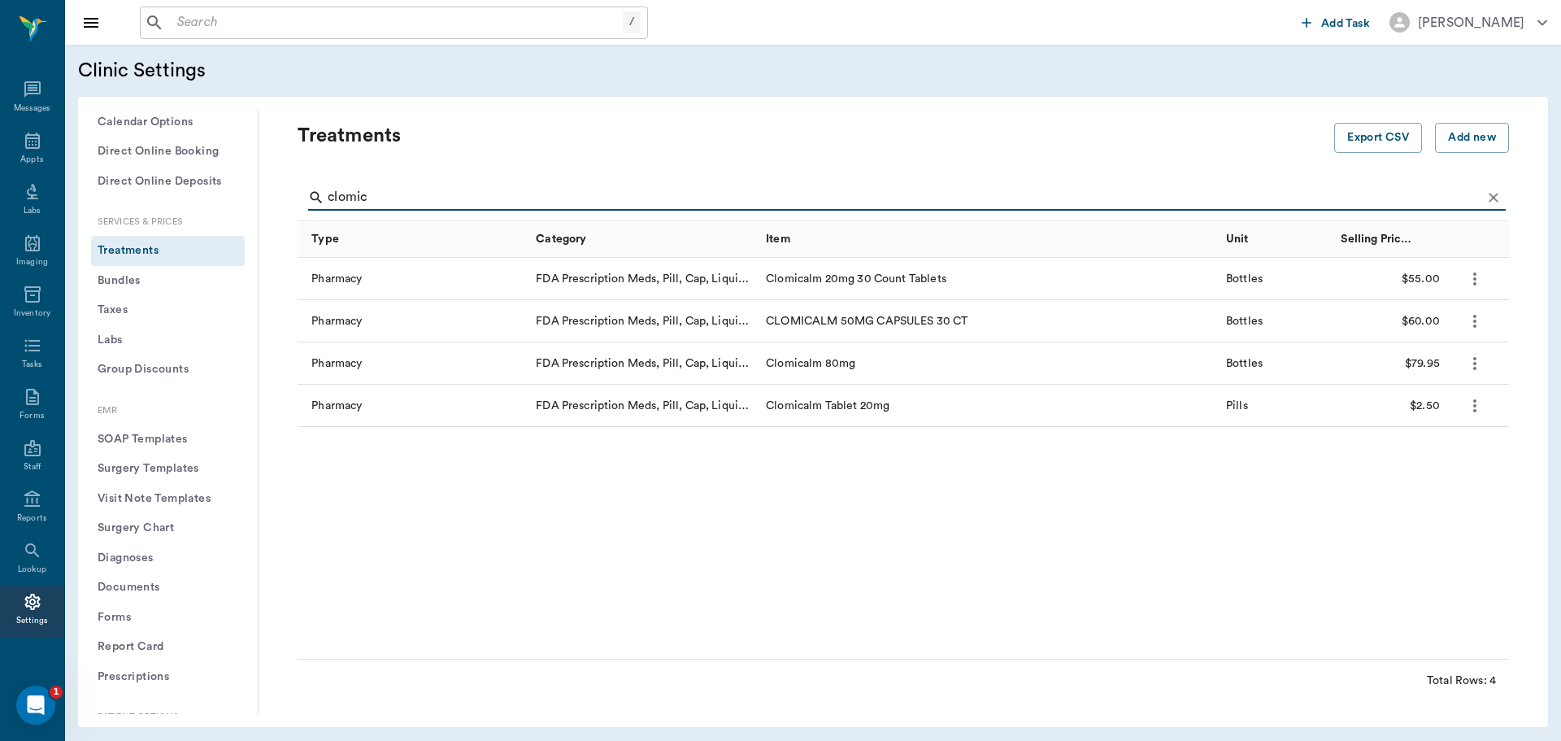
type input "clomic"
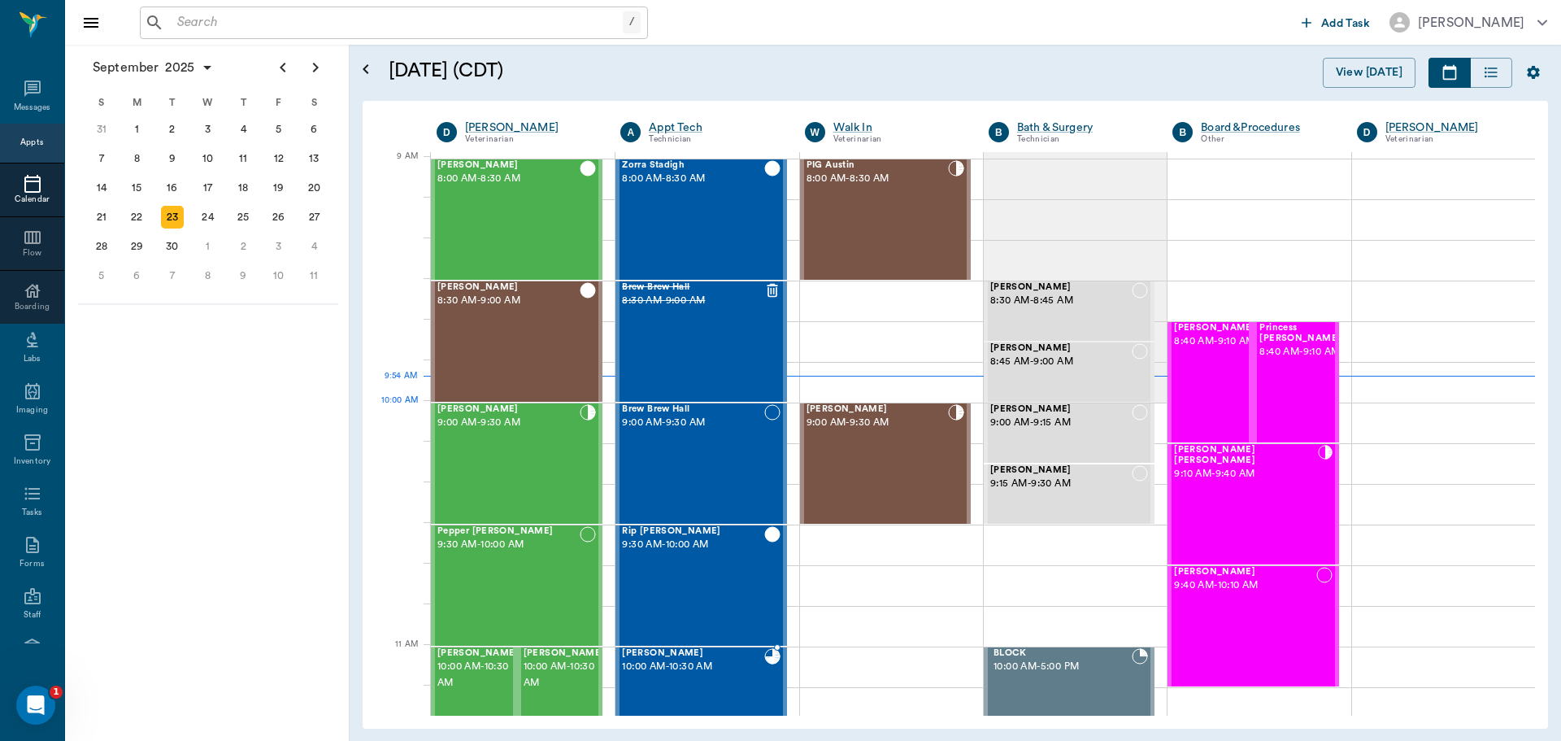
click at [687, 648] on div "[PERSON_NAME] 10:00 AM - 10:30 AM" at bounding box center [692, 707] width 141 height 119
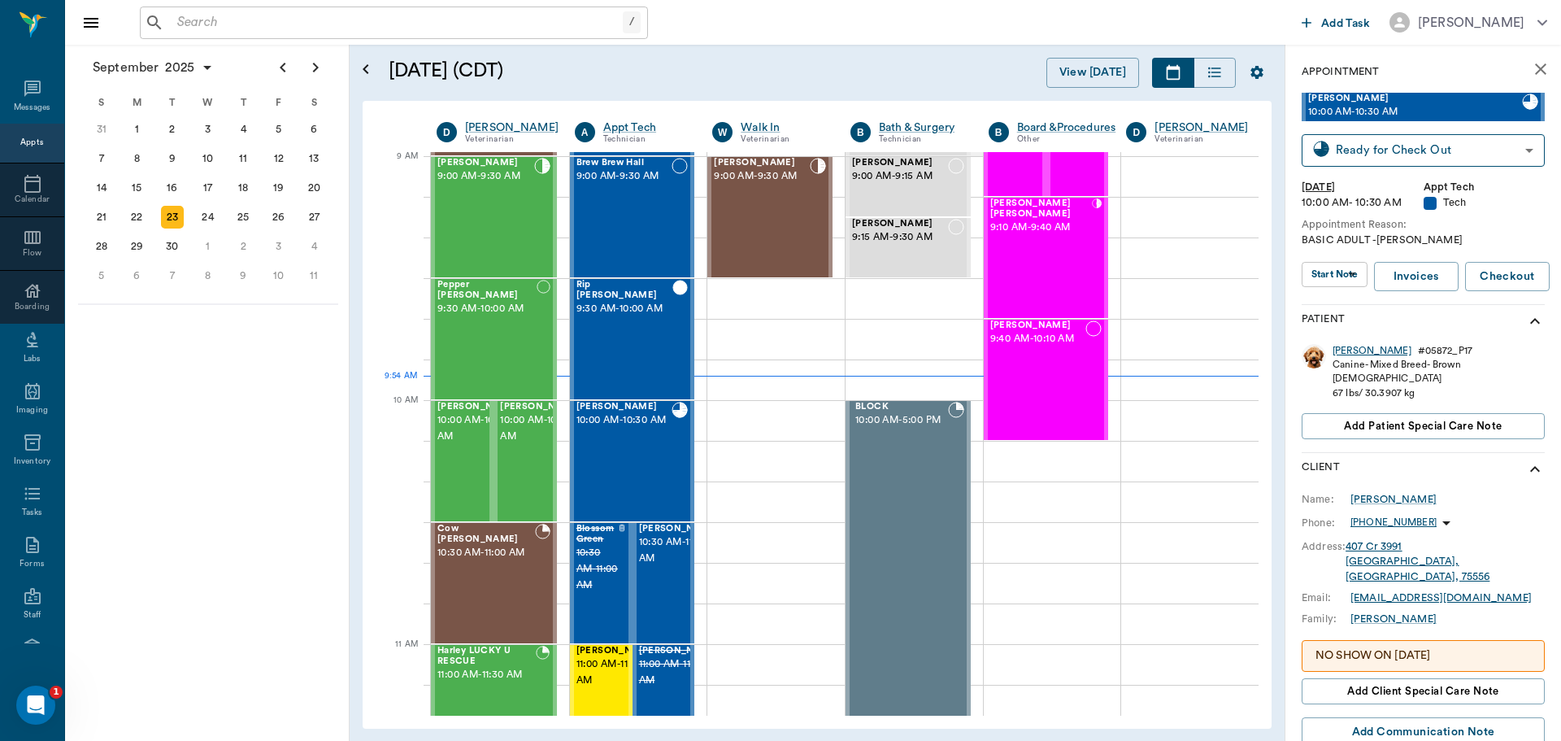
click at [1344, 346] on div "Gracie" at bounding box center [1372, 351] width 79 height 14
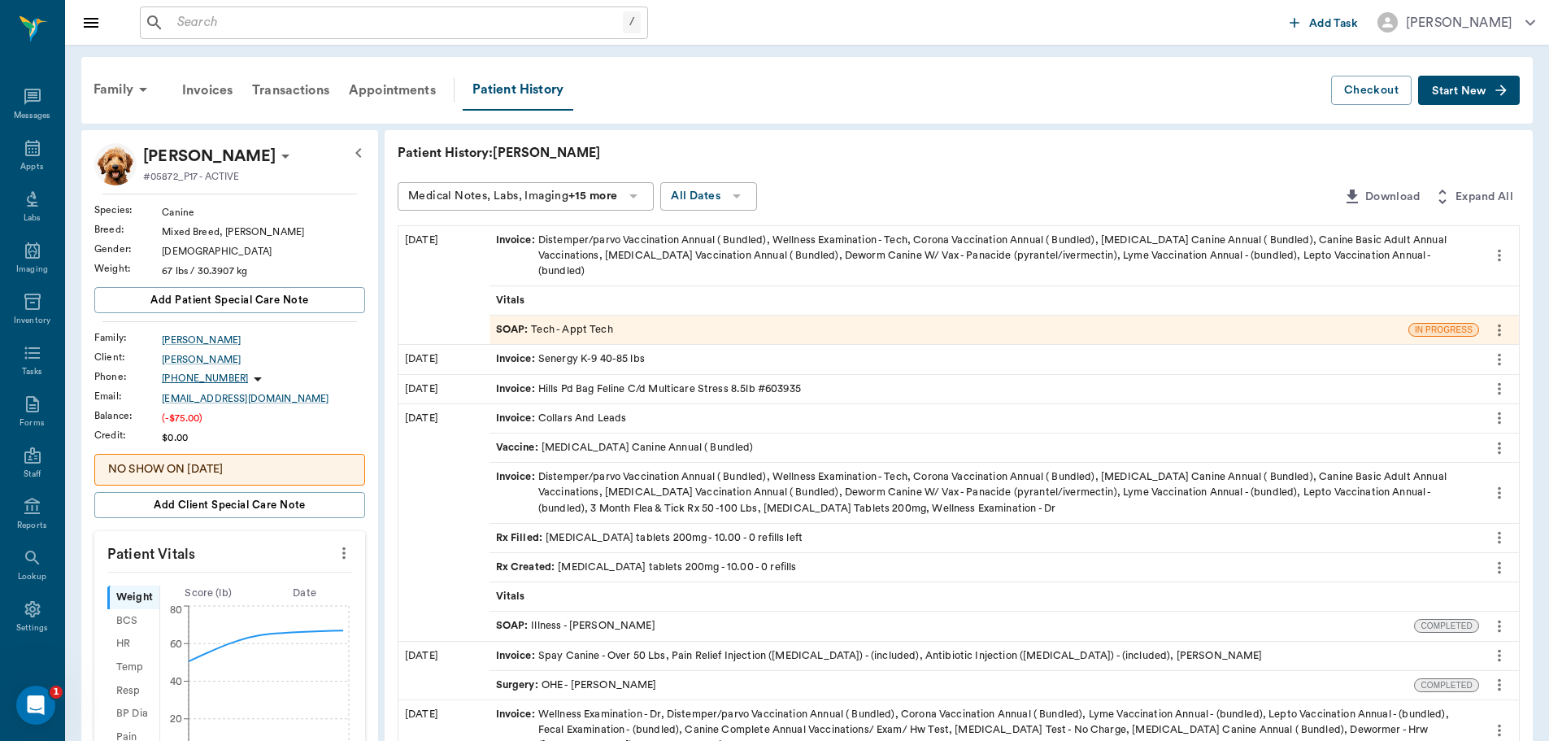
click at [507, 322] on span "SOAP :" at bounding box center [514, 329] width 36 height 15
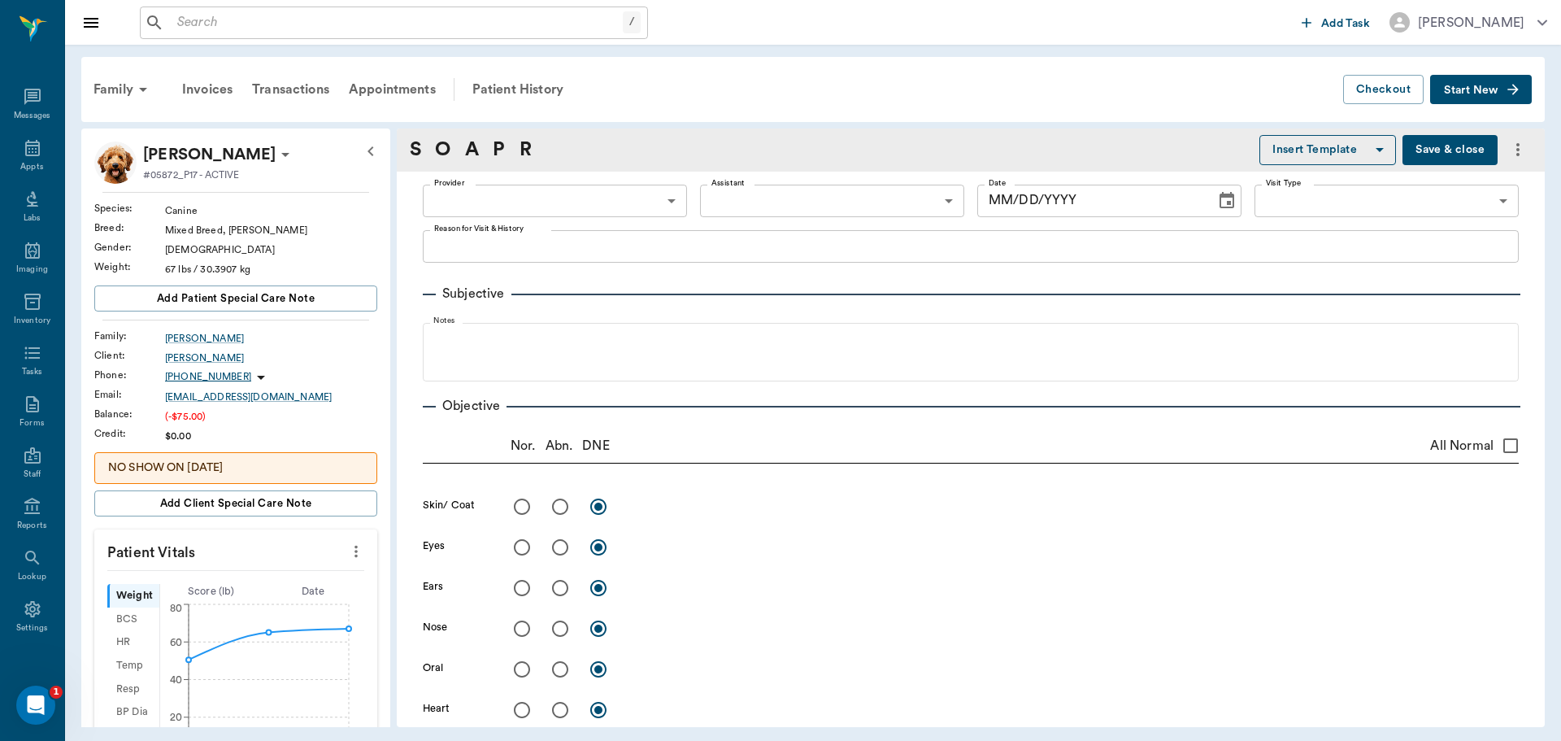
type input "63ec2f075fda476ae8351a4c"
type input "65d2be4f46e3a538d89b8c1a"
type textarea "BASIC ADULT -LORY"
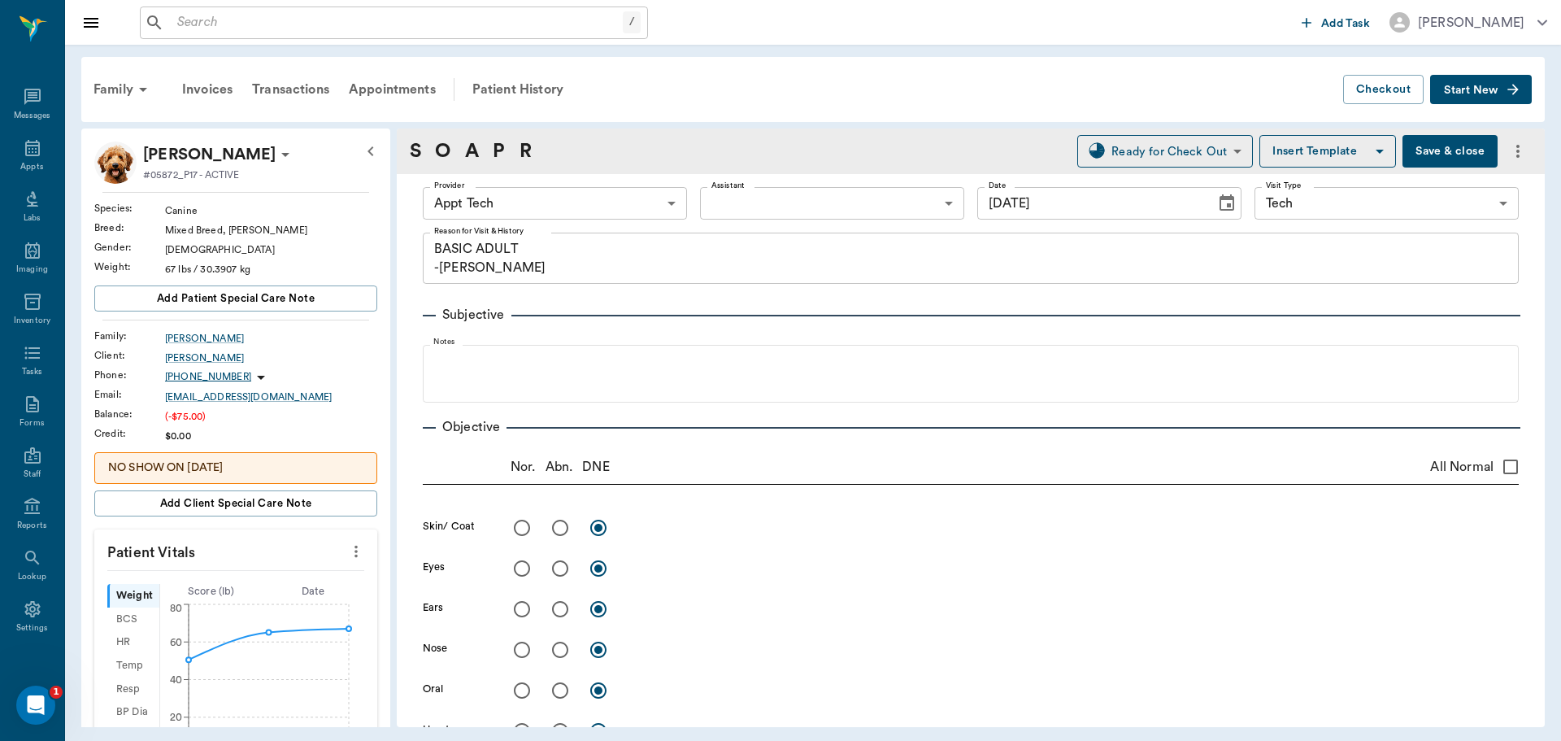
type input "[DATE]"
click at [627, 197] on body "/ ​ Add Task Dr. Bert Ellsworth Nectar Messages Appts Labs Imaging Inventory Ta…" at bounding box center [780, 370] width 1561 height 741
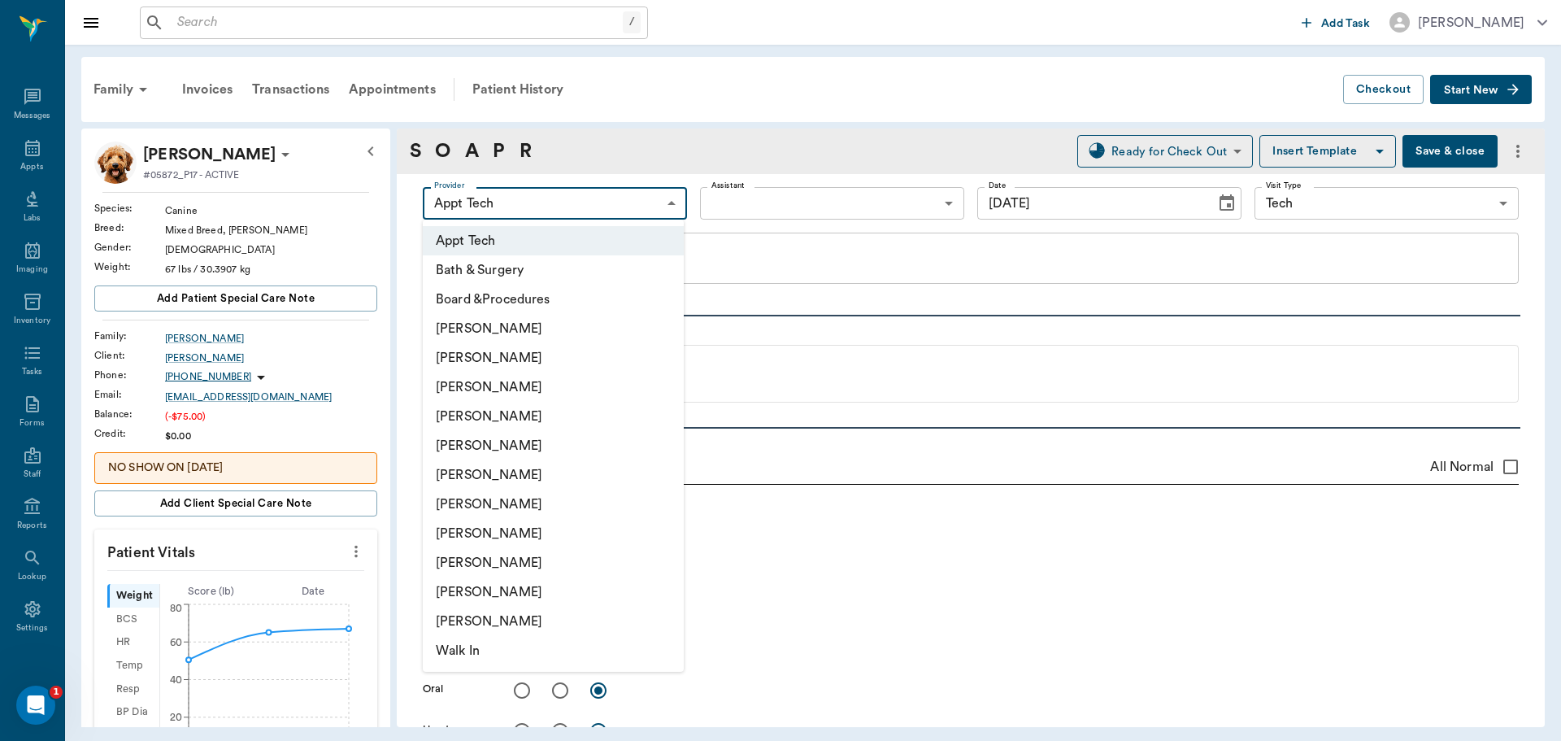
click at [489, 381] on li "[PERSON_NAME]" at bounding box center [553, 386] width 261 height 29
type input "642ef10e332a41444de2bad1"
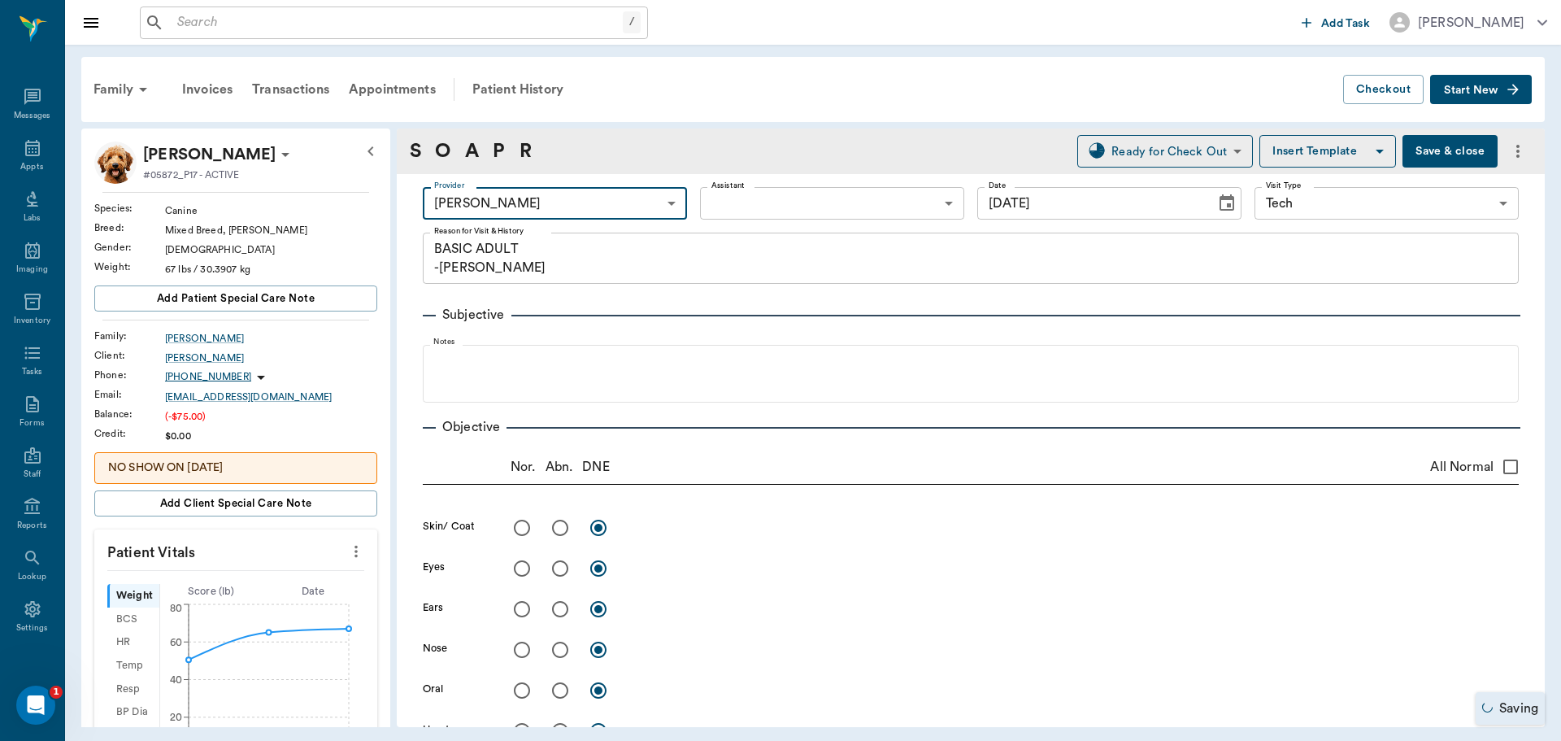
click at [1427, 154] on button "Save & close" at bounding box center [1449, 151] width 95 height 33
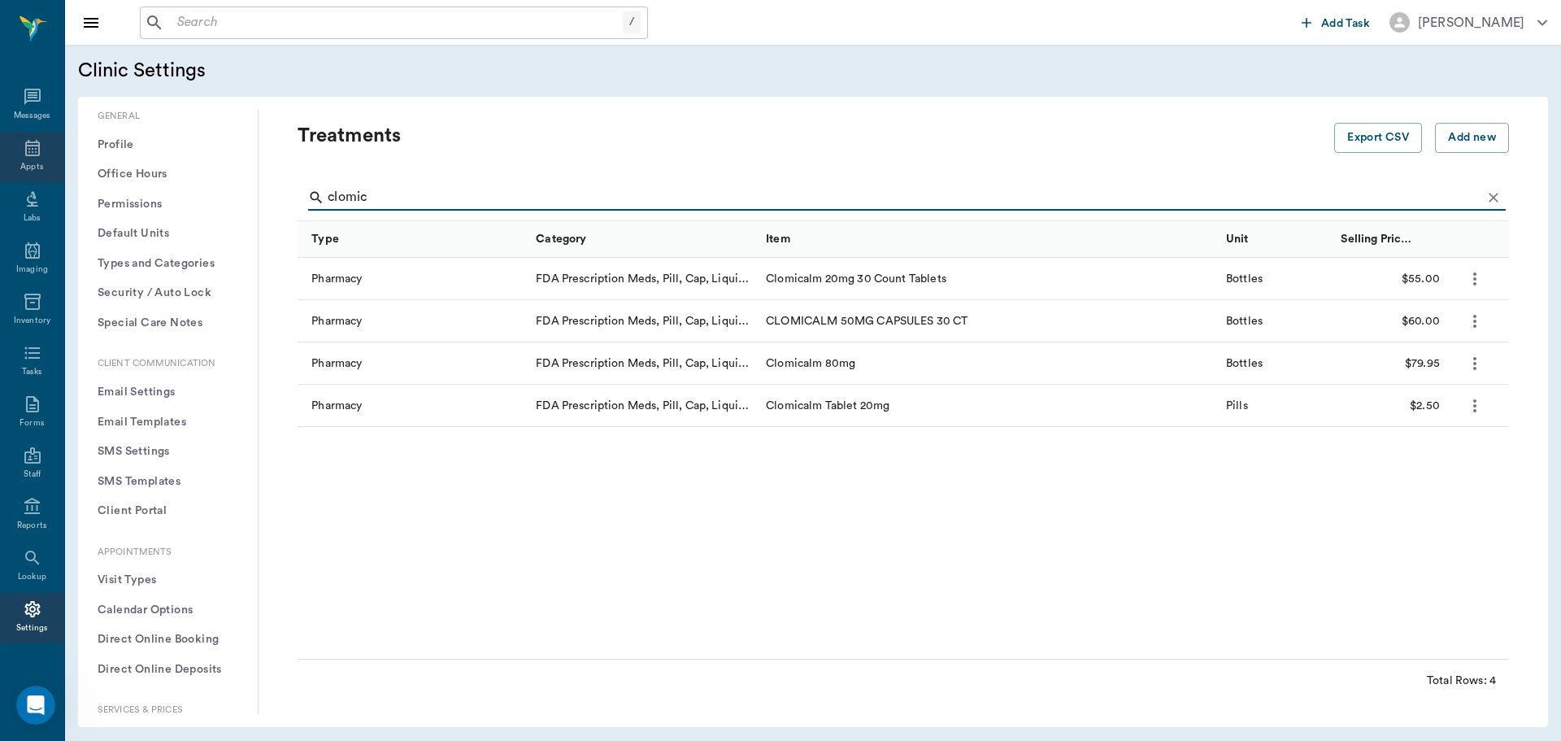
scroll to position [488, 0]
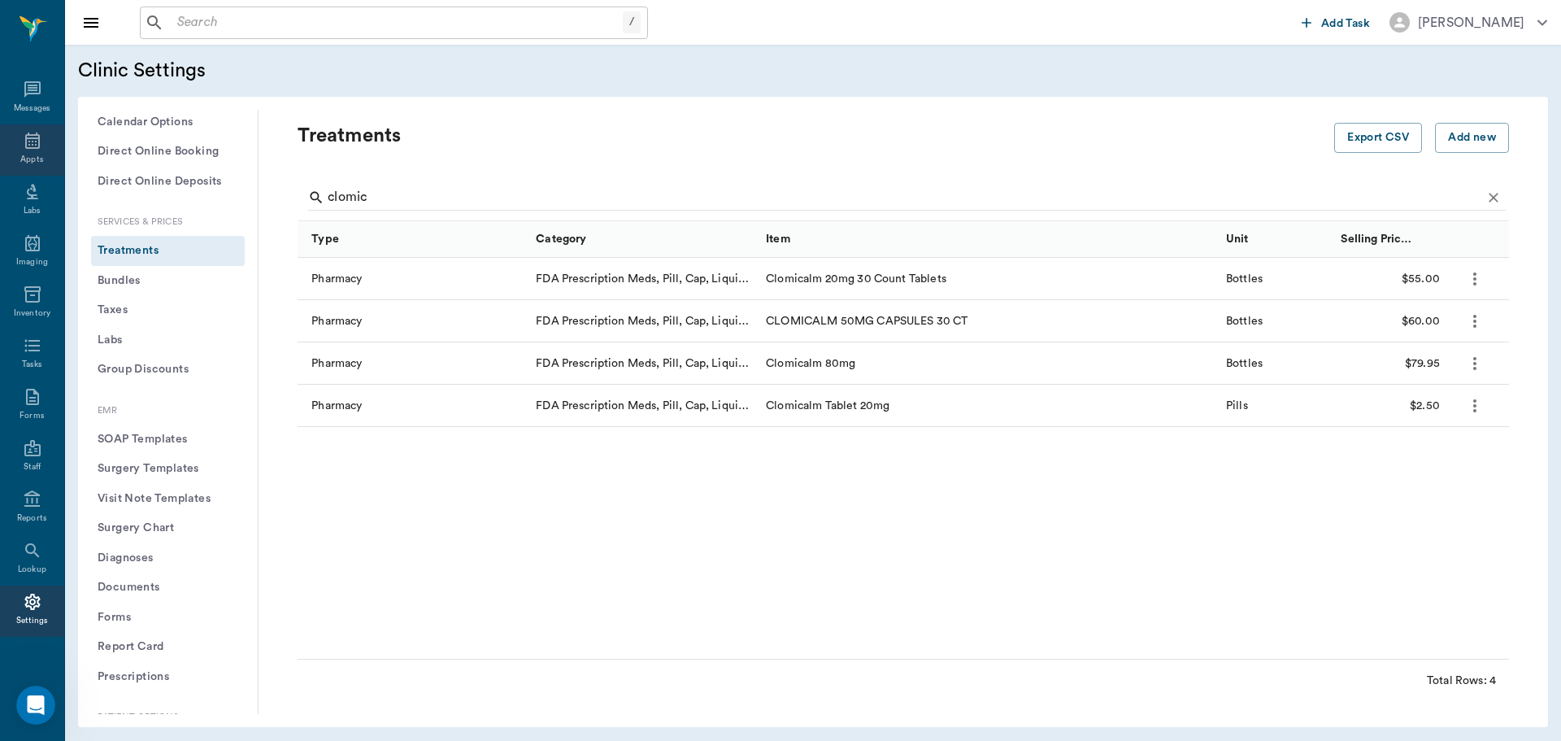
click at [15, 142] on div "Appts" at bounding box center [32, 149] width 64 height 51
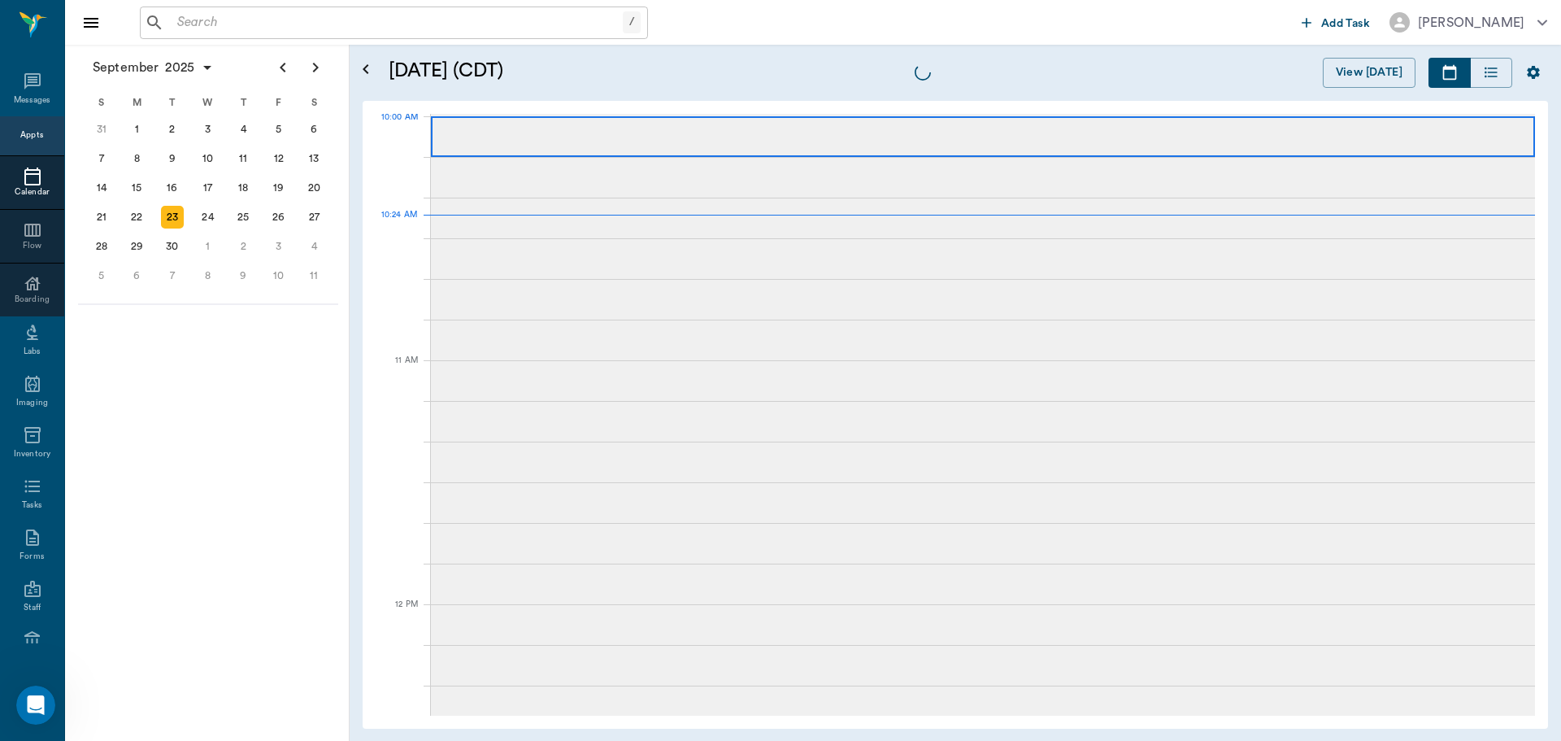
scroll to position [491, 0]
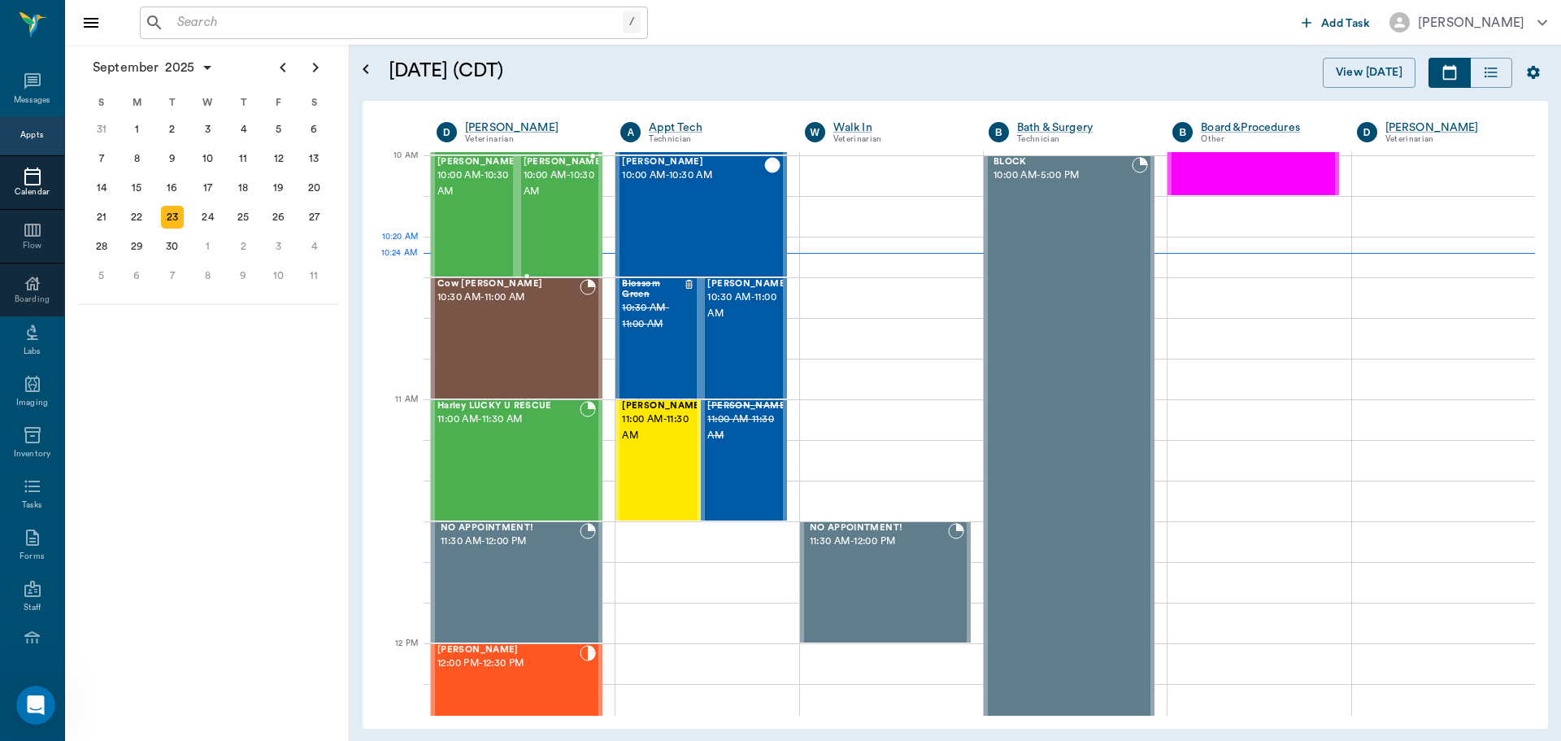
drag, startPoint x: 561, startPoint y: 244, endPoint x: 766, endPoint y: 198, distance: 210.1
click at [561, 244] on div "[PERSON_NAME] 10:00 AM - 10:30 AM" at bounding box center [564, 216] width 81 height 119
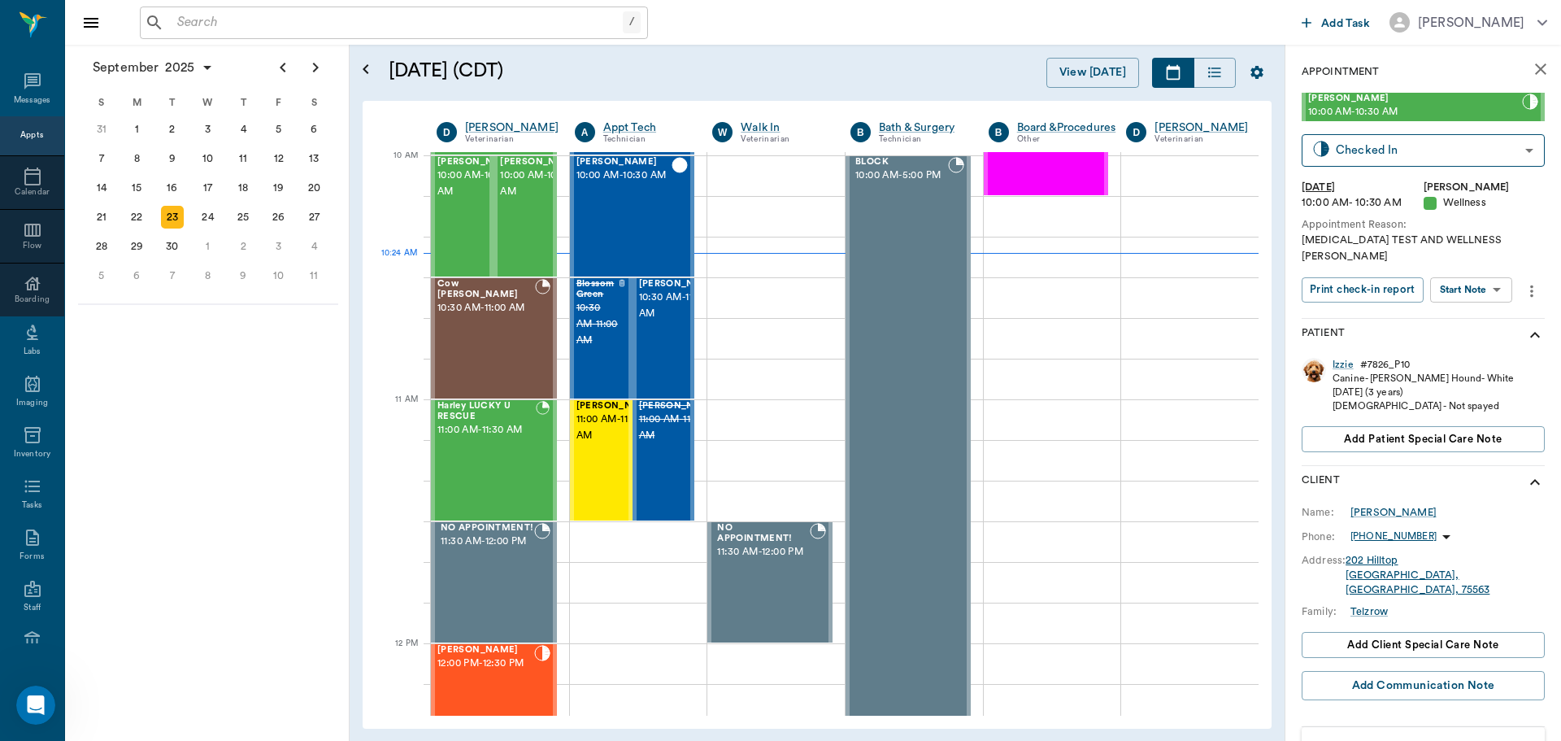
click at [1437, 270] on body "/ ​ Add Task [PERSON_NAME] Nectar Messages Appts Calendar Flow Boarding Labs Im…" at bounding box center [780, 370] width 1561 height 741
click at [1454, 307] on button "Start SOAP" at bounding box center [1452, 307] width 55 height 19
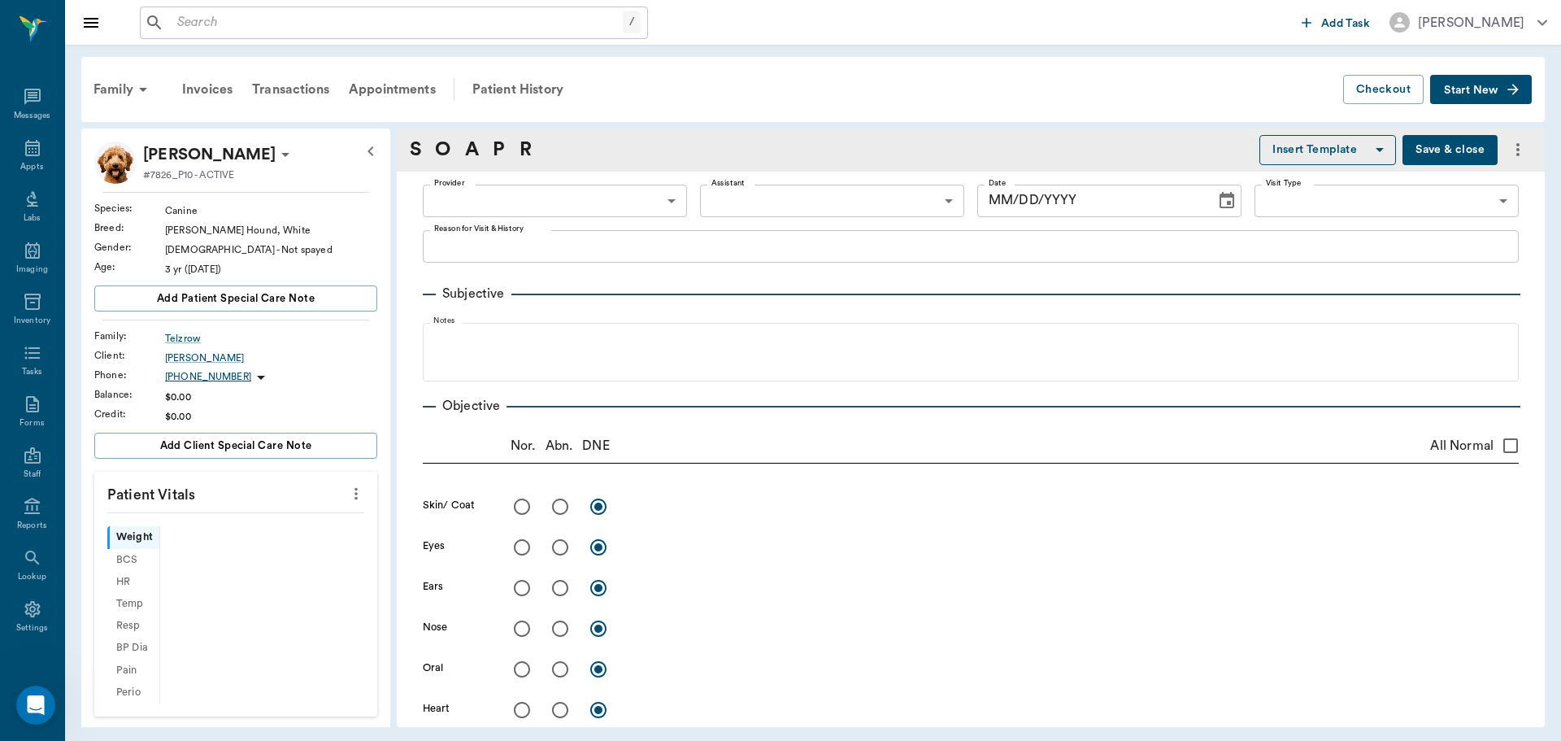
scroll to position [7, 0]
type input "63ec2f075fda476ae8351a4d"
type input "65d2be4f46e3a538d89b8c14"
type textarea "[MEDICAL_DATA] TEST AND WELLNESS [PERSON_NAME]"
type input "[DATE]"
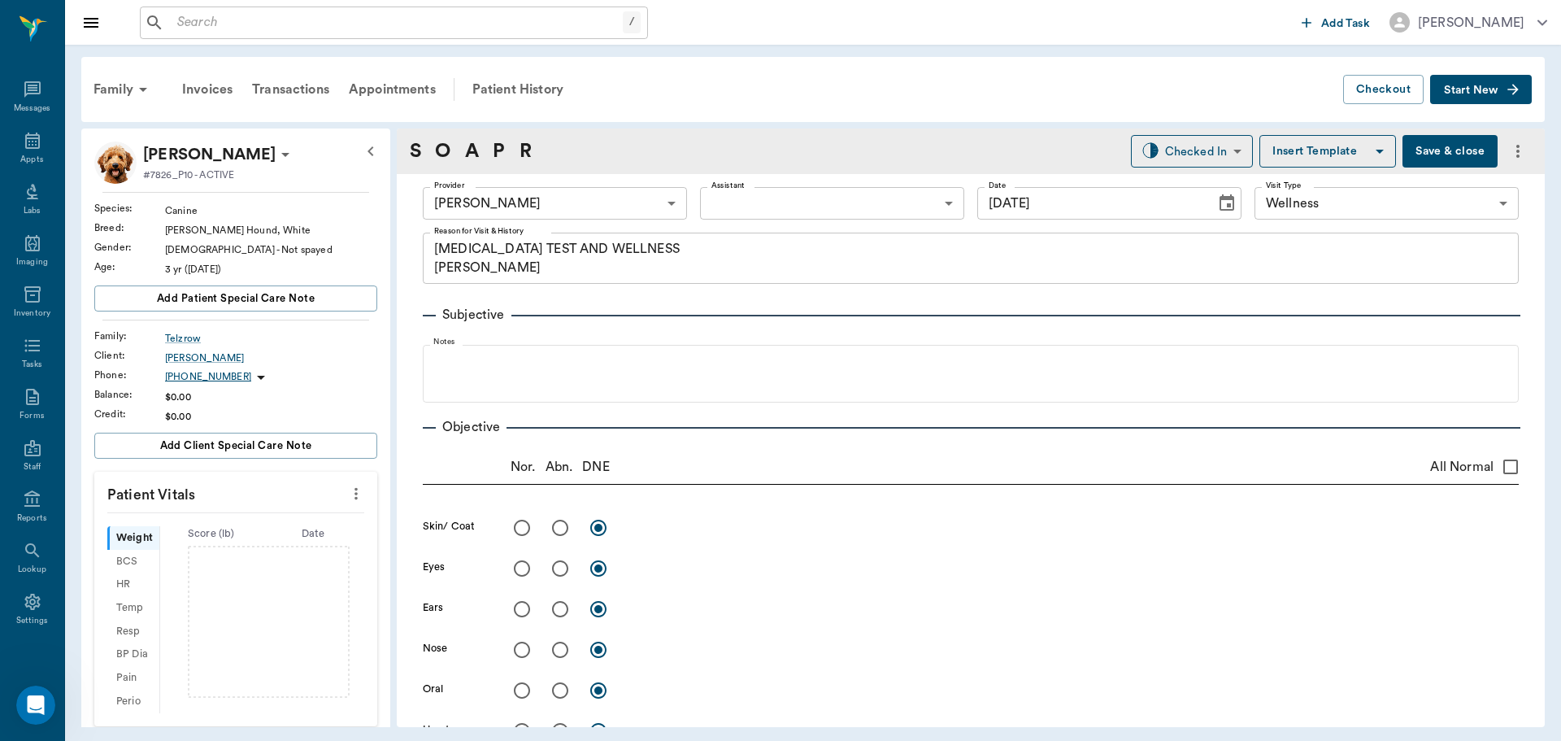
click at [281, 154] on icon at bounding box center [285, 155] width 8 height 4
click at [163, 186] on span "Edit profile" at bounding box center [180, 183] width 137 height 17
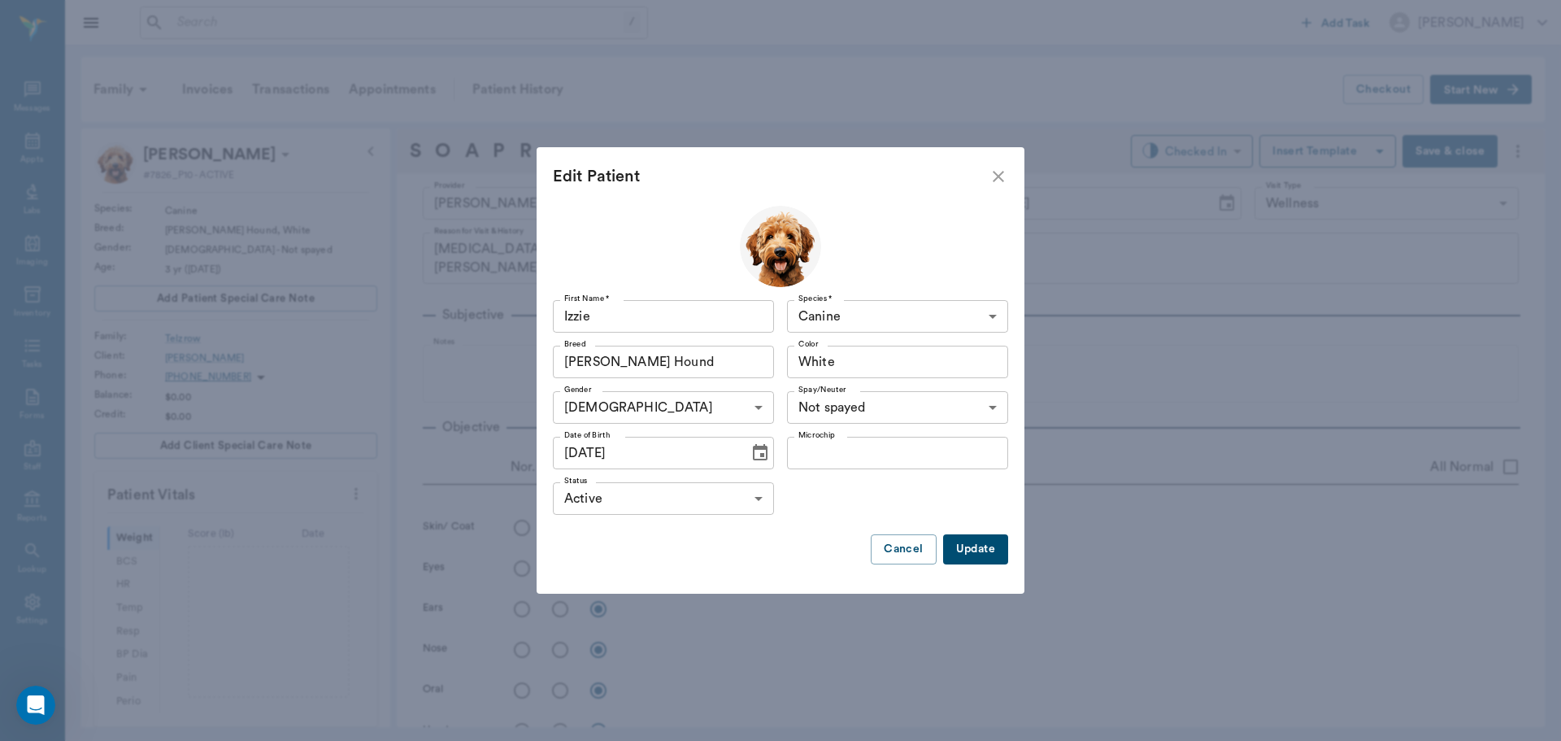
click at [637, 326] on input "Izzie" at bounding box center [663, 316] width 221 height 33
type input "Izzy"
click at [995, 551] on button "Update" at bounding box center [975, 549] width 65 height 30
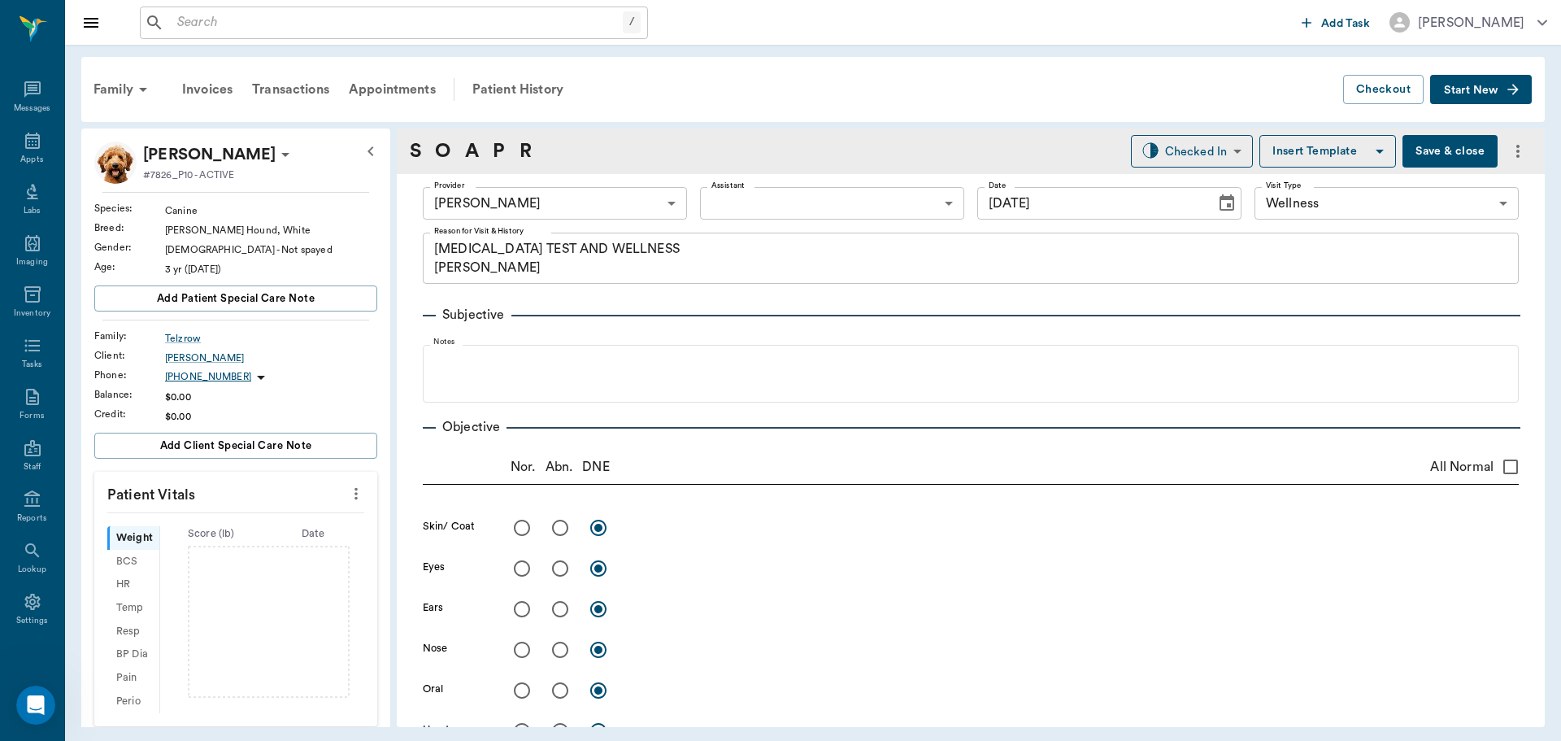
click at [347, 494] on icon "more" at bounding box center [356, 494] width 18 height 20
click at [247, 512] on li "Enter Vitals" at bounding box center [275, 522] width 163 height 30
click at [207, 543] on input "text" at bounding box center [234, 542] width 141 height 33
type input "46.6"
click at [241, 655] on input "text" at bounding box center [234, 659] width 141 height 33
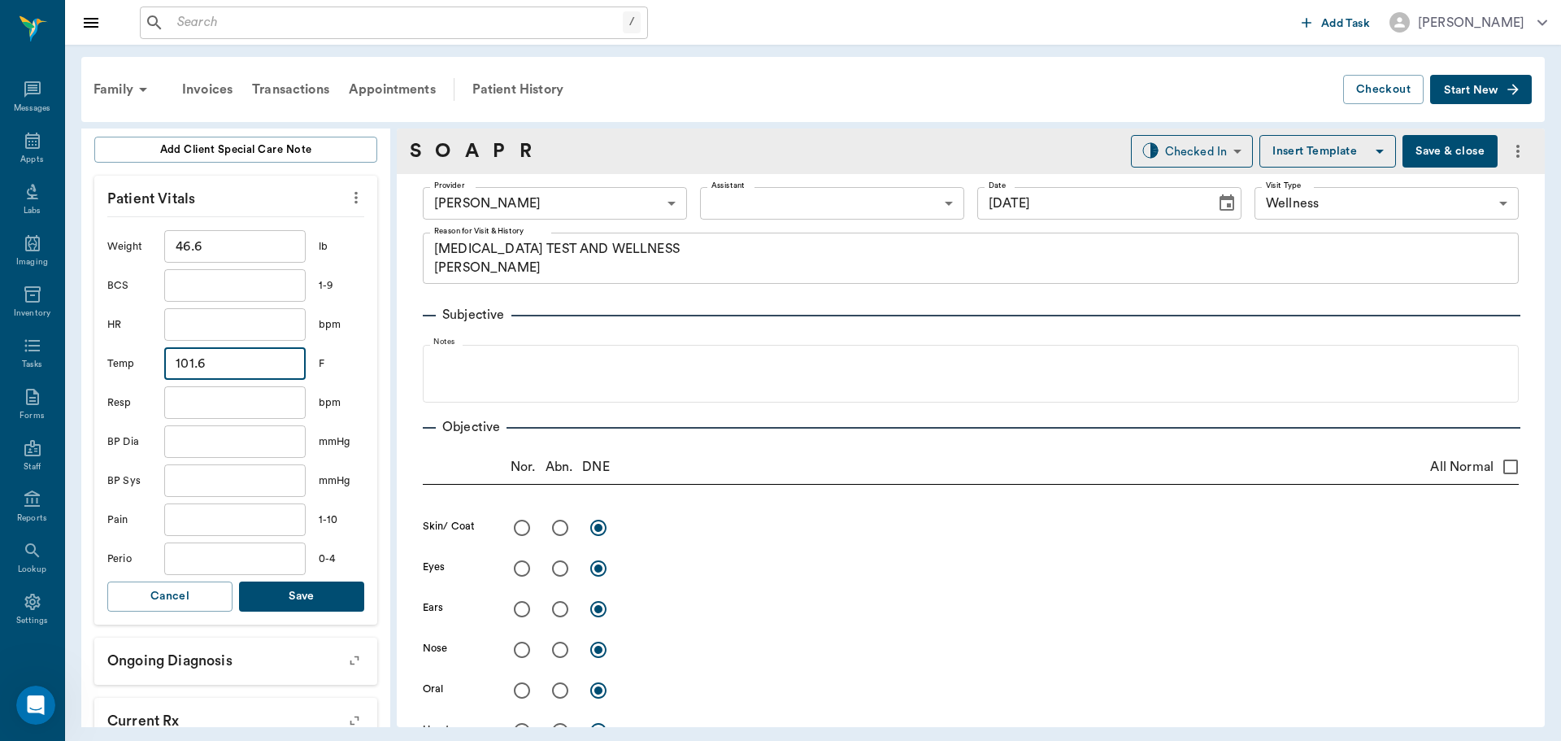
scroll to position [325, 0]
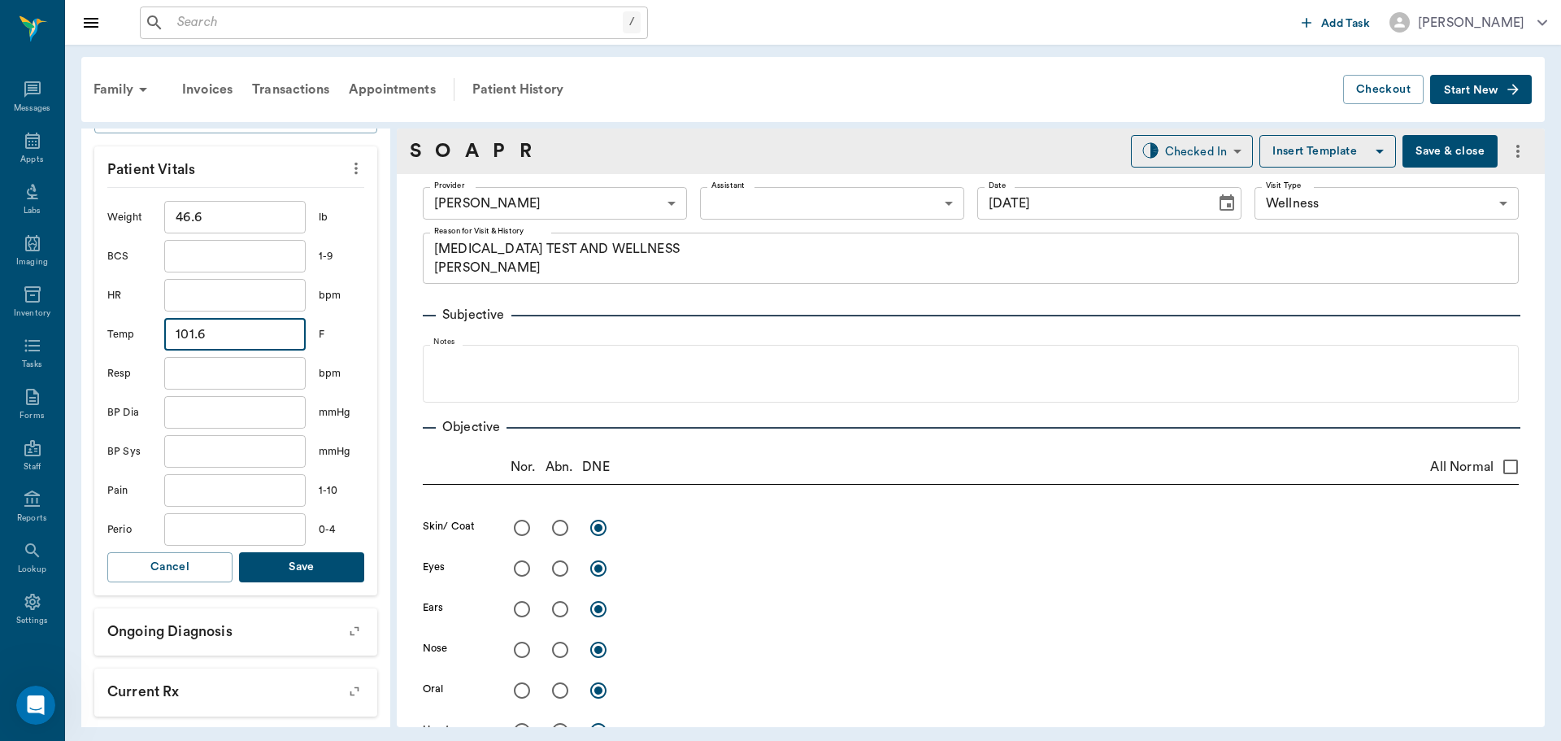
type input "101.6"
click at [308, 562] on button "Save" at bounding box center [301, 567] width 125 height 30
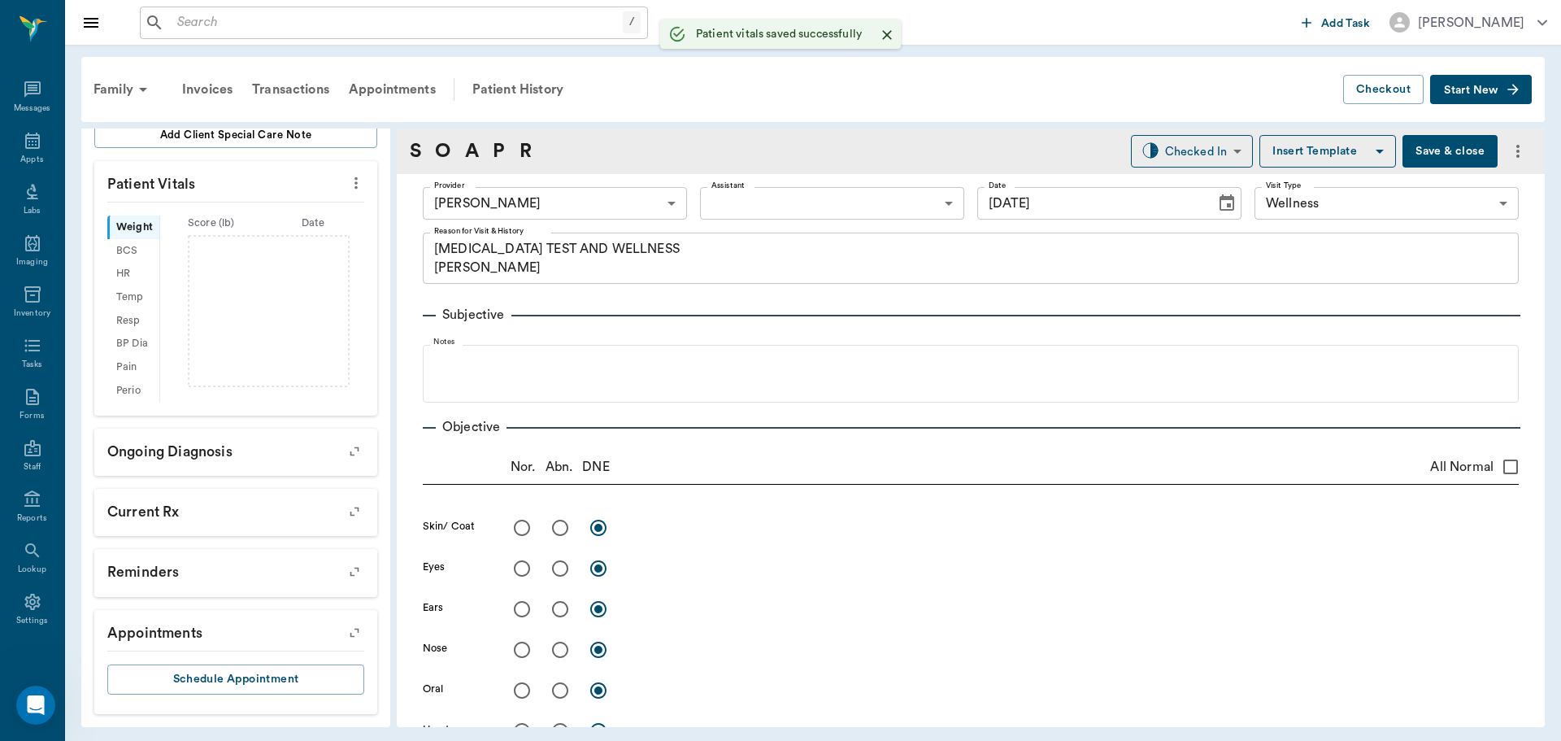
scroll to position [330, 0]
click at [772, 201] on body "/ ​ Add Task Dr. Bert Ellsworth Nectar Messages Appts Labs Imaging Inventory Ta…" at bounding box center [780, 370] width 1561 height 741
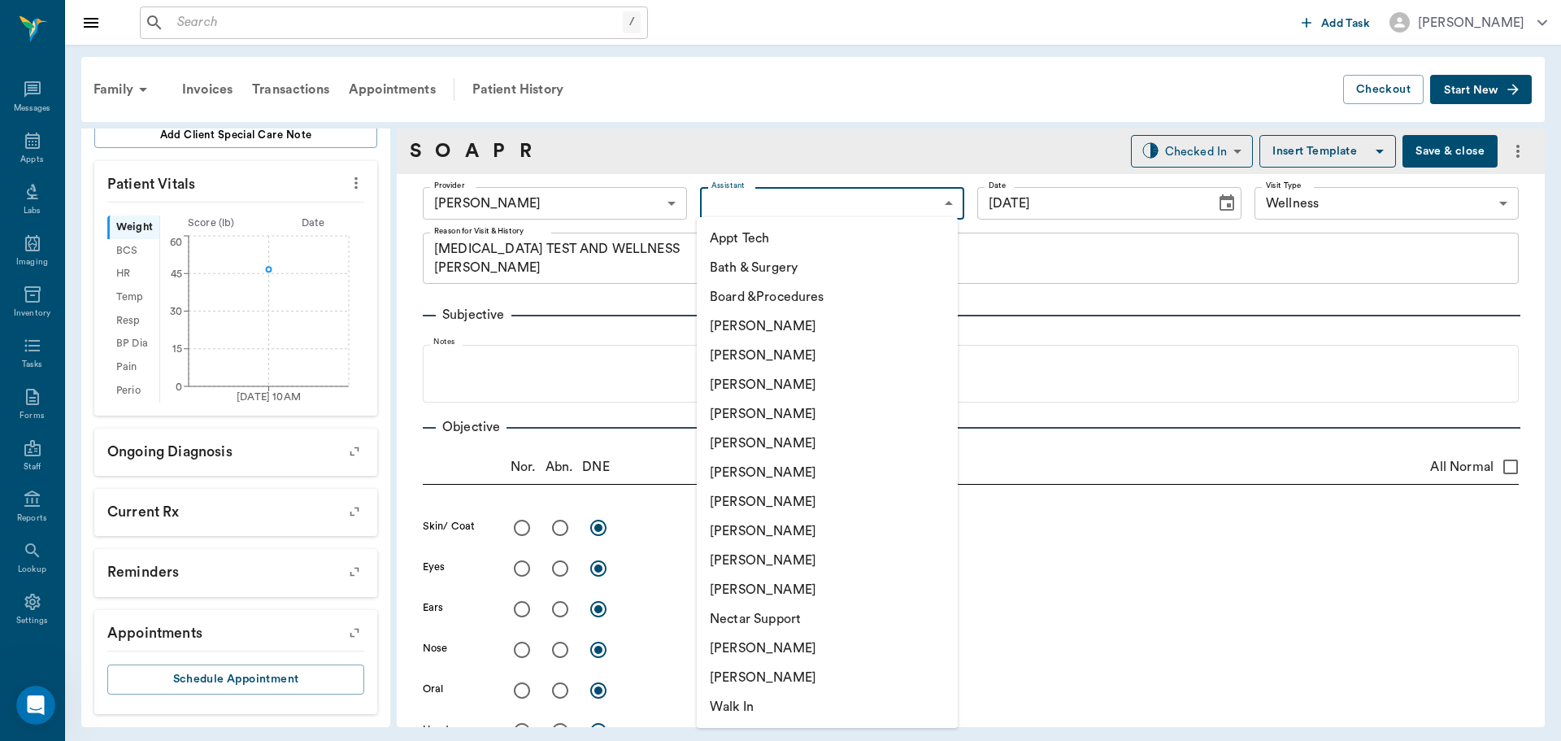
click at [775, 520] on li "[PERSON_NAME]" at bounding box center [827, 530] width 261 height 29
type input "63ec2e7e52e12b0ba117b124"
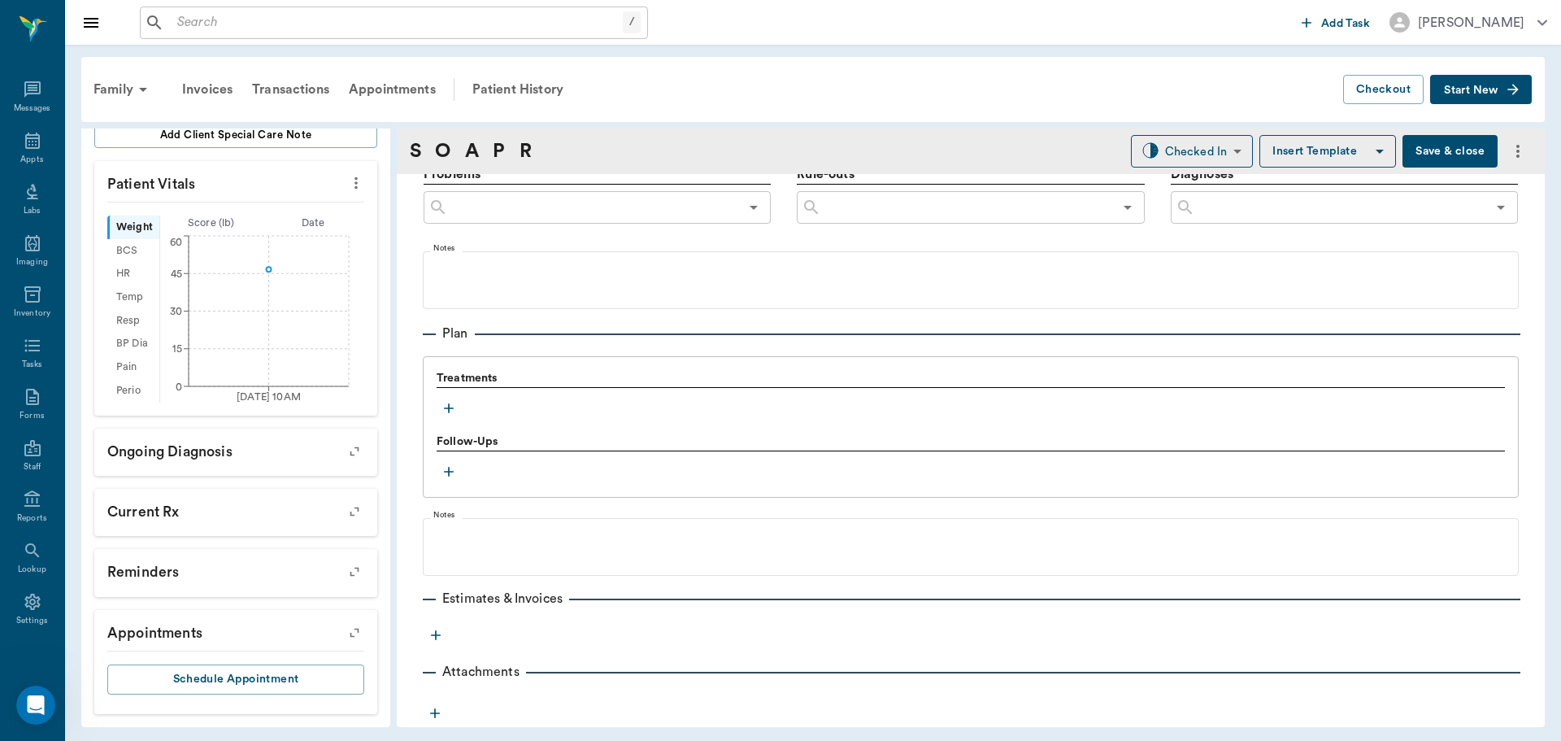
scroll to position [907, 0]
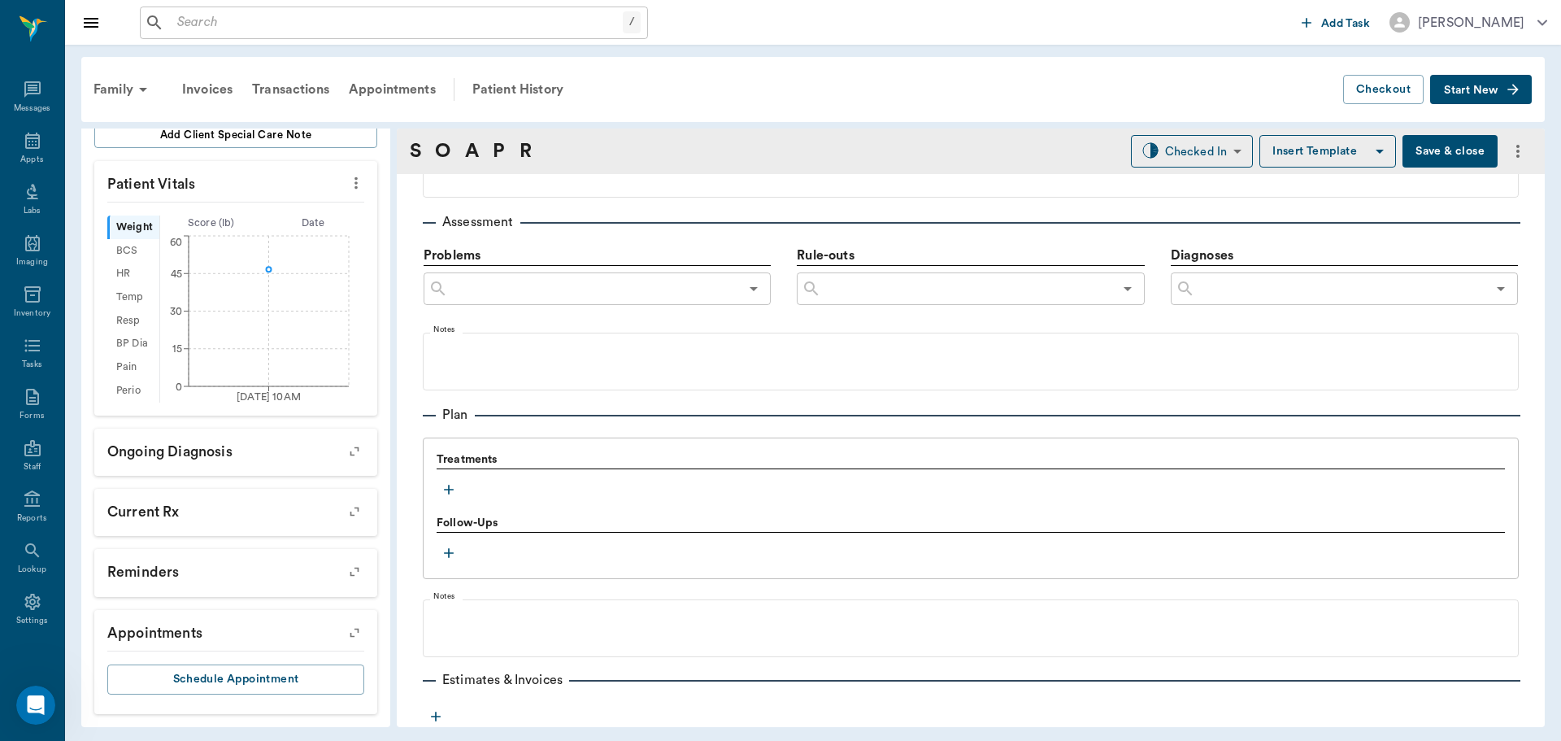
drag, startPoint x: 43, startPoint y: 167, endPoint x: 205, endPoint y: 188, distance: 163.2
click at [43, 167] on div "Appts" at bounding box center [32, 149] width 64 height 51
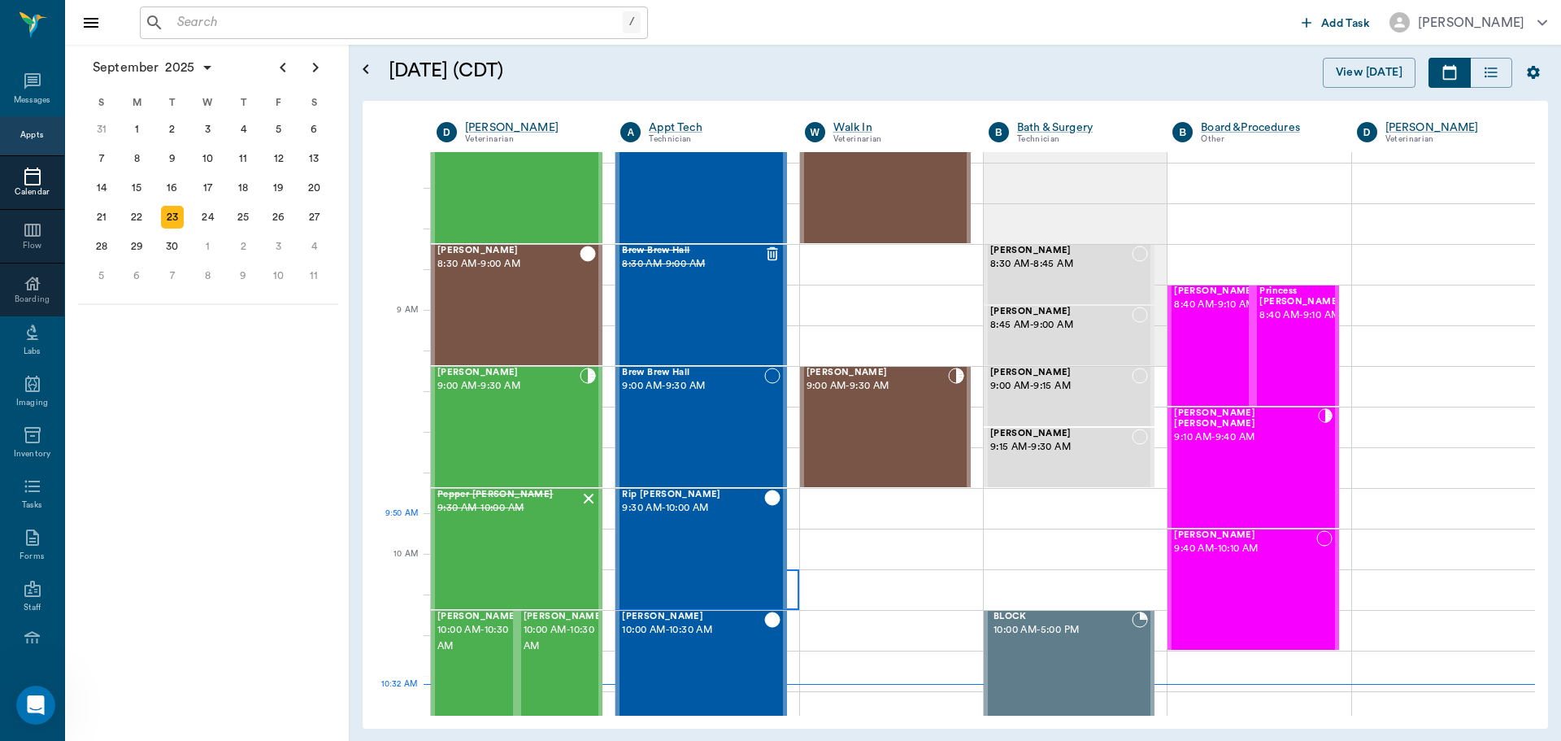
scroll to position [3, 0]
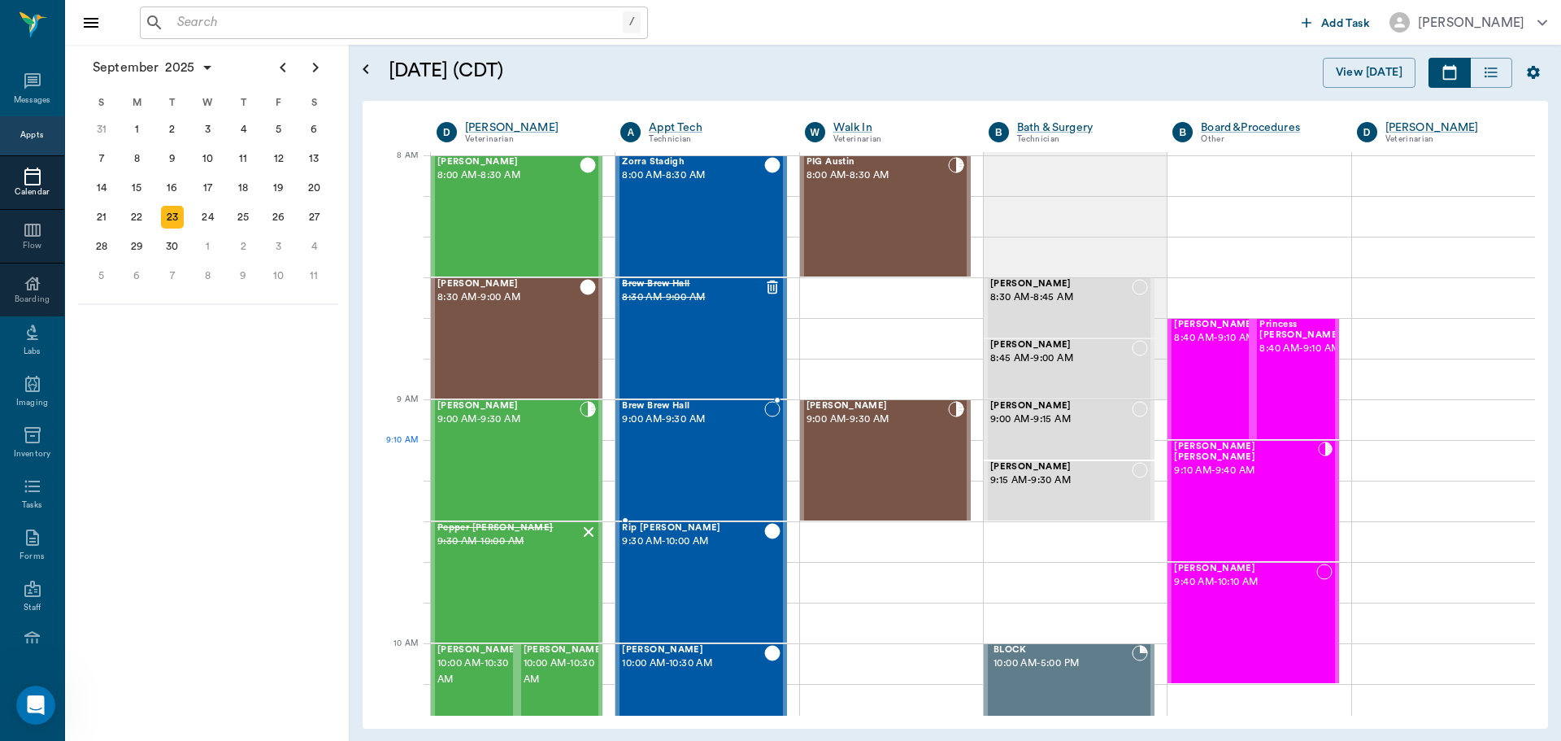
click at [698, 464] on div "Brew Brew Hall 9:00 AM - 9:30 AM" at bounding box center [692, 460] width 141 height 119
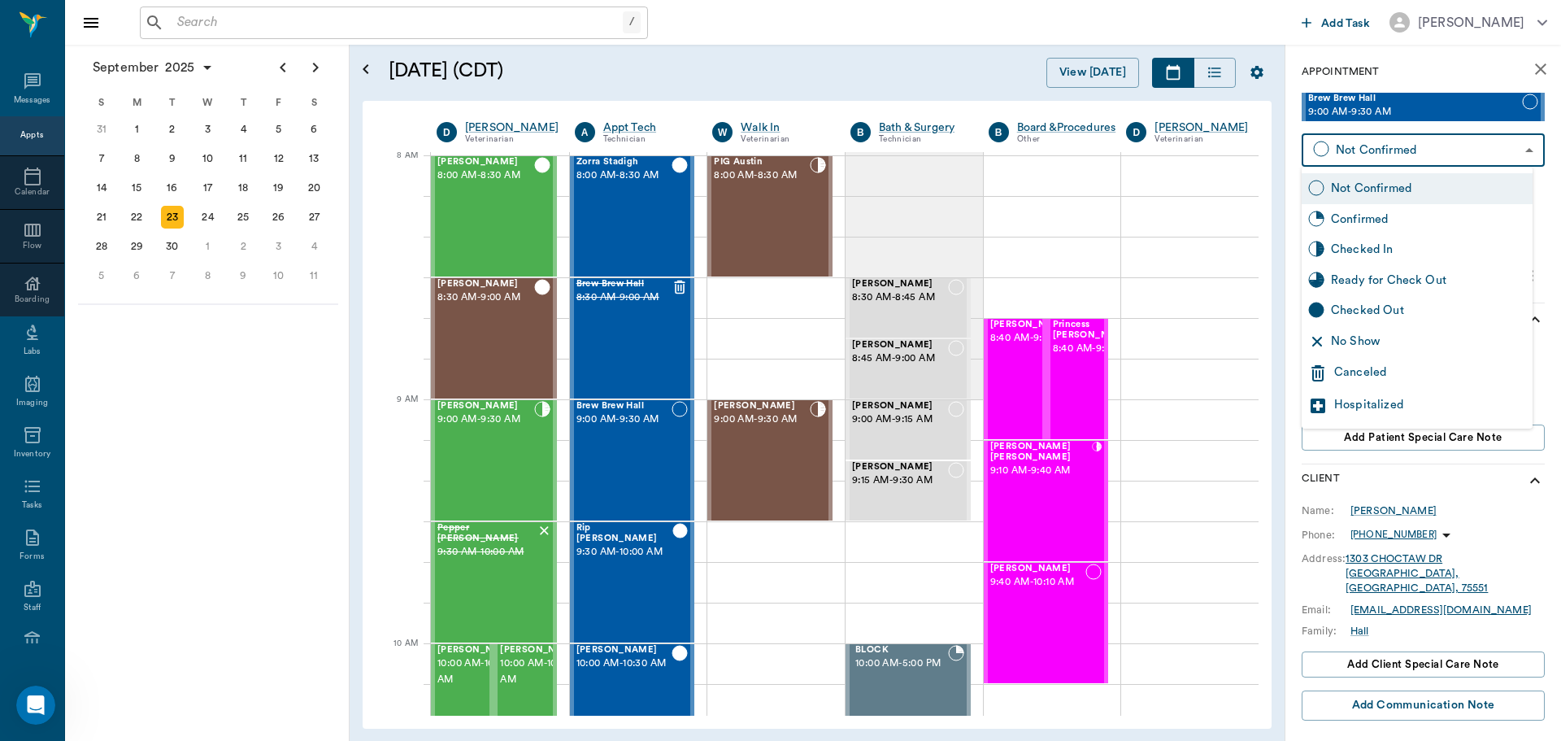
click at [1394, 146] on body "/ ​ Add Task Dr. Bert Ellsworth Nectar Messages Appts Calendar Flow Boarding La…" at bounding box center [780, 370] width 1561 height 741
click at [1403, 343] on div "No Show" at bounding box center [1428, 342] width 195 height 18
type input "NO_SHOW"
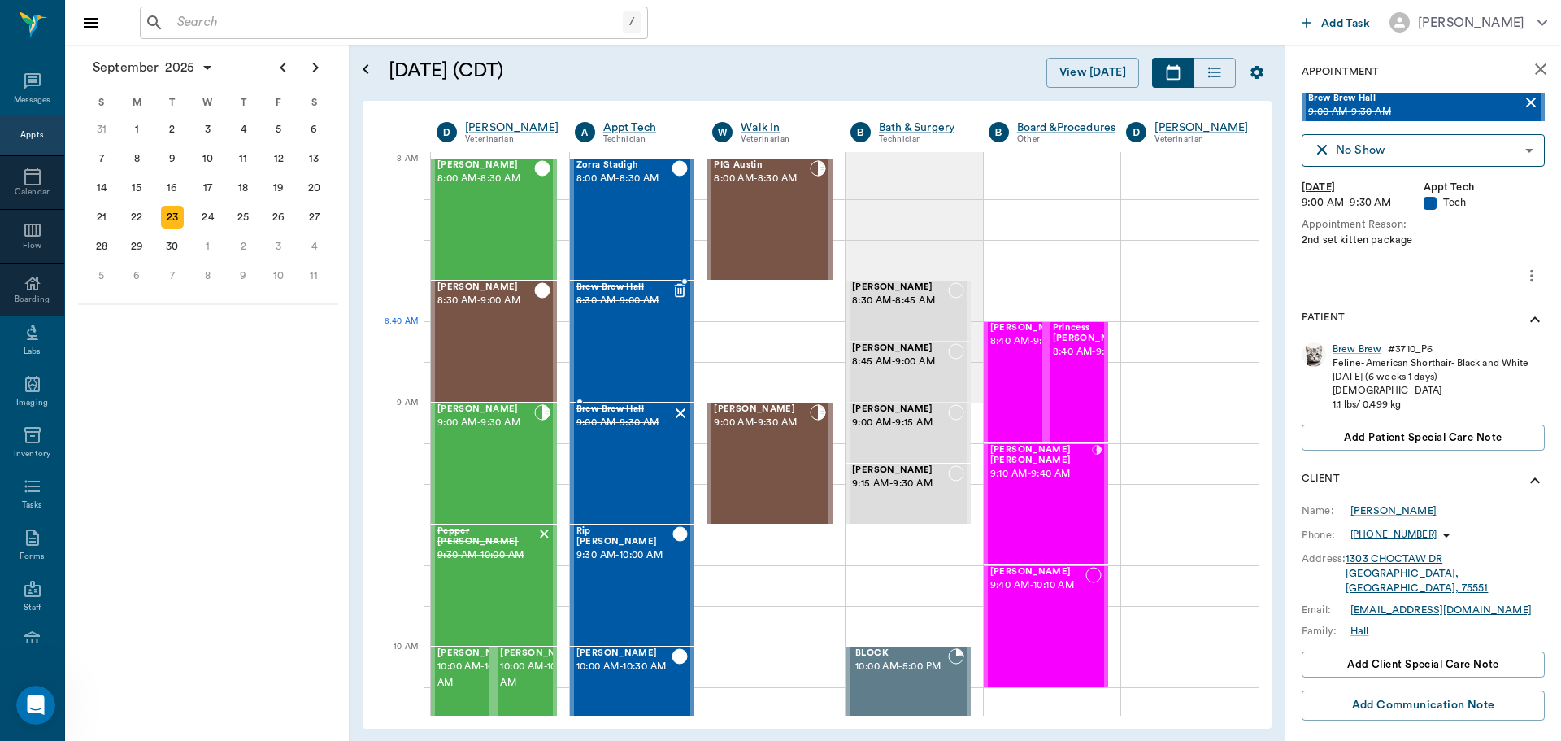
click at [639, 350] on div "Brew Brew Hall 8:30 AM - 9:00 AM" at bounding box center [624, 341] width 96 height 119
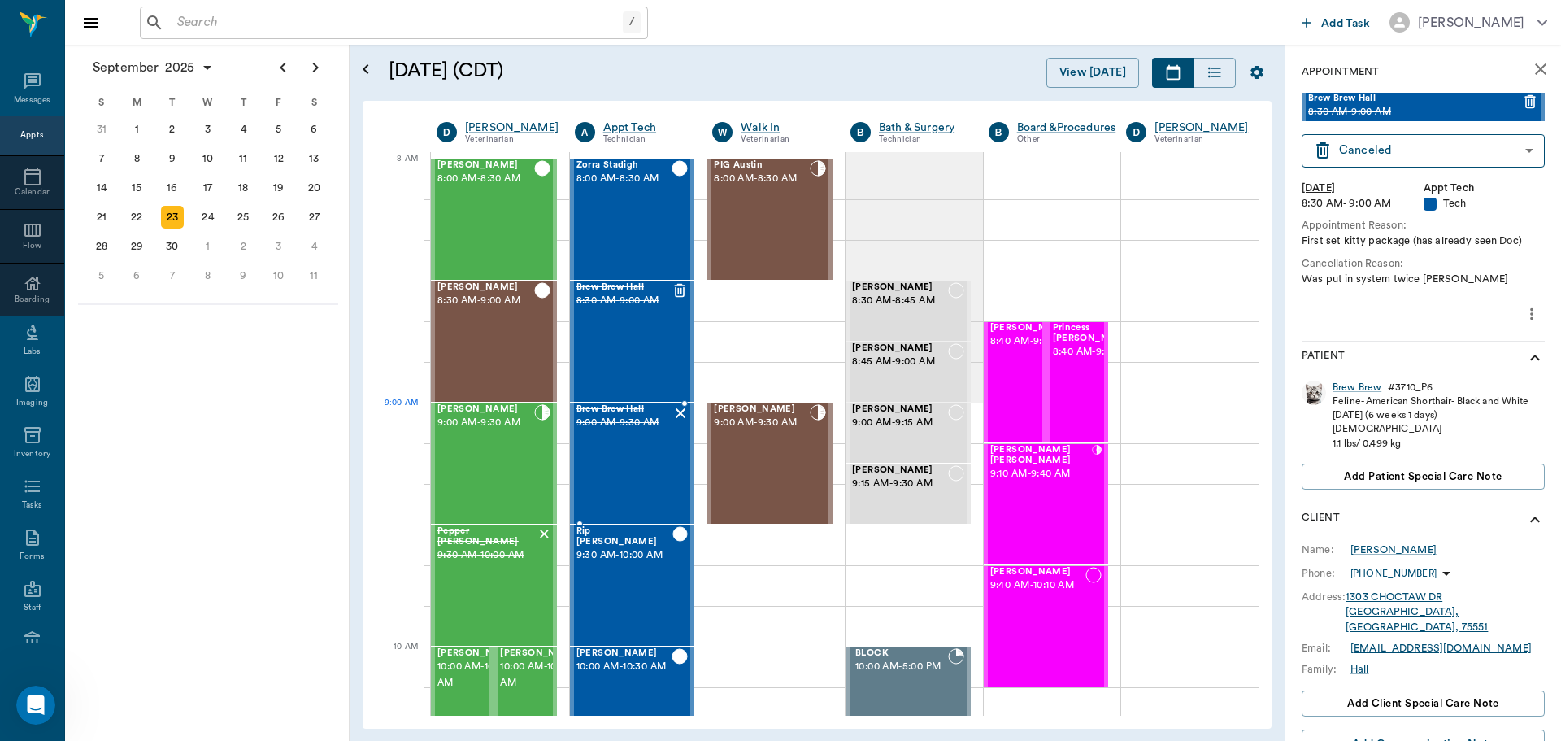
click at [650, 415] on span "9:00 AM - 9:30 AM" at bounding box center [624, 423] width 96 height 16
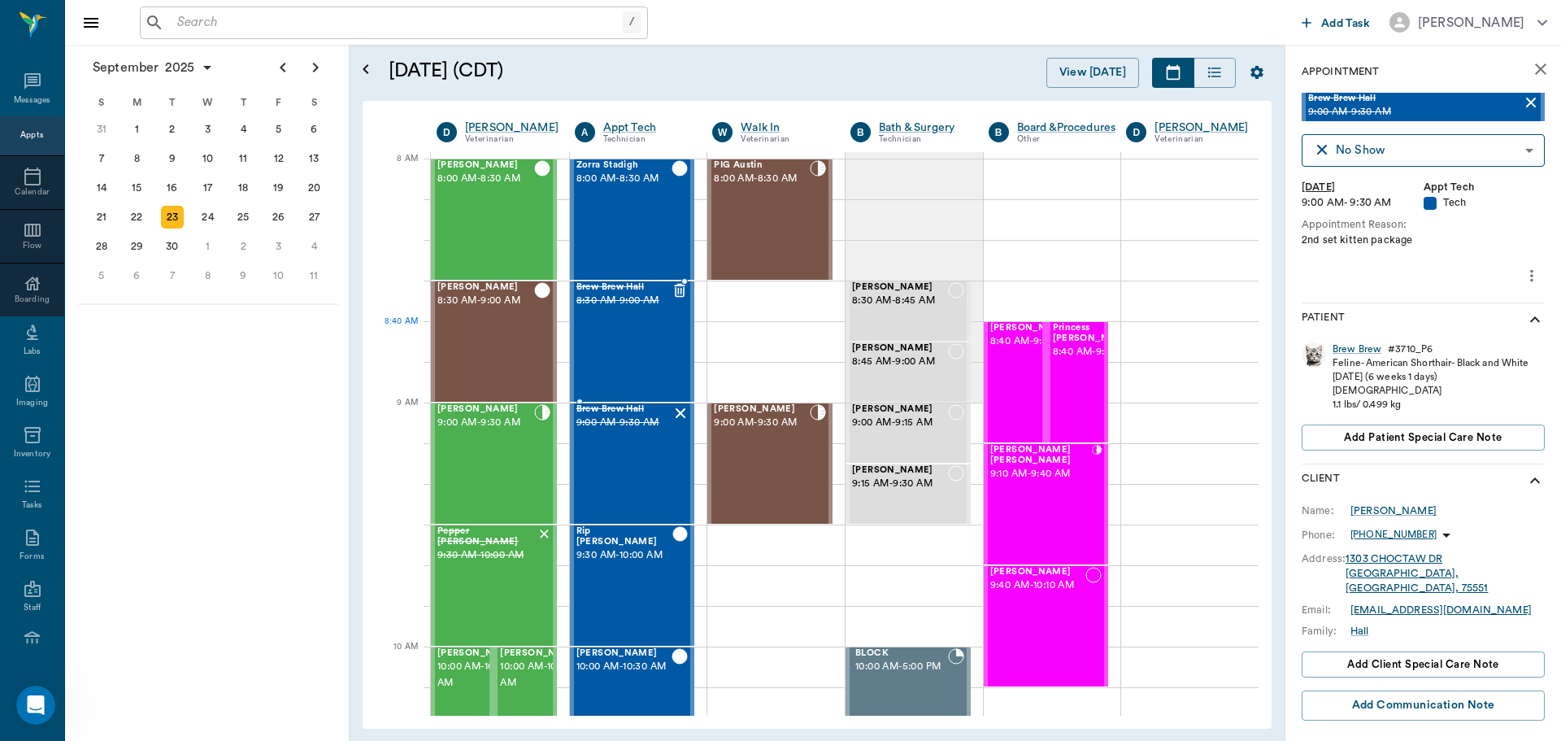
click at [645, 342] on div "Brew Brew Hall 8:30 AM - 9:00 AM" at bounding box center [624, 341] width 96 height 119
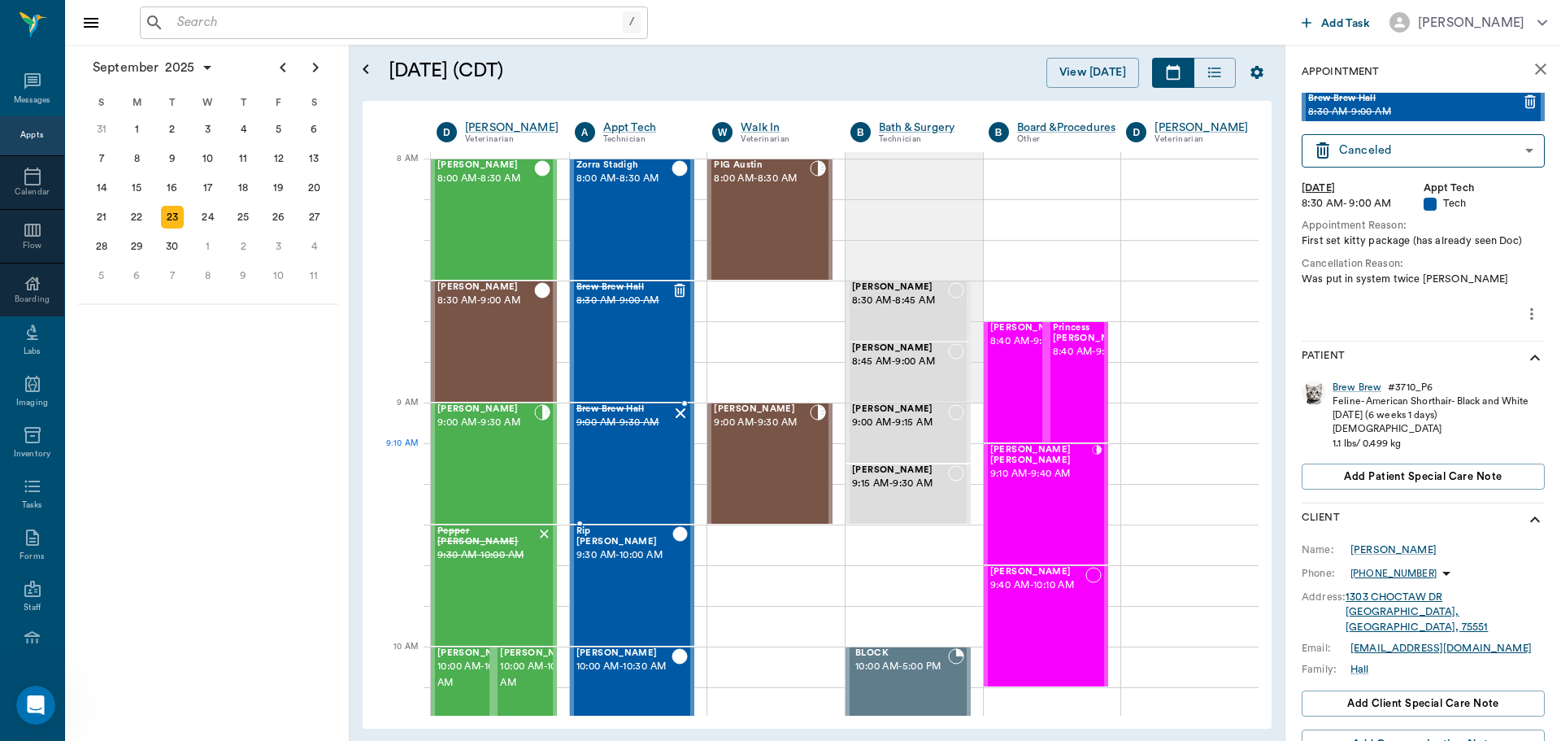
click at [651, 447] on div "Brew Brew Hall 9:00 AM - 9:30 AM" at bounding box center [624, 463] width 96 height 119
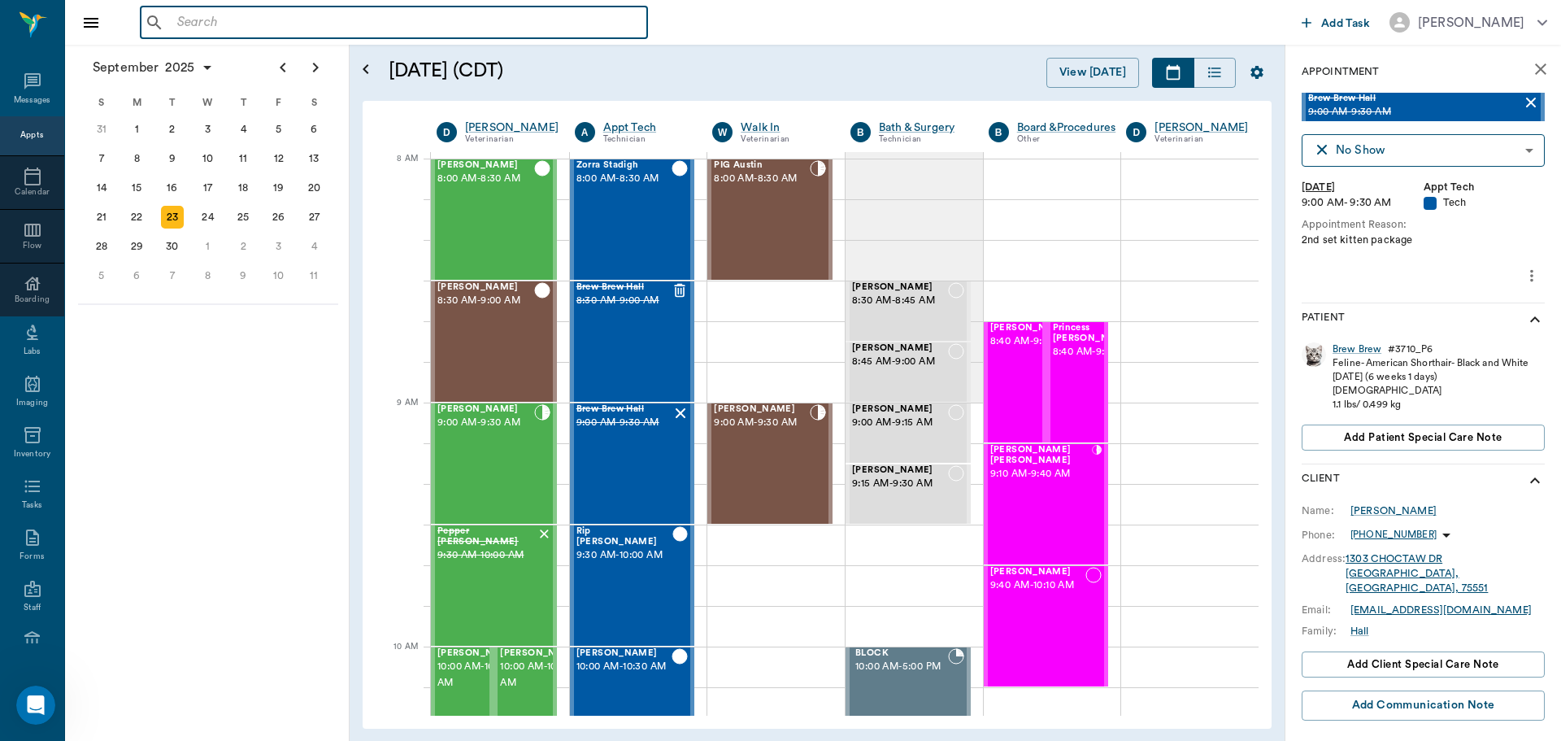
click at [547, 28] on input "text" at bounding box center [406, 22] width 470 height 23
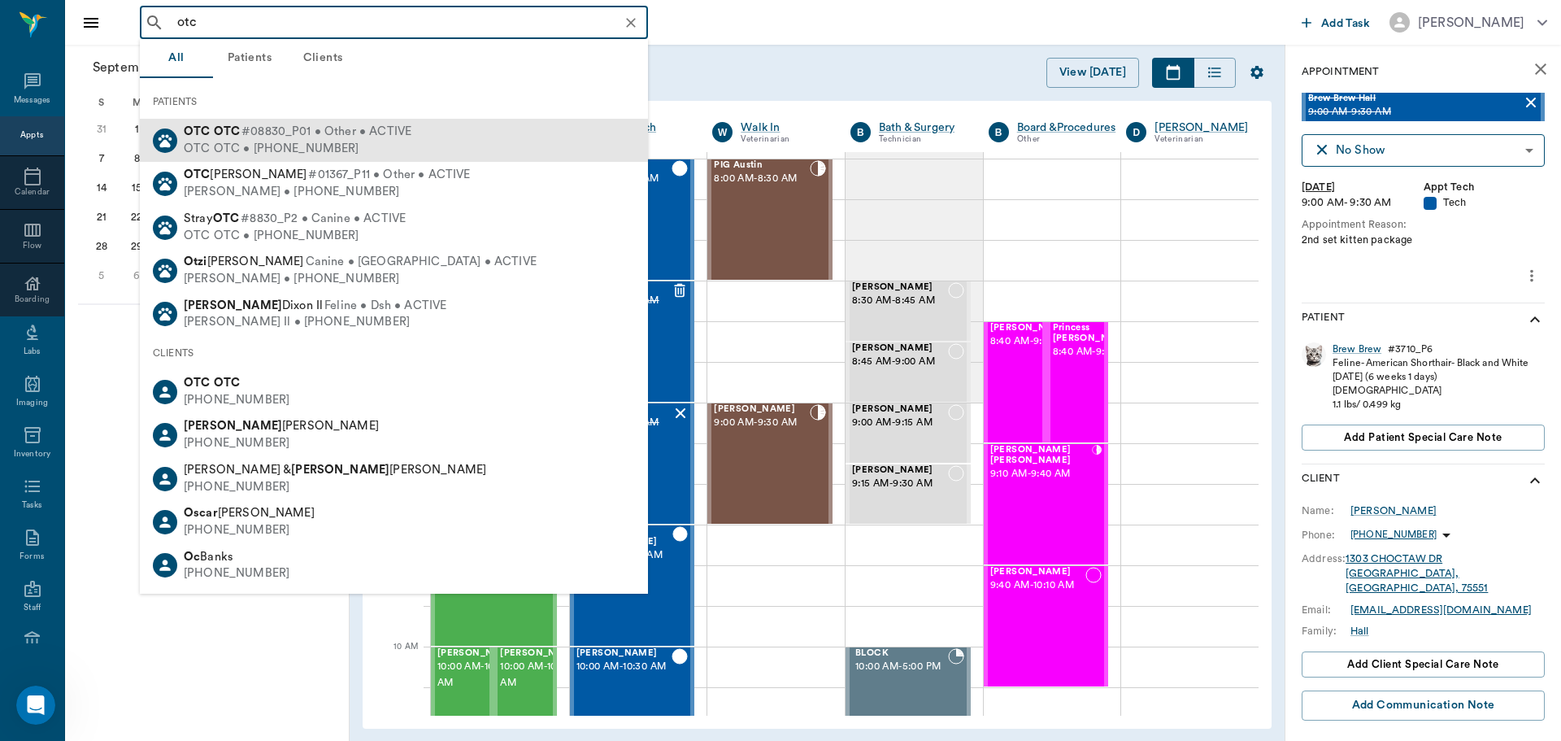
click at [387, 150] on div "OTC OTC • (555) 555-5555" at bounding box center [298, 149] width 228 height 17
type input "otc"
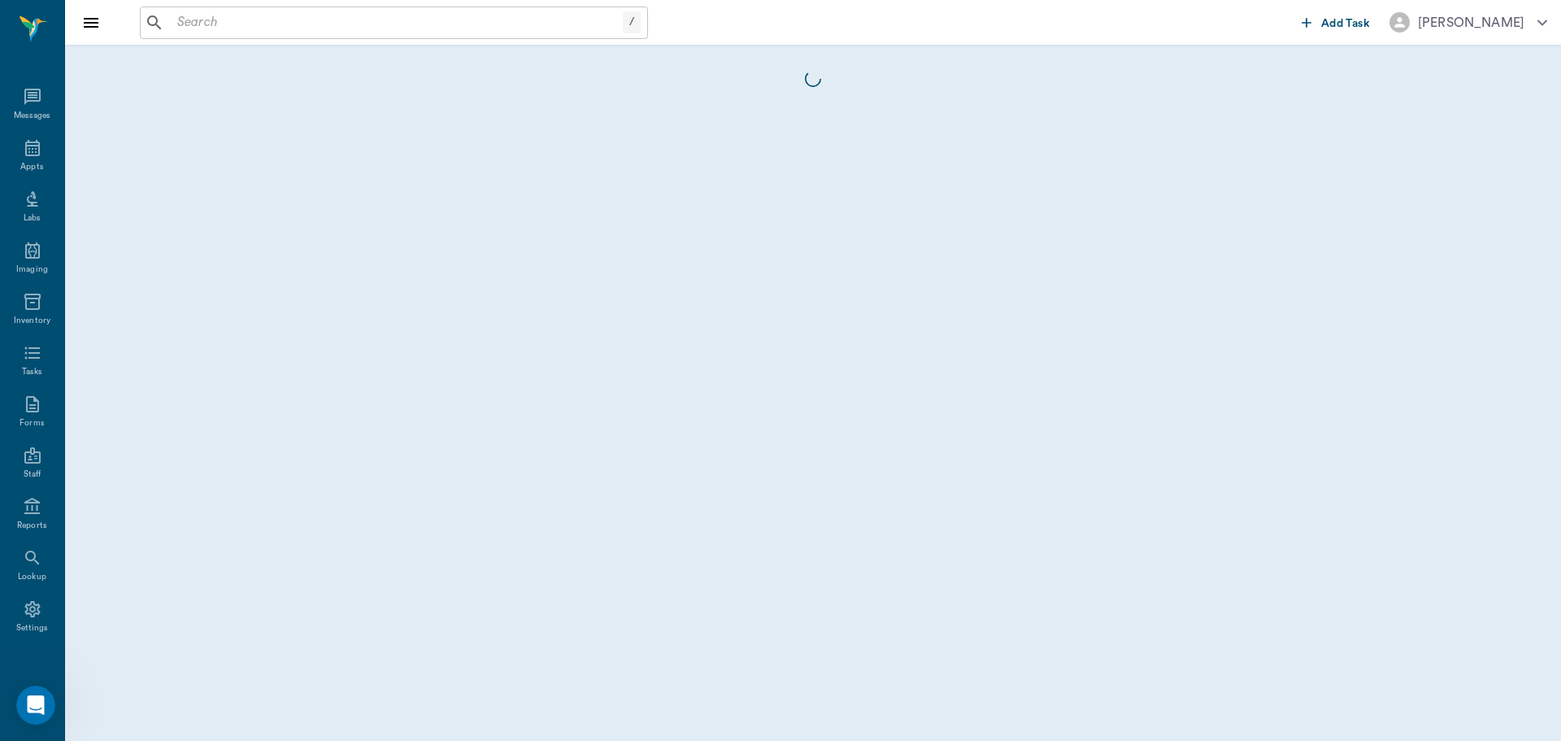
scroll to position [7, 0]
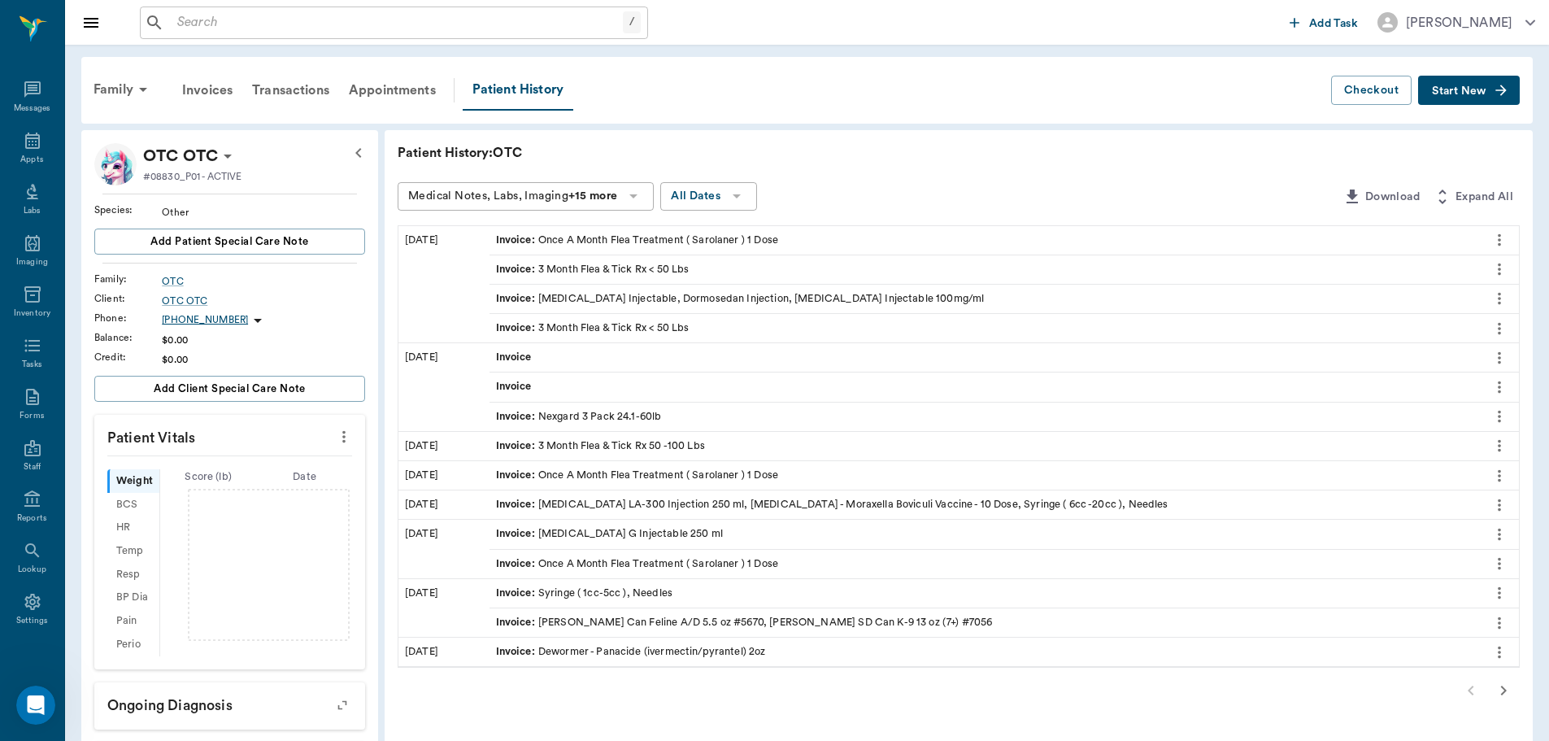
click at [1466, 91] on span "Start New" at bounding box center [1459, 91] width 54 height 0
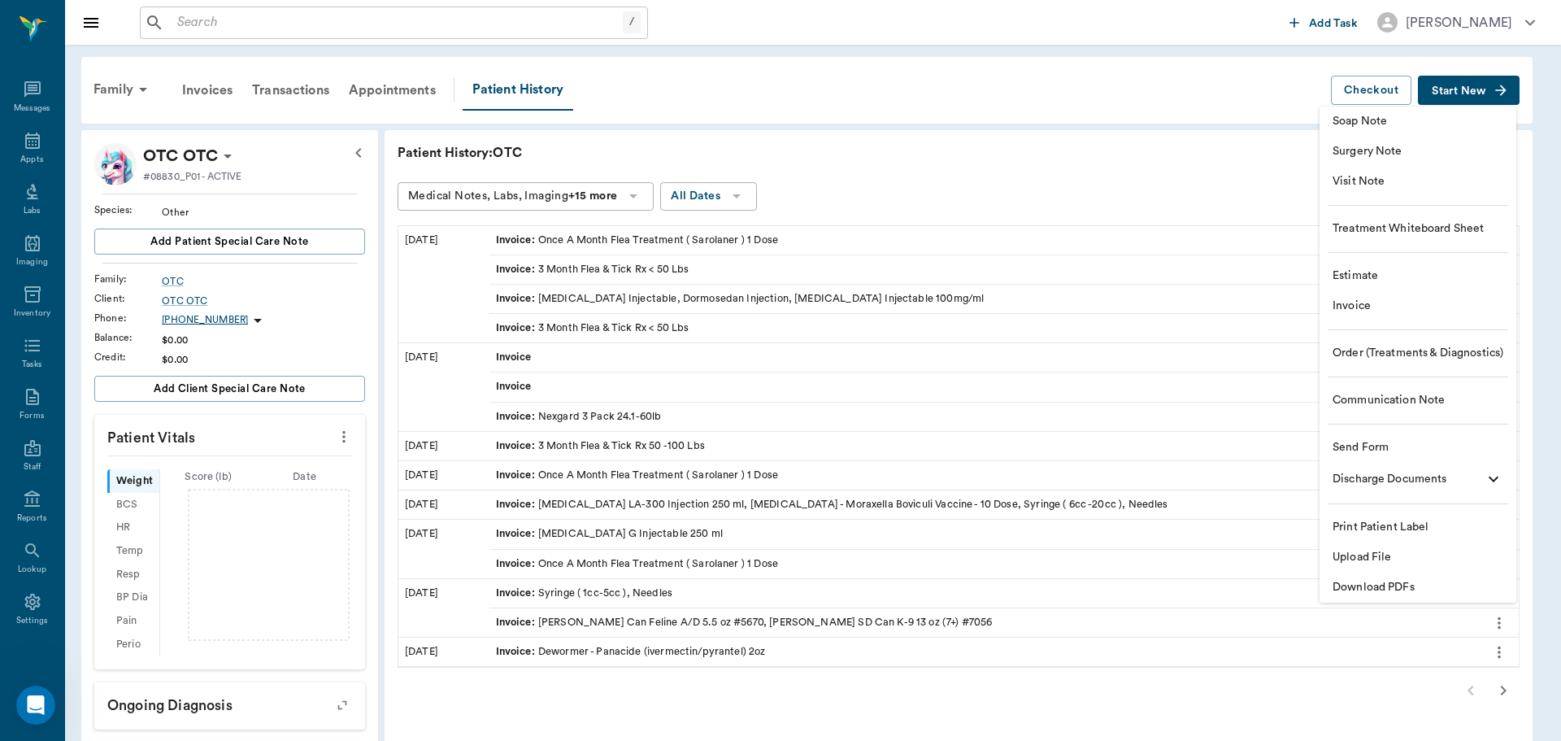
click at [1446, 281] on span "Estimate" at bounding box center [1418, 275] width 171 height 17
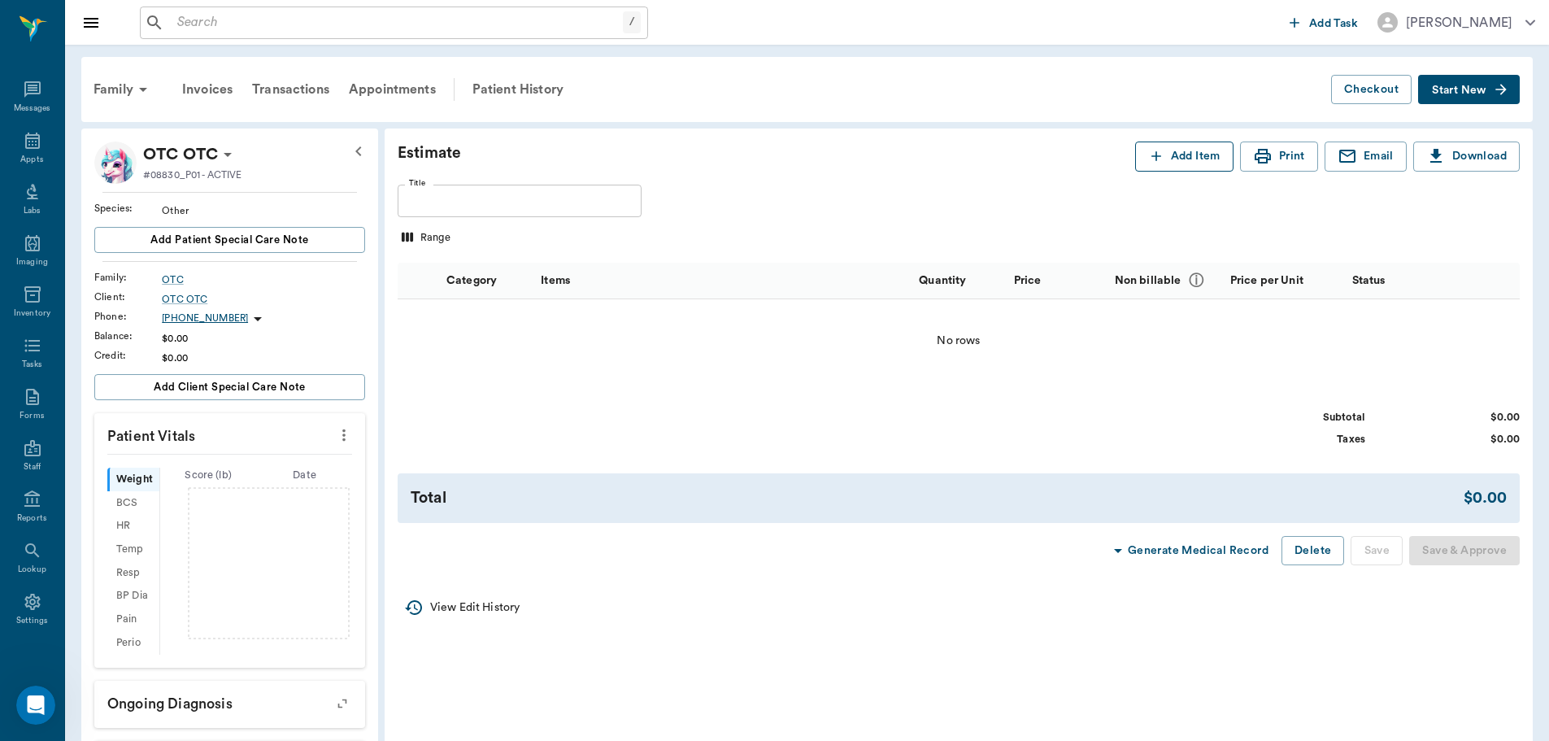
click at [1157, 155] on icon "button" at bounding box center [1156, 156] width 16 height 16
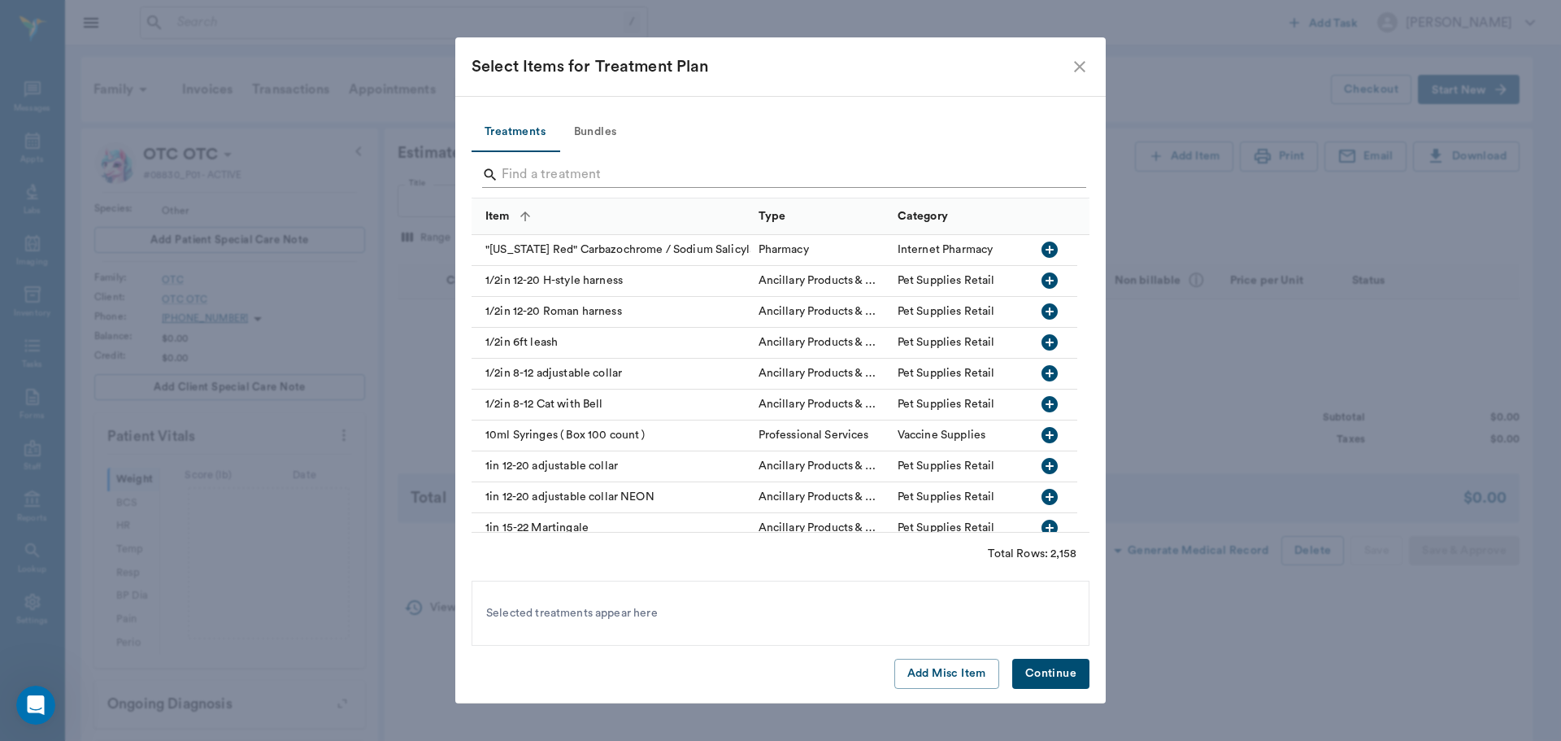
click at [588, 167] on input "Search" at bounding box center [782, 175] width 560 height 26
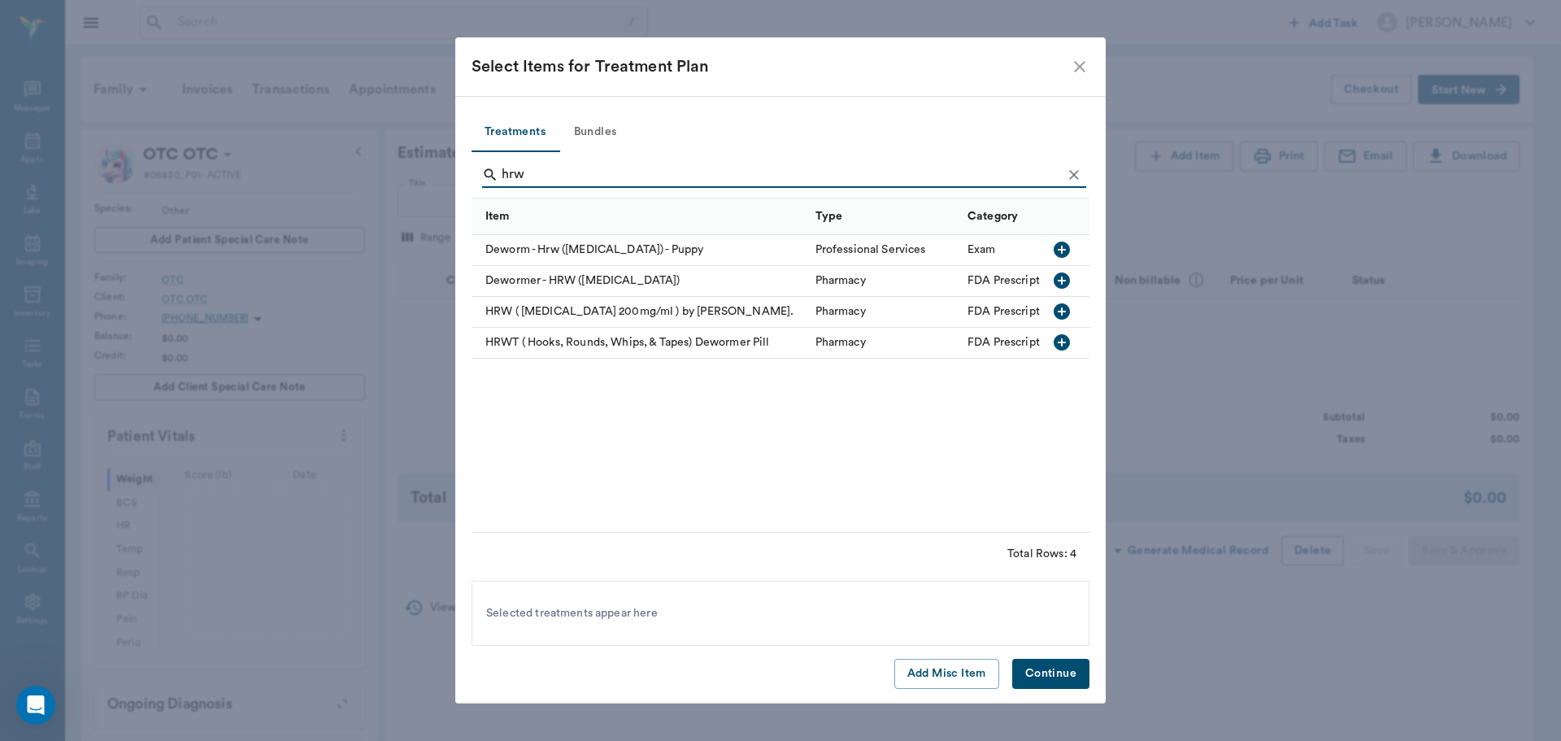
type input "hrw"
click at [1054, 340] on icon "button" at bounding box center [1062, 343] width 20 height 20
click at [1068, 671] on button "Continue" at bounding box center [1050, 674] width 77 height 30
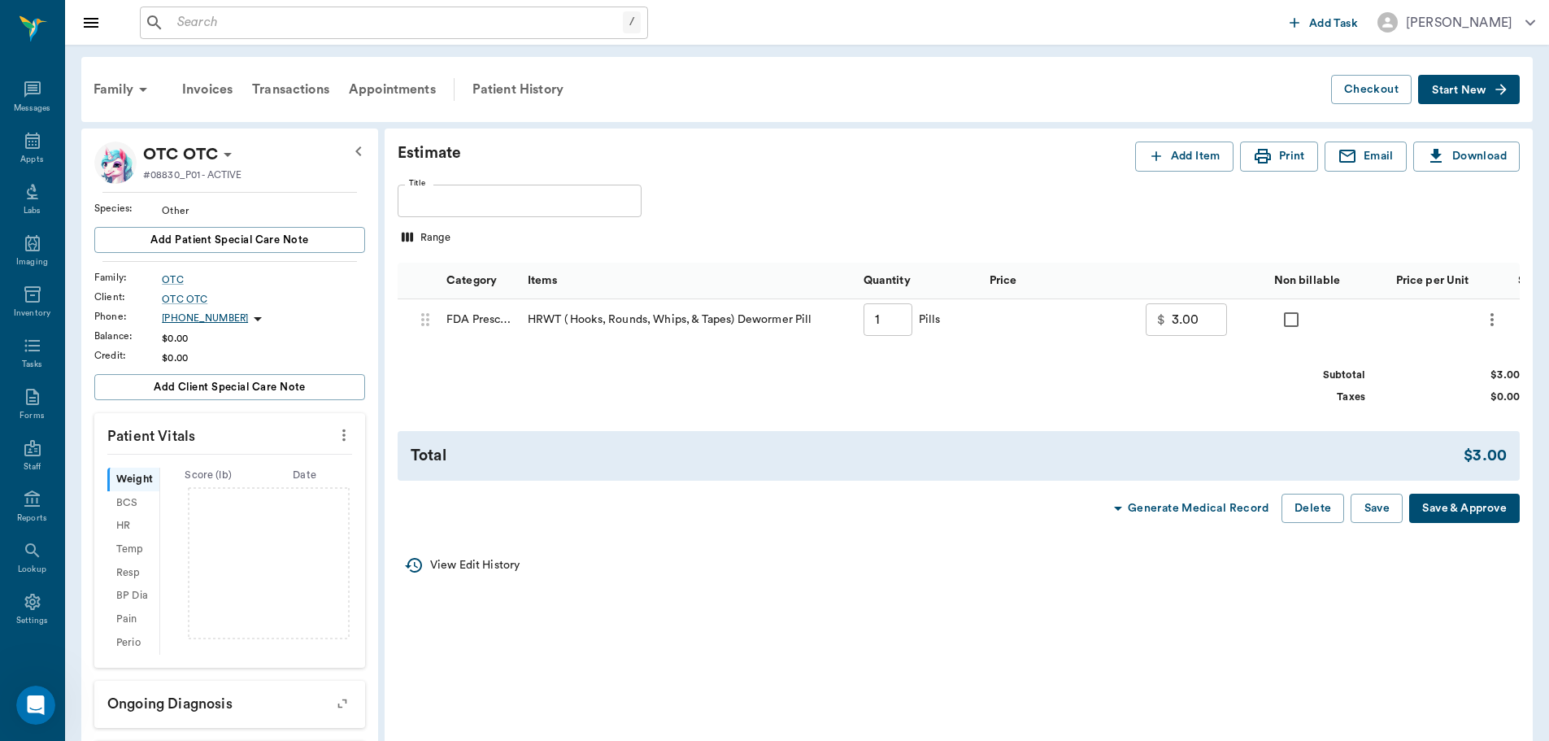
click at [898, 321] on input "1" at bounding box center [887, 319] width 49 height 33
type input "10"
type input "30.00"
type input "100"
type input "300.00"
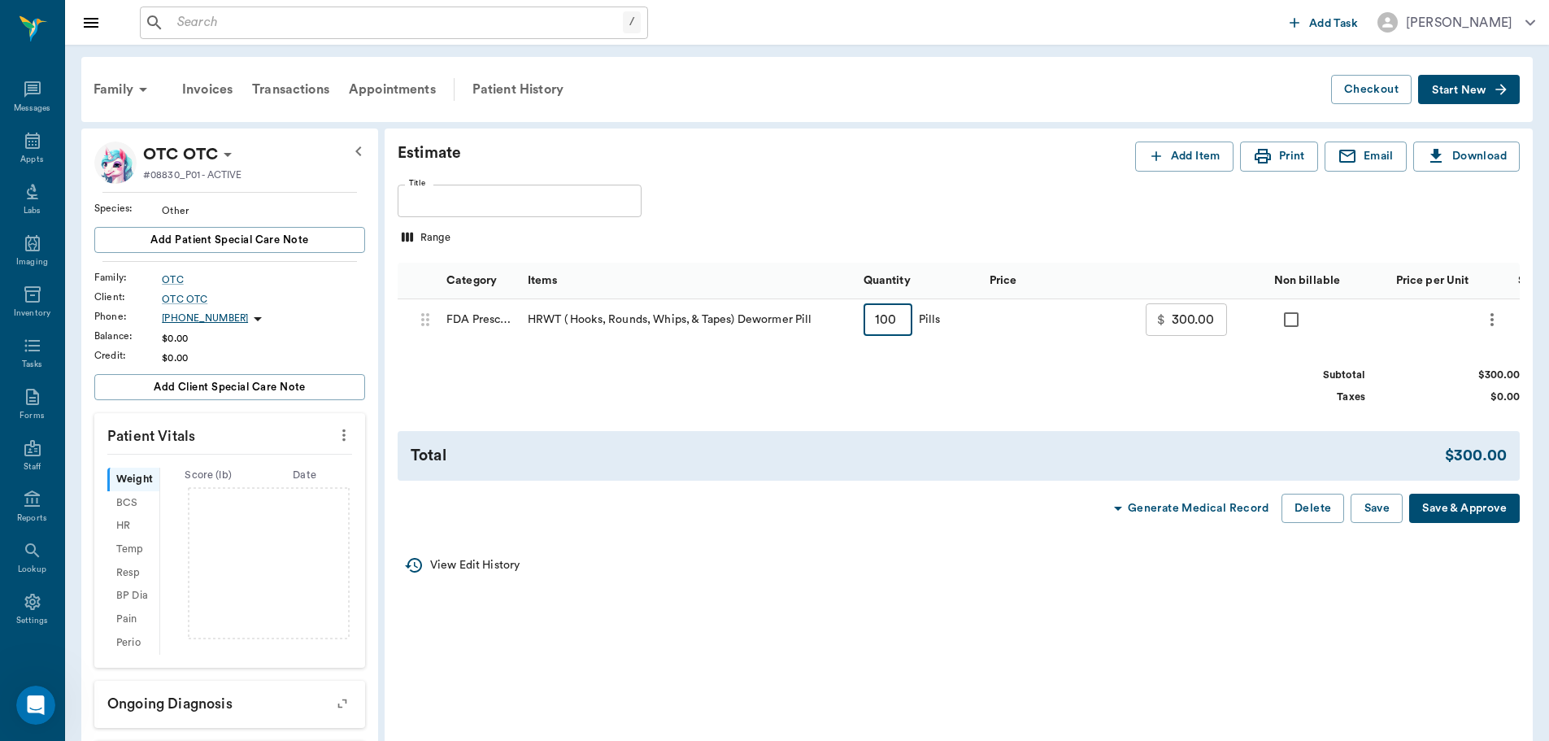
type input "100"
click at [1310, 514] on button "Delete" at bounding box center [1312, 509] width 63 height 30
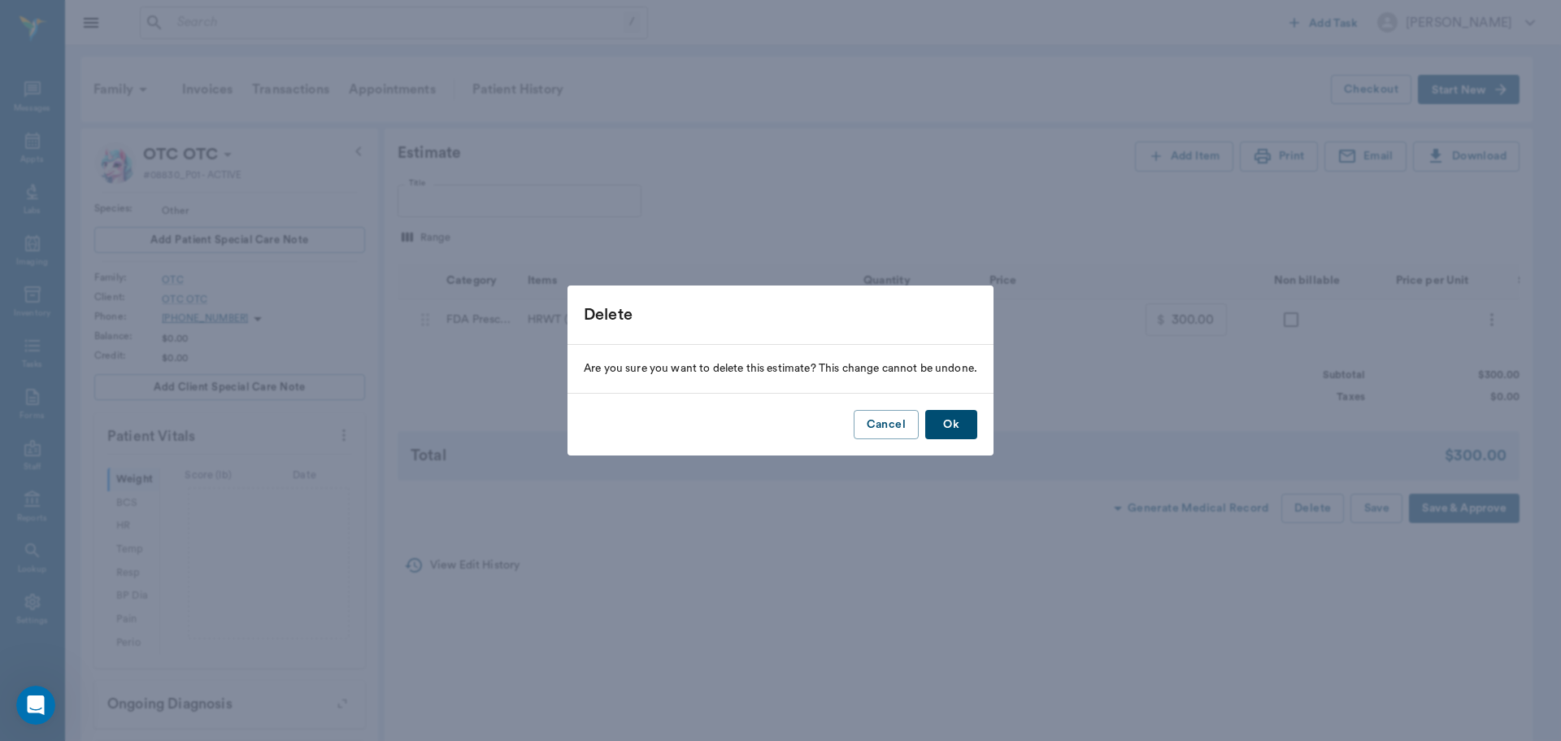
click at [962, 430] on button "Ok" at bounding box center [951, 425] width 52 height 30
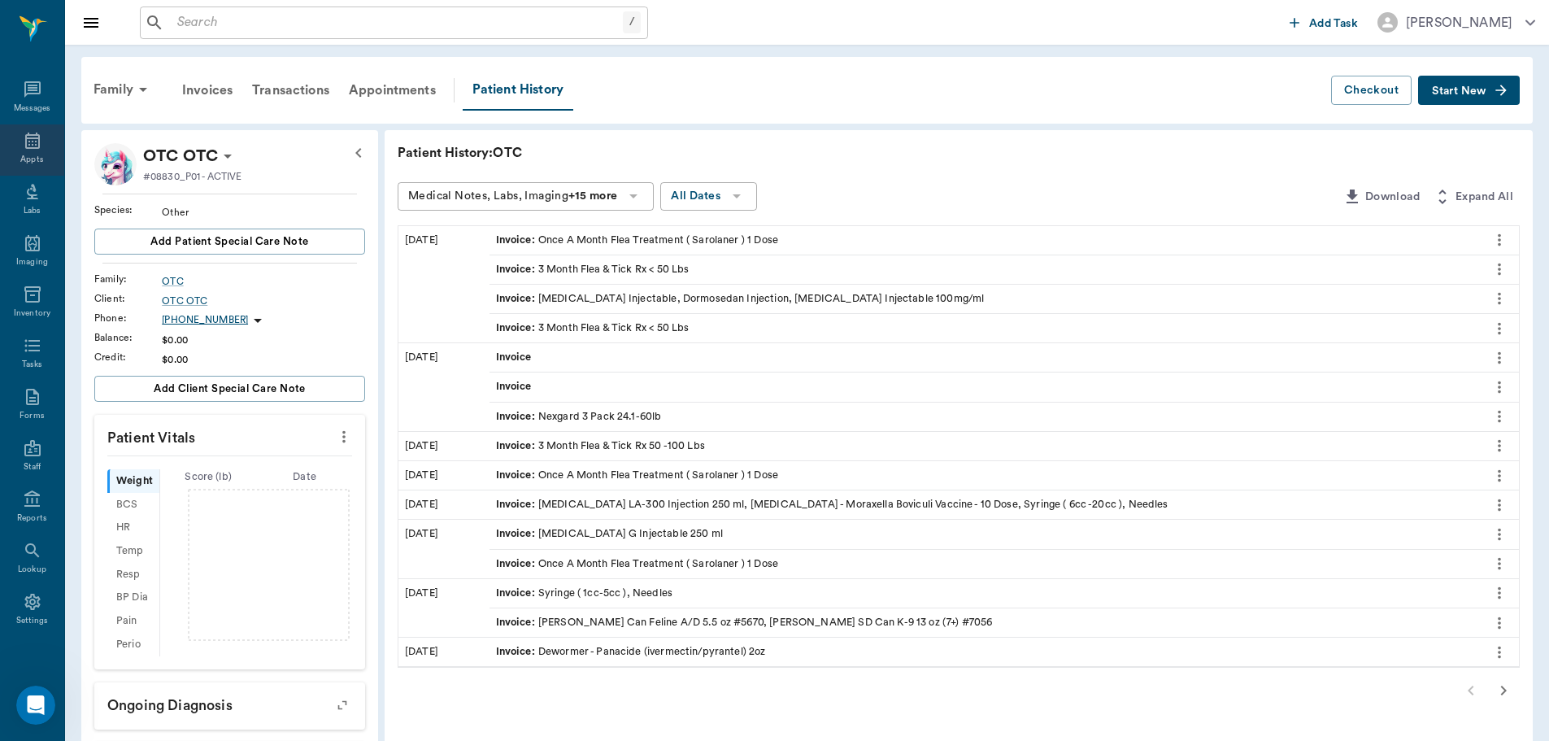
click at [20, 154] on div "Appts" at bounding box center [31, 160] width 23 height 12
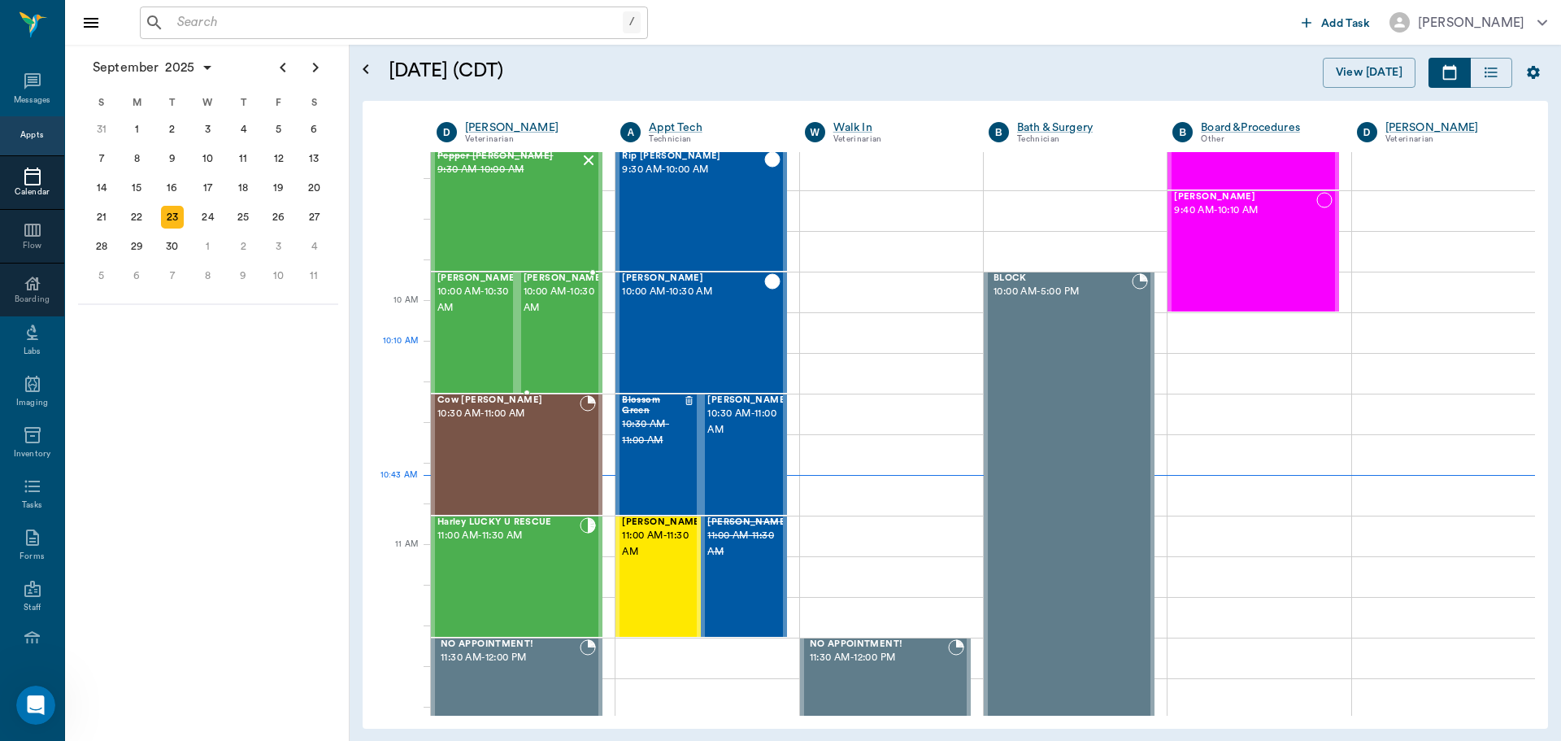
scroll to position [569, 0]
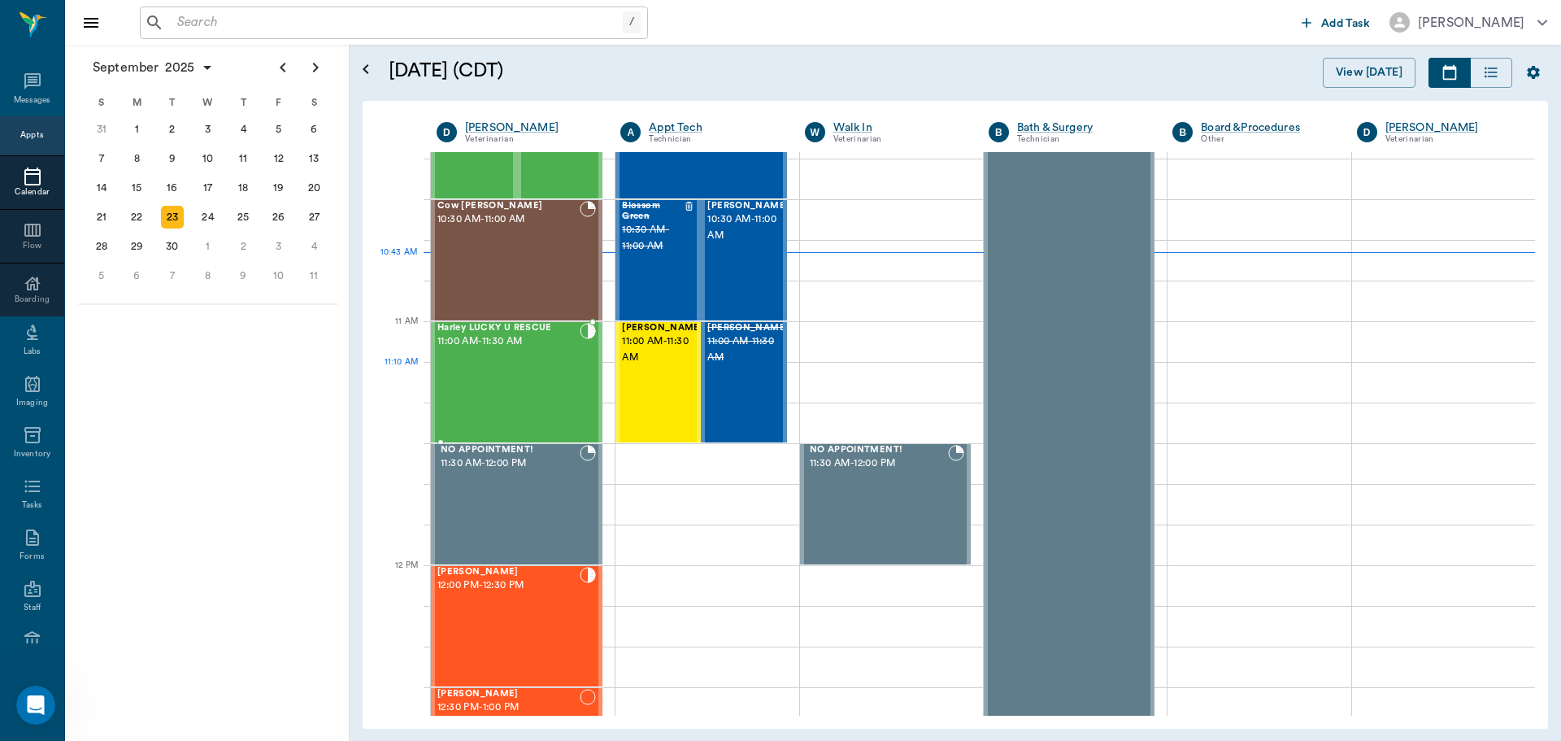
click at [536, 383] on div "Harley LUCKY U RESCUE 11:00 AM - 11:30 AM" at bounding box center [508, 382] width 142 height 119
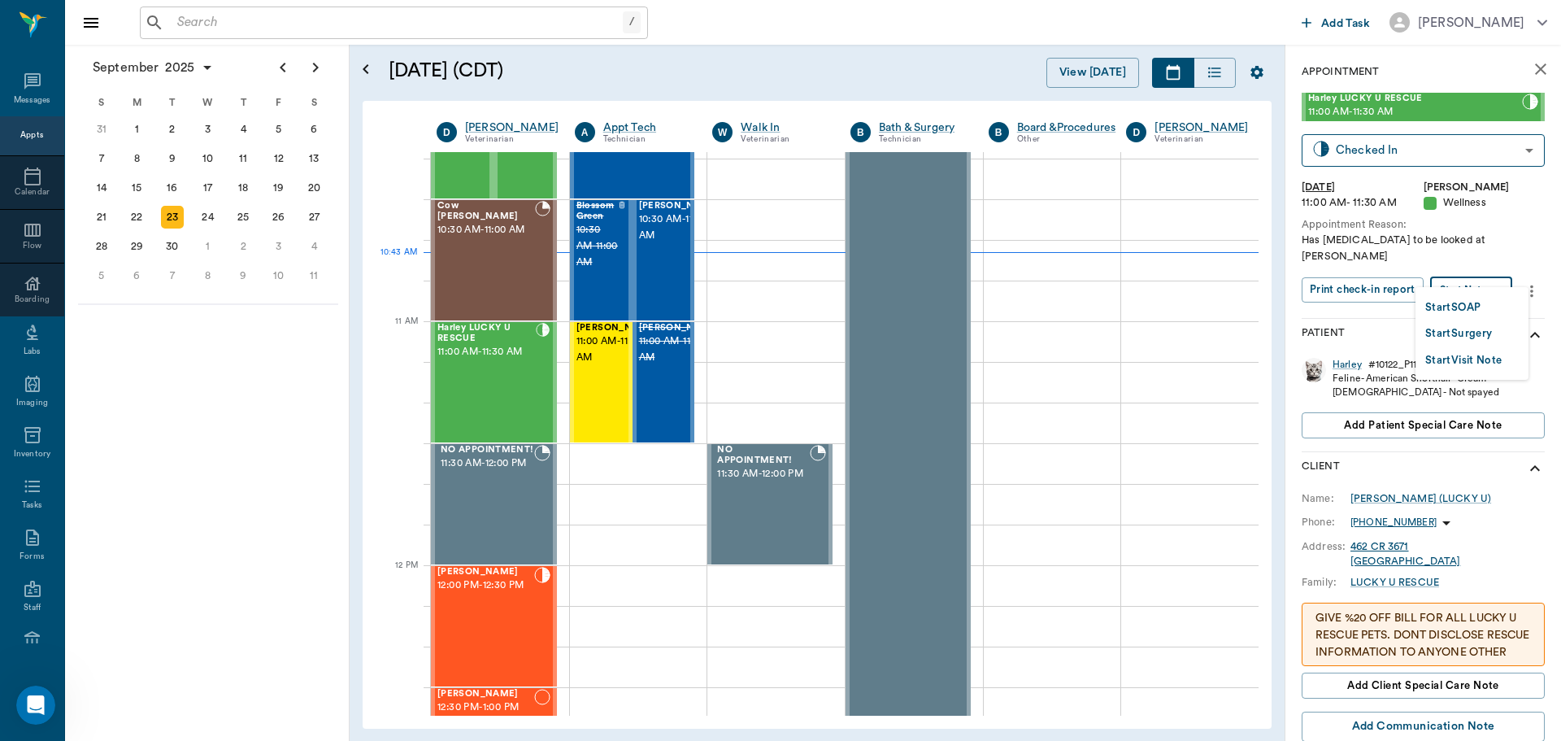
click at [1471, 273] on body "/ ​ Add Task Dr. Bert Ellsworth Nectar Messages Appts Calendar Flow Boarding La…" at bounding box center [780, 370] width 1561 height 741
click at [1466, 309] on button "Start SOAP" at bounding box center [1452, 307] width 55 height 19
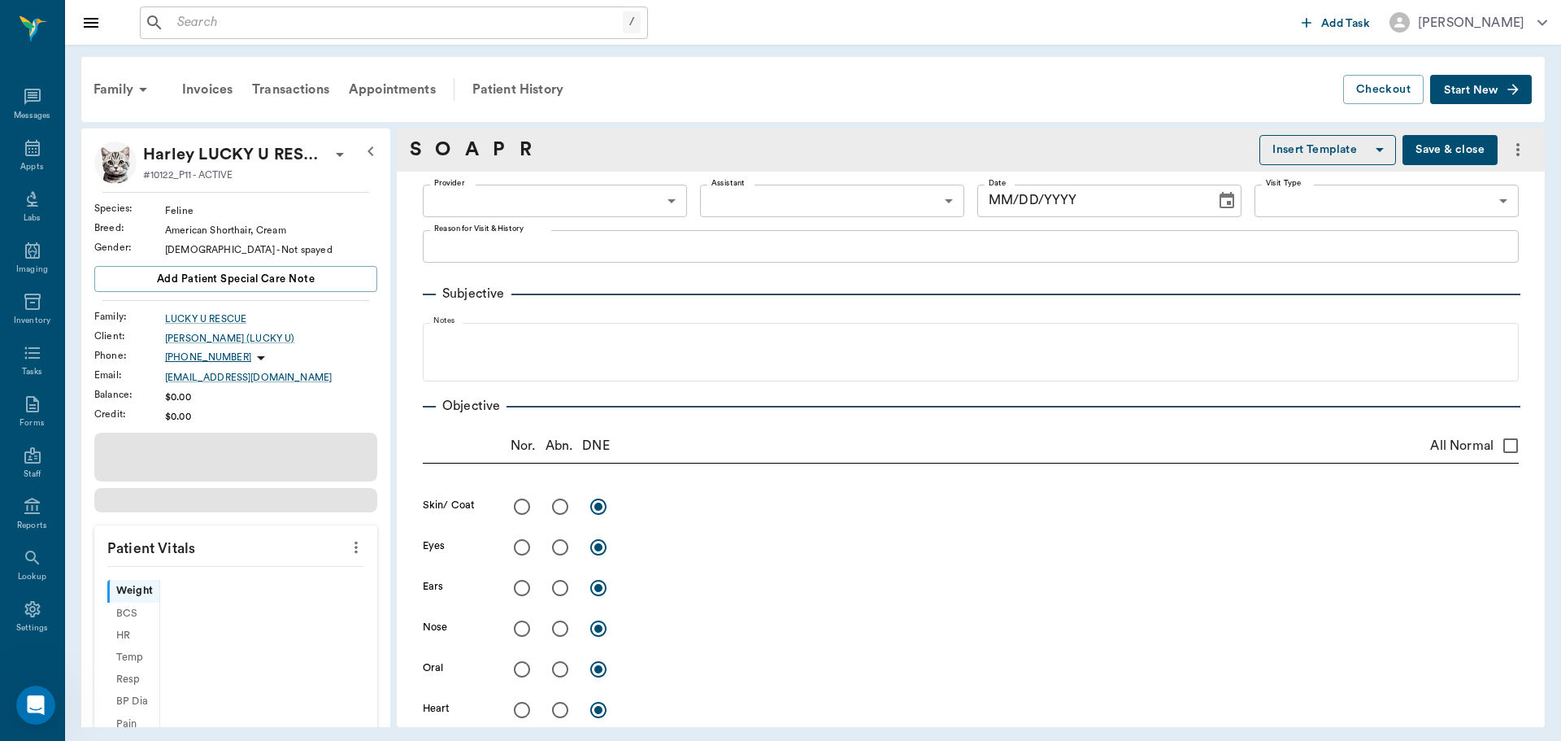
scroll to position [7, 0]
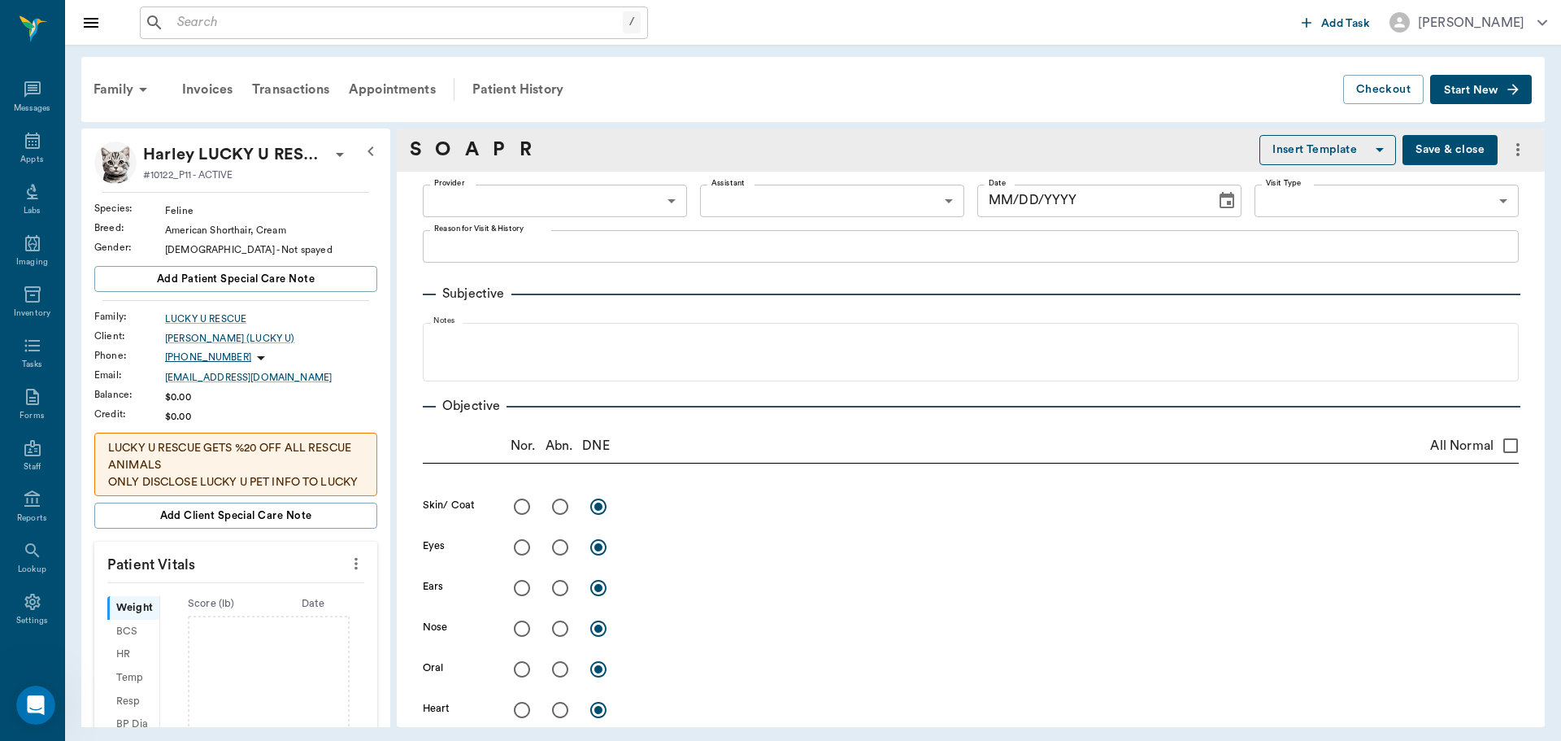
type input "63ec2f075fda476ae8351a4d"
type input "65d2be4f46e3a538d89b8c14"
type textarea "Has [MEDICAL_DATA] to be looked at [PERSON_NAME]"
type input "[DATE]"
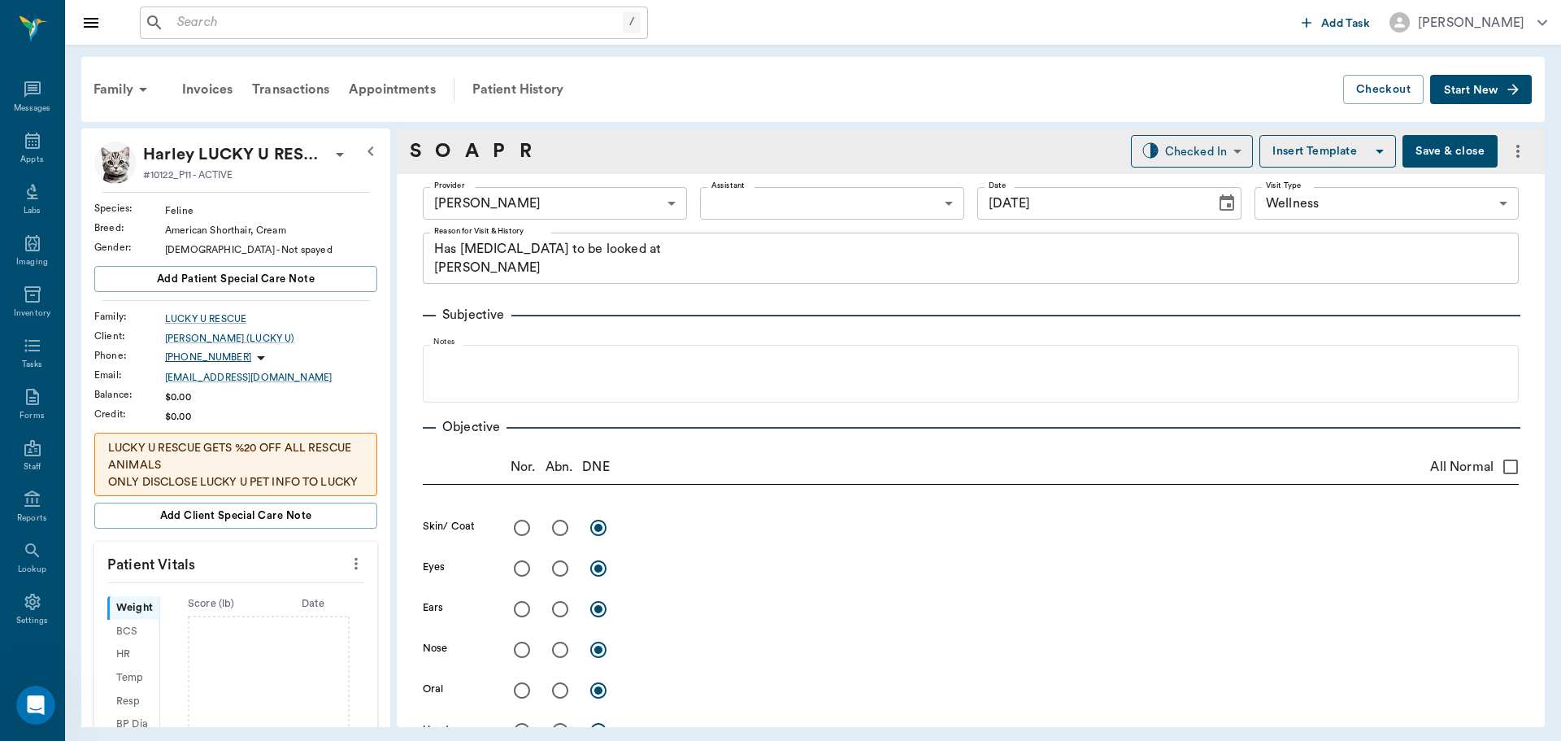
click at [344, 553] on button "more" at bounding box center [356, 564] width 26 height 28
click at [245, 596] on span "Enter Vitals" at bounding box center [275, 591] width 137 height 17
click at [219, 609] on input "text" at bounding box center [234, 612] width 141 height 33
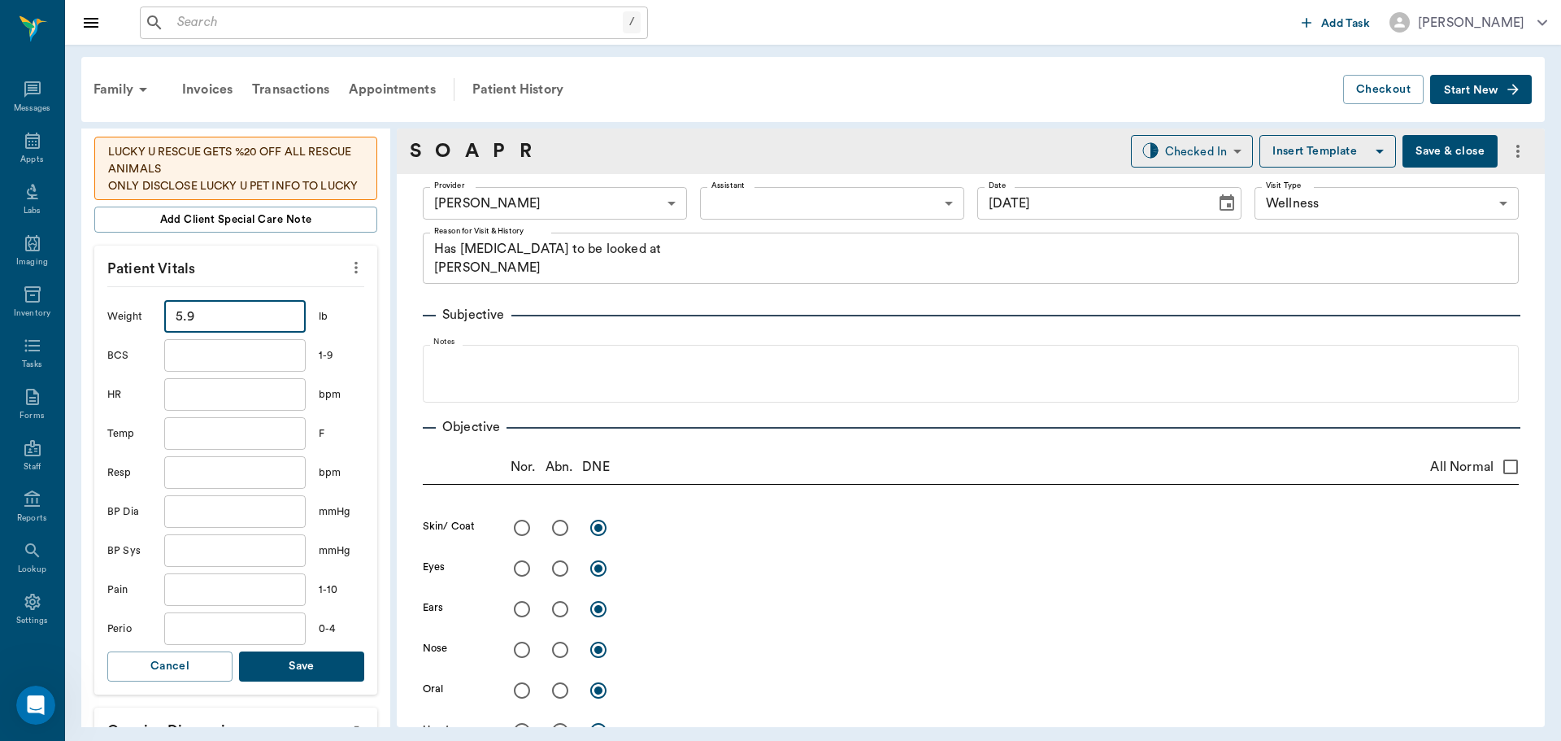
scroll to position [325, 0]
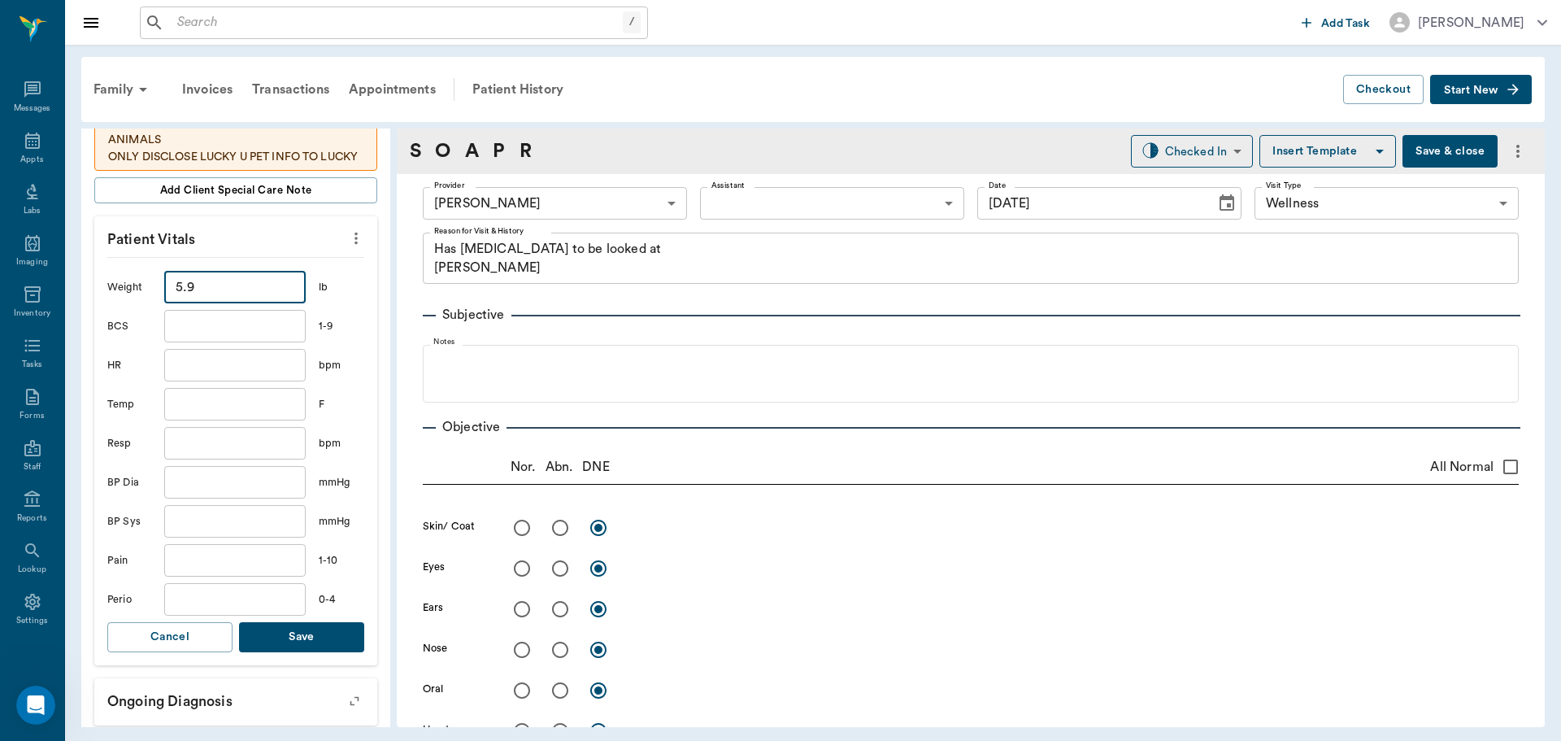
type input "5.9"
click at [292, 636] on button "Save" at bounding box center [301, 637] width 125 height 30
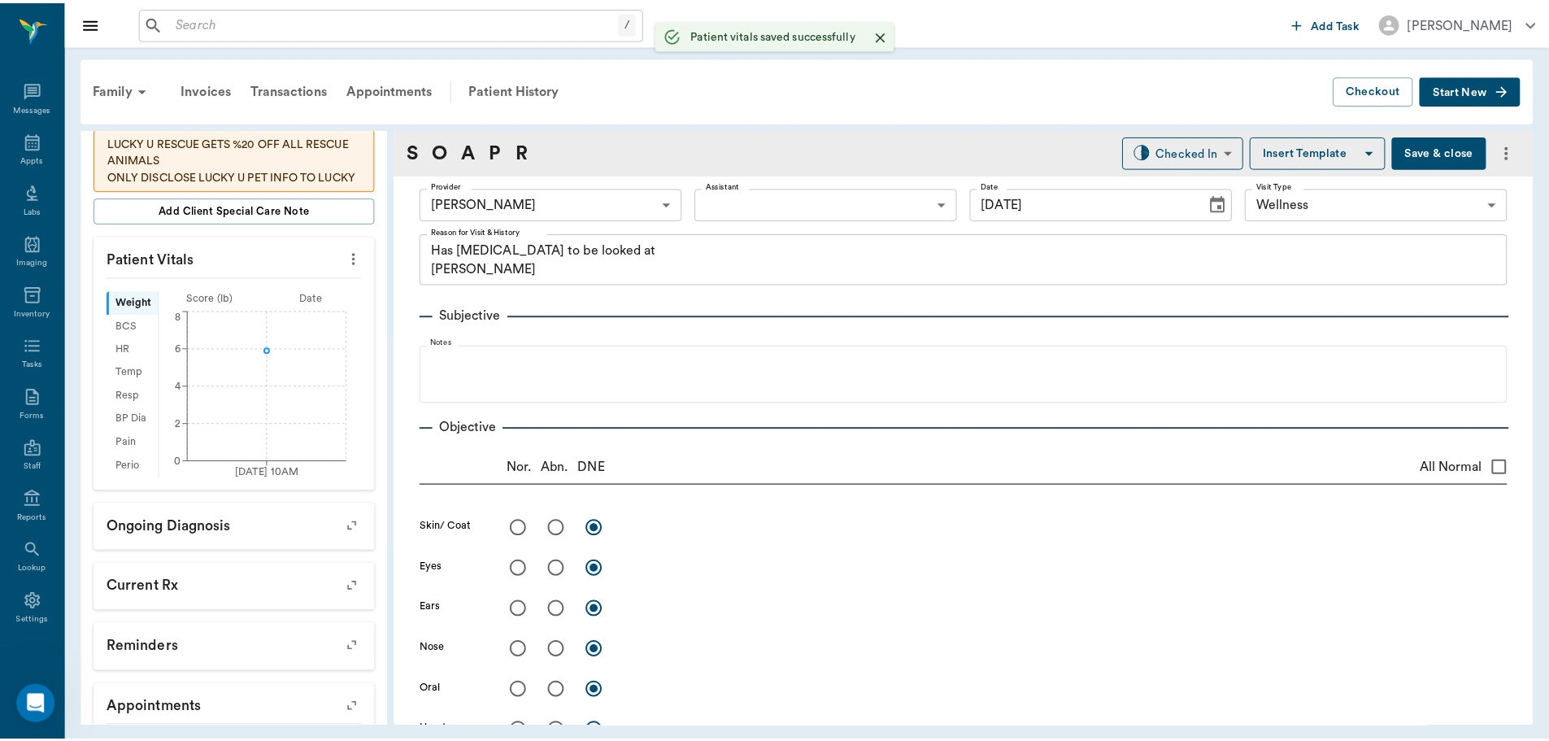
scroll to position [345, 0]
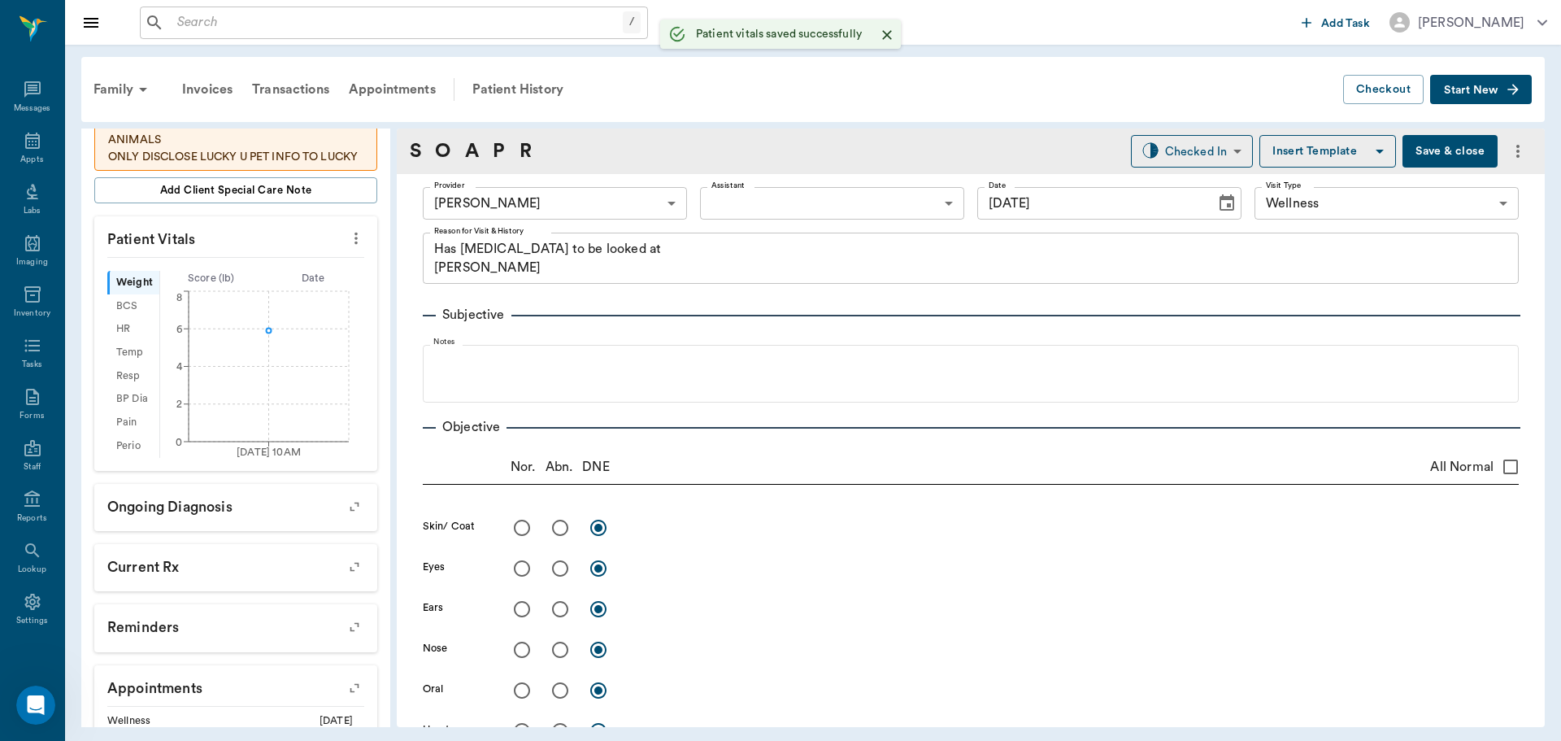
click at [815, 191] on body "/ ​ Add Task Dr. Bert Ellsworth Nectar Messages Appts Labs Imaging Inventory Ta…" at bounding box center [780, 370] width 1561 height 741
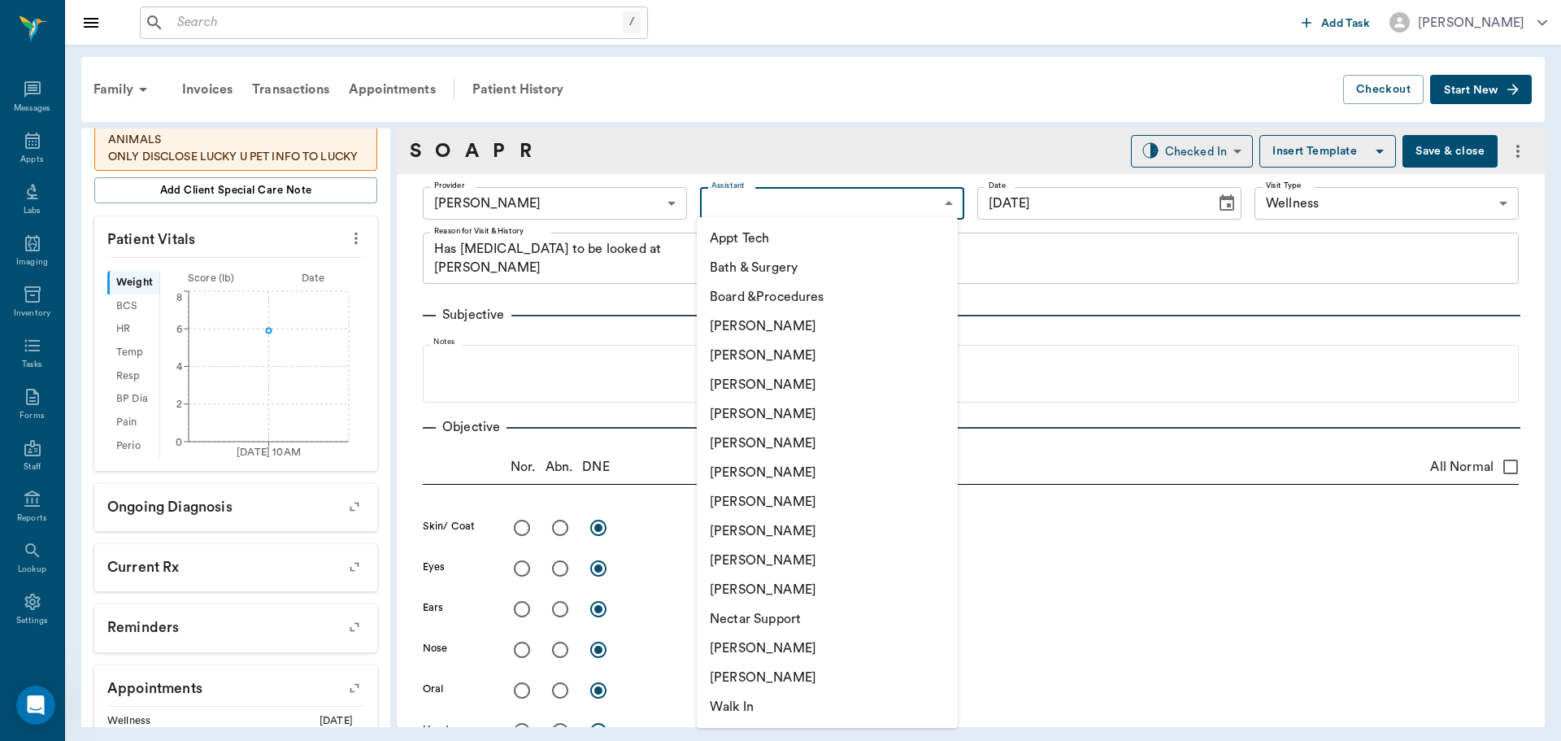
click at [746, 538] on li "[PERSON_NAME]" at bounding box center [827, 530] width 261 height 29
type input "63ec2e7e52e12b0ba117b124"
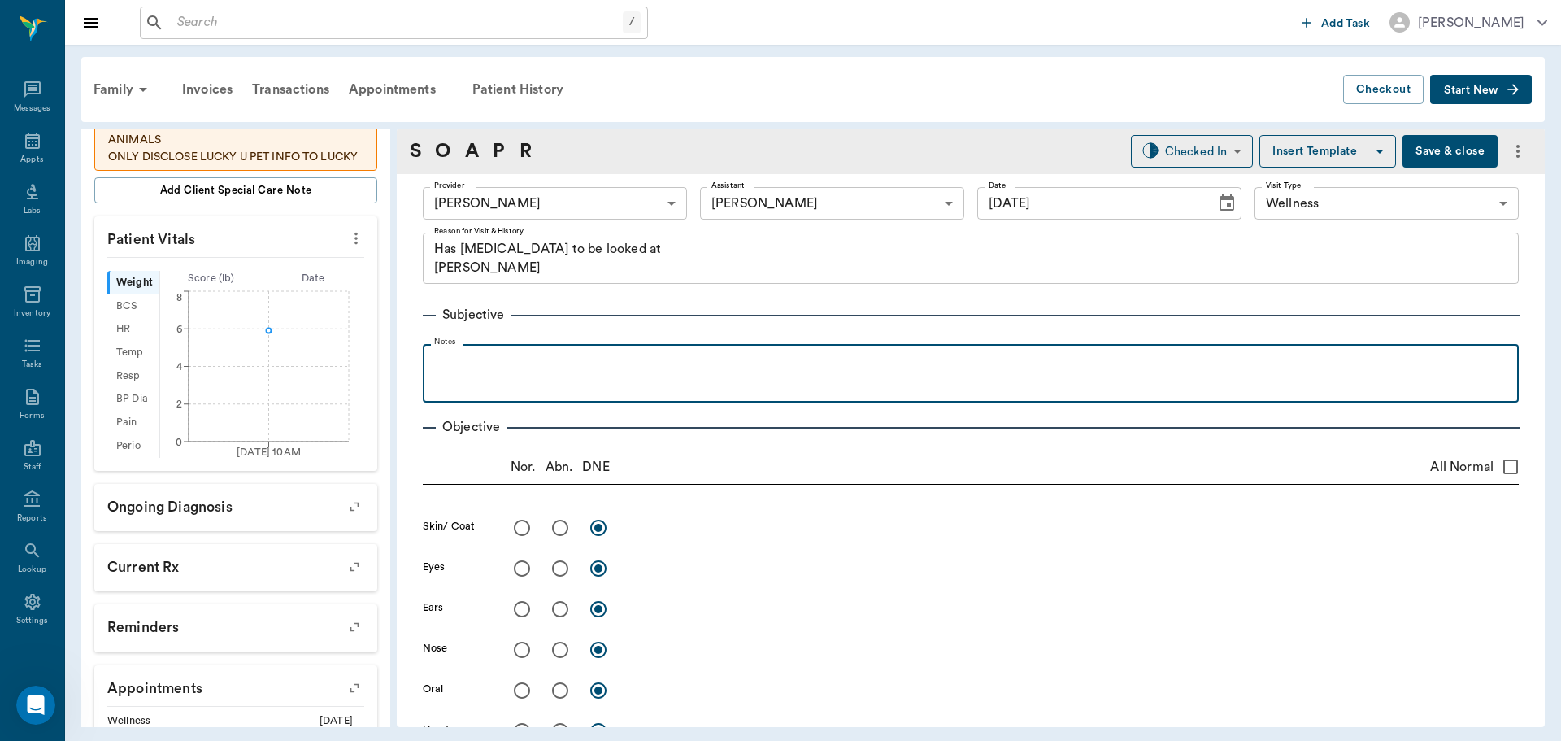
click at [447, 370] on p at bounding box center [971, 362] width 1080 height 20
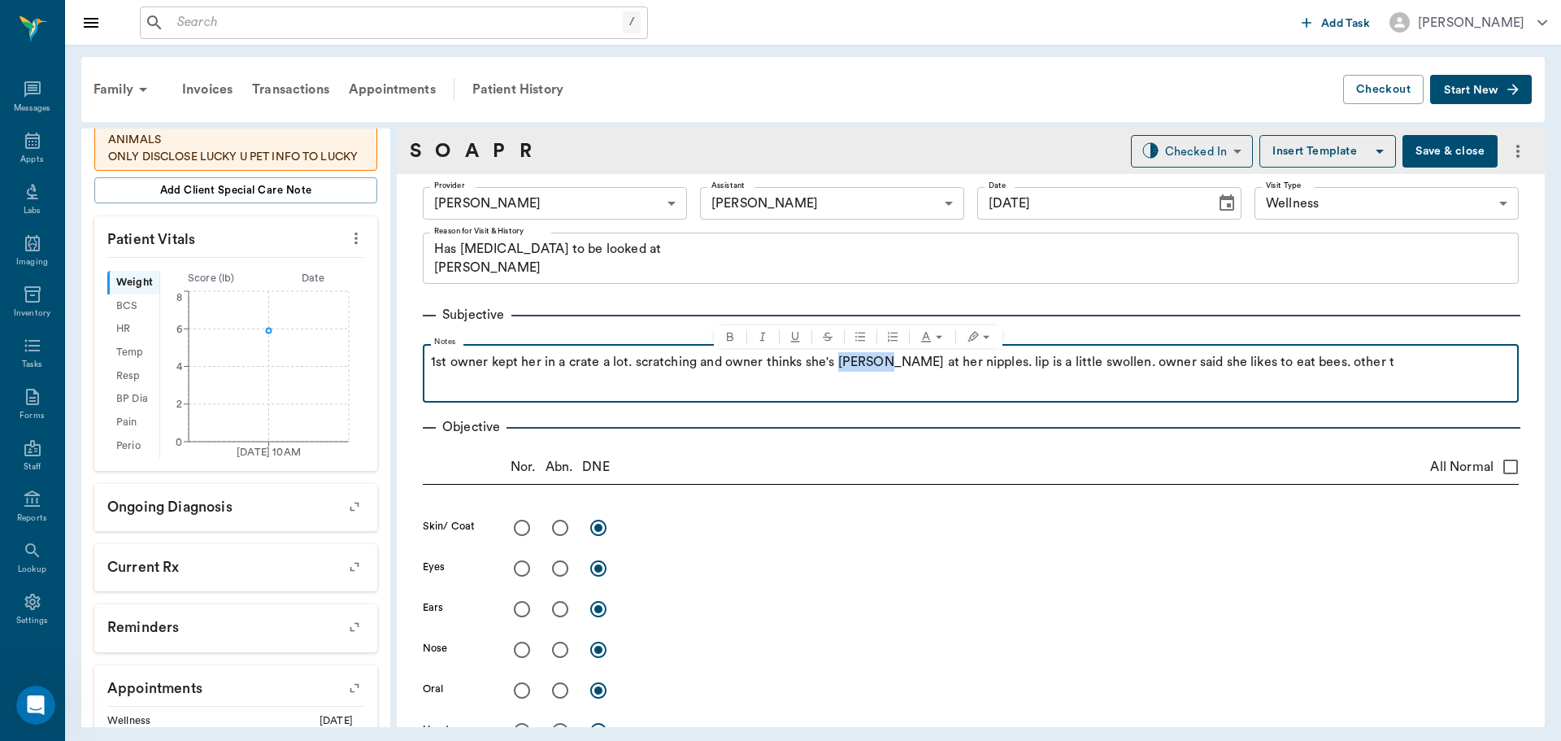
click at [855, 372] on p "1st owner kept her in a crate a lot. scratching and owner thinks she's bitting …" at bounding box center [971, 362] width 1080 height 20
click at [864, 354] on p "1st owner kept her in a crate a lot. scratching and owner thinks she's bitting …" at bounding box center [971, 362] width 1080 height 20
click at [1323, 363] on p "1st owner kept her in a crate a lot. scratching and owner thinks she's biting a…" at bounding box center [971, 362] width 1080 height 20
click at [450, 391] on div "1st owner kept her in a crate a lot. scratching and owner thinks she's biting a…" at bounding box center [971, 372] width 1080 height 41
click at [1449, 362] on p "1st owner kept her in a crate a lot. scratching and owner thinks she's biting a…" at bounding box center [971, 362] width 1080 height 20
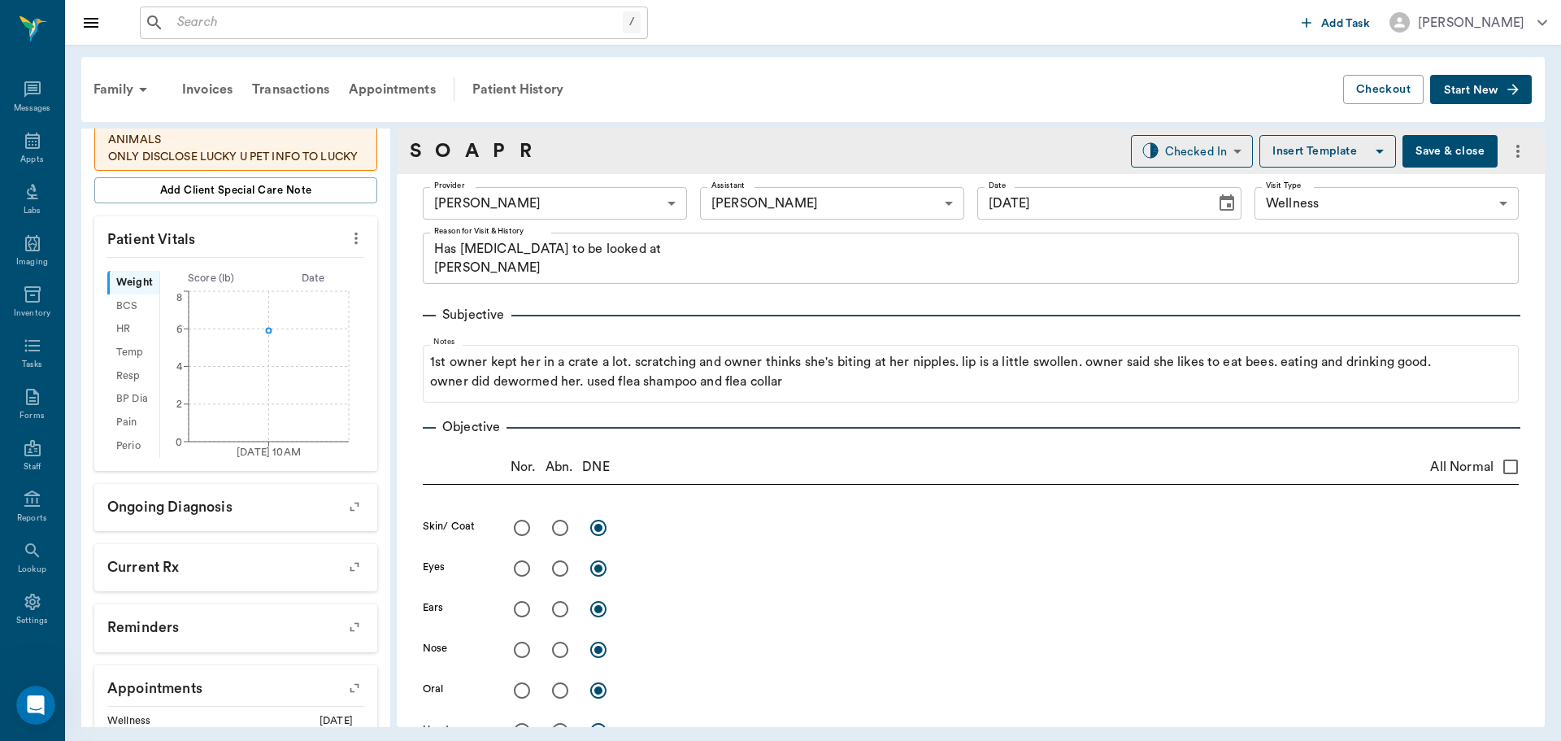
click at [1444, 147] on button "Save & close" at bounding box center [1449, 151] width 95 height 33
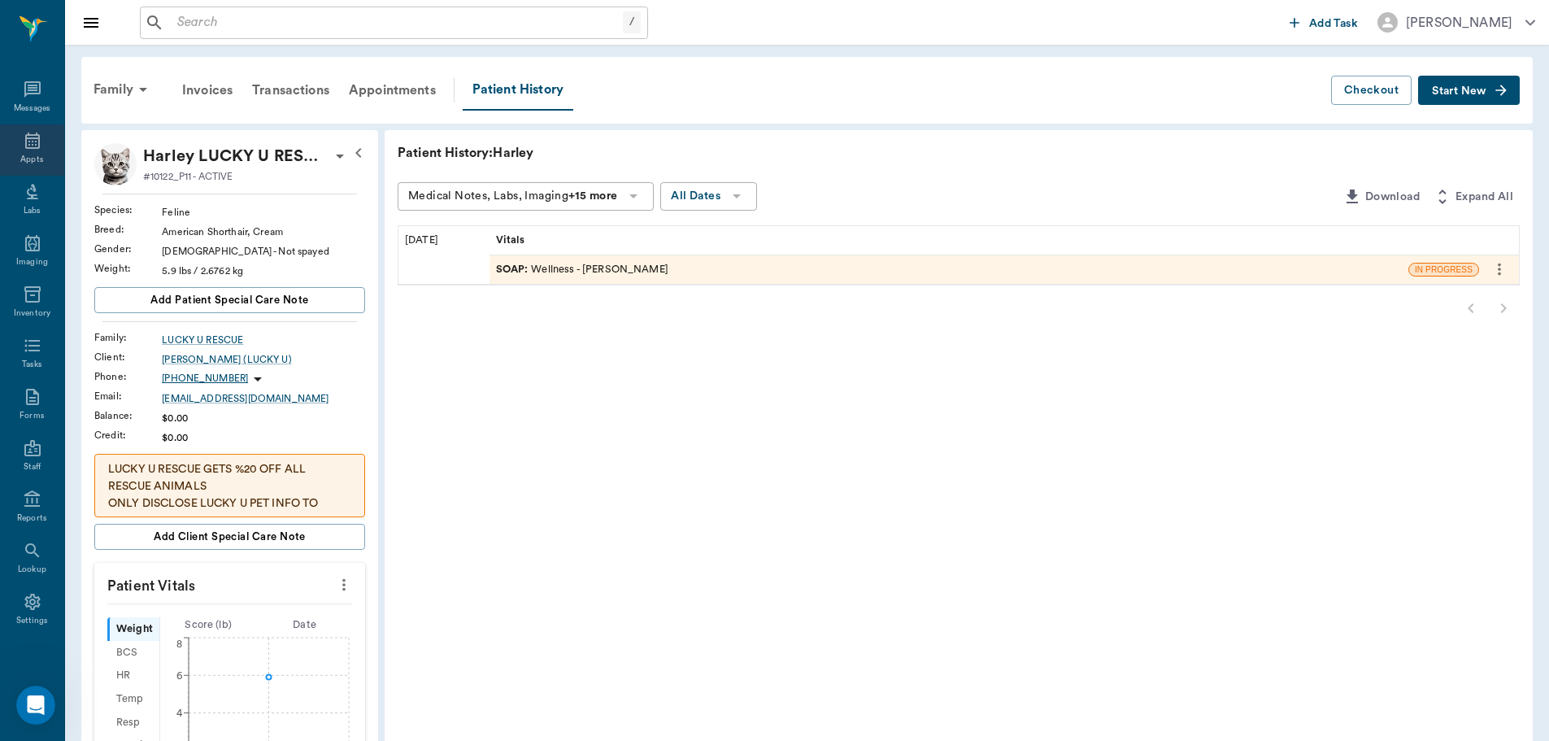
click at [23, 150] on icon at bounding box center [33, 141] width 20 height 20
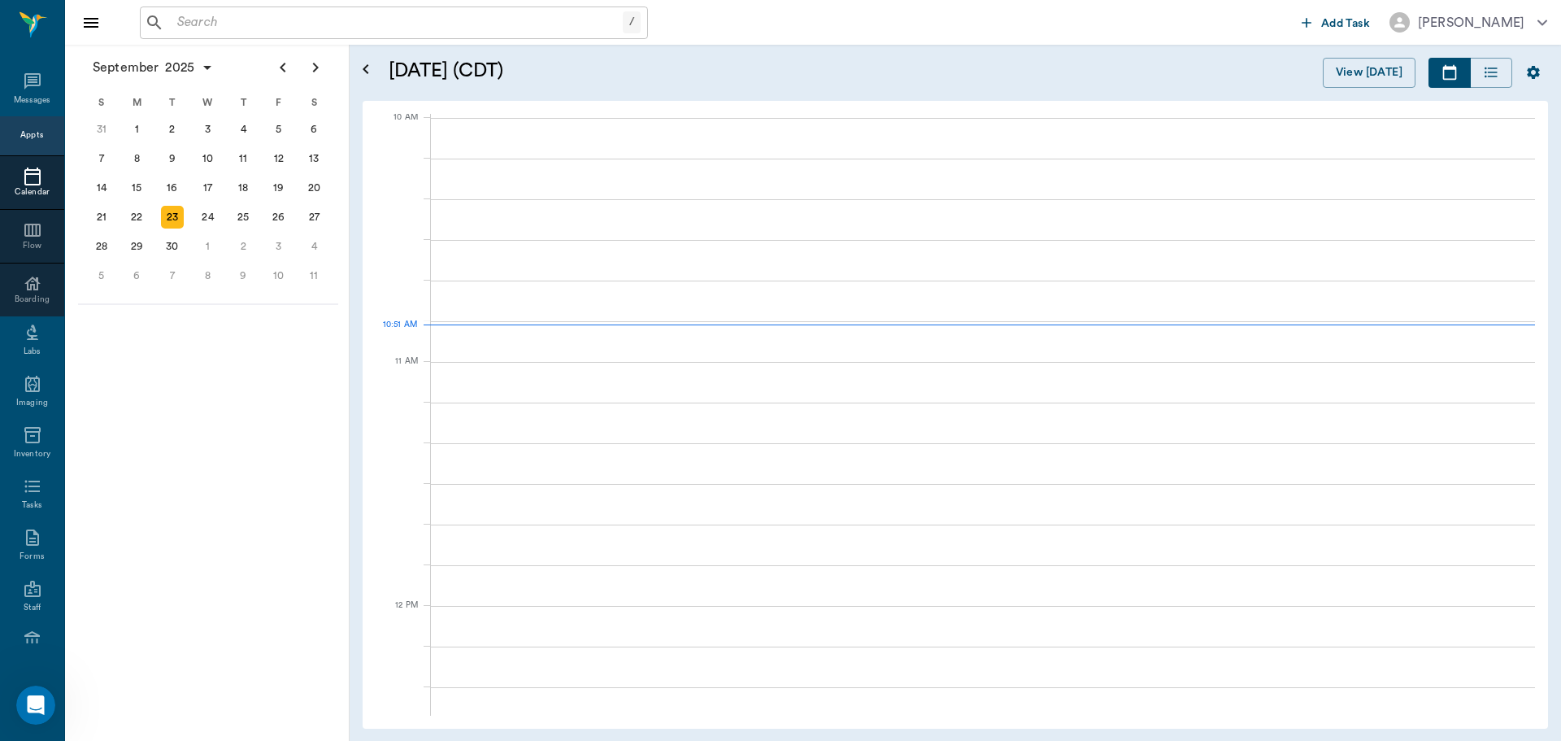
scroll to position [490, 0]
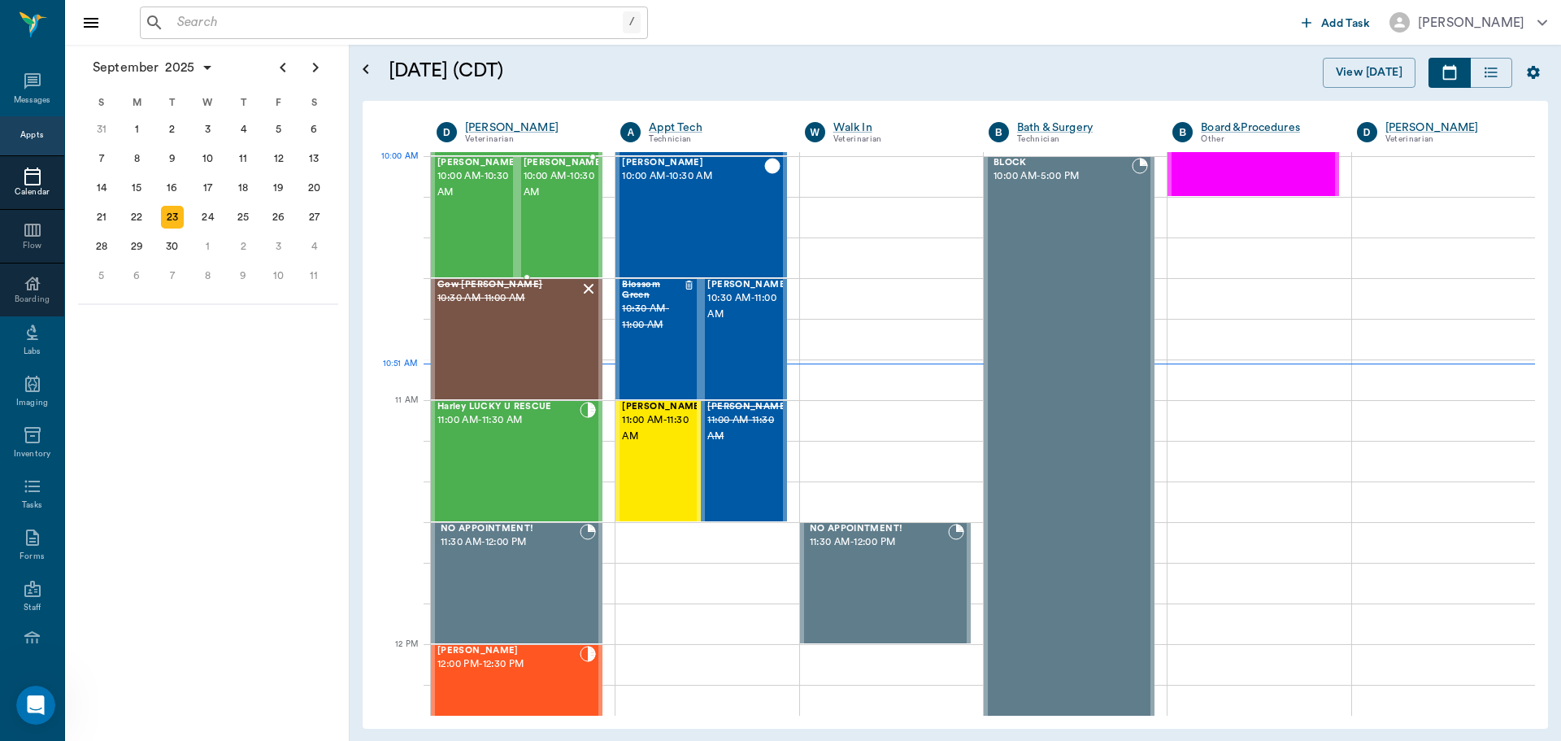
click at [565, 187] on span "10:00 AM - 10:30 AM" at bounding box center [564, 184] width 81 height 33
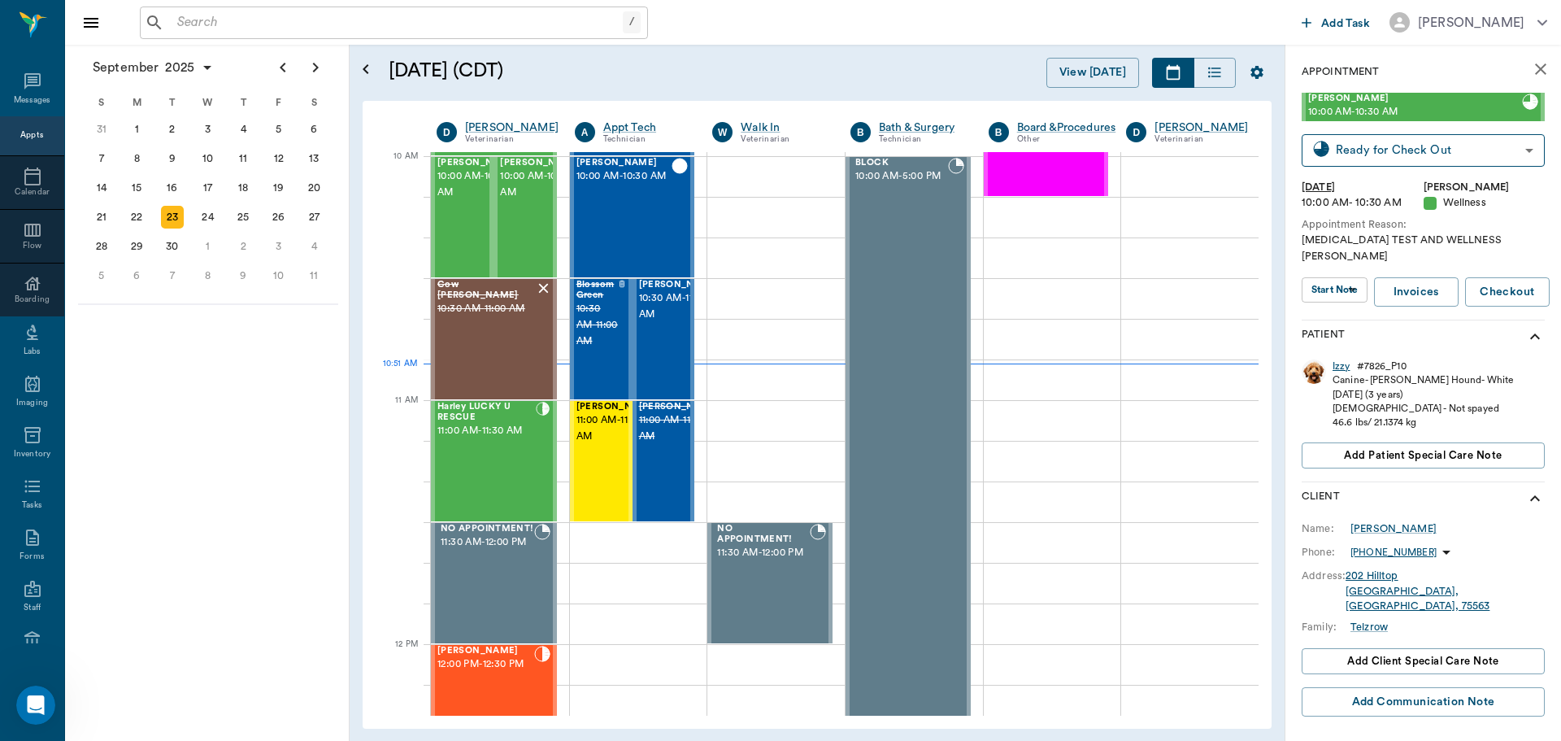
click at [1343, 359] on div "Izzy" at bounding box center [1342, 366] width 18 height 14
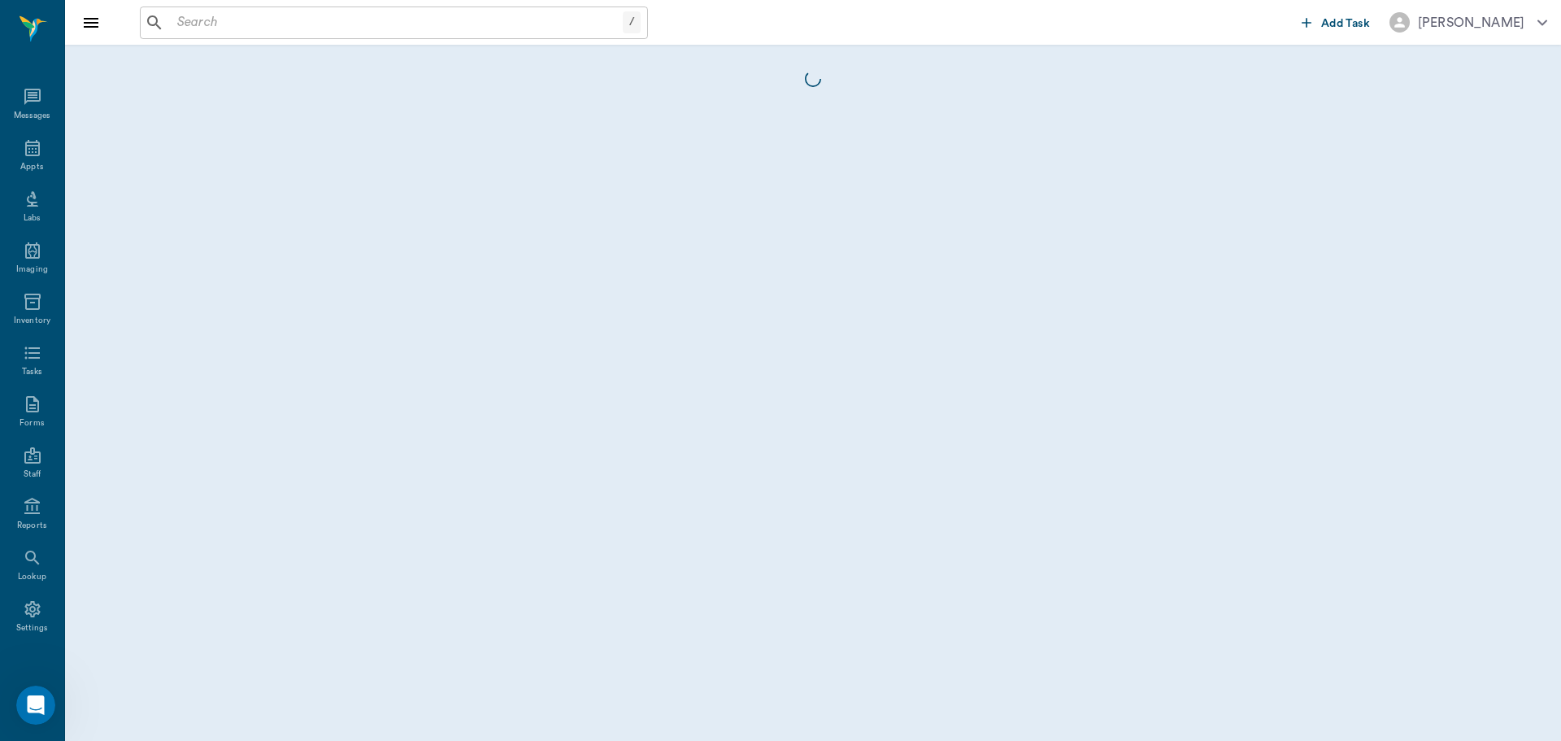
scroll to position [7, 0]
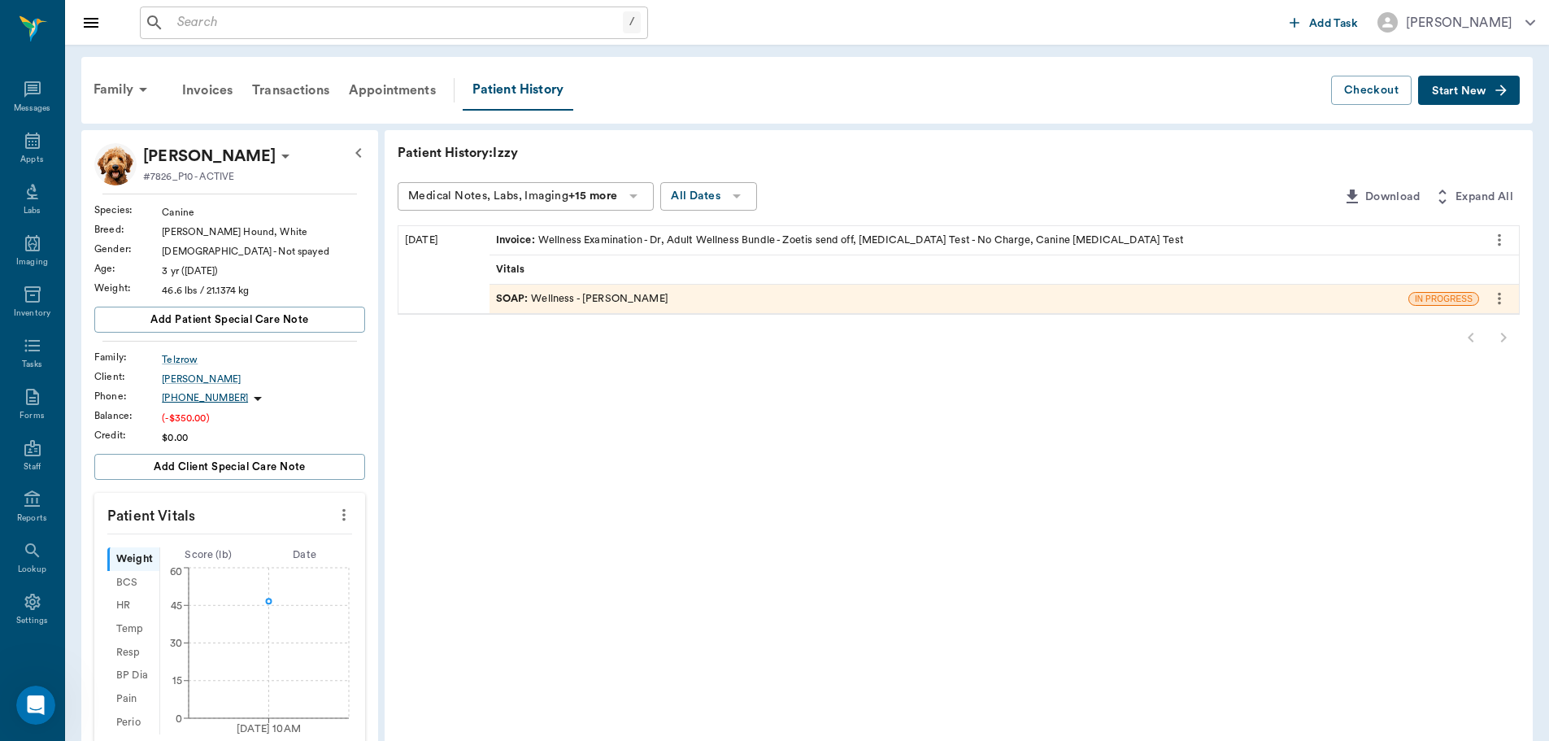
click at [616, 299] on div "SOAP : Wellness - Dr. Bert Ellsworth" at bounding box center [582, 298] width 172 height 15
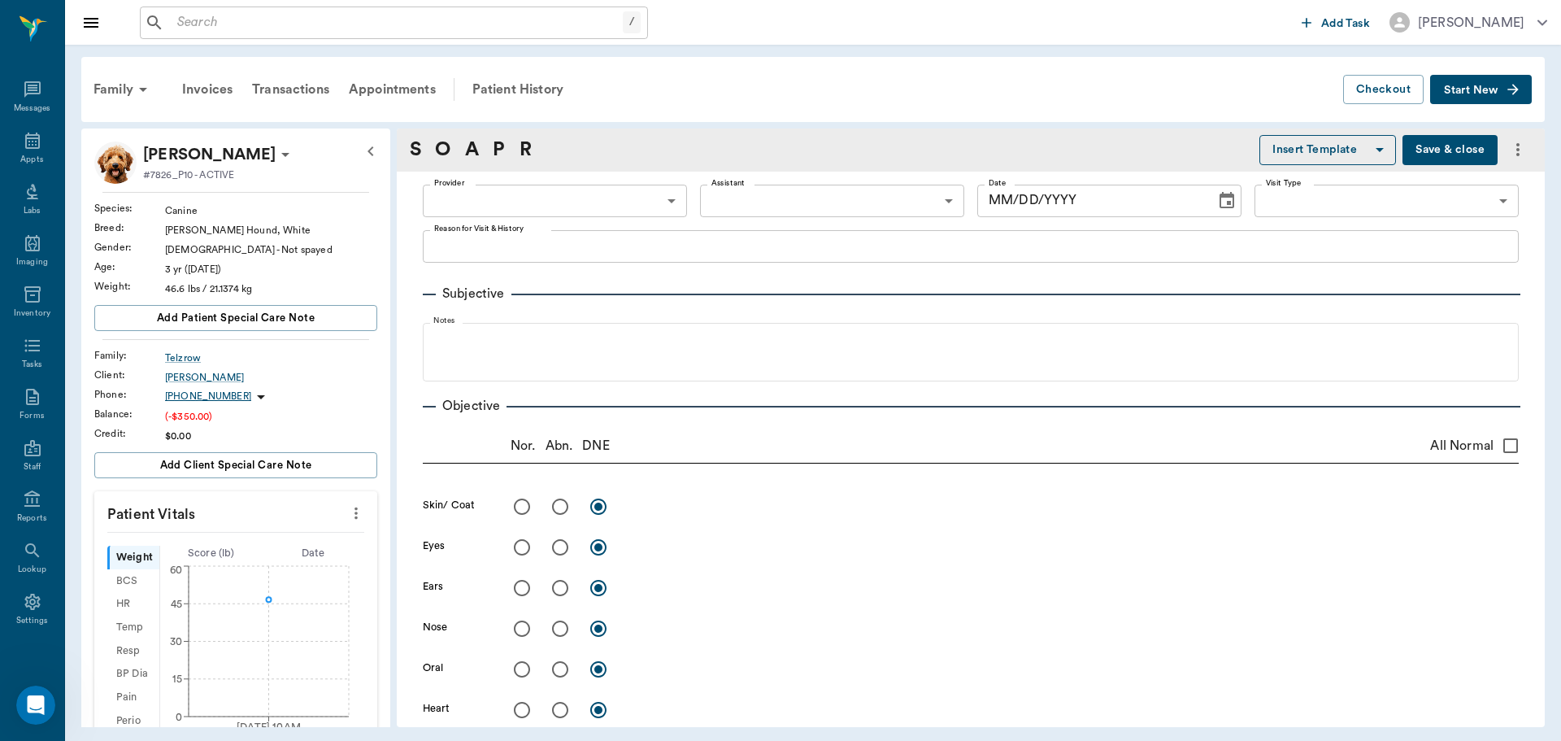
type input "63ec2f075fda476ae8351a4d"
type input "63ec2e7e52e12b0ba117b124"
type input "65d2be4f46e3a538d89b8c14"
type textarea "[MEDICAL_DATA] TEST AND WELLNESS [PERSON_NAME]"
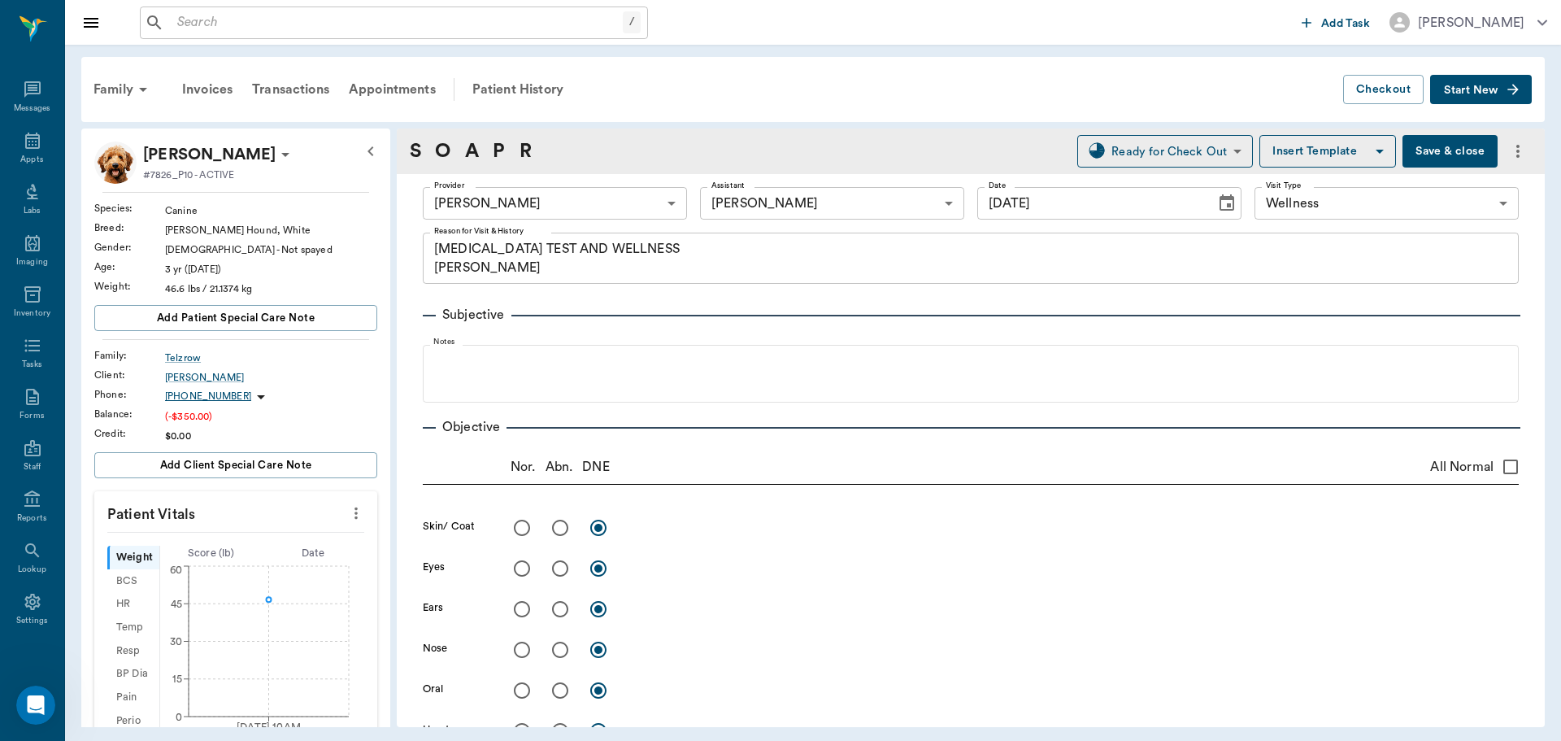
type input "[DATE]"
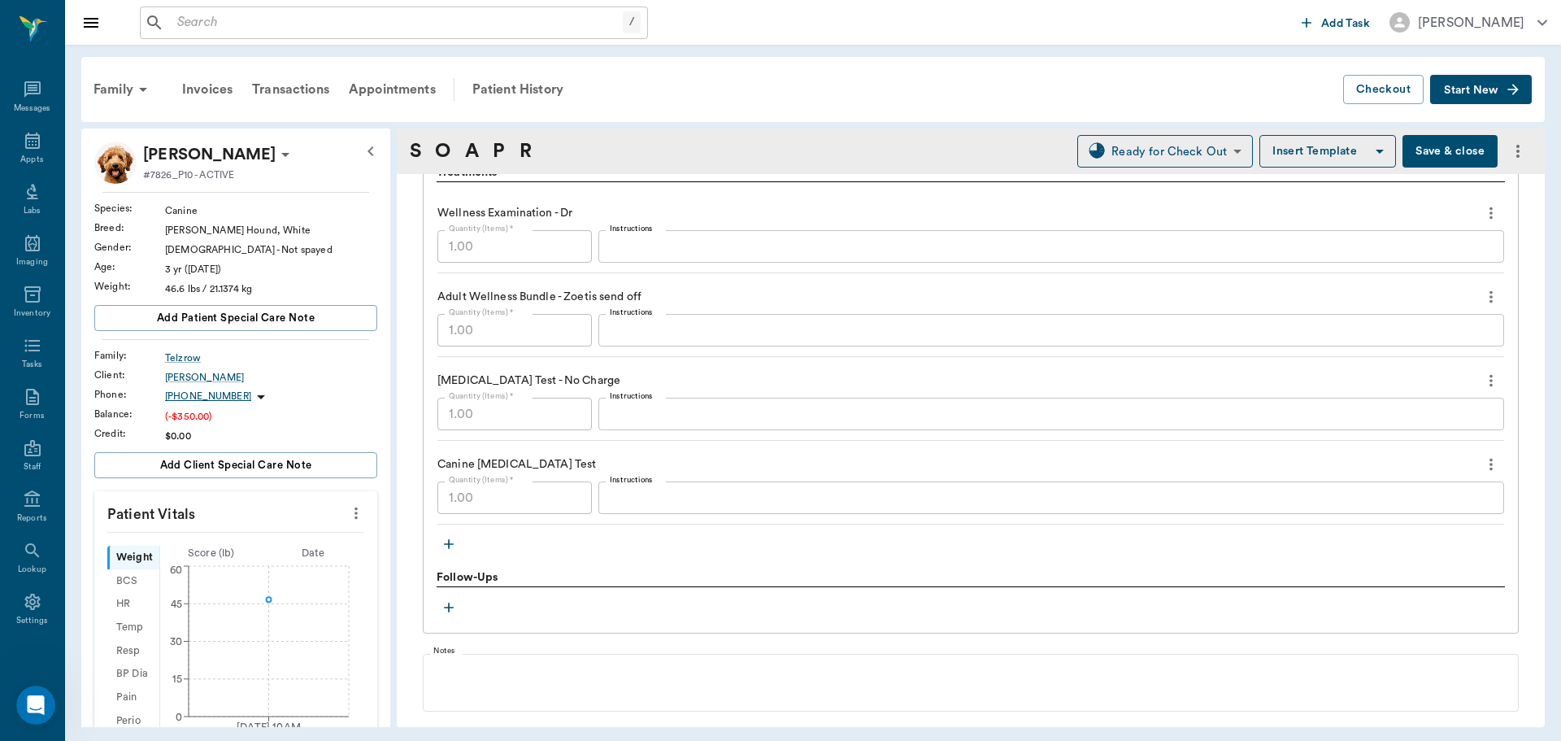
scroll to position [1301, 0]
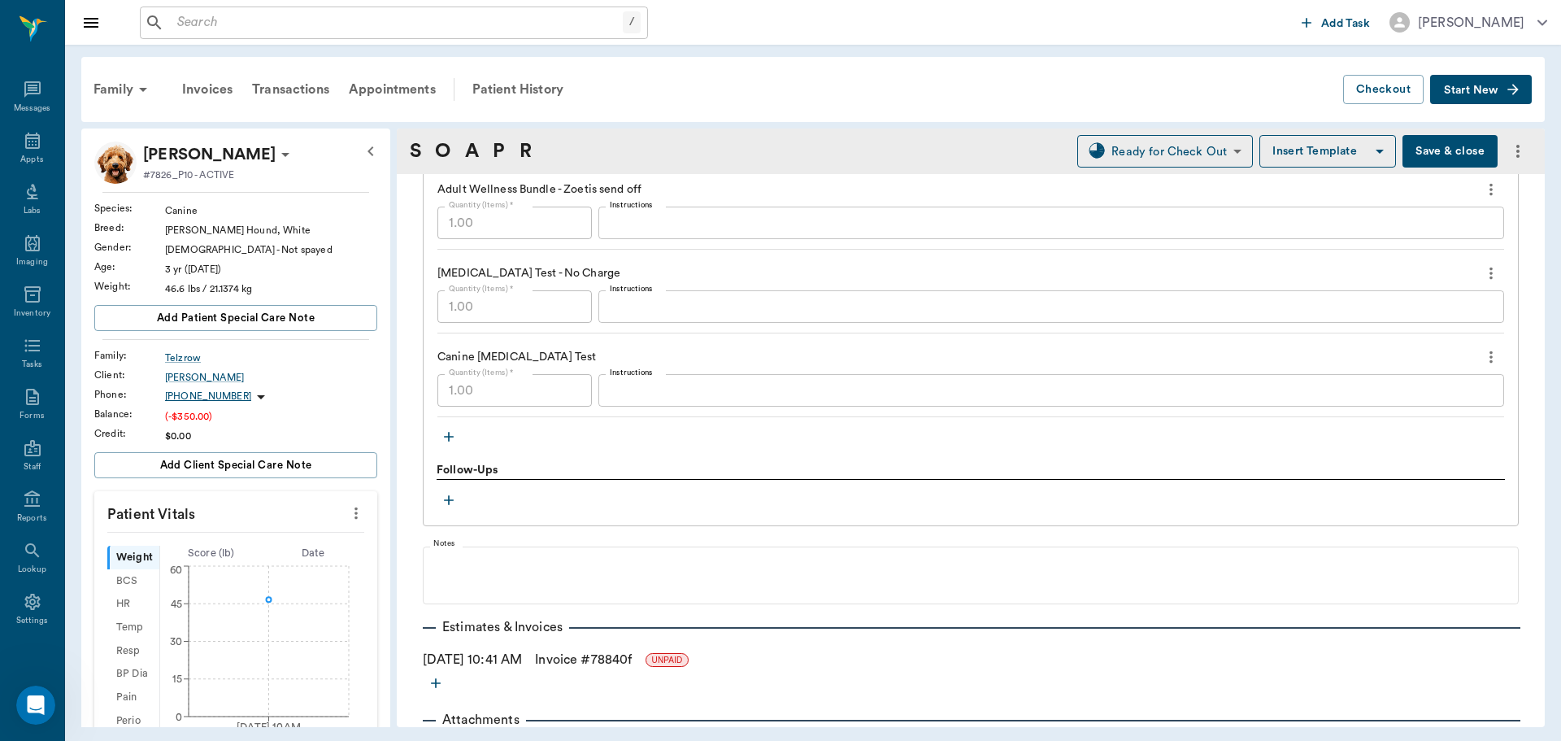
click at [447, 433] on icon "button" at bounding box center [449, 436] width 16 height 16
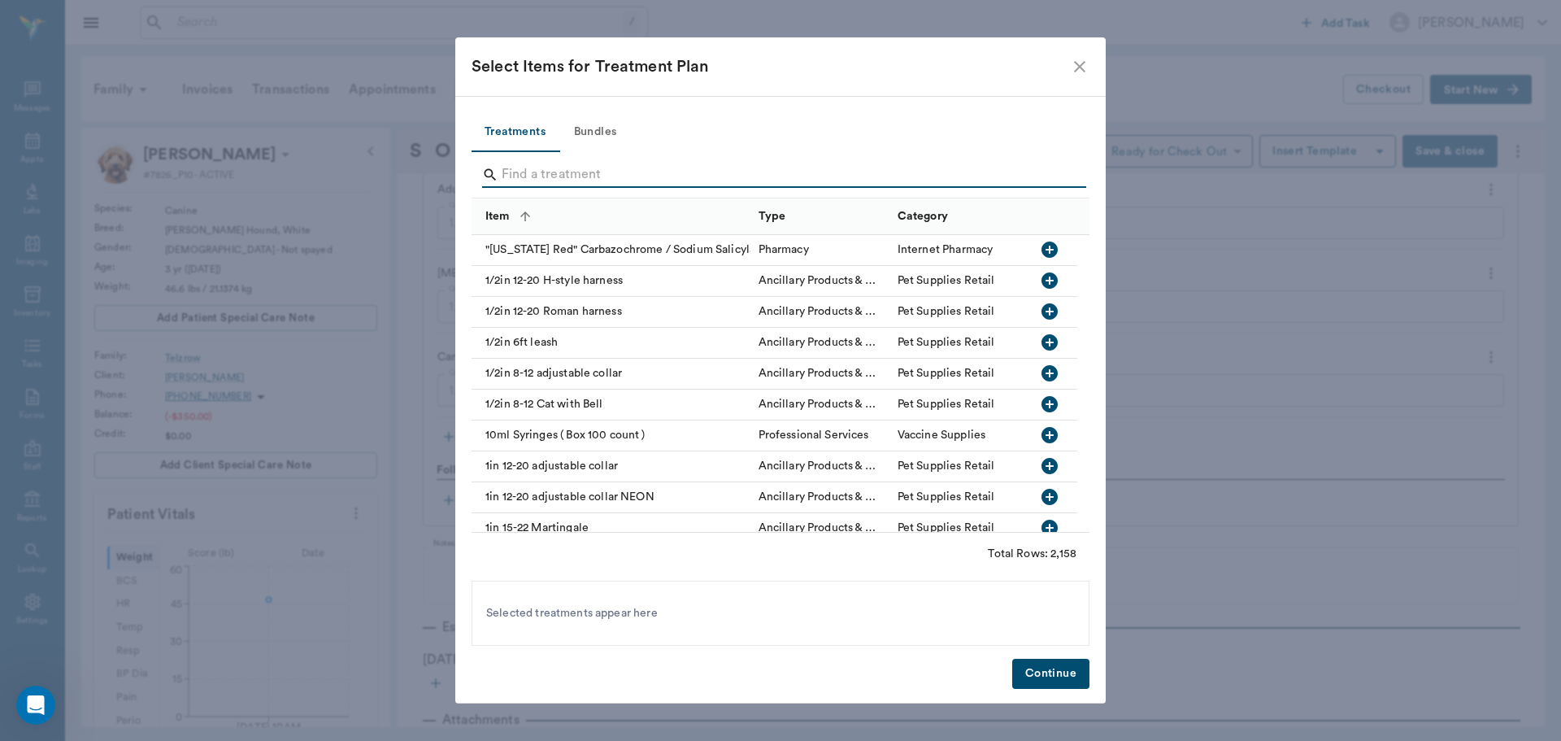
click at [668, 168] on input "Search" at bounding box center [782, 175] width 560 height 26
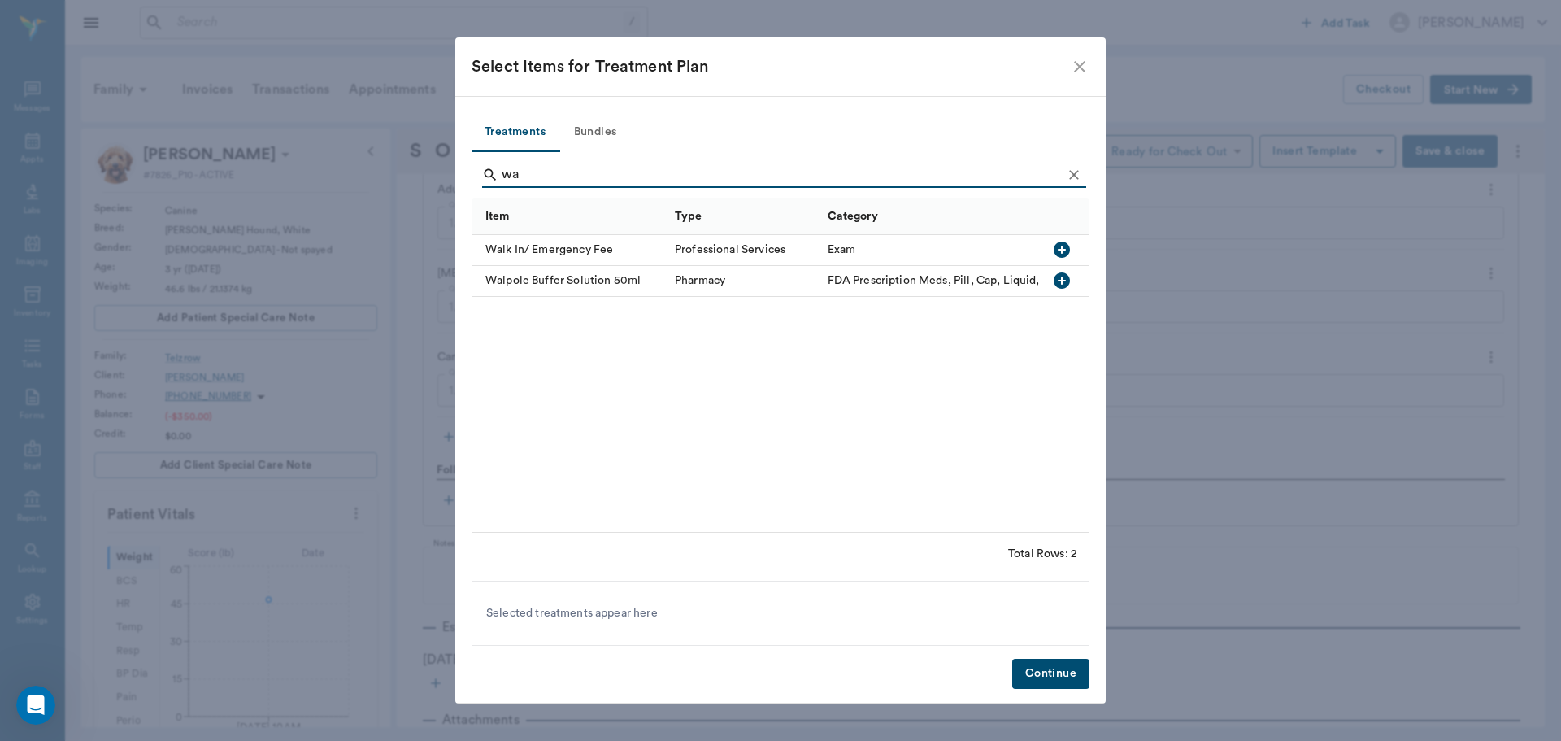
type input "w"
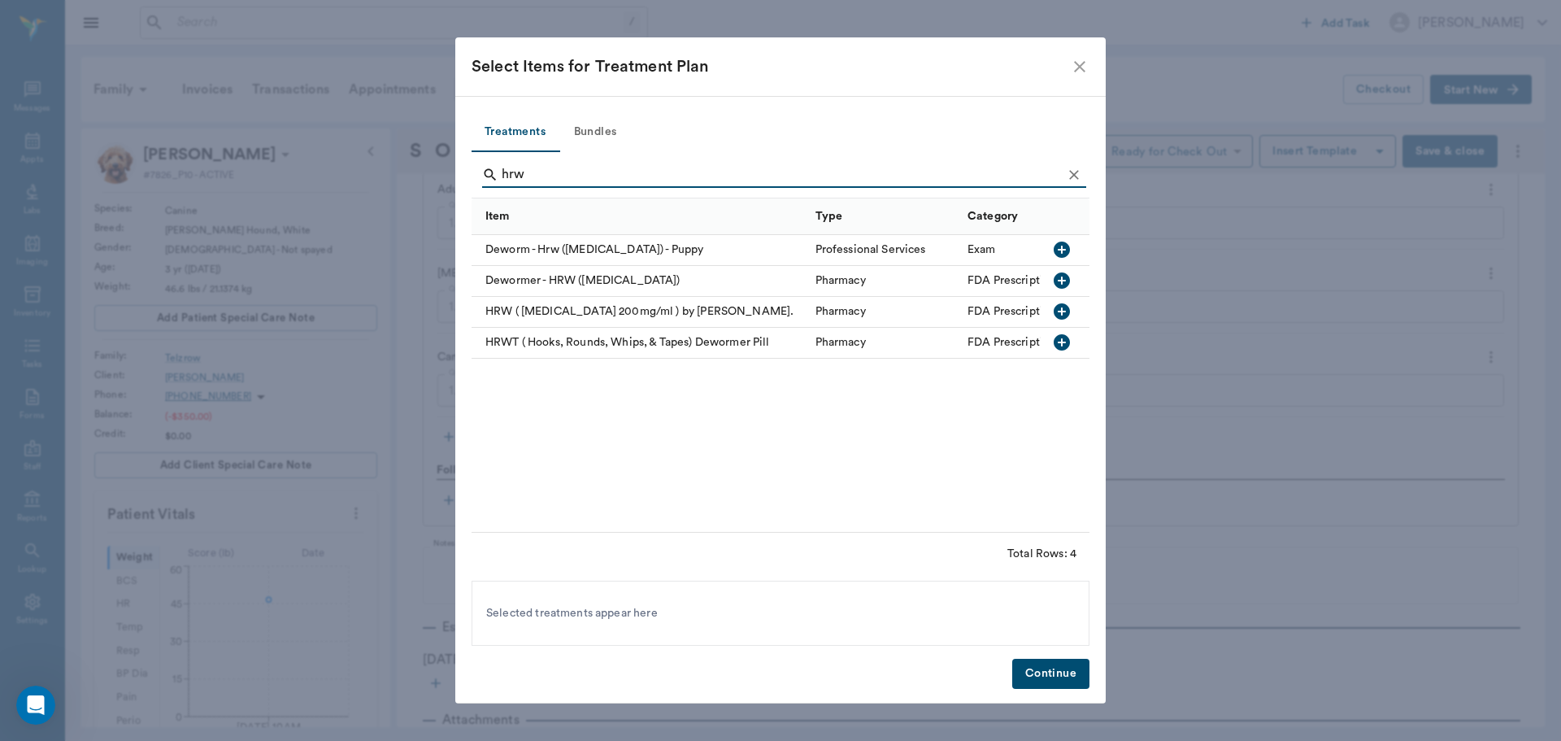
type input "hrw"
click at [1062, 342] on icon "button" at bounding box center [1062, 343] width 20 height 20
click at [1059, 665] on button "Continue" at bounding box center [1050, 674] width 77 height 30
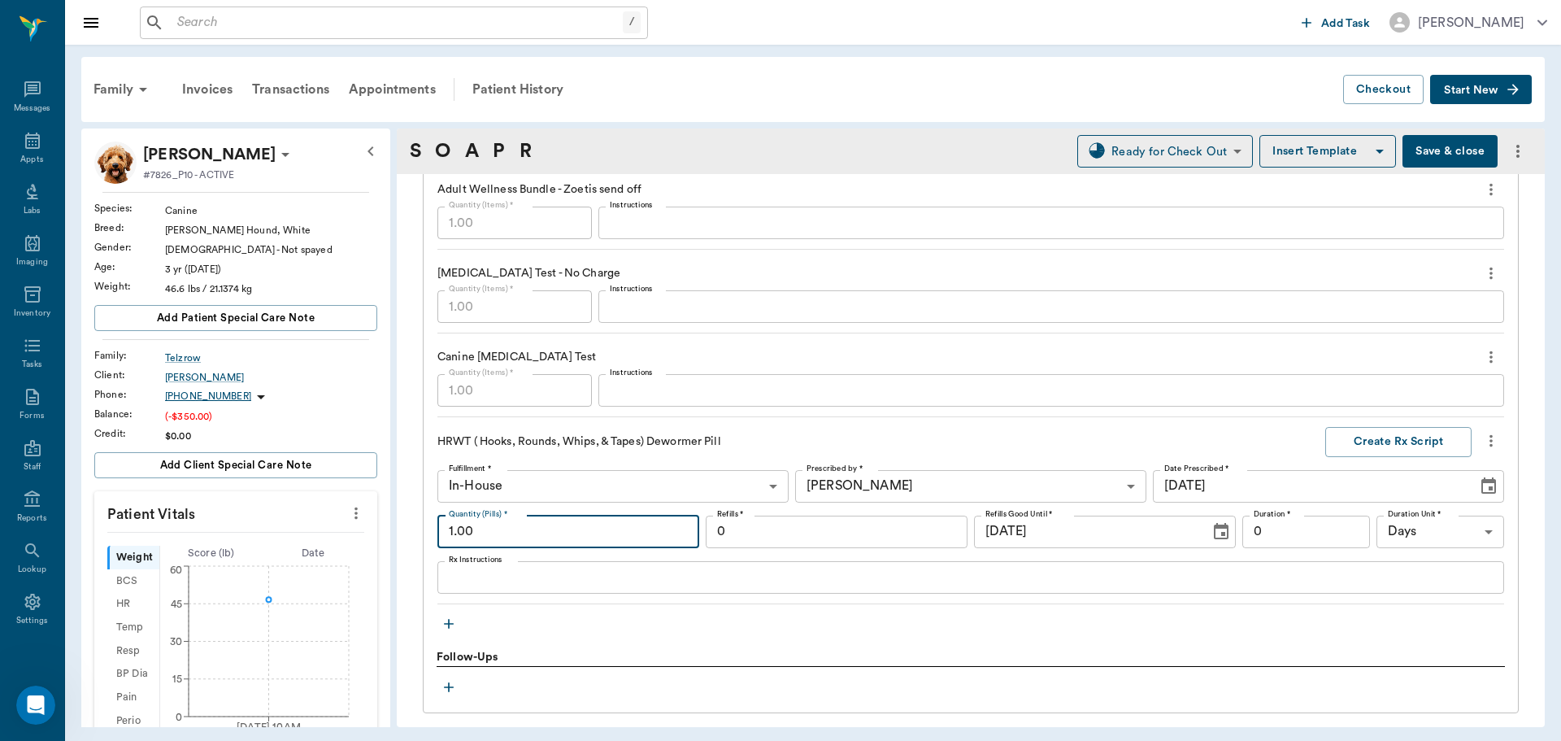
click at [550, 535] on input "1.00" at bounding box center [568, 531] width 262 height 33
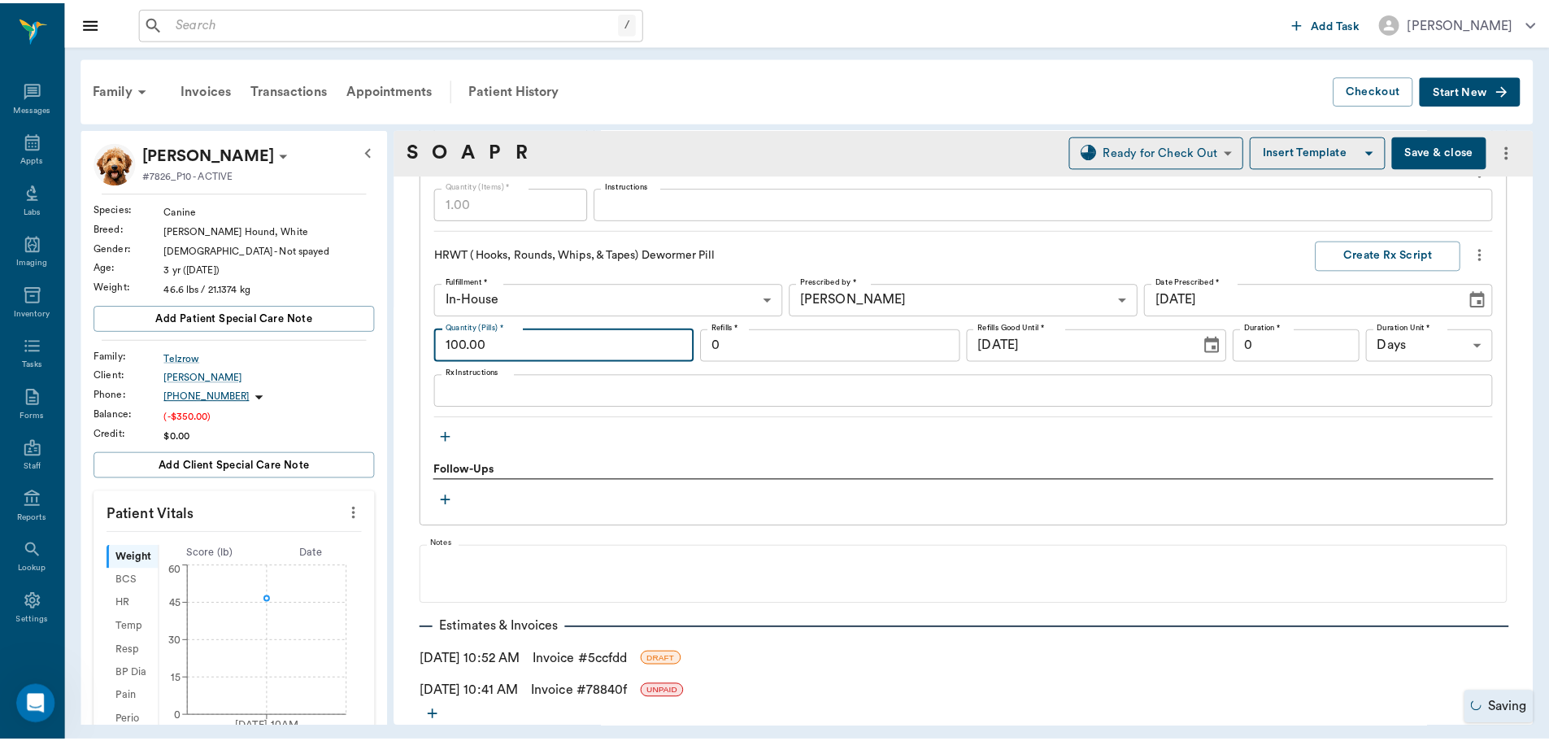
scroll to position [1568, 0]
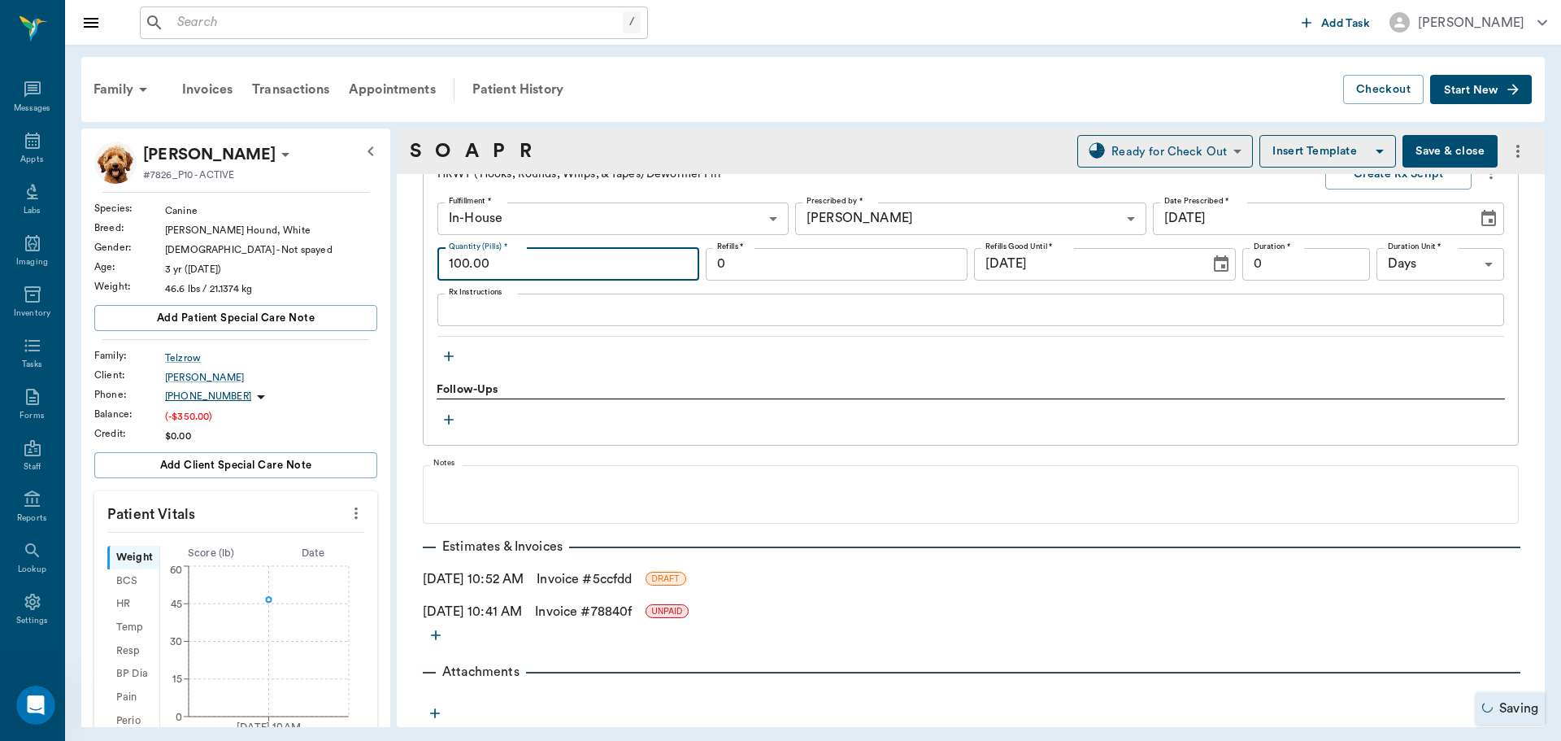
type input "100.00"
click at [632, 582] on link "Invoice # 5ccfdd" at bounding box center [584, 579] width 95 height 20
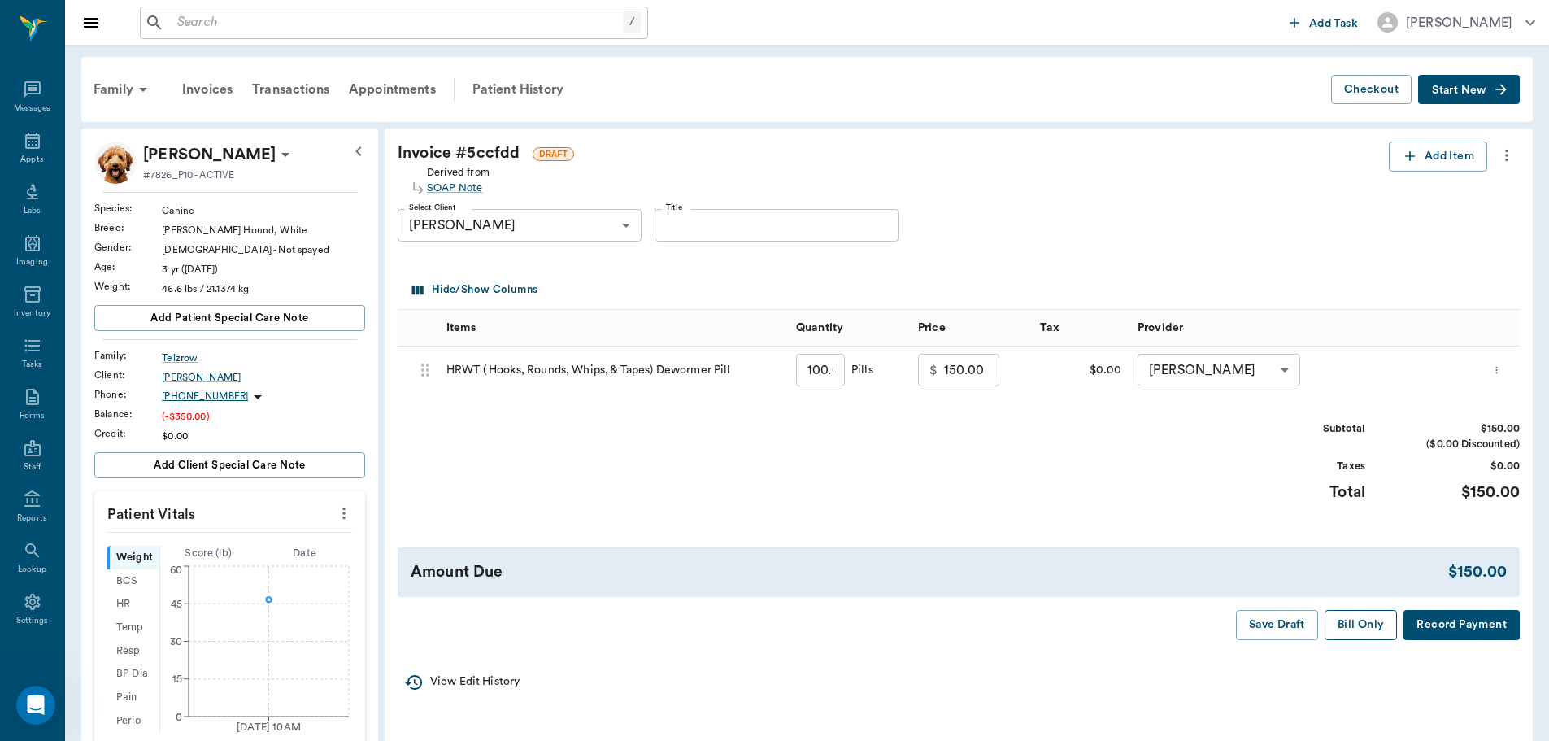
click at [1363, 629] on button "Bill Only" at bounding box center [1360, 625] width 73 height 30
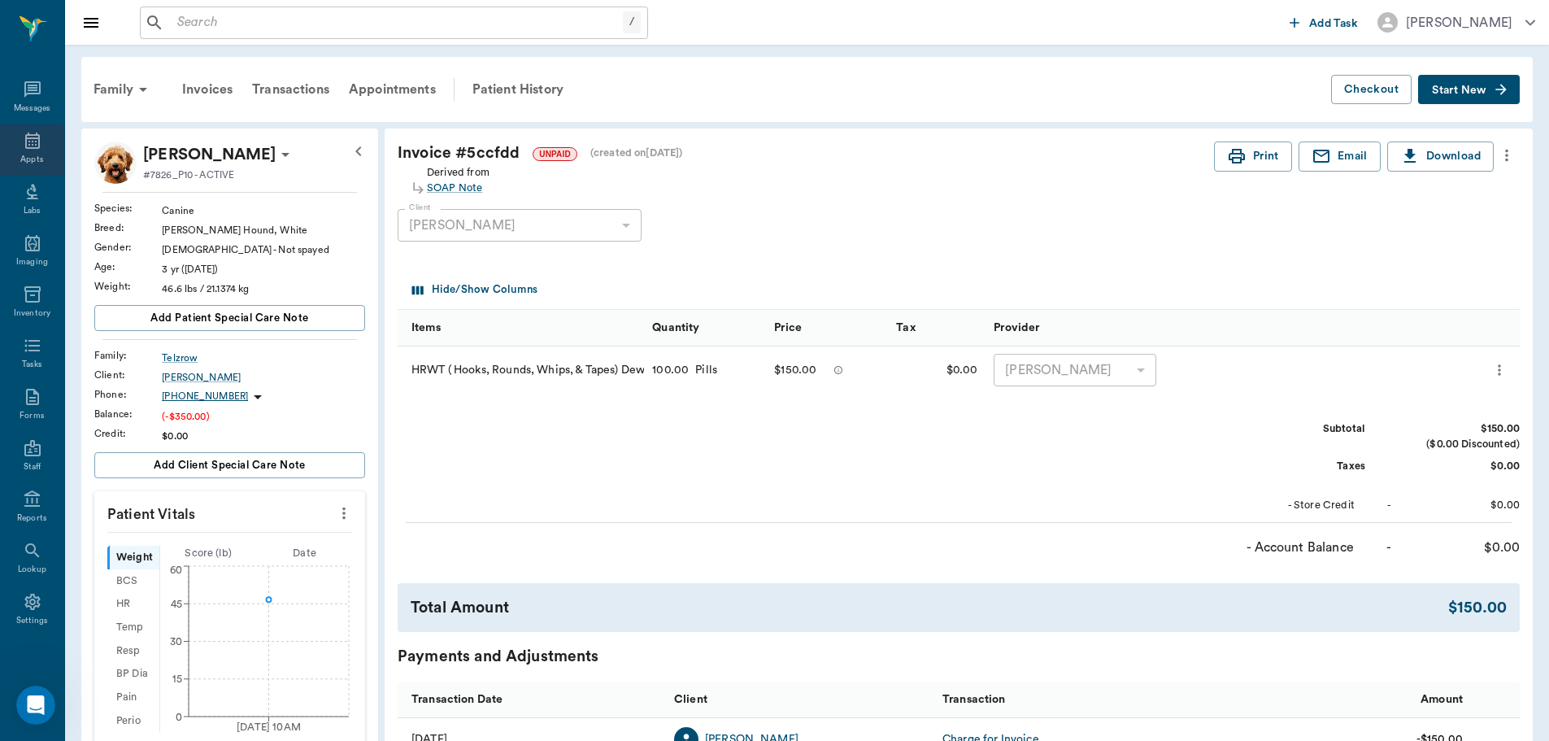
click at [34, 154] on div "Appts" at bounding box center [31, 160] width 23 height 12
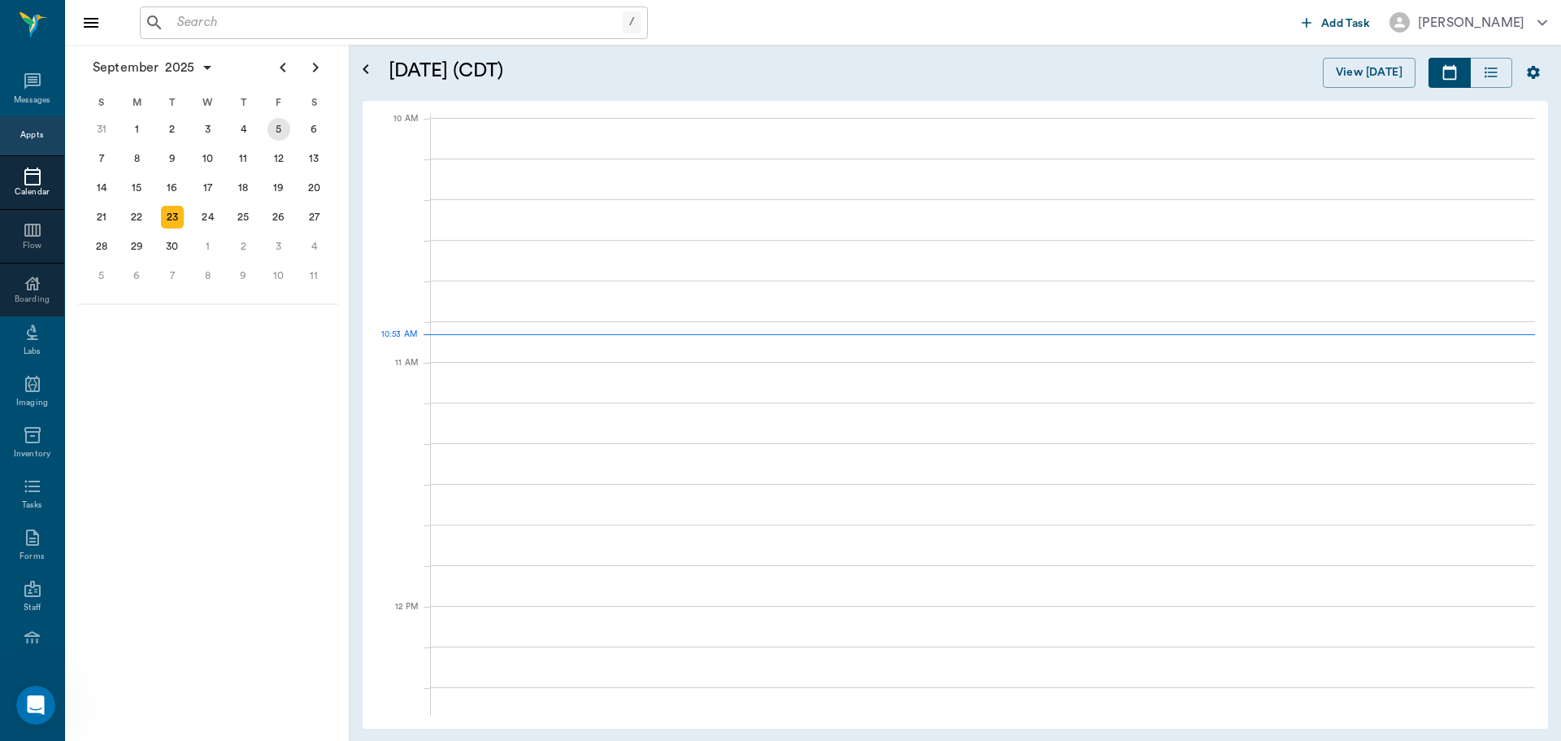
scroll to position [489, 0]
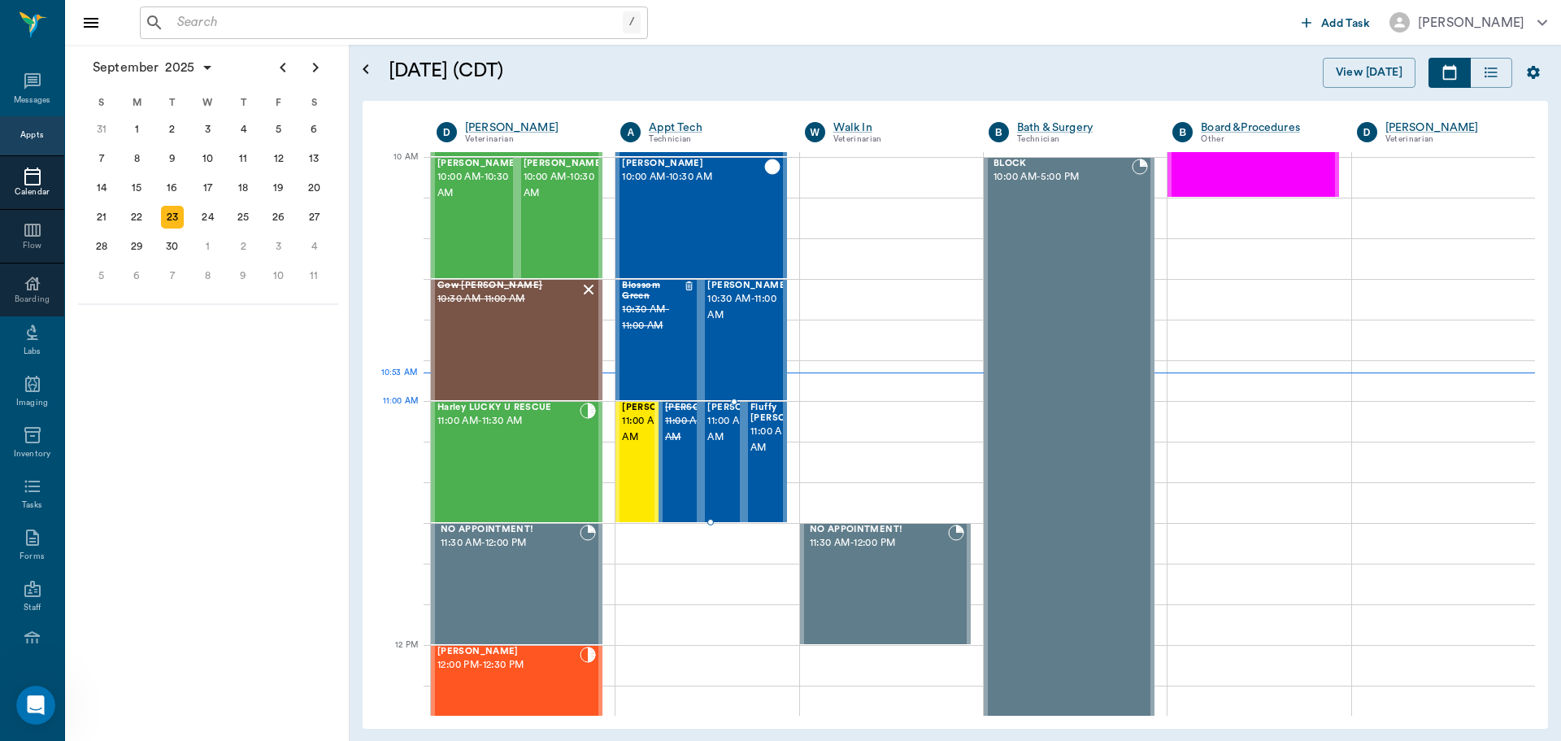
click at [718, 413] on span "[PERSON_NAME]" at bounding box center [747, 407] width 81 height 11
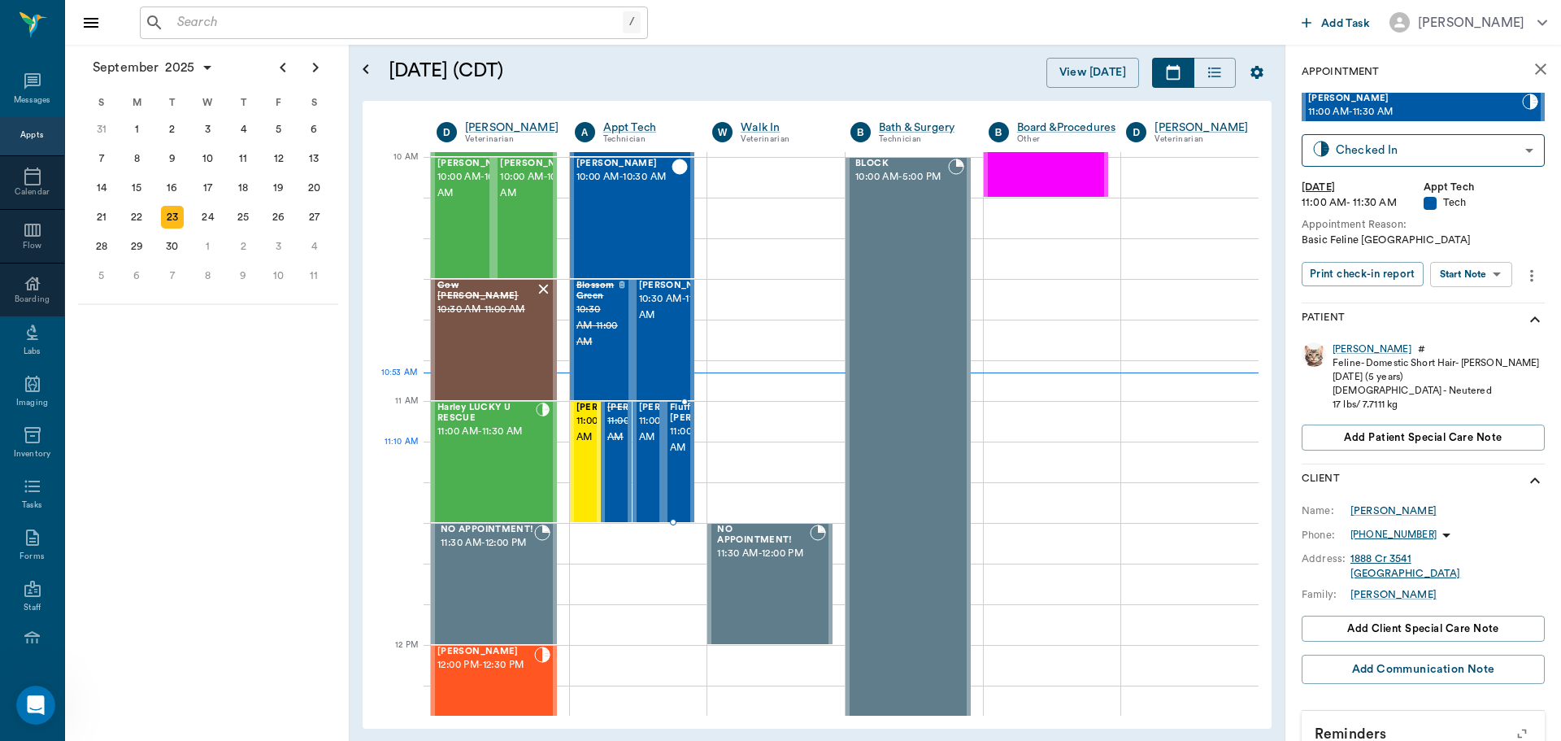
click at [674, 447] on span "11:00 AM - 11:30 AM" at bounding box center [710, 440] width 81 height 33
click at [479, 461] on div "Harley LUCKY U RESCUE 11:00 AM - 11:30 AM" at bounding box center [486, 461] width 98 height 119
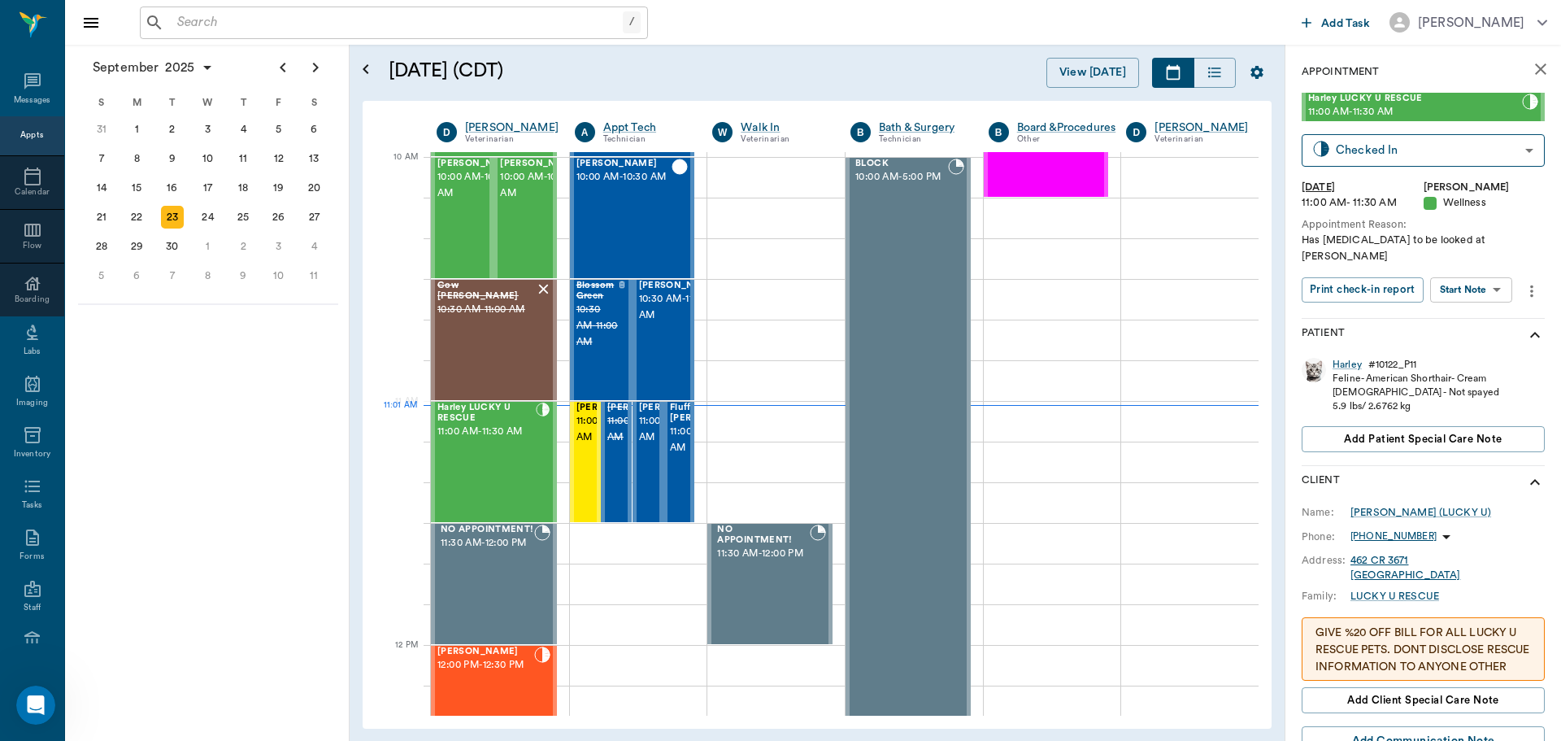
click at [1459, 275] on body "/ ​ Add Task Dr. Bert Ellsworth Nectar Messages Appts Calendar Flow Boarding La…" at bounding box center [780, 370] width 1561 height 741
click at [1468, 308] on button "View SOAP" at bounding box center [1452, 307] width 55 height 19
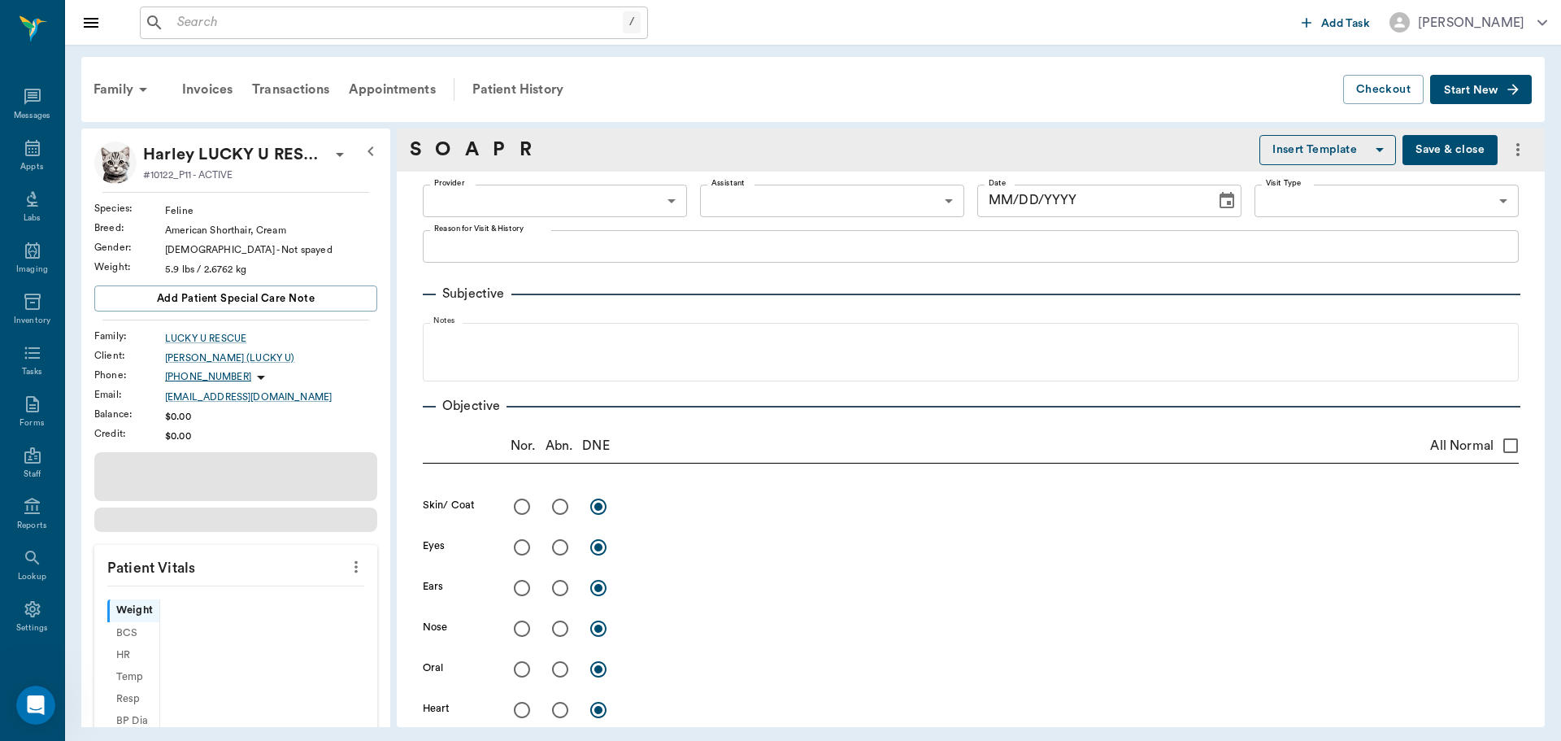
scroll to position [7, 0]
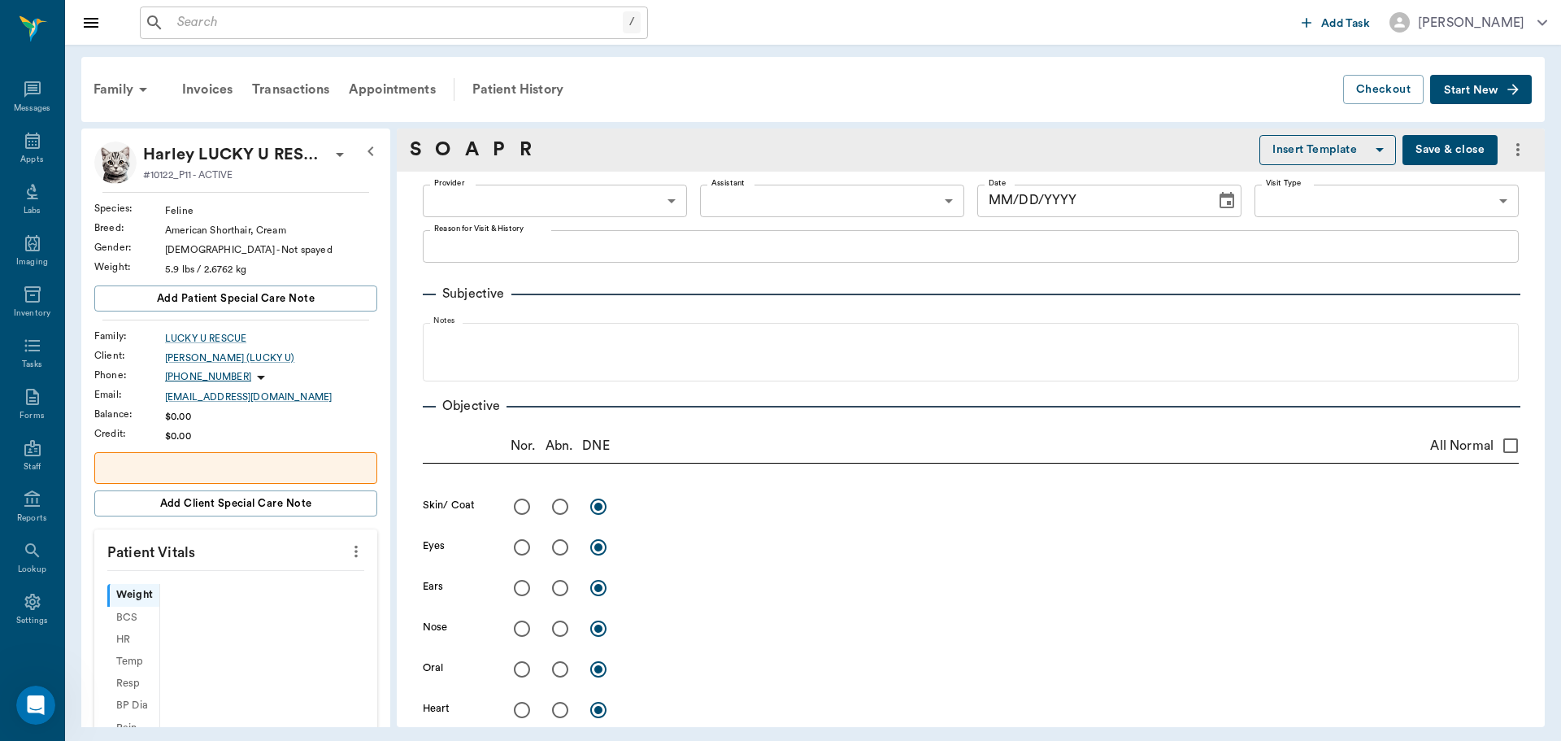
type input "63ec2f075fda476ae8351a4d"
type input "63ec2e7e52e12b0ba117b124"
type input "65d2be4f46e3a538d89b8c14"
type textarea "Has [MEDICAL_DATA] to be looked at [PERSON_NAME]"
type input "[DATE]"
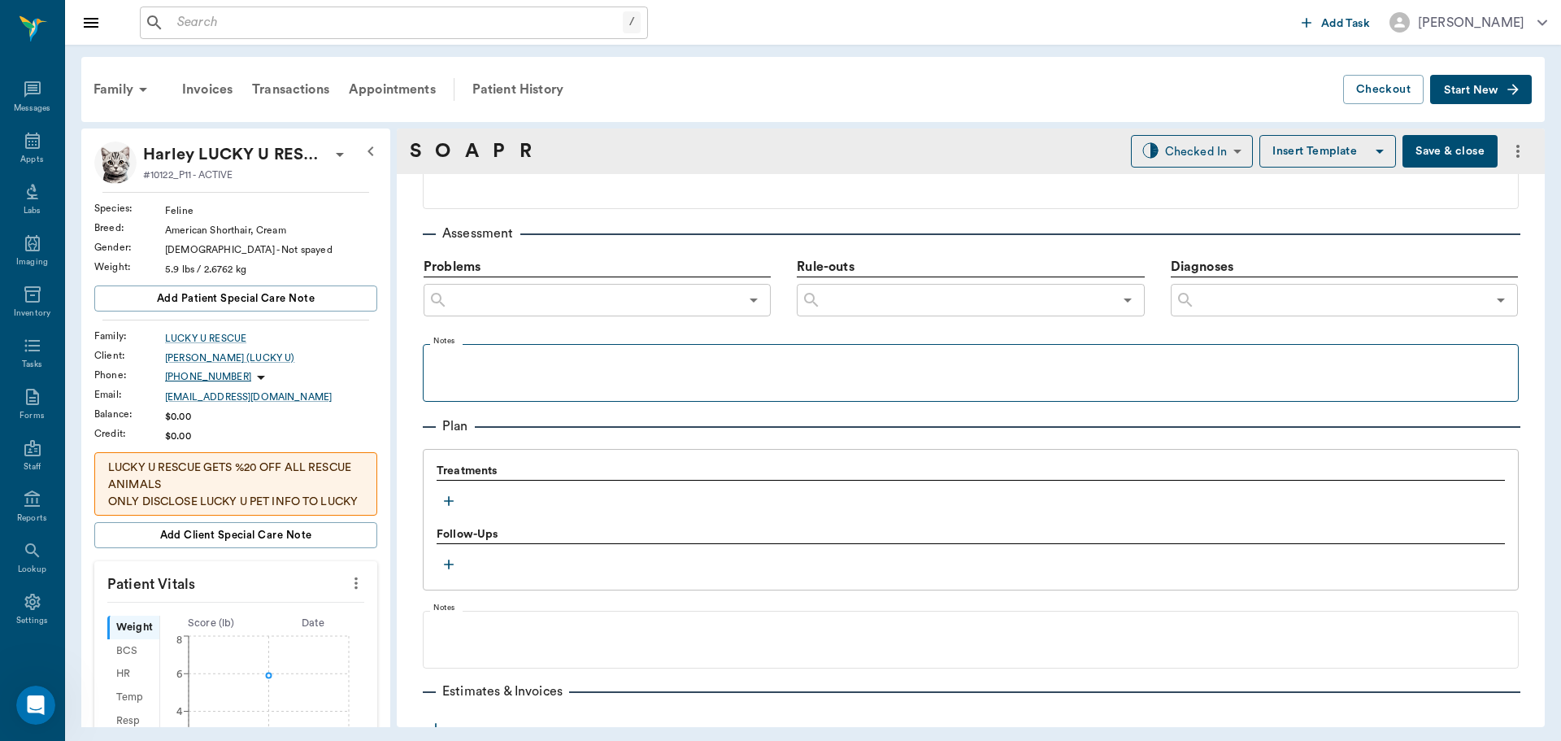
scroll to position [988, 0]
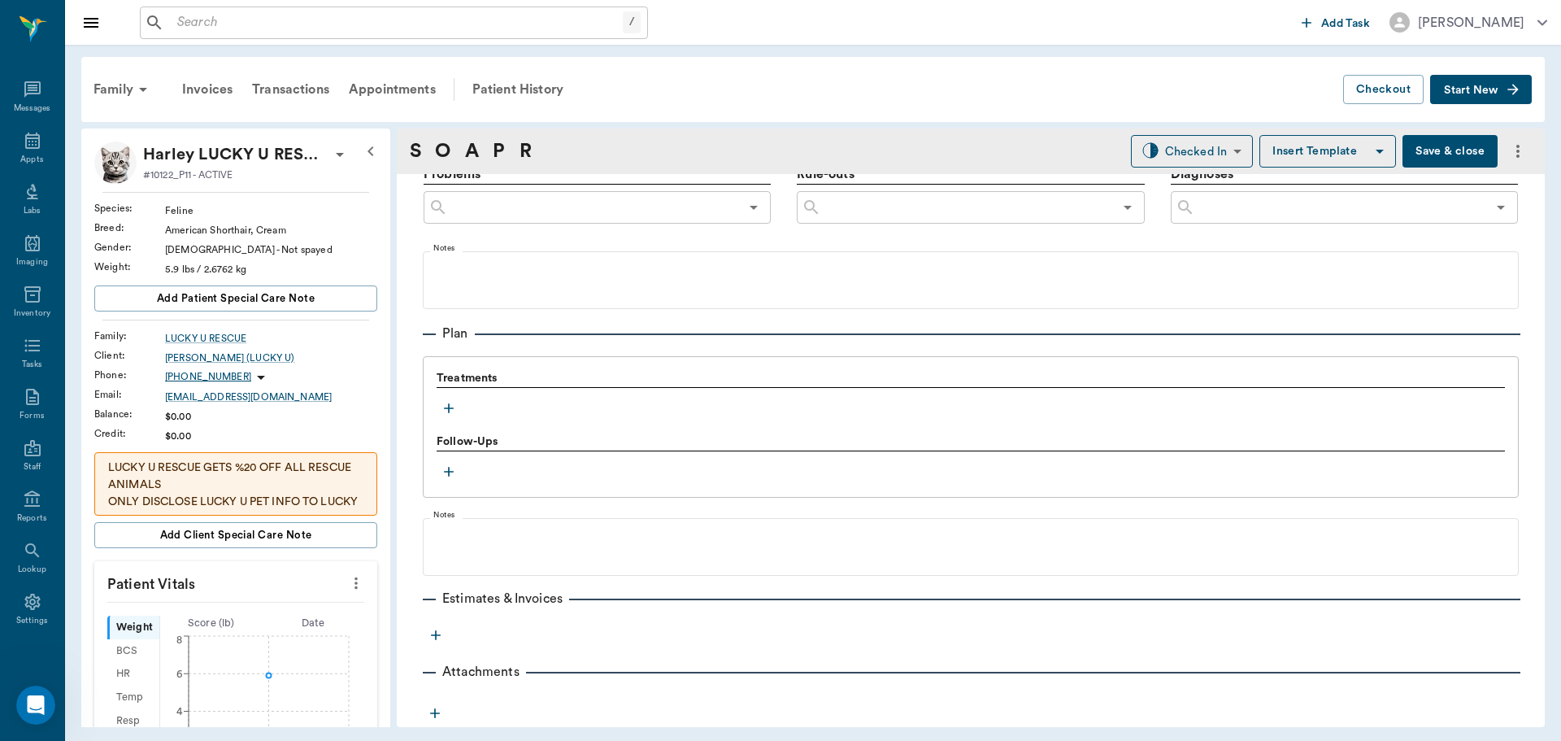
click at [446, 406] on icon "button" at bounding box center [449, 408] width 16 height 16
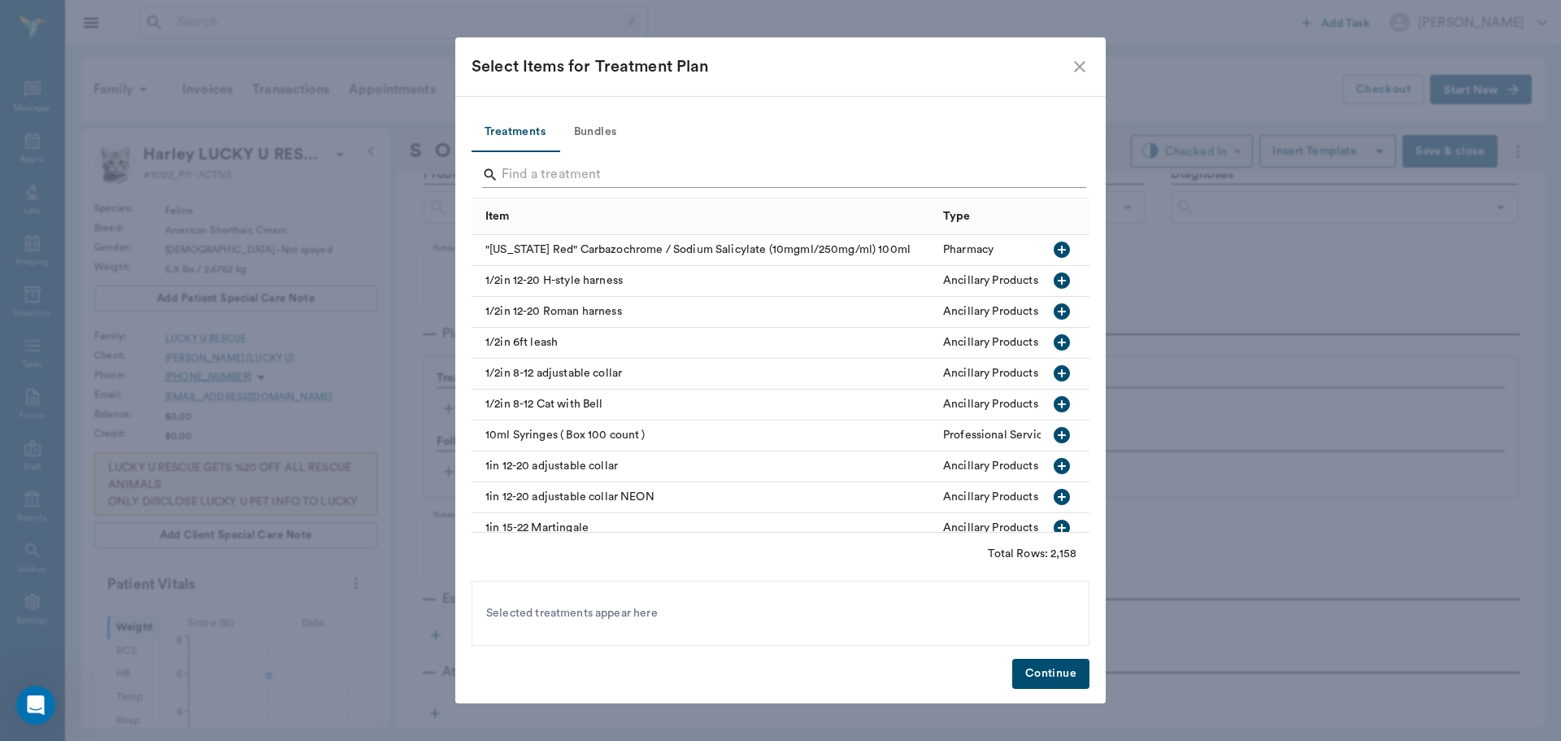
click at [533, 180] on input "Search" at bounding box center [782, 175] width 560 height 26
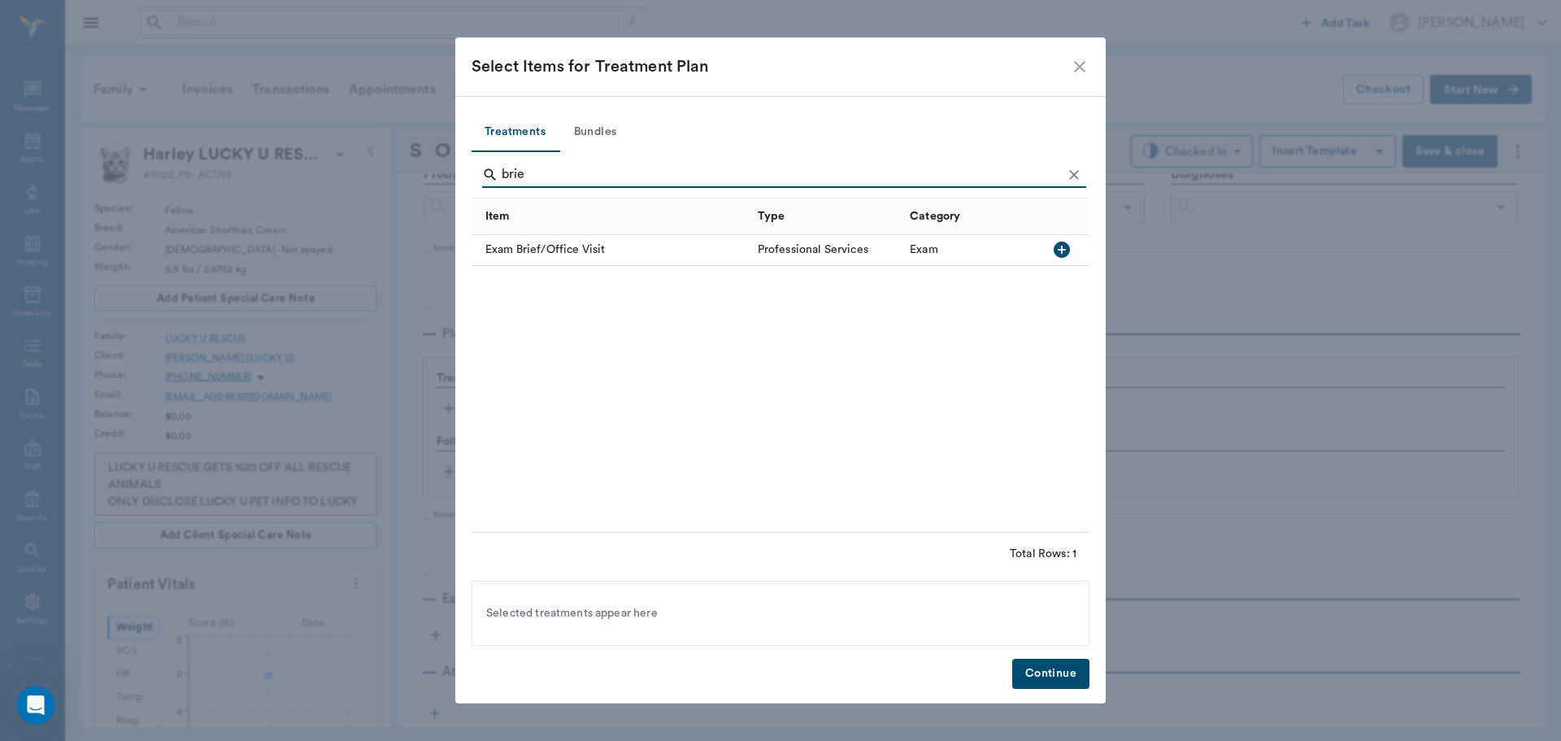
click at [1065, 253] on icon "button" at bounding box center [1062, 249] width 16 height 16
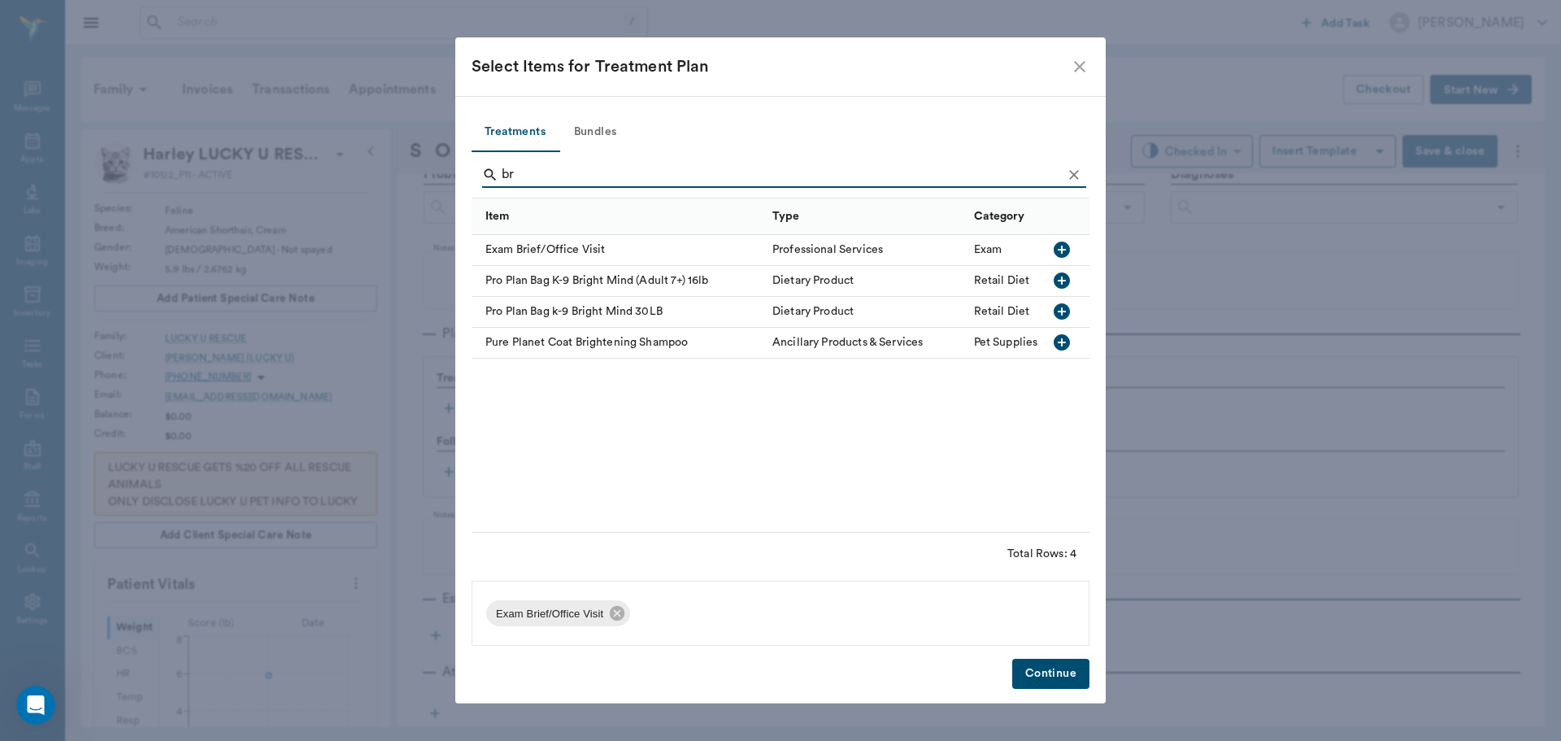
type input "b"
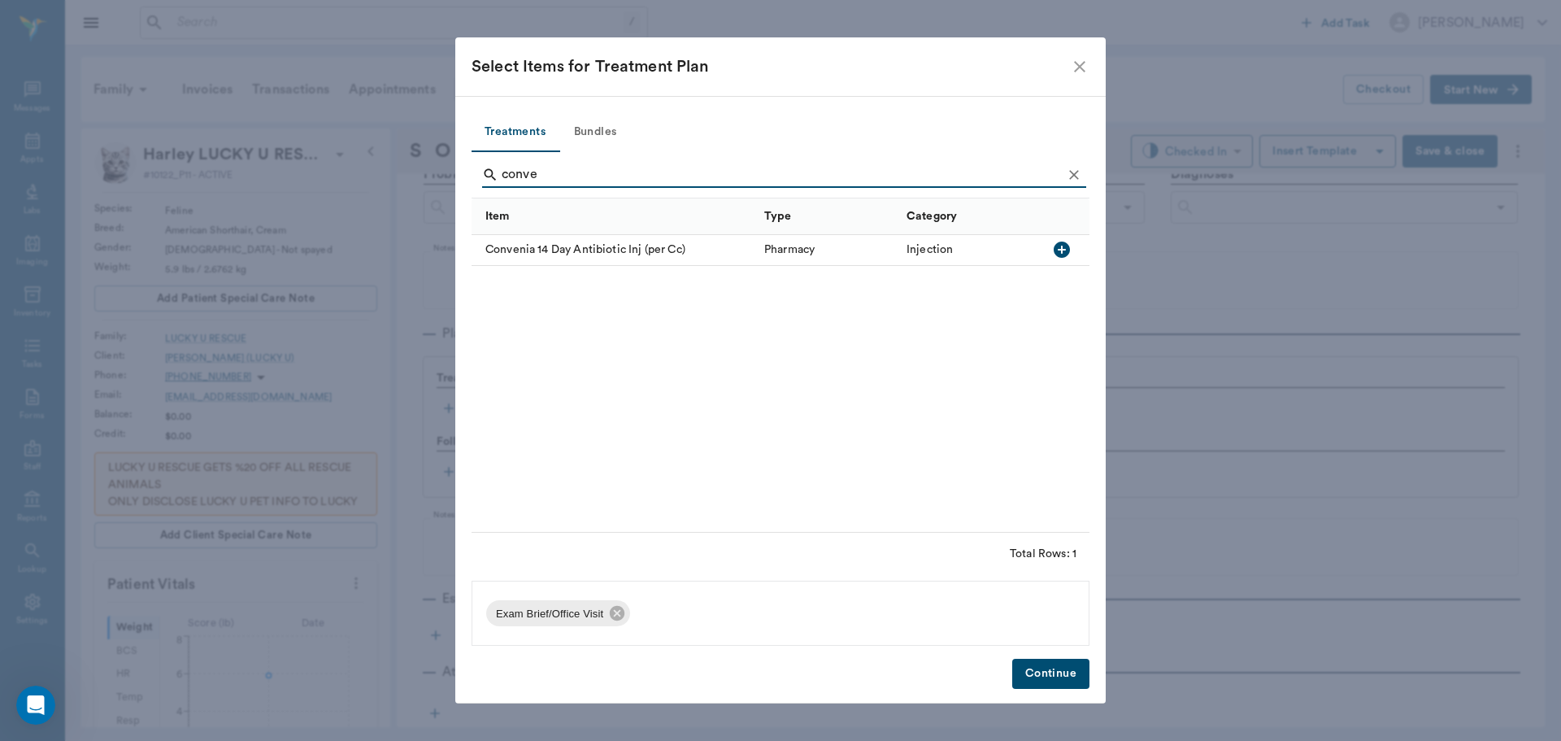
click at [1062, 255] on icon "button" at bounding box center [1062, 249] width 16 height 16
type input "c"
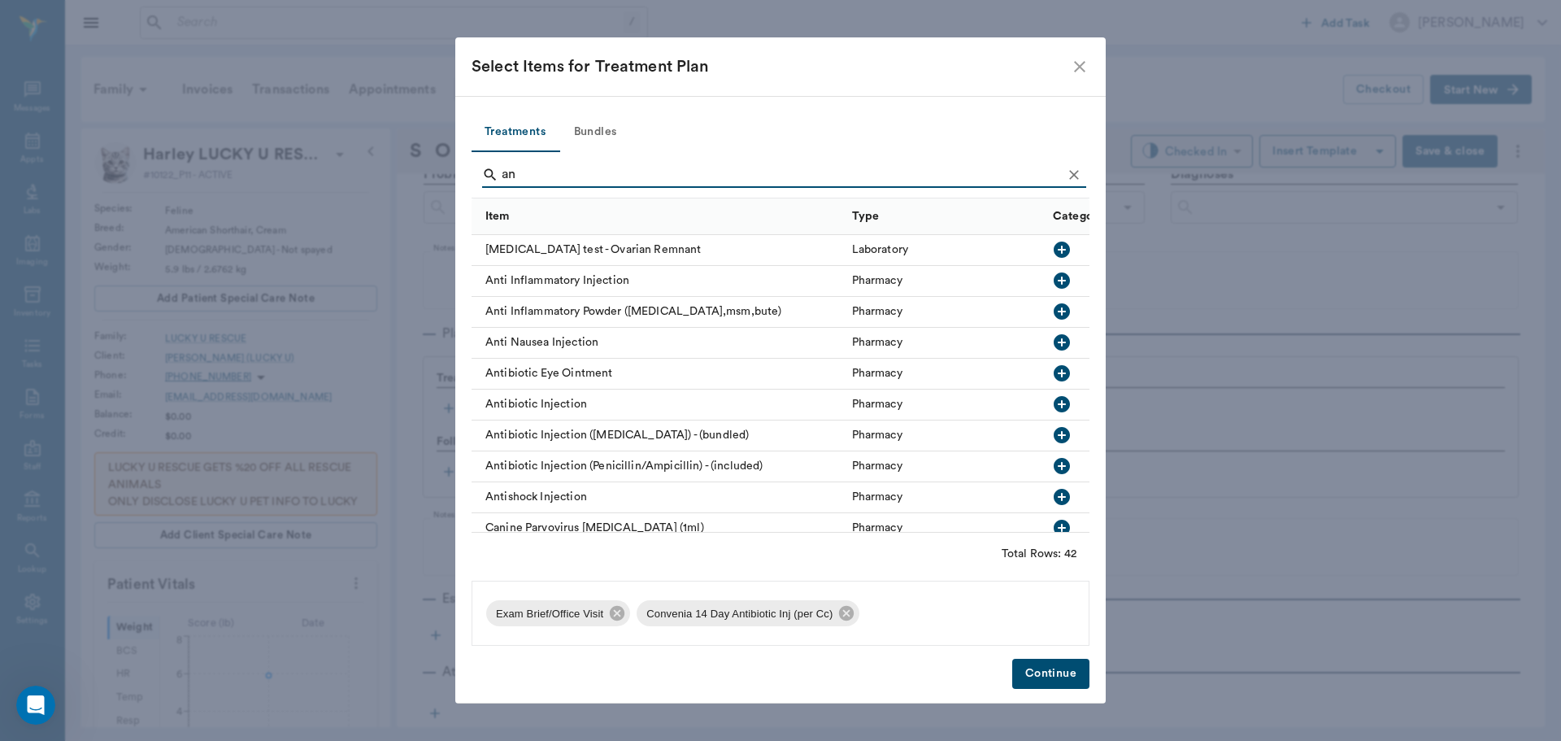
type input "an"
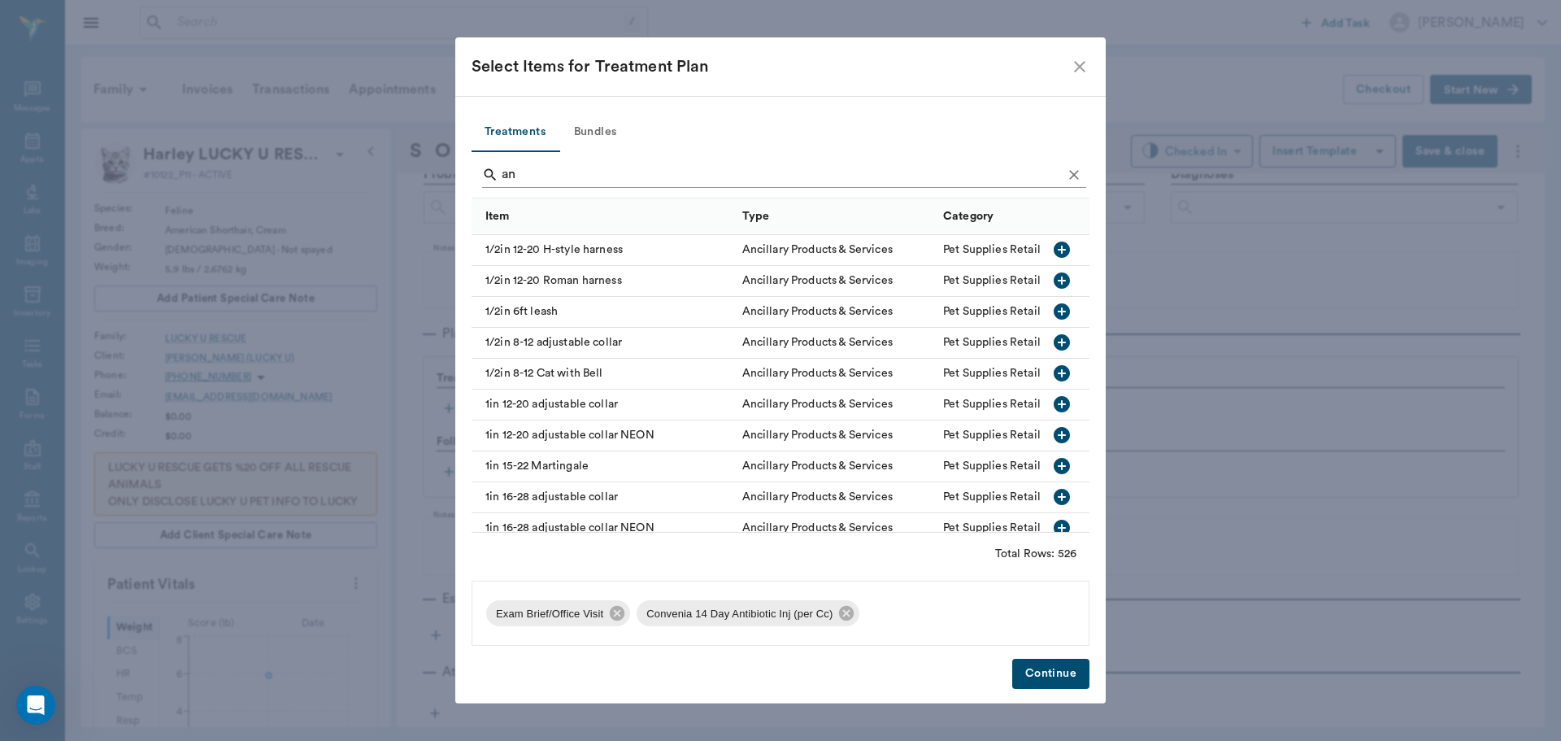
click at [546, 182] on input "an" at bounding box center [782, 175] width 560 height 26
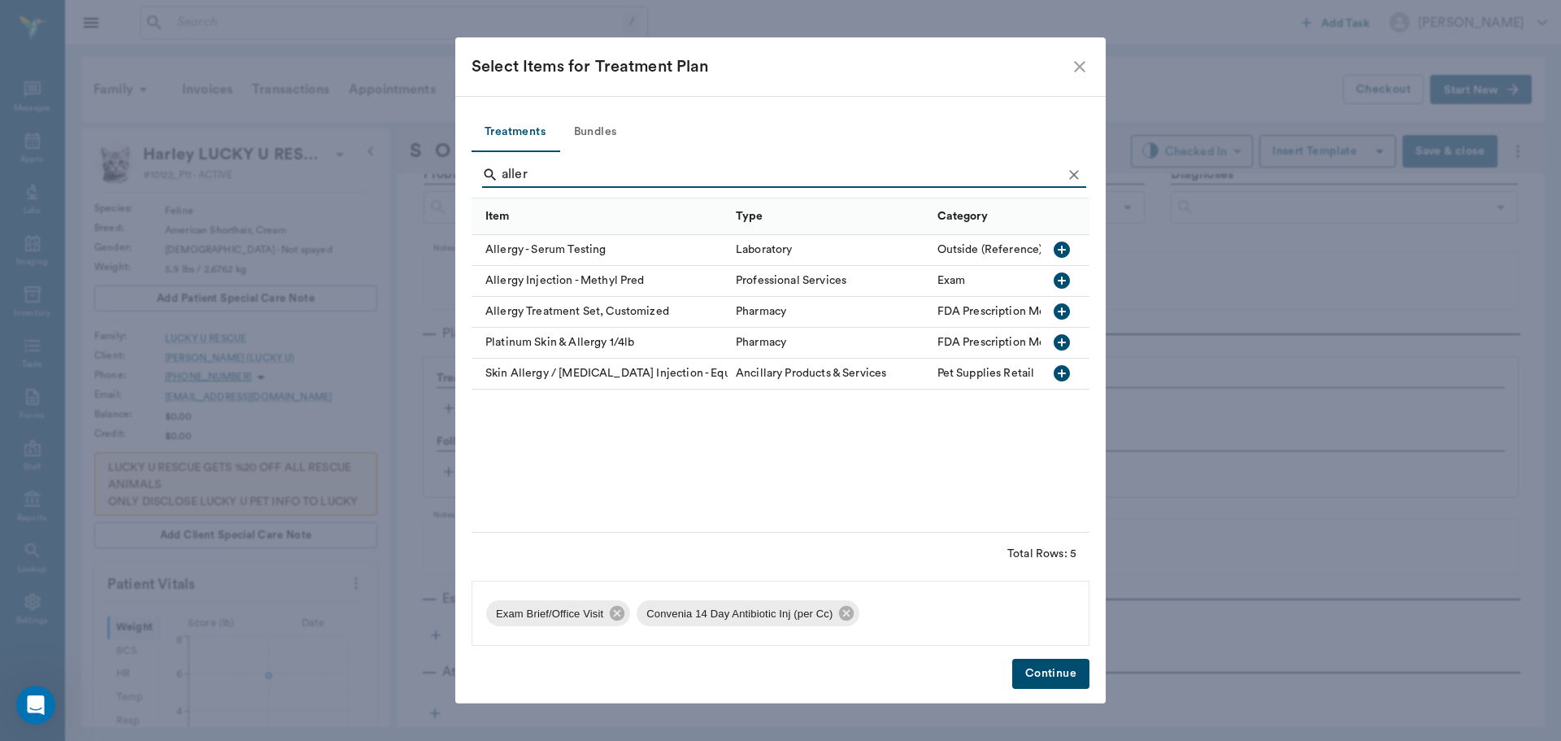
type input "aller"
click at [1060, 280] on icon "button" at bounding box center [1062, 280] width 16 height 16
click at [1049, 677] on button "Continue" at bounding box center [1050, 674] width 77 height 30
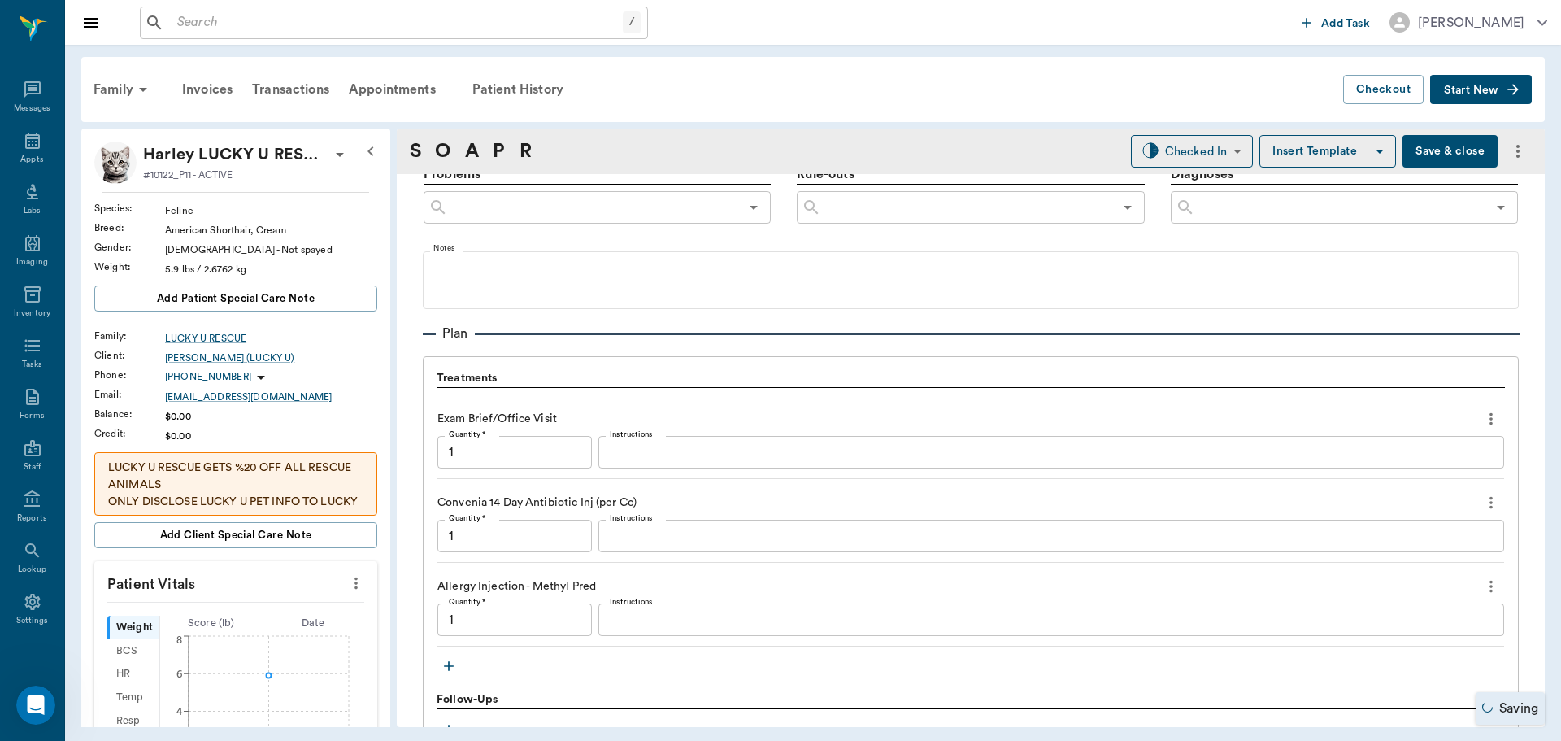
type input "1.00"
click at [634, 615] on textarea "Instructions" at bounding box center [1051, 620] width 883 height 19
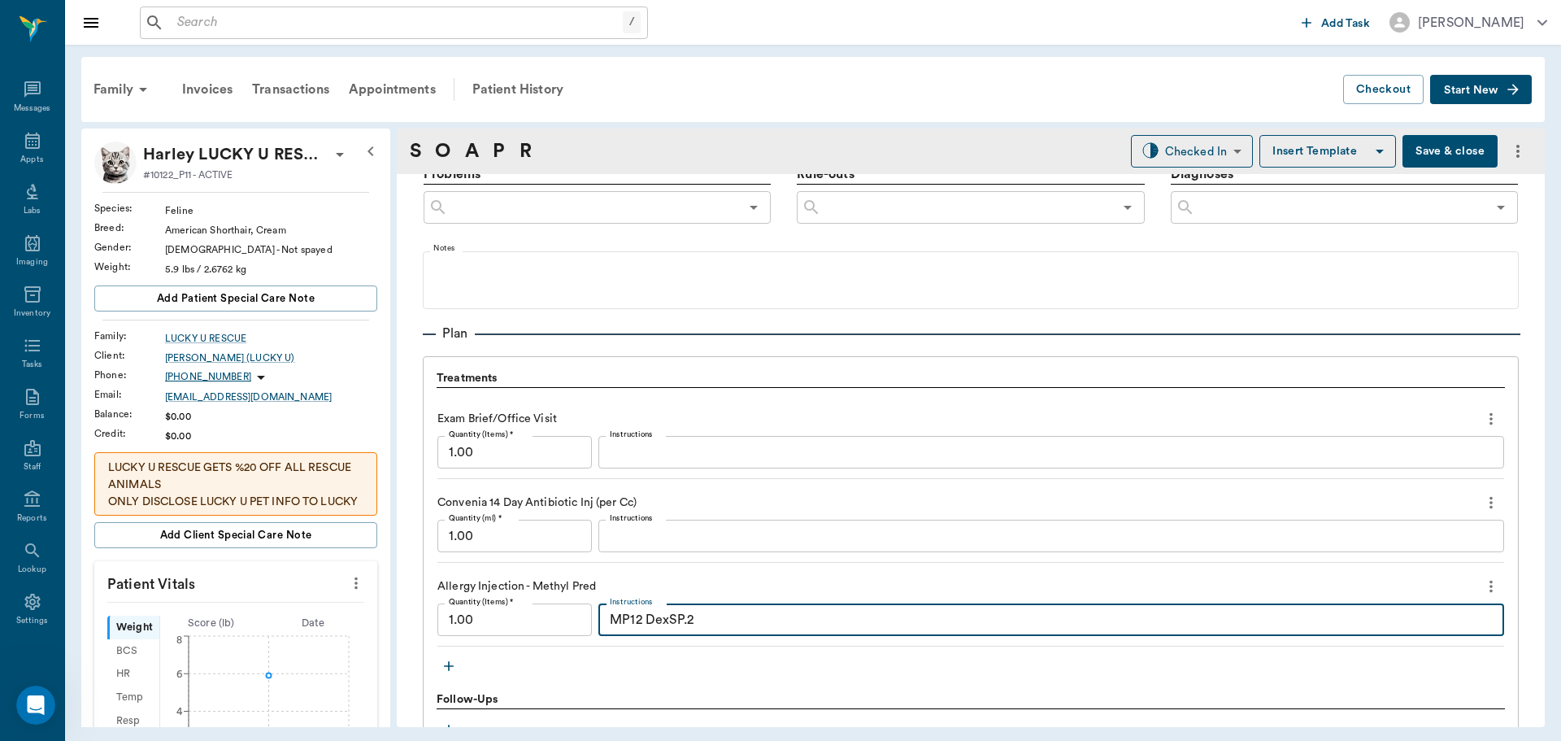
type textarea "MP12 DexSP.2"
click at [542, 530] on input "1.00" at bounding box center [514, 536] width 154 height 33
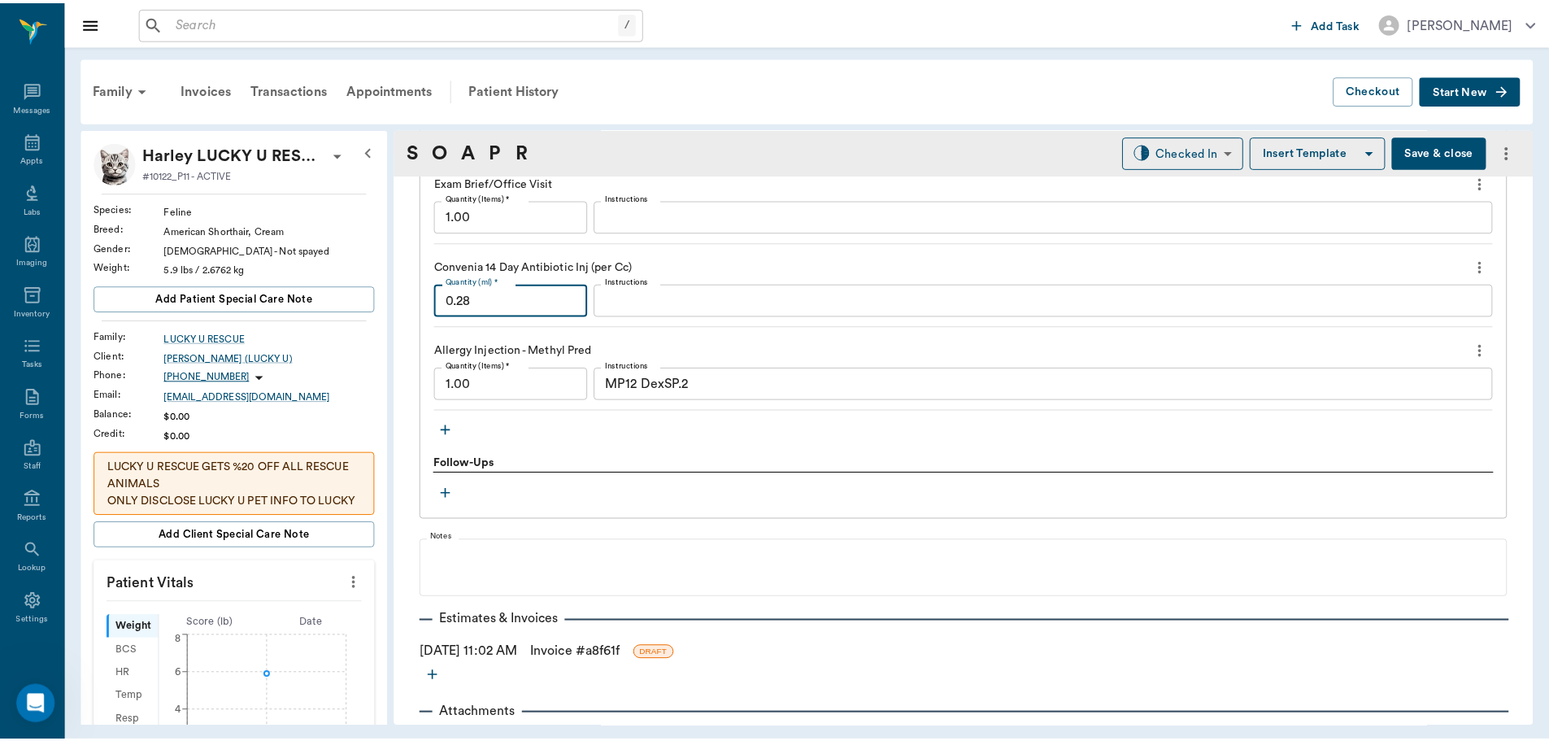
scroll to position [1265, 0]
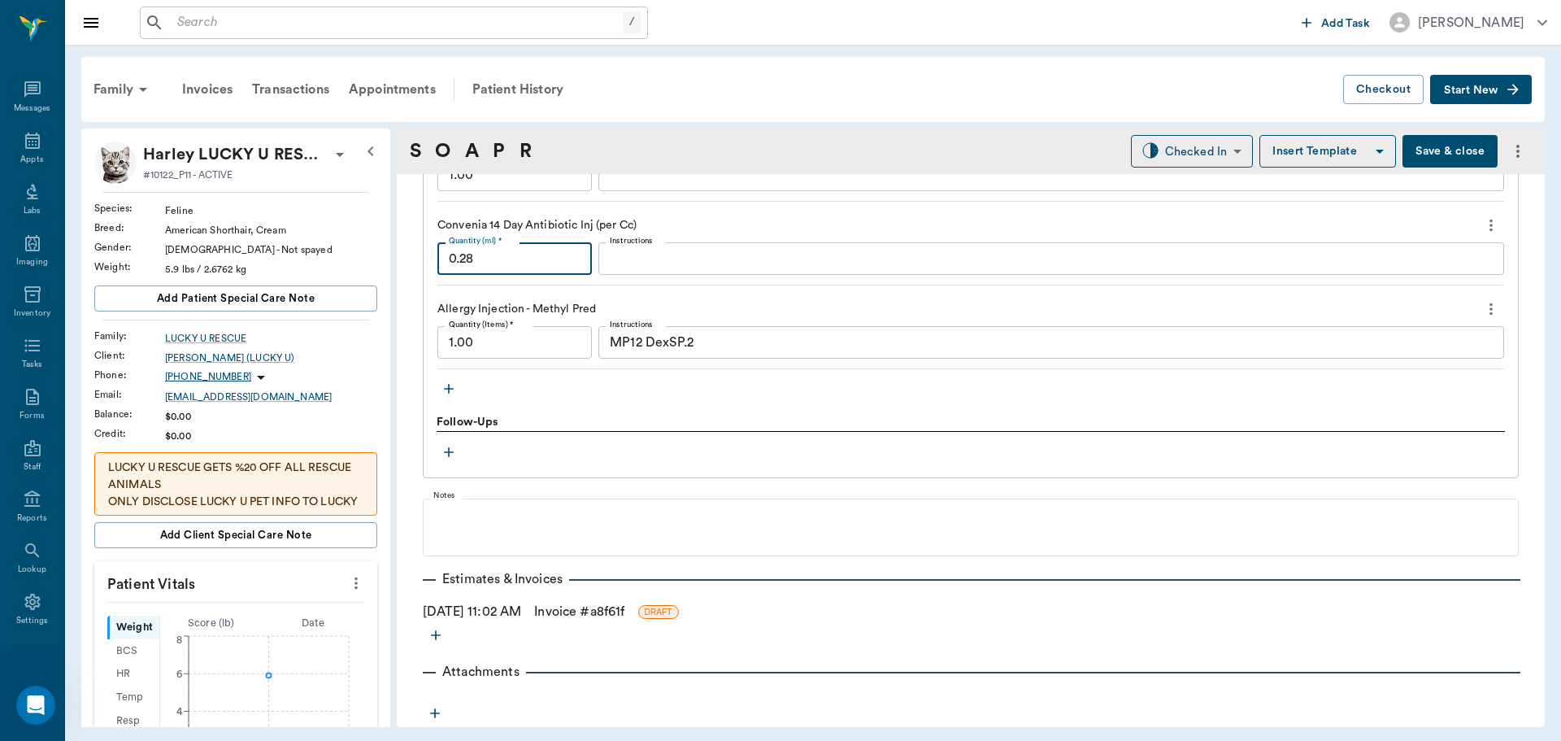
type input "0.28"
click at [580, 615] on link "Invoice # a8f61f" at bounding box center [579, 612] width 90 height 20
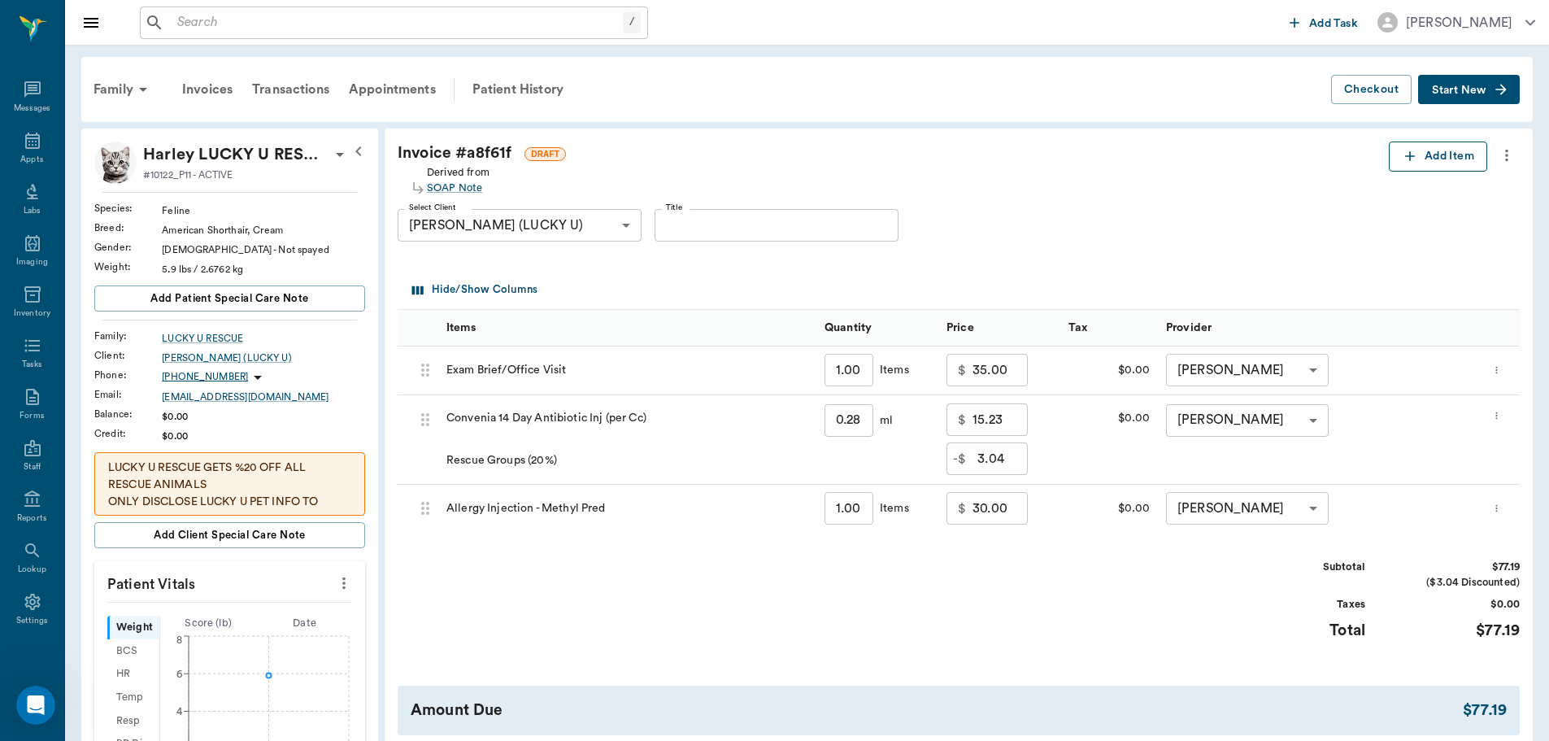
click at [1417, 162] on button "Add Item" at bounding box center [1438, 156] width 98 height 30
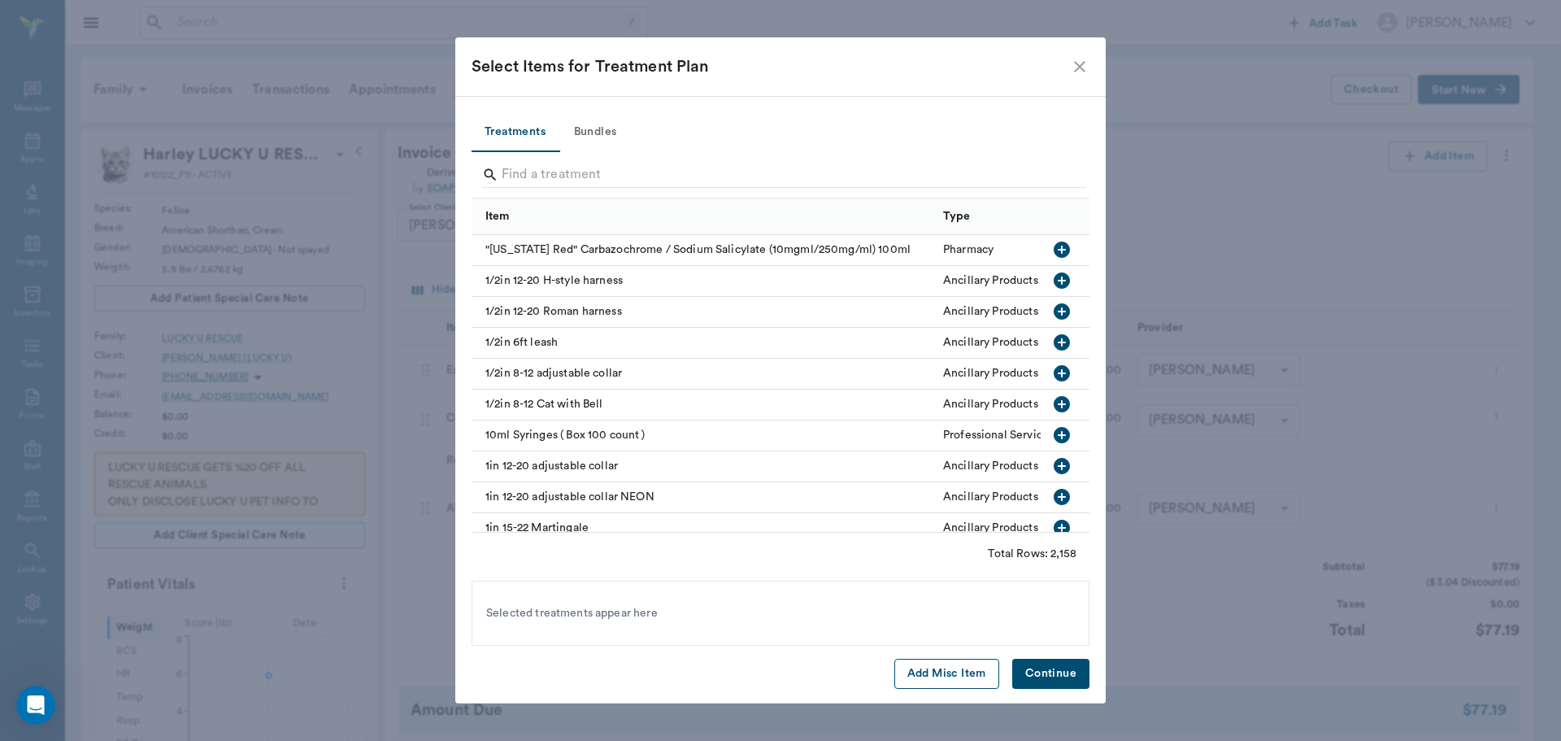
click at [950, 675] on button "Add Misc Item" at bounding box center [946, 674] width 105 height 30
click at [1033, 672] on button "Continue" at bounding box center [1050, 674] width 77 height 30
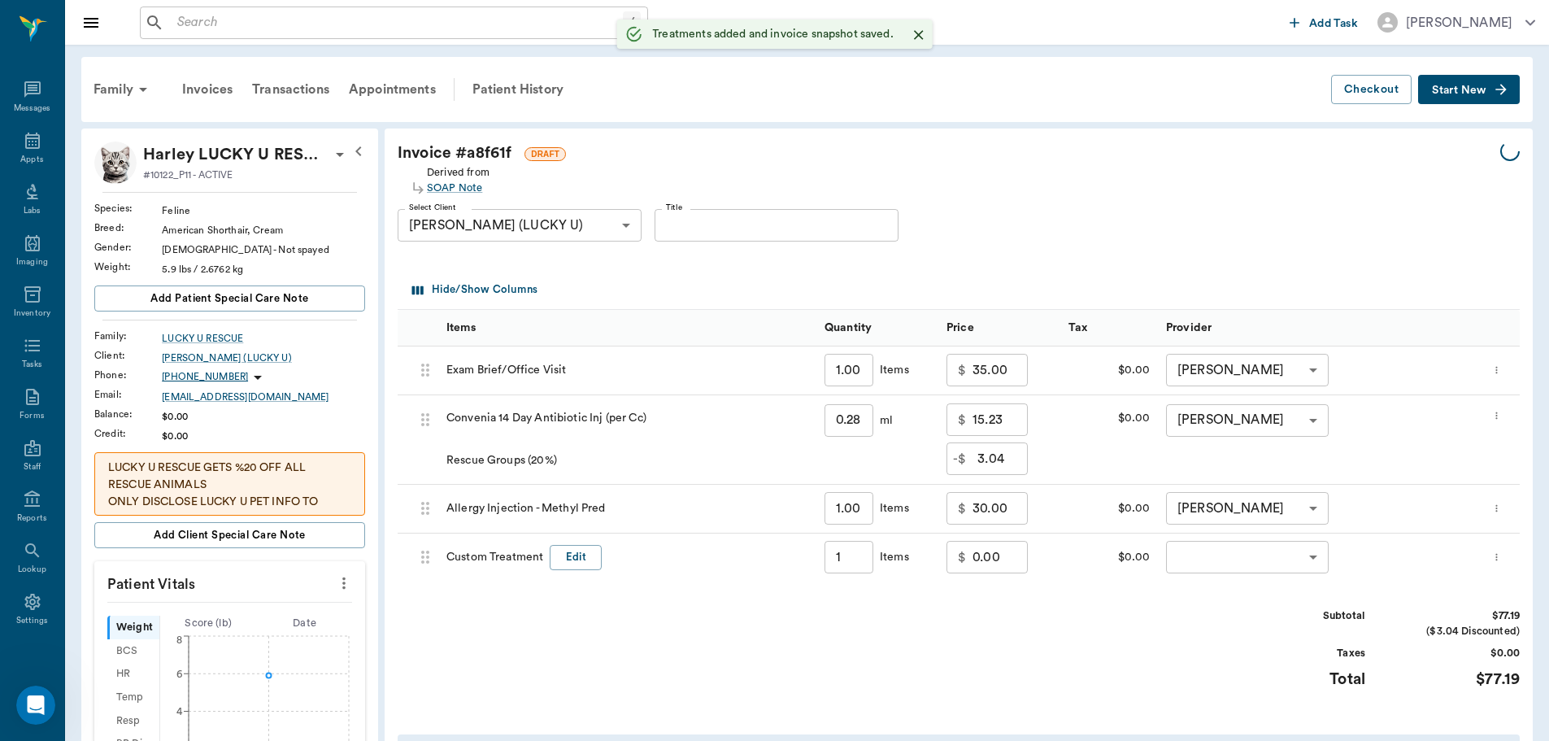
type input "1.00"
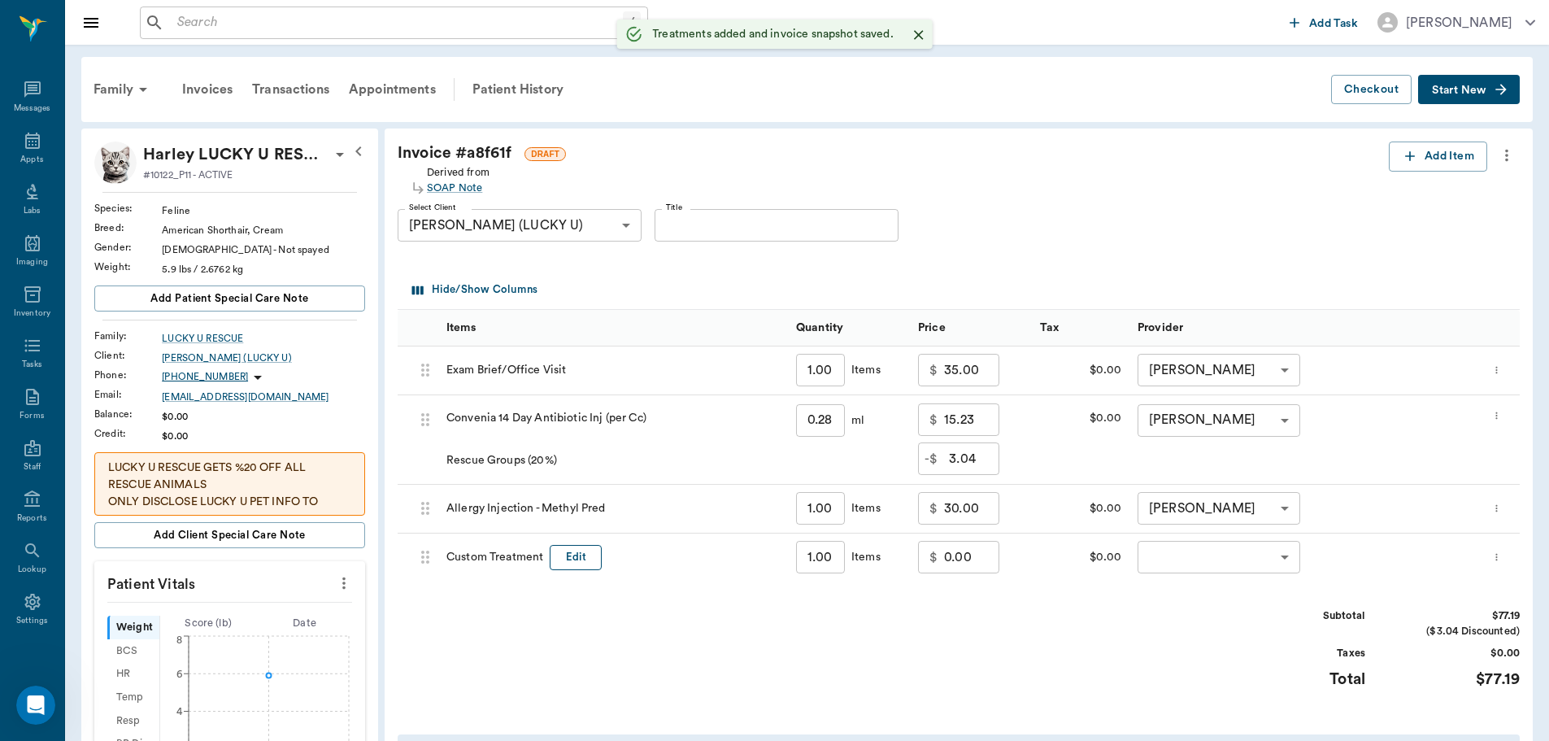
click at [580, 551] on button "Edit" at bounding box center [576, 557] width 52 height 25
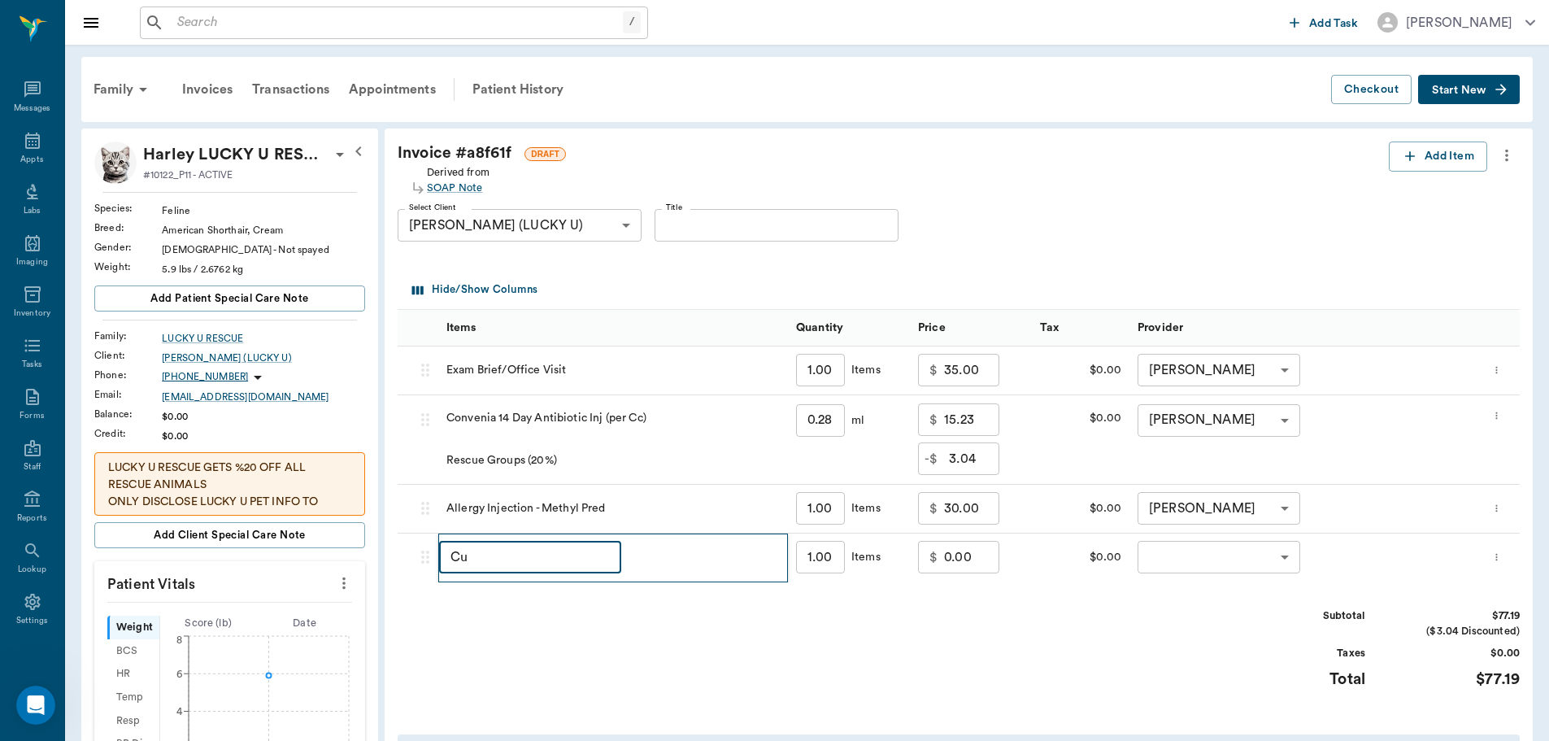
type input "C"
type input "Discount"
click at [945, 553] on input "0.00" at bounding box center [971, 557] width 55 height 33
type input "-13.00"
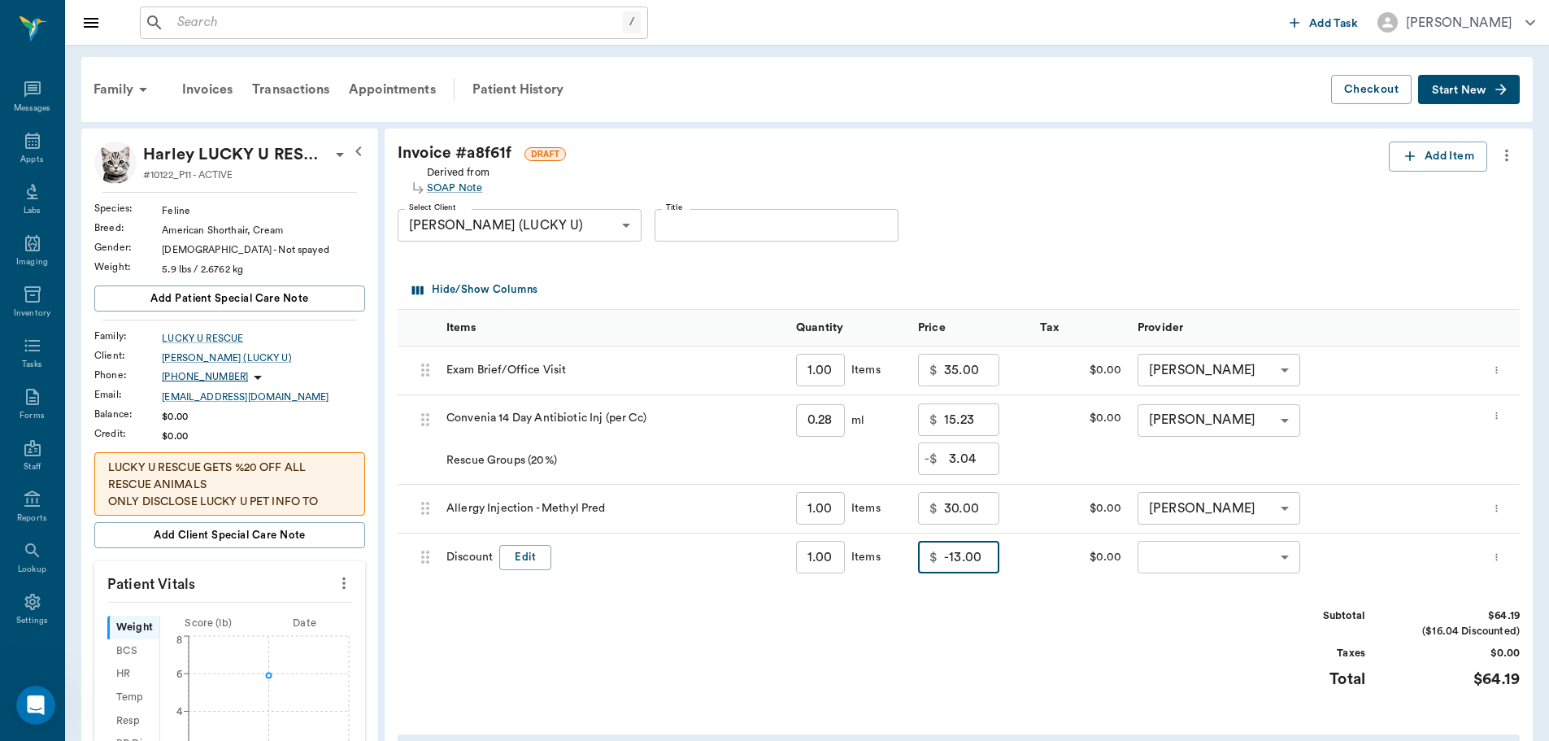
click at [1058, 631] on div "Subtotal $64.19 ($16.04 Discounted) Taxes $0.00 Total $64.19" at bounding box center [959, 658] width 1122 height 100
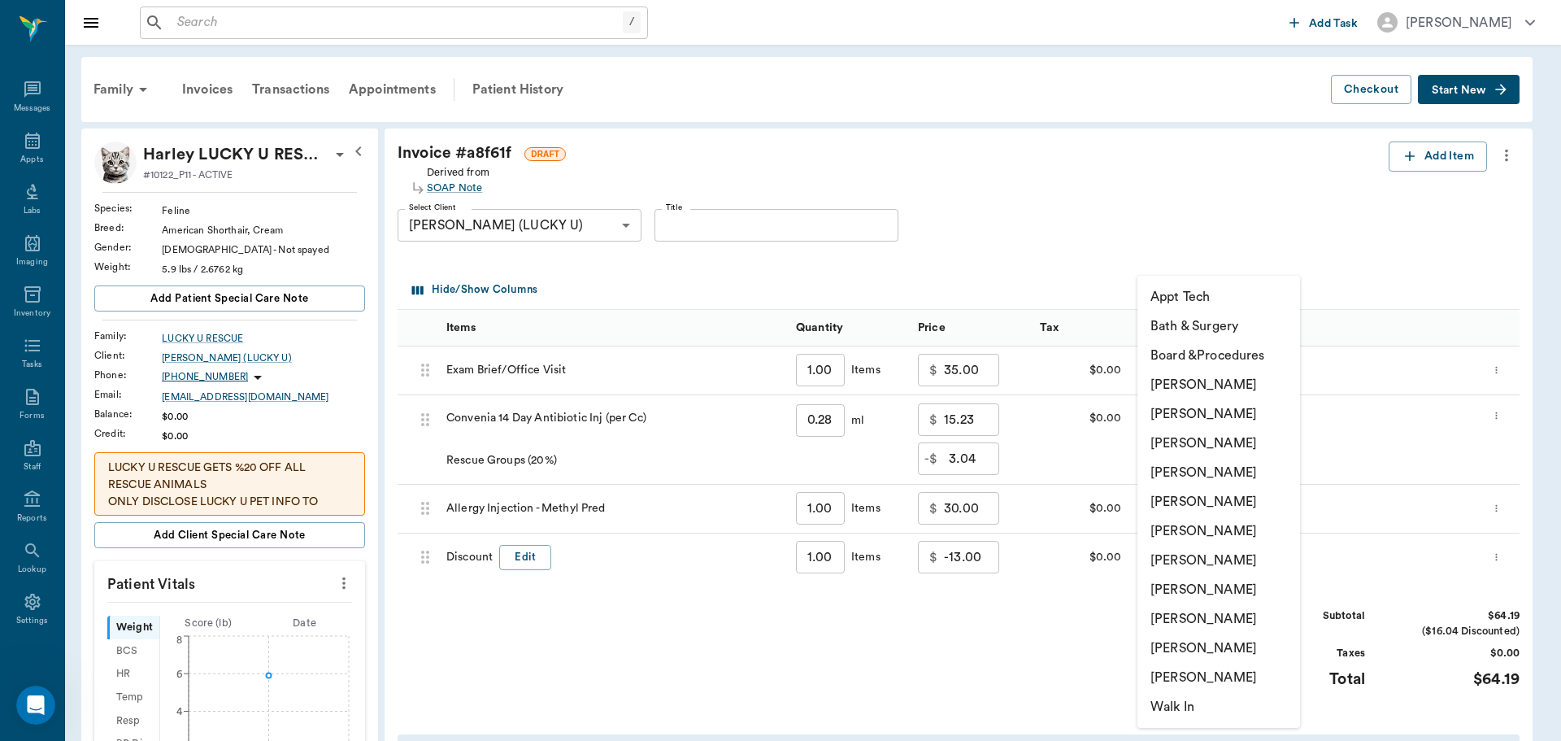
click at [1274, 554] on body "/ ​ Add Task Dr. Bert Ellsworth Nectar Messages Appts Labs Imaging Inventory Ta…" at bounding box center [780, 573] width 1561 height 1146
click at [1212, 470] on li "[PERSON_NAME]" at bounding box center [1218, 472] width 163 height 29
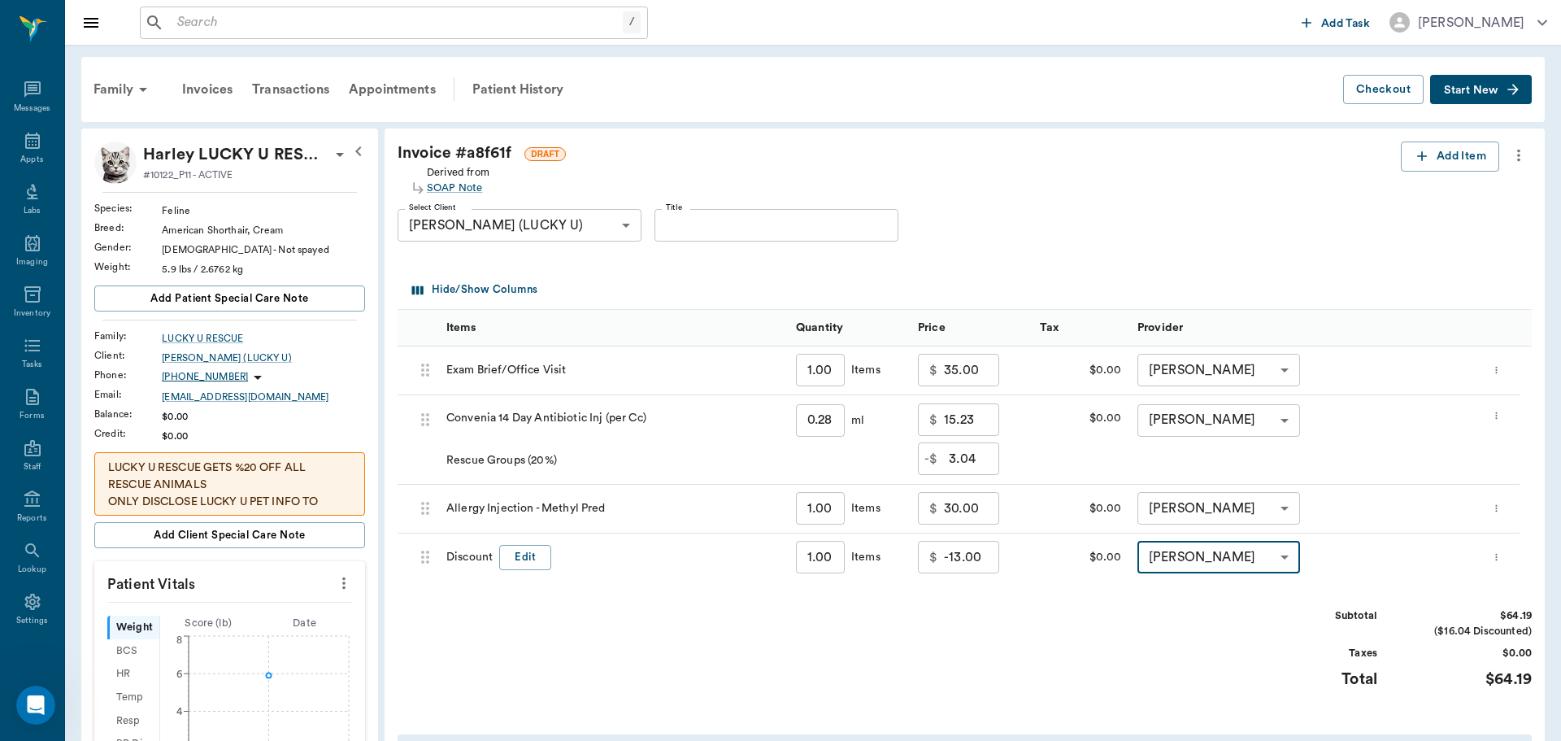
type input "none-63ec2f075fda476ae8351a4d"
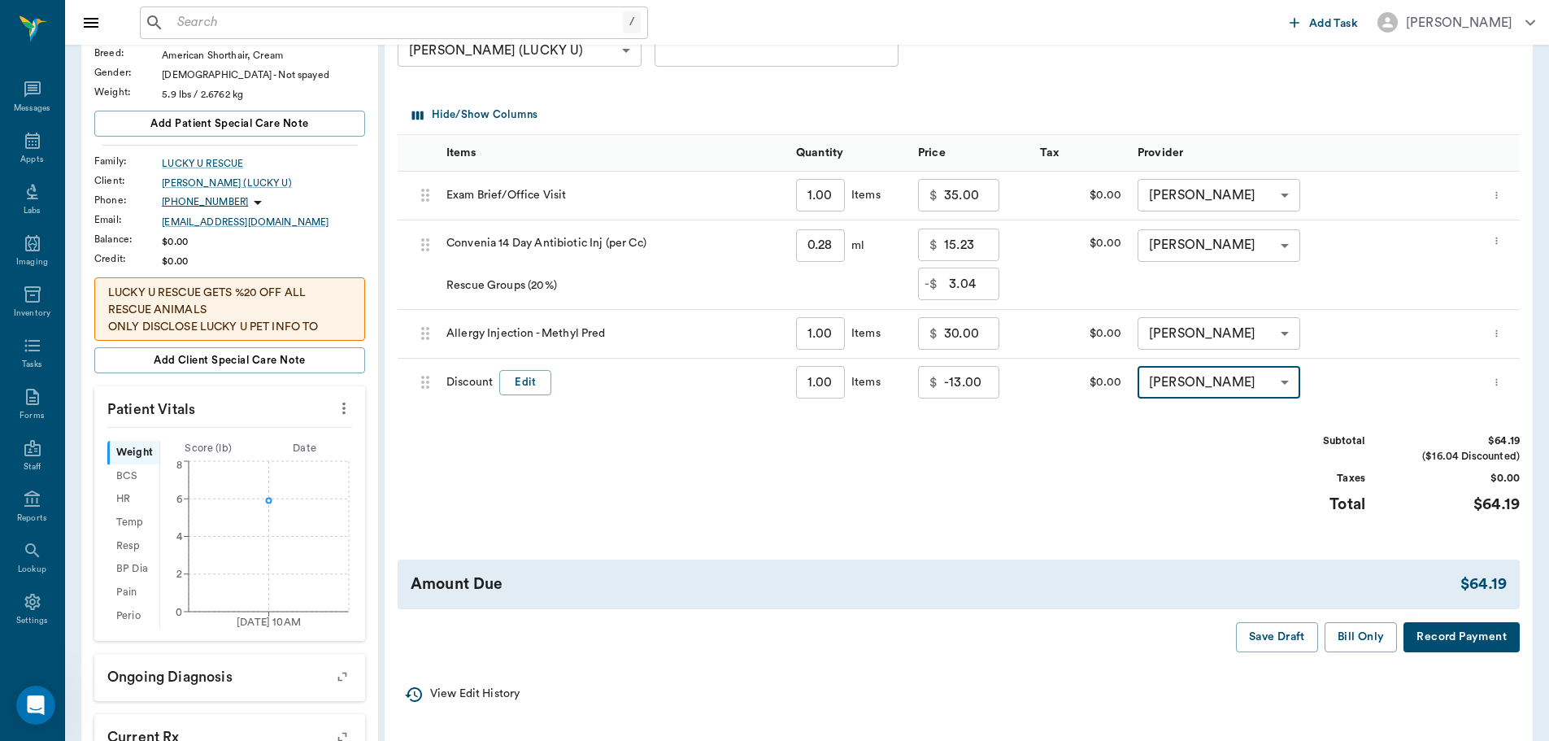
scroll to position [244, 0]
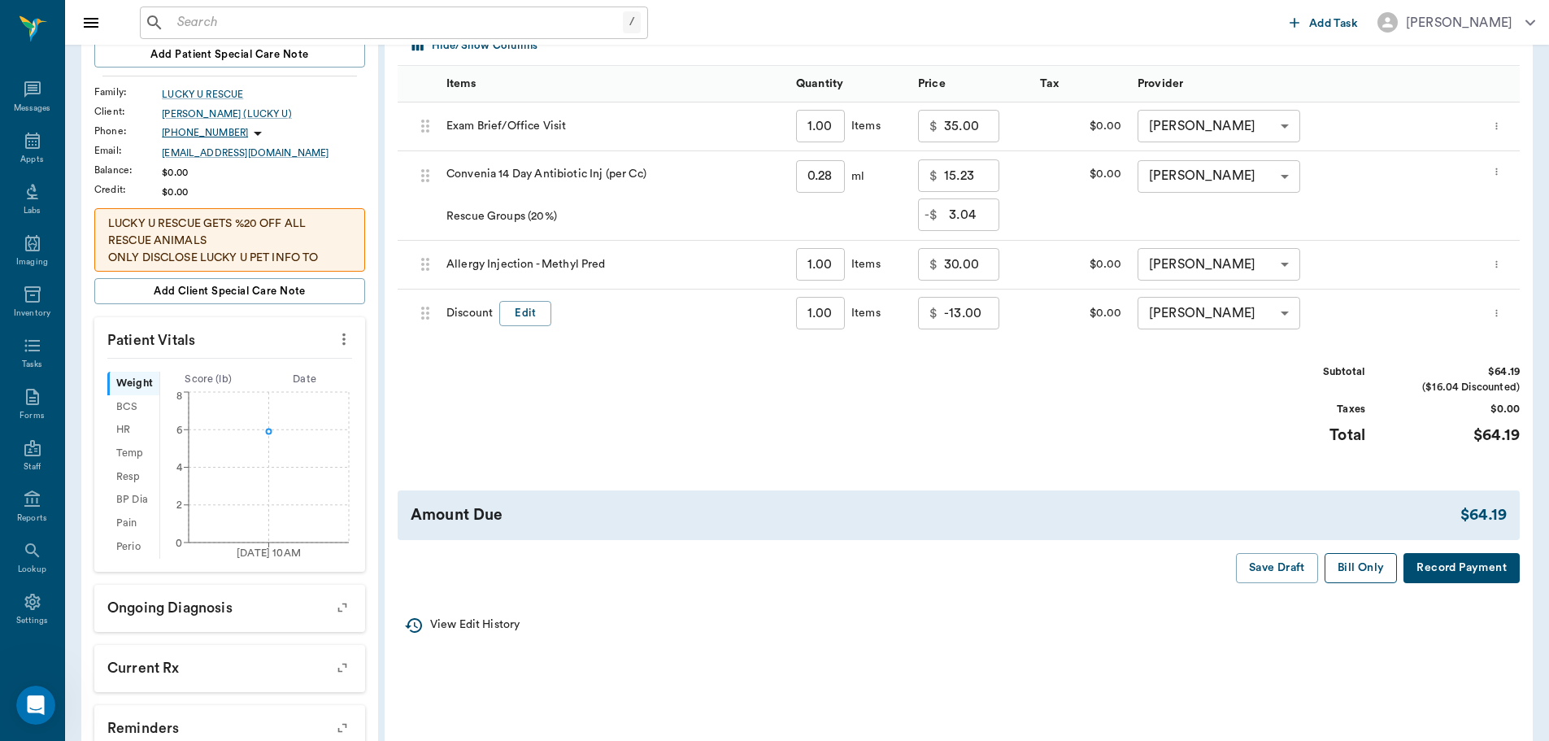
click at [1357, 567] on button "Bill Only" at bounding box center [1360, 568] width 73 height 30
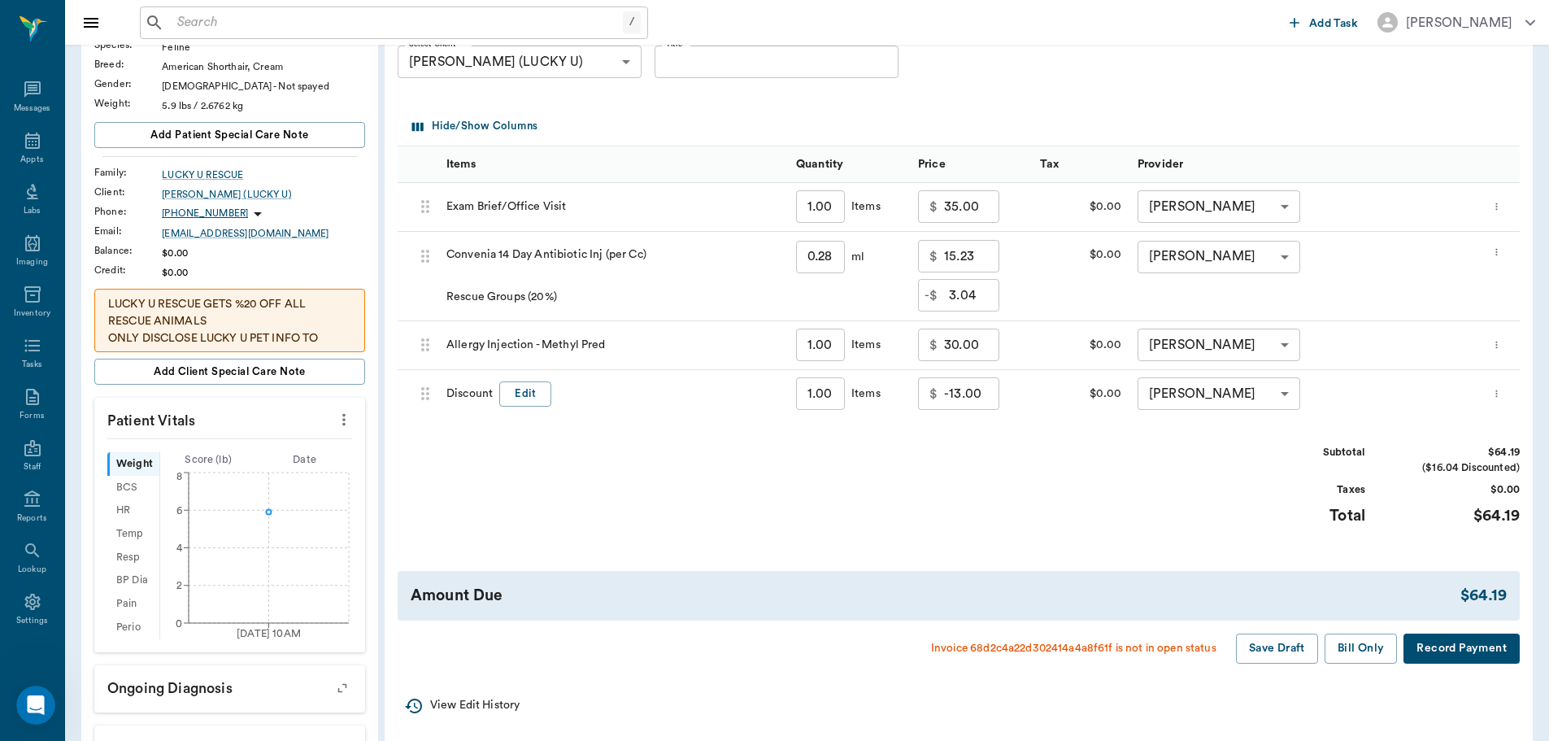
scroll to position [0, 0]
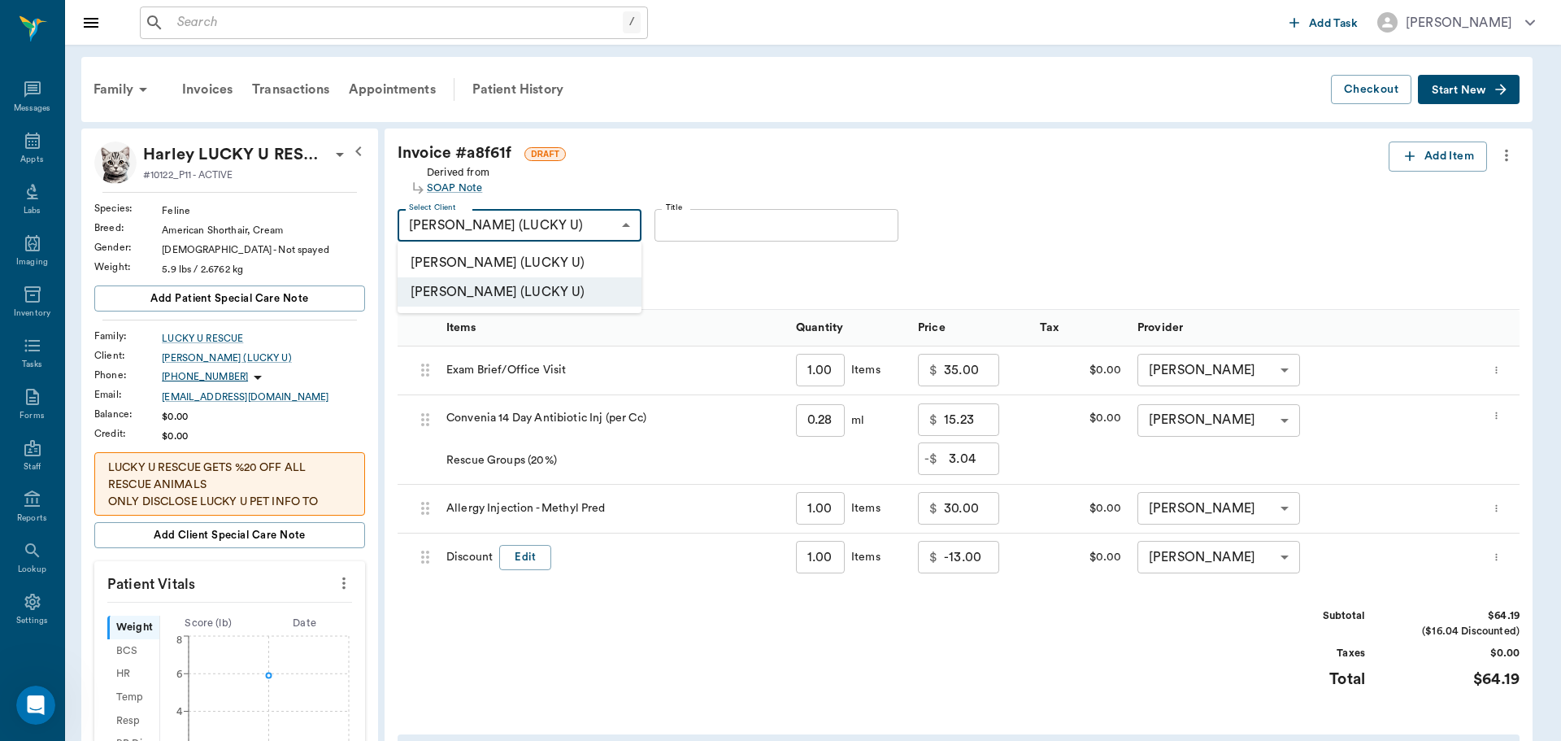
click at [629, 224] on body "/ ​ Add Task Dr. Bert Ellsworth Nectar Messages Appts Labs Imaging Inventory Ta…" at bounding box center [780, 573] width 1561 height 1146
click at [556, 255] on li "[PERSON_NAME] (LUCKY U)" at bounding box center [520, 262] width 244 height 29
type input "67d84b489dda44a0ad8aeaf5"
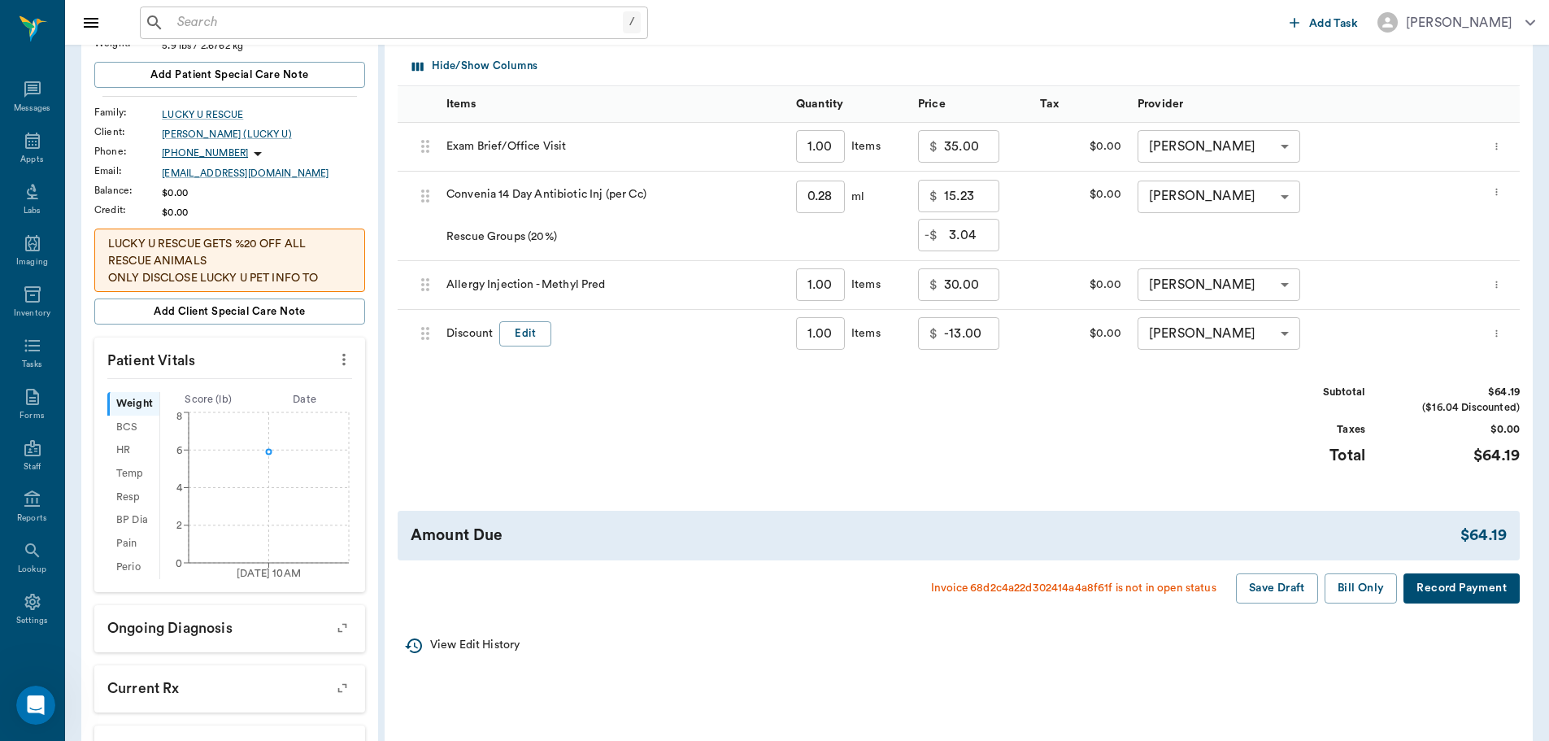
scroll to position [244, 0]
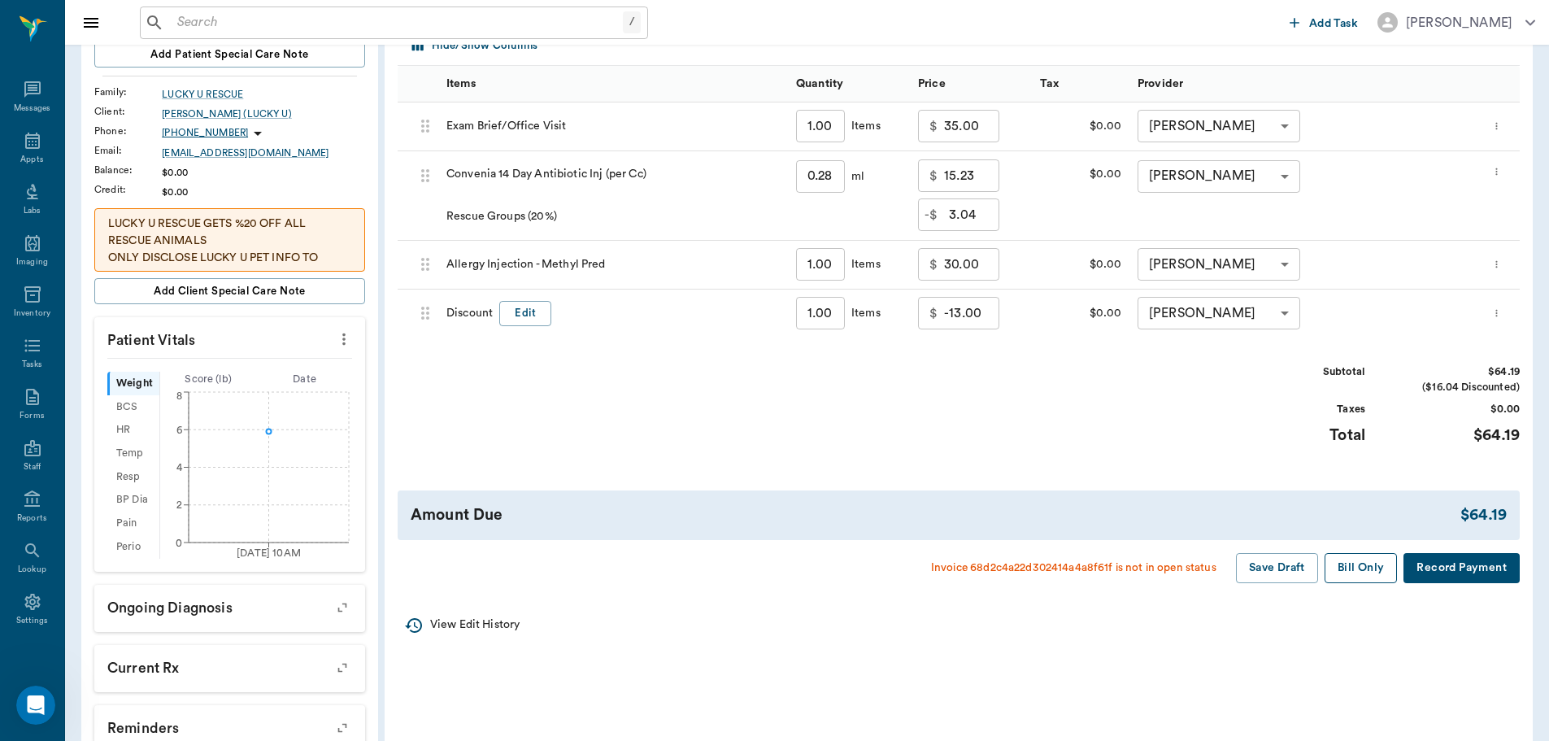
click at [1354, 559] on button "Bill Only" at bounding box center [1360, 568] width 73 height 30
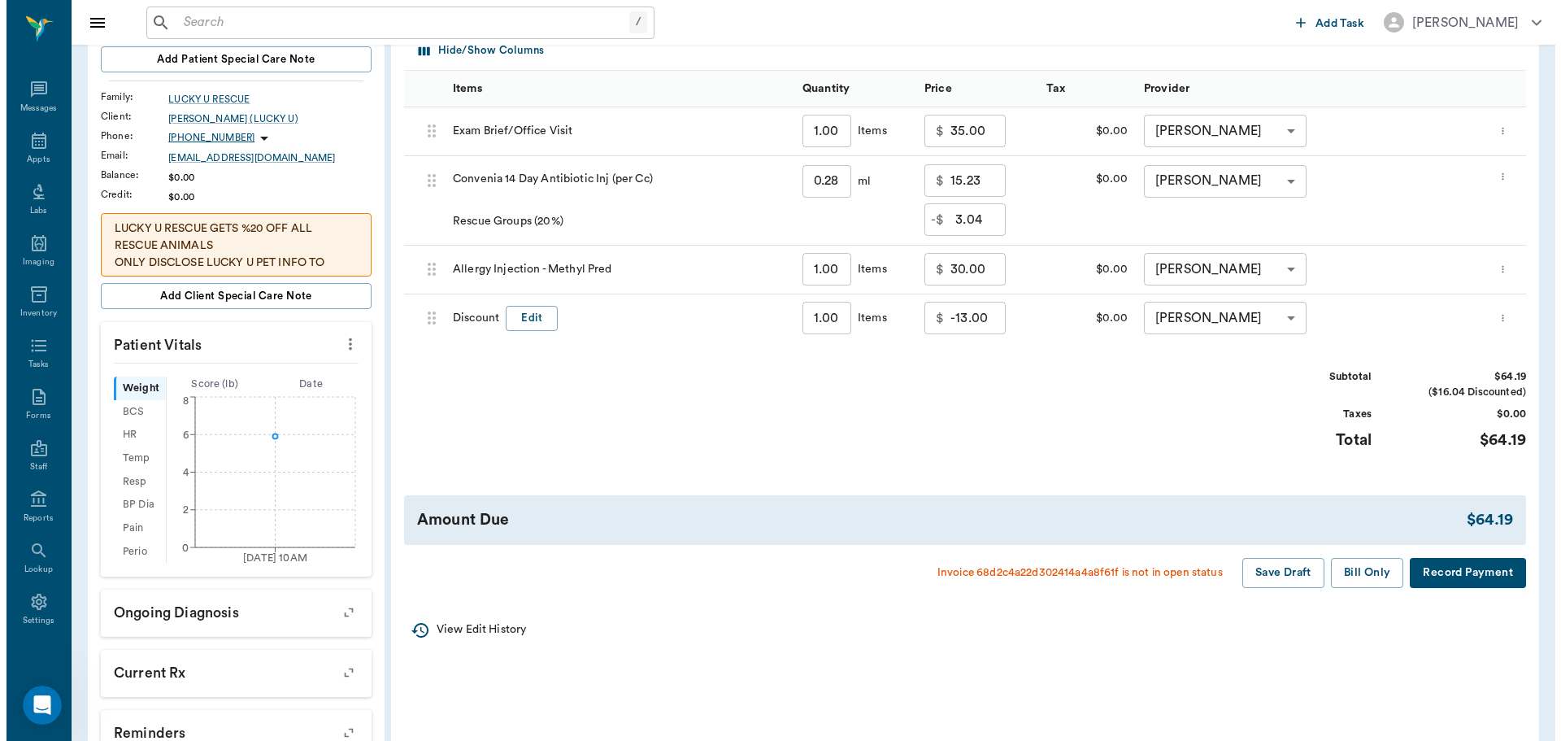
scroll to position [0, 0]
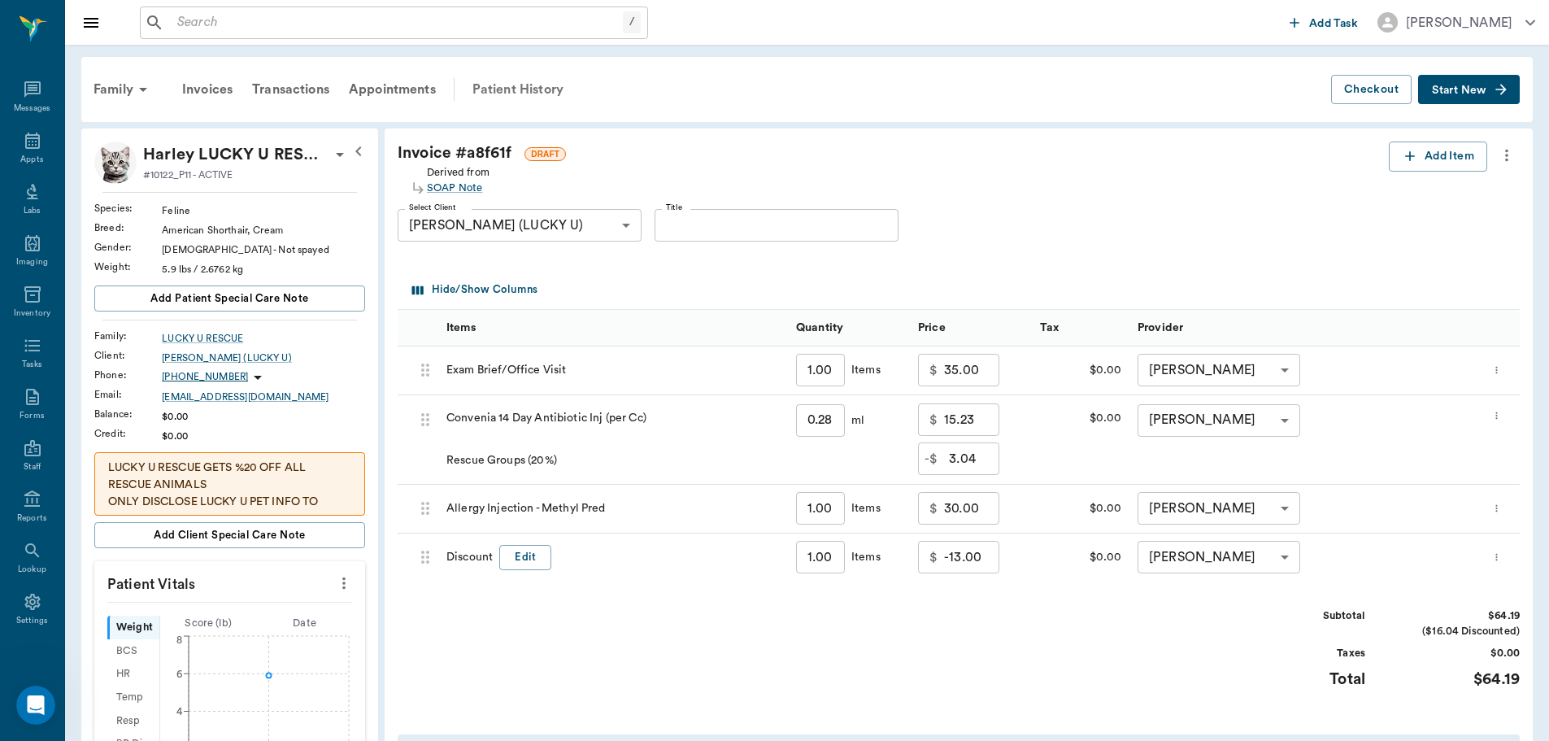
click at [534, 89] on div "Patient History" at bounding box center [518, 89] width 111 height 39
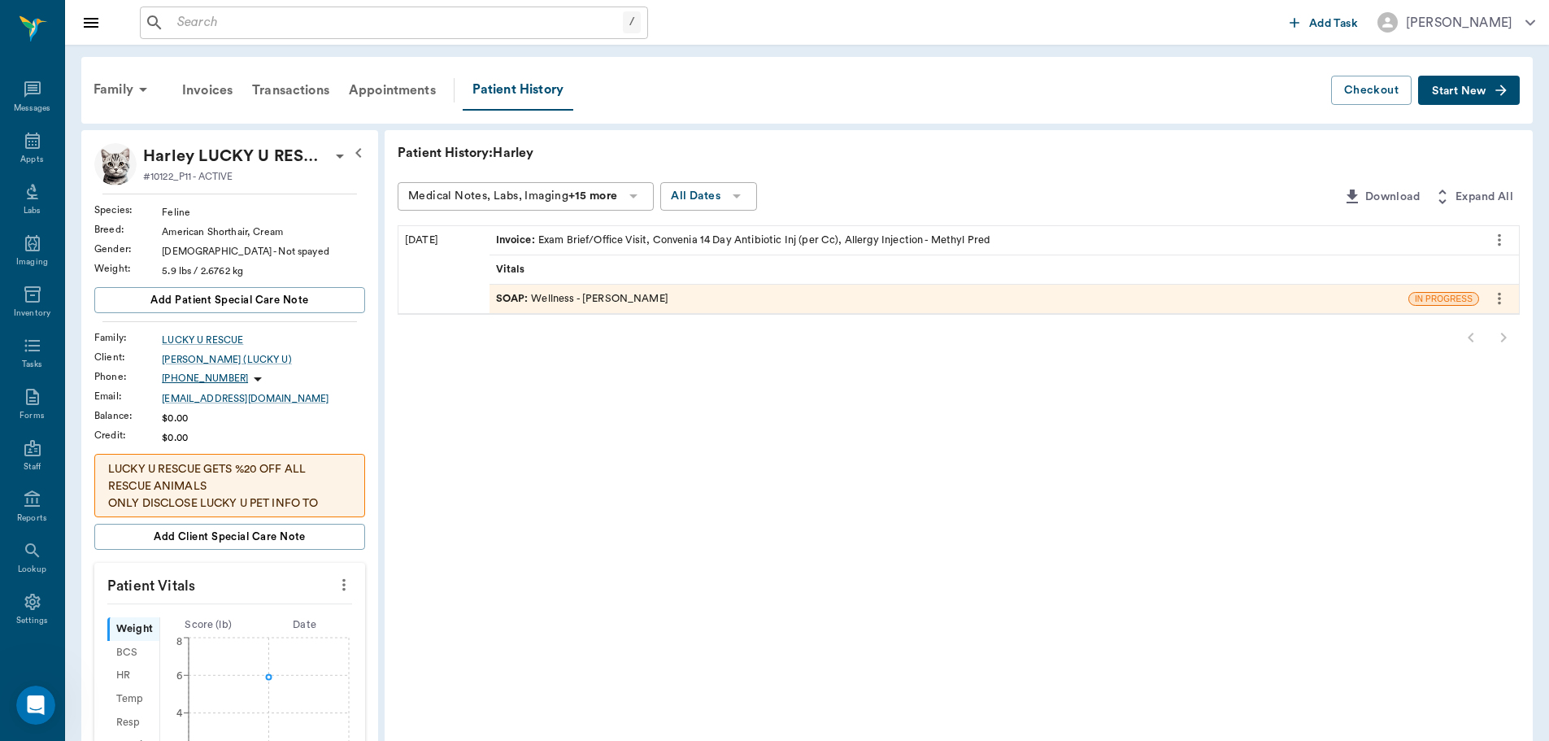
click at [611, 302] on div "SOAP : Wellness - Dr. Bert Ellsworth" at bounding box center [582, 298] width 172 height 15
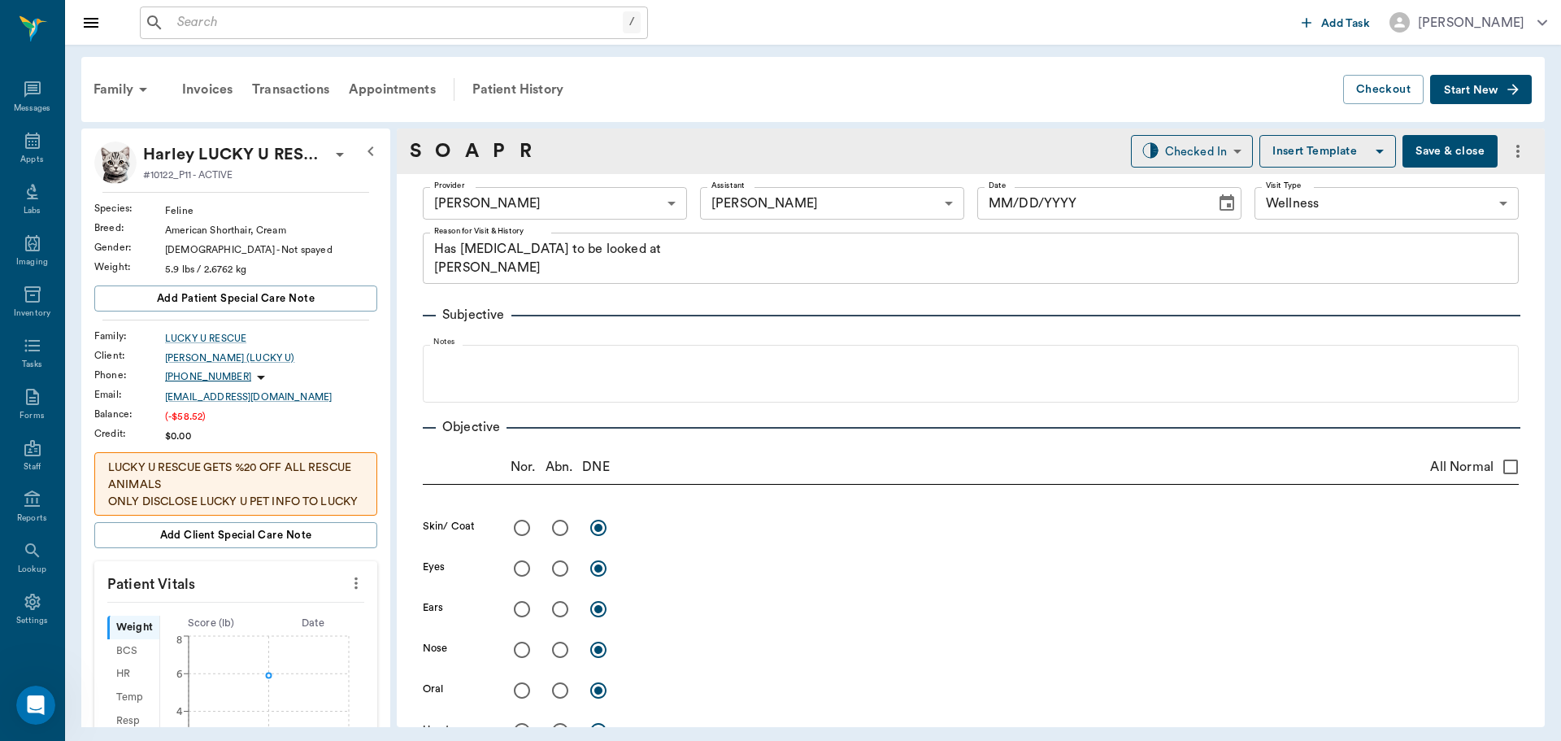
type input "63ec2f075fda476ae8351a4d"
type input "63ec2e7e52e12b0ba117b124"
type input "65d2be4f46e3a538d89b8c14"
type textarea "Has [MEDICAL_DATA] to be looked at [PERSON_NAME]"
type input "[DATE]"
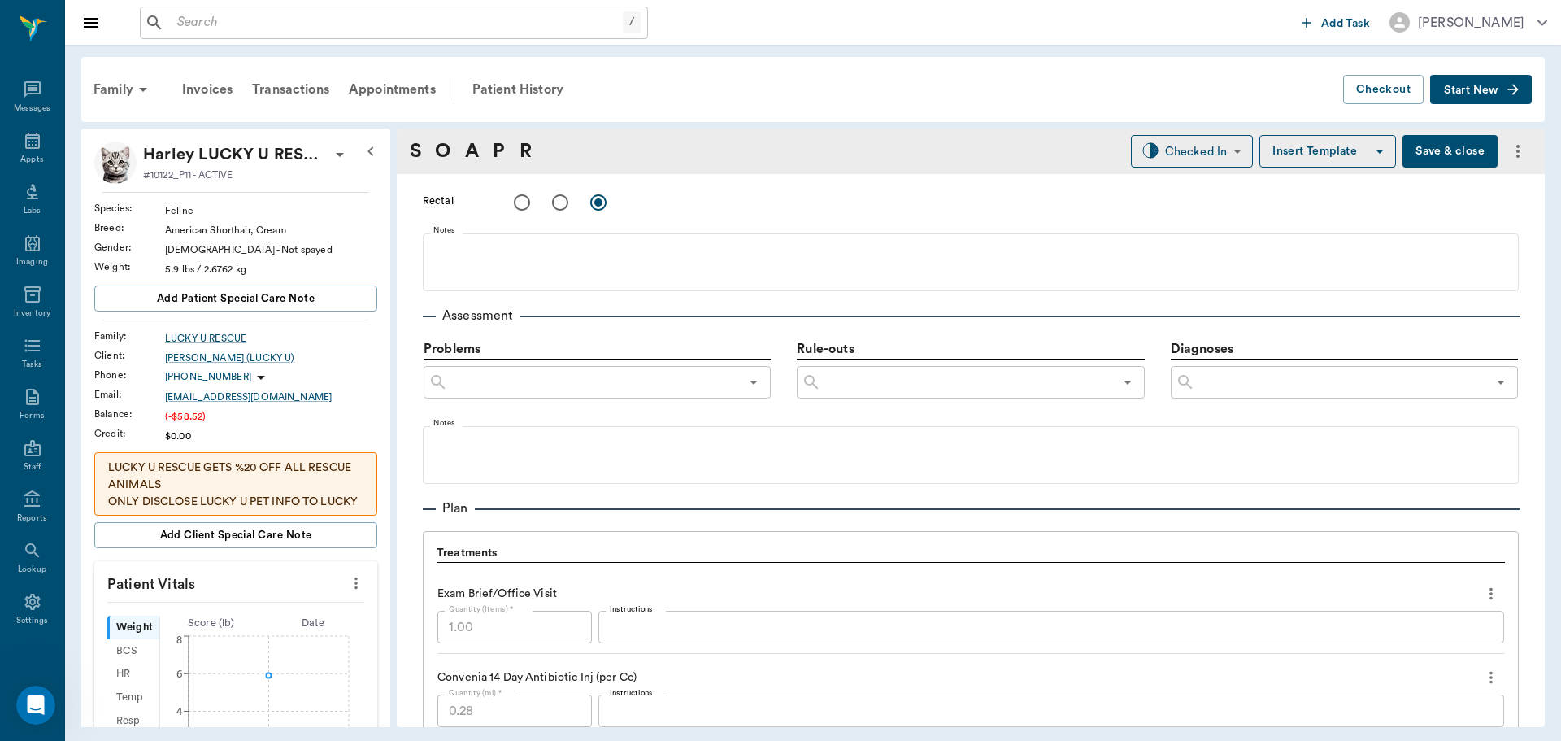
scroll to position [1138, 0]
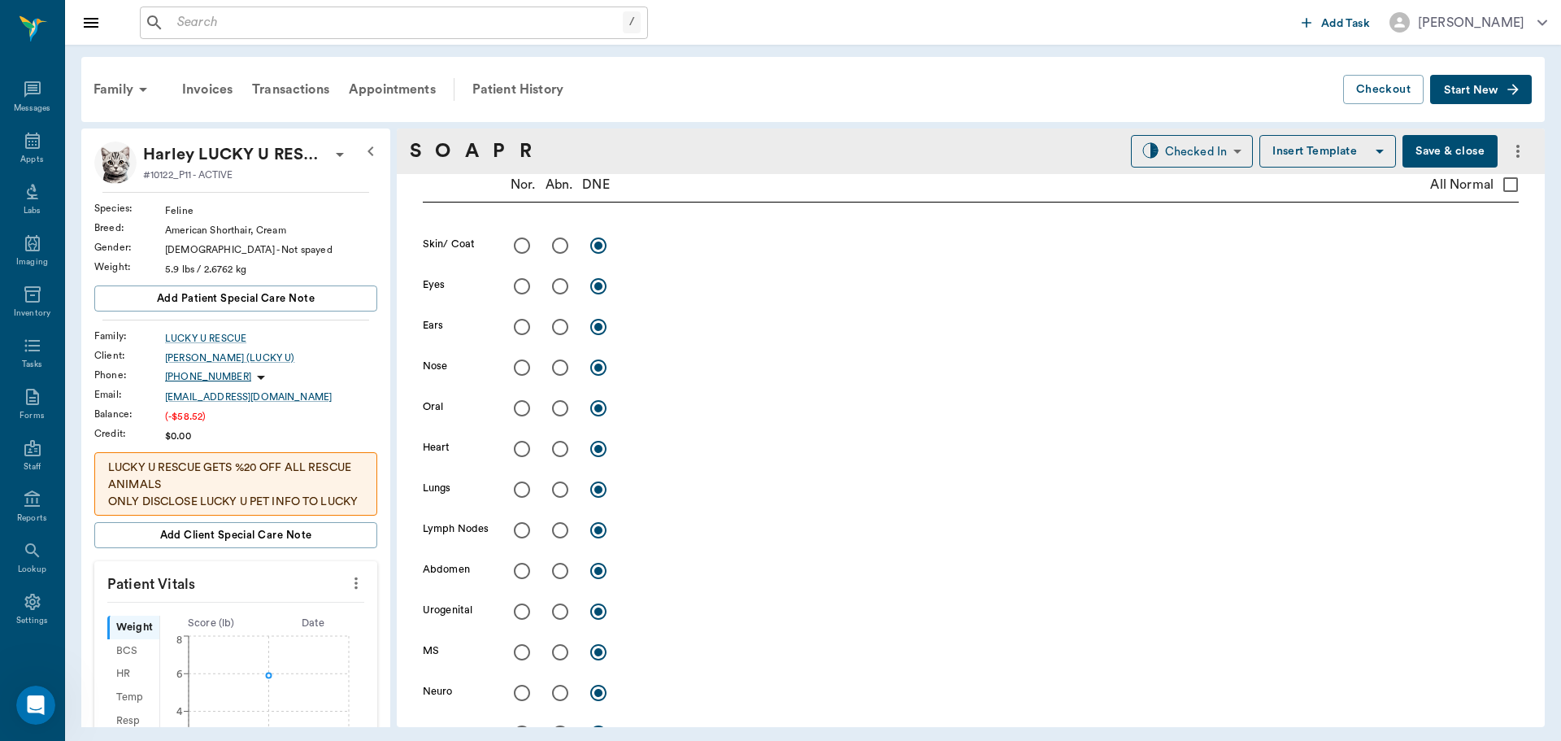
scroll to position [244, 0]
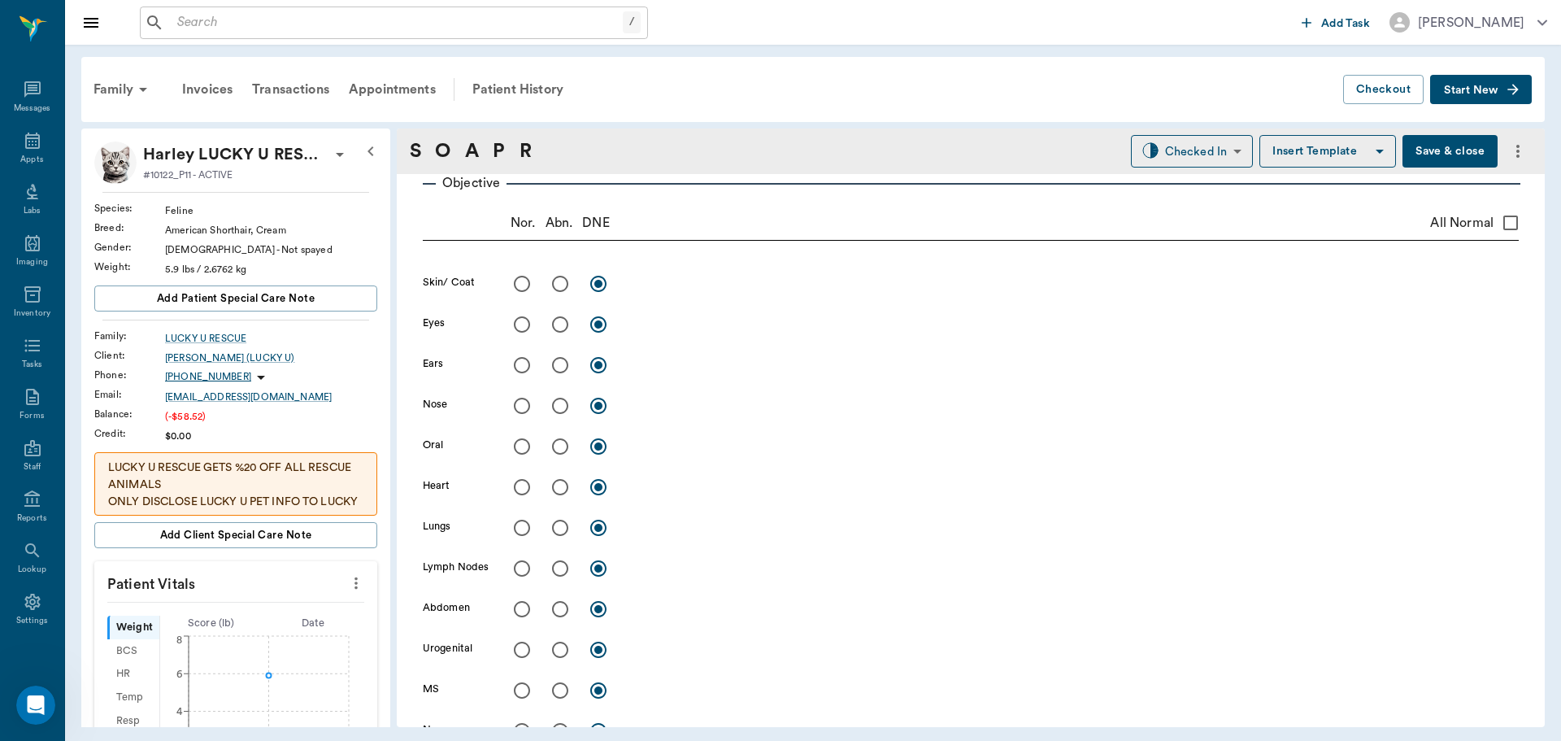
click at [554, 283] on input "radio" at bounding box center [560, 284] width 34 height 34
radio input "true"
click at [680, 284] on textarea at bounding box center [1073, 283] width 890 height 19
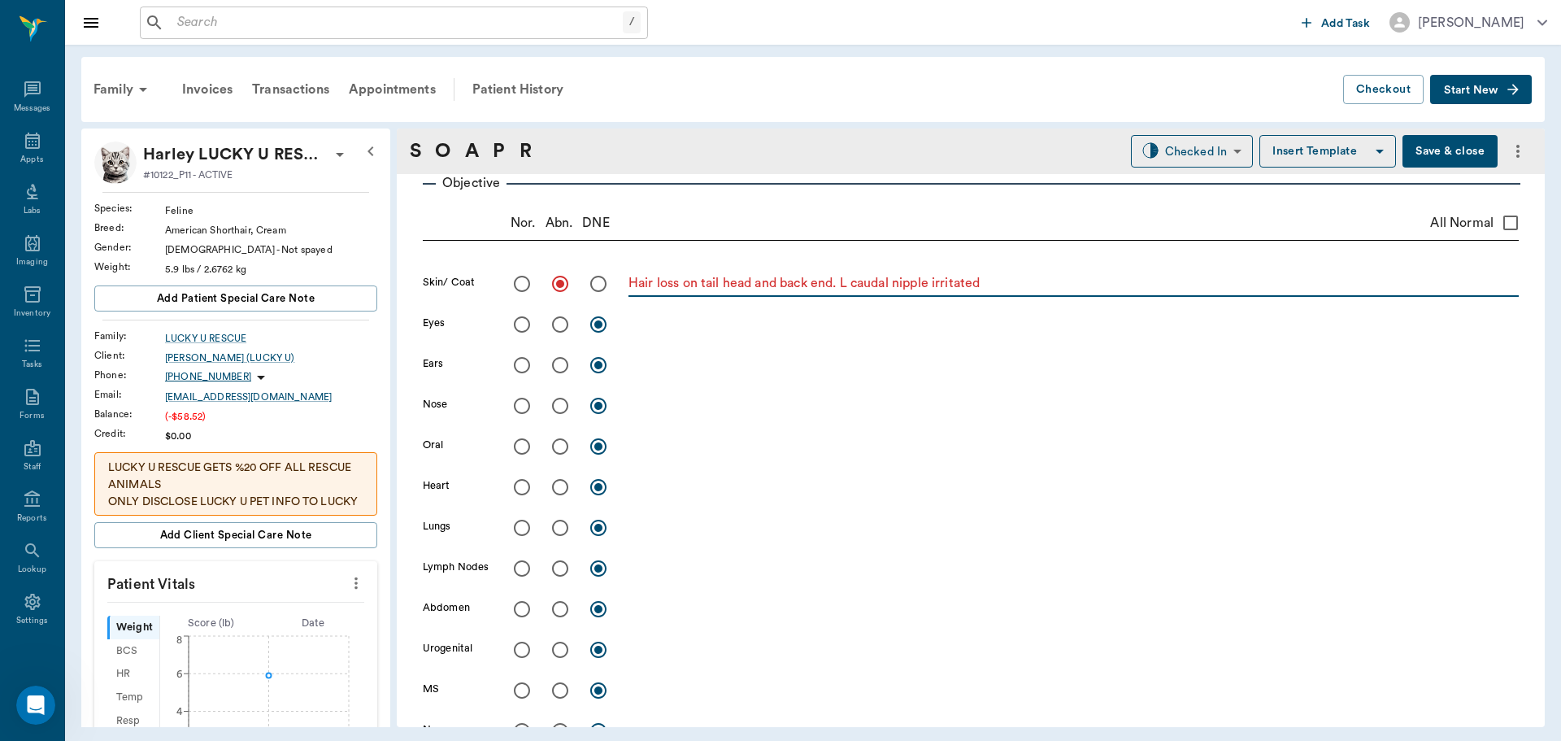
click at [1022, 279] on textarea "Hair loss on tail head and back end. L caudal nipple irritated" at bounding box center [1073, 283] width 890 height 19
type textarea "Hair loss on tail head and back end. L caudal nipple irritated"
click at [556, 408] on input "radio" at bounding box center [560, 406] width 34 height 34
radio input "true"
click at [654, 408] on textarea at bounding box center [1073, 405] width 890 height 19
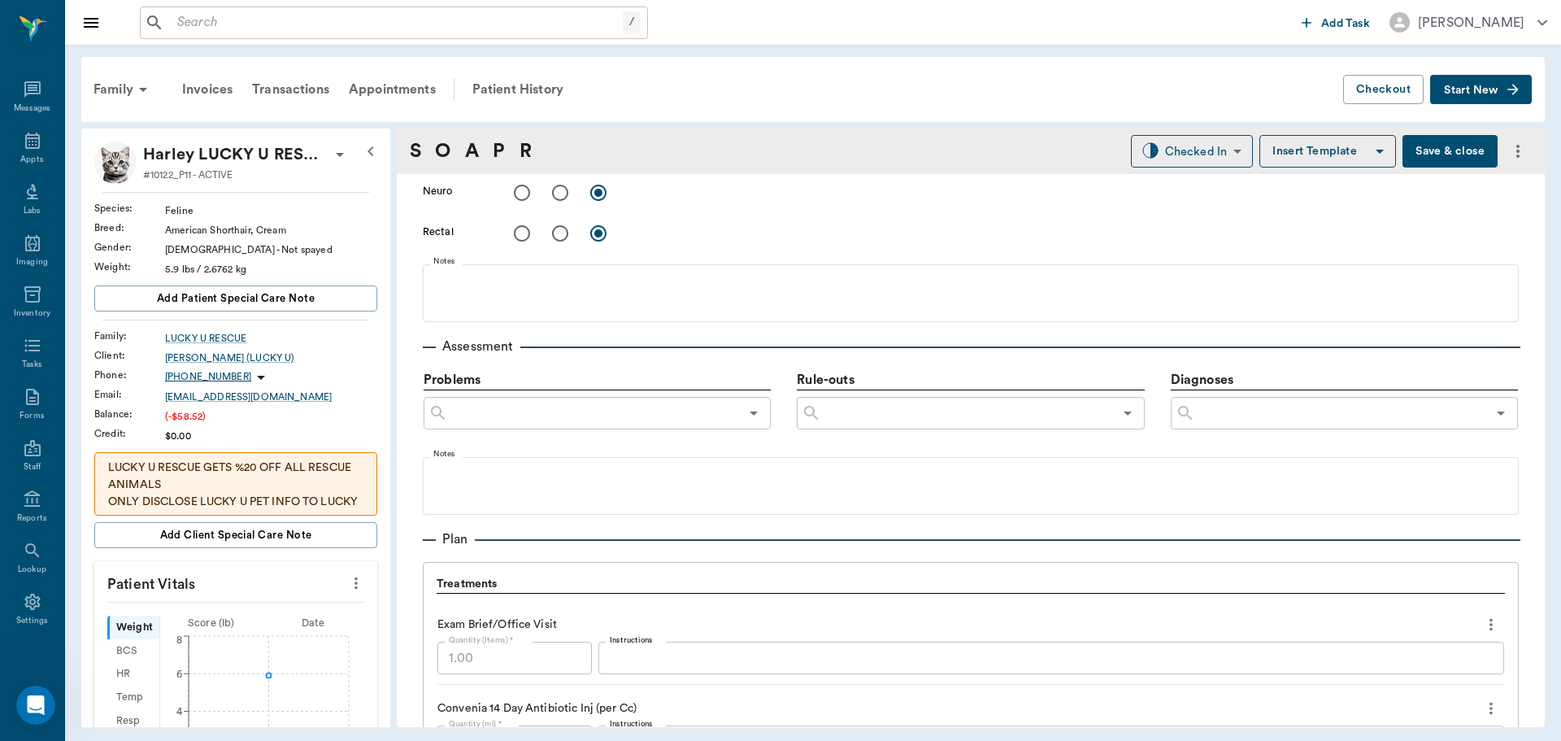
scroll to position [813, 0]
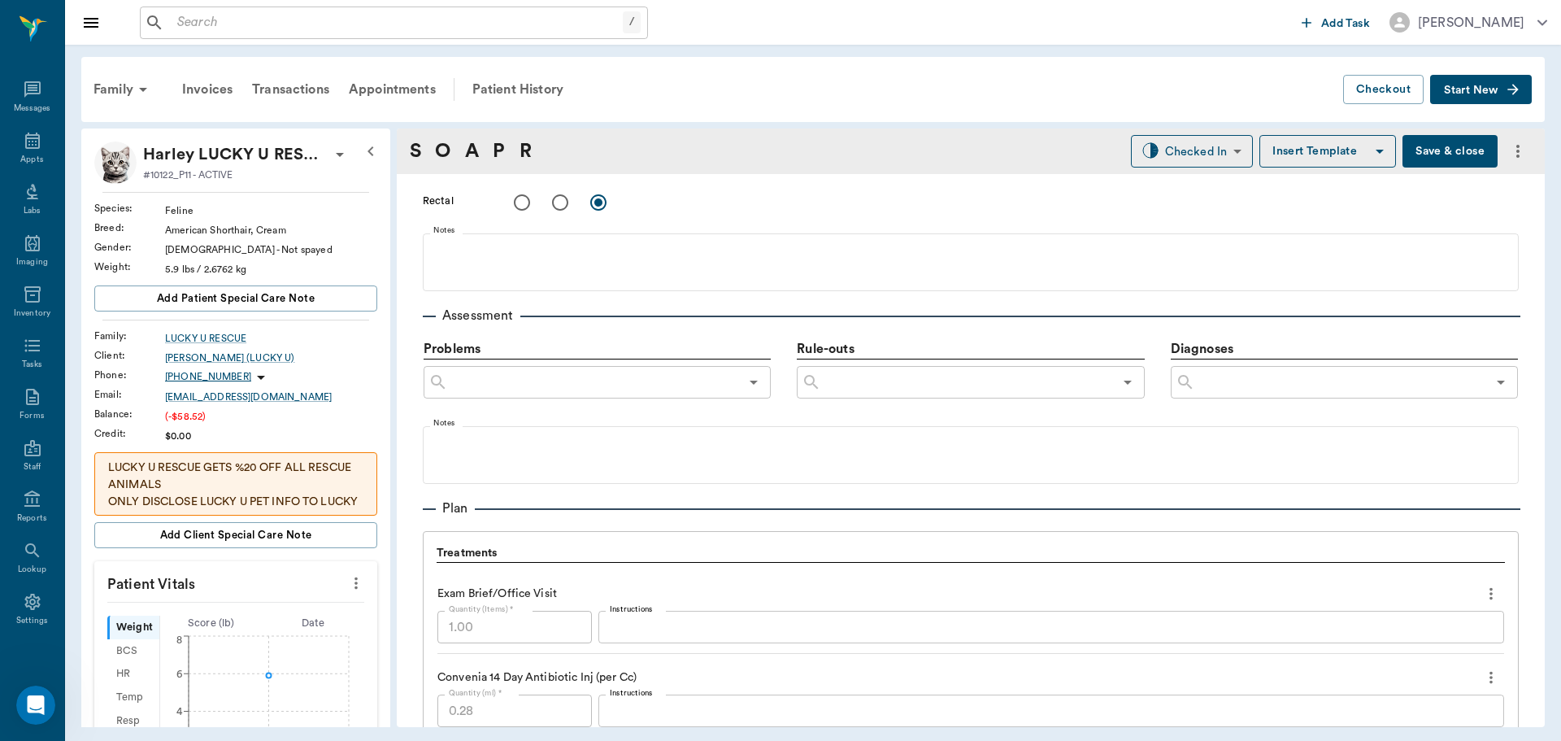
type textarea "Upper lip swollen - no trauma, suspect inflammatory, [MEDICAL_DATA]"
click at [1295, 385] on input "text" at bounding box center [1340, 382] width 291 height 23
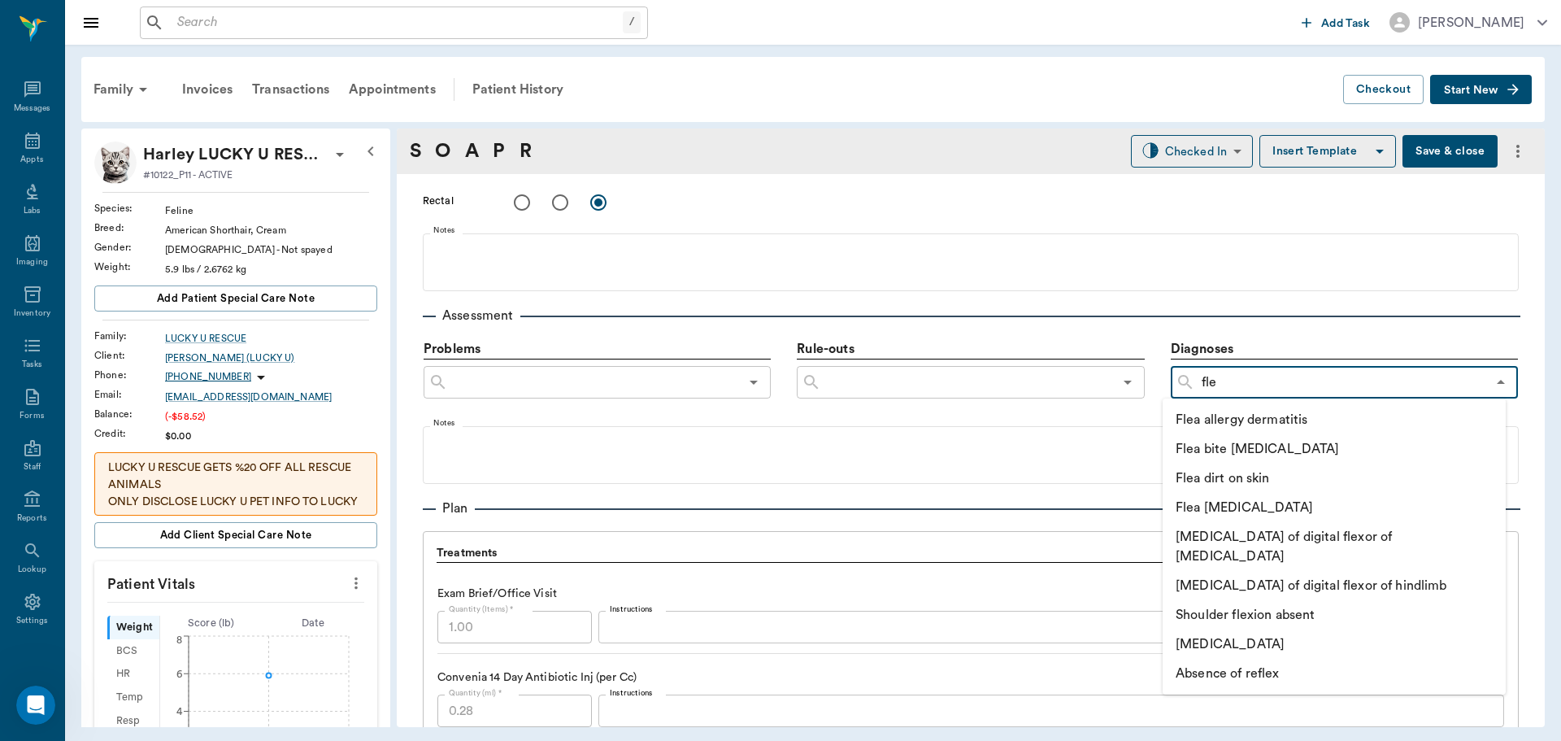
type input "flea"
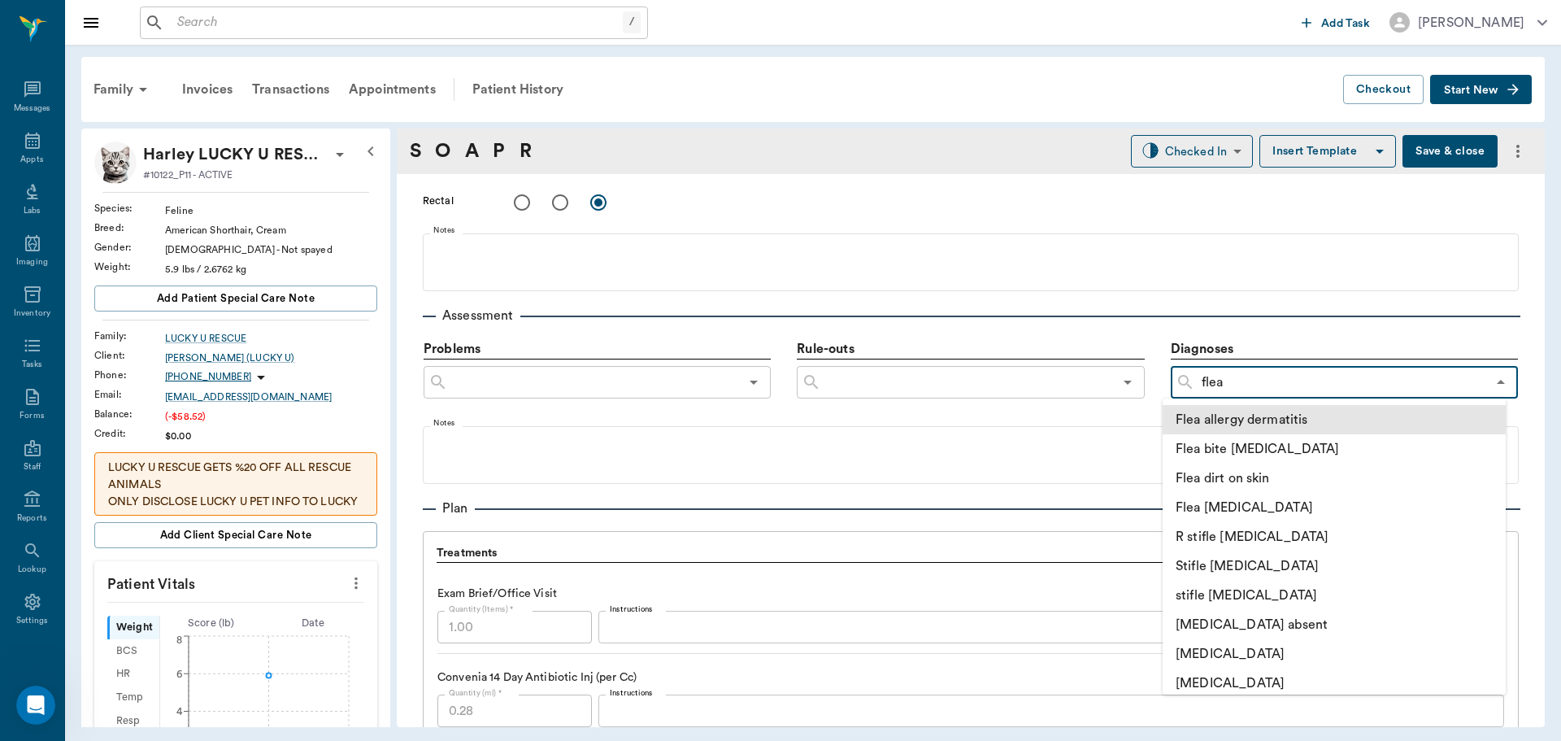
click at [1275, 416] on li "Flea allergy dermatitis" at bounding box center [1334, 419] width 343 height 29
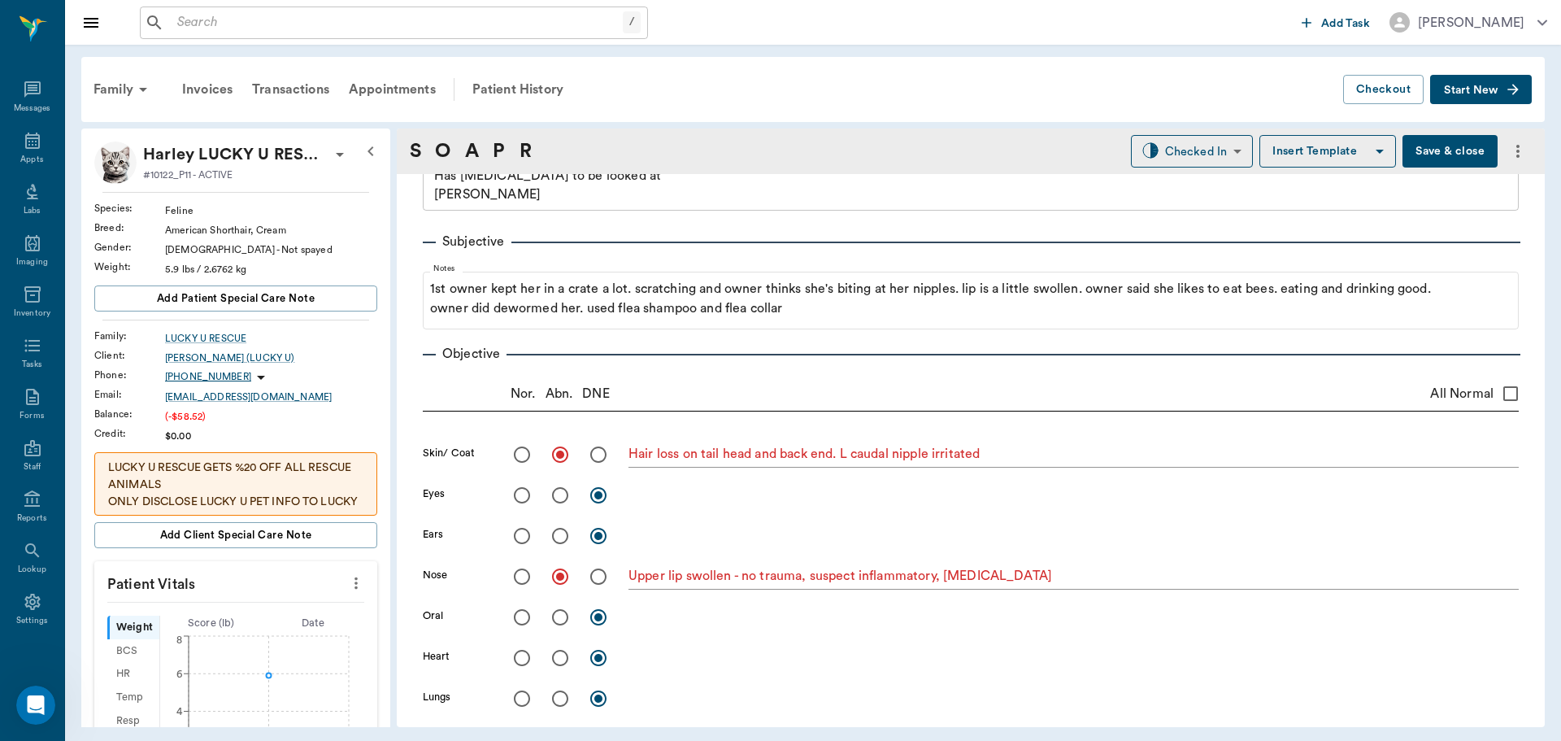
scroll to position [0, 0]
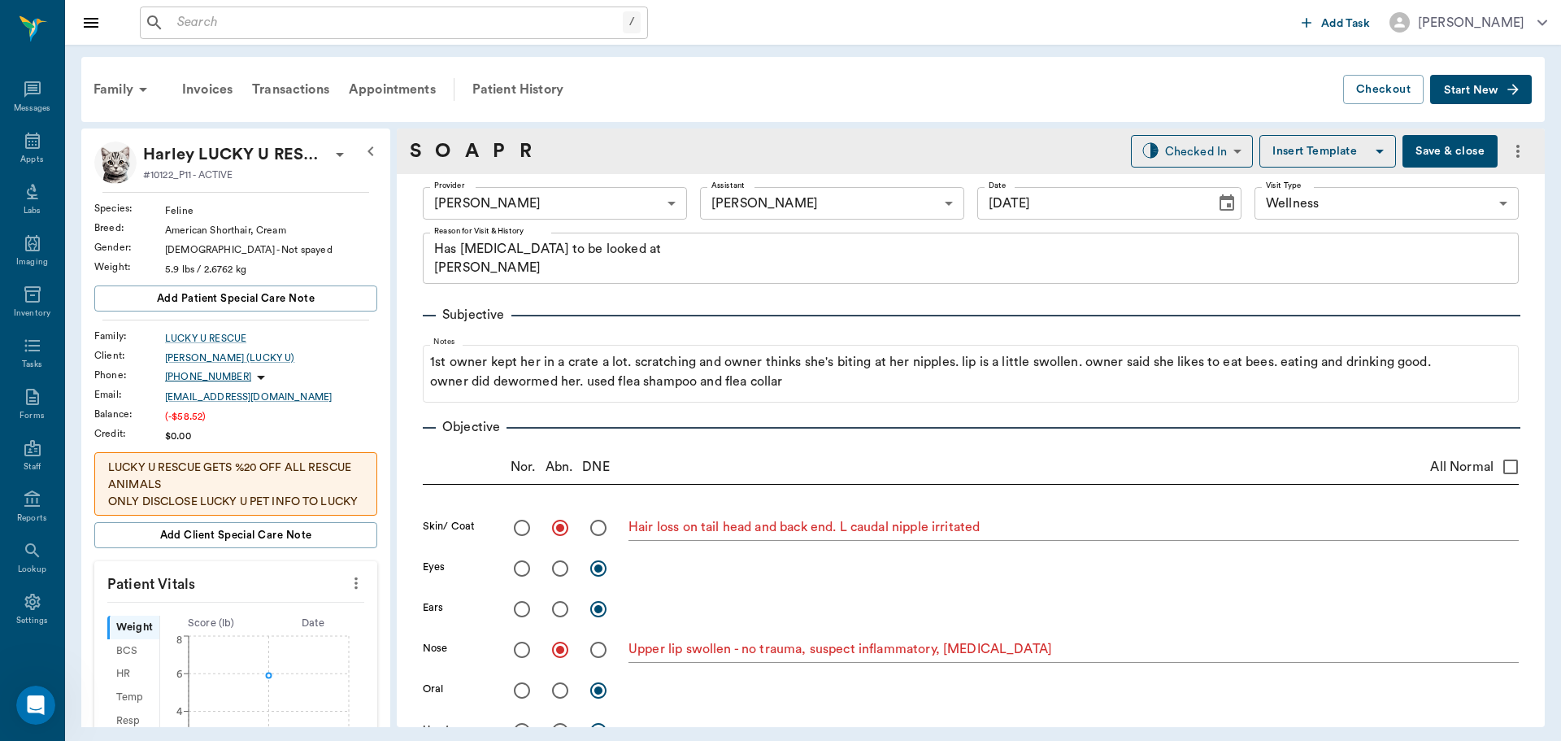
click at [347, 585] on icon "more" at bounding box center [356, 583] width 18 height 20
click at [317, 604] on span "Enter Vitals" at bounding box center [275, 610] width 137 height 17
click at [257, 681] on input "text" at bounding box center [234, 670] width 141 height 33
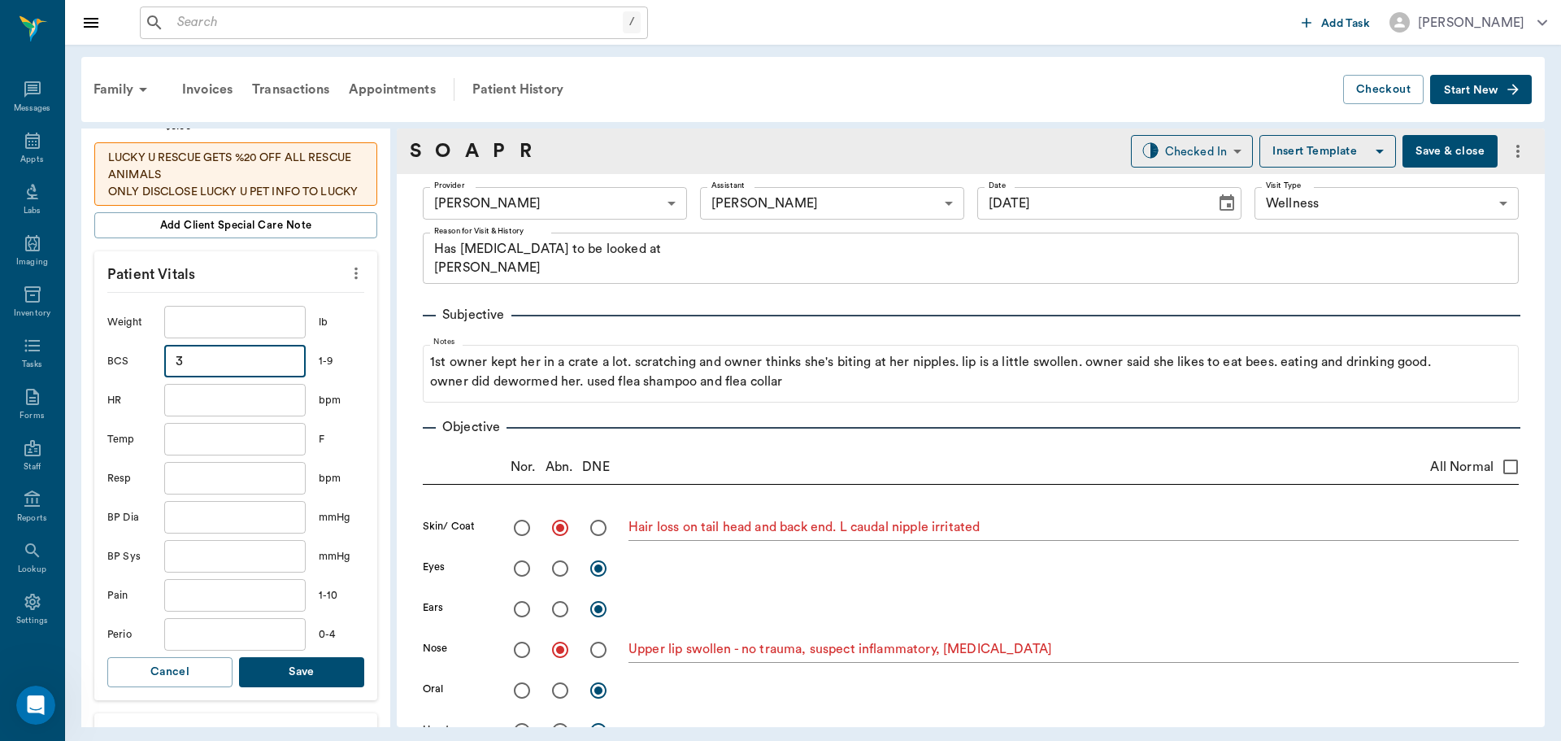
scroll to position [488, 0]
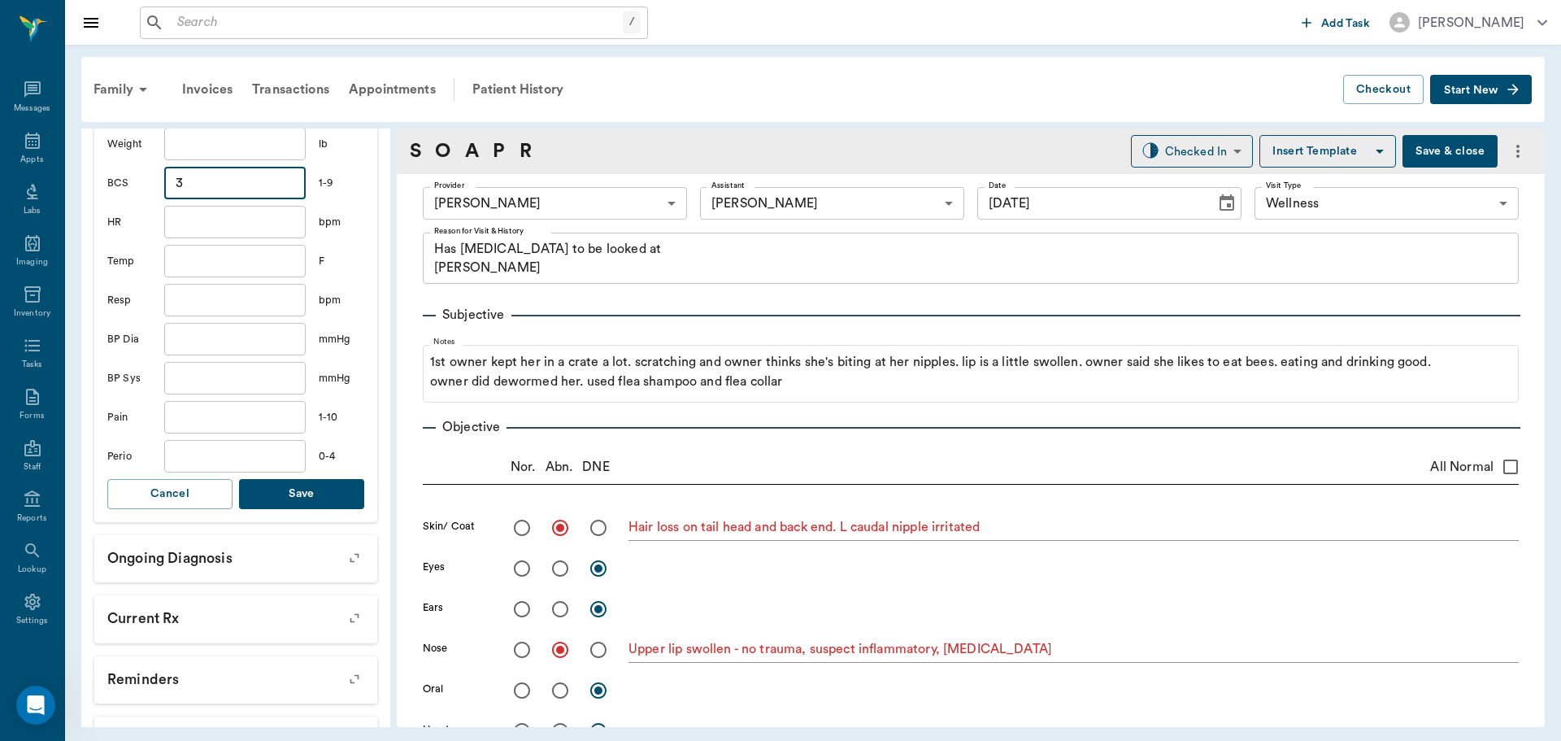
type input "3"
click at [320, 484] on button "Save" at bounding box center [301, 494] width 125 height 30
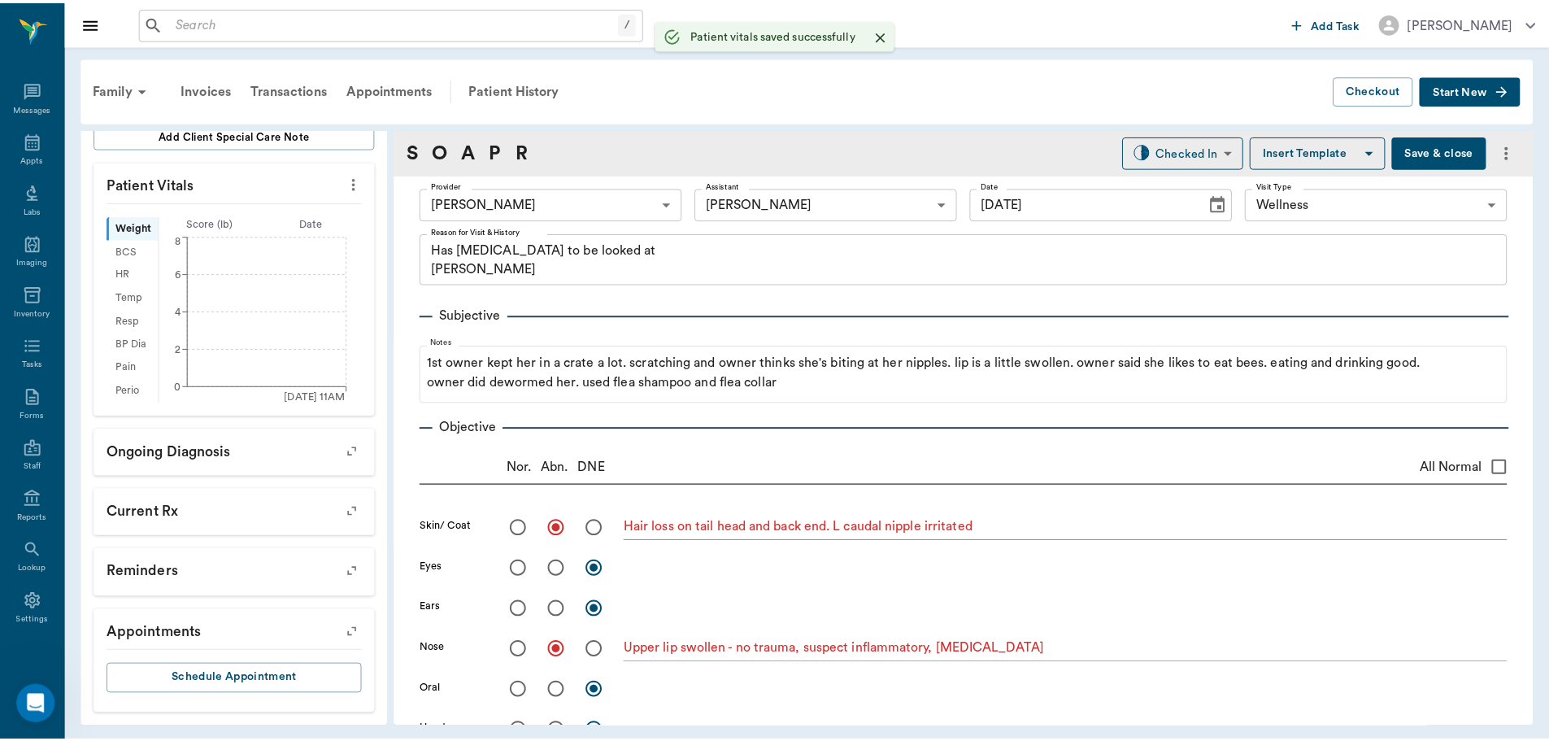
scroll to position [400, 0]
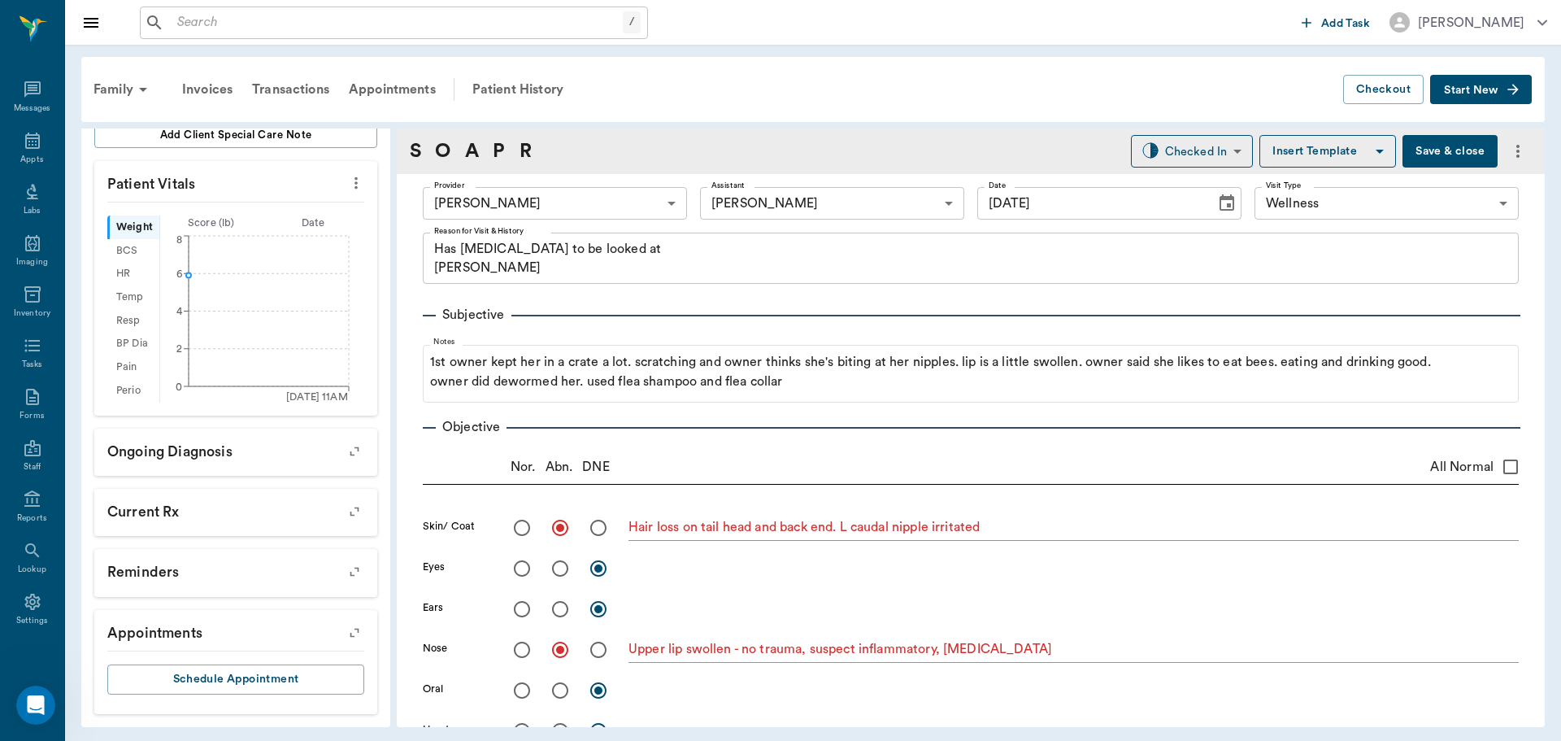
click at [1403, 146] on button "Save & close" at bounding box center [1449, 151] width 95 height 33
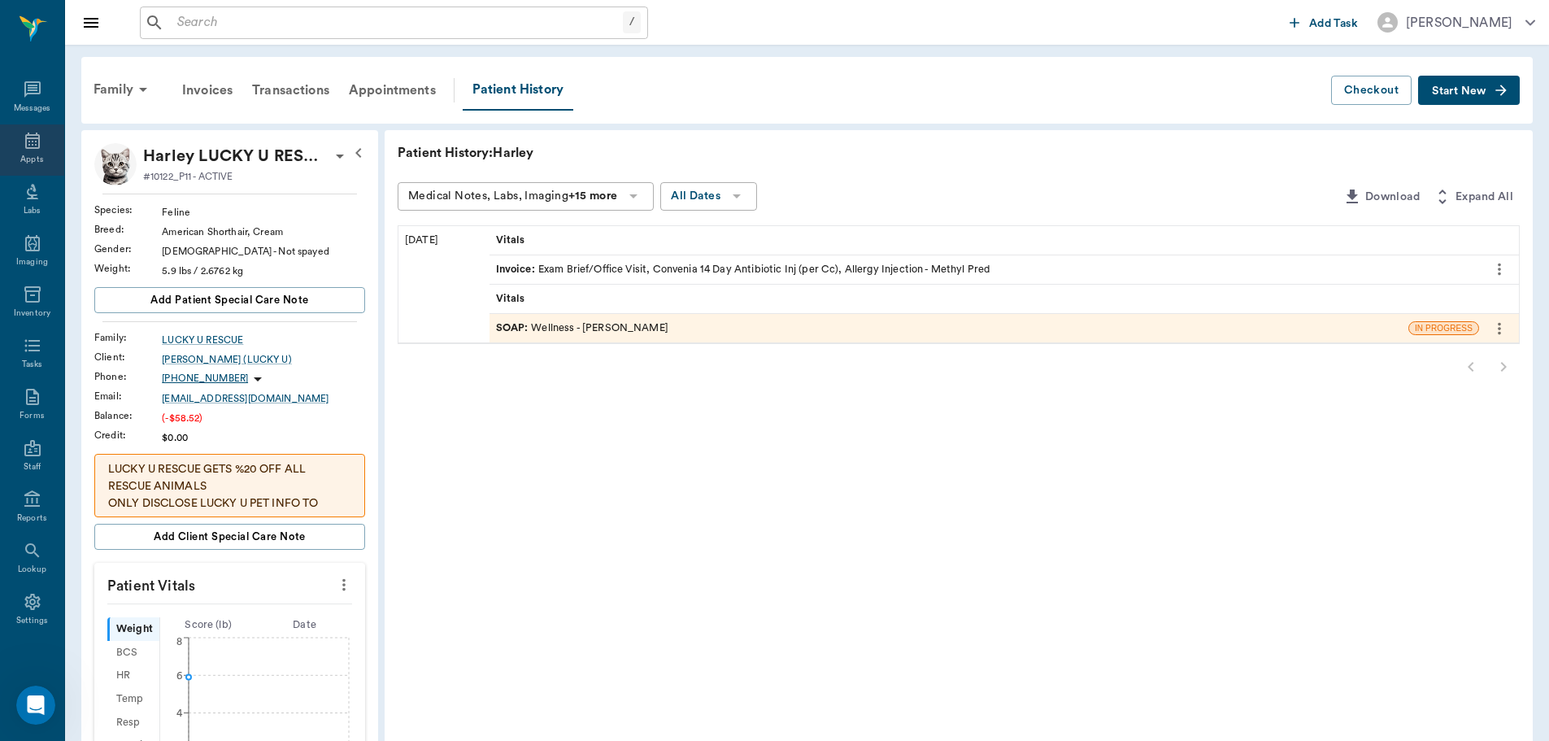
click at [25, 151] on div "Appts" at bounding box center [32, 149] width 64 height 51
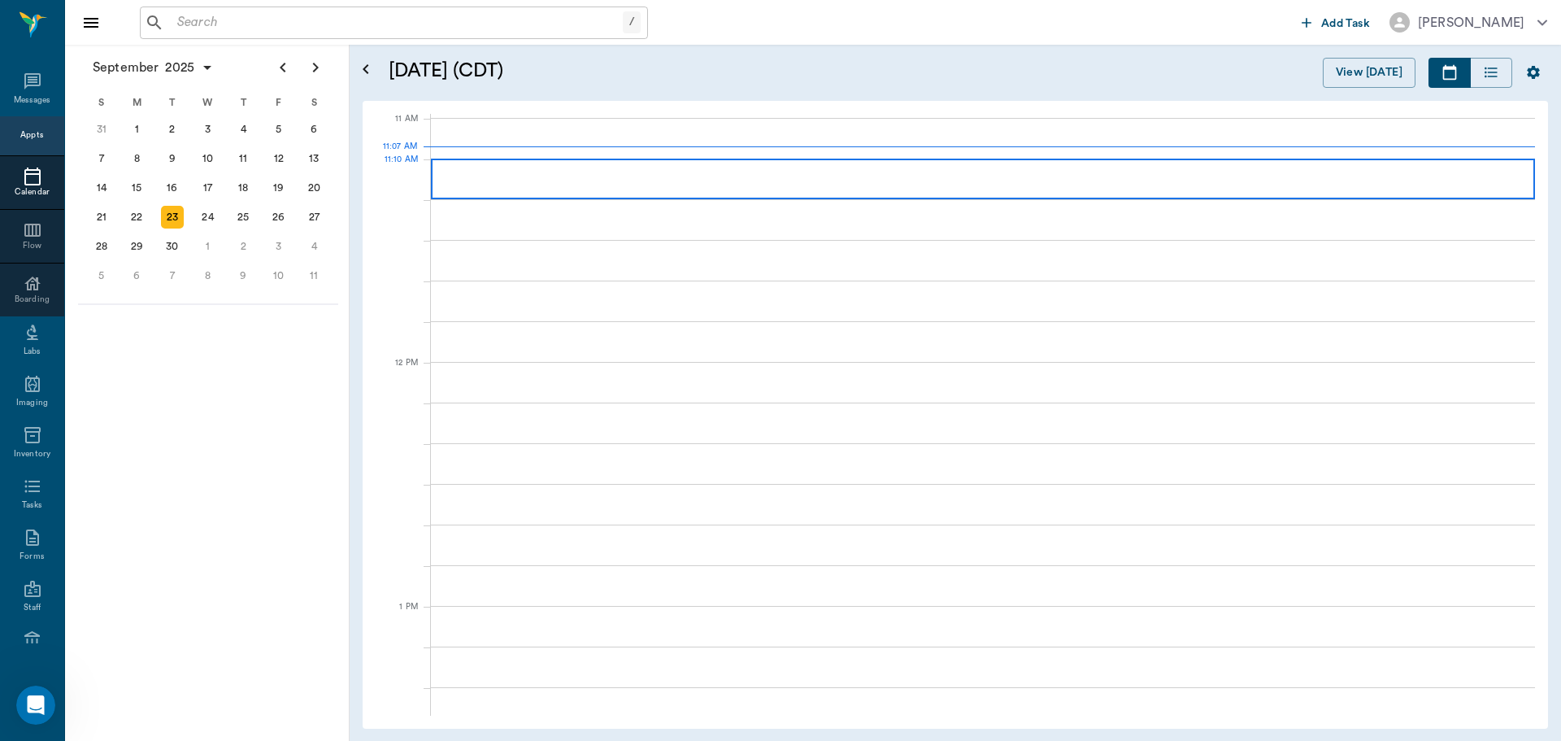
scroll to position [733, 0]
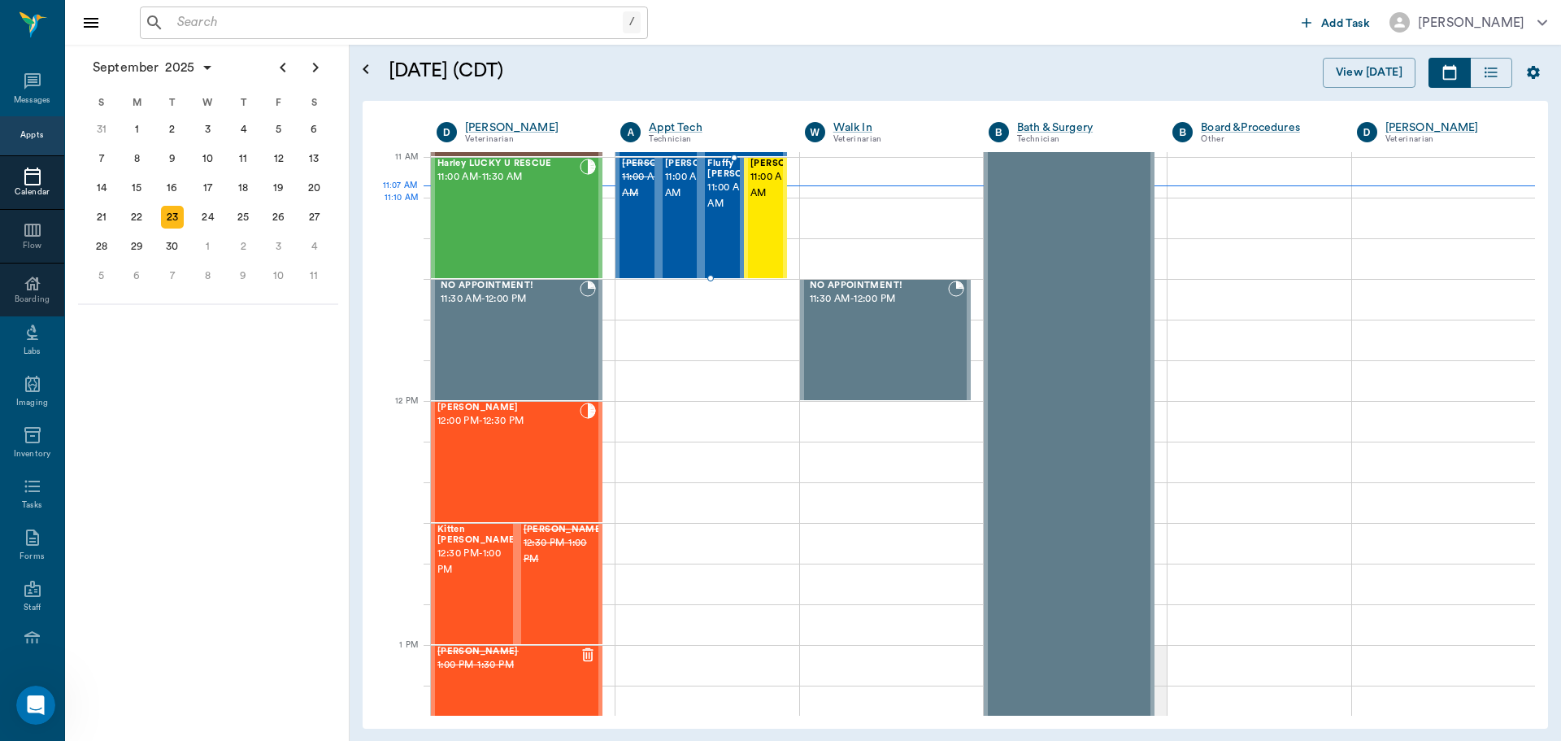
click at [719, 212] on span "11:00 AM - 11:30 AM" at bounding box center [747, 196] width 81 height 33
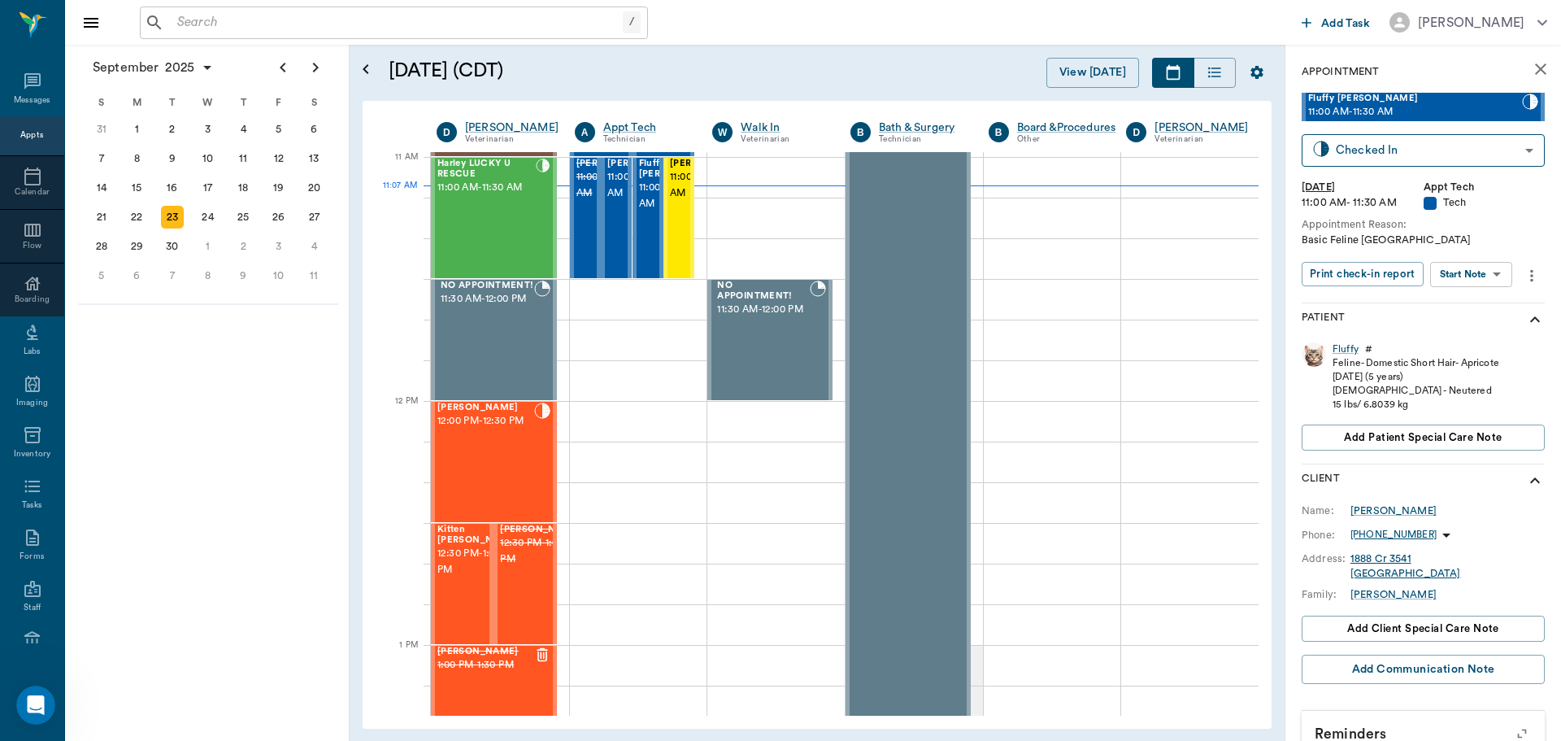
click at [1495, 263] on body "/ ​ Add Task [PERSON_NAME] Nectar Messages Appts Calendar Flow Boarding Labs Im…" at bounding box center [780, 370] width 1561 height 741
click at [1495, 302] on li "Start SOAP" at bounding box center [1471, 307] width 113 height 27
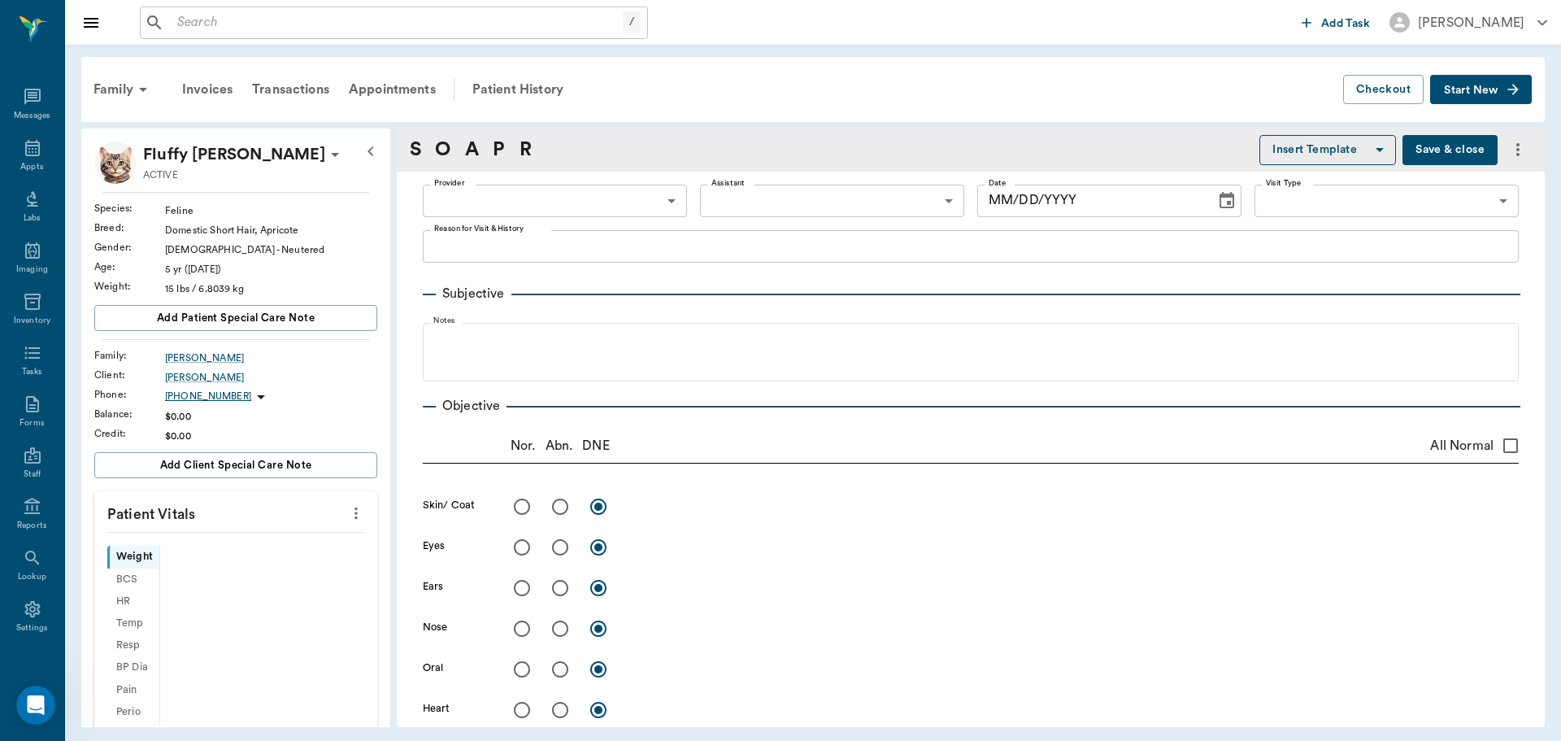
scroll to position [7, 0]
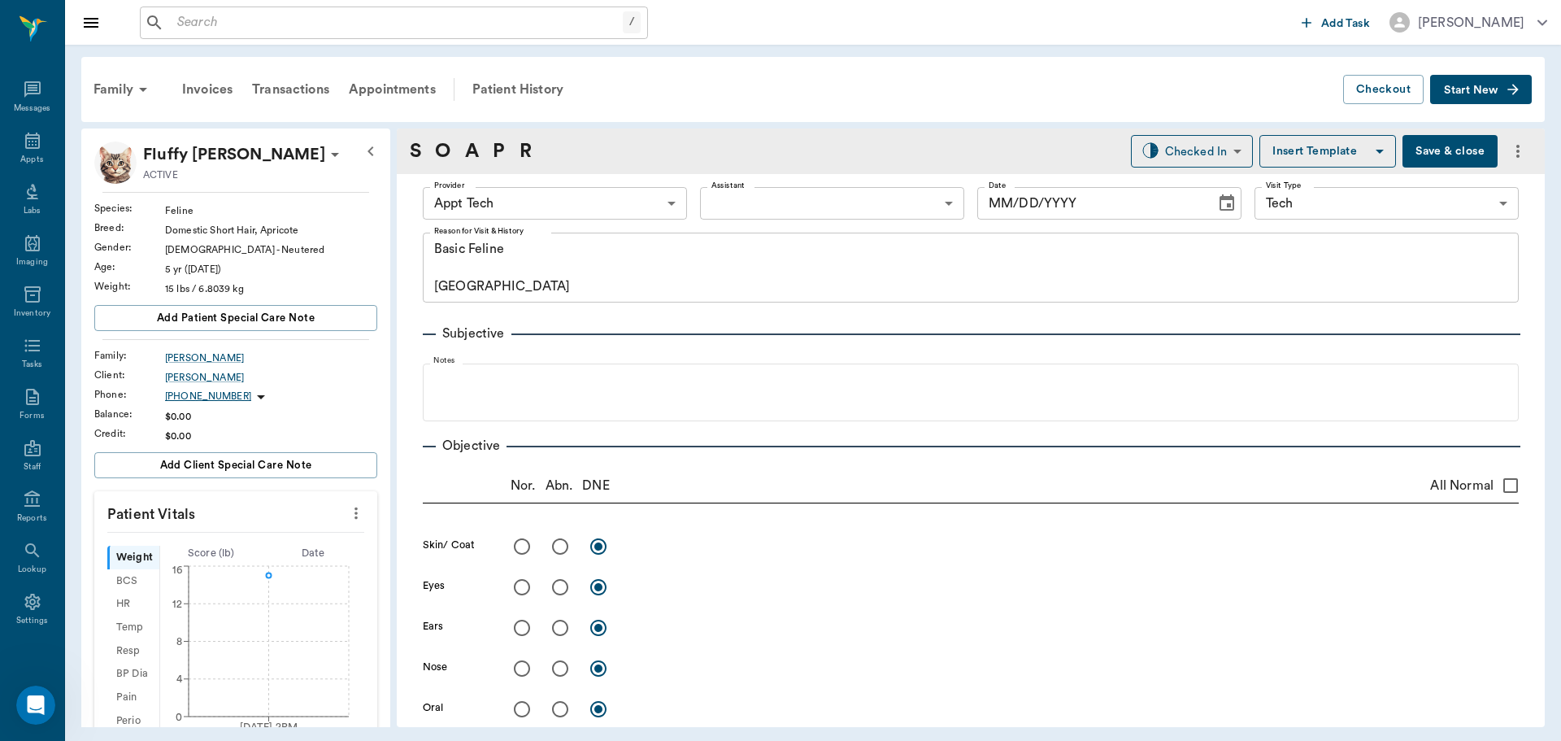
type input "63ec2f075fda476ae8351a4c"
type input "65d2be4f46e3a538d89b8c1a"
type textarea "Basic Feline [GEOGRAPHIC_DATA]"
type input "[DATE]"
click at [641, 222] on div "Provider Appt Tech 63ec2f075fda476ae8351a4c Provider Assistant ​ Assistant Date…" at bounding box center [971, 203] width 1096 height 59
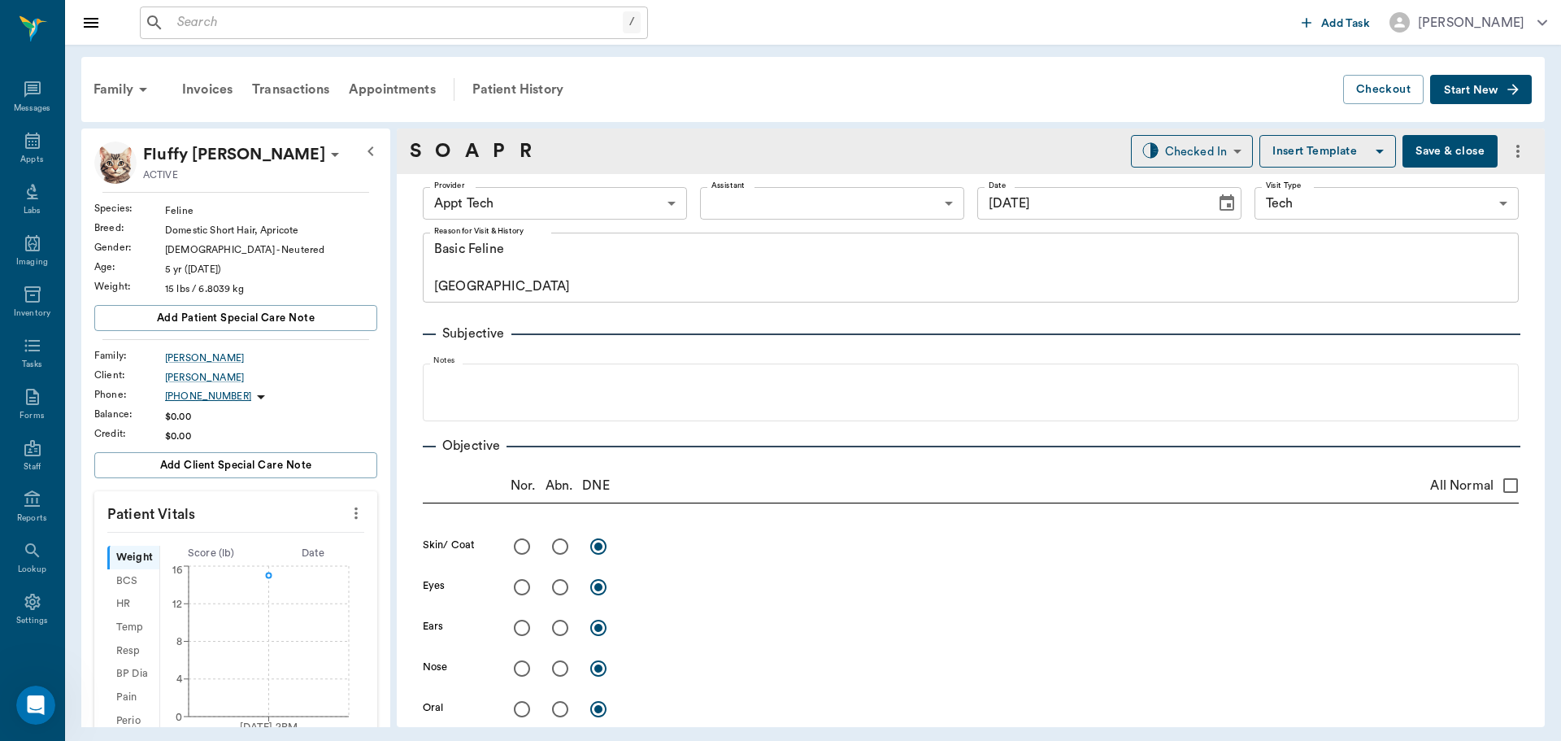
click at [657, 207] on body "/ ​ Add Task [PERSON_NAME] Nectar Messages Appts Labs Imaging Inventory Tasks F…" at bounding box center [780, 370] width 1561 height 741
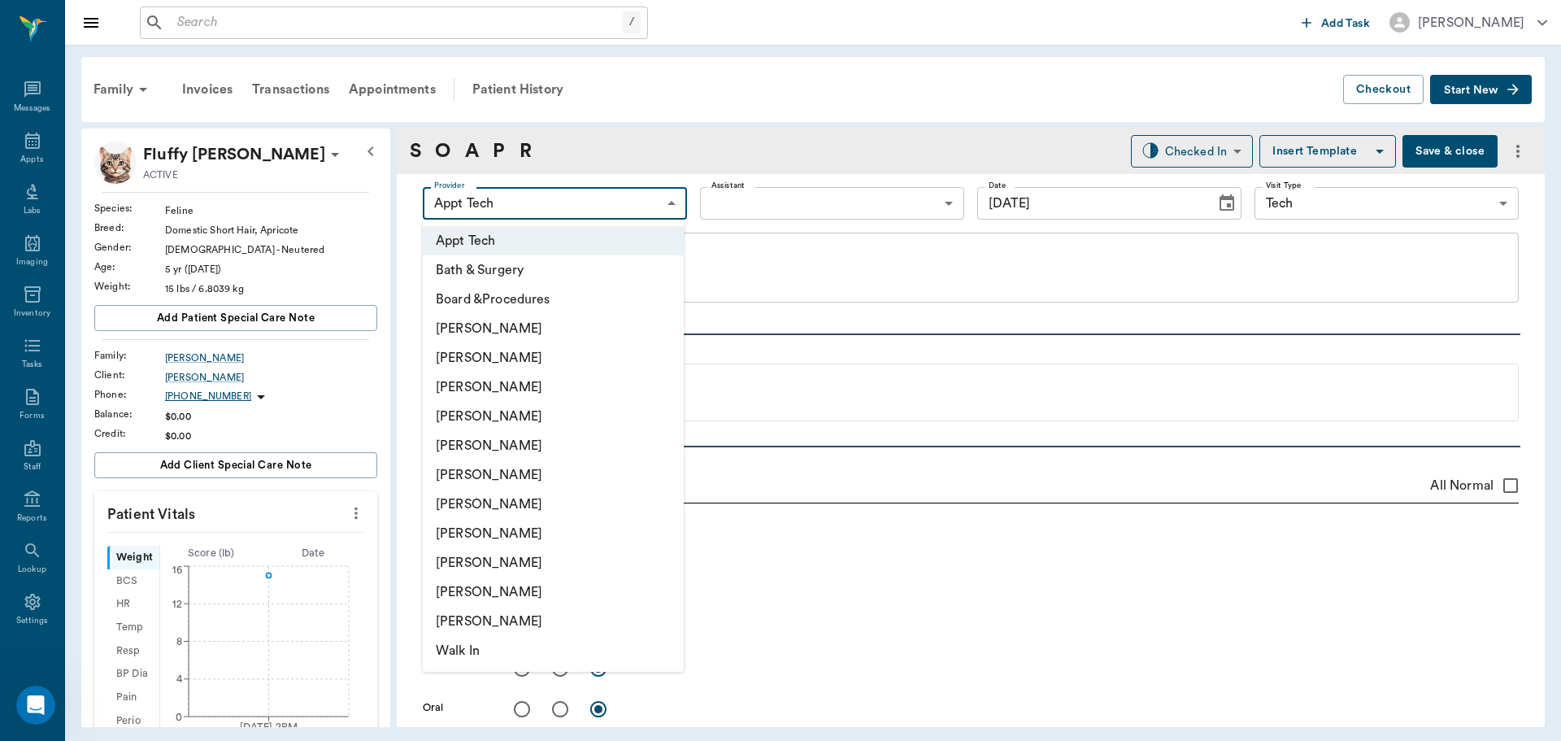
click at [608, 384] on li "[PERSON_NAME]" at bounding box center [553, 386] width 261 height 29
type input "642ef10e332a41444de2bad1"
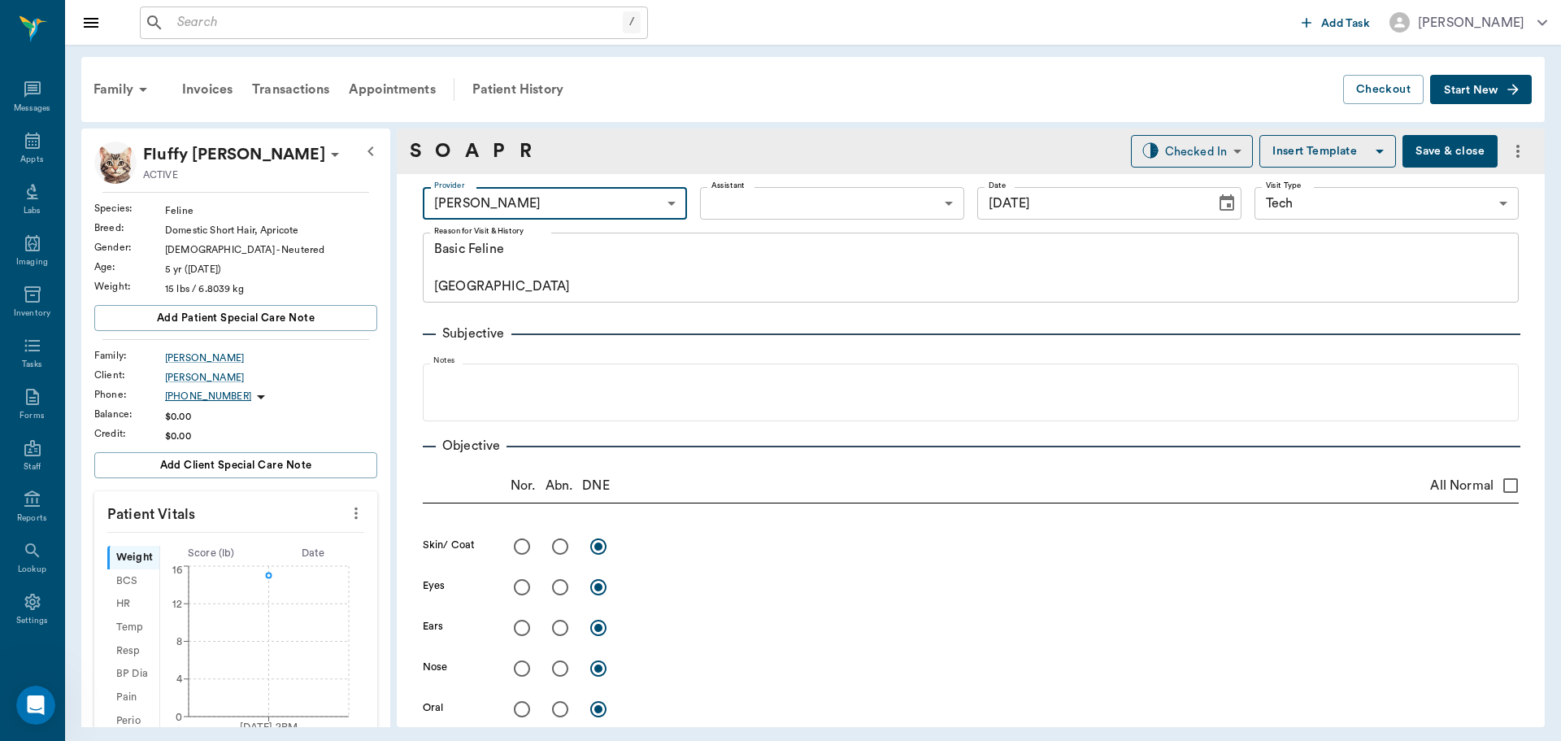
click at [350, 515] on icon "more" at bounding box center [356, 513] width 18 height 20
click at [302, 541] on span "Enter Vitals" at bounding box center [275, 541] width 137 height 17
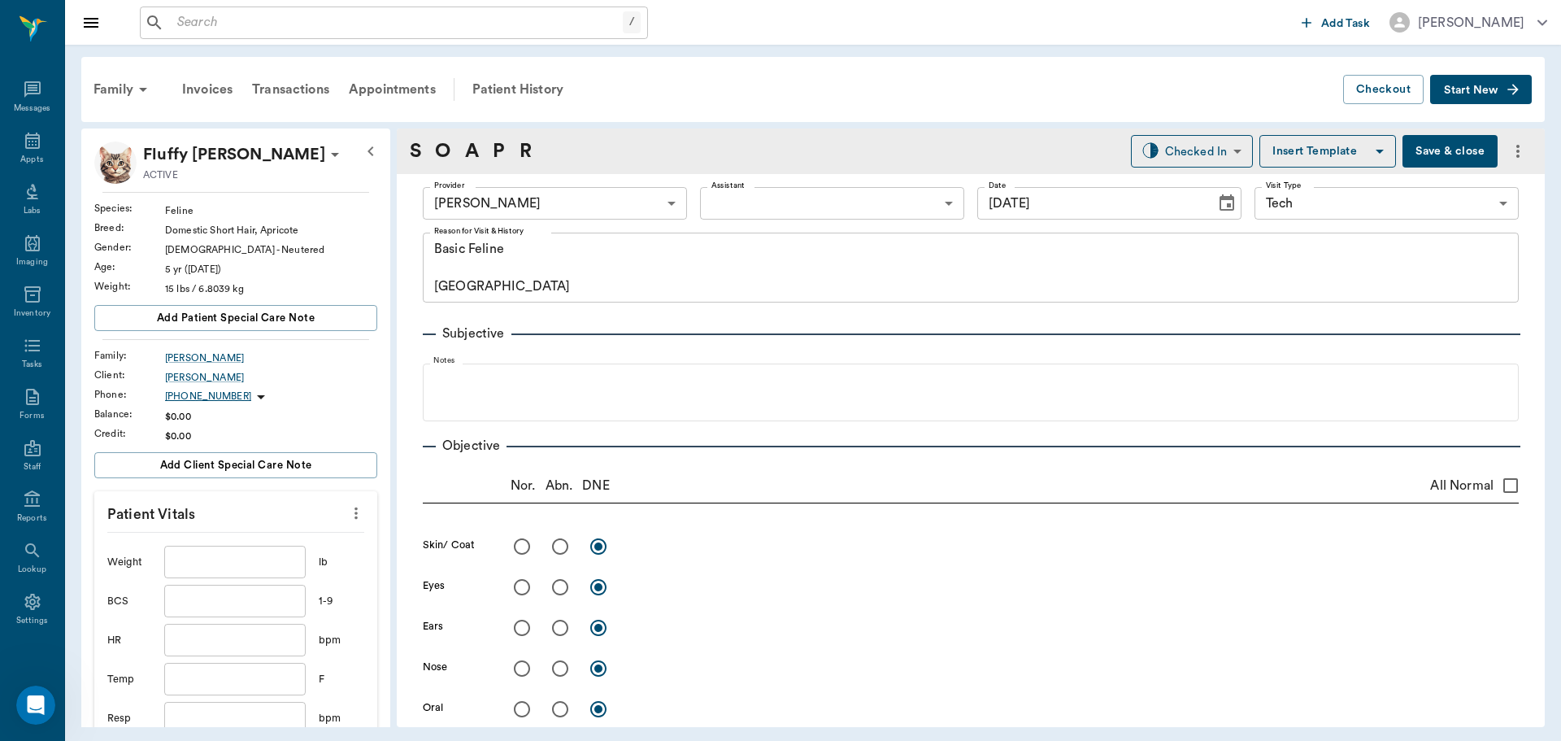
click at [806, 599] on div "x" at bounding box center [1073, 588] width 890 height 24
click at [275, 556] on input "text" at bounding box center [234, 562] width 141 height 33
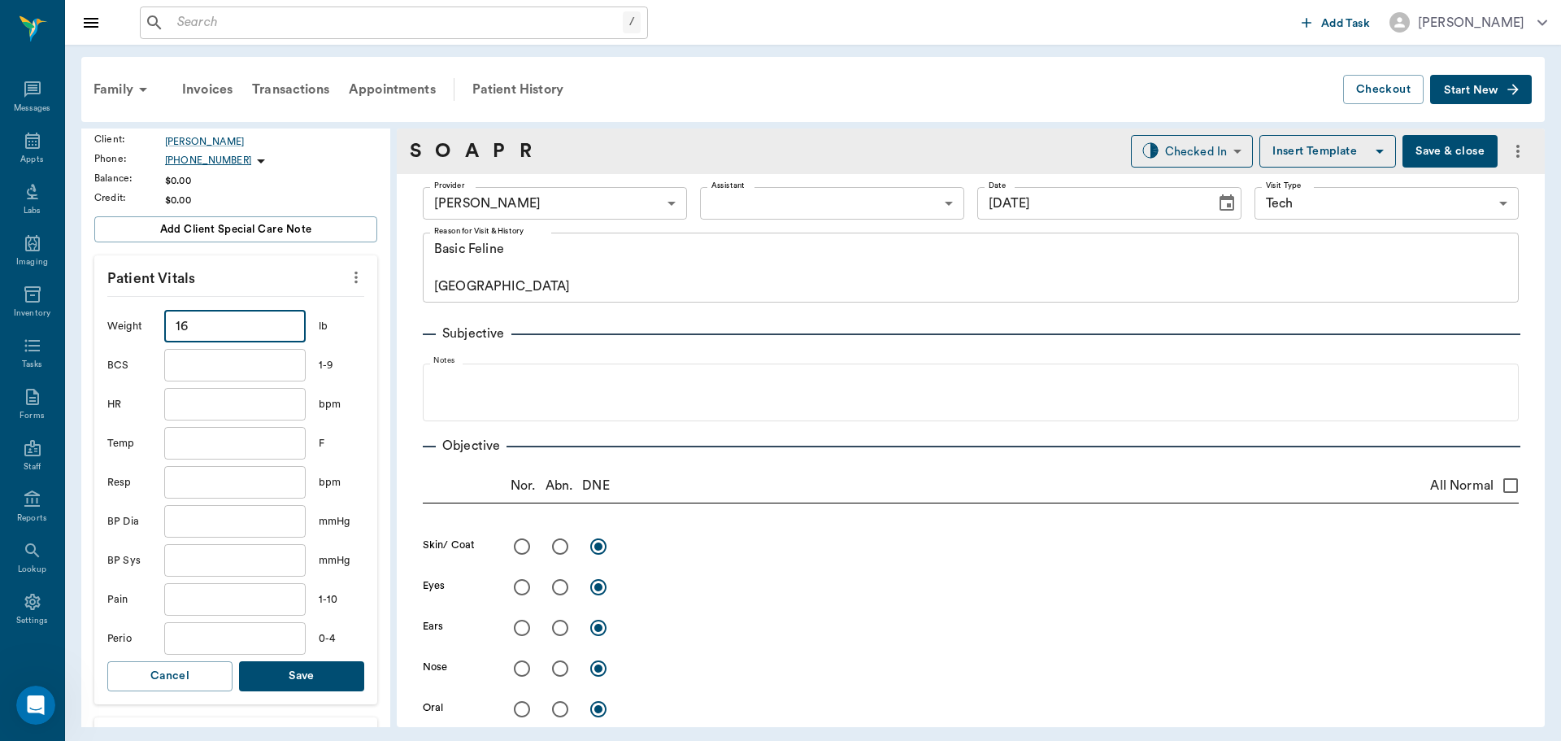
scroll to position [244, 0]
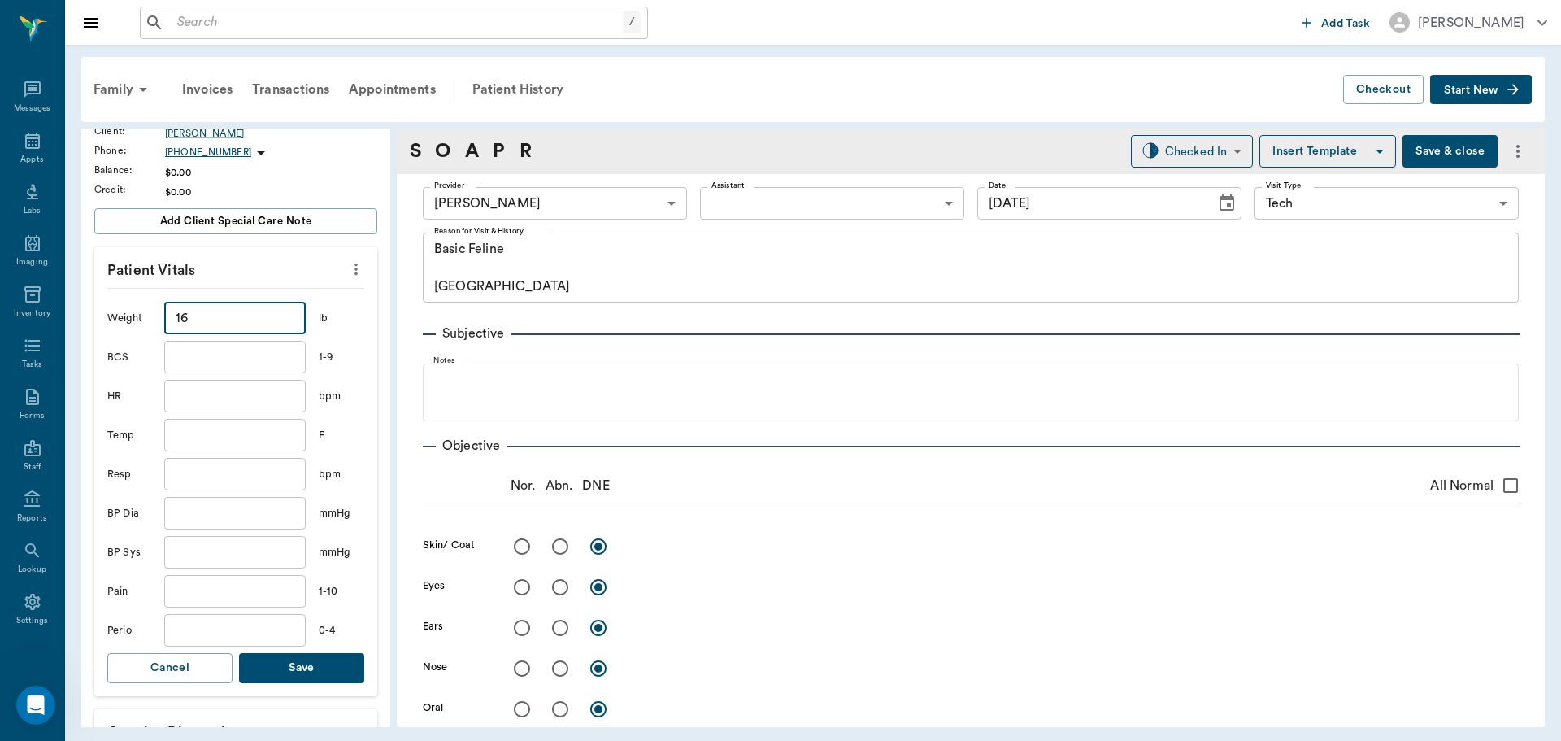
type input "16"
click at [335, 664] on button "Save" at bounding box center [301, 668] width 125 height 30
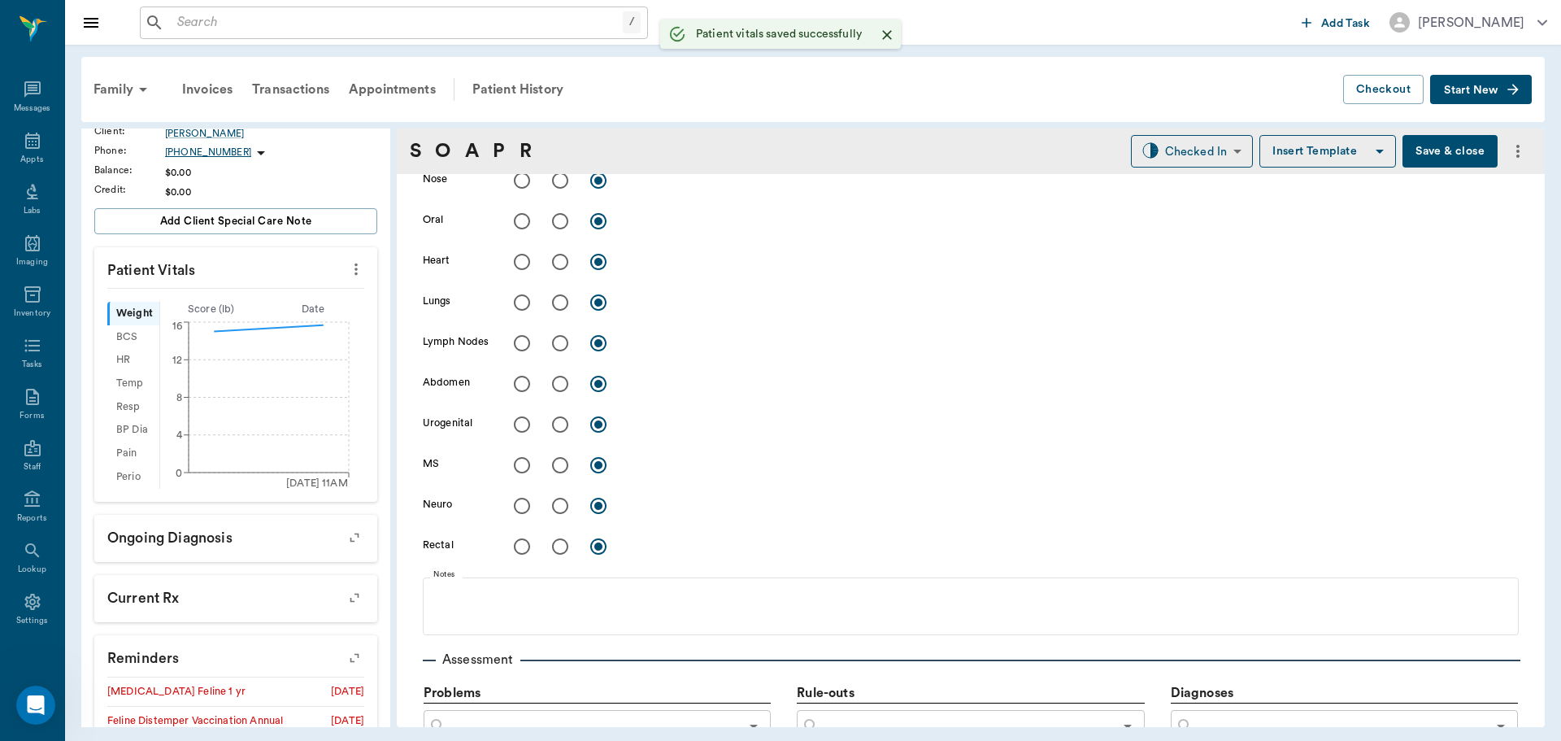
scroll to position [813, 0]
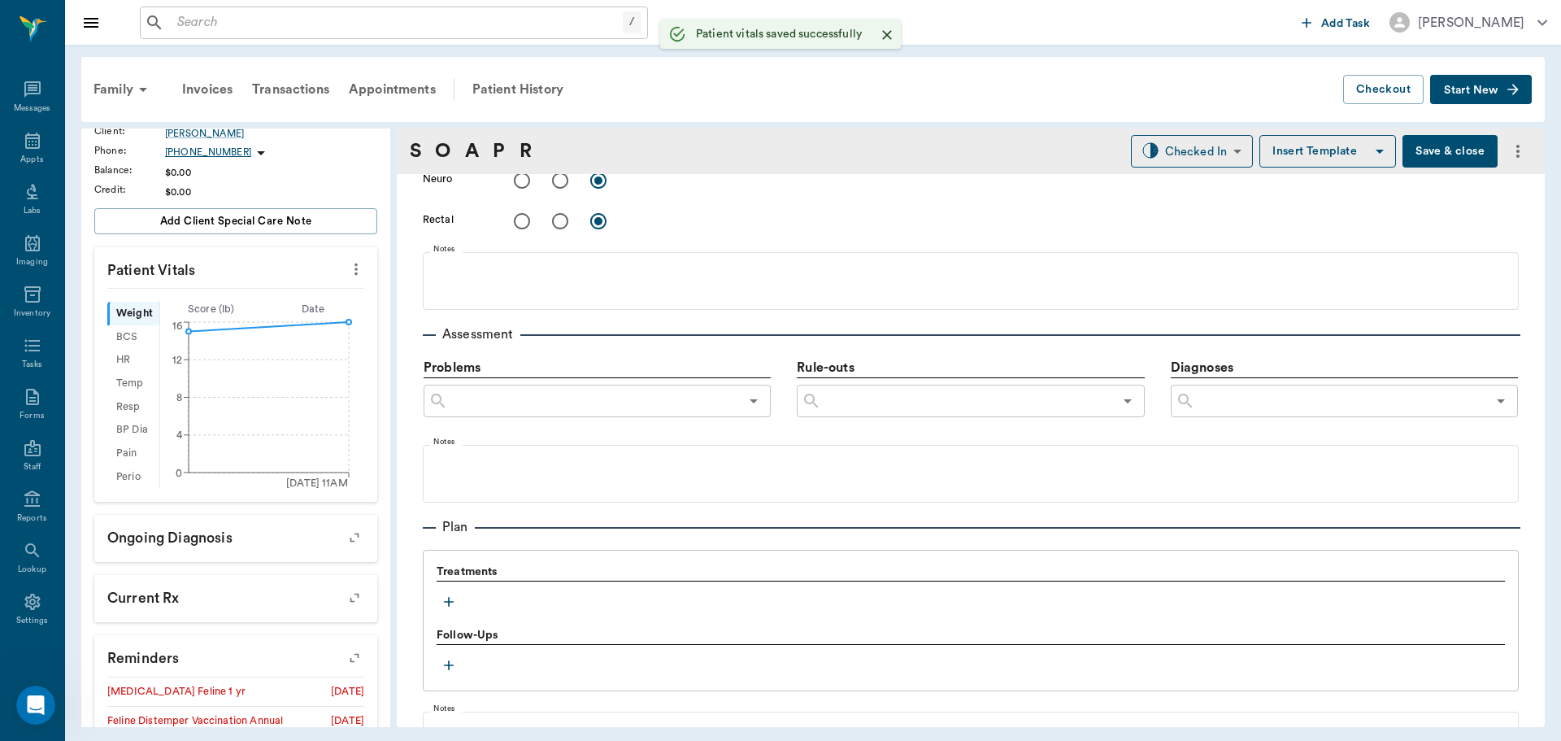
click at [450, 607] on icon "button" at bounding box center [449, 602] width 16 height 16
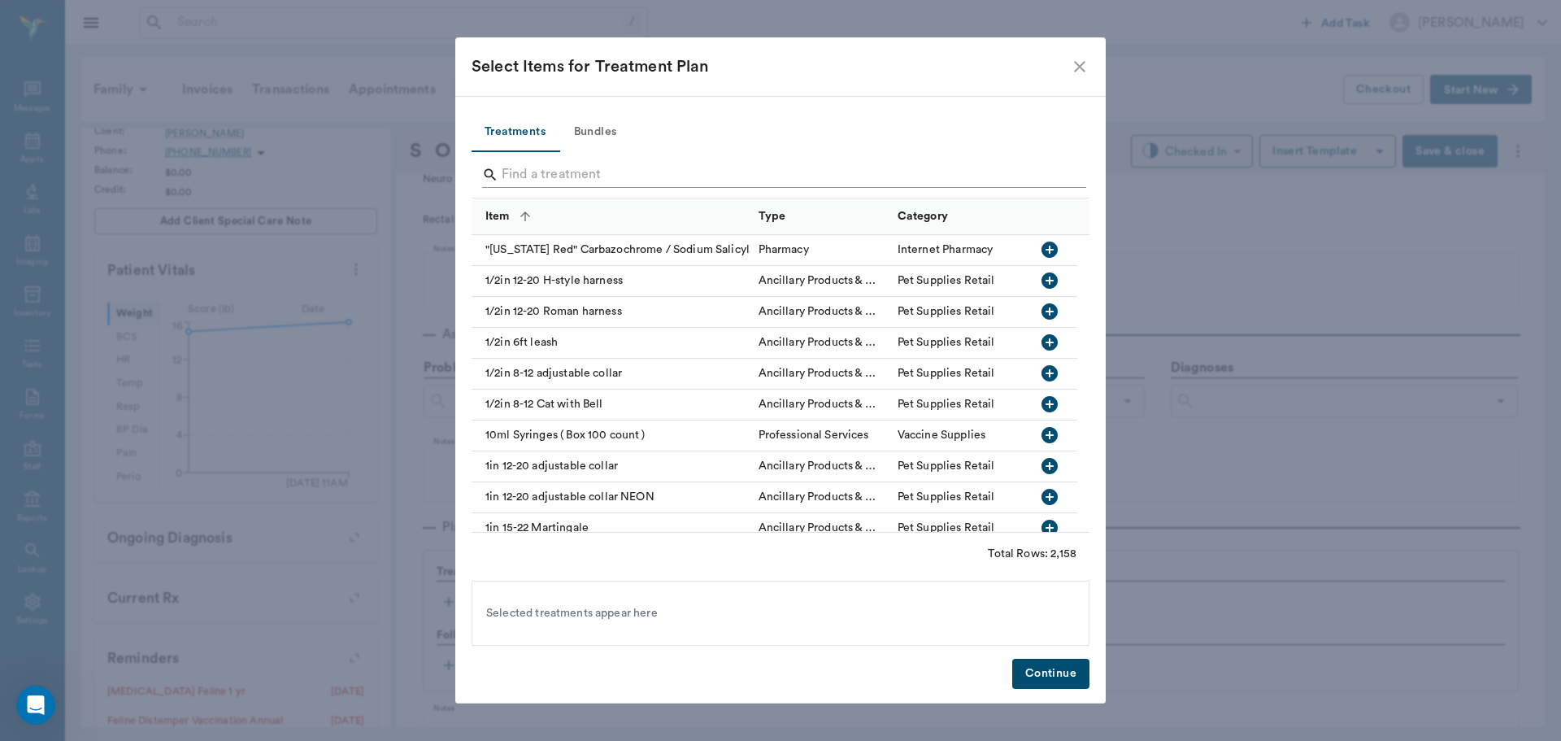
click at [533, 175] on input "Search" at bounding box center [782, 175] width 560 height 26
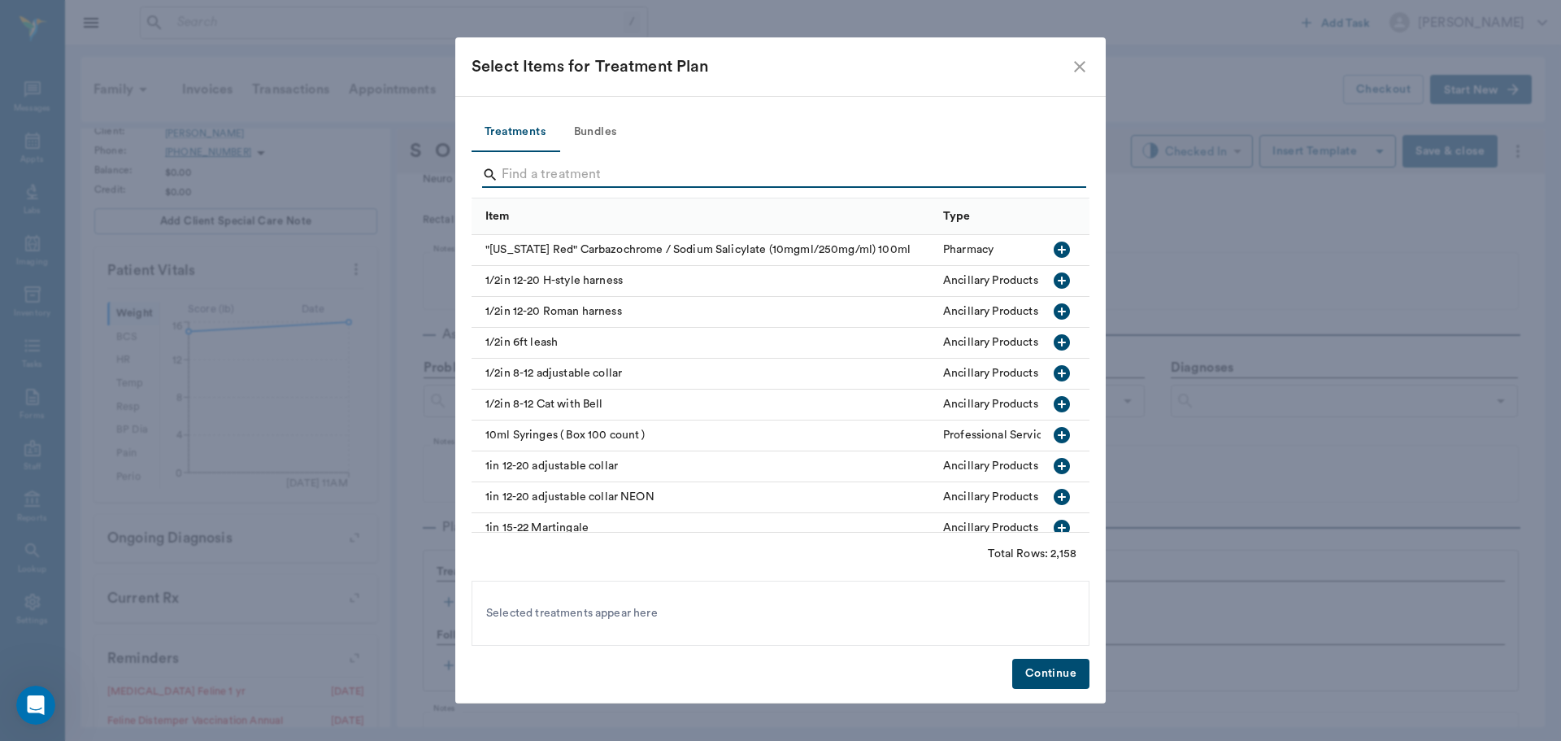
click at [607, 131] on button "Bundles" at bounding box center [595, 132] width 73 height 39
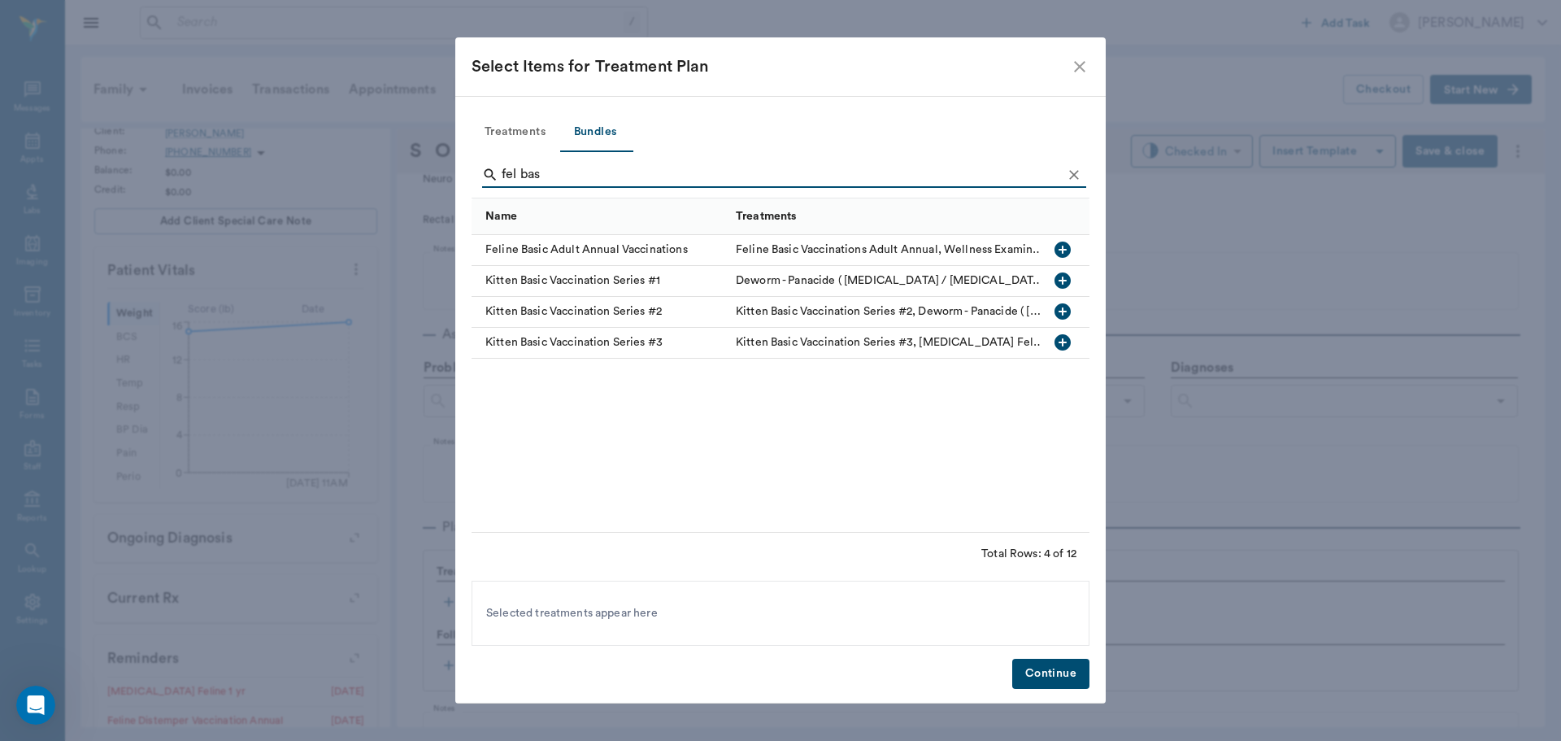
type input "fel bas"
click at [1062, 251] on icon "button" at bounding box center [1063, 249] width 16 height 16
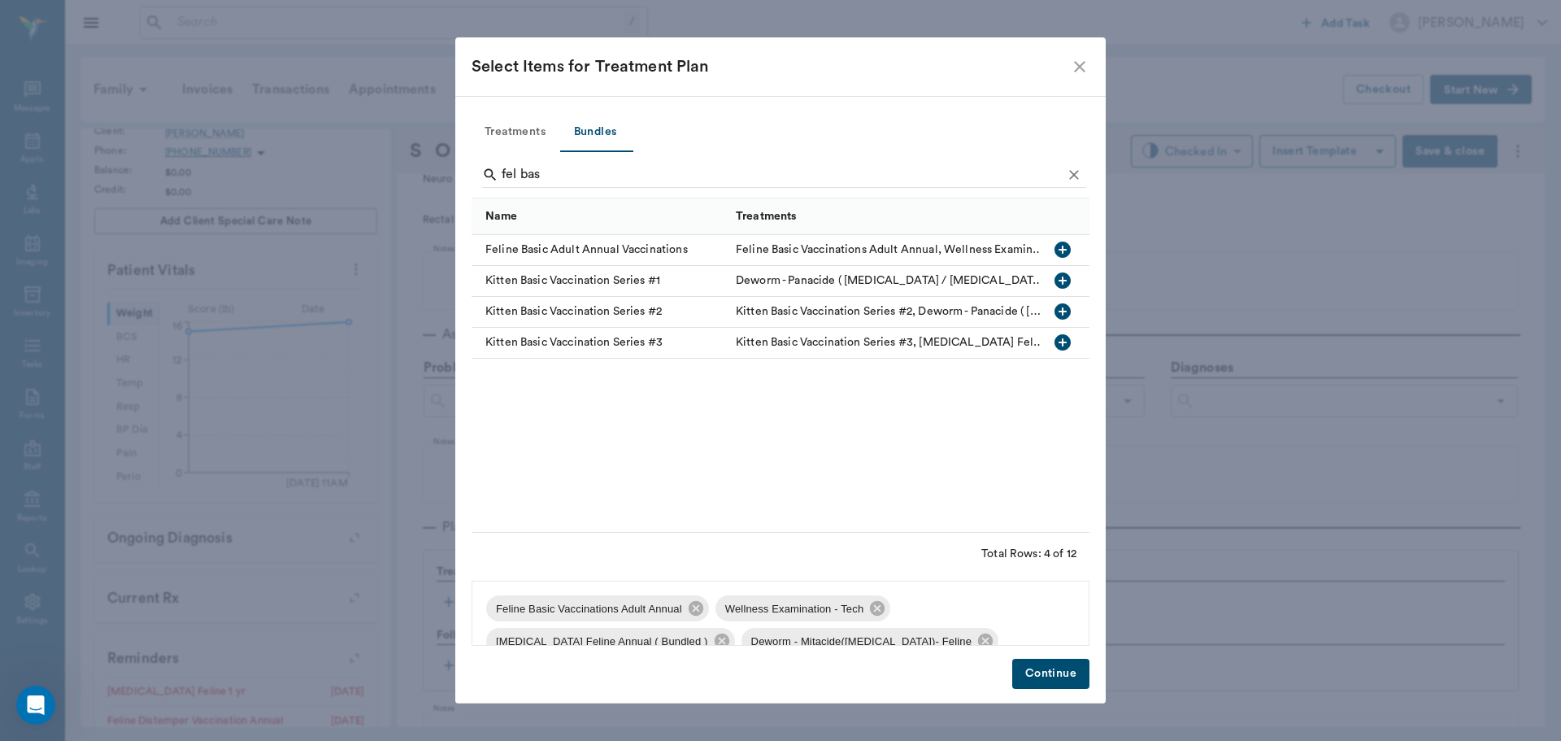
click at [1036, 672] on button "Continue" at bounding box center [1050, 674] width 77 height 30
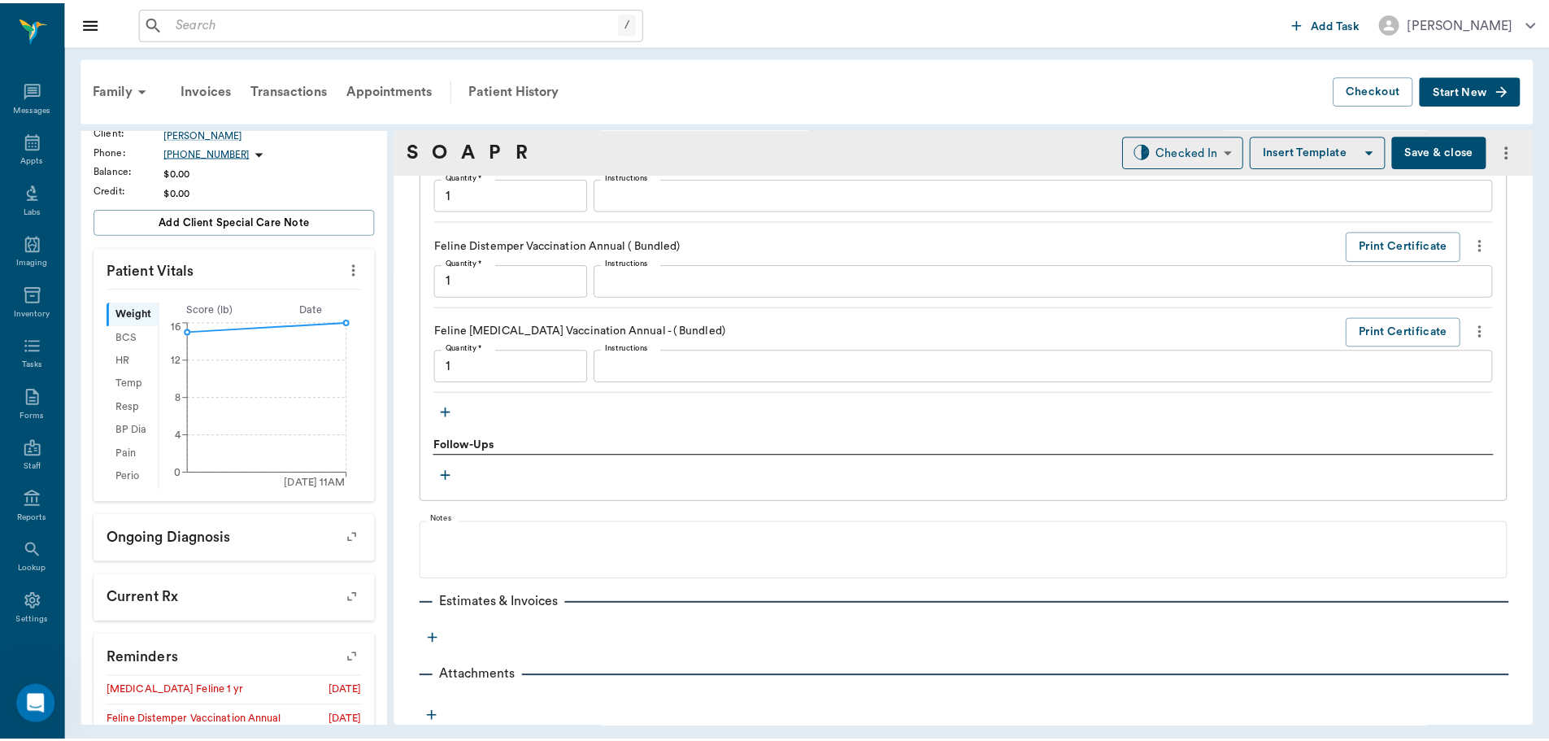
scroll to position [1524, 0]
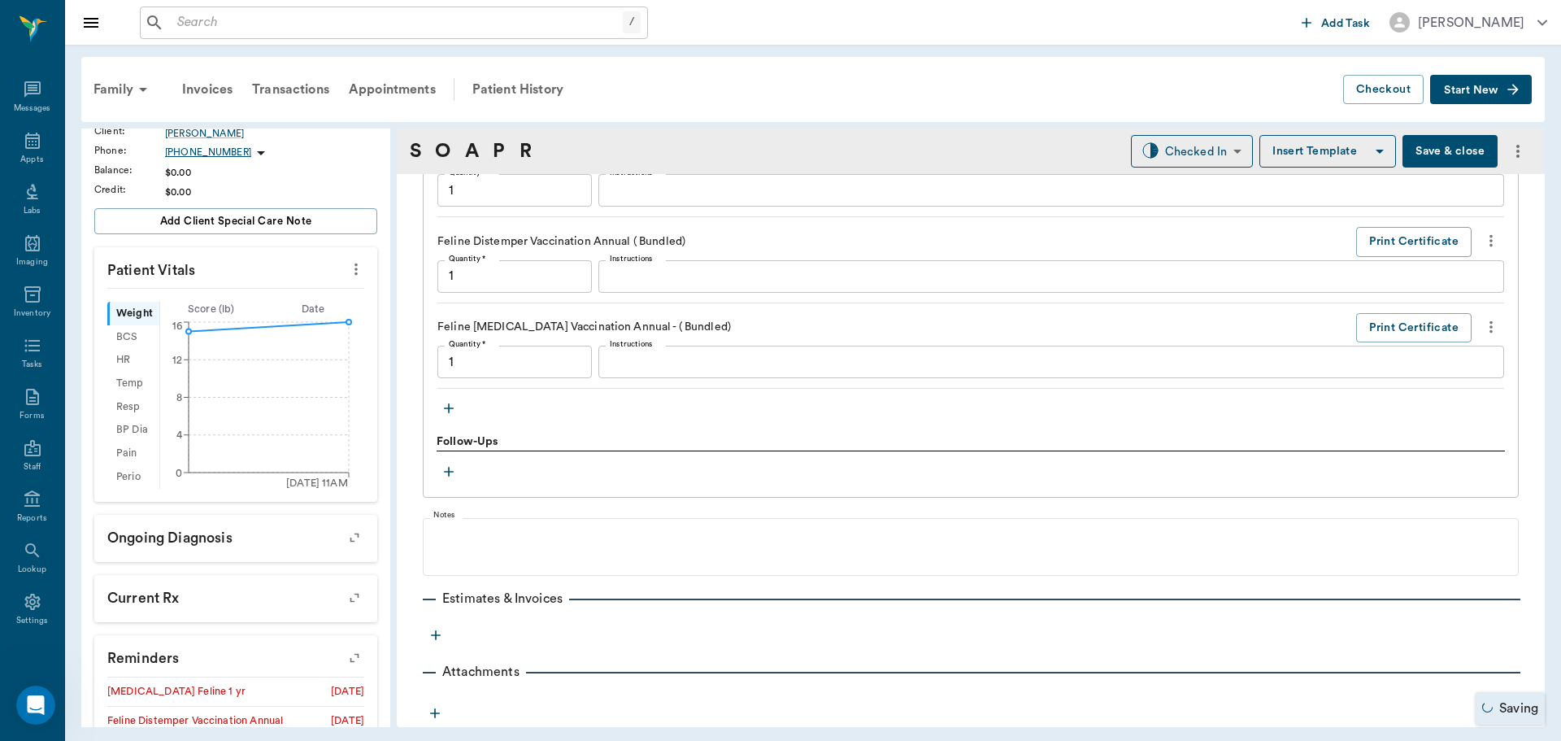
type input "1.00"
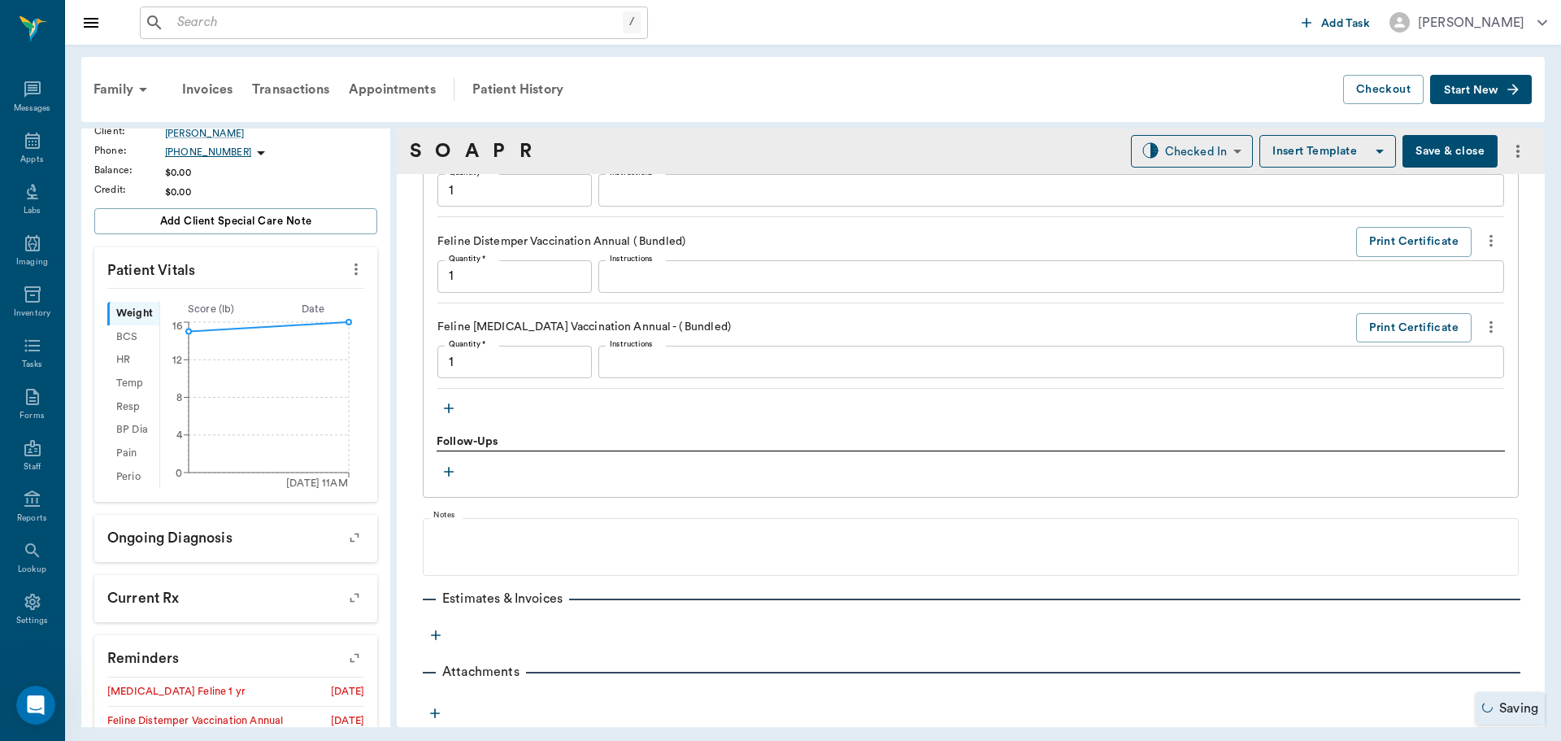
type input "1.00"
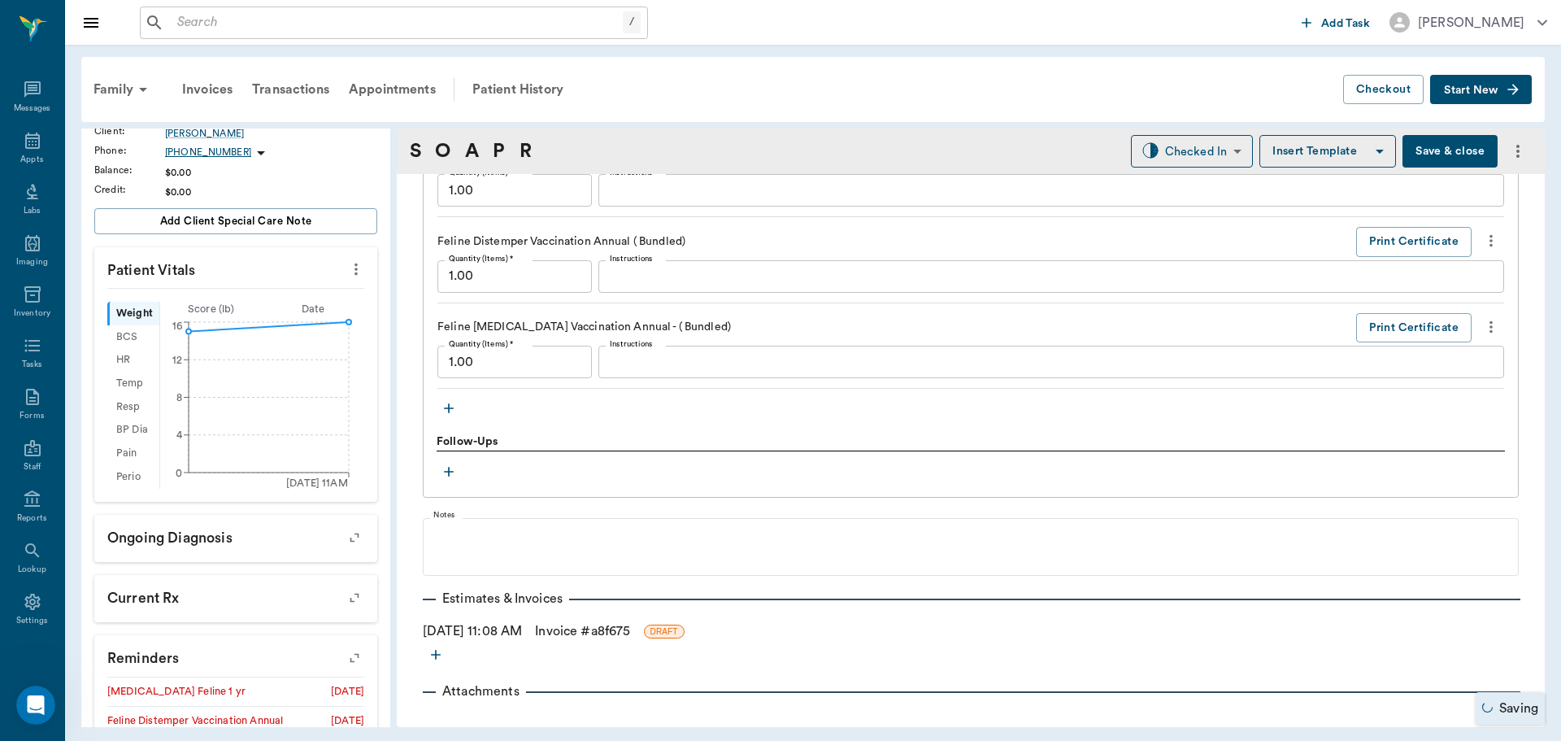
click at [611, 629] on link "Invoice # a8f675" at bounding box center [582, 631] width 95 height 20
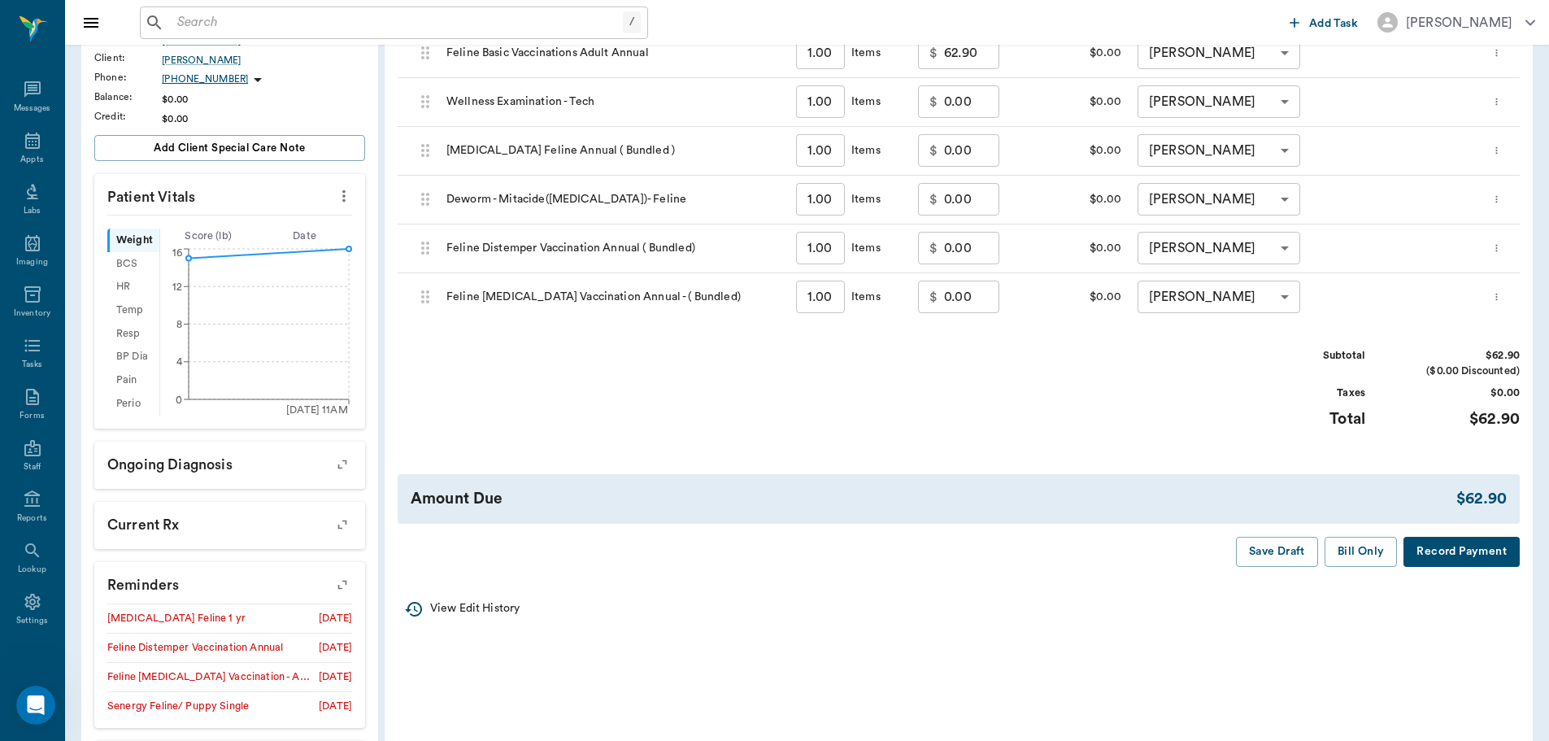
scroll to position [325, 0]
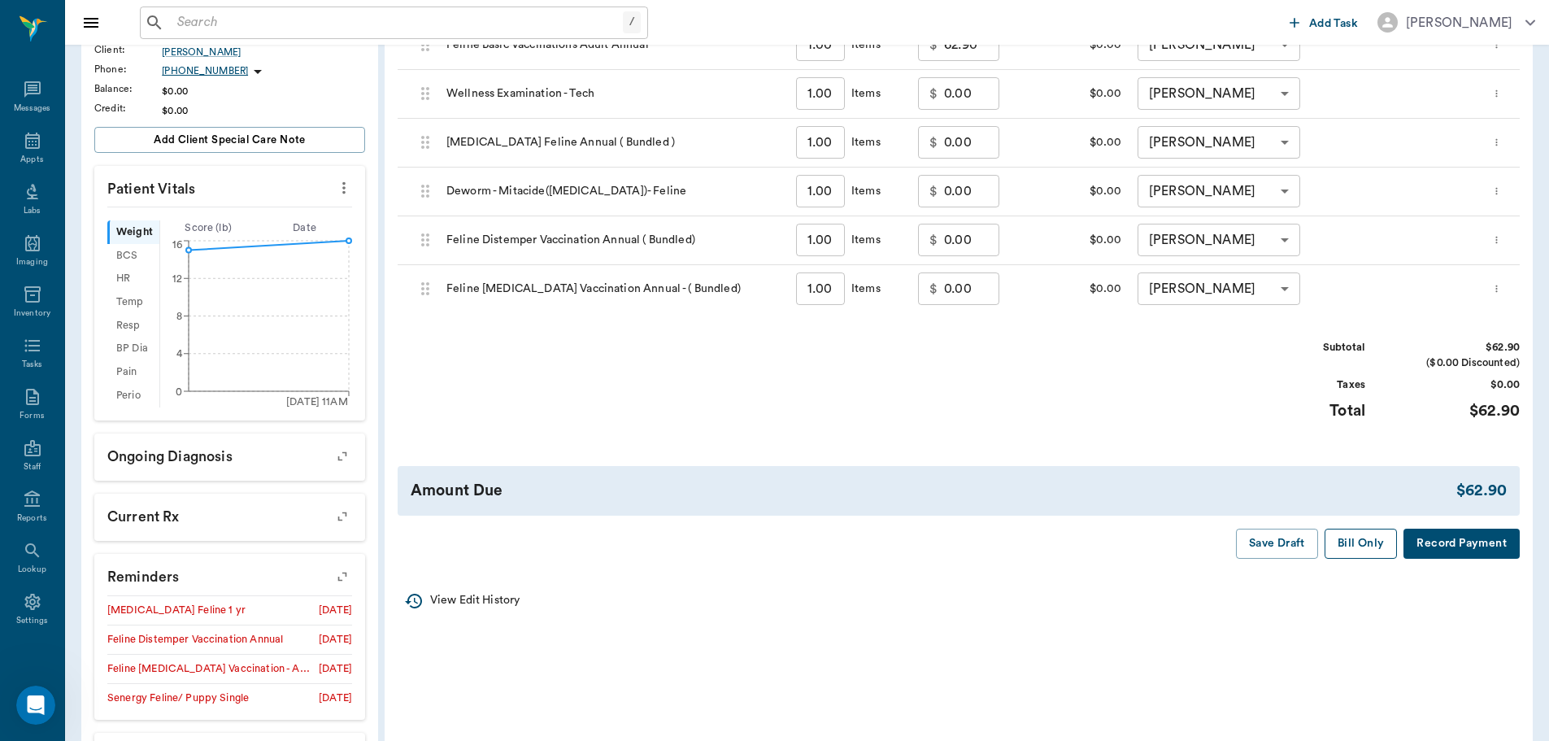
click at [1346, 556] on button "Bill Only" at bounding box center [1360, 543] width 73 height 30
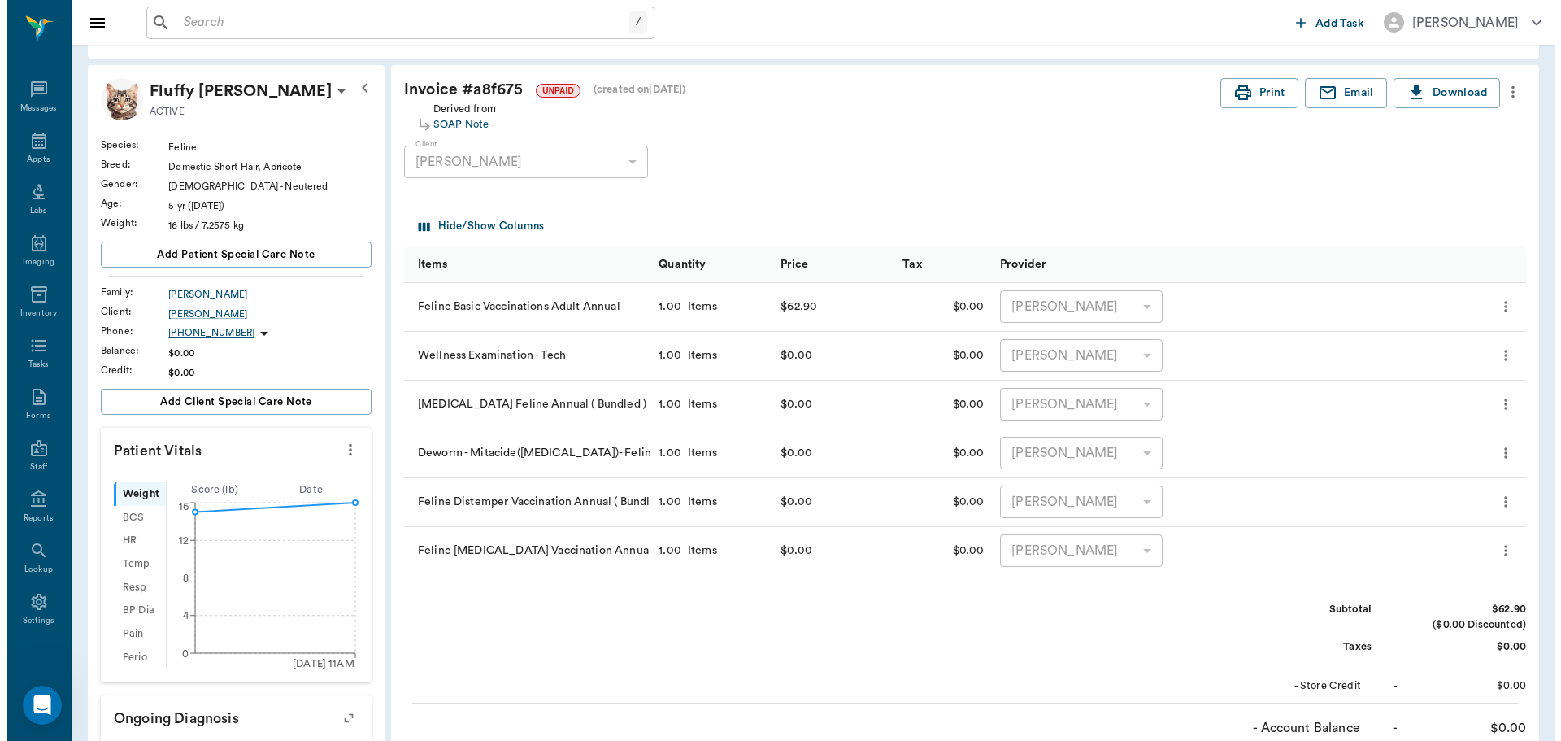
scroll to position [0, 0]
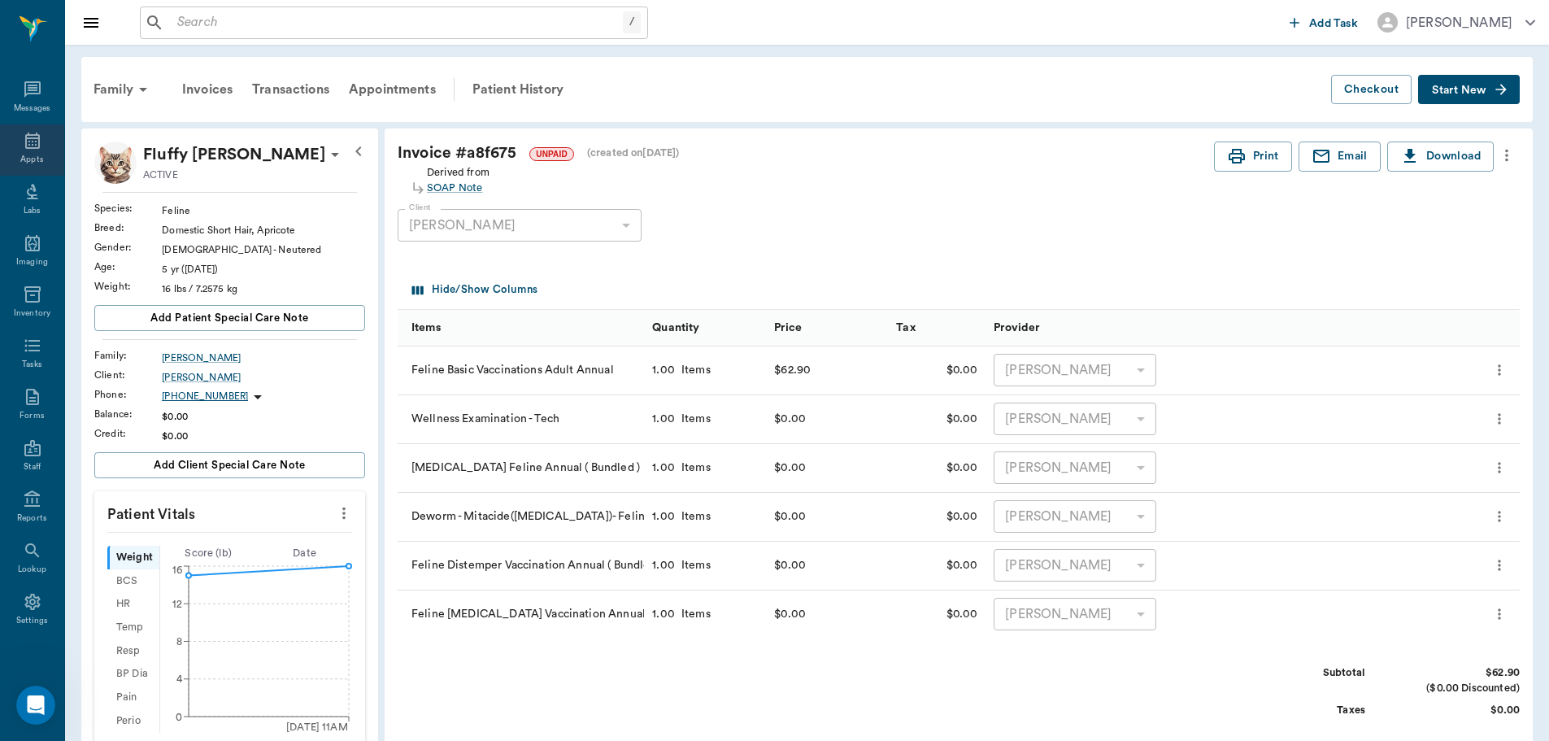
click at [20, 160] on div "Appts" at bounding box center [31, 160] width 23 height 12
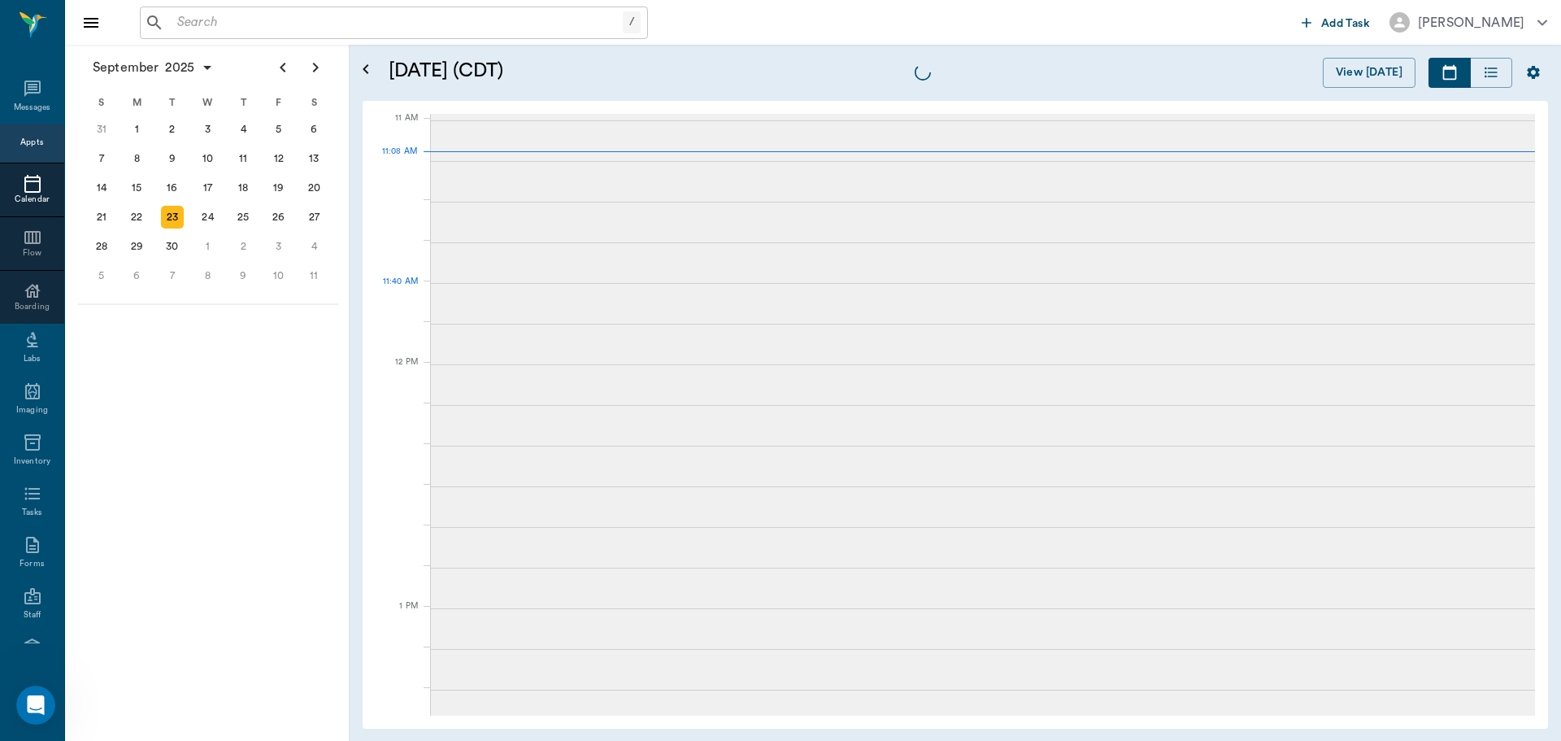
scroll to position [733, 0]
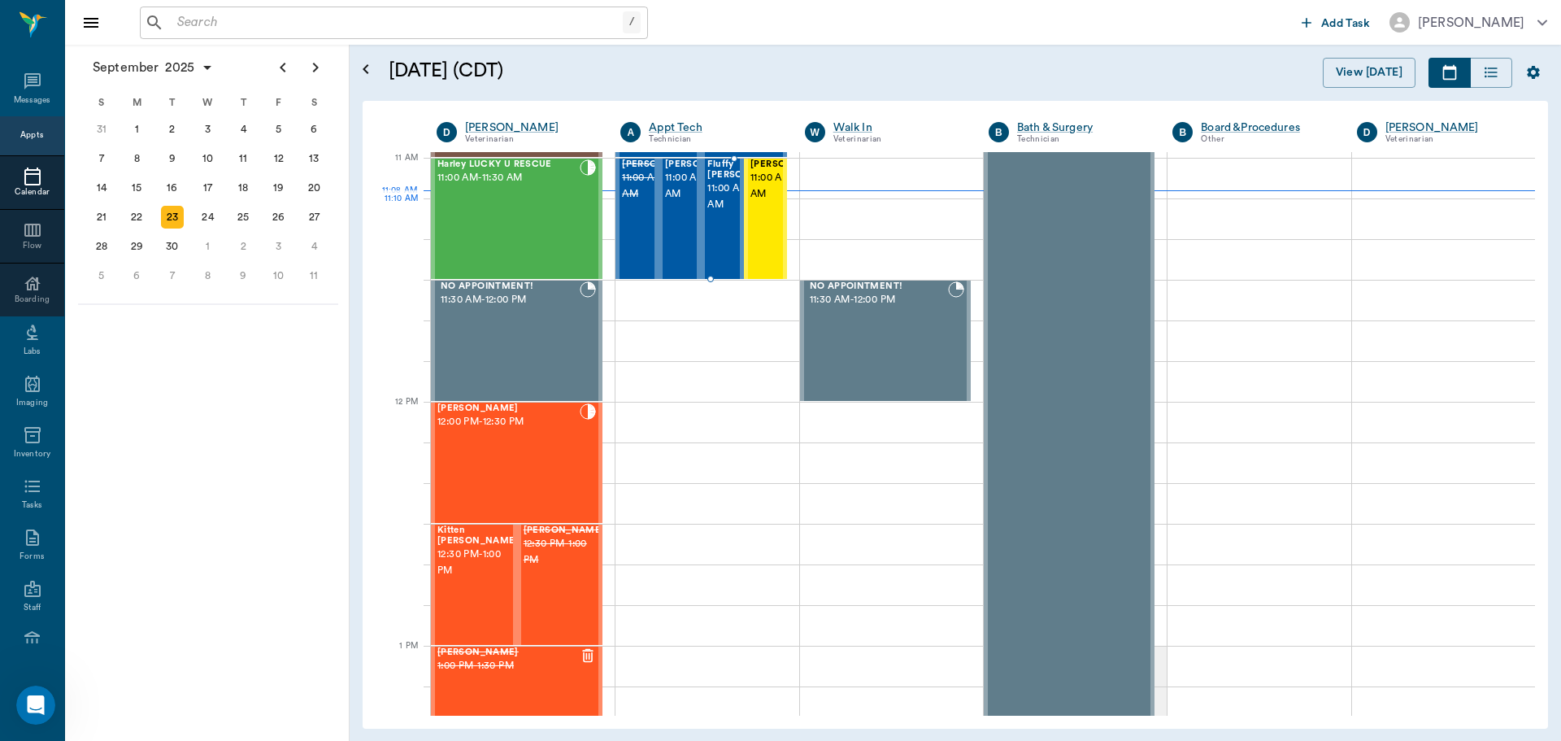
click at [715, 210] on span "11:00 AM - 11:30 AM" at bounding box center [747, 196] width 81 height 33
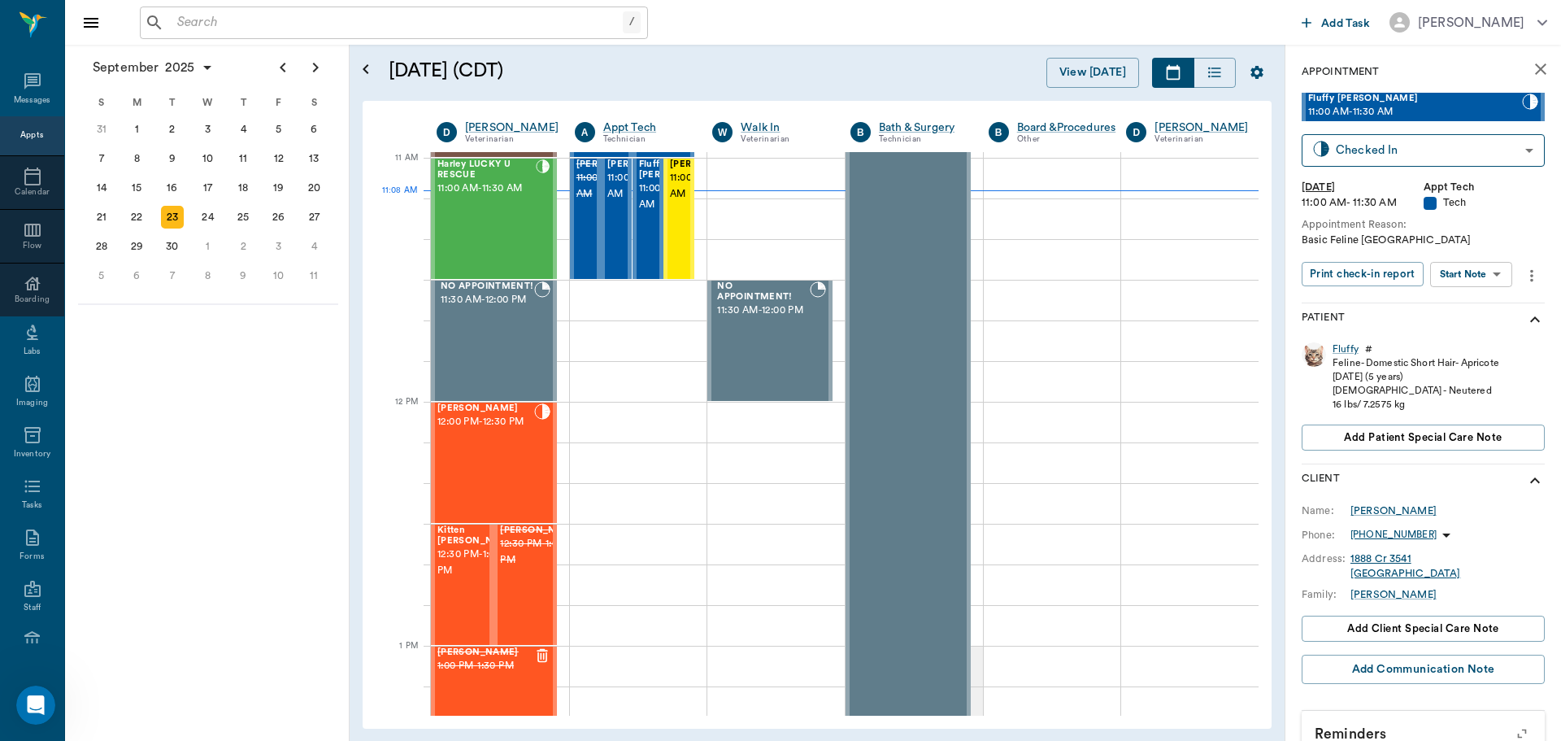
click at [1509, 276] on body "/ ​ Add Task [PERSON_NAME] Nectar Messages Appts Calendar Flow Boarding Labs Im…" at bounding box center [780, 370] width 1561 height 741
click at [617, 218] on div at bounding box center [780, 370] width 1561 height 741
click at [614, 202] on span "11:00 AM - 11:30 AM" at bounding box center [647, 186] width 81 height 33
click at [1475, 272] on body "/ ​ Add Task [PERSON_NAME] Nectar Messages Appts Calendar Flow Boarding Labs Im…" at bounding box center [780, 370] width 1561 height 741
click at [1468, 307] on button "Start SOAP" at bounding box center [1452, 307] width 55 height 19
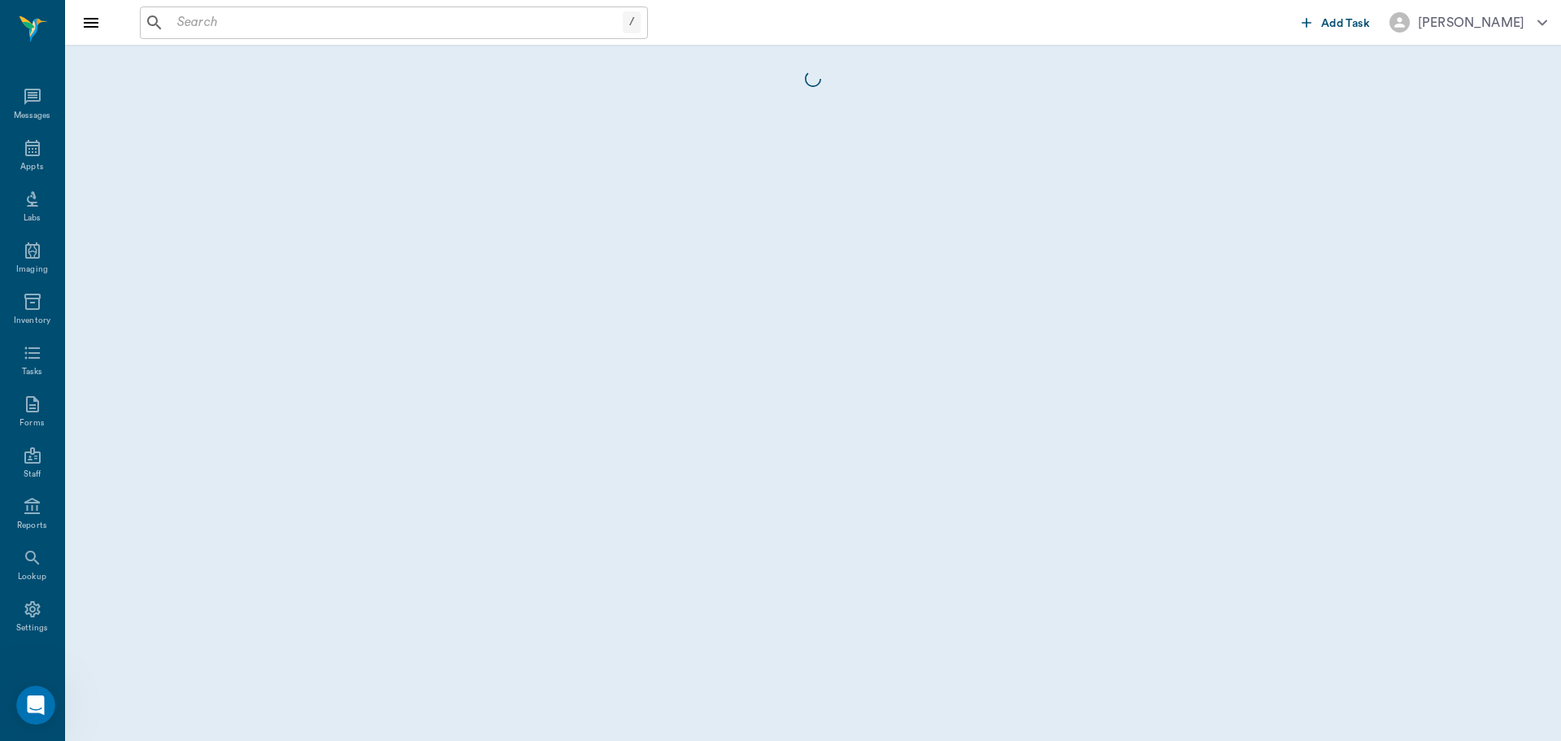
scroll to position [7, 0]
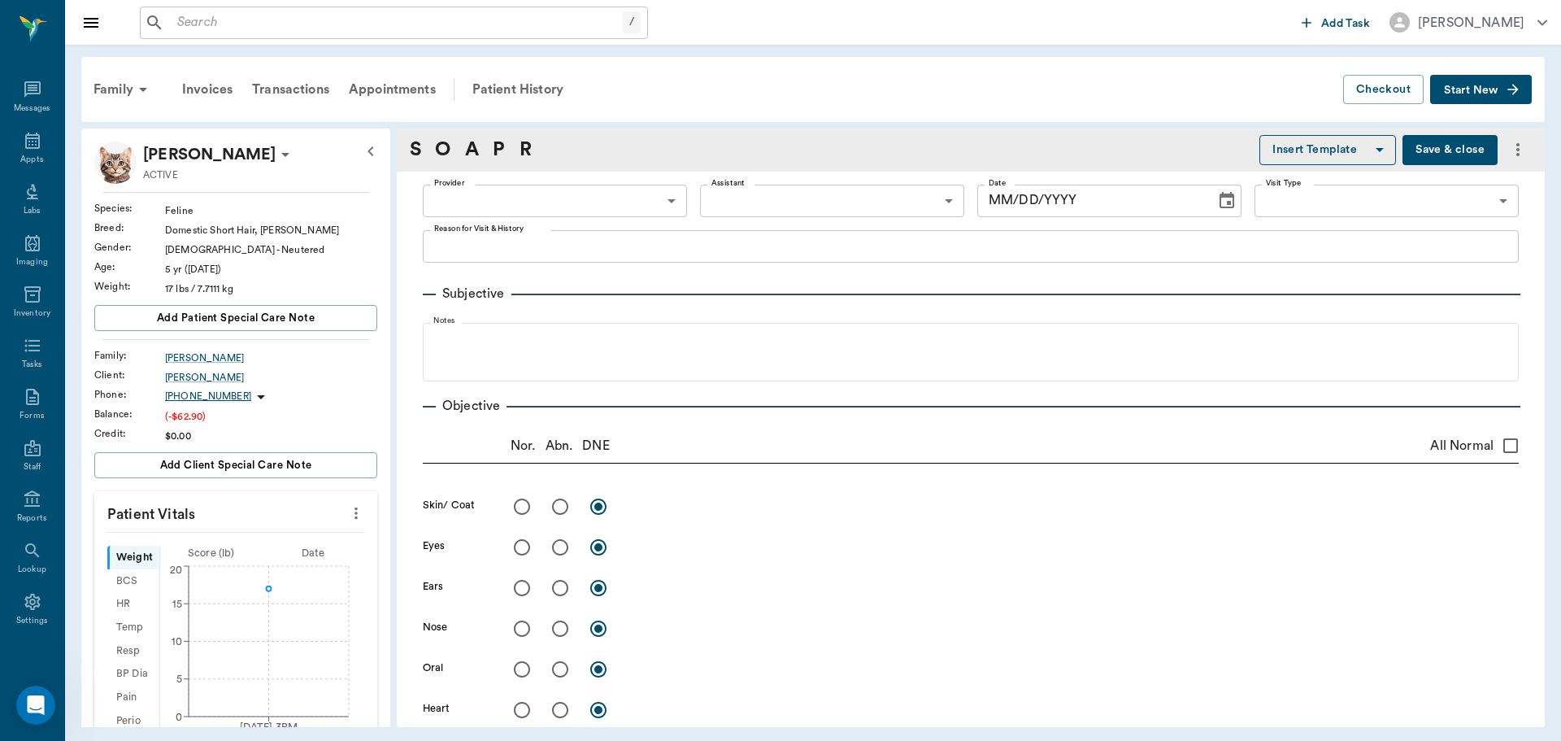
type input "63ec2f075fda476ae8351a4c"
type input "65d2be4f46e3a538d89b8c1a"
type textarea "Basic Feline [GEOGRAPHIC_DATA]"
type input "[DATE]"
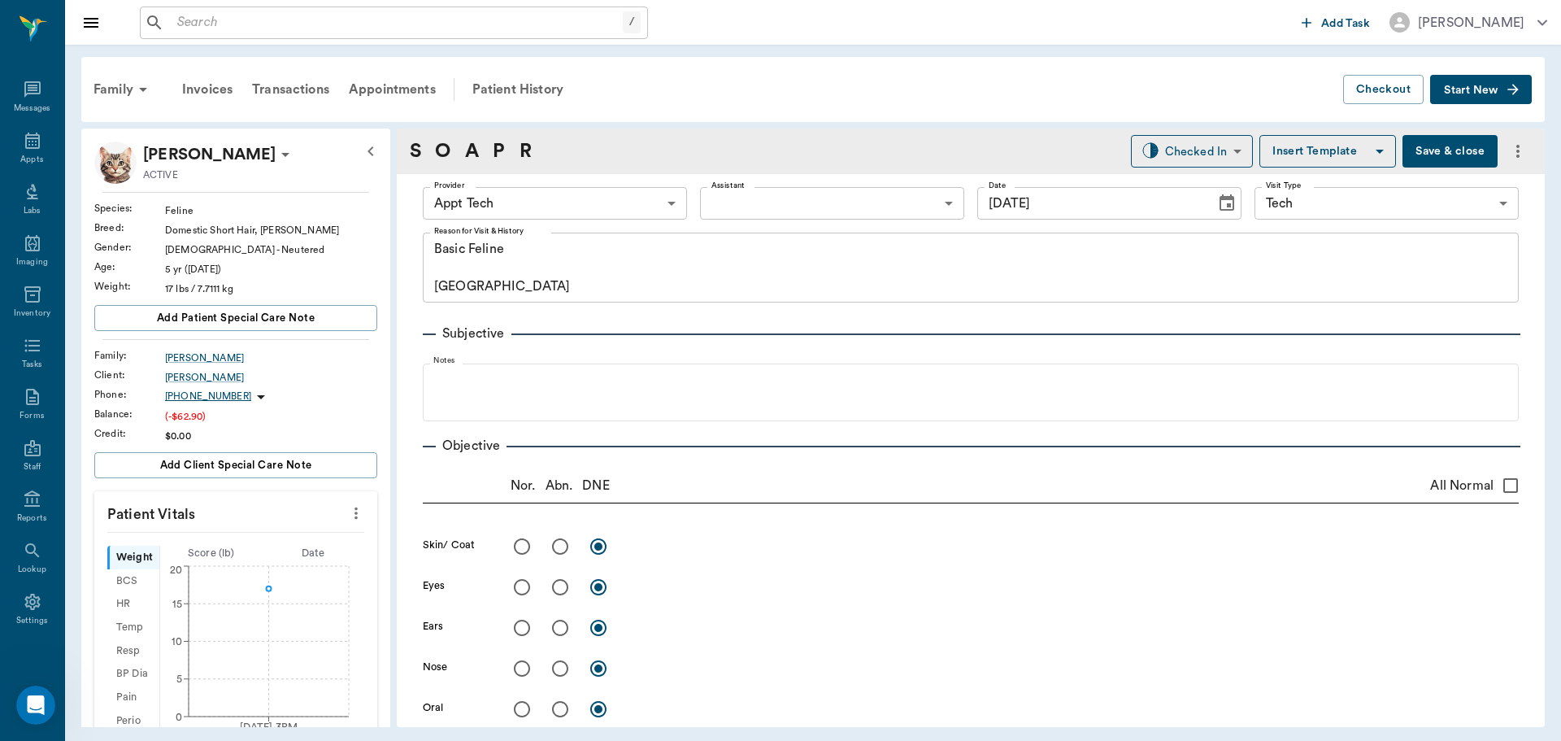
click at [619, 215] on body "/ ​ Add Task [PERSON_NAME] Nectar Messages Appts Labs Imaging Inventory Tasks F…" at bounding box center [780, 370] width 1561 height 741
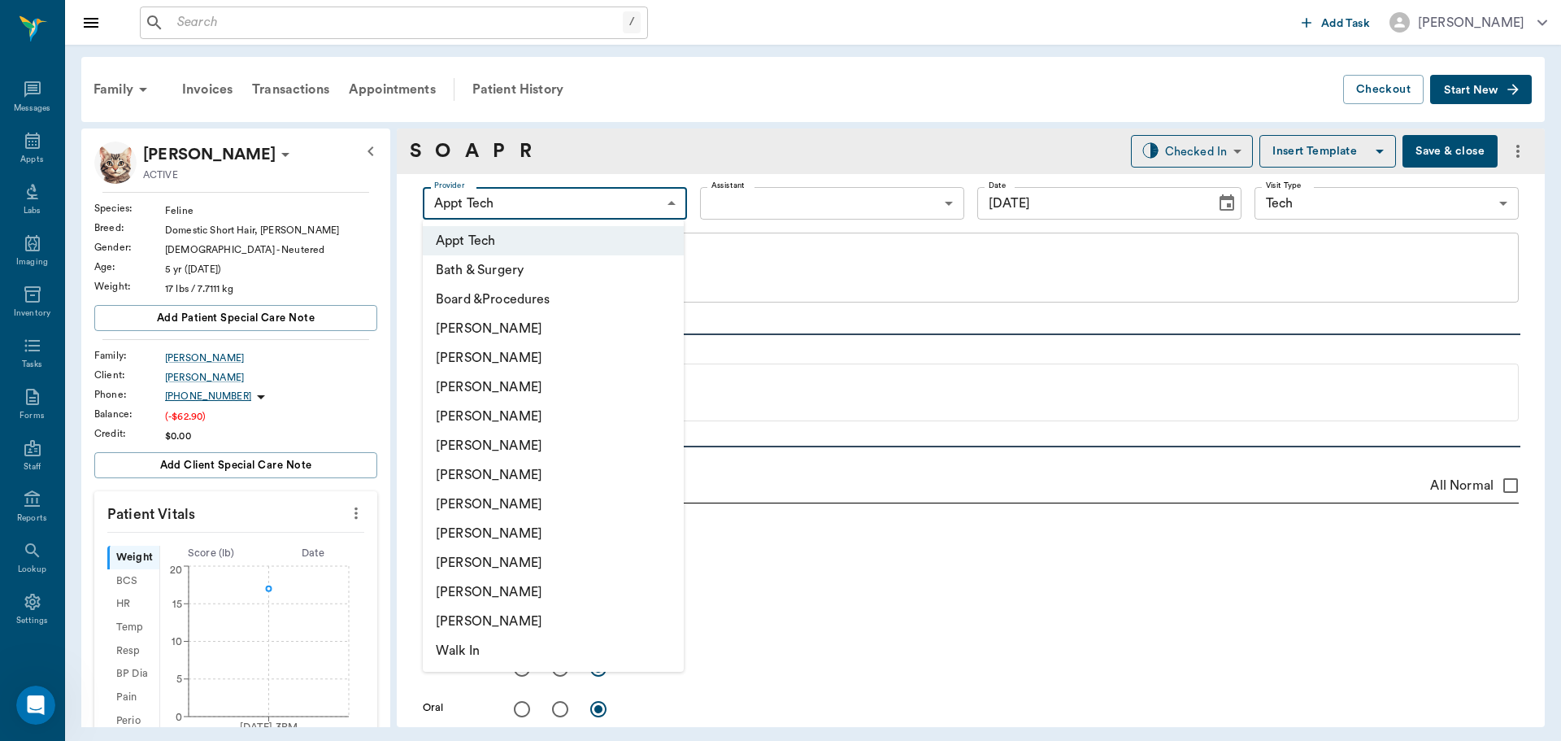
click at [557, 389] on li "[PERSON_NAME]" at bounding box center [553, 386] width 261 height 29
type input "642ef10e332a41444de2bad1"
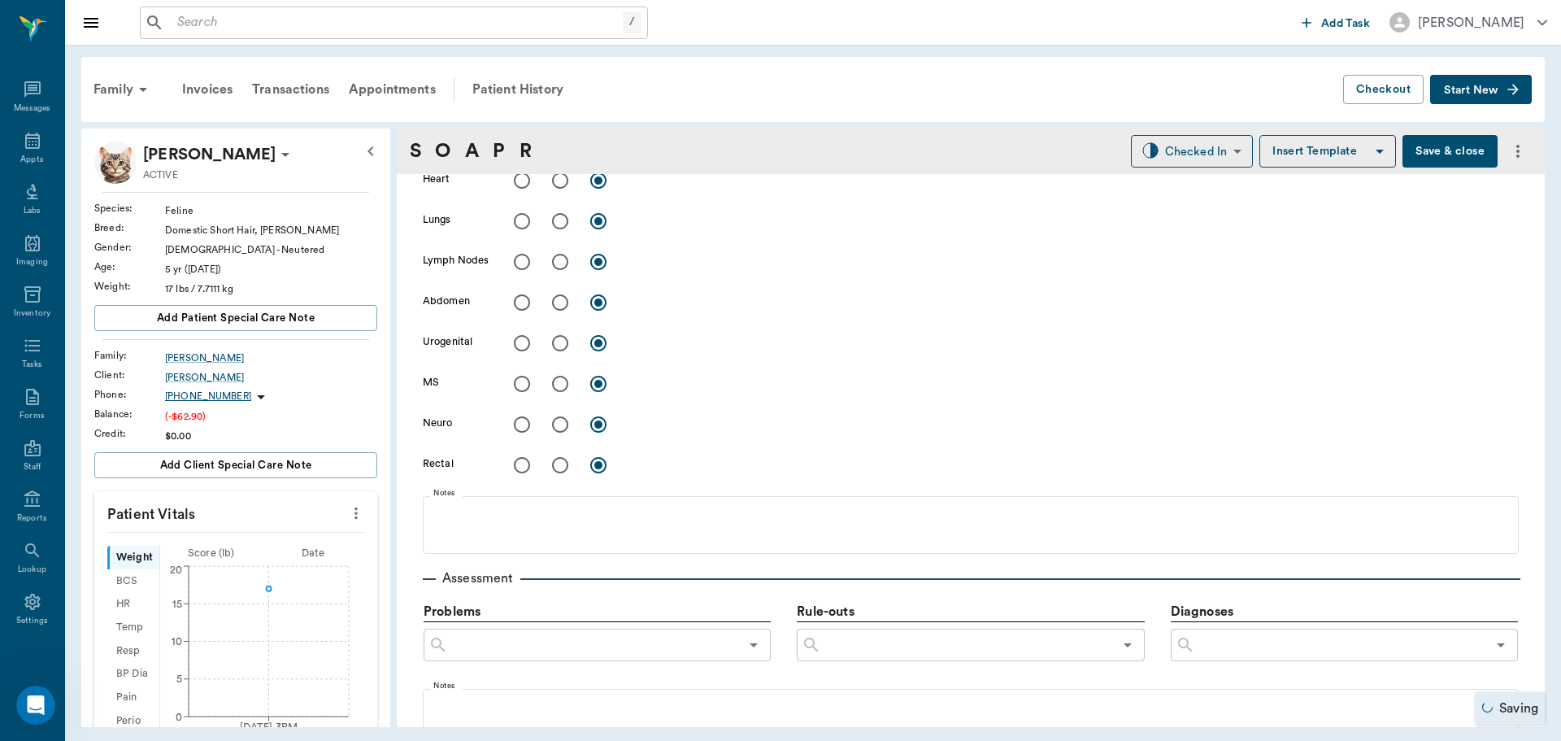
scroll to position [976, 0]
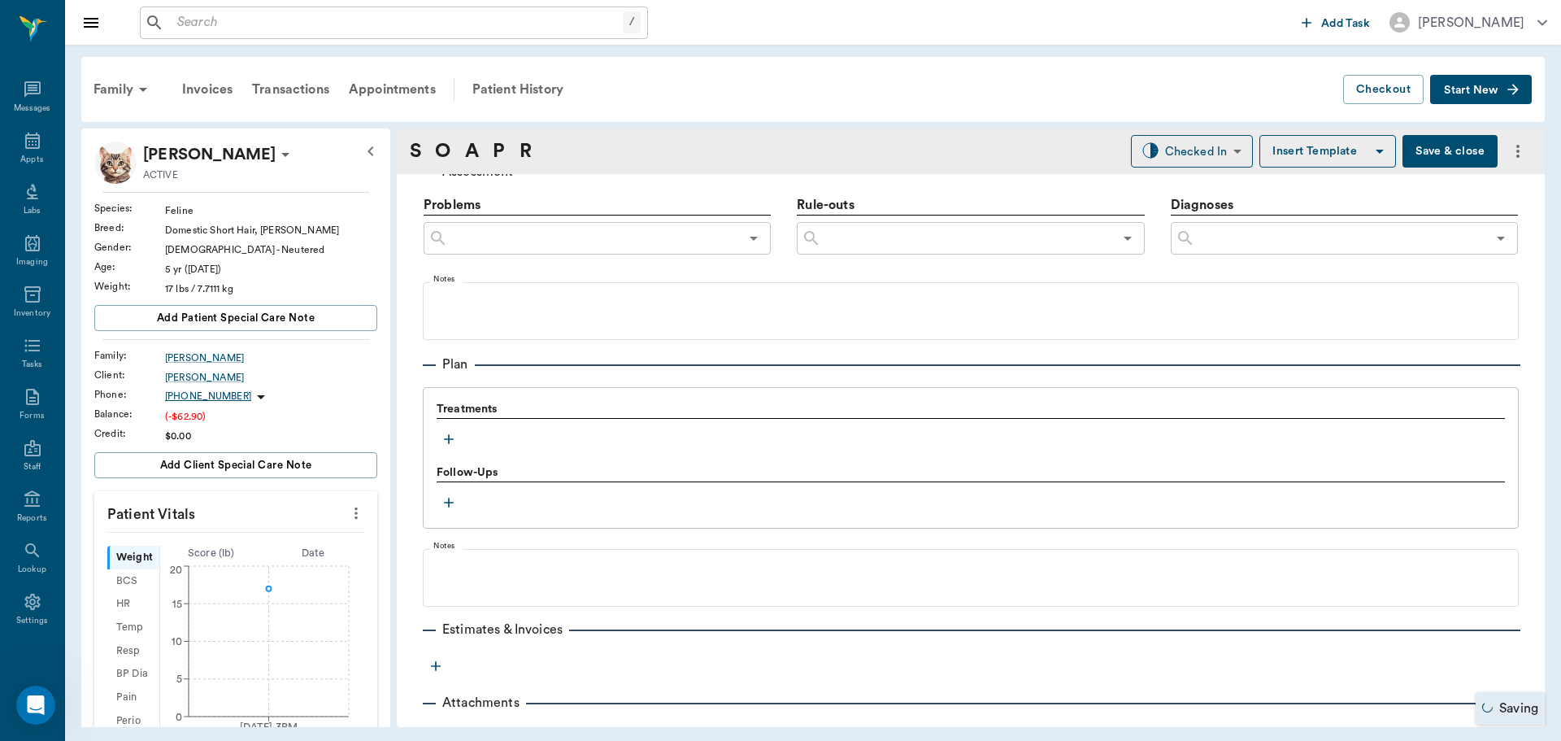
click at [450, 445] on icon "button" at bounding box center [449, 439] width 16 height 16
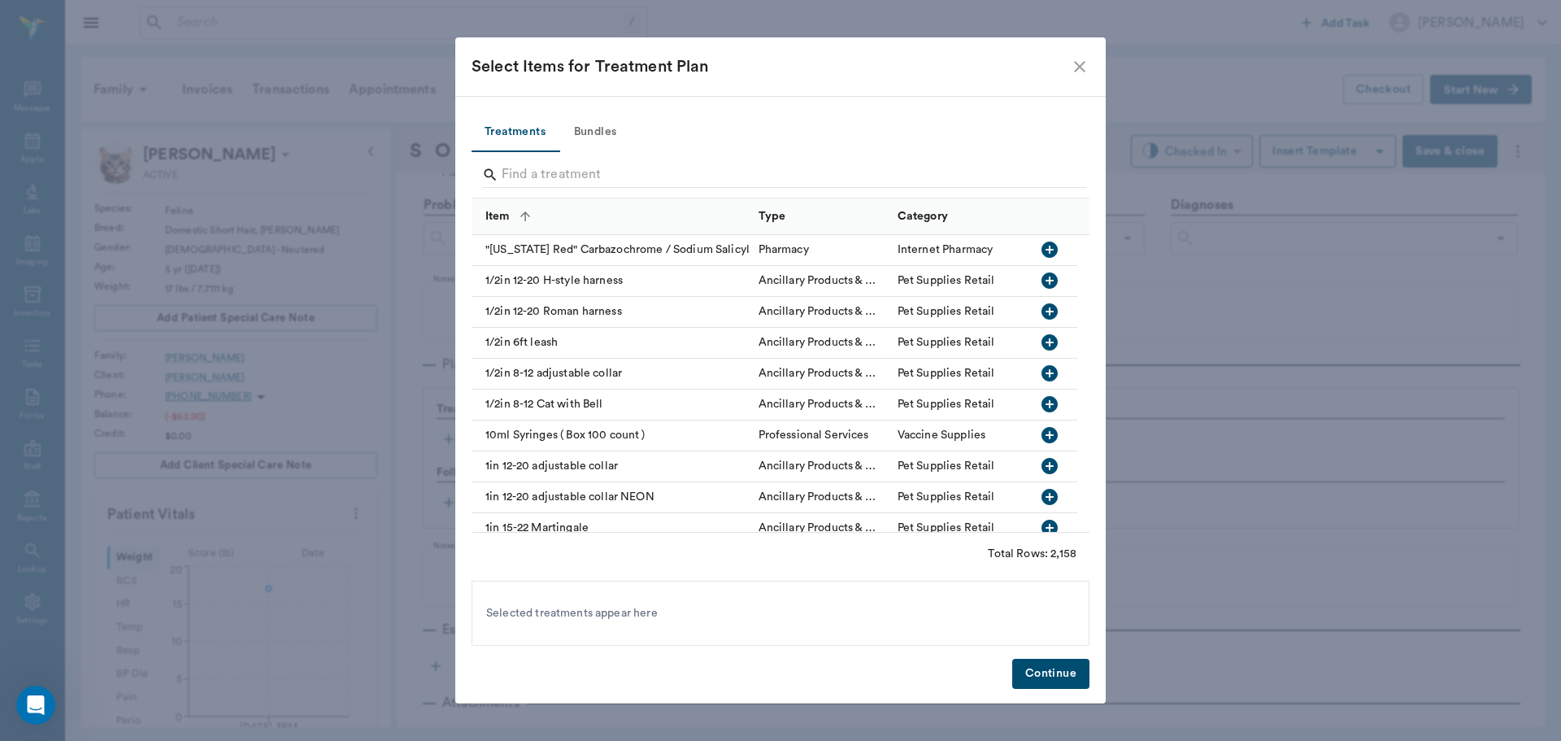
click at [610, 133] on button "Bundles" at bounding box center [595, 132] width 73 height 39
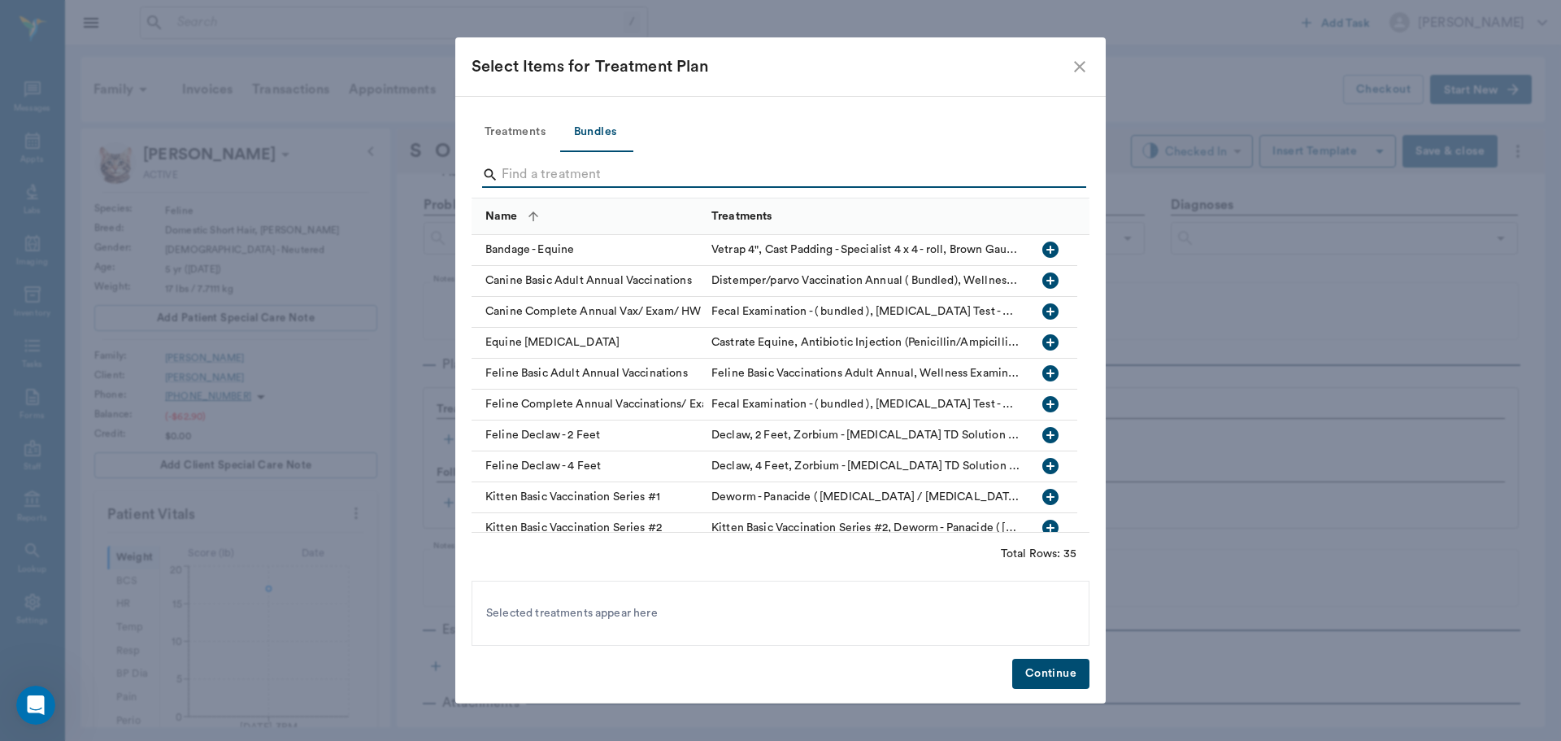
click at [619, 178] on input "Search" at bounding box center [782, 175] width 560 height 26
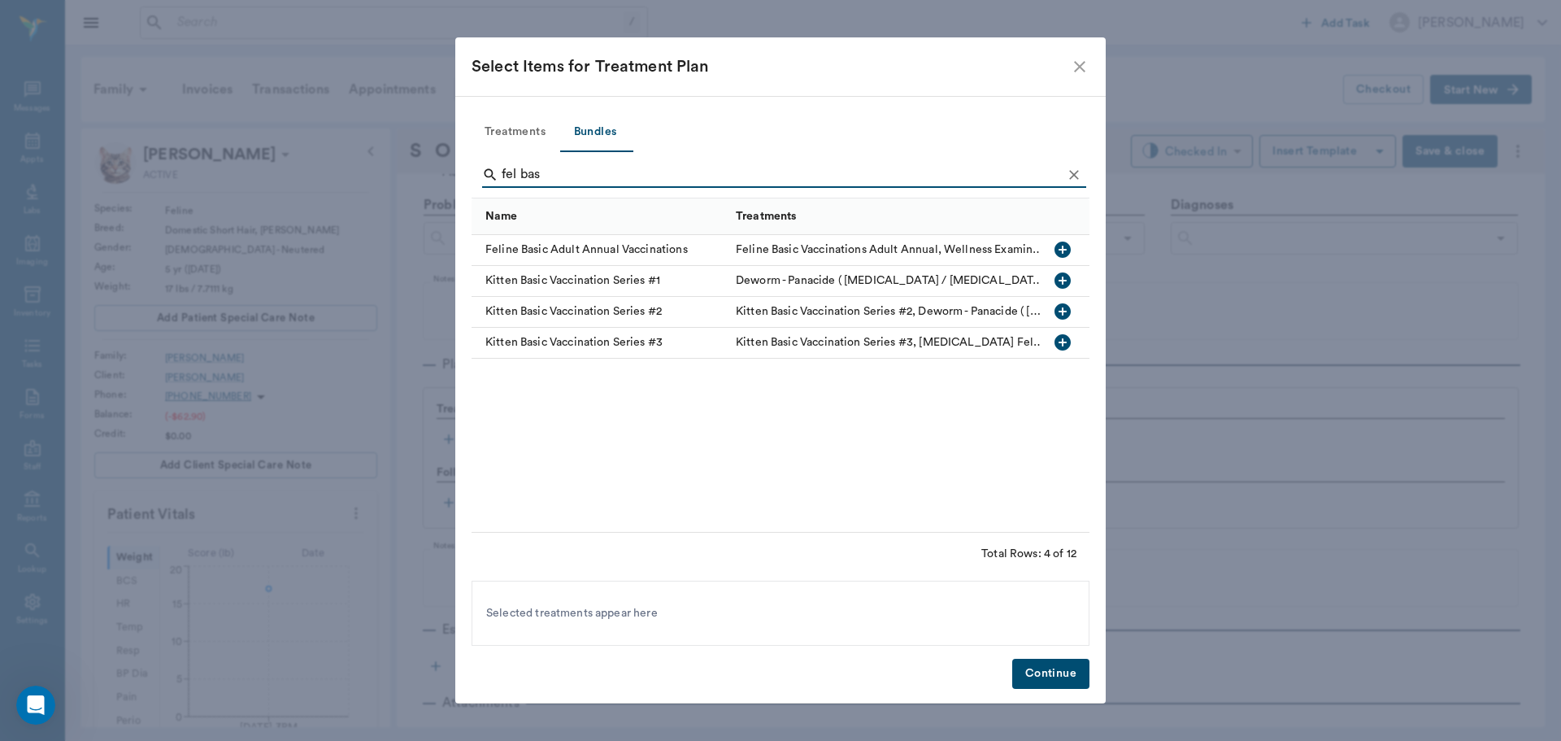
type input "fel bas"
click at [1062, 253] on icon "button" at bounding box center [1063, 249] width 16 height 16
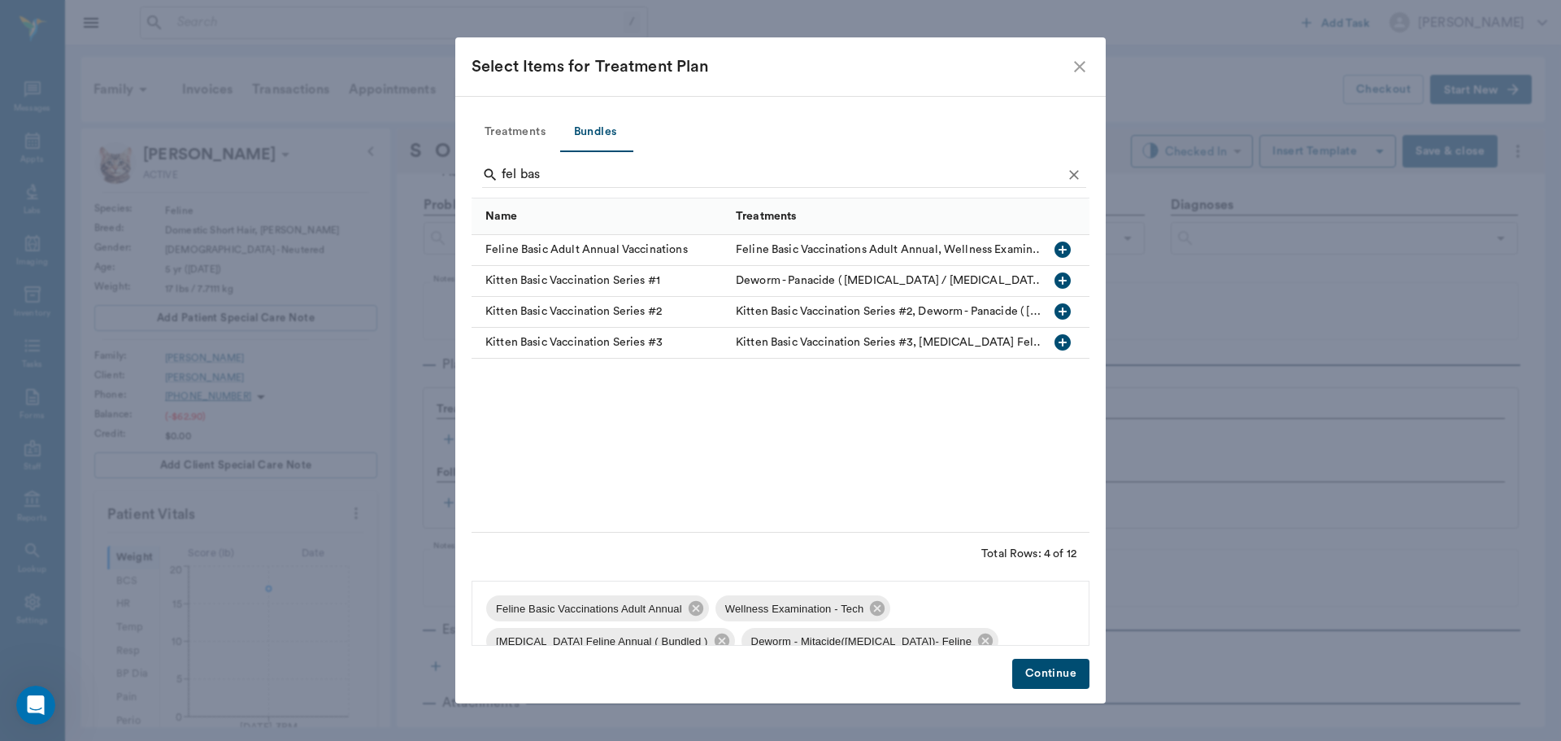
click at [1039, 664] on button "Continue" at bounding box center [1050, 674] width 77 height 30
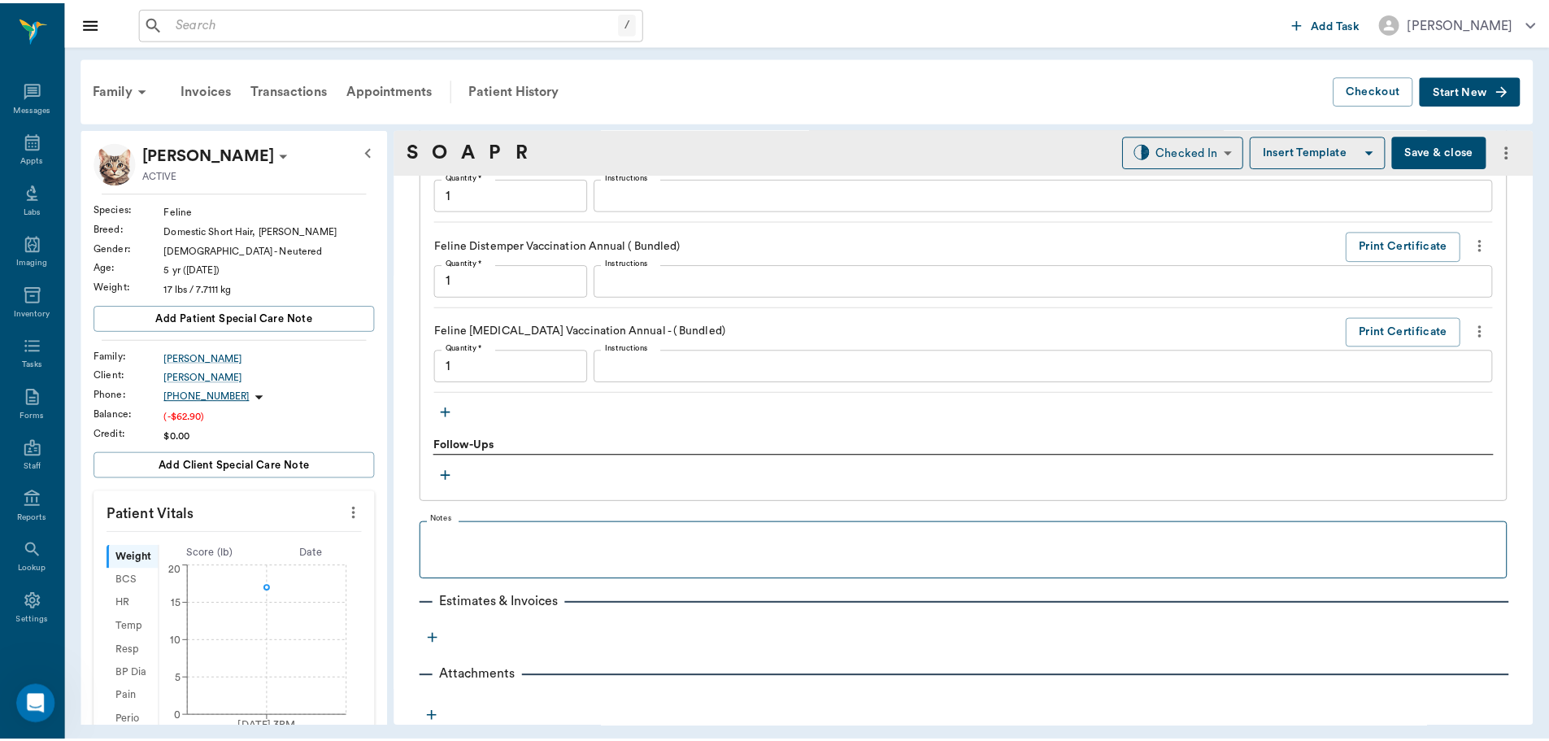
scroll to position [1524, 0]
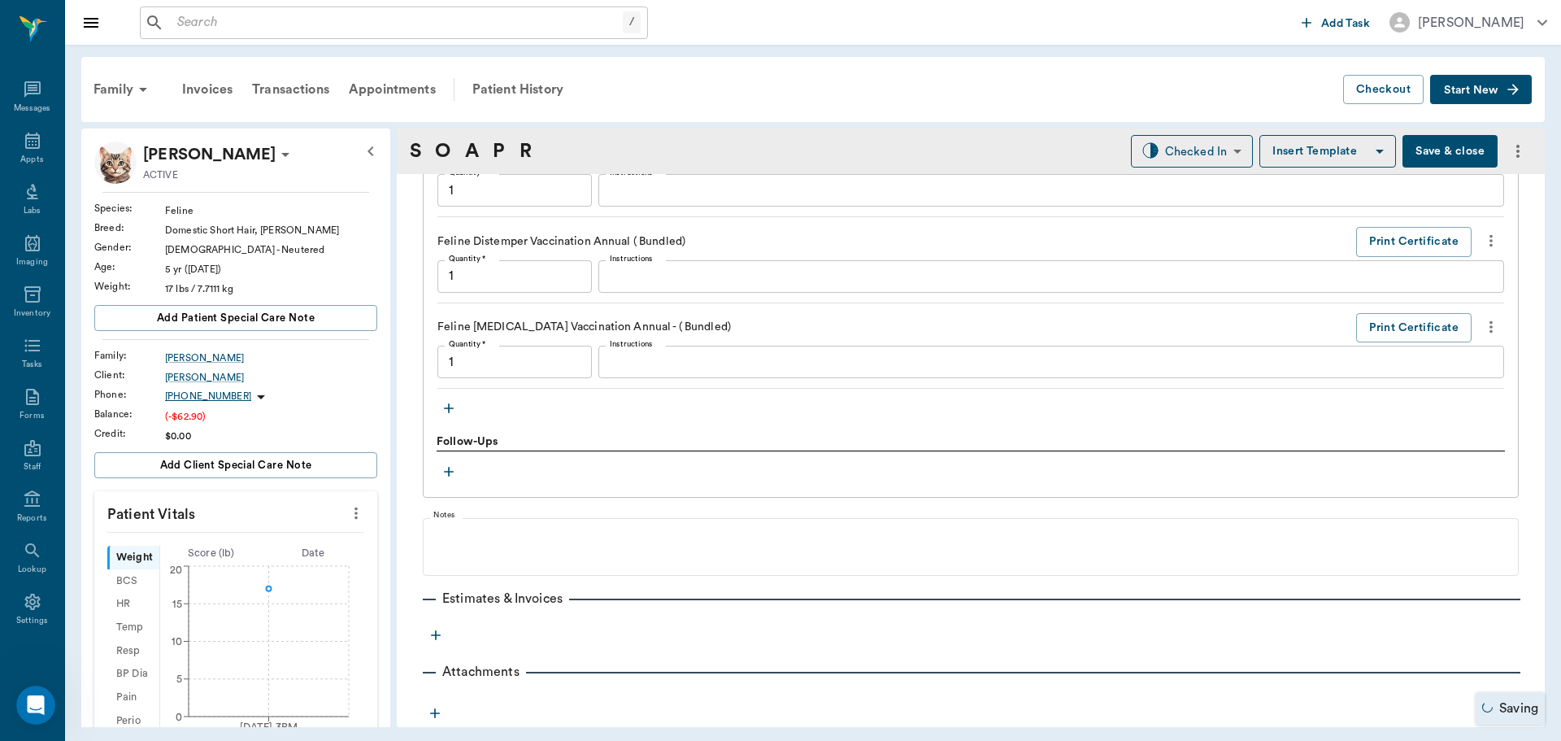
type input "1.00"
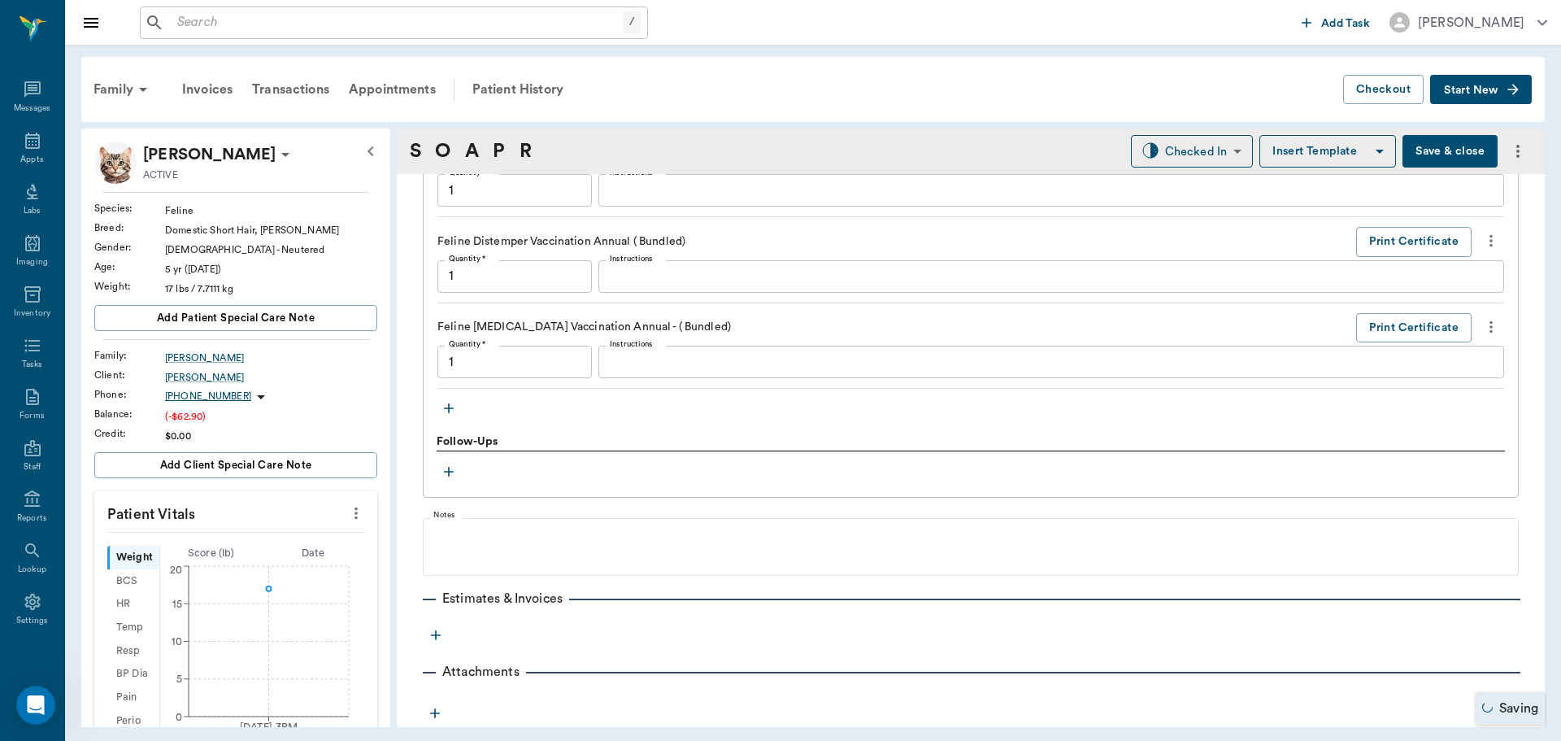
type input "1.00"
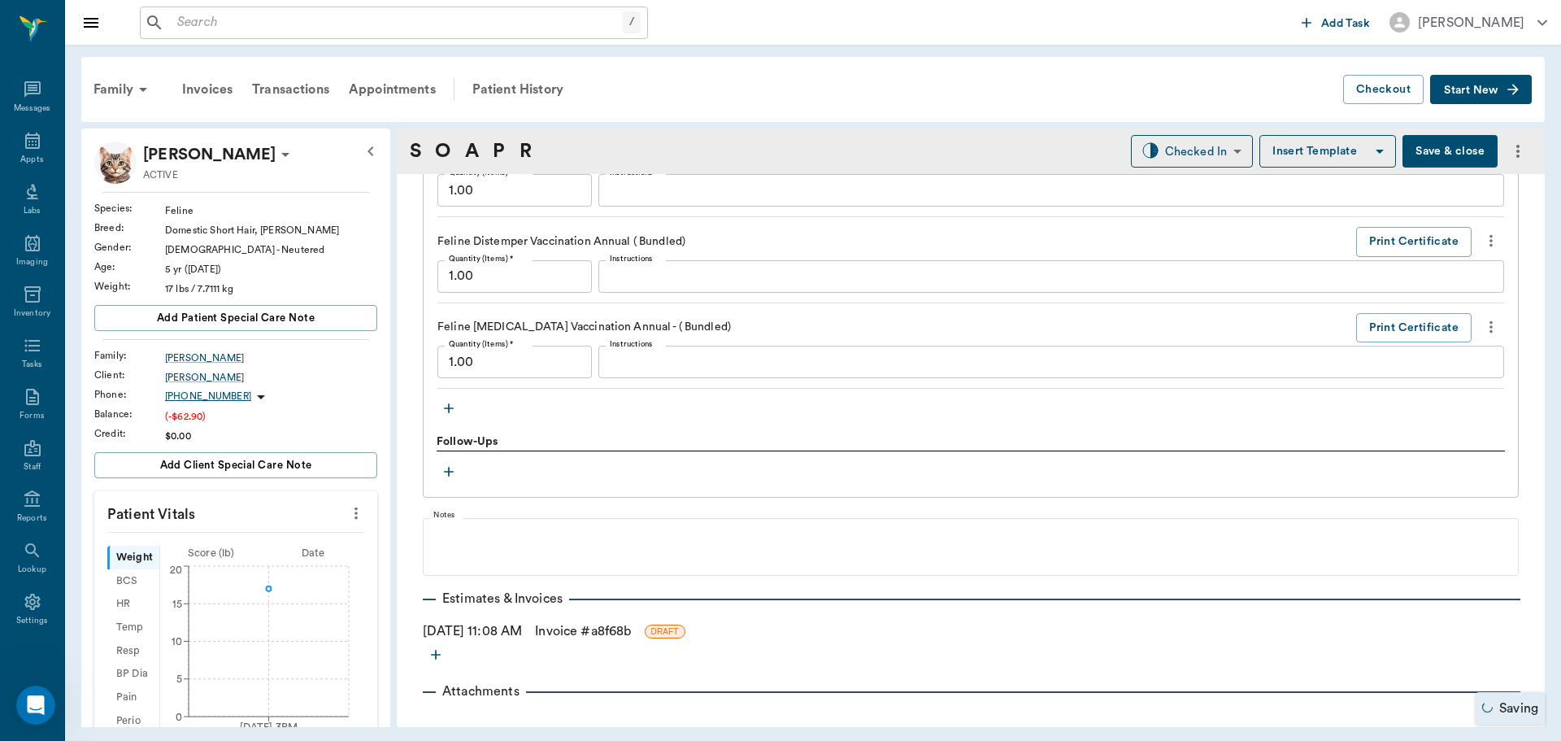
click at [628, 625] on link "Invoice # a8f68b" at bounding box center [583, 631] width 96 height 20
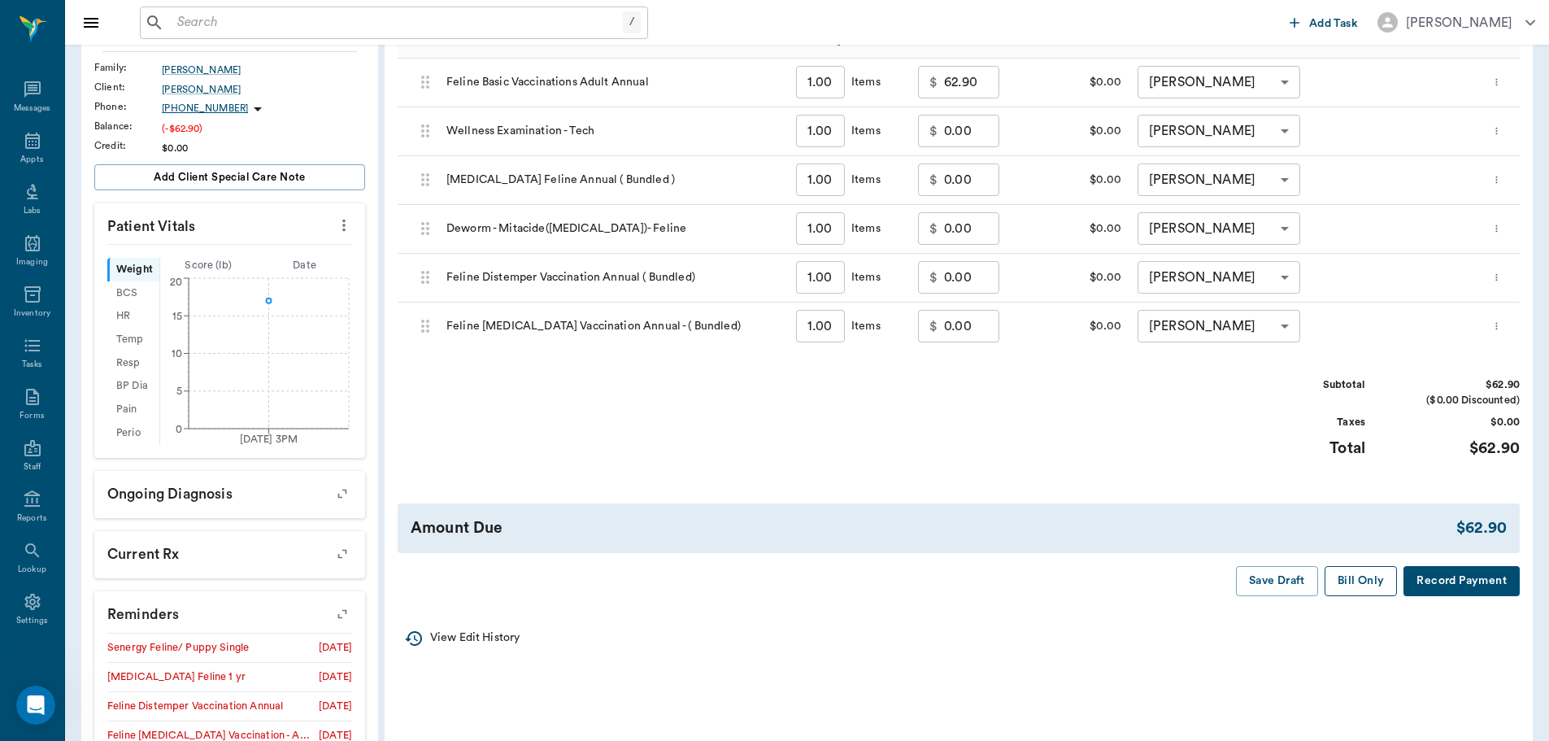
scroll to position [325, 0]
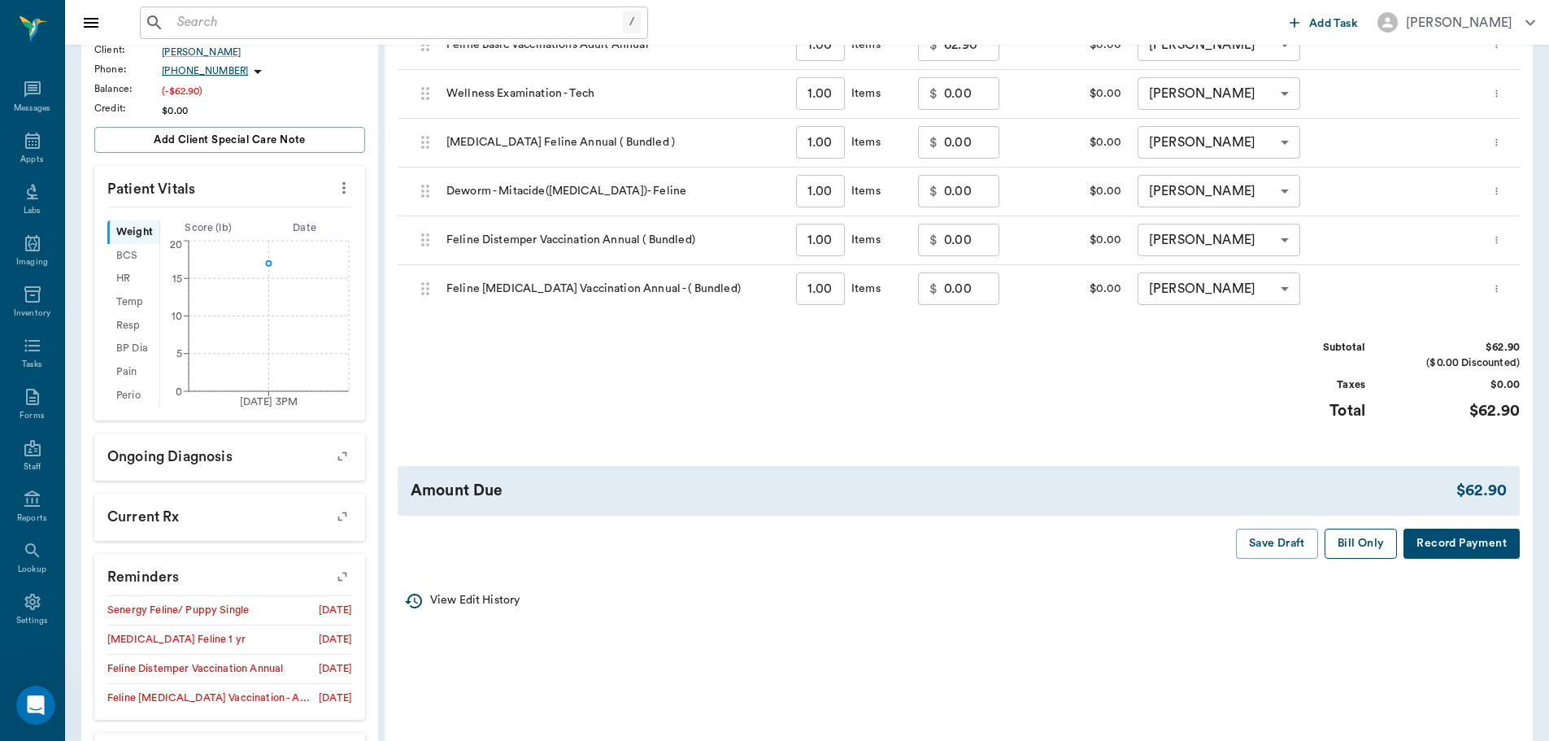
click at [1355, 542] on button "Bill Only" at bounding box center [1360, 543] width 73 height 30
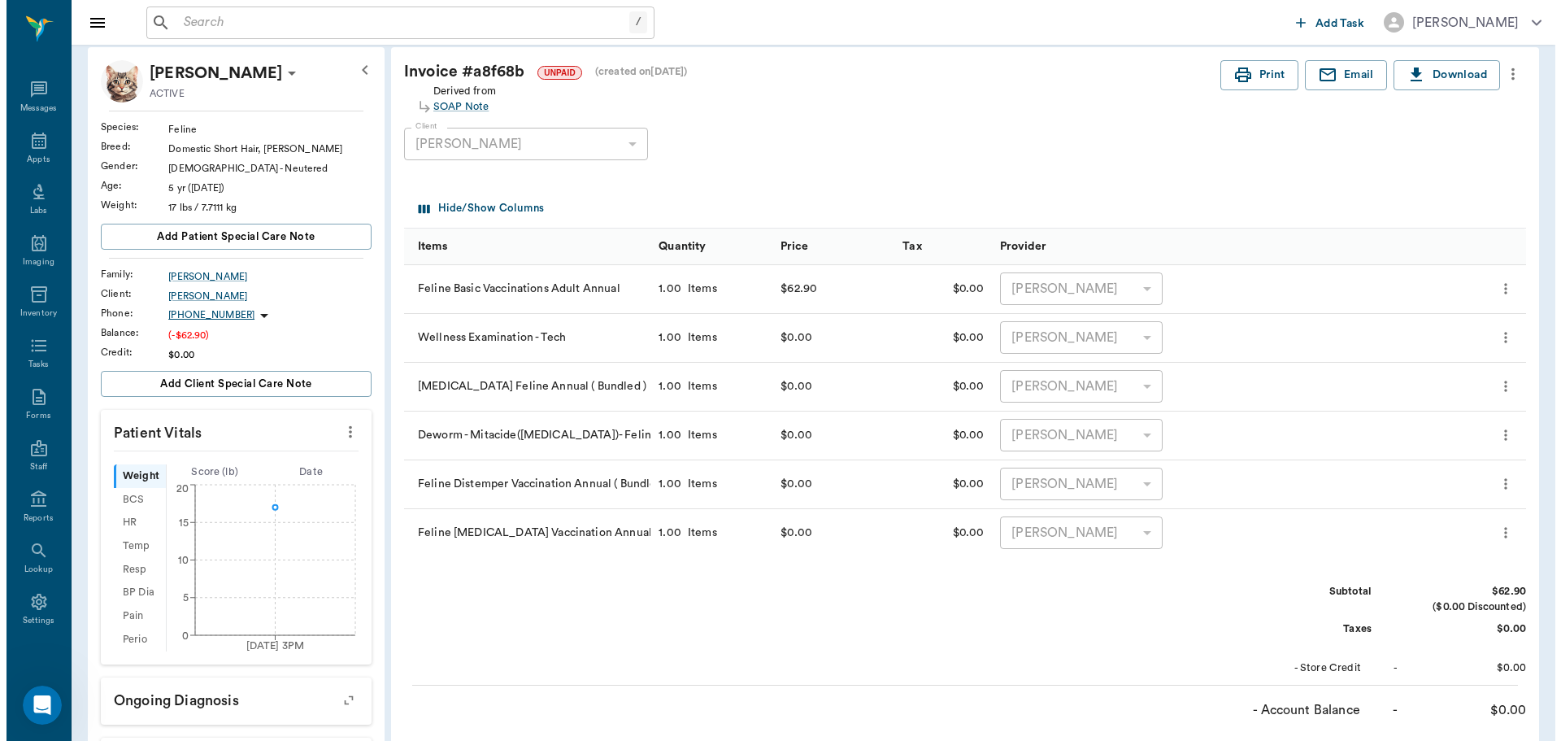
scroll to position [0, 0]
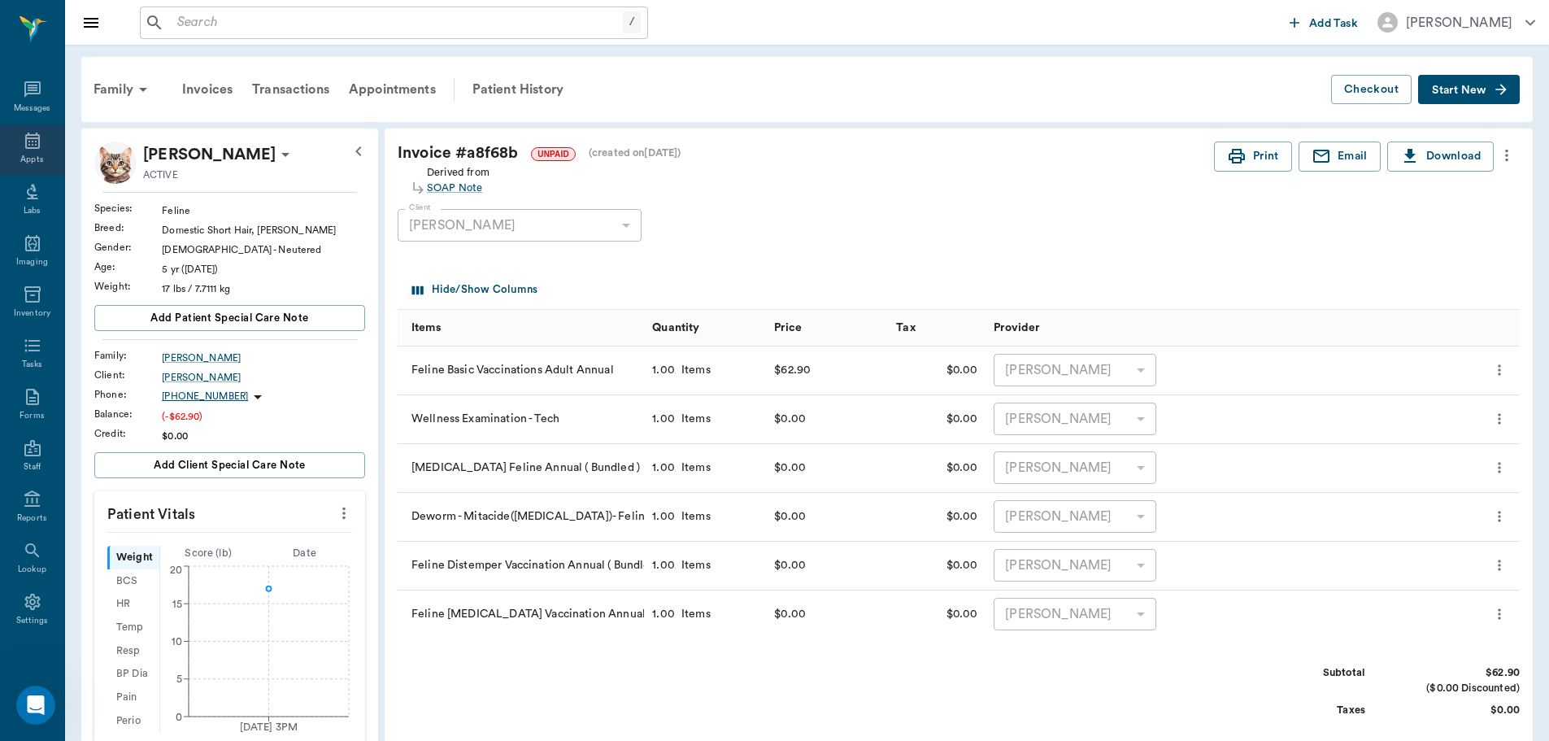
click at [23, 150] on icon at bounding box center [33, 141] width 20 height 20
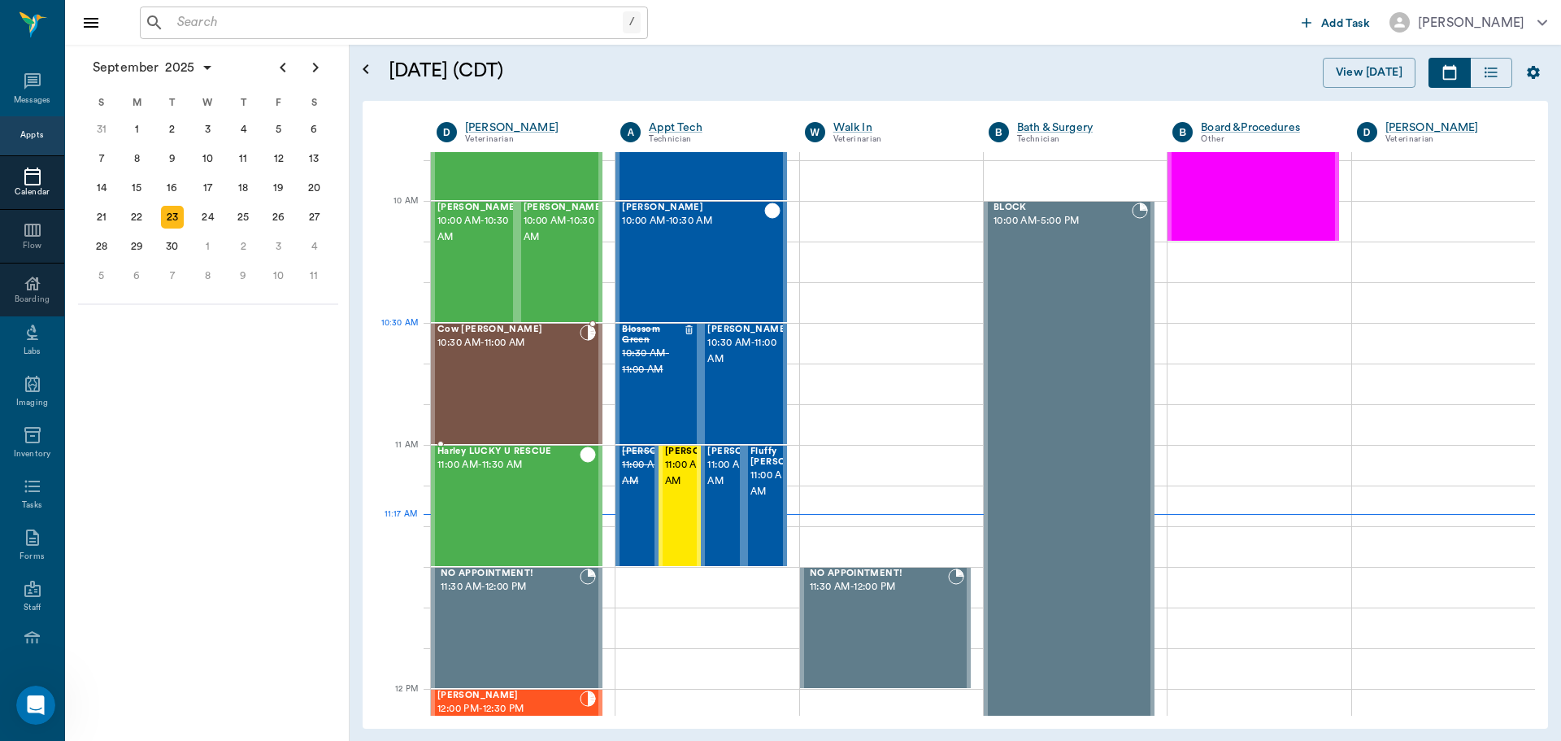
scroll to position [409, 0]
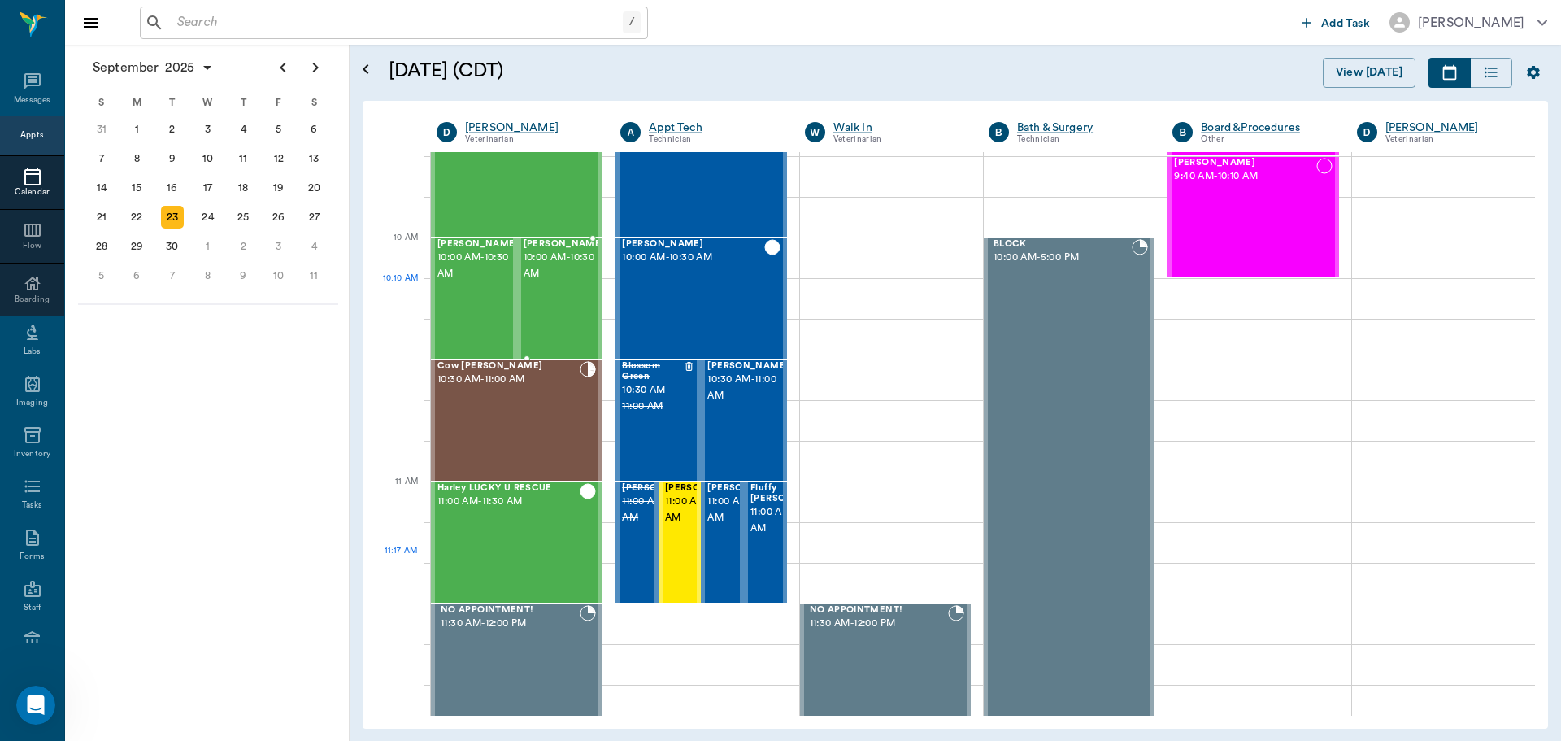
click at [554, 298] on div "[PERSON_NAME] 10:00 AM - 10:30 AM" at bounding box center [564, 298] width 81 height 119
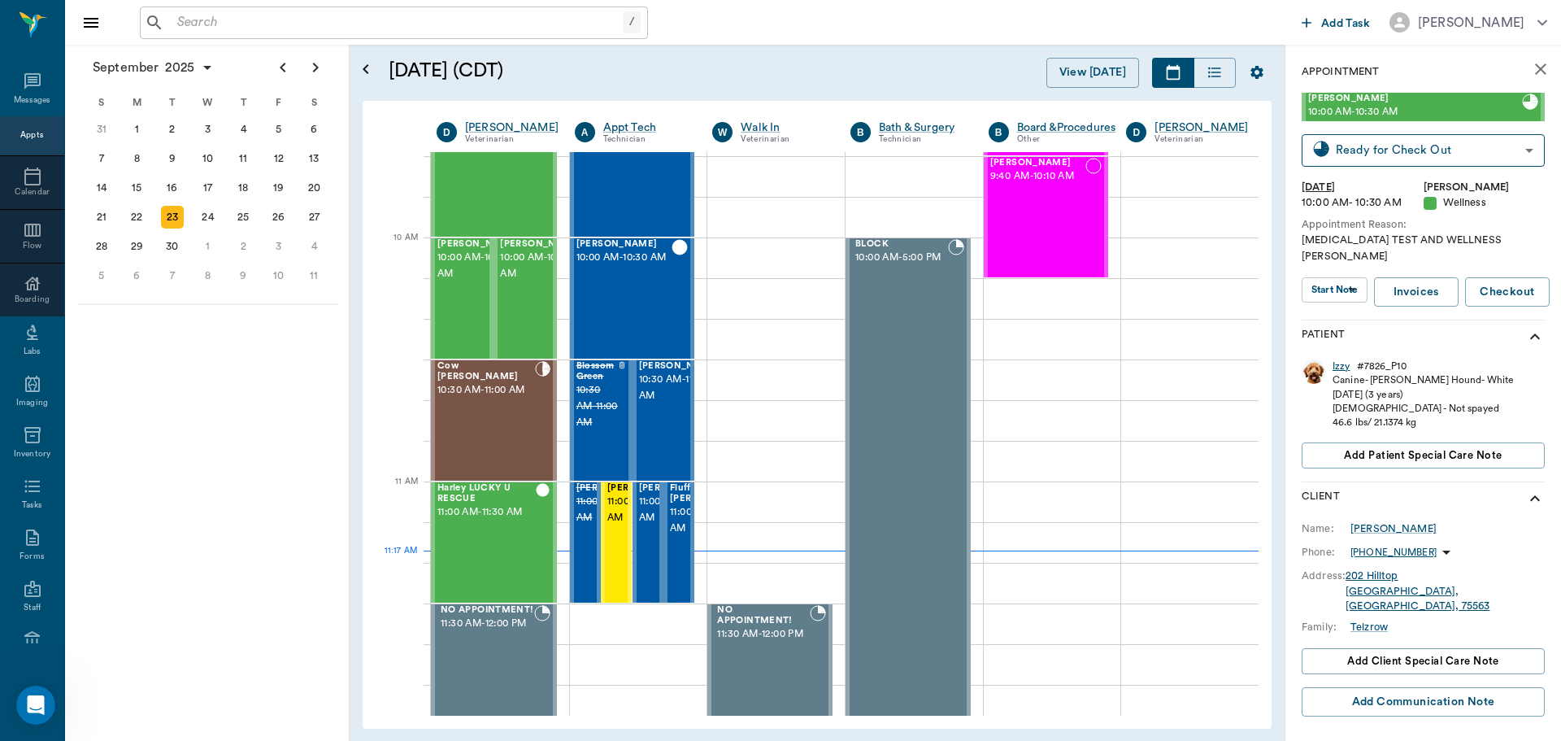
click at [1339, 359] on div "Izzy" at bounding box center [1342, 366] width 18 height 14
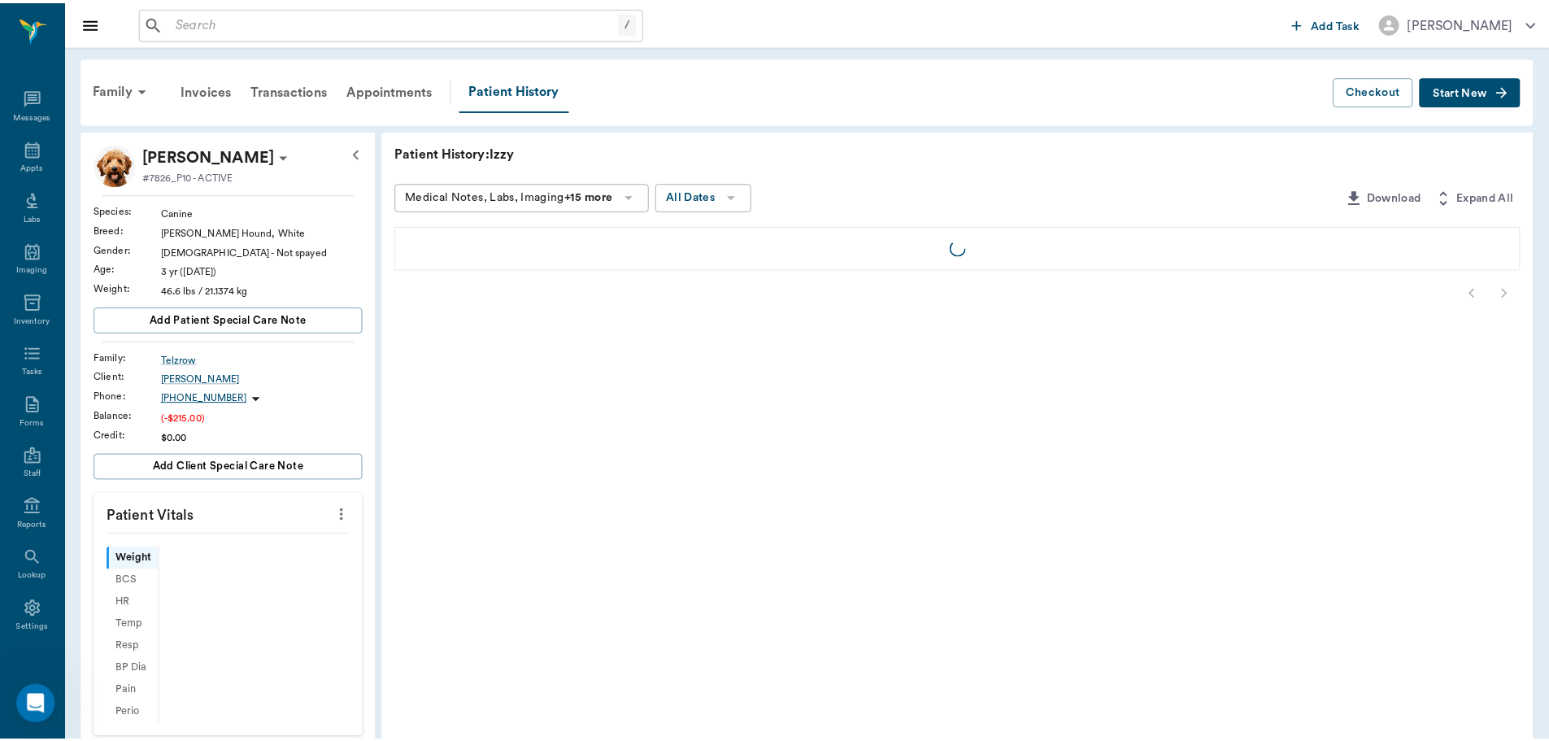
scroll to position [7, 0]
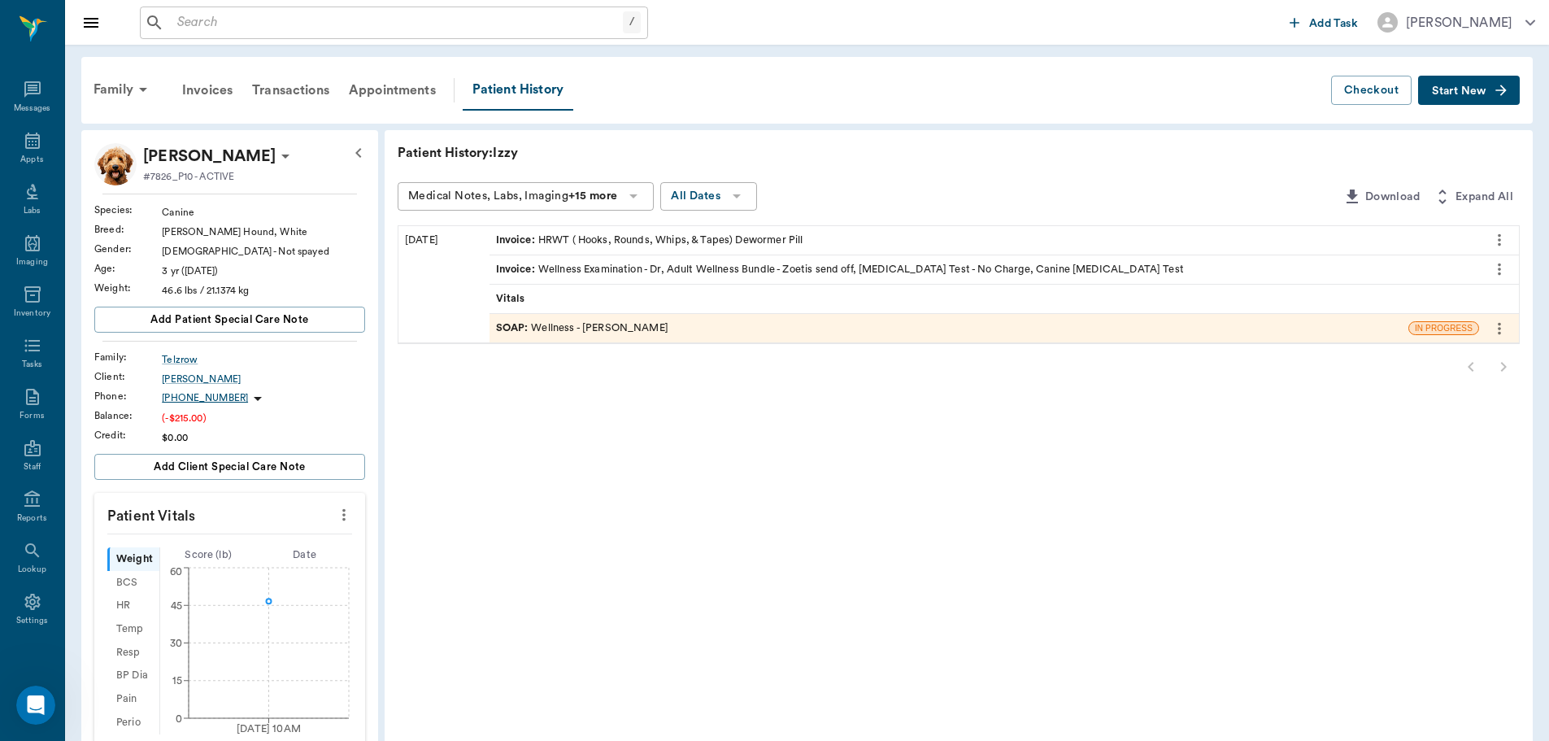
click at [607, 235] on div "Invoice : HRWT ( Hooks, Rounds, Whips, & Tapes) Dewormer Pill" at bounding box center [649, 240] width 307 height 15
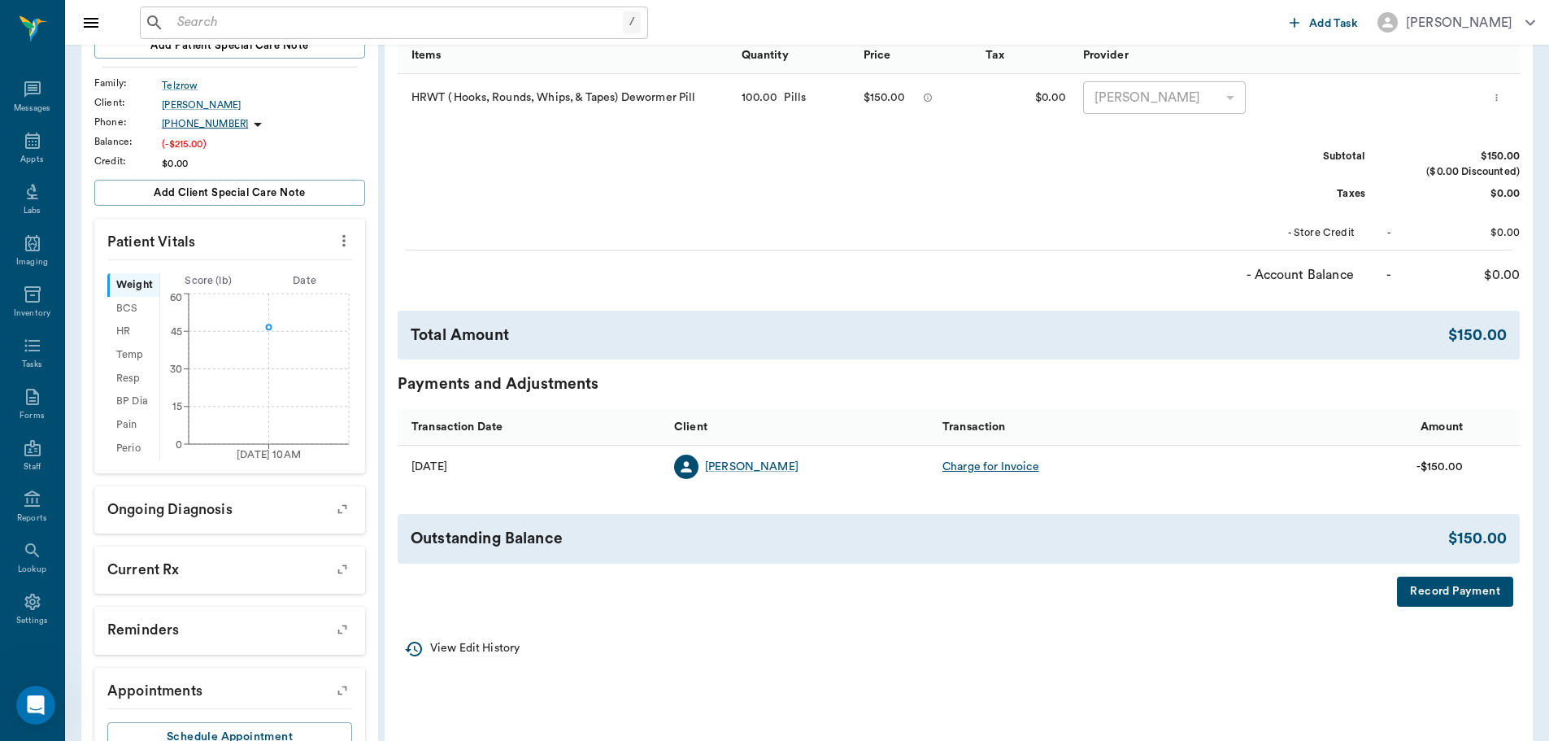
scroll to position [335, 0]
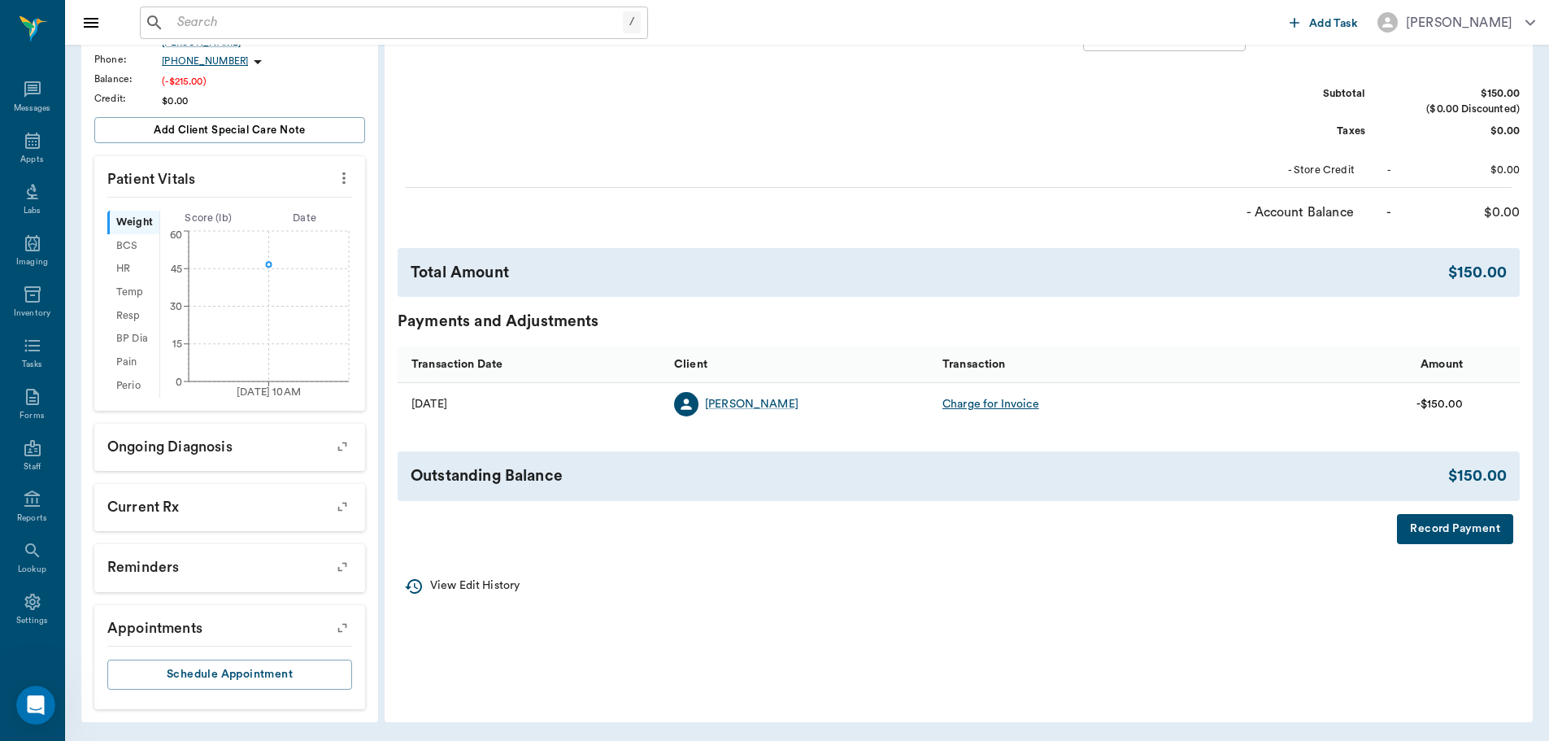
click at [1433, 526] on button "Record Payment" at bounding box center [1455, 529] width 116 height 30
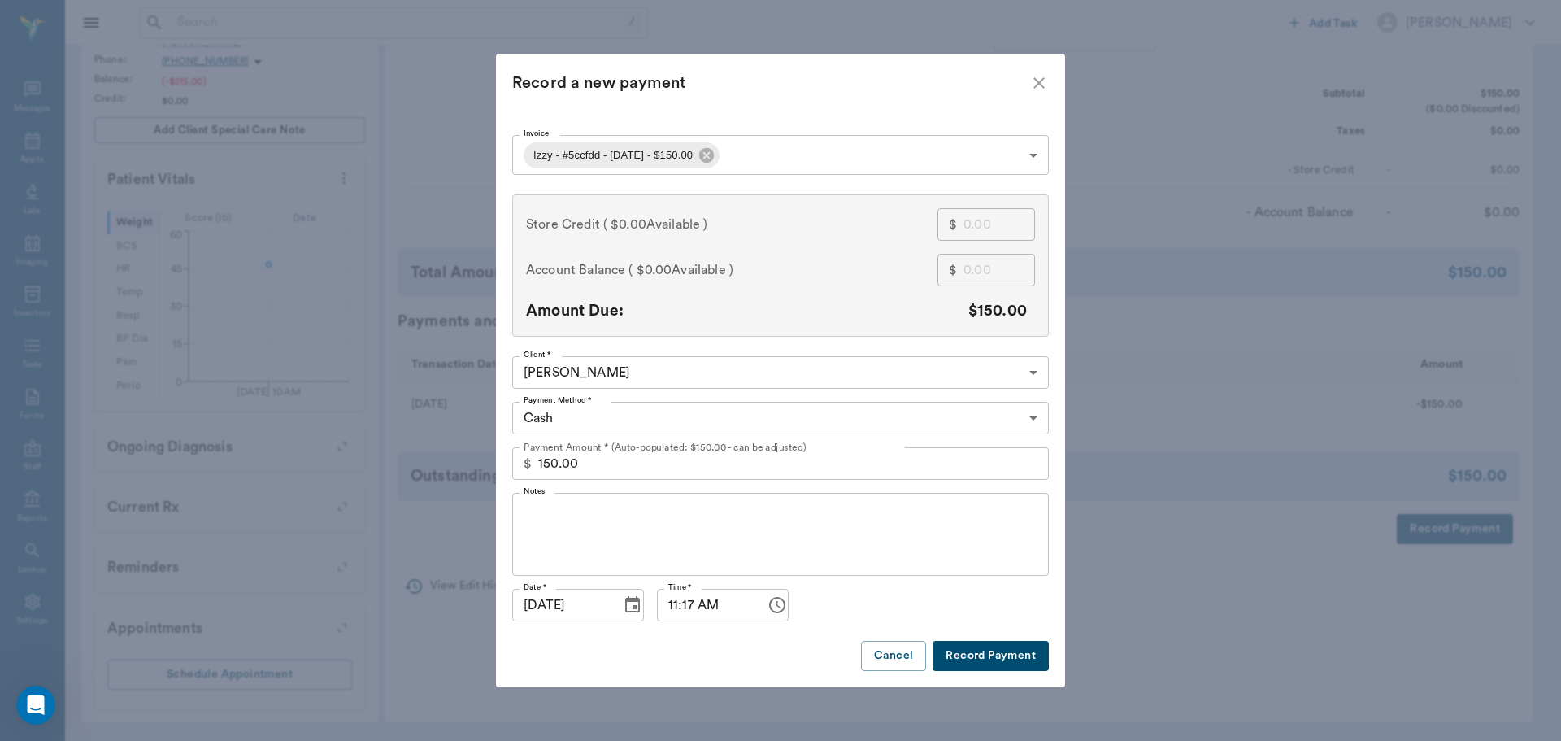
click at [768, 151] on body "/ ​ Add Task [PERSON_NAME] Nectar Messages Appts Labs Imaging Inventory Tasks F…" at bounding box center [780, 203] width 1561 height 1076
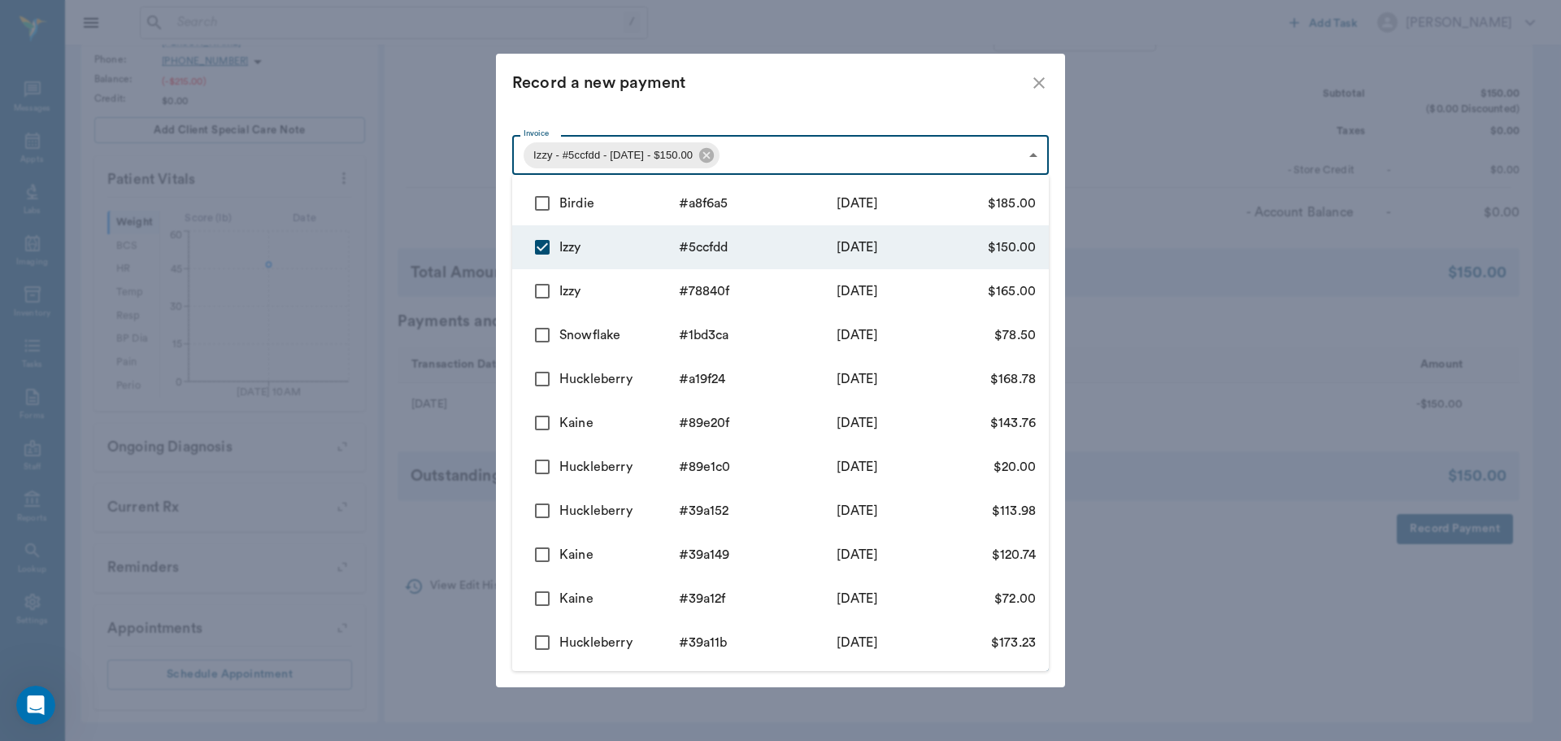
click at [539, 206] on input "checkbox" at bounding box center [542, 203] width 34 height 34
checkbox input "true"
type input "68d2c247cf938a49865ccfdd,68d2c7642d302414a4a8f6a5"
type input "335.00"
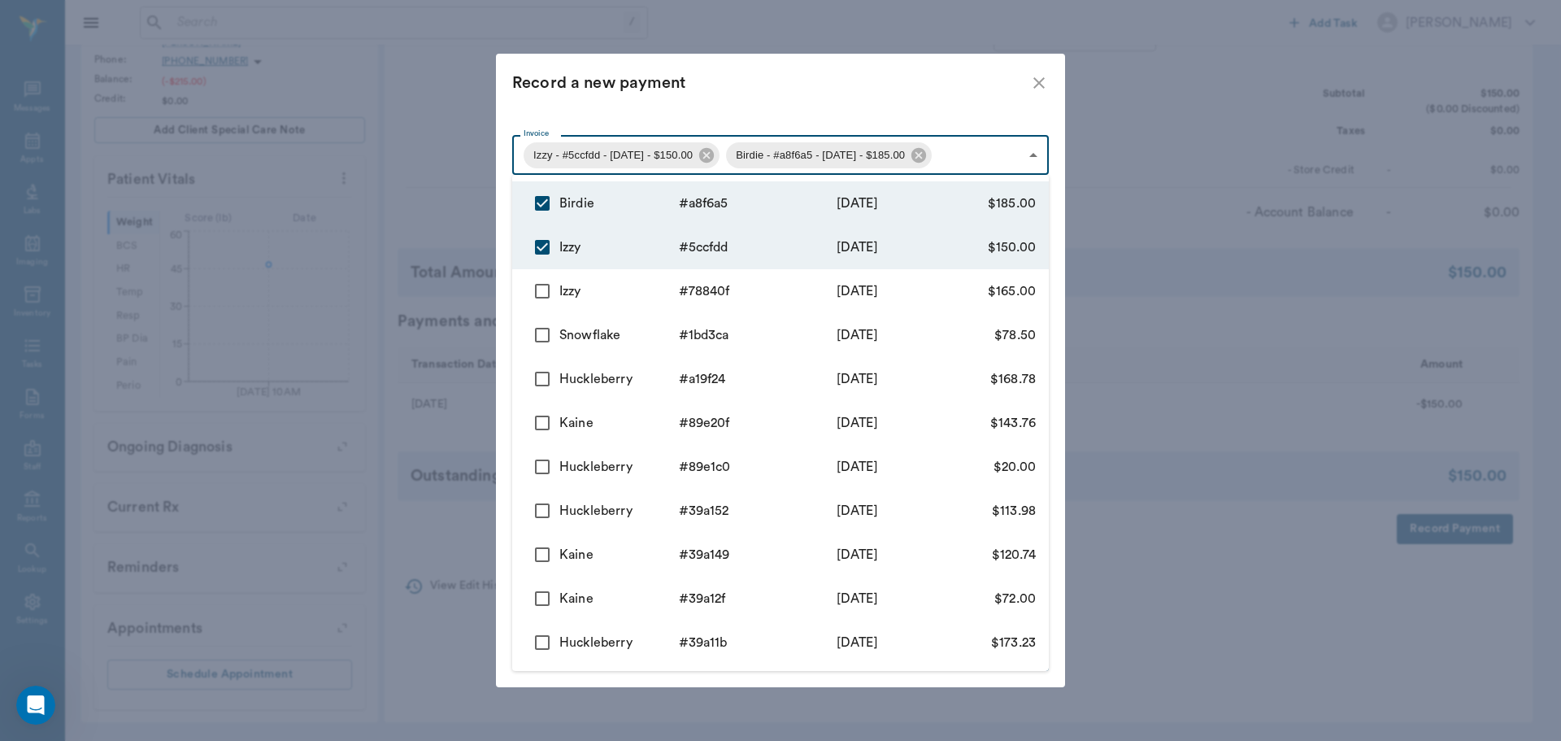
click at [546, 296] on input "checkbox" at bounding box center [542, 291] width 34 height 34
checkbox input "true"
type input "68d2c247cf938a49865ccfdd,68d2c7642d302414a4a8f6a5,68d2bfa58f05d9628778840f"
type input "500.00"
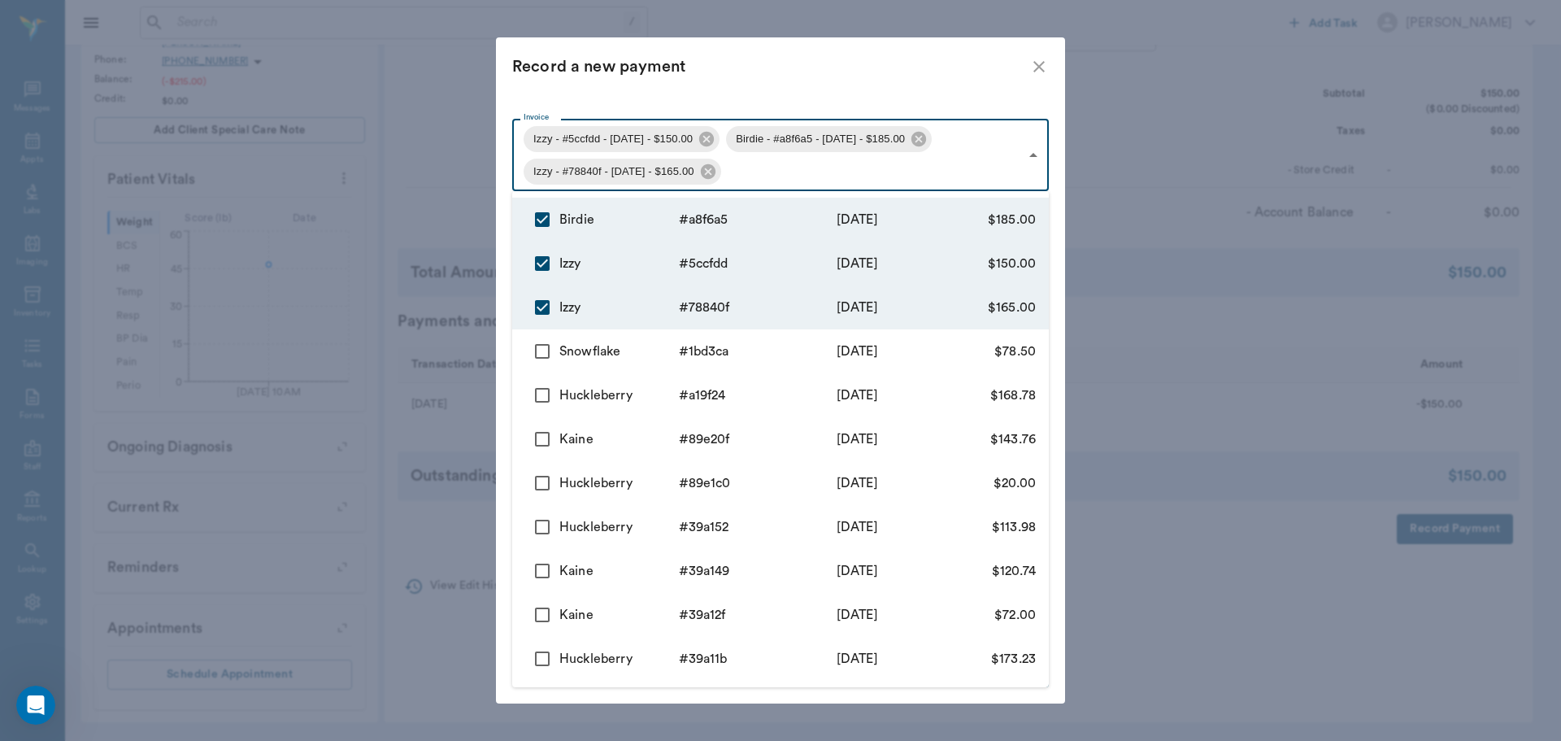
click at [841, 76] on div at bounding box center [780, 370] width 1561 height 741
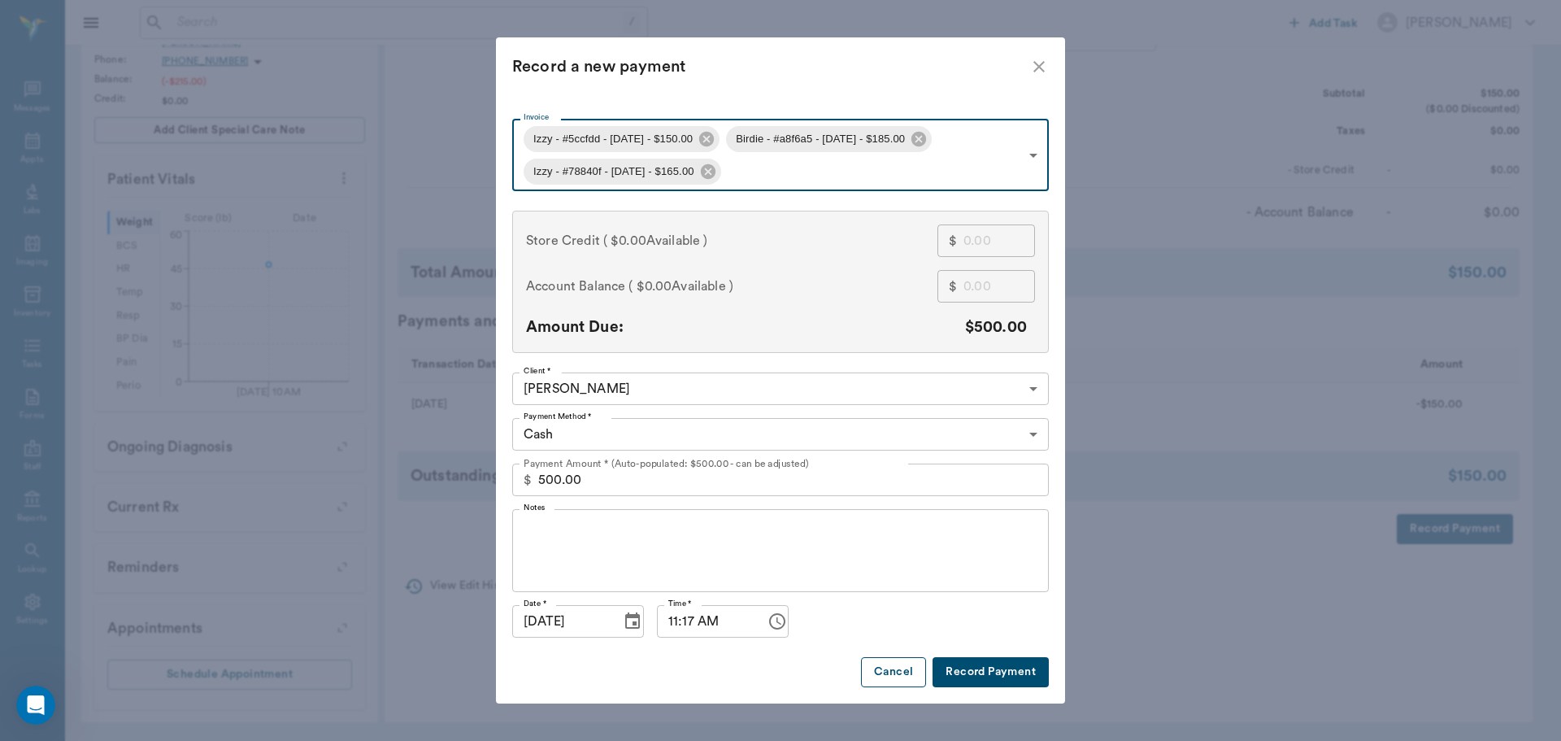
click at [889, 676] on button "Cancel" at bounding box center [893, 672] width 65 height 30
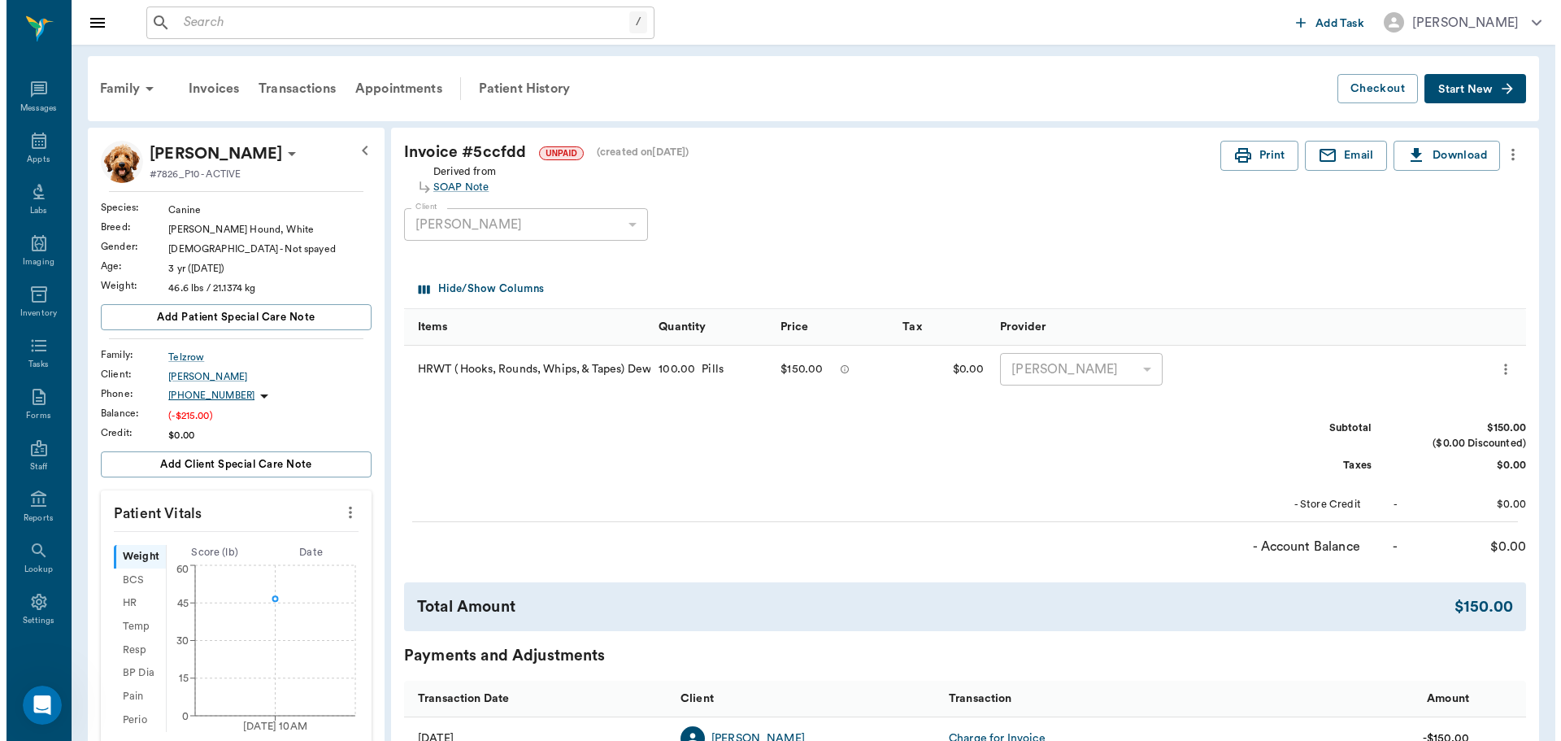
scroll to position [0, 0]
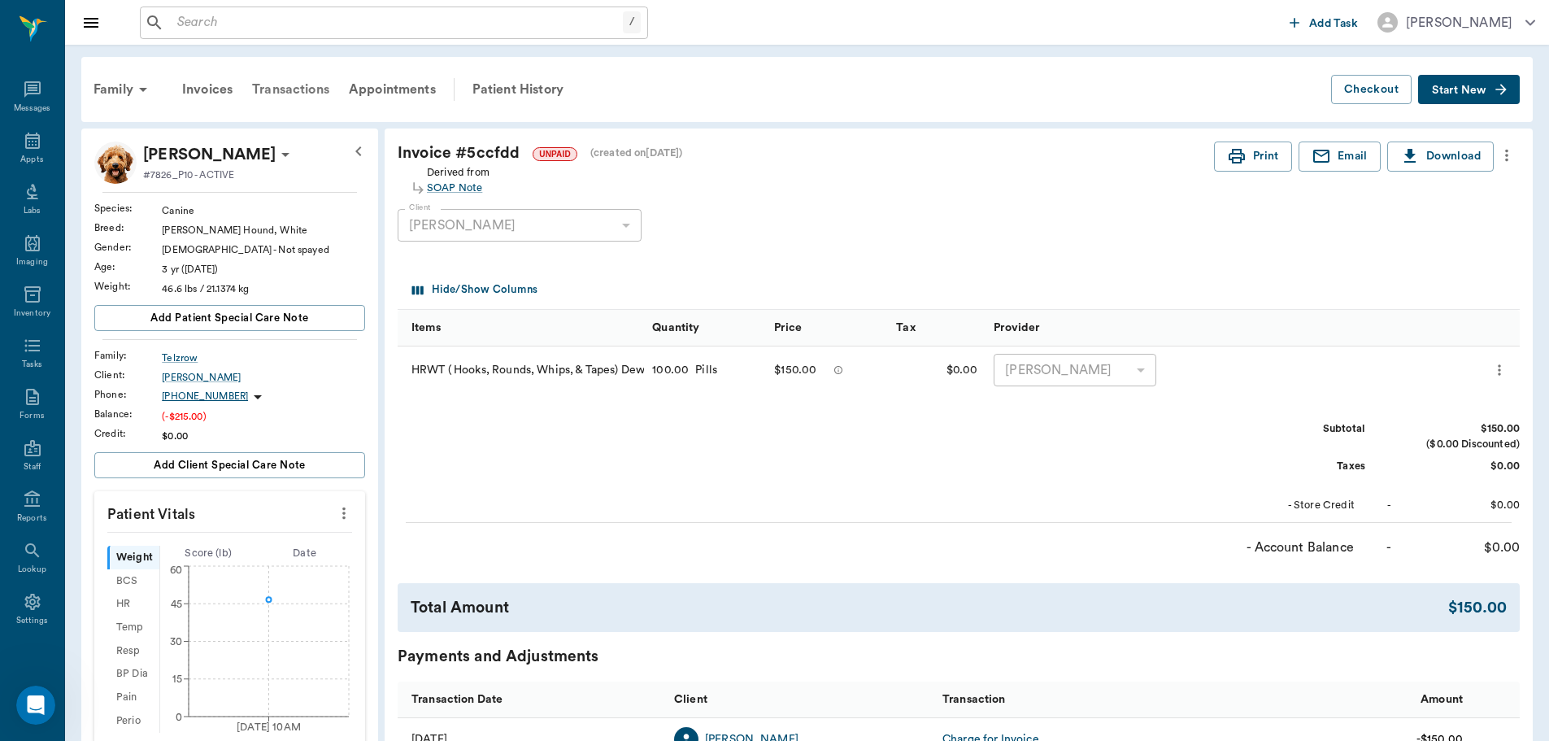
click at [287, 81] on div "Transactions" at bounding box center [290, 89] width 97 height 39
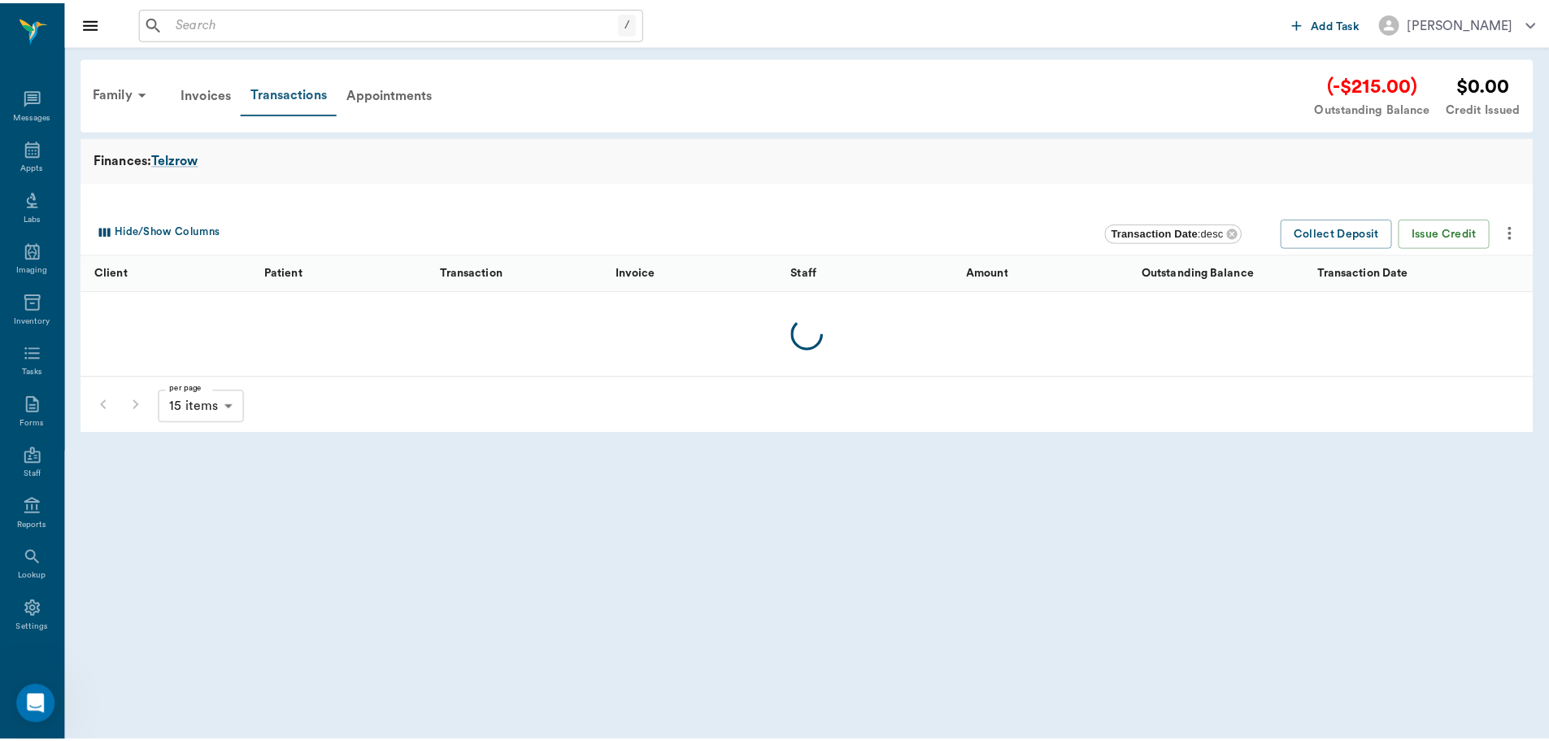
scroll to position [7, 0]
